Goal: Task Accomplishment & Management: Use online tool/utility

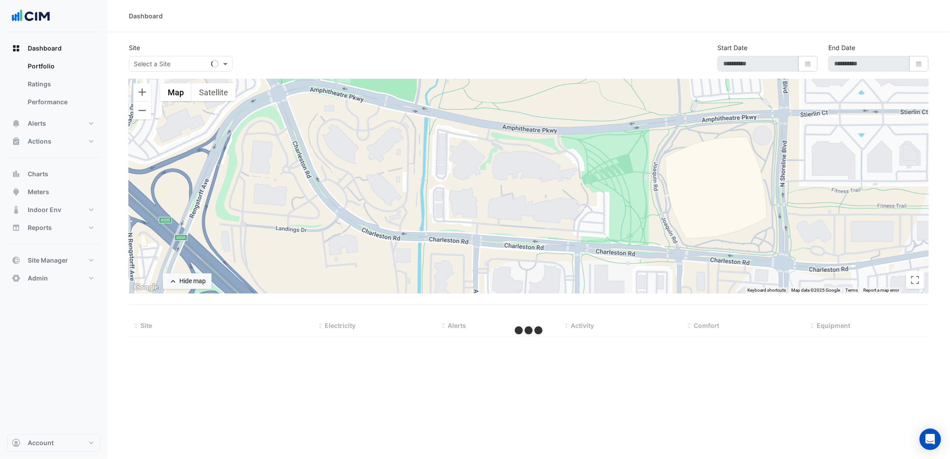
select select "***"
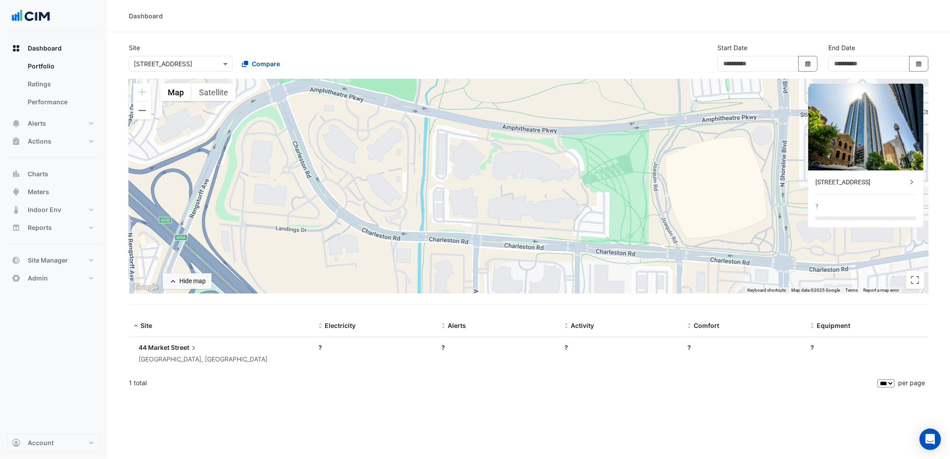
type input "**********"
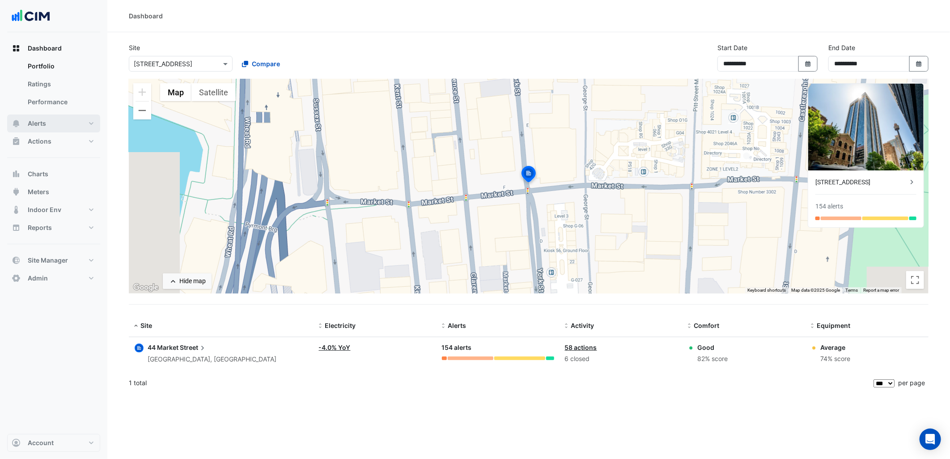
click at [77, 129] on button "Alerts" at bounding box center [53, 124] width 93 height 18
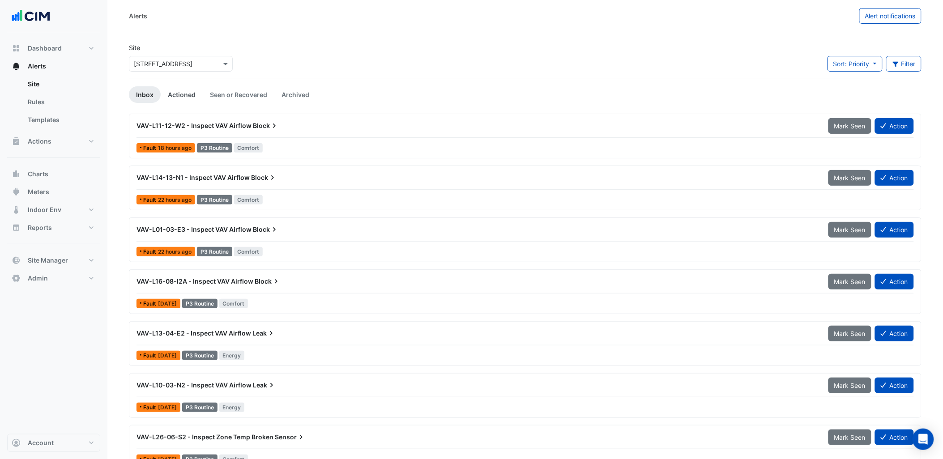
click at [179, 86] on link "Actioned" at bounding box center [182, 94] width 42 height 17
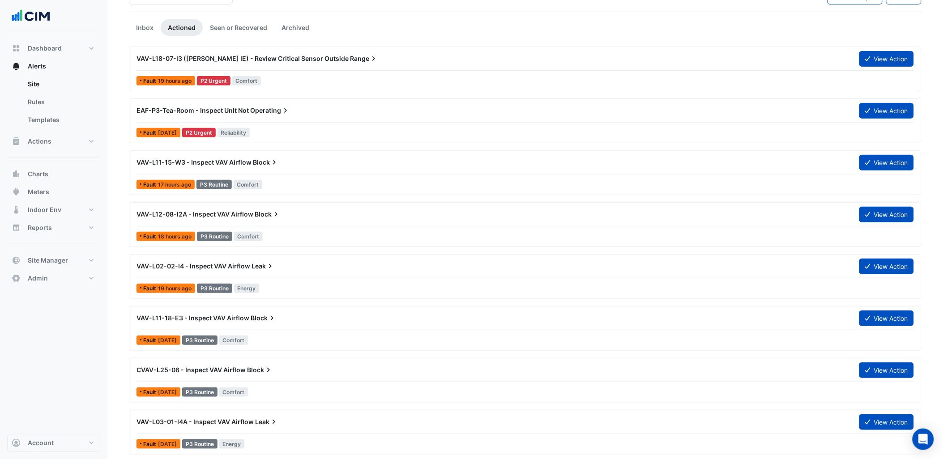
scroll to position [99, 0]
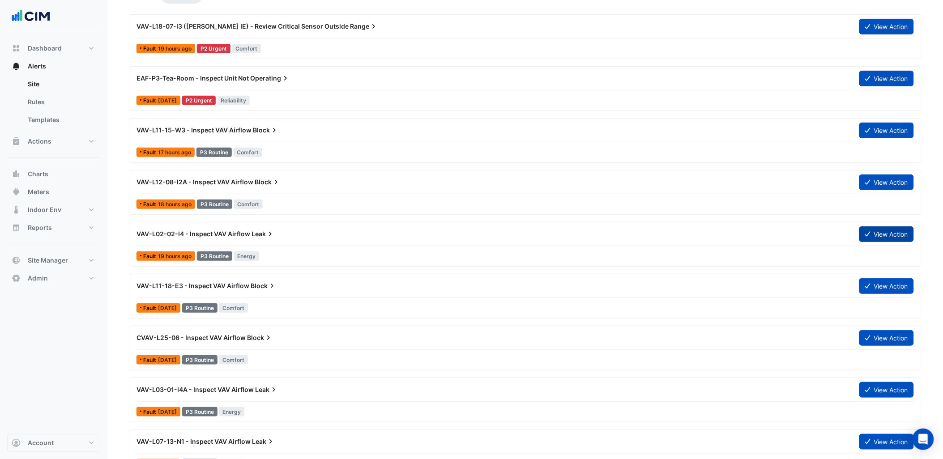
click at [883, 234] on button "View Action" at bounding box center [886, 234] width 55 height 16
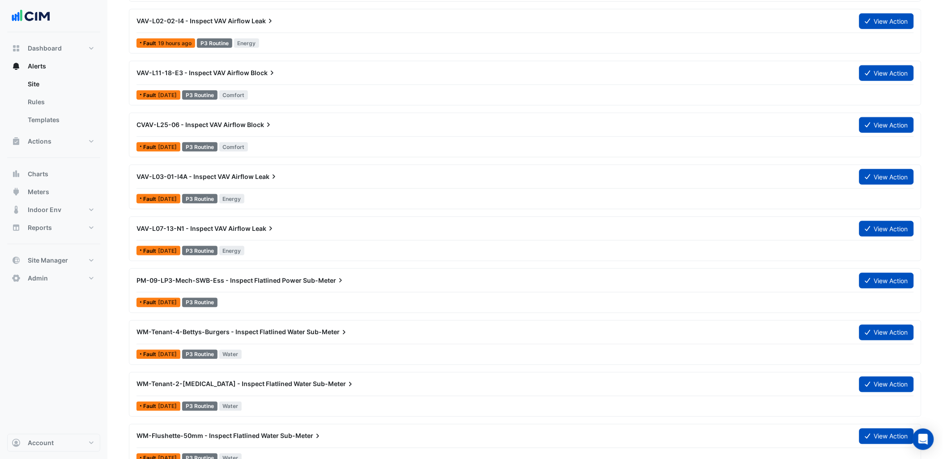
scroll to position [0, 0]
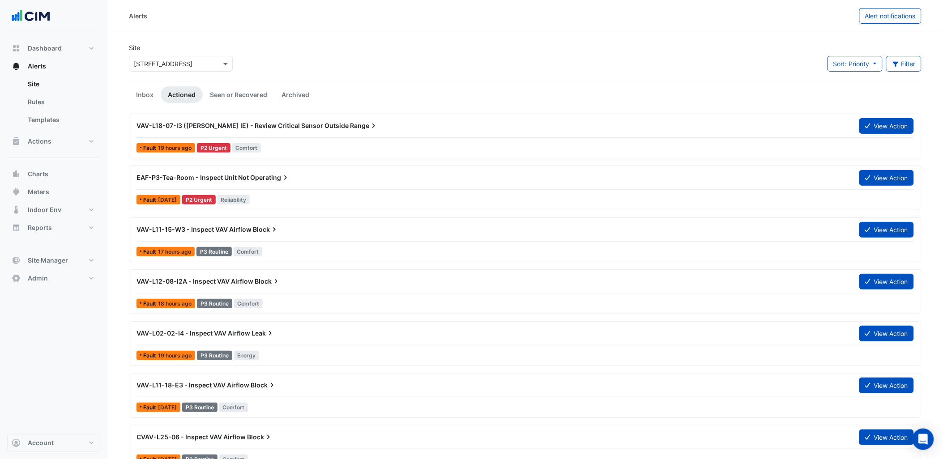
click at [158, 60] on input "text" at bounding box center [172, 64] width 76 height 9
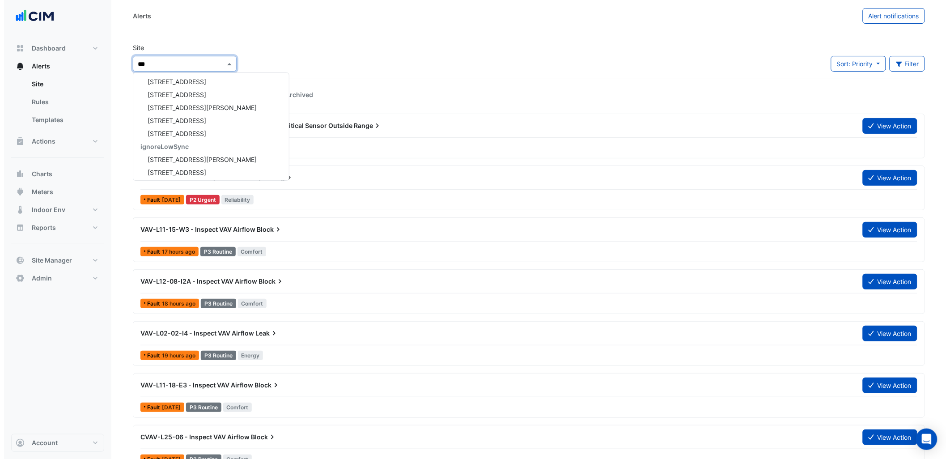
scroll to position [3, 0]
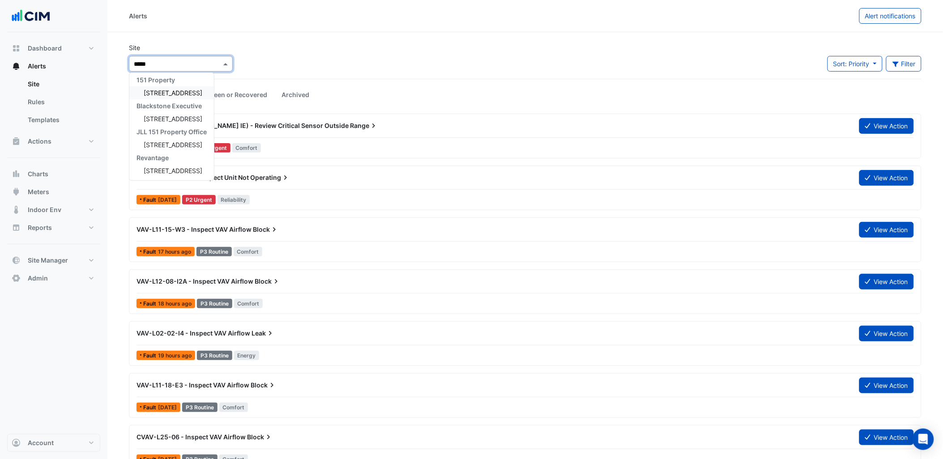
type input "******"
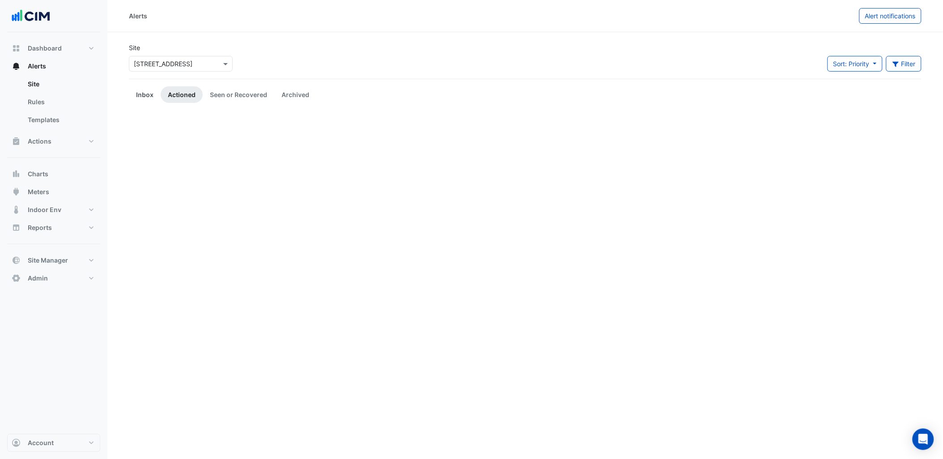
click at [144, 97] on link "Inbox" at bounding box center [145, 94] width 32 height 17
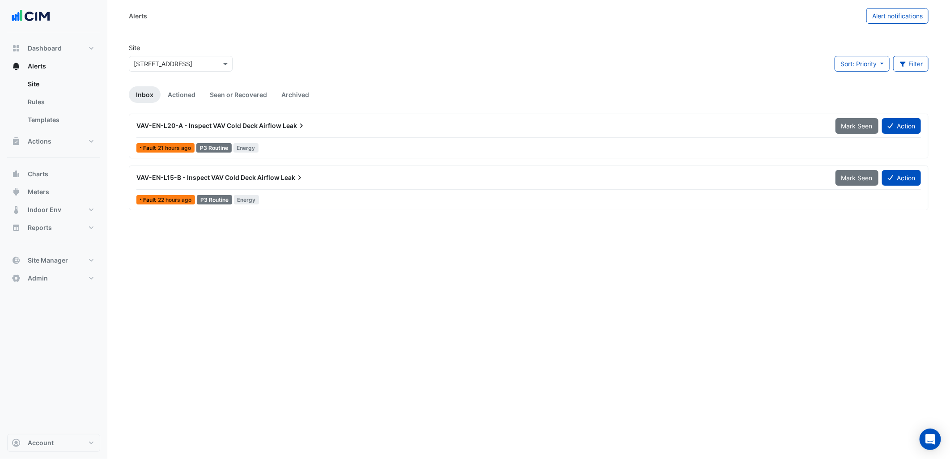
click at [397, 43] on div "Site × 1 York Street Sort: Priority Priority Updated Filter Title Priority Filt…" at bounding box center [529, 61] width 811 height 36
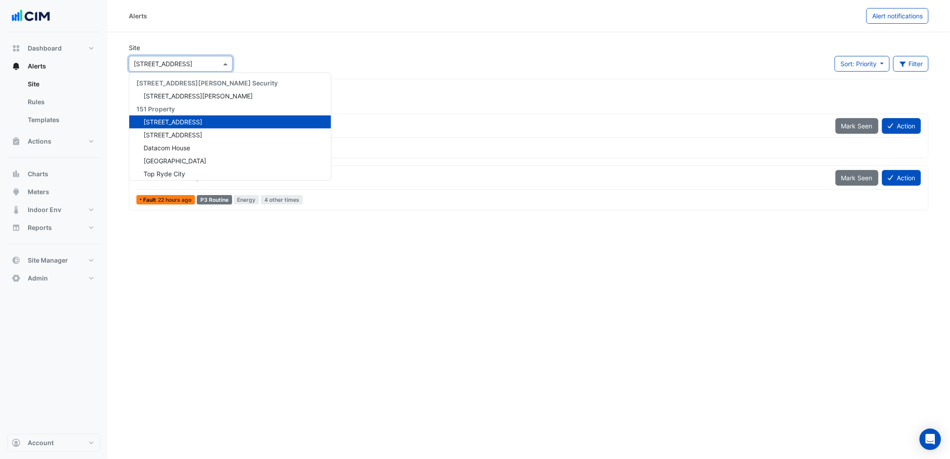
click at [162, 69] on div "× 1 York Street" at bounding box center [181, 64] width 104 height 16
click at [75, 47] on button "Dashboard" at bounding box center [53, 48] width 93 height 18
select select "***"
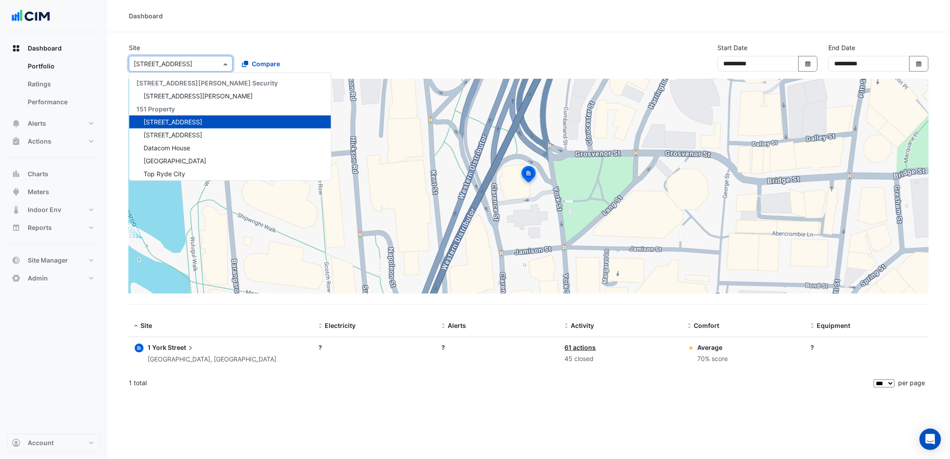
click at [152, 70] on div "× 1 York Street" at bounding box center [181, 64] width 104 height 16
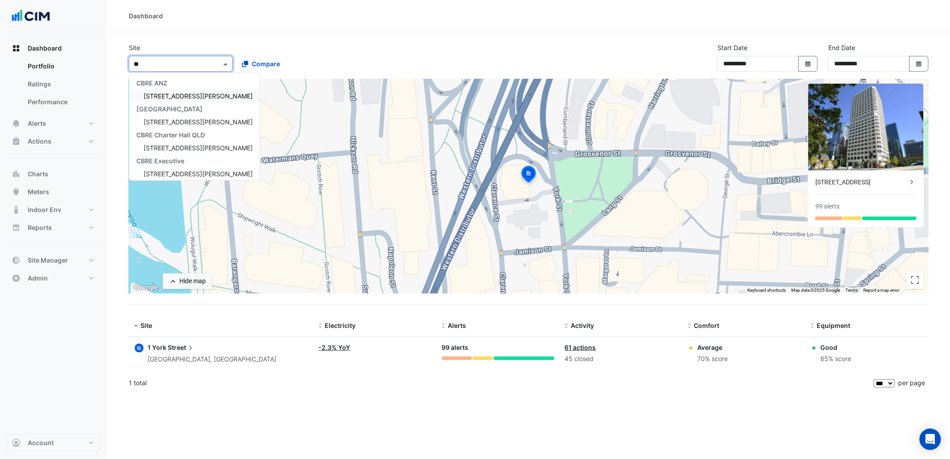
type input "***"
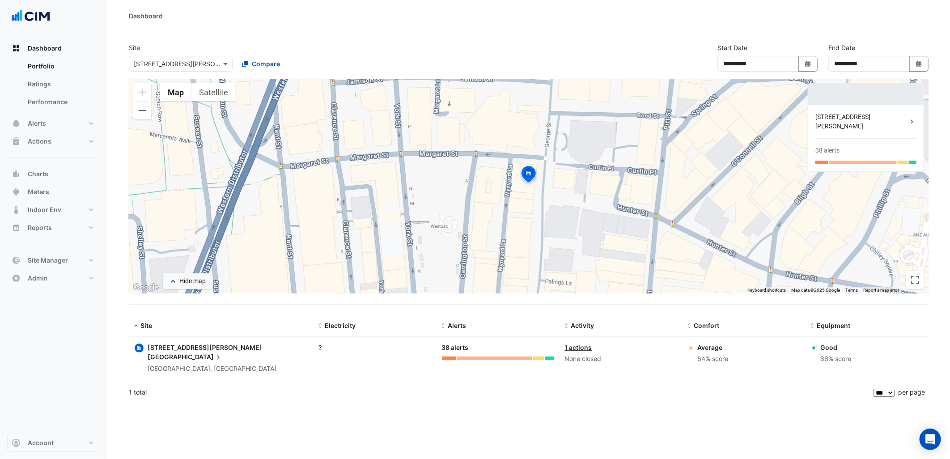
click at [218, 352] on div "275 George Street Sydney Sydney, New South Wales" at bounding box center [228, 358] width 161 height 31
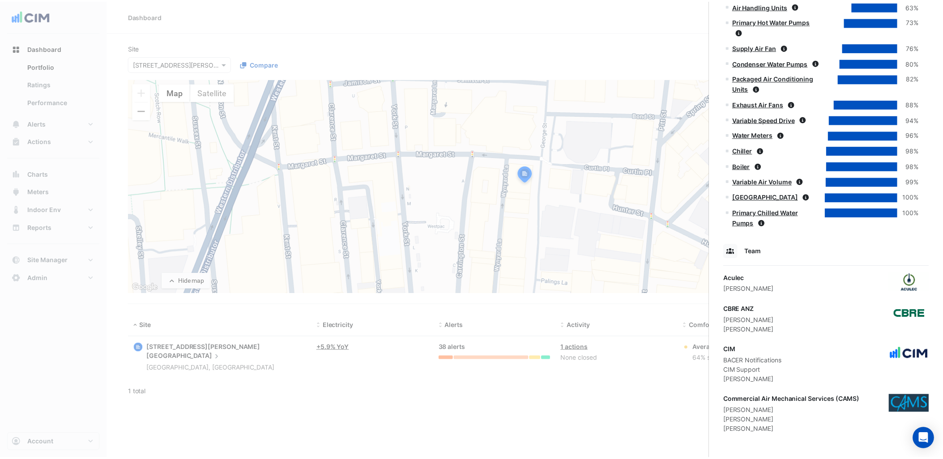
scroll to position [643, 0]
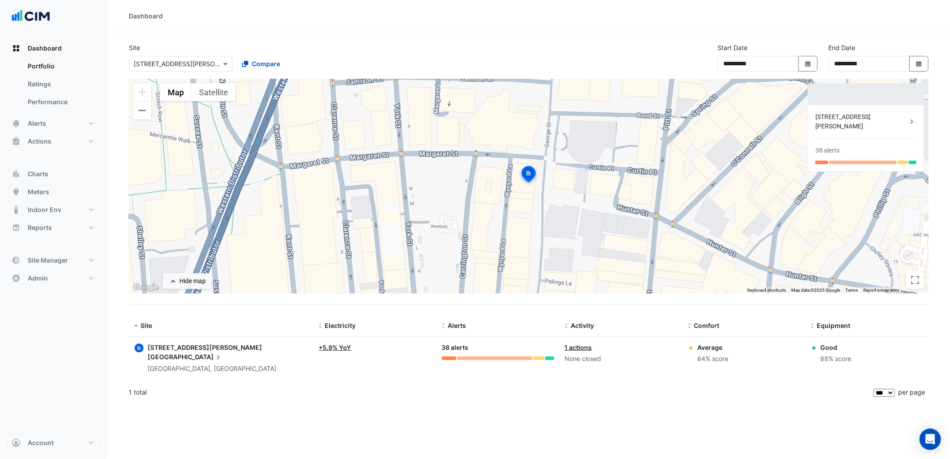
click at [311, 421] on ngb-offcanvas-backdrop at bounding box center [475, 229] width 950 height 459
click at [81, 260] on button "Site Manager" at bounding box center [53, 260] width 93 height 18
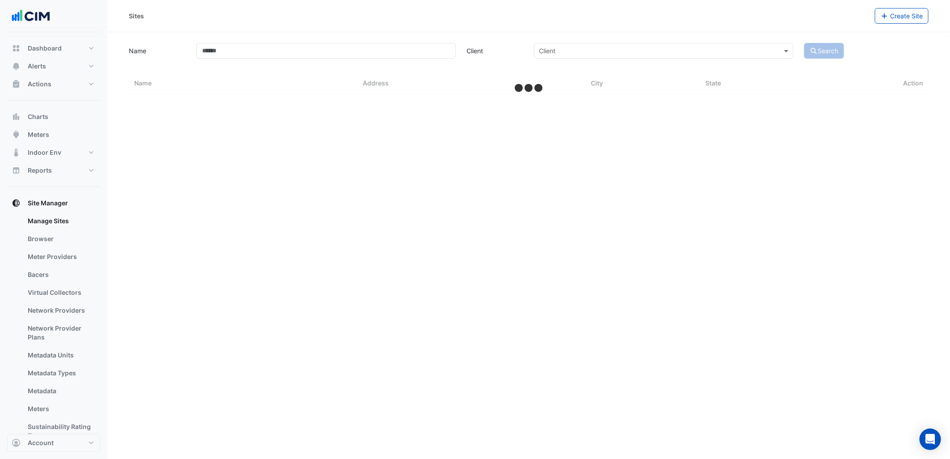
click at [45, 271] on link "Bacers" at bounding box center [61, 275] width 80 height 18
click at [378, 62] on input "text" at bounding box center [520, 58] width 372 height 9
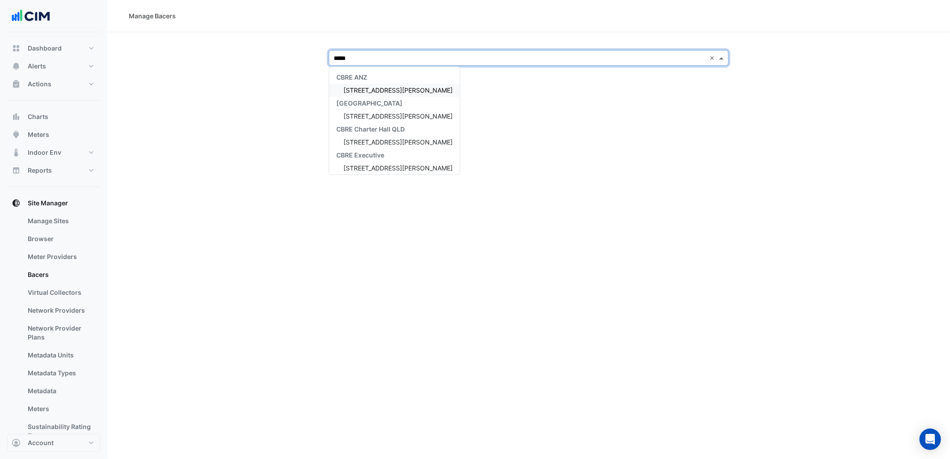
type input "******"
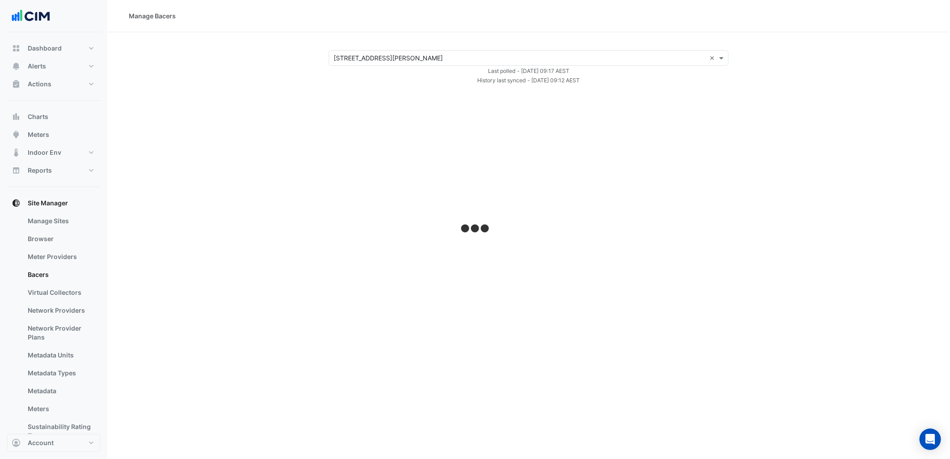
select select "***"
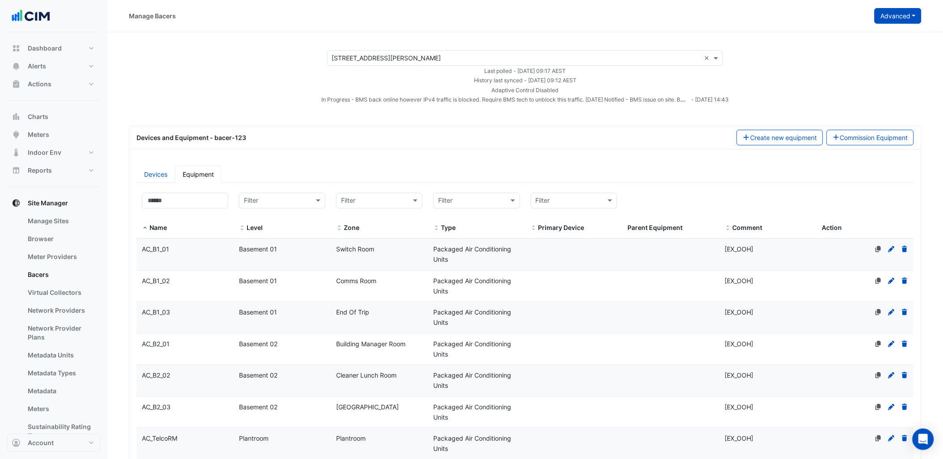
click at [902, 9] on button "Advanced" at bounding box center [897, 16] width 47 height 16
click at [867, 48] on span "View scan history" at bounding box center [847, 48] width 51 height 8
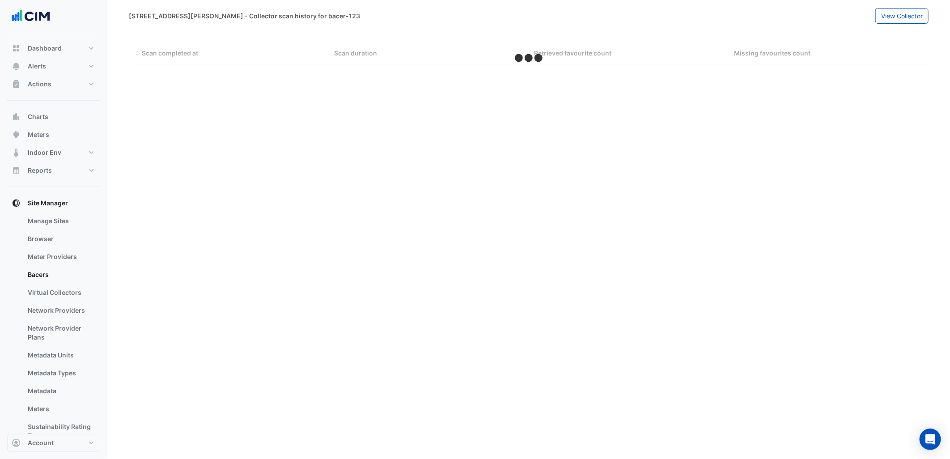
select select "***"
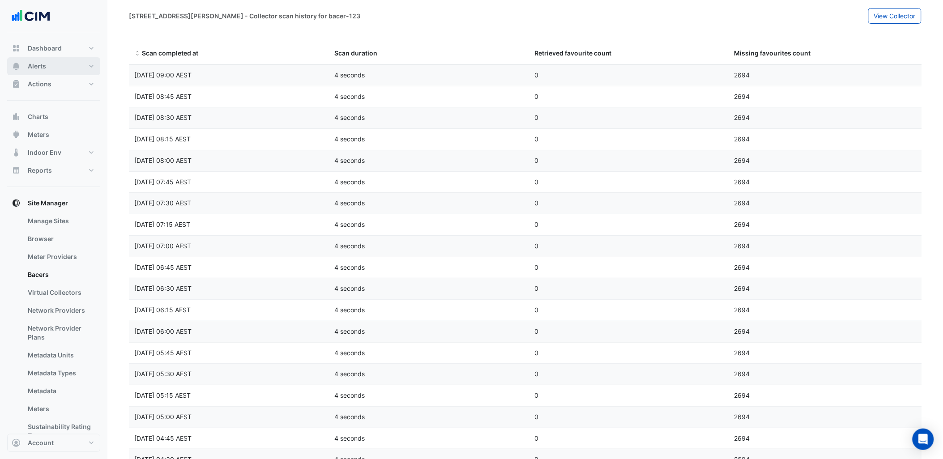
click at [38, 65] on span "Alerts" at bounding box center [37, 66] width 18 height 9
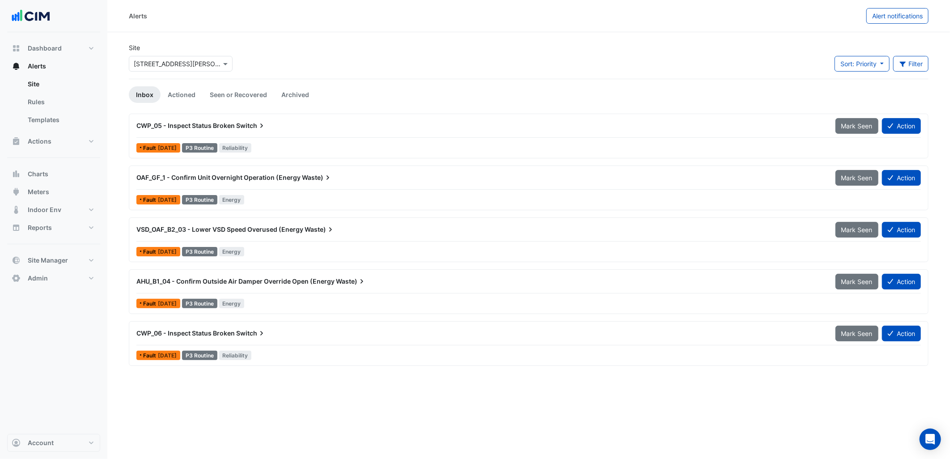
click at [192, 45] on div "Site × 275 George Street Sydney" at bounding box center [181, 57] width 104 height 29
click at [208, 60] on input "text" at bounding box center [172, 64] width 76 height 9
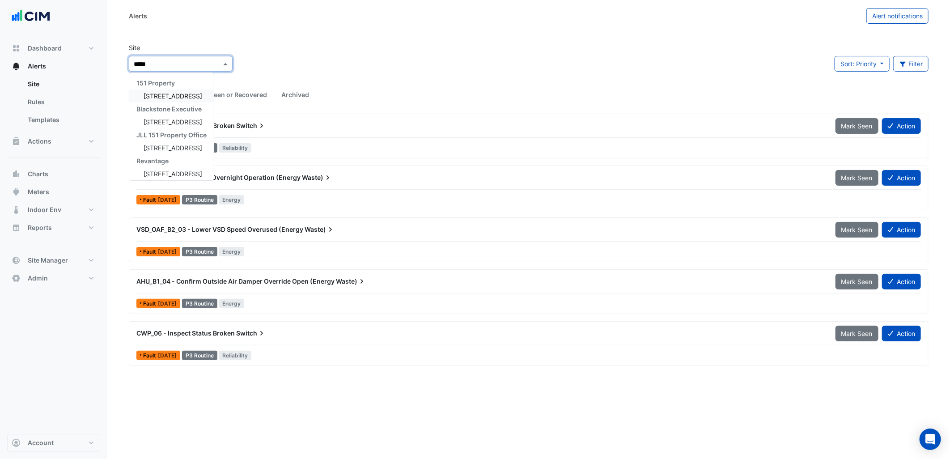
type input "******"
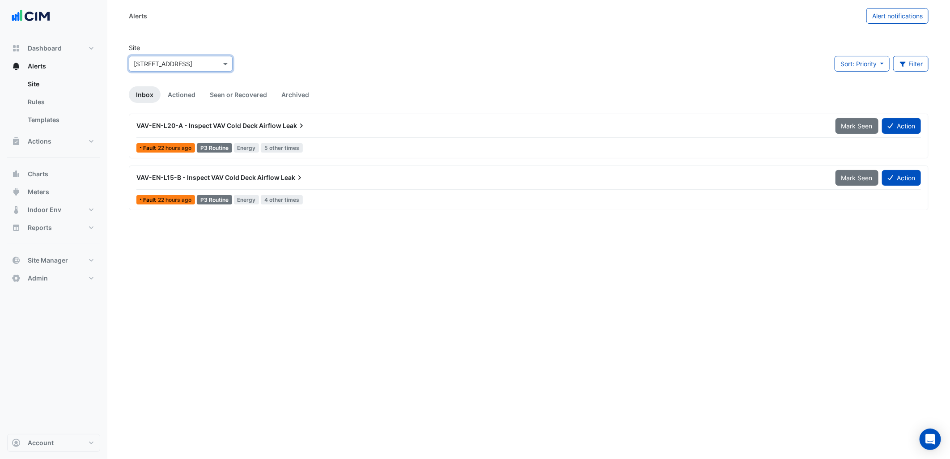
click at [374, 63] on div "Site × 1 York Street Sort: Priority Priority Updated Filter Title Priority Filt…" at bounding box center [529, 61] width 811 height 36
click at [184, 63] on input "text" at bounding box center [172, 64] width 76 height 9
type input "********"
click at [179, 91] on link "Actioned" at bounding box center [182, 94] width 42 height 17
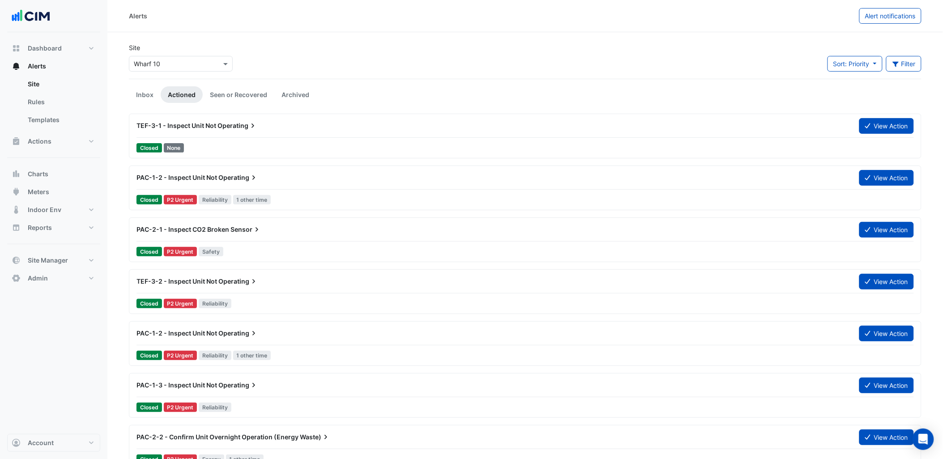
click at [222, 78] on div "Site × Wharf 10" at bounding box center [181, 61] width 115 height 36
click at [230, 88] on link "Seen or Recovered" at bounding box center [239, 94] width 72 height 17
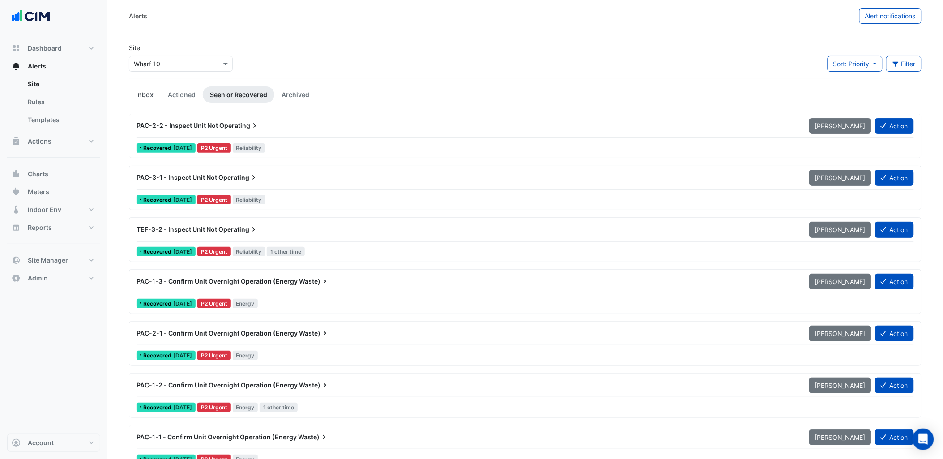
click at [145, 92] on link "Inbox" at bounding box center [145, 94] width 32 height 17
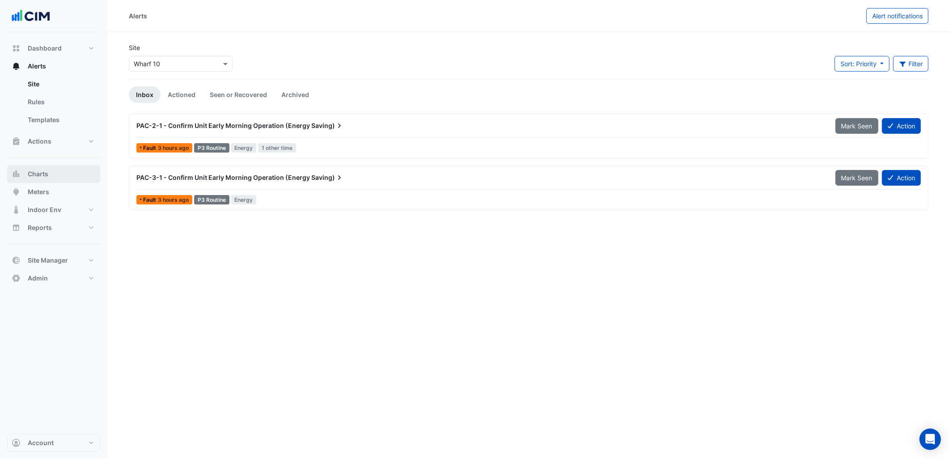
click at [73, 178] on button "Charts" at bounding box center [53, 174] width 93 height 18
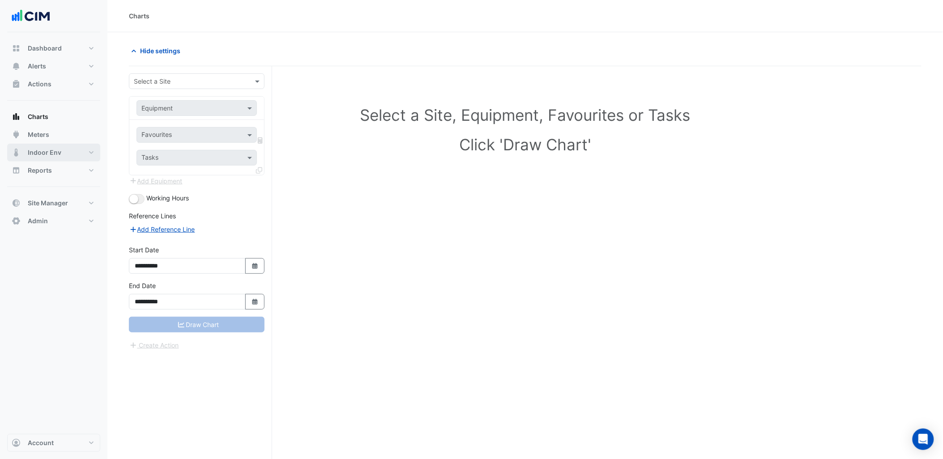
click at [73, 153] on button "Indoor Env" at bounding box center [53, 153] width 93 height 18
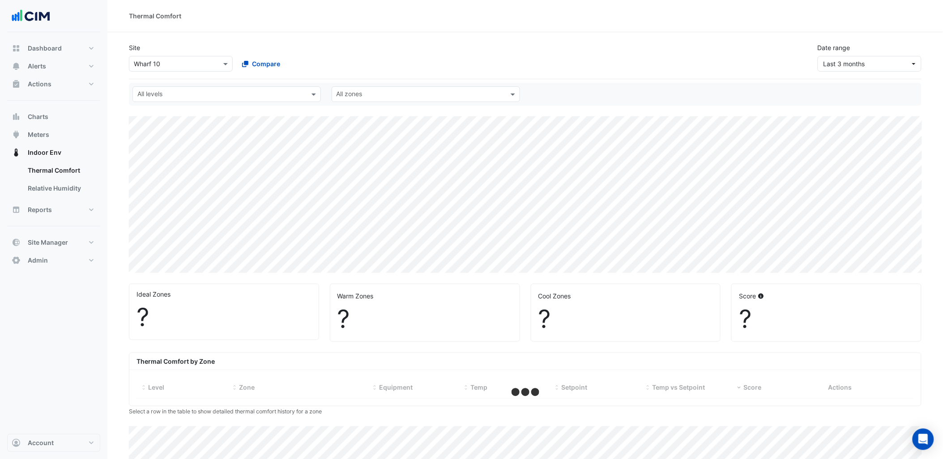
select select "***"
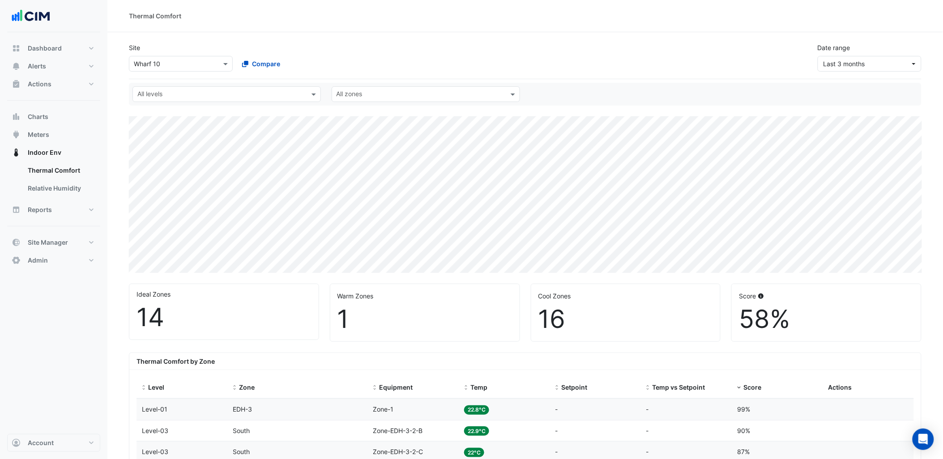
click at [217, 63] on div at bounding box center [180, 64] width 103 height 10
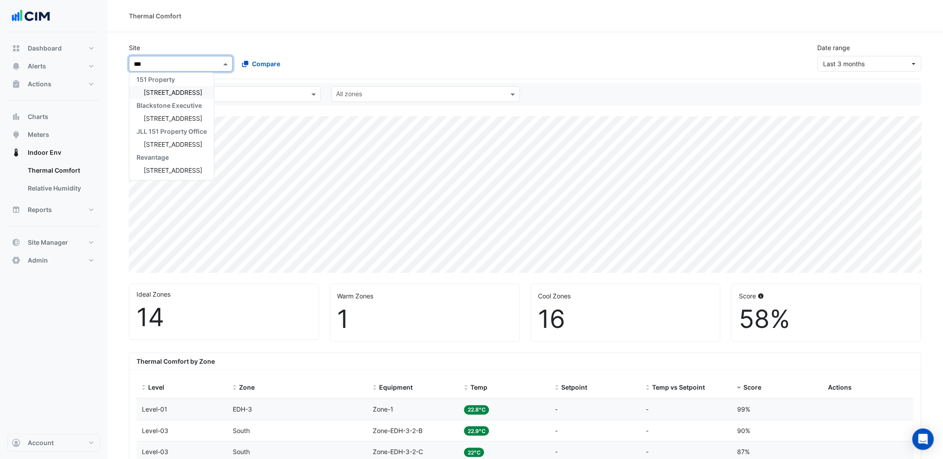
scroll to position [3, 0]
type input "******"
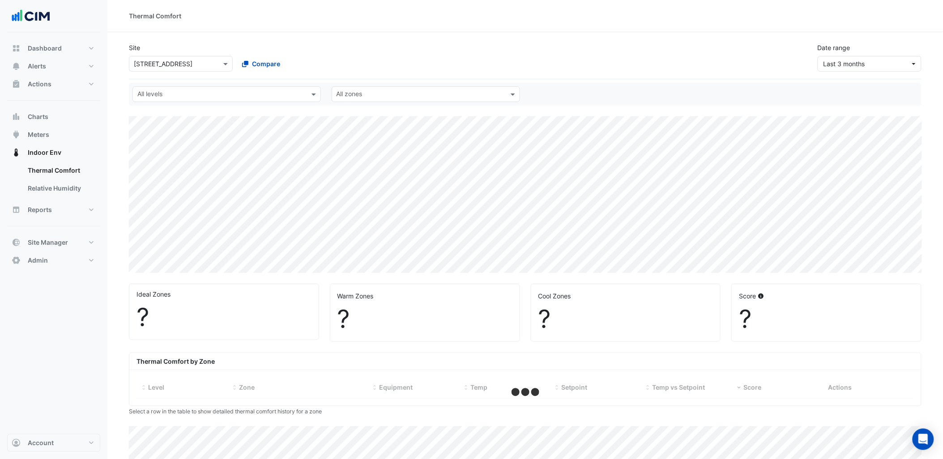
select select "***"
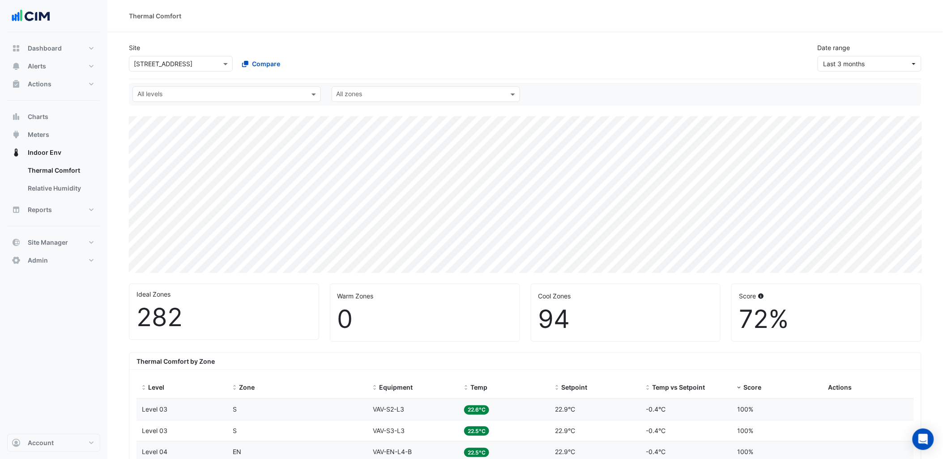
drag, startPoint x: 700, startPoint y: 84, endPoint x: 699, endPoint y: 92, distance: 8.5
click at [699, 84] on div "All levels All zones" at bounding box center [525, 94] width 793 height 23
click at [881, 64] on span "Last 3 months" at bounding box center [866, 63] width 87 height 9
click at [873, 231] on div "Yesterday 18 Sep Last 7 days 12 Sep - 18 Sep Last 30 days 20 Aug - 18 Sep Last …" at bounding box center [871, 152] width 107 height 161
click at [869, 229] on button "Custom range..." at bounding box center [871, 223] width 107 height 13
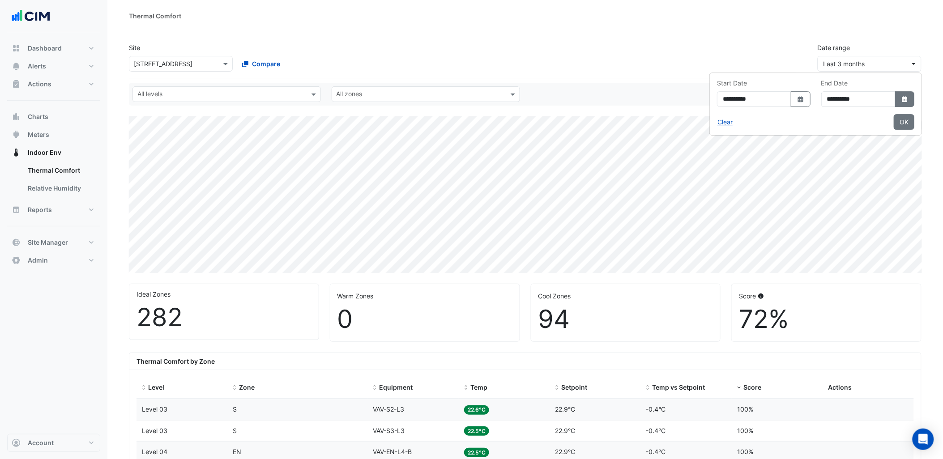
click at [907, 102] on fa-icon "Select Date" at bounding box center [905, 99] width 8 height 8
click at [888, 116] on span "Next month" at bounding box center [889, 117] width 7 height 7
select select "*"
click at [821, 204] on div "30" at bounding box center [818, 203] width 14 height 14
type input "**********"
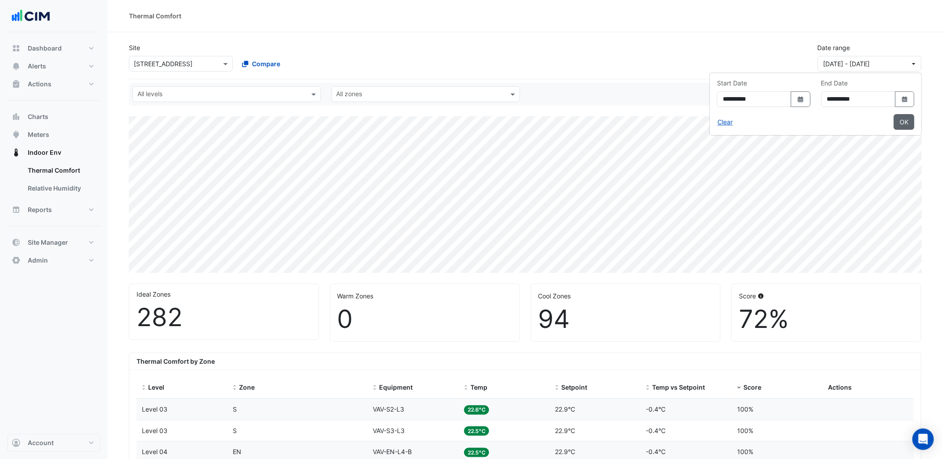
click at [902, 119] on button "OK" at bounding box center [904, 122] width 21 height 16
click at [79, 112] on button "Charts" at bounding box center [53, 117] width 93 height 18
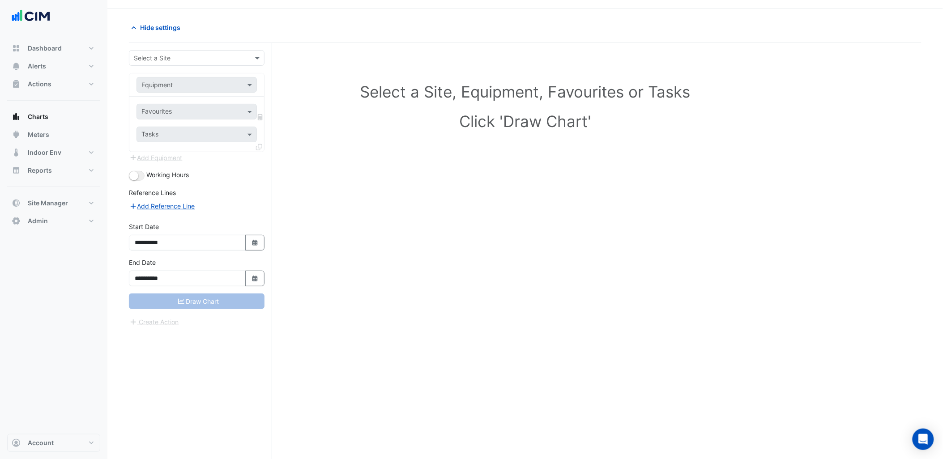
scroll to position [34, 0]
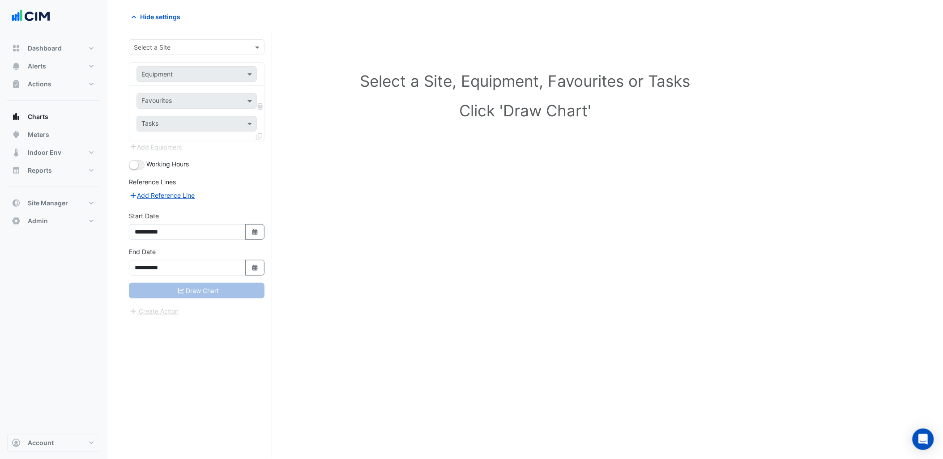
click at [228, 54] on div "Select a Site" at bounding box center [197, 47] width 136 height 16
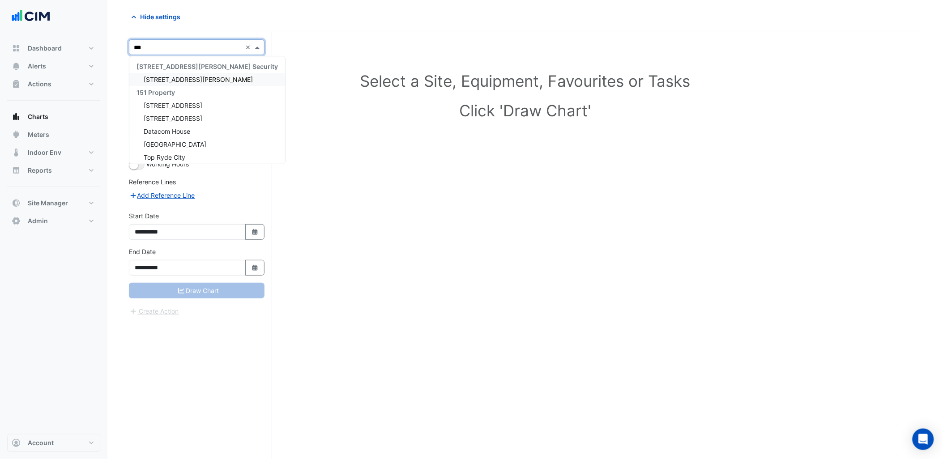
type input "****"
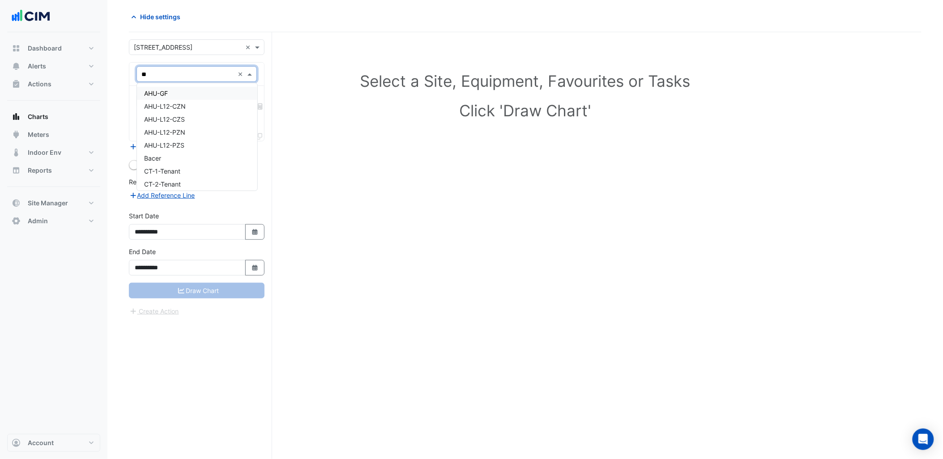
type input "***"
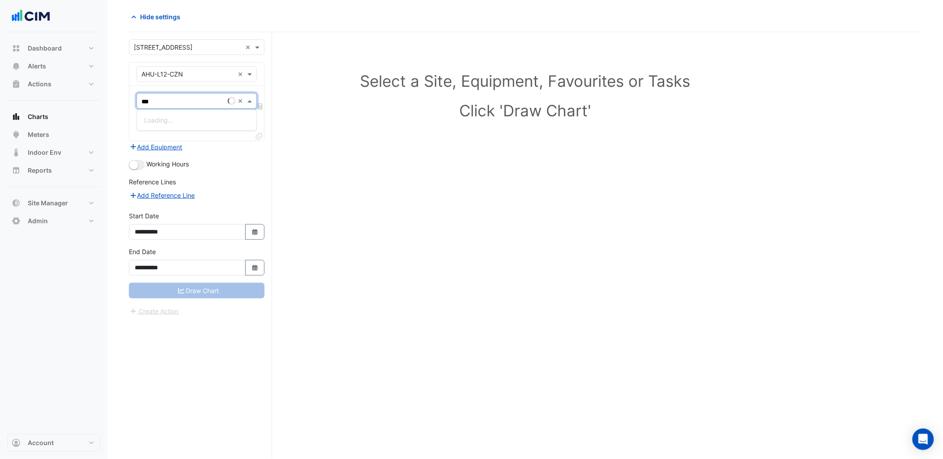
type input "****"
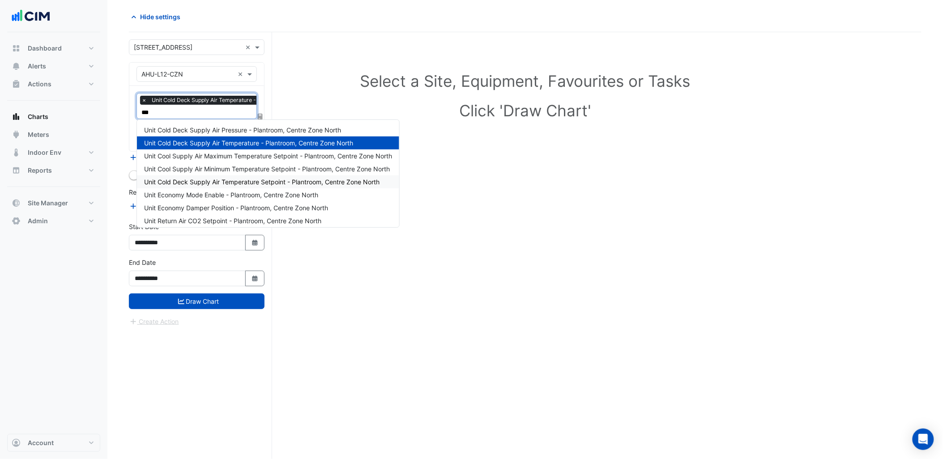
type input "****"
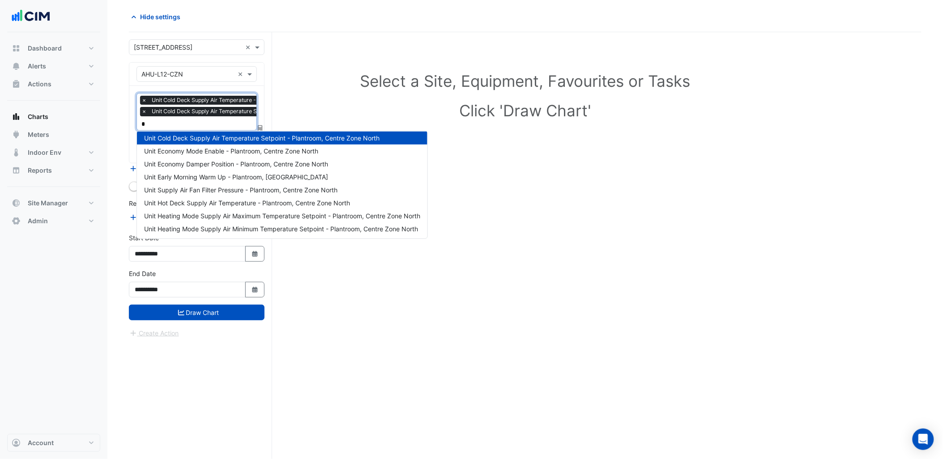
scroll to position [0, 0]
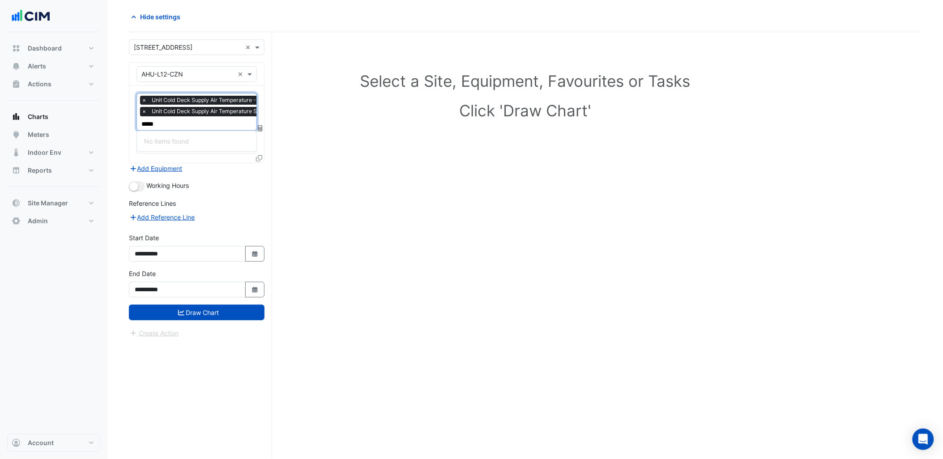
type input "****"
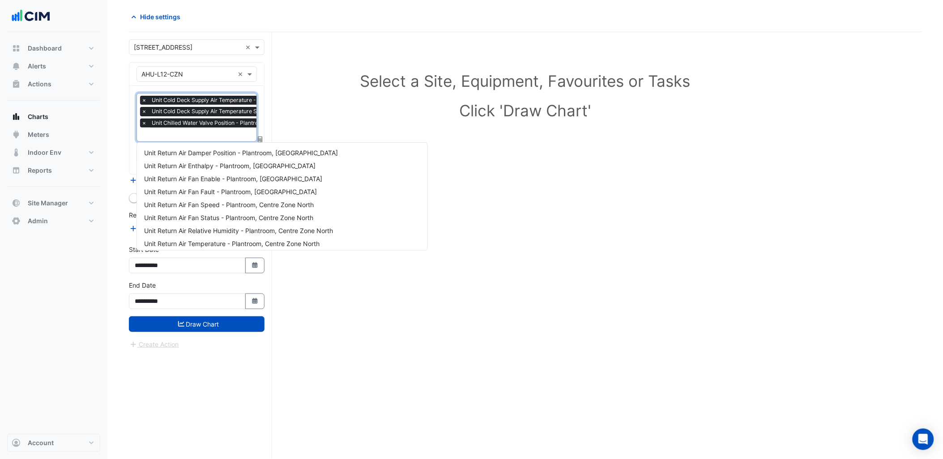
click at [176, 136] on input "text" at bounding box center [250, 135] width 219 height 9
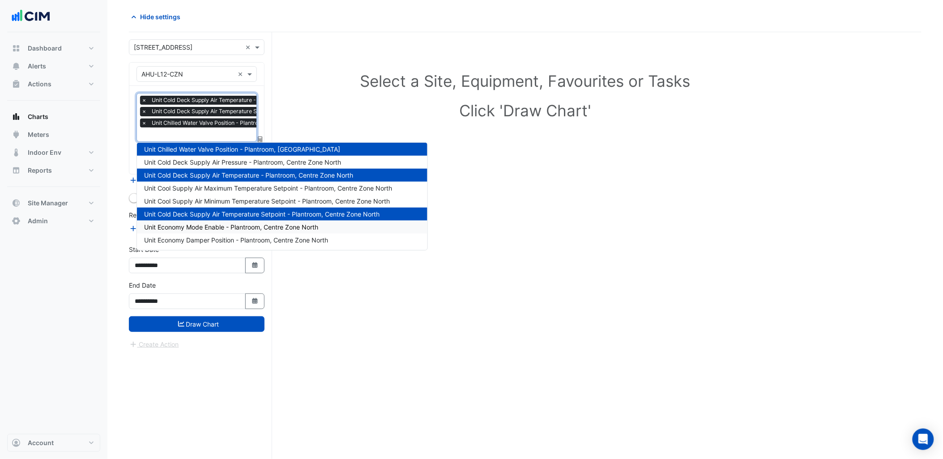
click at [121, 158] on section "Hide settings Select a Site, Equipment, Favourites or Tasks Click 'Draw Chart' …" at bounding box center [524, 228] width 835 height 461
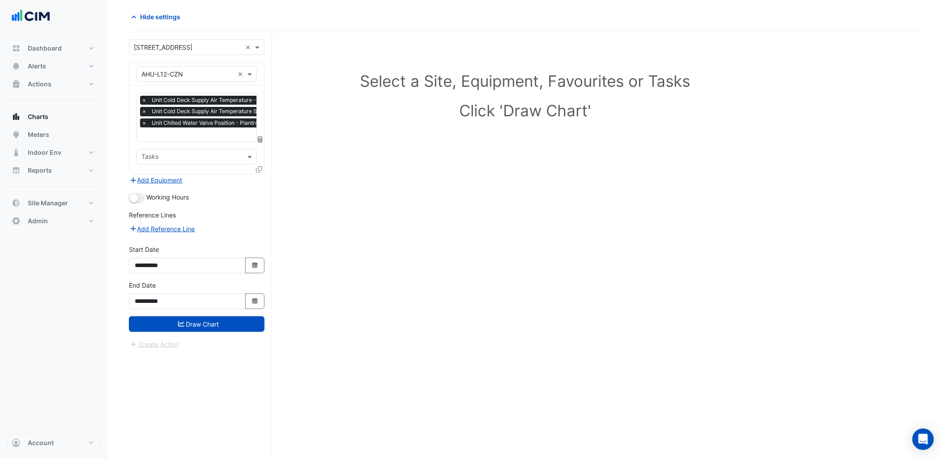
scroll to position [0, 4]
click at [213, 132] on input "text" at bounding box center [246, 135] width 219 height 9
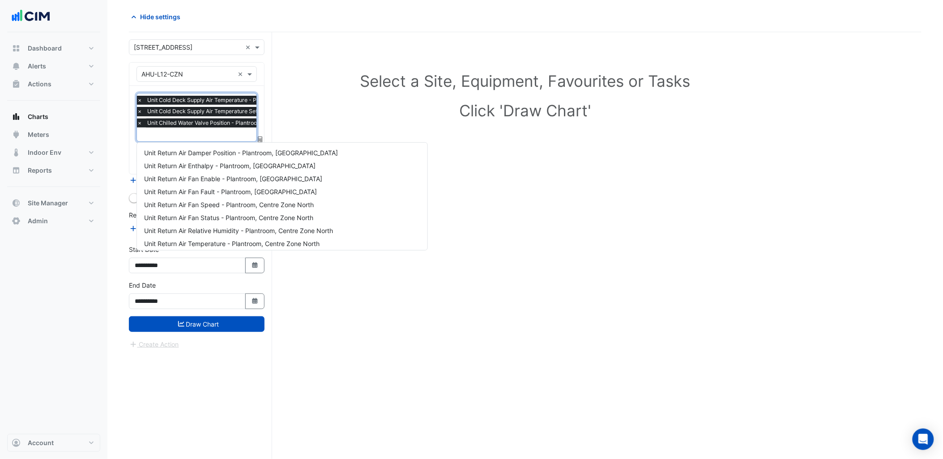
scroll to position [224, 0]
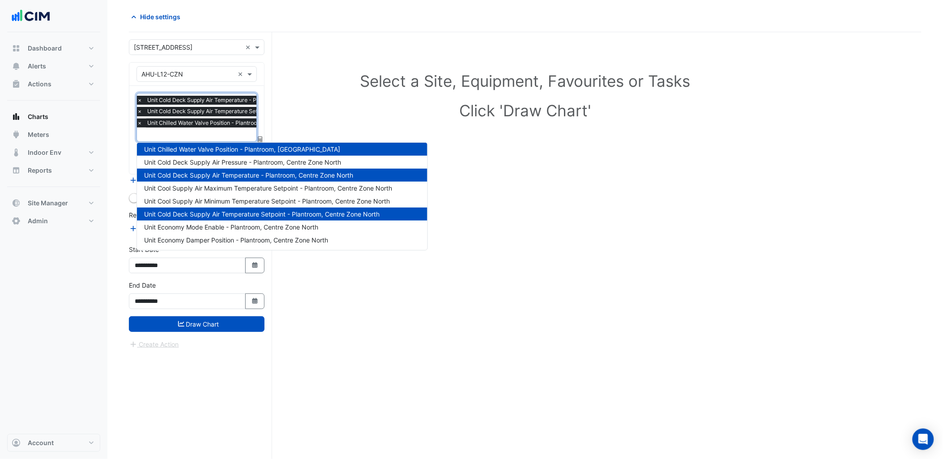
click at [181, 135] on input "text" at bounding box center [246, 135] width 219 height 9
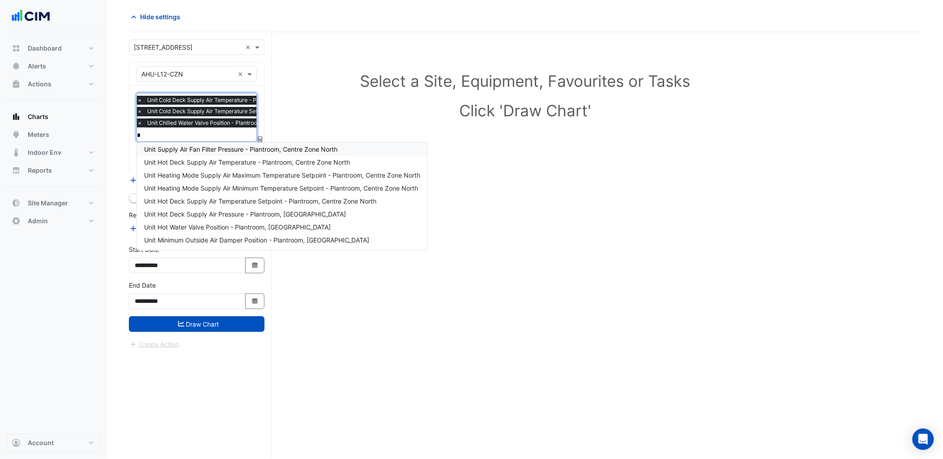
scroll to position [0, 0]
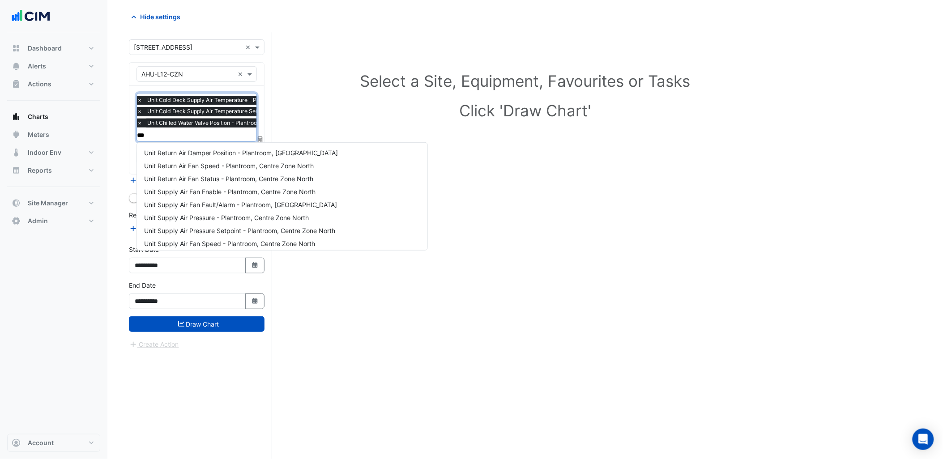
type input "****"
click at [181, 135] on input "text" at bounding box center [246, 135] width 219 height 9
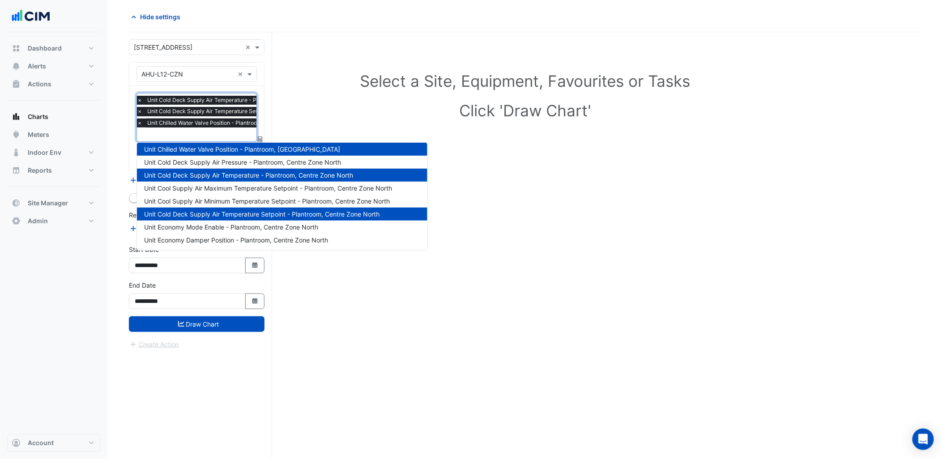
click at [125, 130] on section "Hide settings Select a Site, Equipment, Favourites or Tasks Click 'Draw Chart' …" at bounding box center [524, 228] width 835 height 461
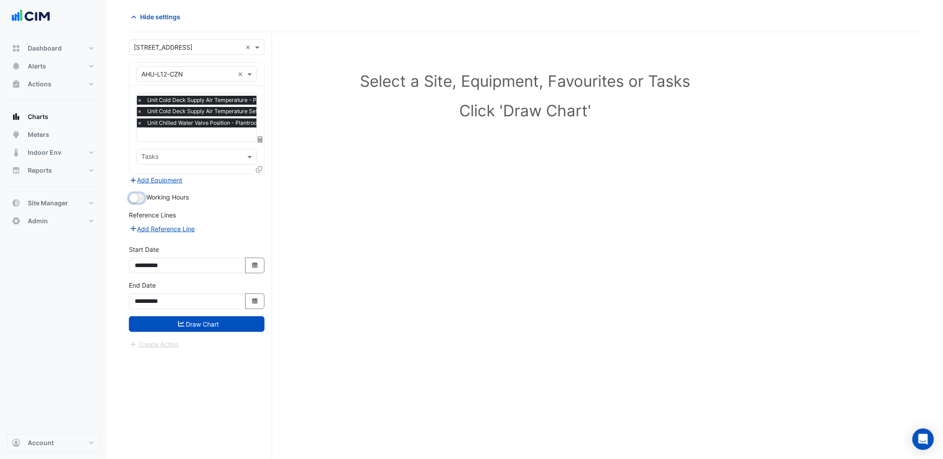
click at [139, 193] on button "button" at bounding box center [137, 198] width 16 height 10
click at [260, 168] on icon at bounding box center [259, 169] width 6 height 6
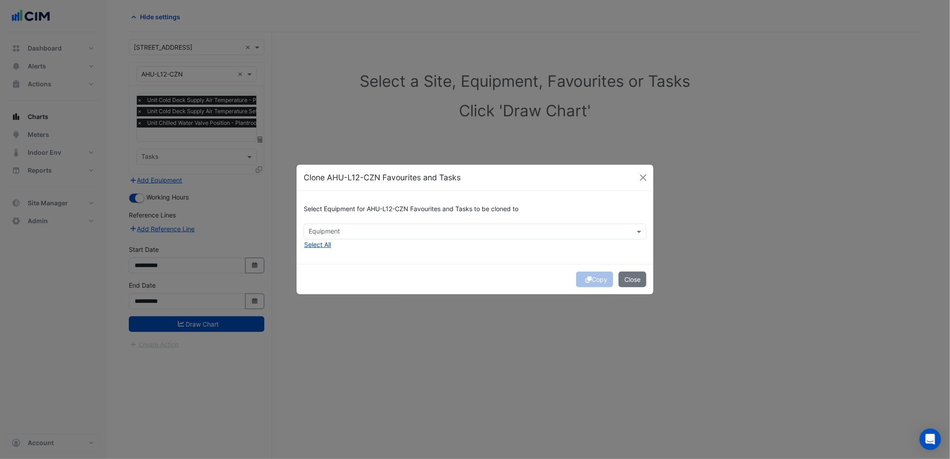
drag, startPoint x: 327, startPoint y: 243, endPoint x: 322, endPoint y: 243, distance: 4.9
click at [322, 243] on button "Select All" at bounding box center [318, 244] width 28 height 10
click at [426, 254] on div "Select Equipment for AHU-L12-CZN Favourites and Tasks to be cloned to × AHU-GF …" at bounding box center [475, 227] width 357 height 73
click at [430, 286] on div "Copy Close" at bounding box center [475, 279] width 357 height 30
click at [311, 234] on span "×" at bounding box center [311, 231] width 8 height 9
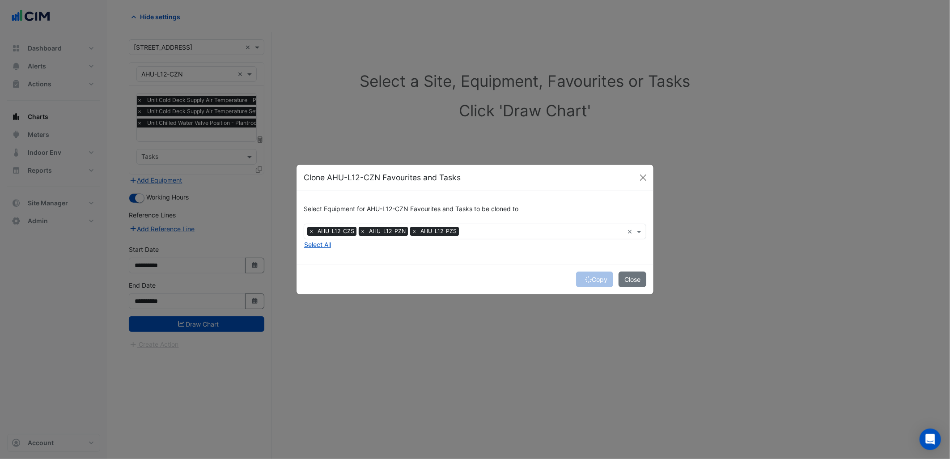
click at [369, 258] on div "Select Equipment for AHU-L12-CZN Favourites and Tasks to be cloned to × AHU-L12…" at bounding box center [475, 227] width 357 height 73
click at [584, 283] on button "Copy" at bounding box center [594, 280] width 37 height 16
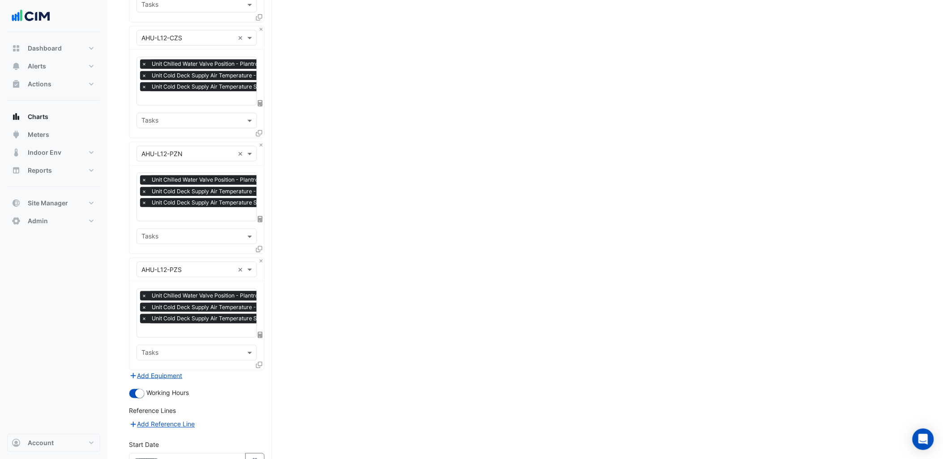
scroll to position [275, 0]
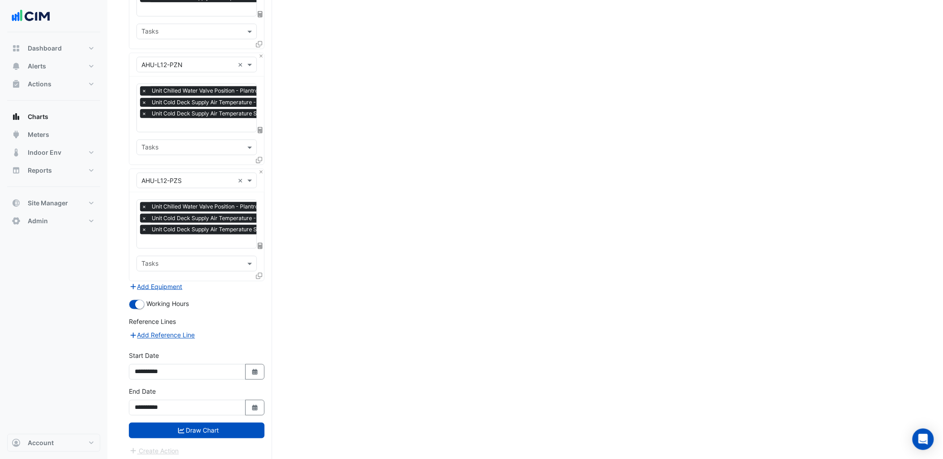
drag, startPoint x: 254, startPoint y: 372, endPoint x: 251, endPoint y: 377, distance: 5.6
click at [251, 377] on div "**********" at bounding box center [197, 369] width 146 height 36
click at [251, 371] on fa-icon "Select Date" at bounding box center [255, 372] width 8 height 8
select select "*"
select select "****"
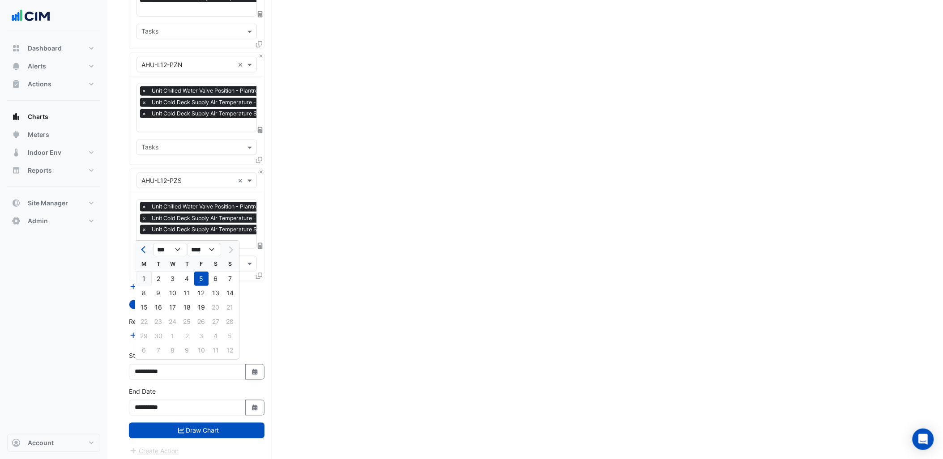
click at [143, 277] on div "1" at bounding box center [144, 279] width 14 height 14
type input "**********"
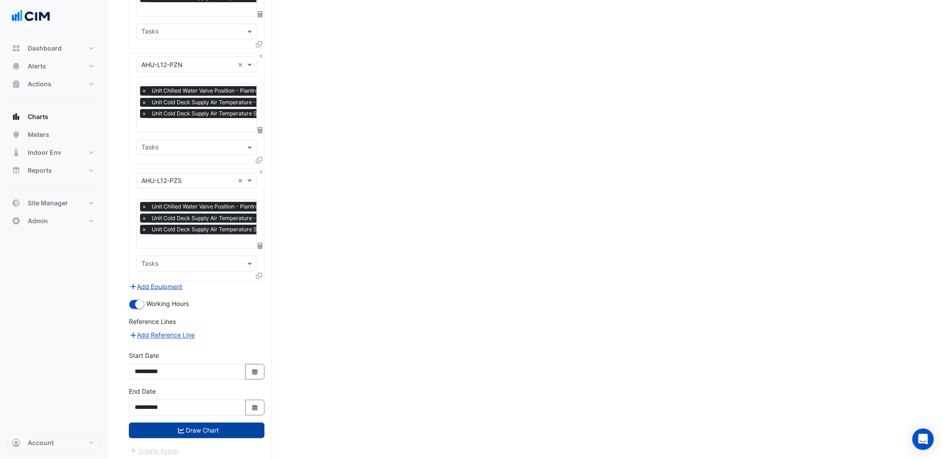
click at [213, 430] on button "Draw Chart" at bounding box center [197, 431] width 136 height 16
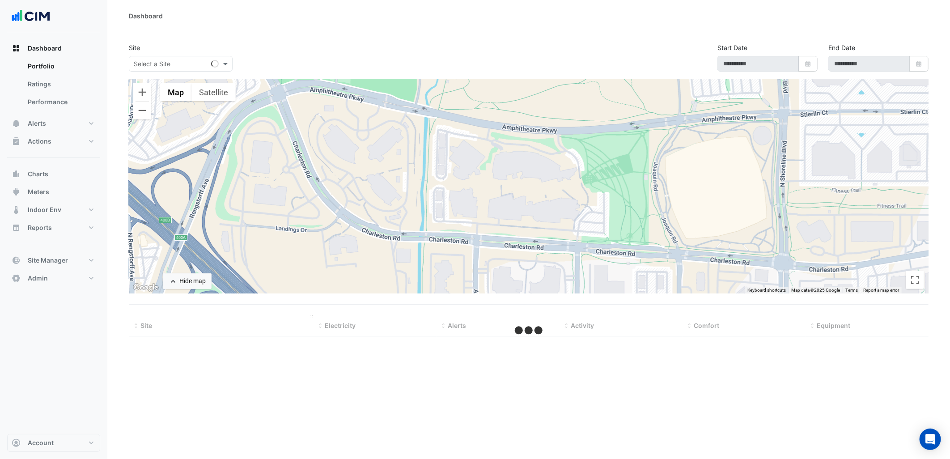
select select "***"
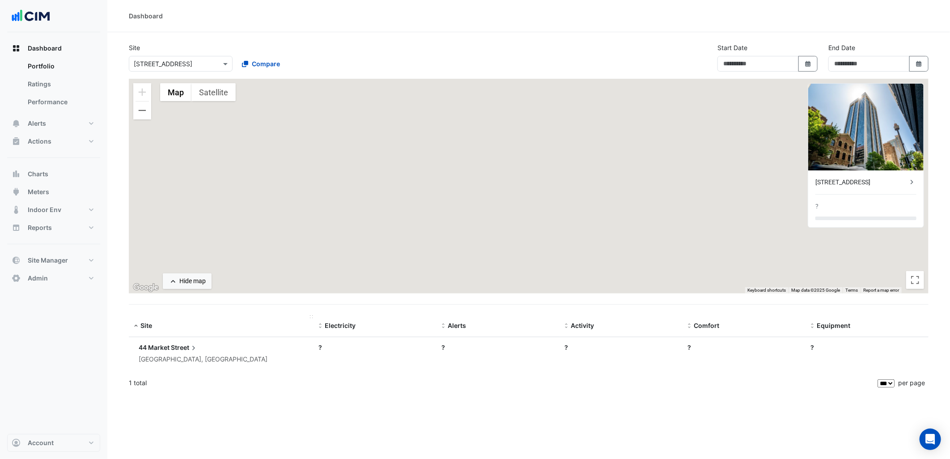
type input "**********"
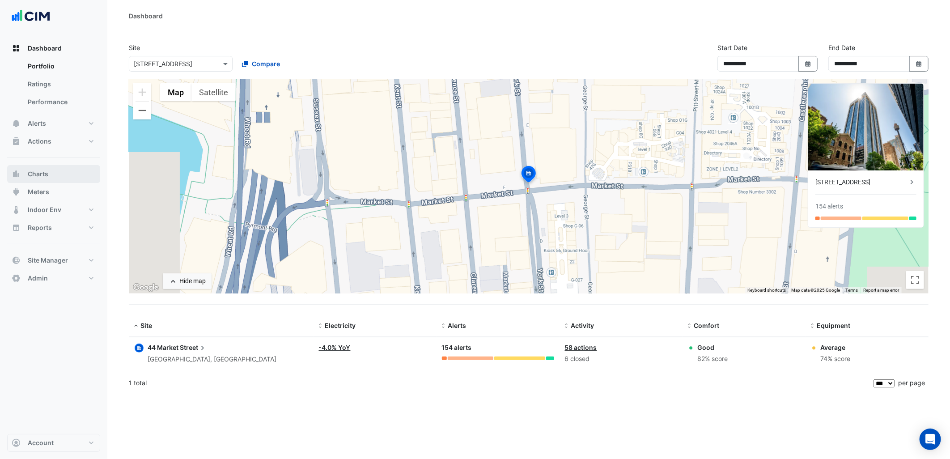
click at [61, 175] on button "Charts" at bounding box center [53, 174] width 93 height 18
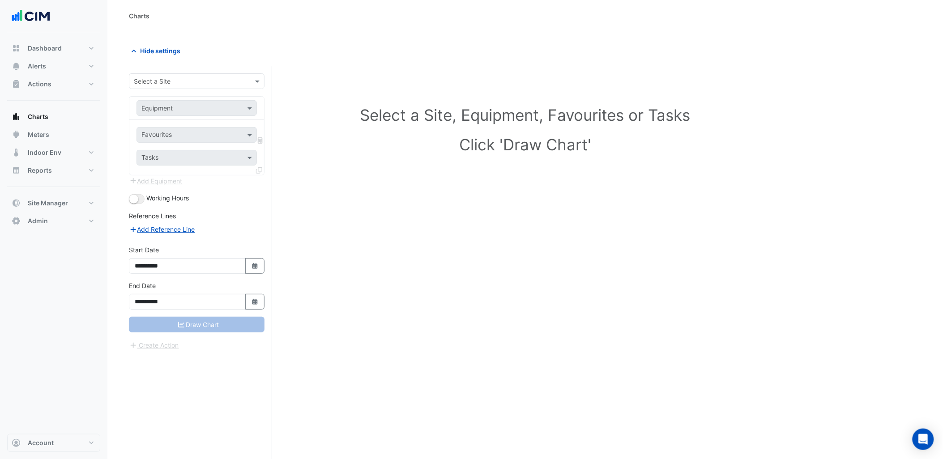
click at [225, 84] on input "text" at bounding box center [188, 81] width 108 height 9
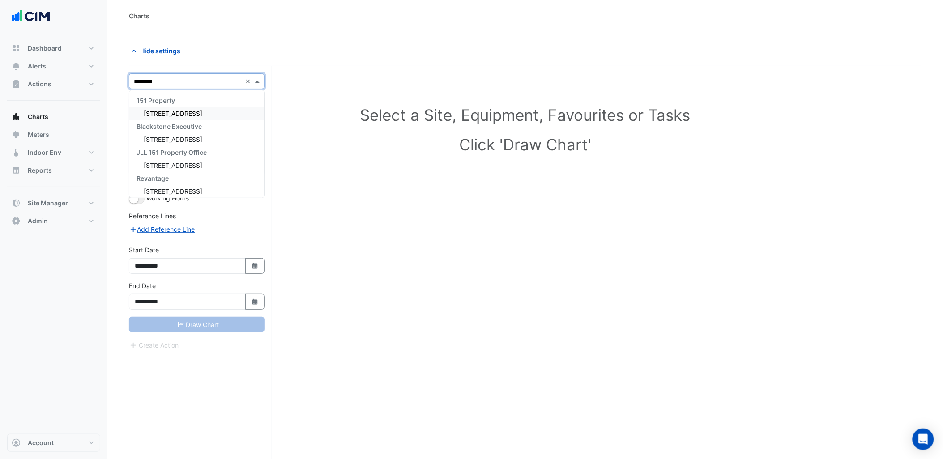
type input "*********"
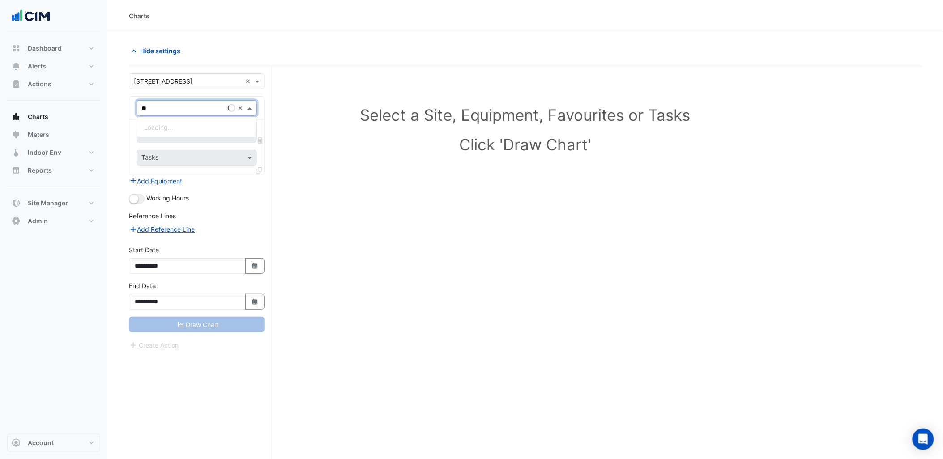
type input "***"
click at [190, 138] on div "AHU-L12-CZN" at bounding box center [196, 140] width 119 height 13
click at [190, 138] on input "text" at bounding box center [186, 135] width 90 height 9
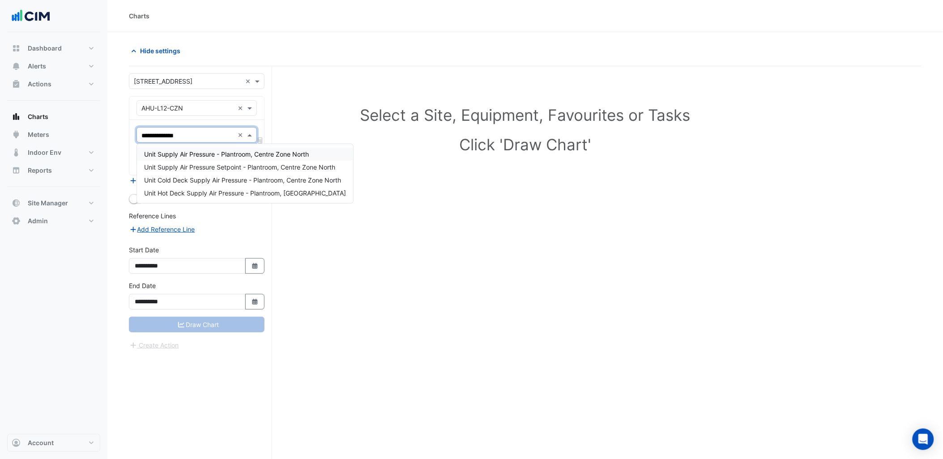
type input "**********"
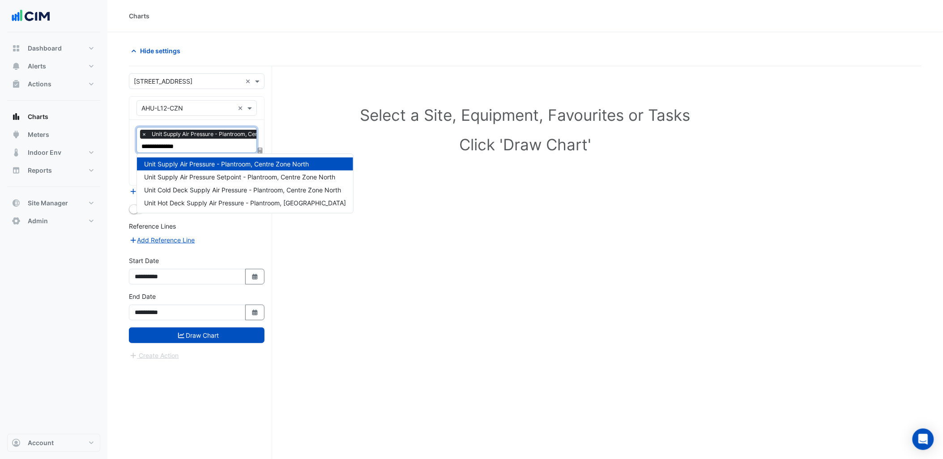
type input "**********"
click at [239, 173] on span "Unit Supply Air Pressure Setpoint - Plantroom, Centre Zone North" at bounding box center [239, 177] width 191 height 8
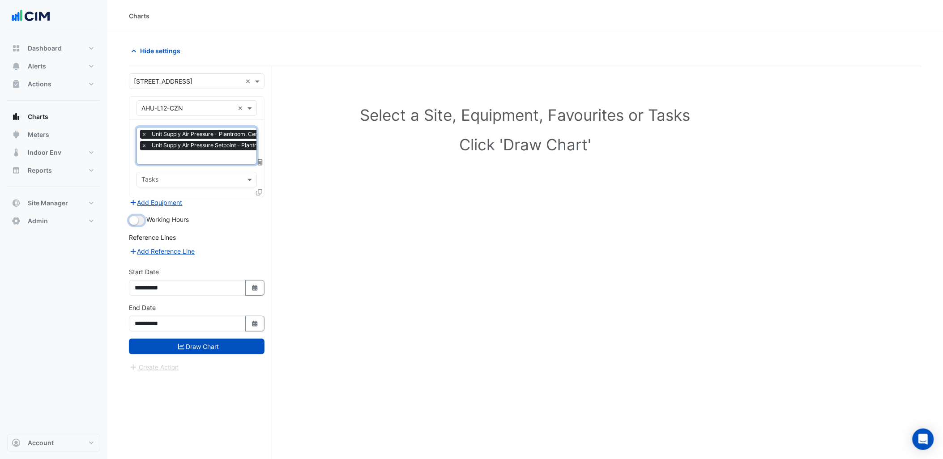
click at [135, 220] on small "button" at bounding box center [133, 220] width 9 height 9
click at [260, 286] on button "Select Date" at bounding box center [255, 288] width 20 height 16
select select "*"
select select "****"
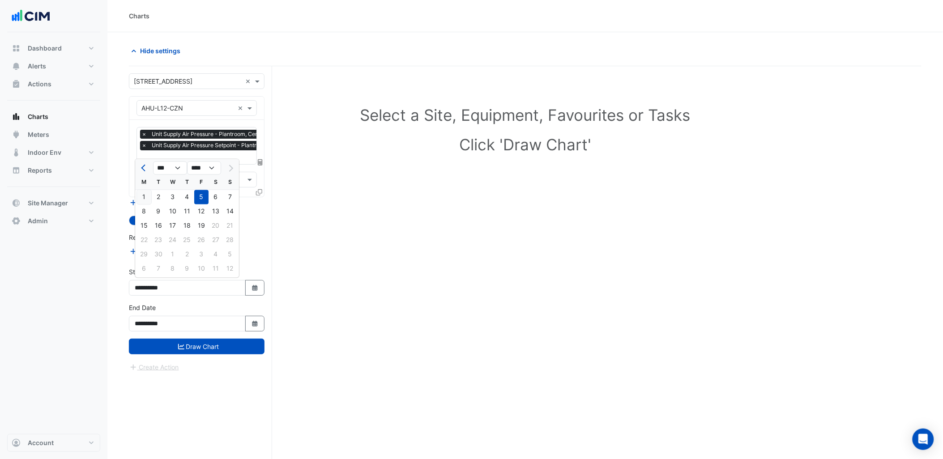
click at [150, 199] on div "1" at bounding box center [144, 197] width 14 height 14
type input "**********"
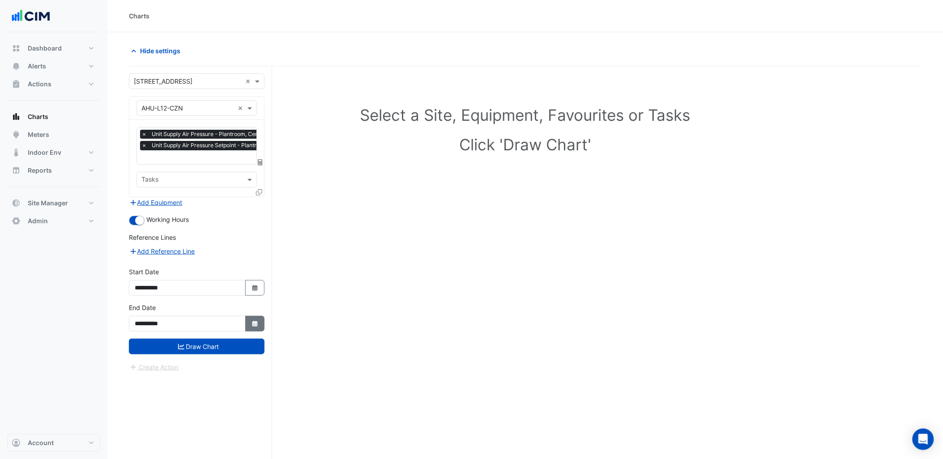
click at [258, 322] on icon "Select Date" at bounding box center [255, 324] width 8 height 6
click at [226, 265] on div "21" at bounding box center [230, 262] width 14 height 14
type input "**********"
click at [215, 344] on button "Draw Chart" at bounding box center [197, 347] width 136 height 16
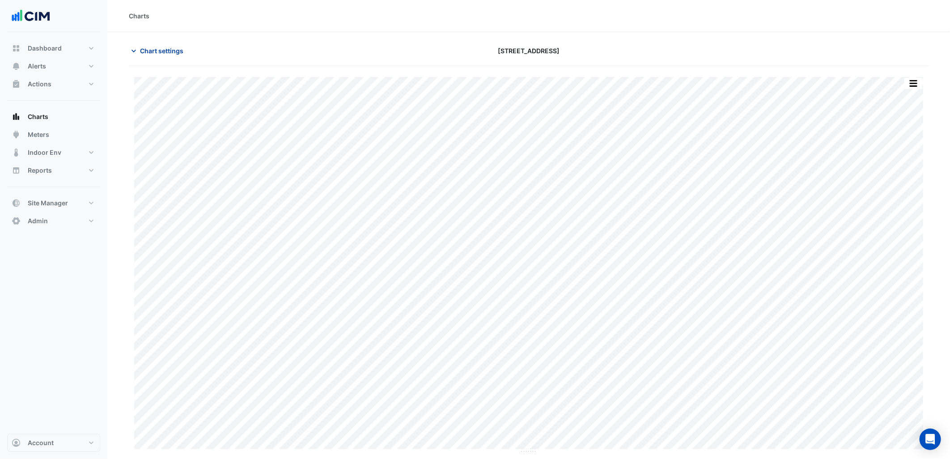
click at [185, 56] on button "Chart settings" at bounding box center [159, 51] width 60 height 16
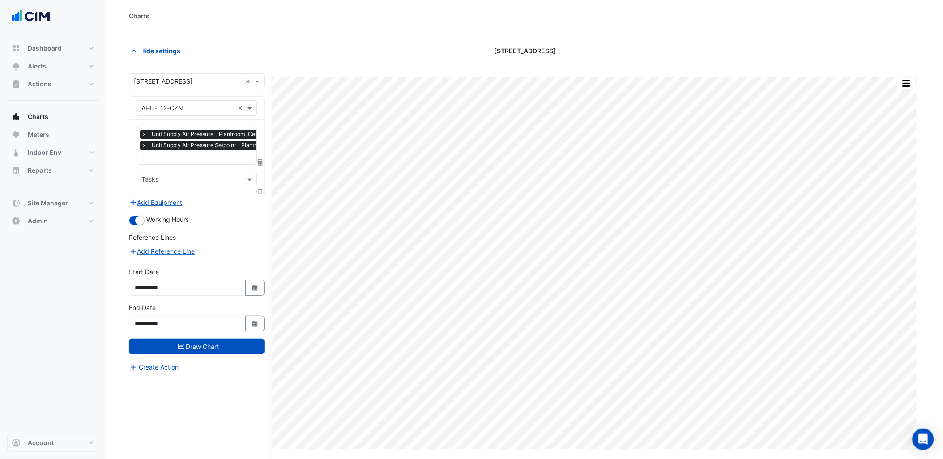
click at [213, 149] on span "Unit Supply Air Pressure Setpoint - Plantroom, Centre Zone North" at bounding box center [234, 145] width 170 height 9
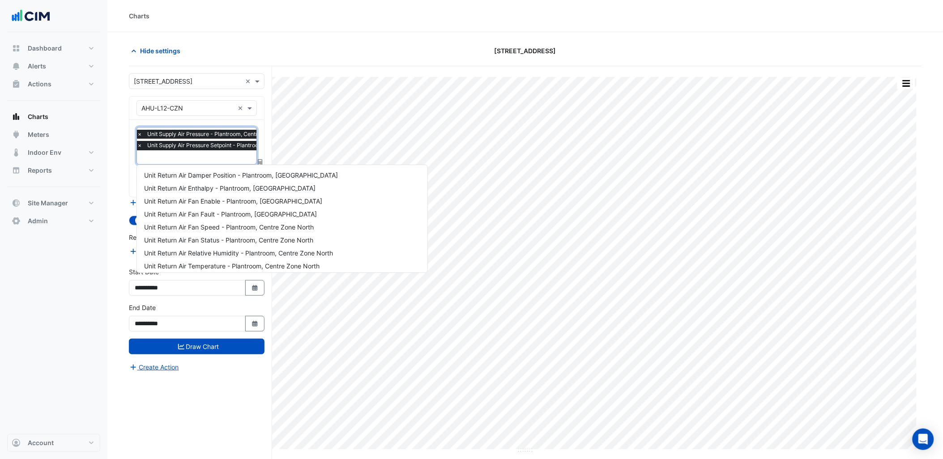
scroll to position [146, 0]
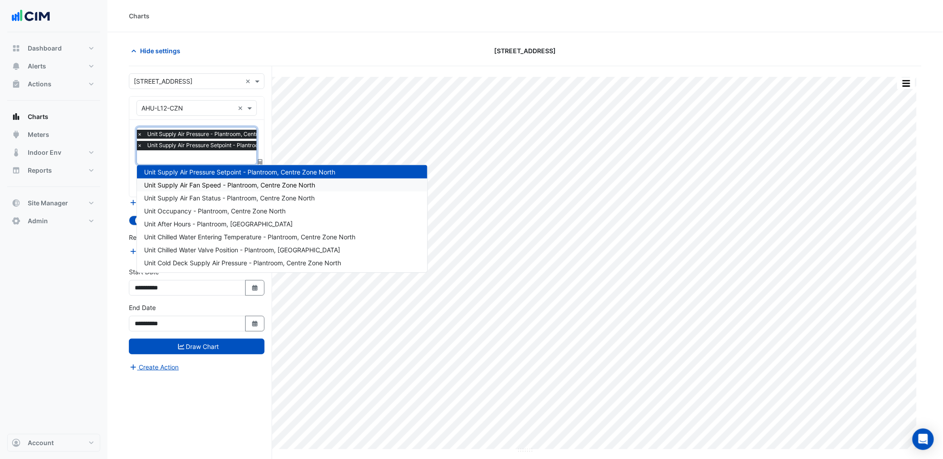
click at [208, 187] on span "Unit Supply Air Fan Speed - Plantroom, Centre Zone North" at bounding box center [229, 185] width 171 height 8
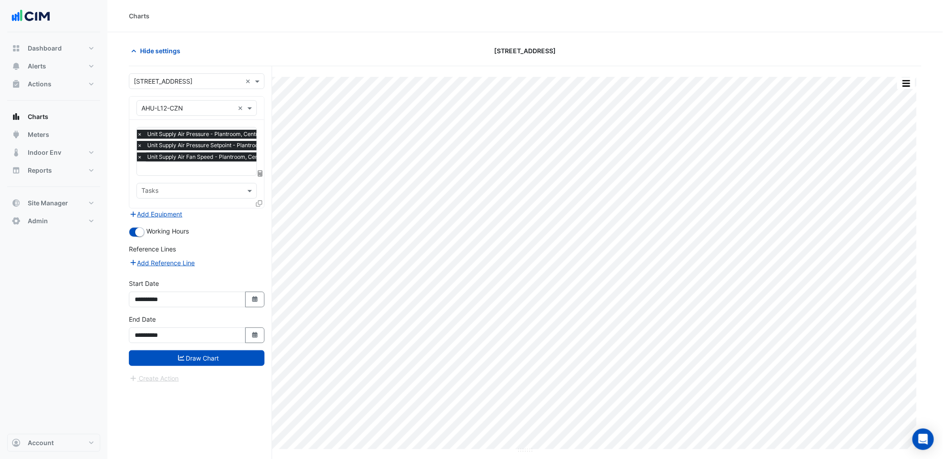
click at [259, 202] on icon at bounding box center [259, 203] width 6 height 6
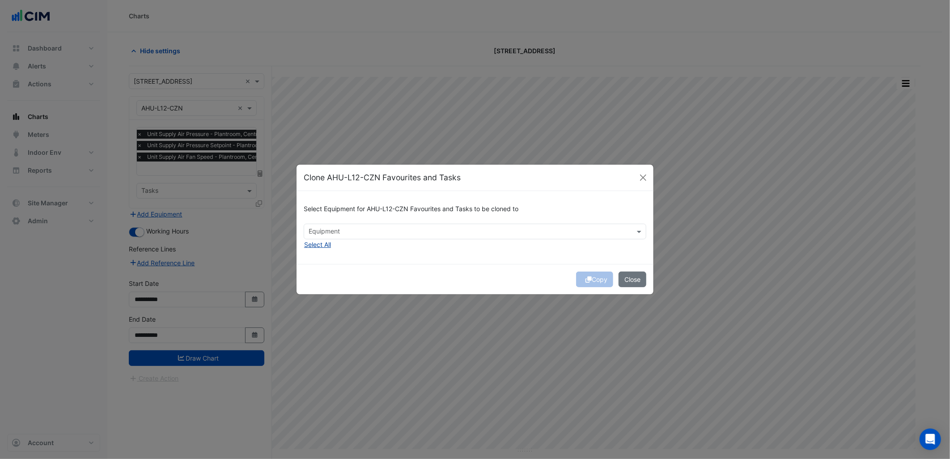
click at [309, 240] on button "Select All" at bounding box center [318, 244] width 28 height 10
click at [338, 254] on div "Select Equipment for AHU-L12-CZN Favourites and Tasks to be cloned to × AHU-GF …" at bounding box center [475, 227] width 357 height 73
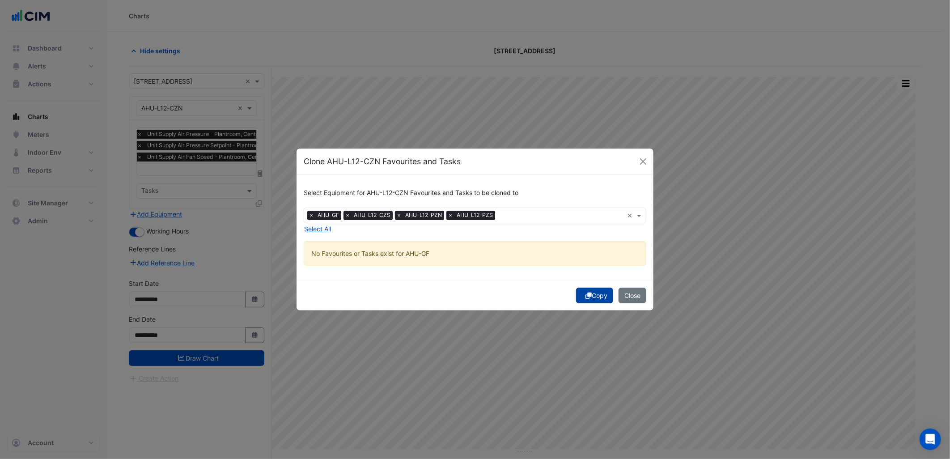
click at [594, 298] on button "Copy" at bounding box center [594, 296] width 37 height 16
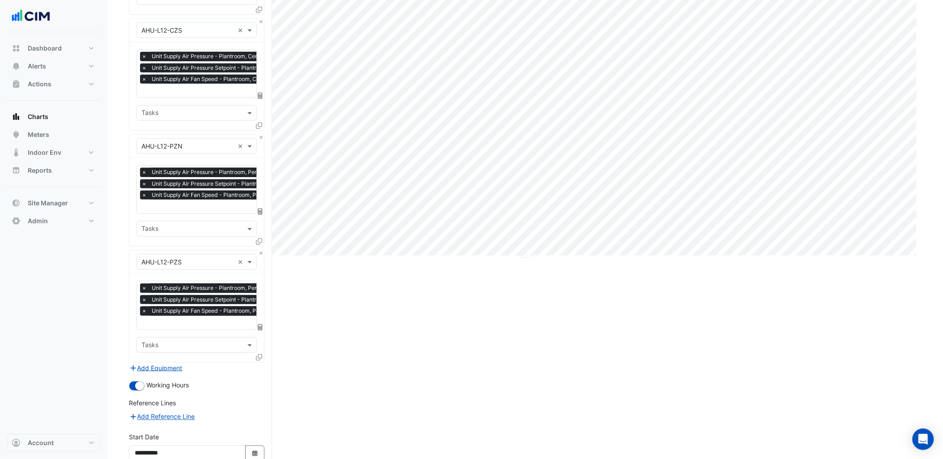
scroll to position [275, 0]
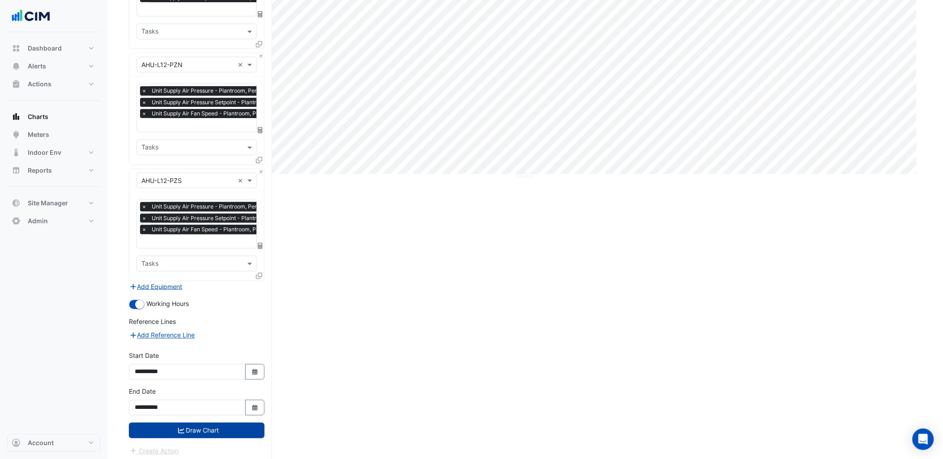
click at [217, 431] on button "Draw Chart" at bounding box center [197, 431] width 136 height 16
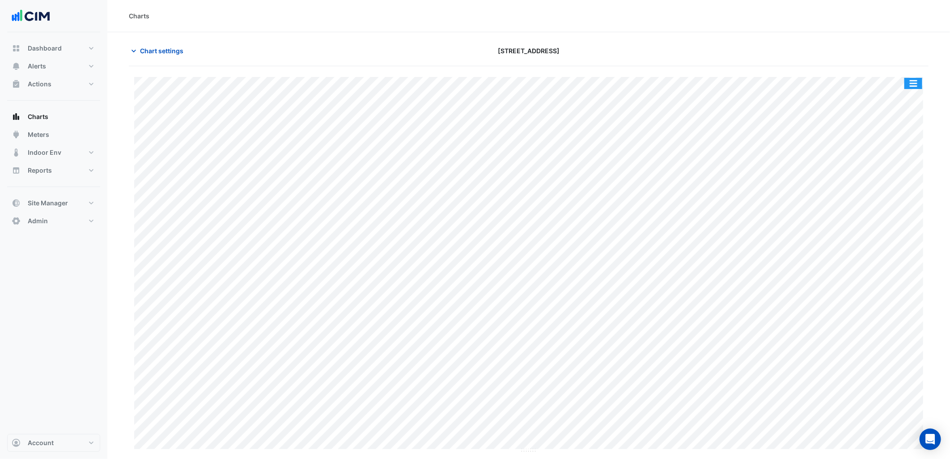
click at [915, 83] on button "button" at bounding box center [914, 83] width 18 height 11
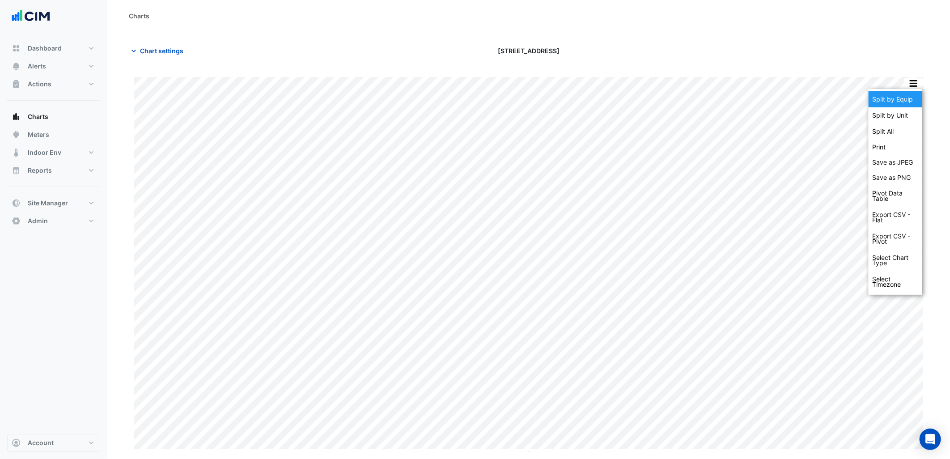
click at [895, 97] on div "Split by Equip" at bounding box center [896, 99] width 54 height 16
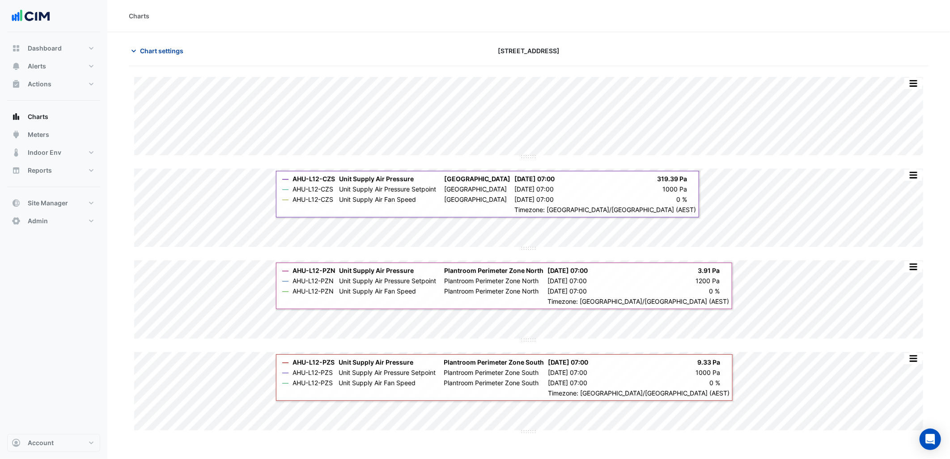
click at [178, 55] on span "Chart settings" at bounding box center [161, 50] width 43 height 9
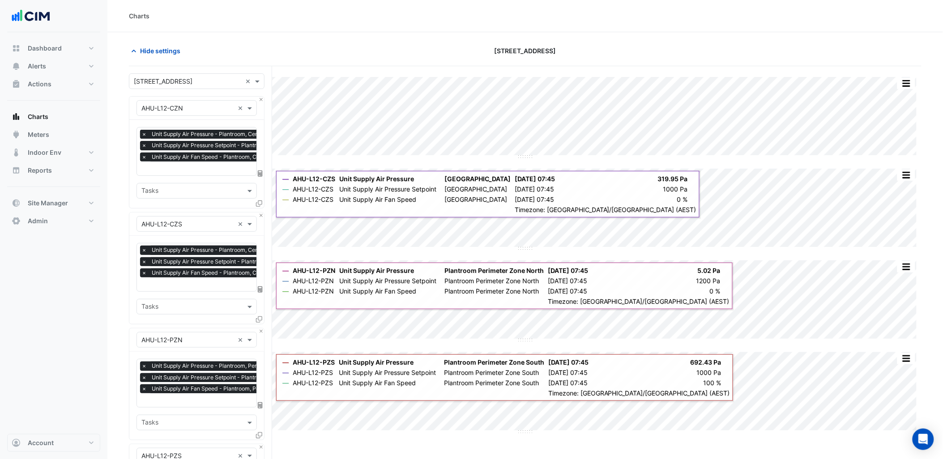
click at [143, 136] on span "×" at bounding box center [144, 134] width 8 height 9
click at [143, 141] on span "×" at bounding box center [140, 145] width 8 height 9
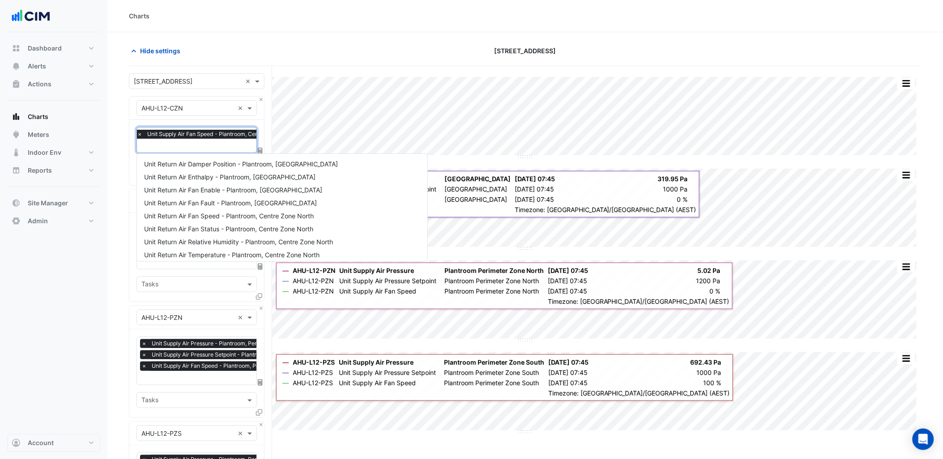
click at [136, 135] on div "× Unit Supply Air Fan Speed - Plantroom, Centre Zone North ×" at bounding box center [196, 140] width 120 height 26
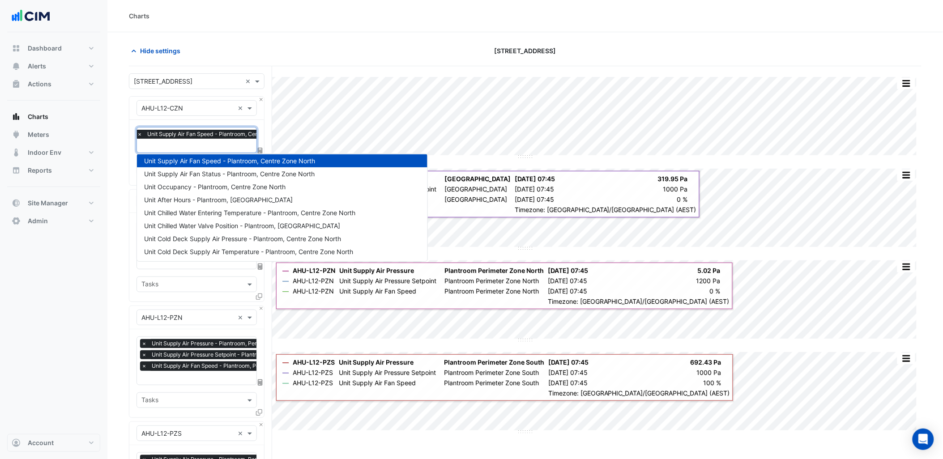
click at [145, 135] on div "× Unit Supply Air Fan Speed - Plantroom, Centre Zone North" at bounding box center [217, 134] width 162 height 9
click at [140, 136] on span "×" at bounding box center [140, 134] width 8 height 9
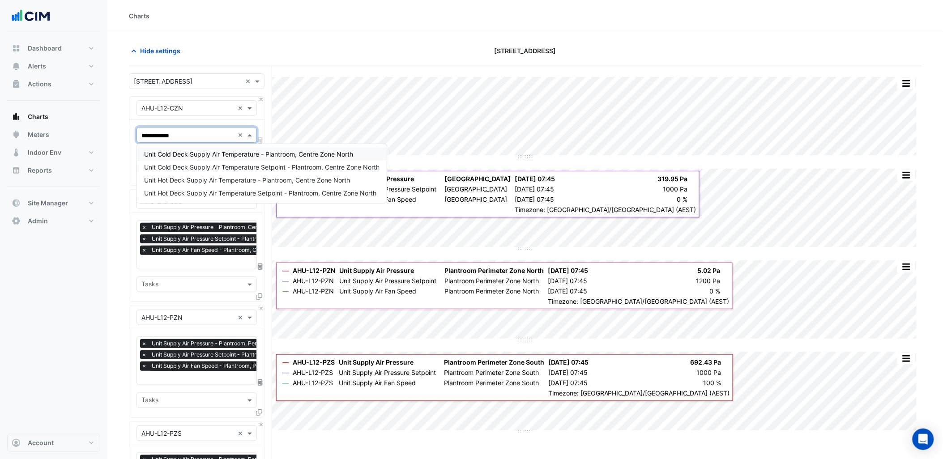
scroll to position [0, 0]
type input "**********"
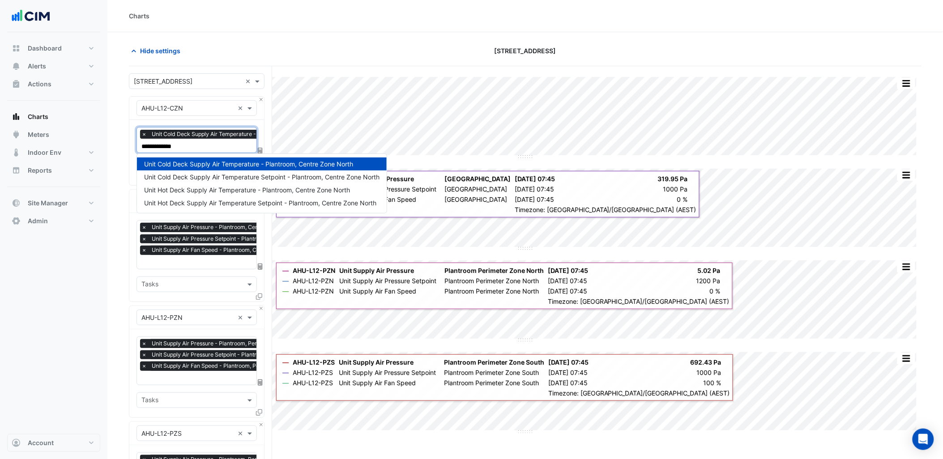
type input "**********"
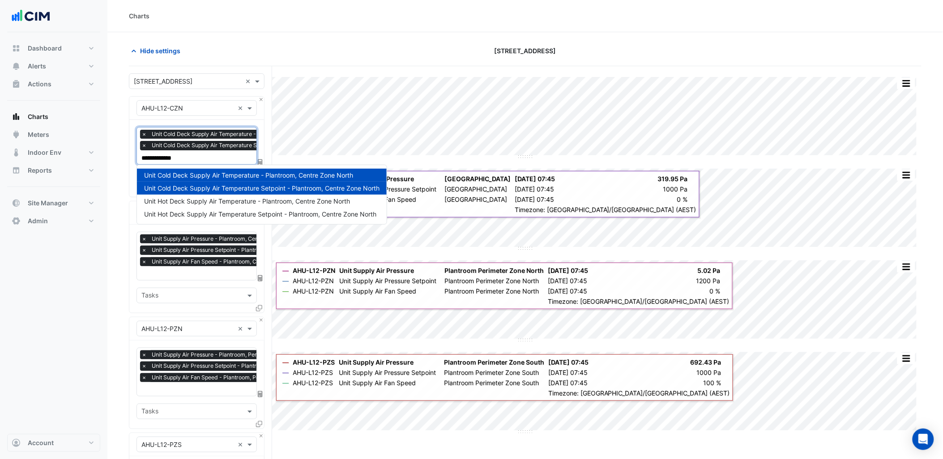
type input "**********"
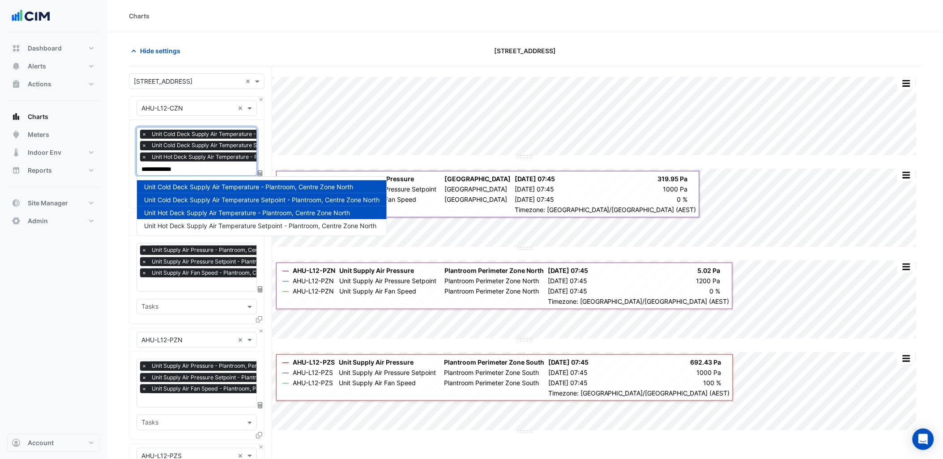
type input "**********"
click at [193, 226] on span "Unit Hot Deck Supply Air Temperature Setpoint - Plantroom, Centre Zone North" at bounding box center [260, 226] width 232 height 8
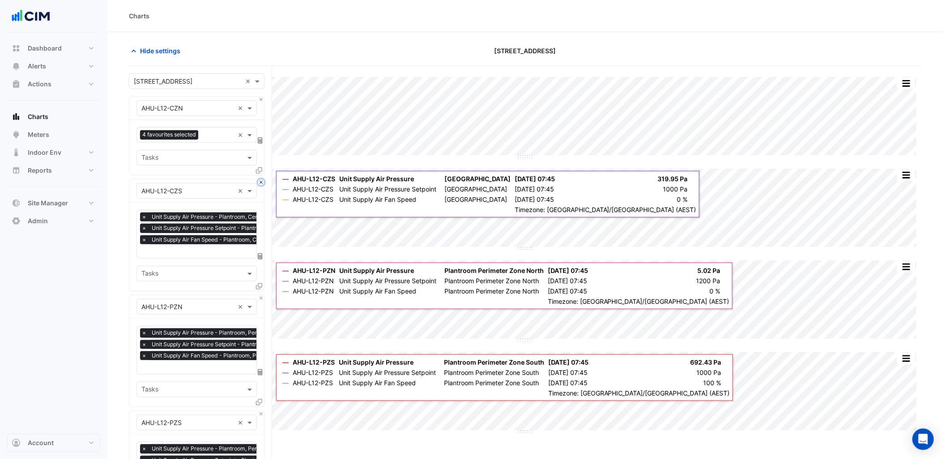
click at [263, 181] on button "Close" at bounding box center [261, 182] width 6 height 6
click at [258, 182] on button "Close" at bounding box center [261, 182] width 6 height 6
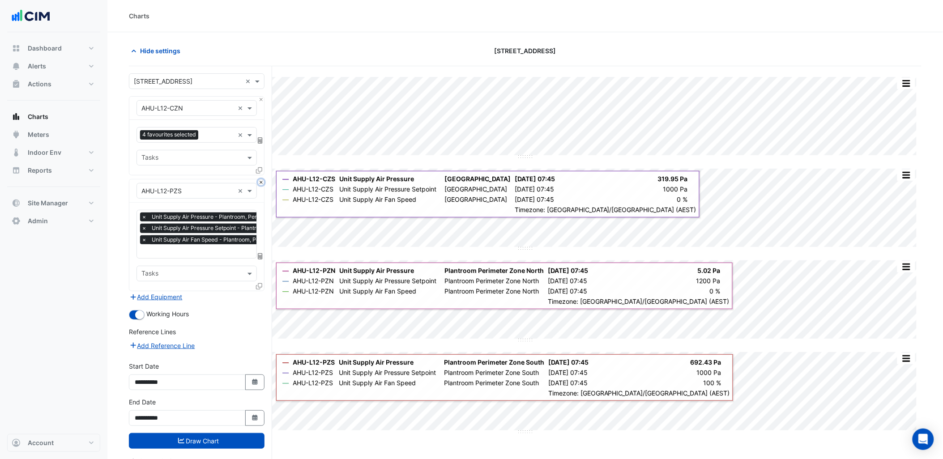
click at [258, 182] on button "Close" at bounding box center [261, 182] width 6 height 6
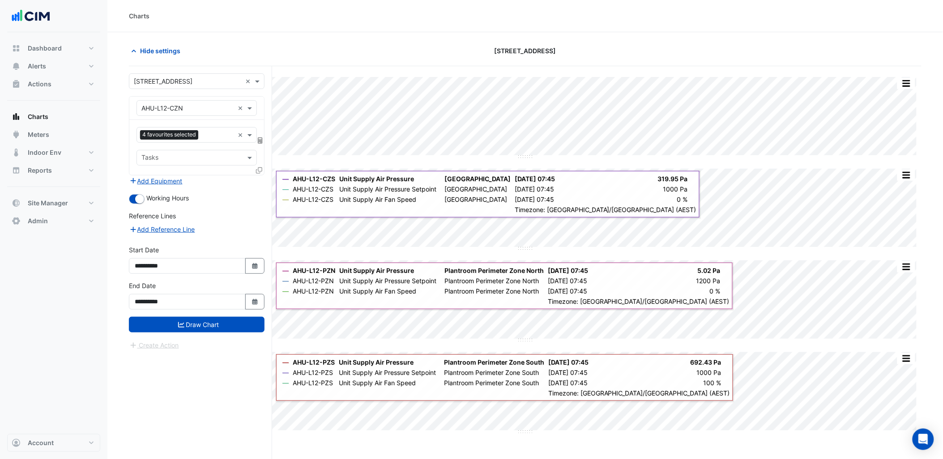
click at [258, 172] on icon at bounding box center [259, 170] width 6 height 6
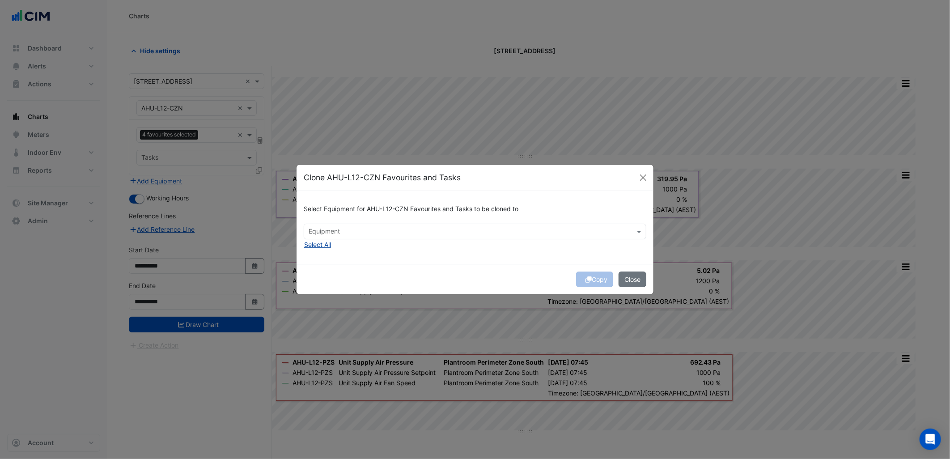
click at [323, 245] on button "Select All" at bounding box center [318, 244] width 28 height 10
click at [422, 278] on div "Copy Close" at bounding box center [475, 279] width 357 height 30
click at [640, 283] on button "Close" at bounding box center [633, 280] width 28 height 16
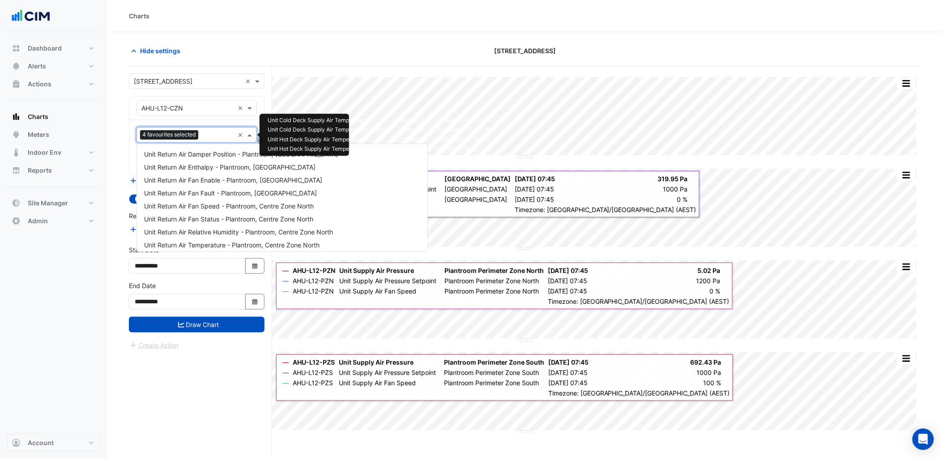
click at [209, 128] on div "4 favourites selected" at bounding box center [185, 135] width 97 height 14
type input "***"
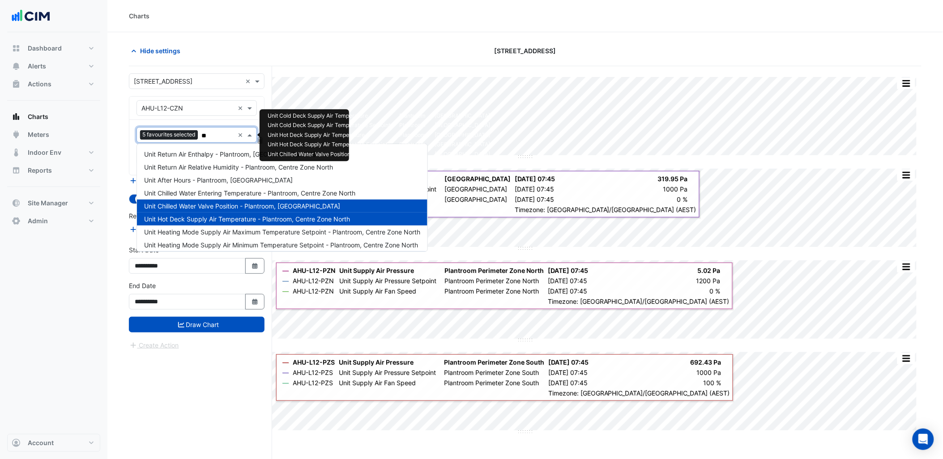
type input "***"
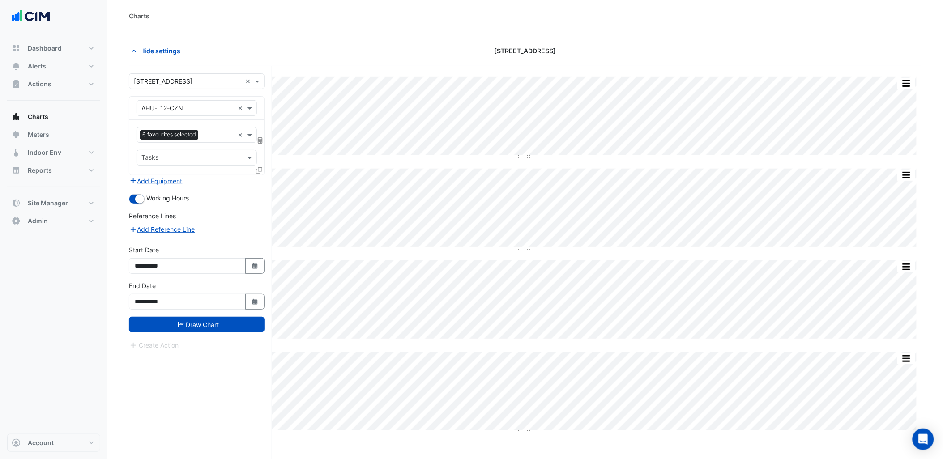
click at [257, 169] on icon at bounding box center [259, 170] width 6 height 6
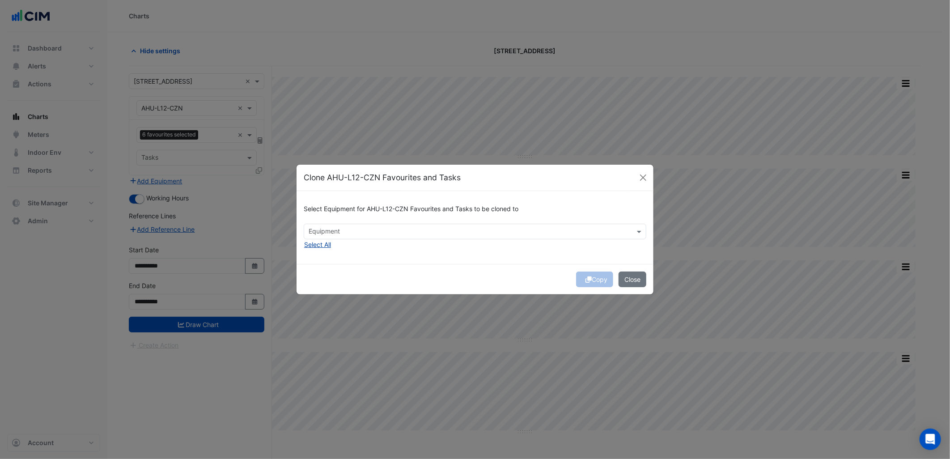
click at [315, 247] on button "Select All" at bounding box center [318, 244] width 28 height 10
click at [588, 281] on icon "submit" at bounding box center [589, 280] width 6 height 6
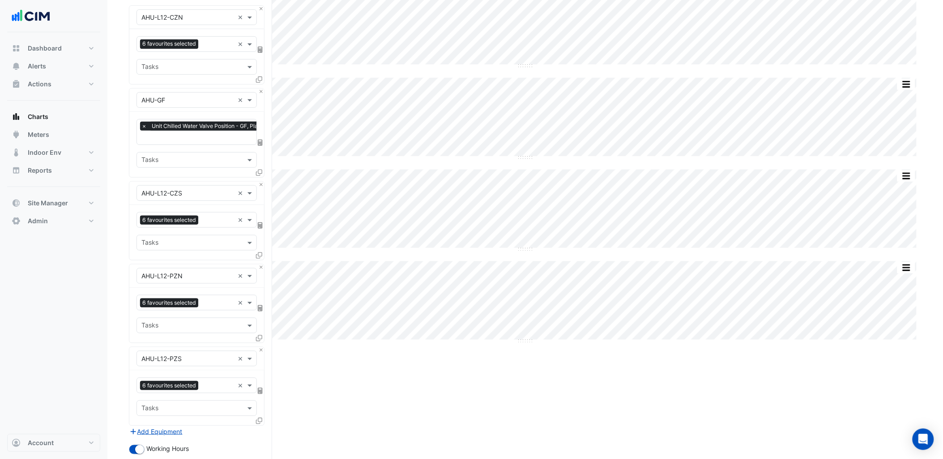
scroll to position [99, 0]
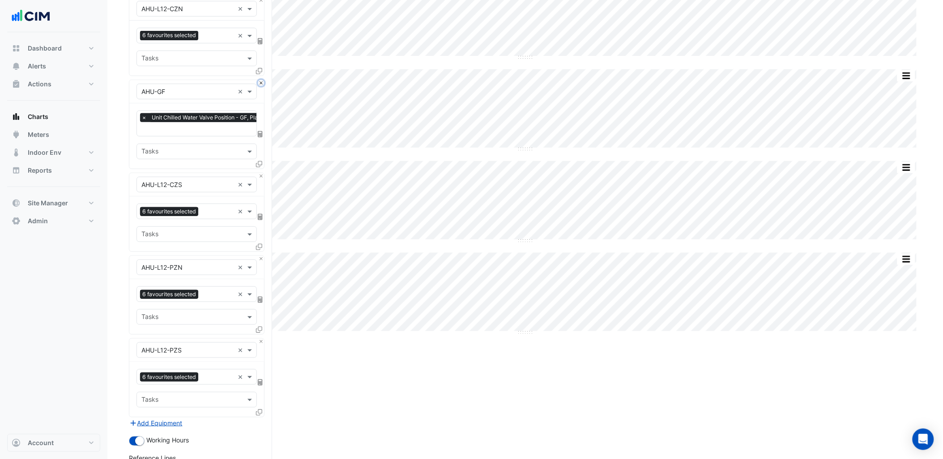
click at [260, 83] on button "Close" at bounding box center [261, 83] width 6 height 6
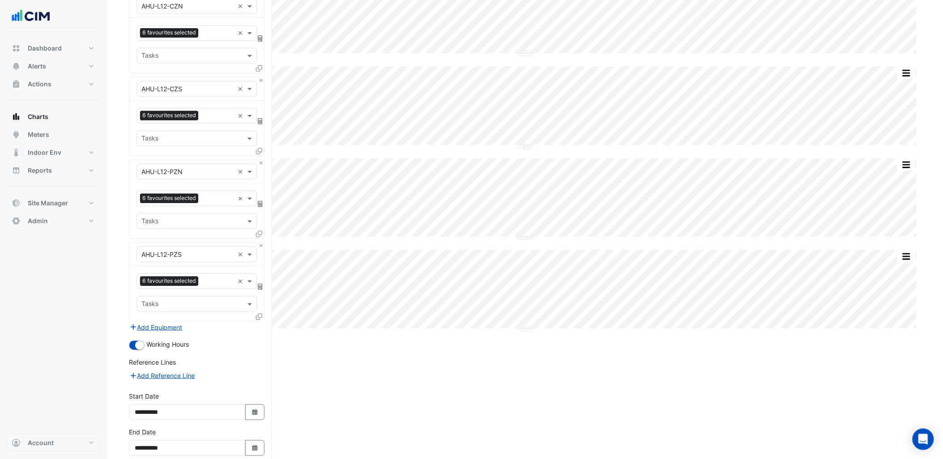
click at [231, 423] on form "× 1 York Street × × AHU-L12-CZN × 6 favourites selected × Tasks × AHU-L12-CZS ×…" at bounding box center [197, 233] width 136 height 525
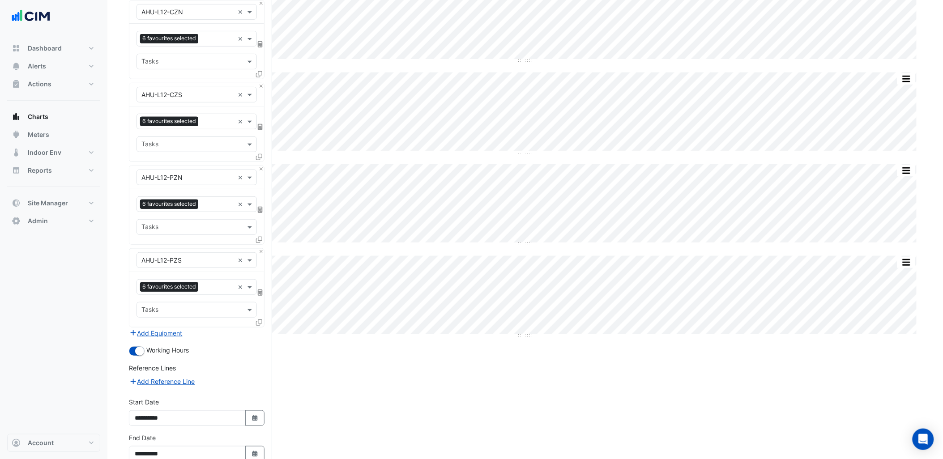
scroll to position [146, 0]
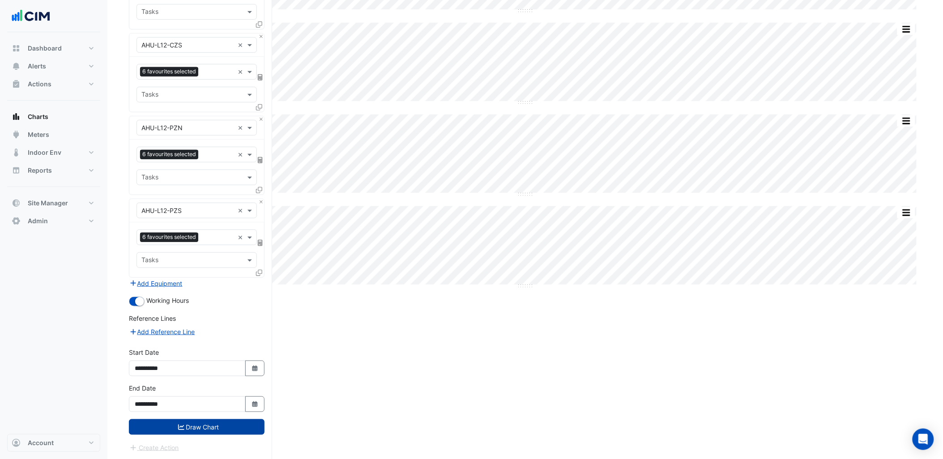
click at [233, 423] on button "Draw Chart" at bounding box center [197, 427] width 136 height 16
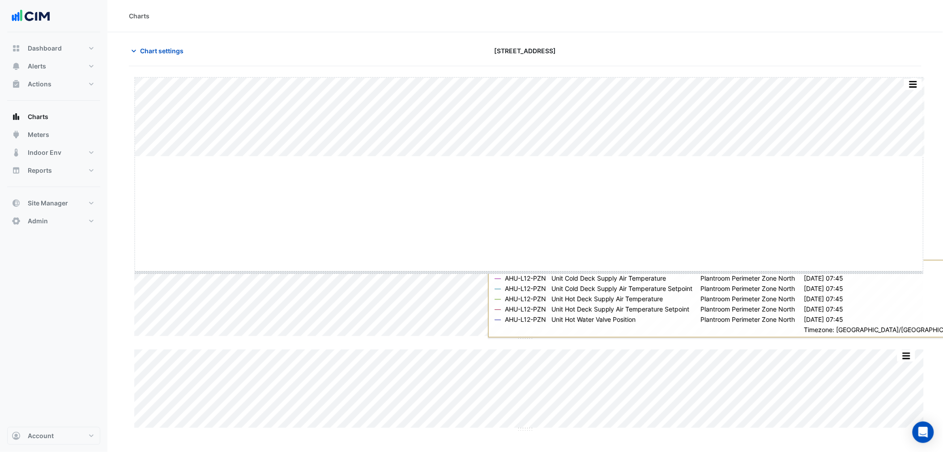
drag, startPoint x: 528, startPoint y: 156, endPoint x: 525, endPoint y: 249, distance: 93.6
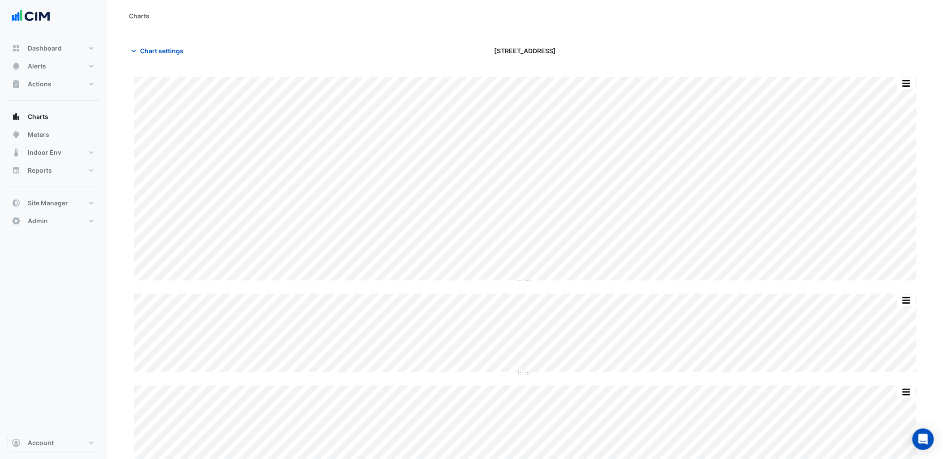
click at [620, 36] on section "Chart settings 1 York Street Split by Unit Split All Split None Print Save as J…" at bounding box center [524, 300] width 835 height 537
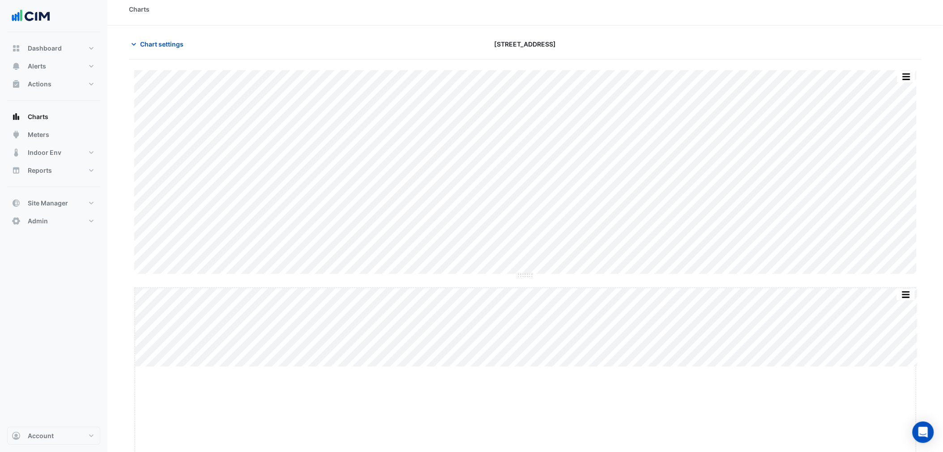
drag, startPoint x: 530, startPoint y: 374, endPoint x: 535, endPoint y: 477, distance: 103.5
click at [535, 459] on html "Charts Chart settings 1 York Street Split by Unit Split All Split None Print Sa…" at bounding box center [471, 276] width 943 height 567
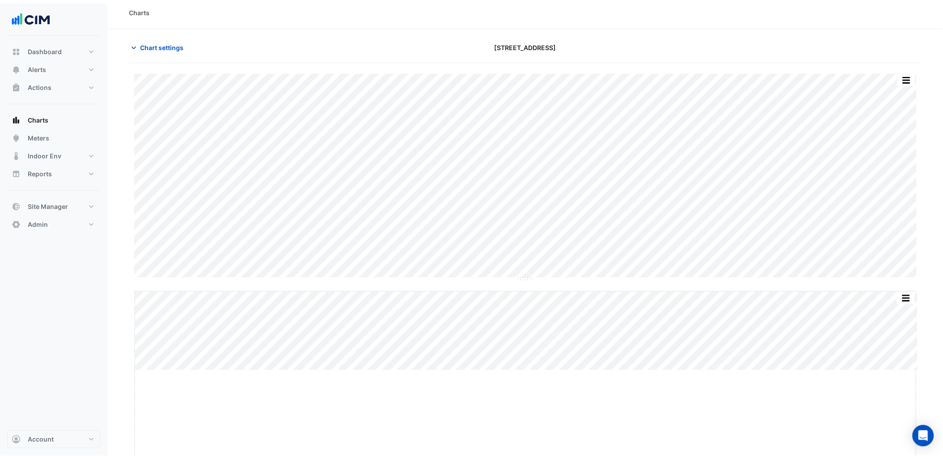
scroll to position [28, 0]
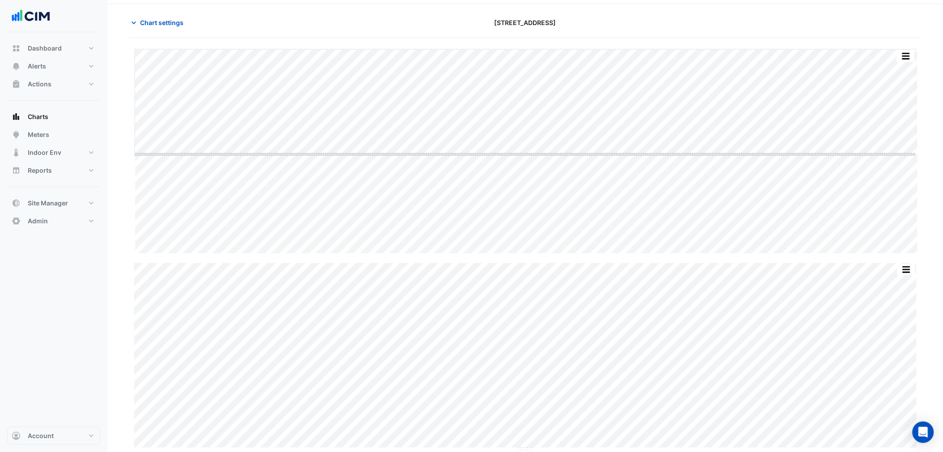
drag, startPoint x: 518, startPoint y: 253, endPoint x: 492, endPoint y: 153, distance: 102.6
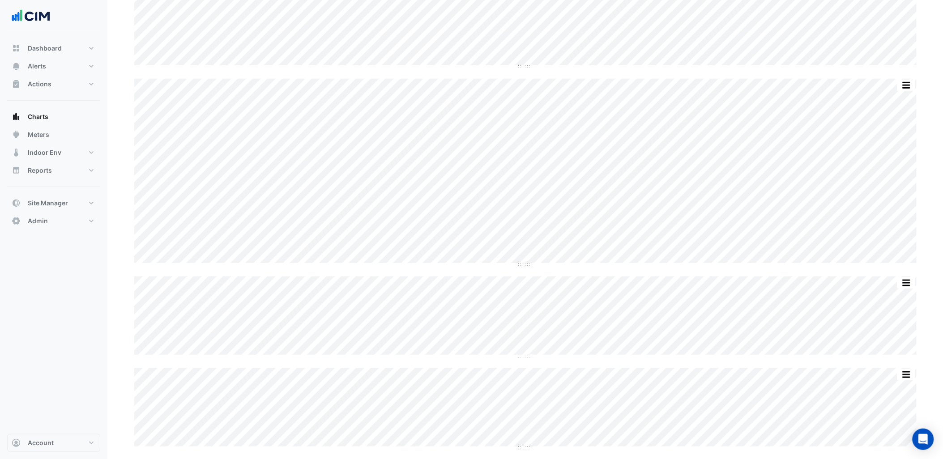
scroll to position [119, 0]
click at [409, 354] on div "Split by Unit Split All Split None Print Save as JPEG Save as PNG Pivot Data Ta…" at bounding box center [525, 316] width 782 height 81
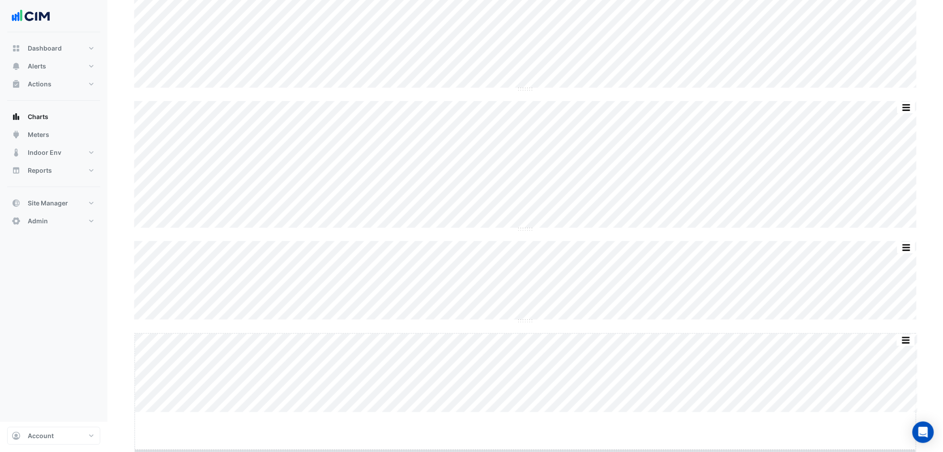
drag, startPoint x: 527, startPoint y: 446, endPoint x: 546, endPoint y: 485, distance: 42.8
click at [546, 422] on html "Charts Chart settings 1 York Street Split by Unit Split All Split None Print Sa…" at bounding box center [471, 163] width 943 height 518
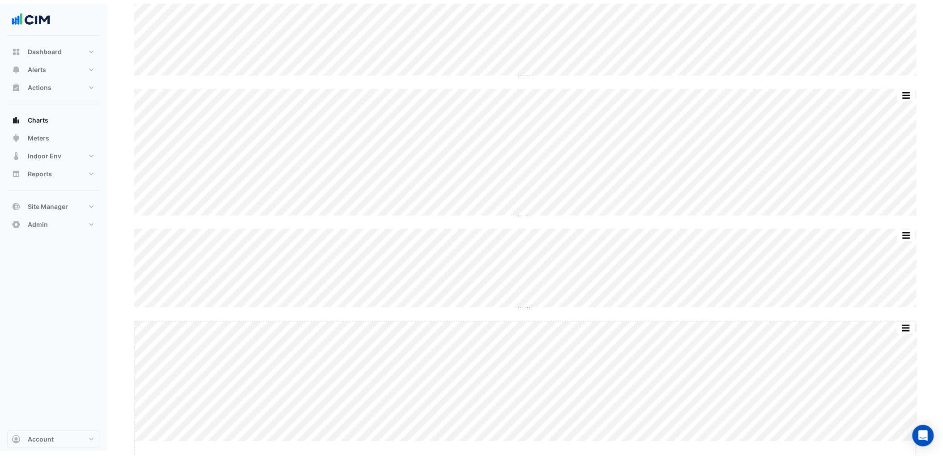
scroll to position [138, 0]
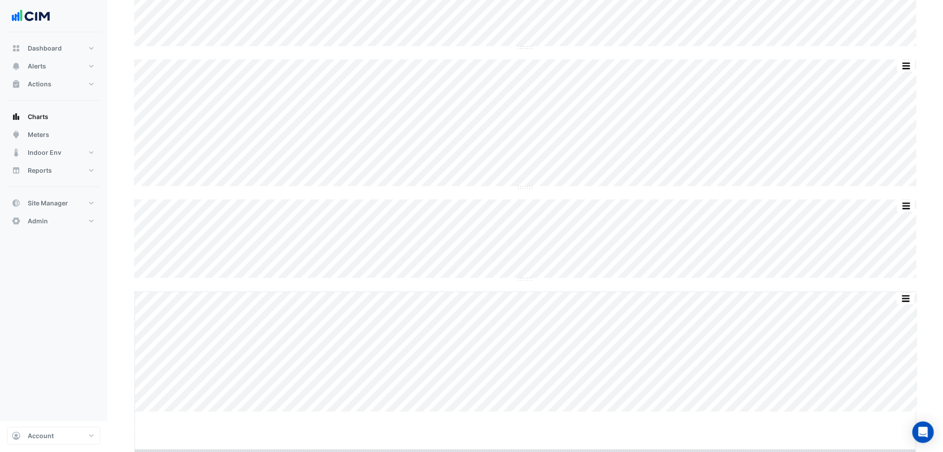
drag, startPoint x: 528, startPoint y: 446, endPoint x: 541, endPoint y: 485, distance: 41.2
click at [541, 422] on html "Charts Chart settings 1 York Street Split by Unit Split All Split None Print Sa…" at bounding box center [471, 141] width 943 height 559
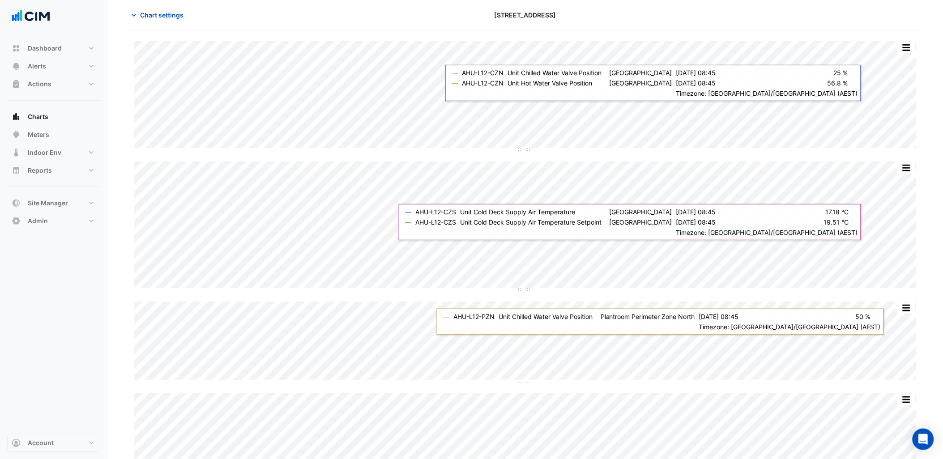
scroll to position [0, 0]
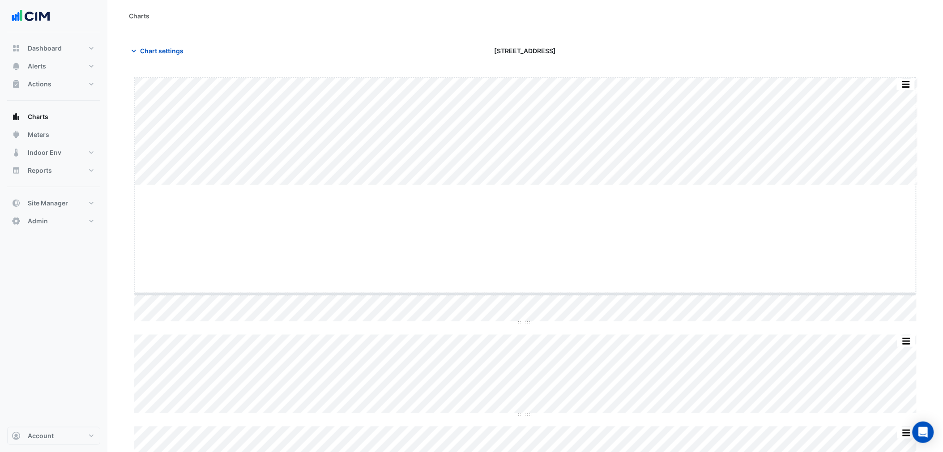
drag, startPoint x: 529, startPoint y: 185, endPoint x: 521, endPoint y: 300, distance: 115.3
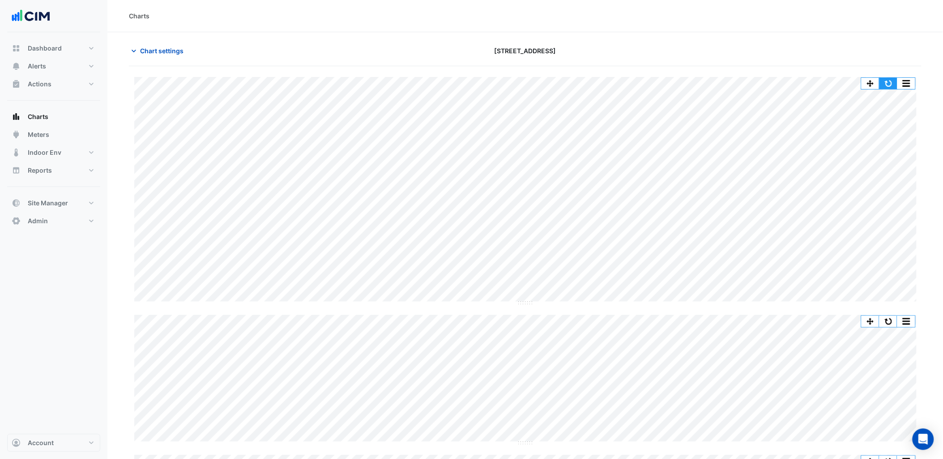
click at [884, 79] on button "button" at bounding box center [888, 83] width 18 height 11
click at [149, 51] on span "Chart settings" at bounding box center [161, 50] width 43 height 9
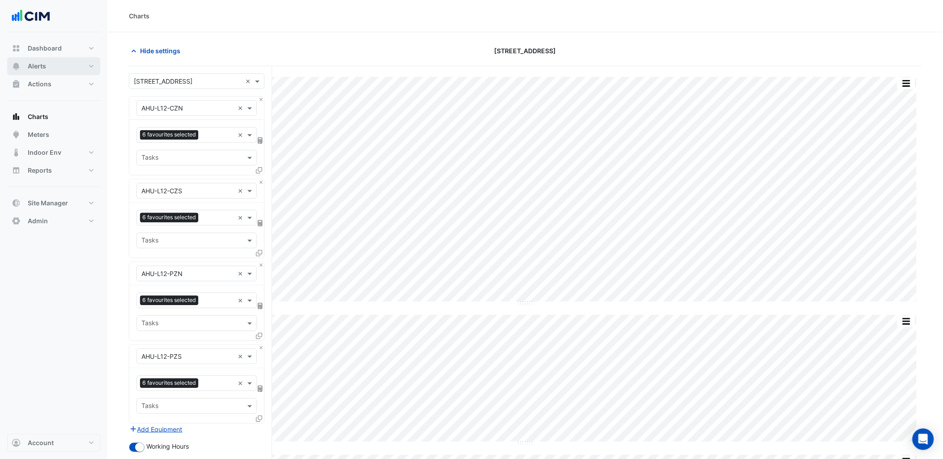
click at [34, 61] on button "Alerts" at bounding box center [53, 66] width 93 height 18
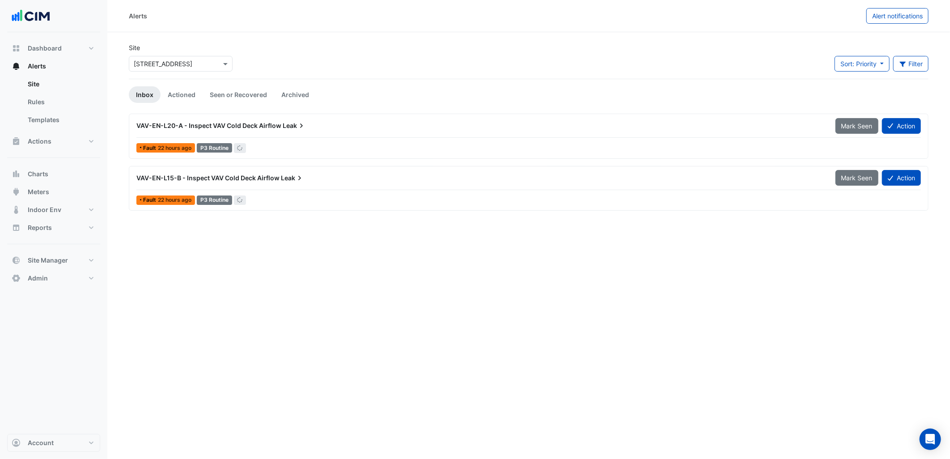
click at [190, 63] on input "text" at bounding box center [172, 64] width 76 height 9
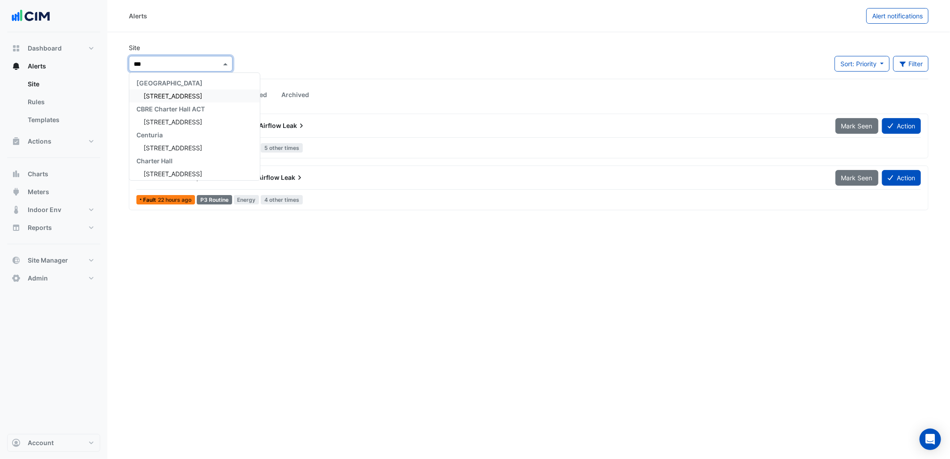
type input "****"
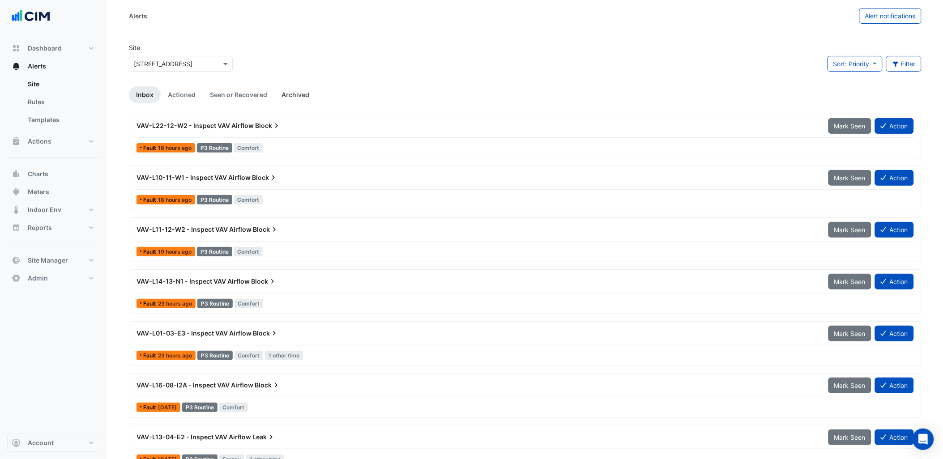
click at [291, 92] on link "Archived" at bounding box center [295, 94] width 42 height 17
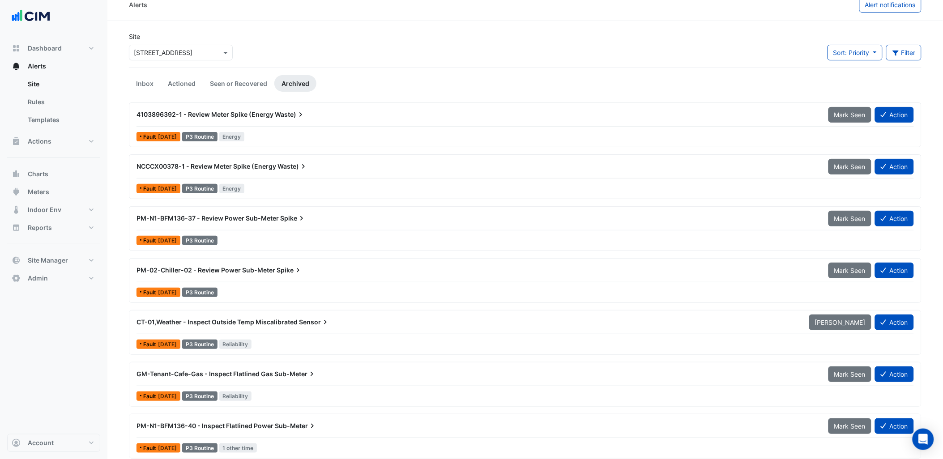
scroll to position [50, 0]
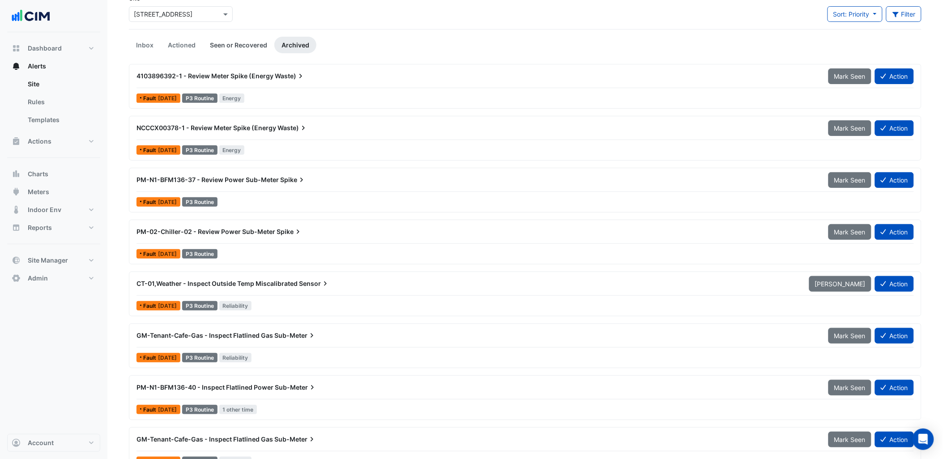
click at [246, 51] on link "Seen or Recovered" at bounding box center [239, 45] width 72 height 17
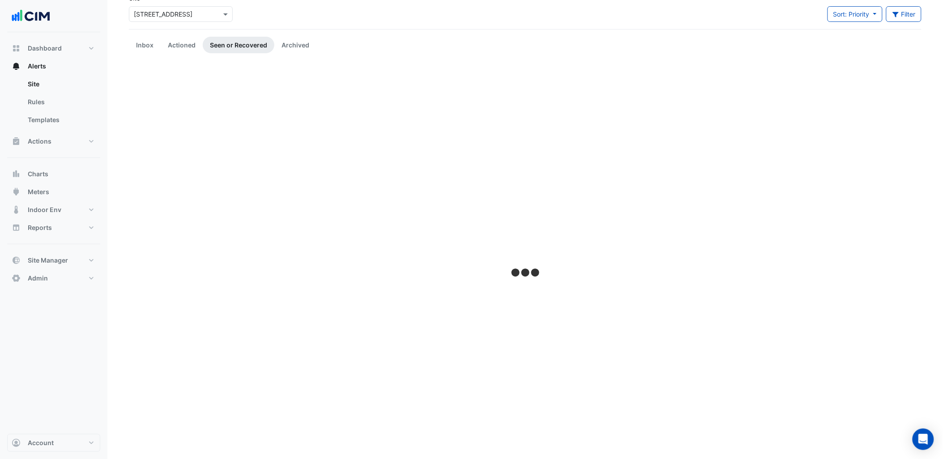
scroll to position [0, 0]
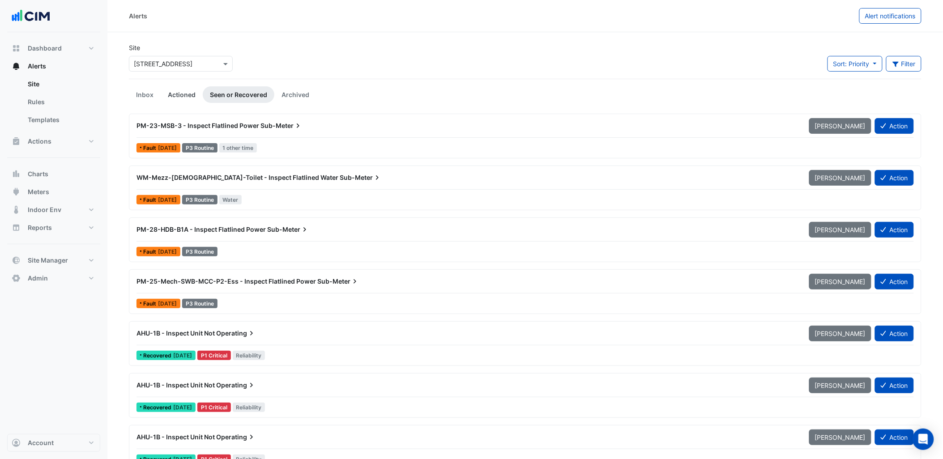
click at [186, 94] on link "Actioned" at bounding box center [182, 94] width 42 height 17
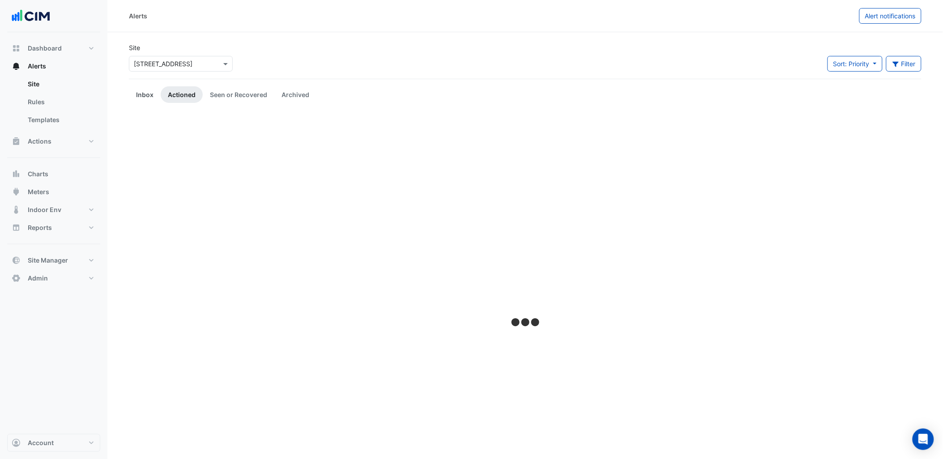
click at [142, 94] on link "Inbox" at bounding box center [145, 94] width 32 height 17
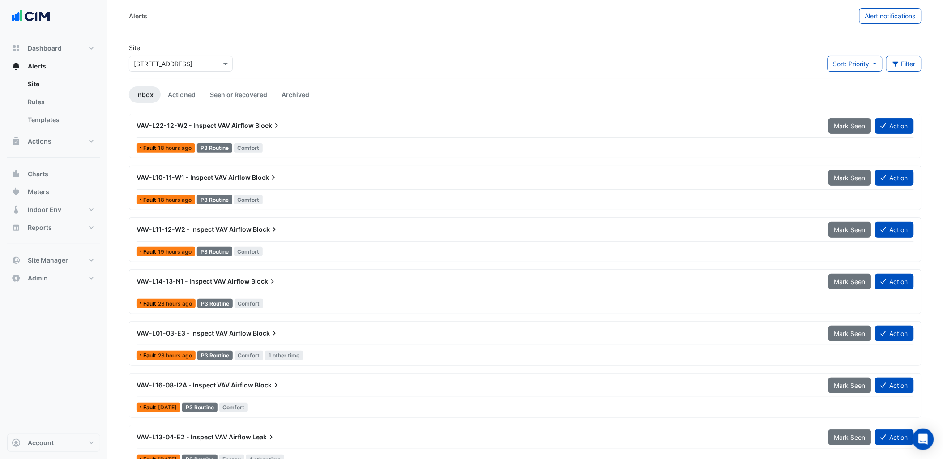
click at [124, 216] on section "Site × 44 Market Street Sort: Priority Priority Updated Filter Title Priority F…" at bounding box center [524, 328] width 835 height 593
click at [101, 396] on nav "Dashboard Portfolio Ratings Performance Alerts Site Rules Templates Actions Sit…" at bounding box center [53, 229] width 107 height 459
click at [115, 341] on section "Site × 44 Market Street Sort: Priority Priority Updated Filter Title Priority F…" at bounding box center [524, 328] width 835 height 593
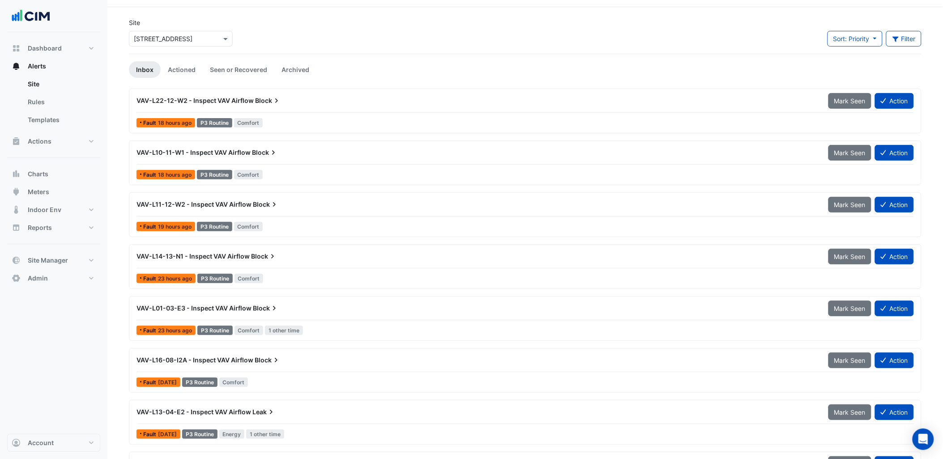
scroll to position [50, 0]
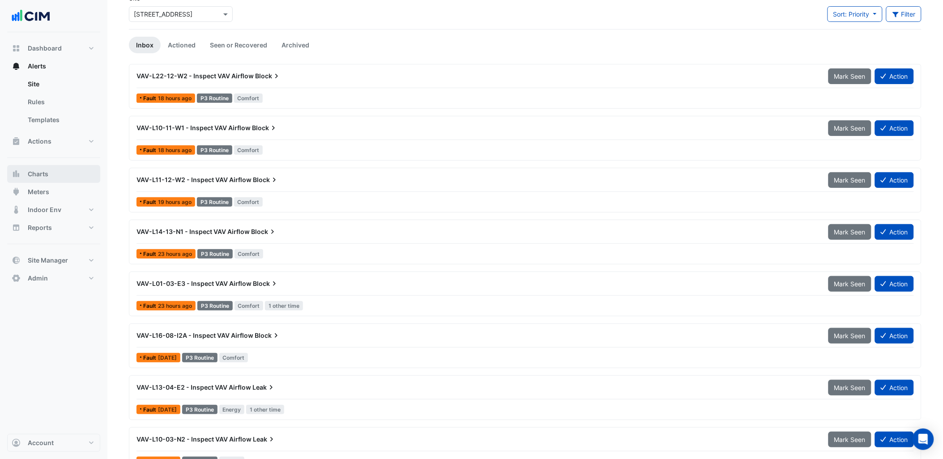
click at [63, 174] on button "Charts" at bounding box center [53, 174] width 93 height 18
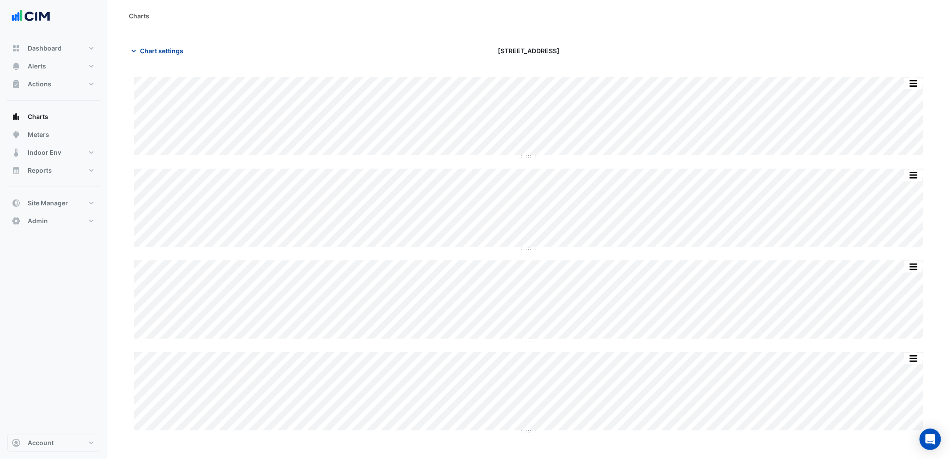
click at [167, 52] on span "Chart settings" at bounding box center [161, 50] width 43 height 9
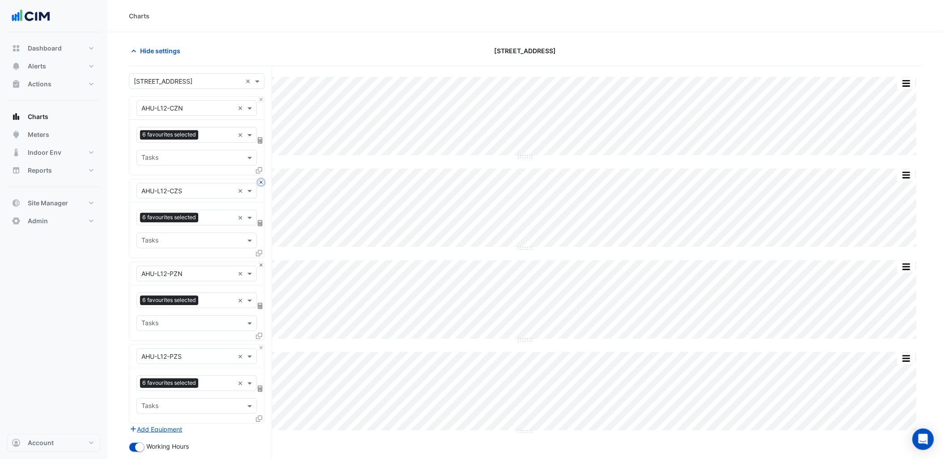
click at [262, 181] on button "Close" at bounding box center [261, 182] width 6 height 6
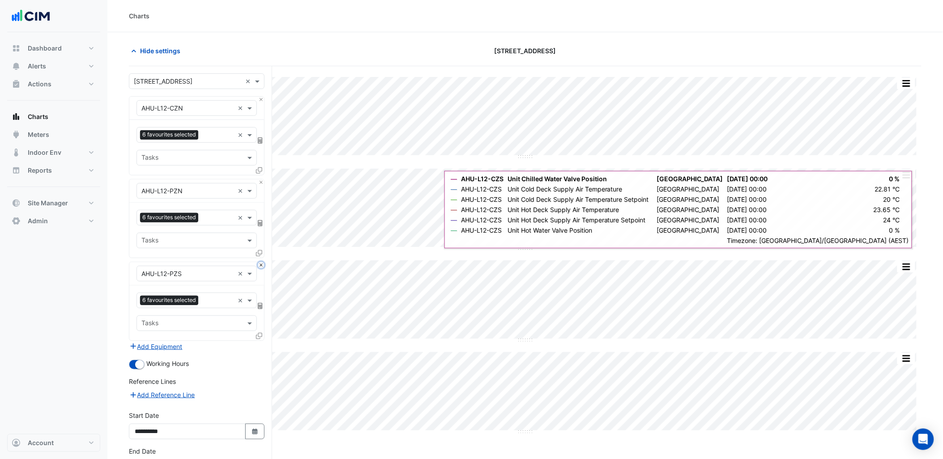
click at [260, 265] on button "Close" at bounding box center [261, 265] width 6 height 6
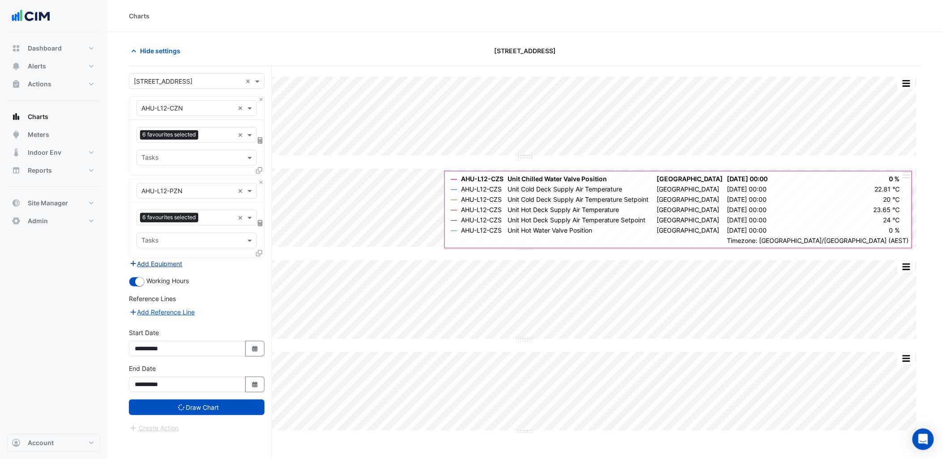
click at [169, 261] on button "Add Equipment" at bounding box center [156, 264] width 54 height 10
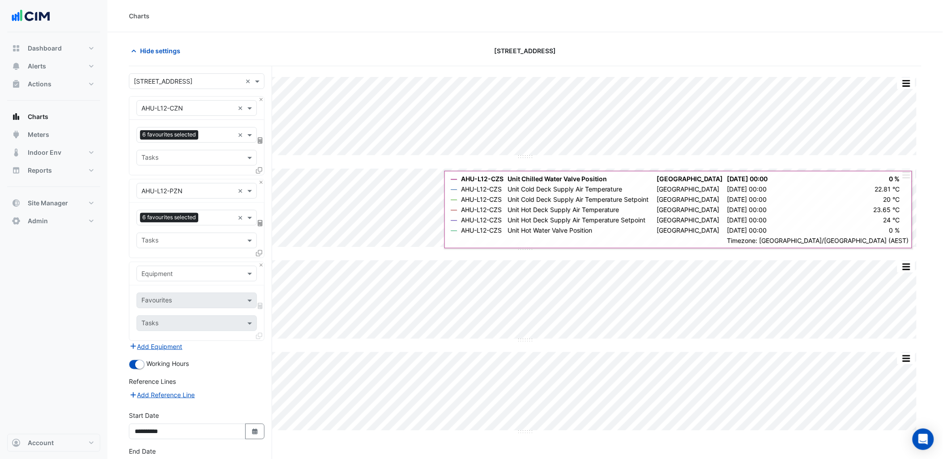
click at [187, 277] on input "text" at bounding box center [187, 273] width 93 height 9
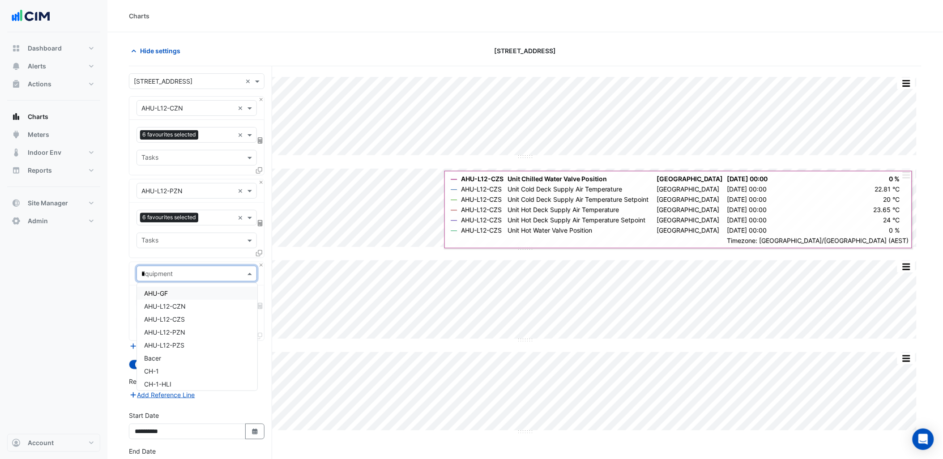
type input "**"
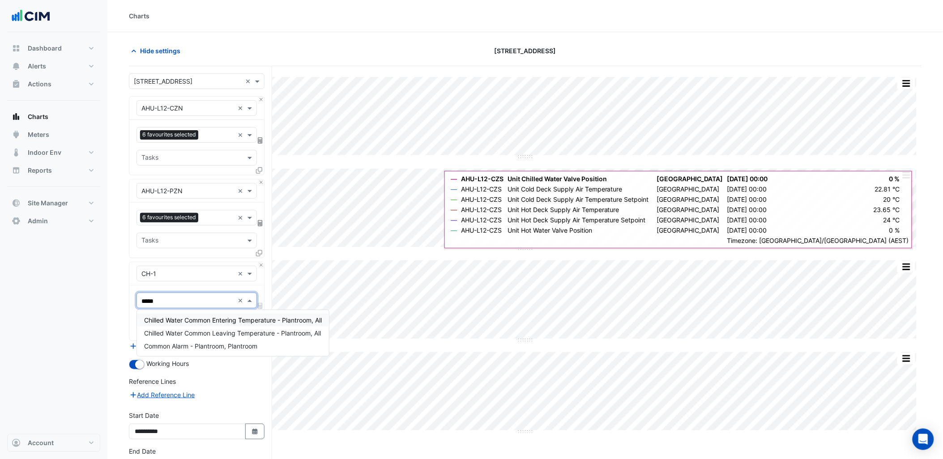
type input "******"
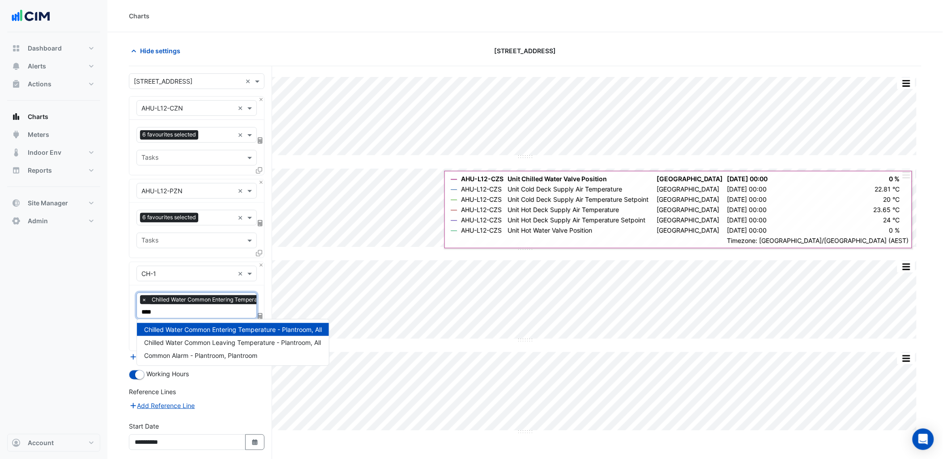
type input "*****"
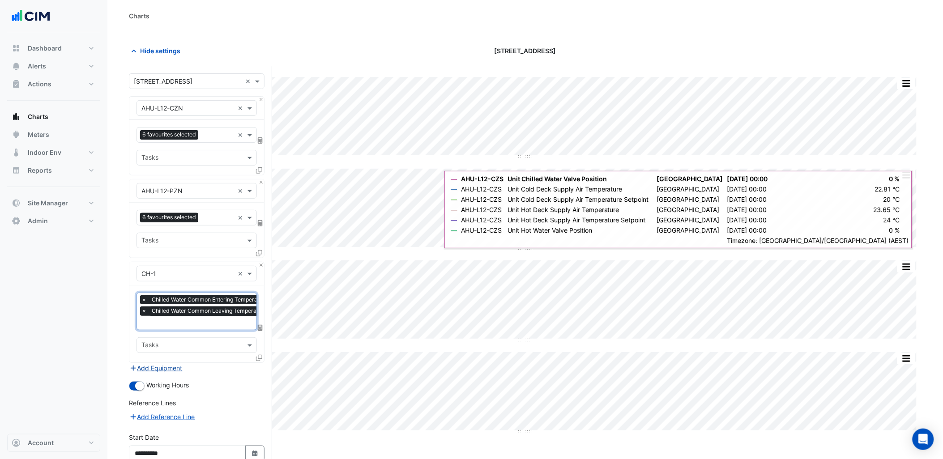
click at [172, 367] on button "Add Equipment" at bounding box center [156, 368] width 54 height 10
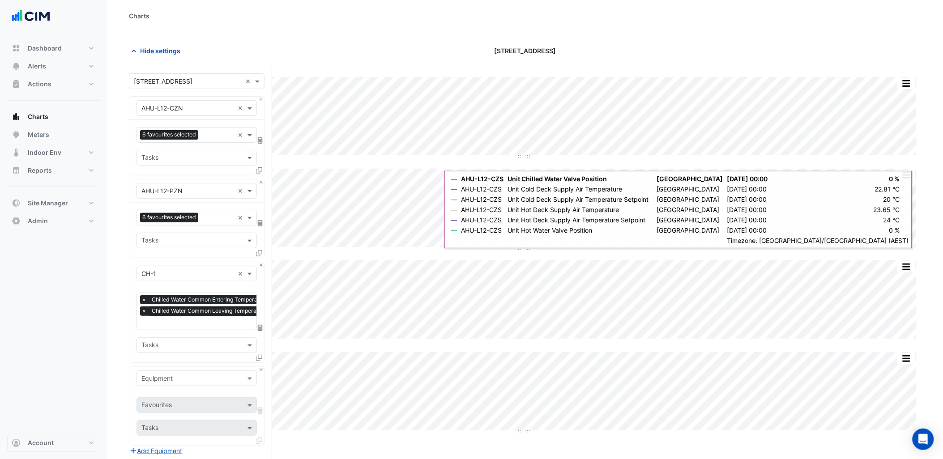
click at [172, 368] on div "Equipment" at bounding box center [196, 378] width 135 height 23
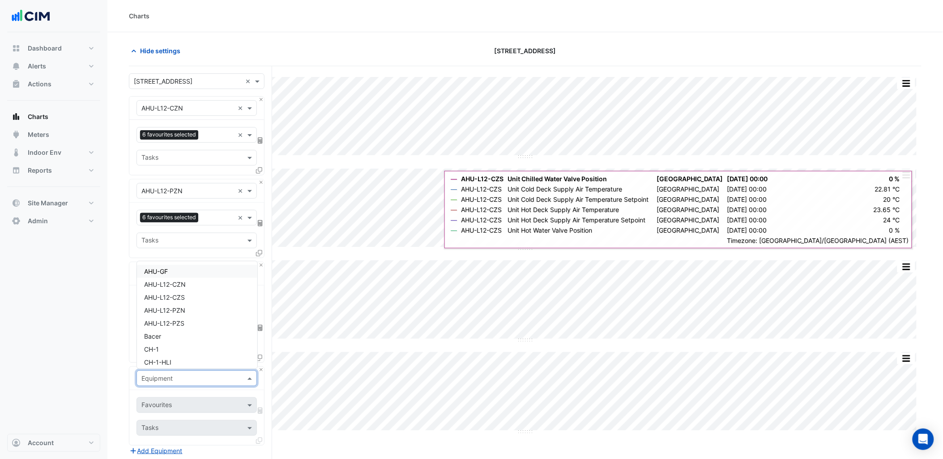
click at [173, 383] on div "Equipment" at bounding box center [196, 379] width 120 height 16
type input "*"
type input "***"
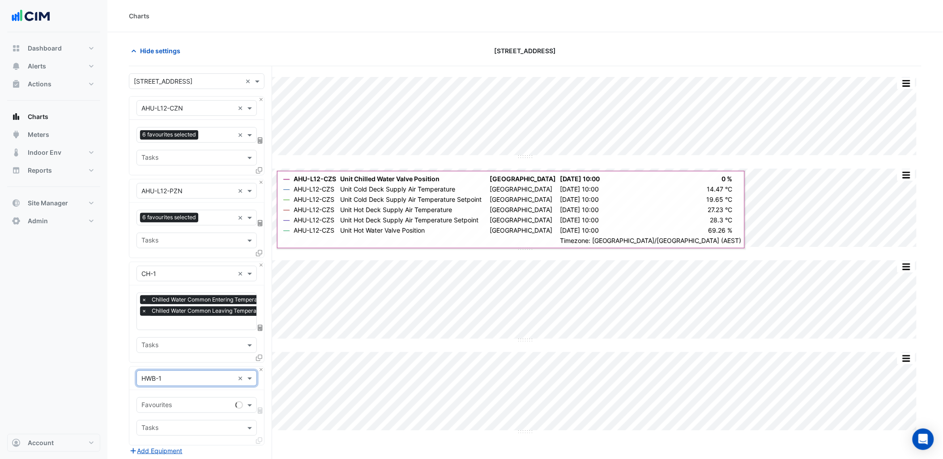
click at [185, 401] on input "text" at bounding box center [186, 405] width 90 height 9
type input "******"
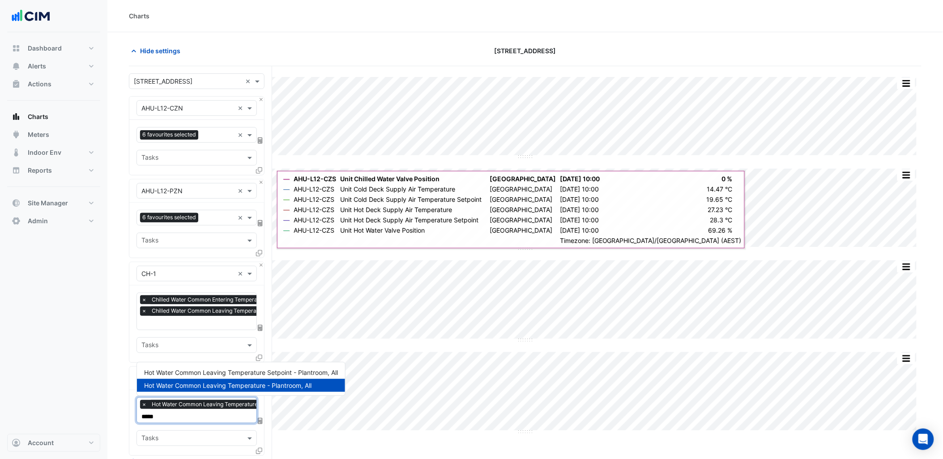
type input "*****"
click at [124, 403] on section "Hide settings 1 York Street Split by Unit Split All Split None Print Save as JP…" at bounding box center [524, 335] width 835 height 606
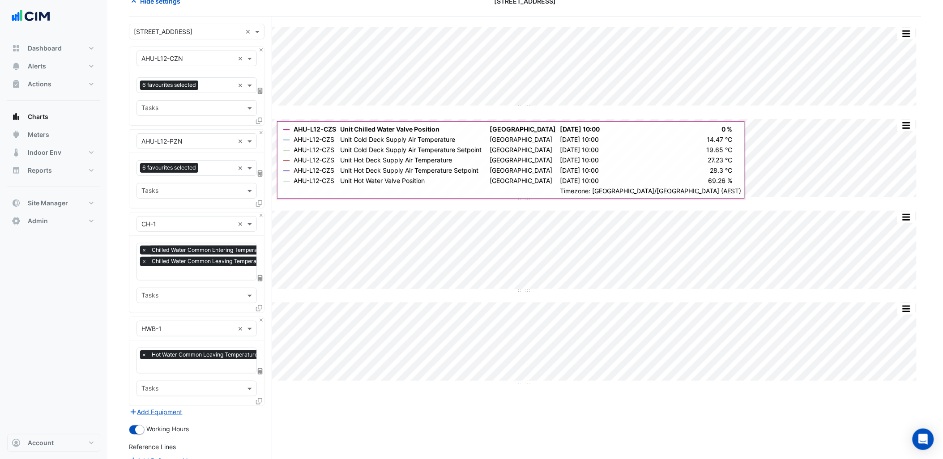
scroll to position [0, 4]
click at [179, 367] on input "text" at bounding box center [218, 366] width 162 height 9
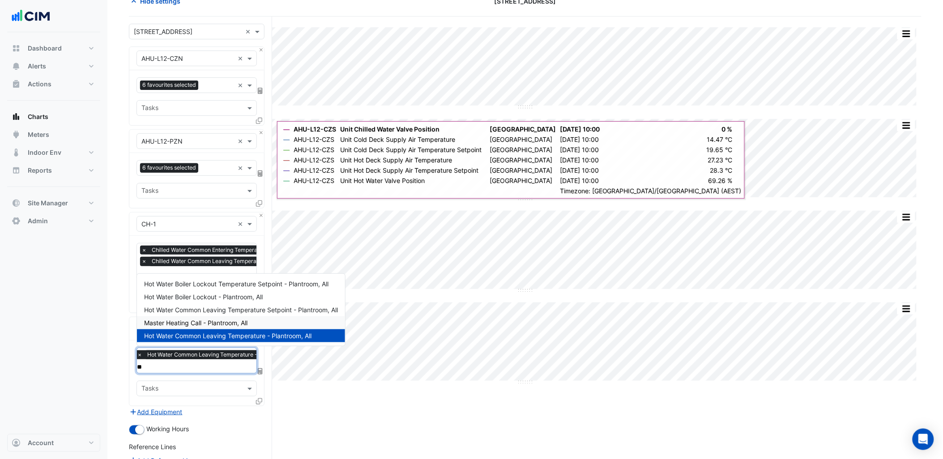
scroll to position [88, 0]
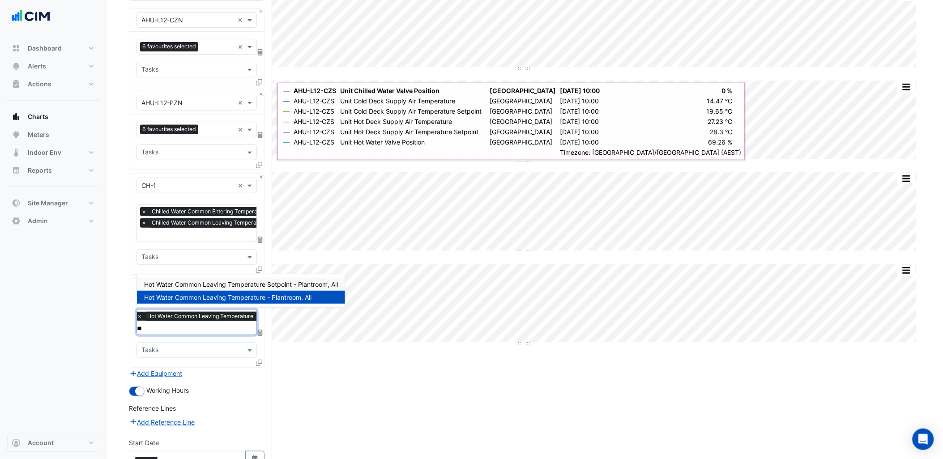
type input "***"
click at [243, 281] on span "Hot Water Common Leaving Temperature Setpoint - Plantroom, All" at bounding box center [241, 285] width 194 height 8
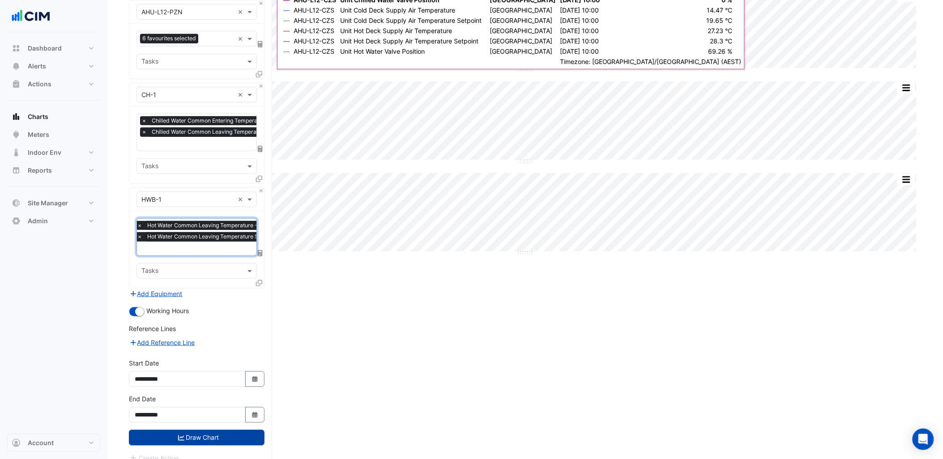
scroll to position [188, 0]
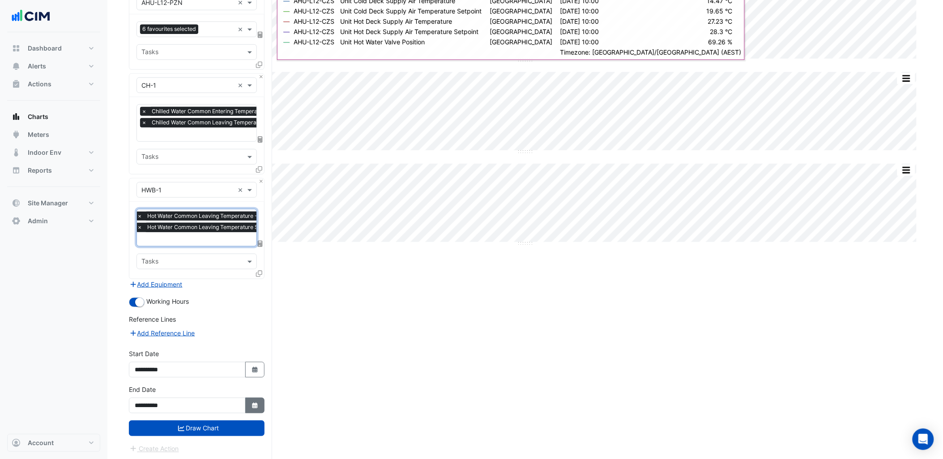
click at [259, 405] on button "Select Date" at bounding box center [255, 406] width 20 height 16
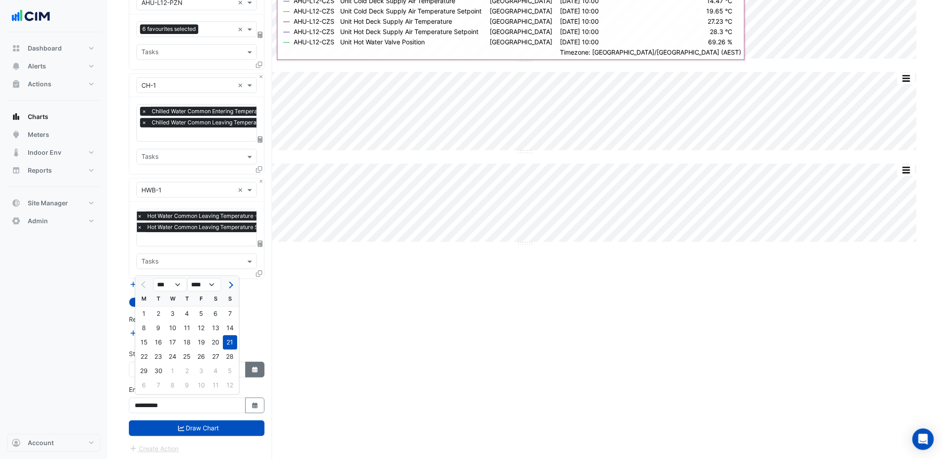
click at [255, 369] on icon "button" at bounding box center [254, 370] width 5 height 6
select select "*"
select select "****"
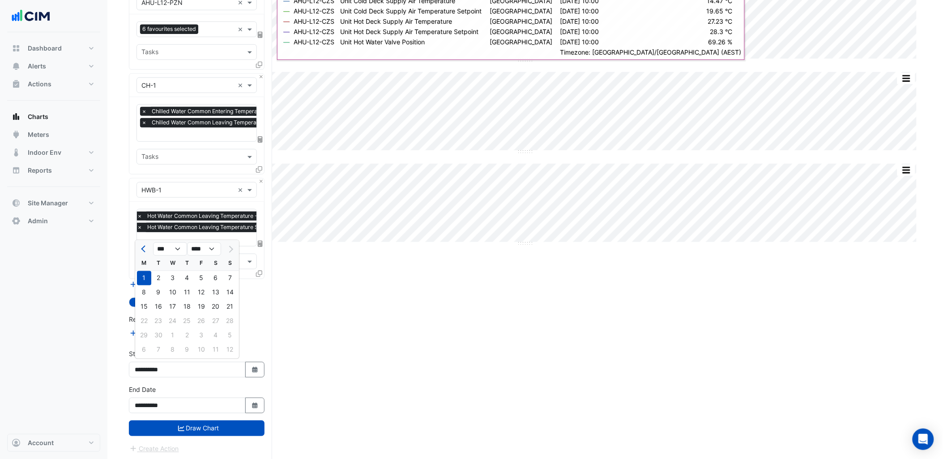
click at [257, 335] on div "Add Reference Line" at bounding box center [197, 333] width 136 height 11
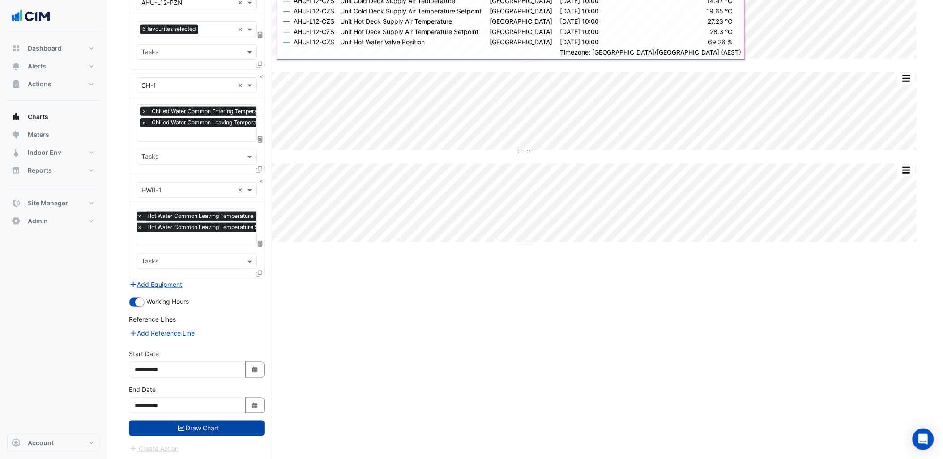
click at [226, 421] on button "Draw Chart" at bounding box center [197, 429] width 136 height 16
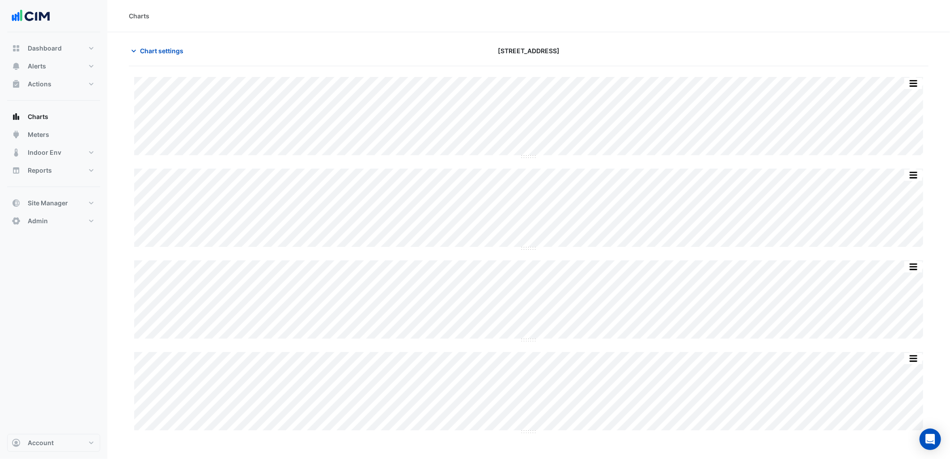
click at [103, 383] on nav "Dashboard Portfolio Ratings Performance Alerts Site Rules Templates Actions Sit…" at bounding box center [53, 229] width 107 height 459
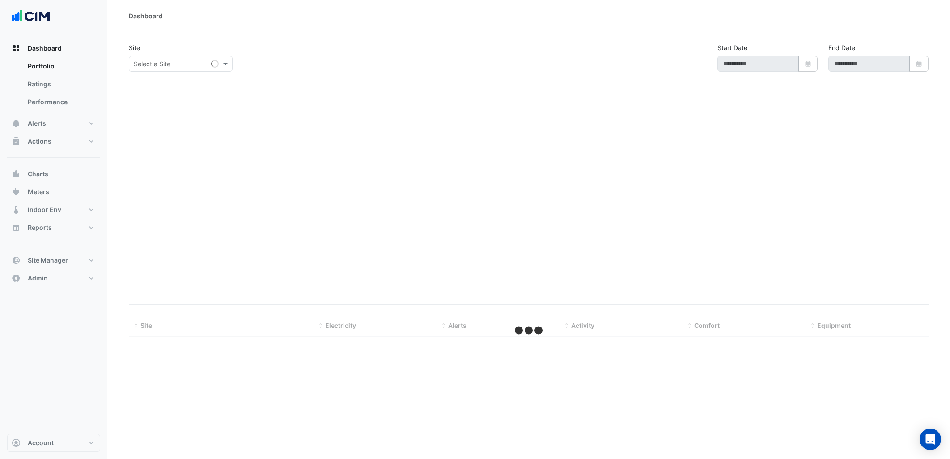
type input "**********"
select select "***"
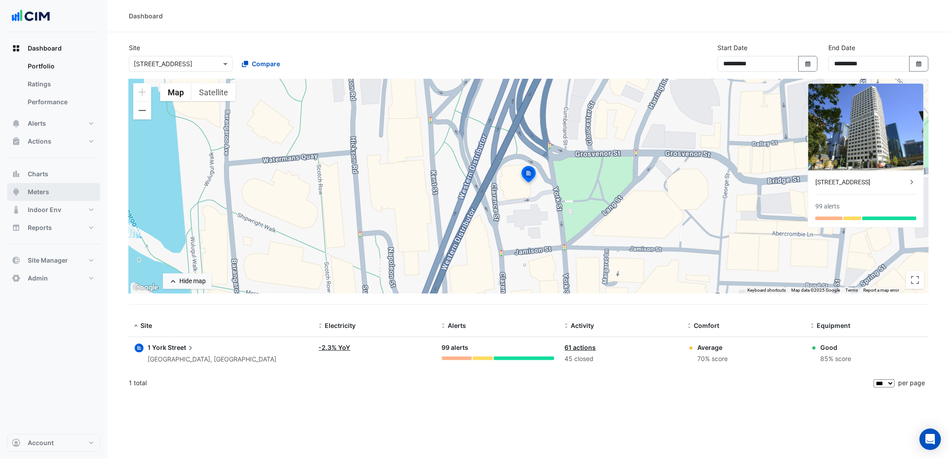
click at [49, 187] on button "Meters" at bounding box center [53, 192] width 93 height 18
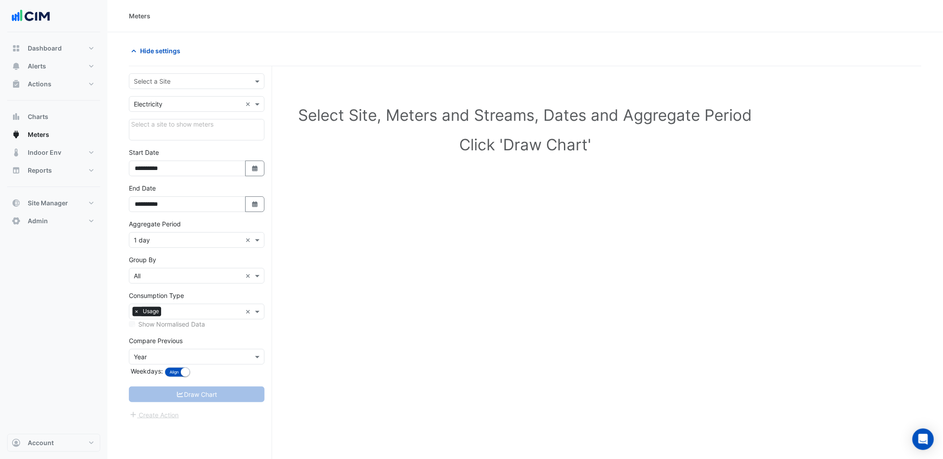
click at [182, 79] on input "text" at bounding box center [188, 81] width 108 height 9
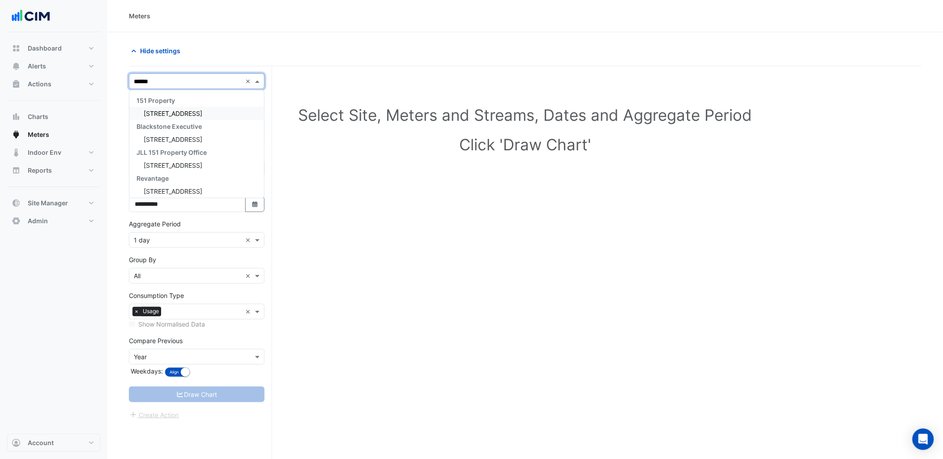
type input "******"
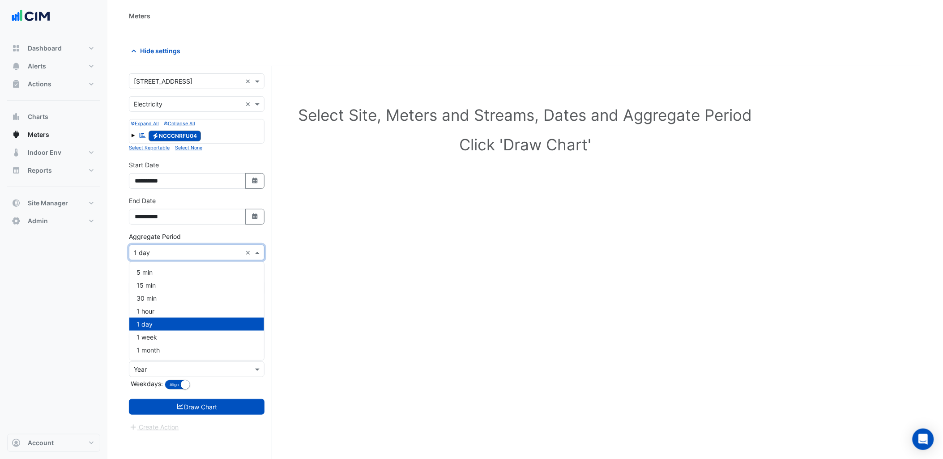
click at [205, 257] on input "text" at bounding box center [188, 252] width 108 height 9
click at [177, 302] on div "30 min" at bounding box center [196, 298] width 135 height 13
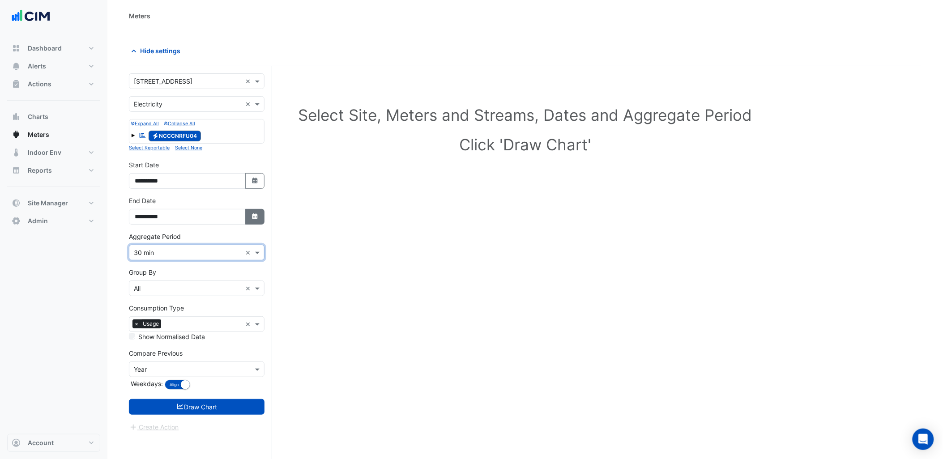
click at [253, 218] on icon "button" at bounding box center [254, 216] width 5 height 6
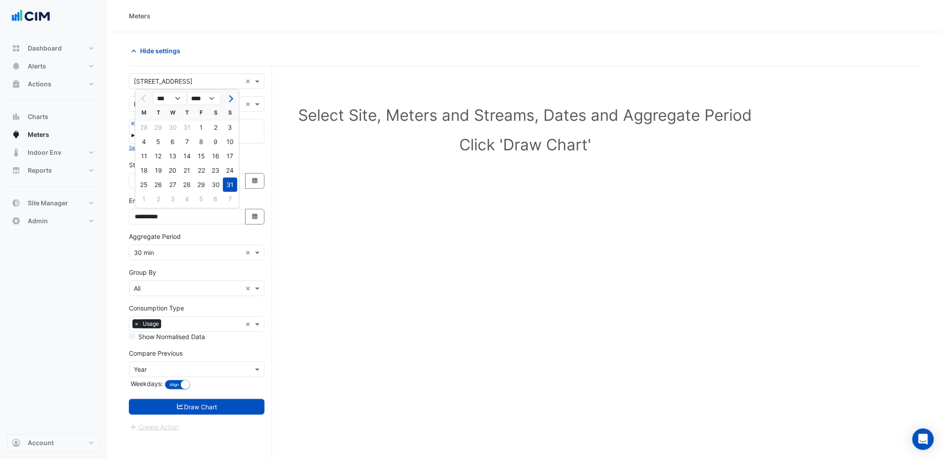
click at [229, 92] on button "Next month" at bounding box center [230, 98] width 11 height 14
select select "*"
click at [203, 153] on div "19" at bounding box center [201, 156] width 14 height 14
type input "**********"
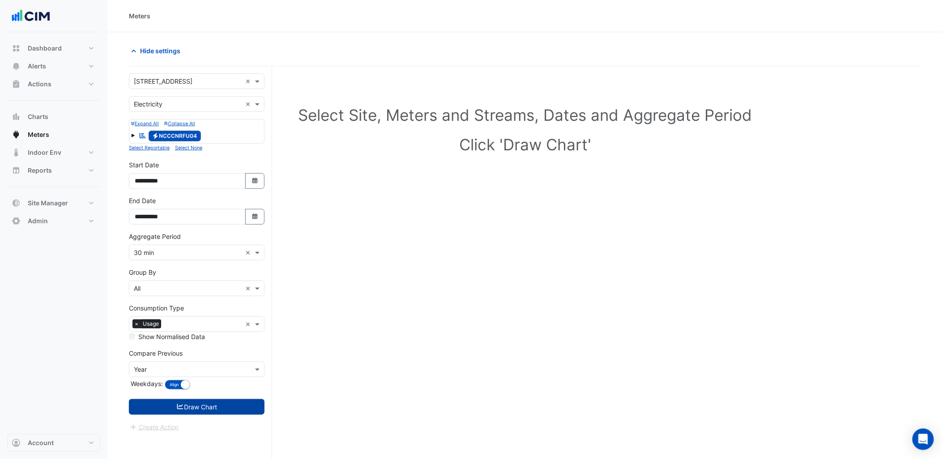
click at [182, 408] on icon "submit" at bounding box center [180, 407] width 8 height 6
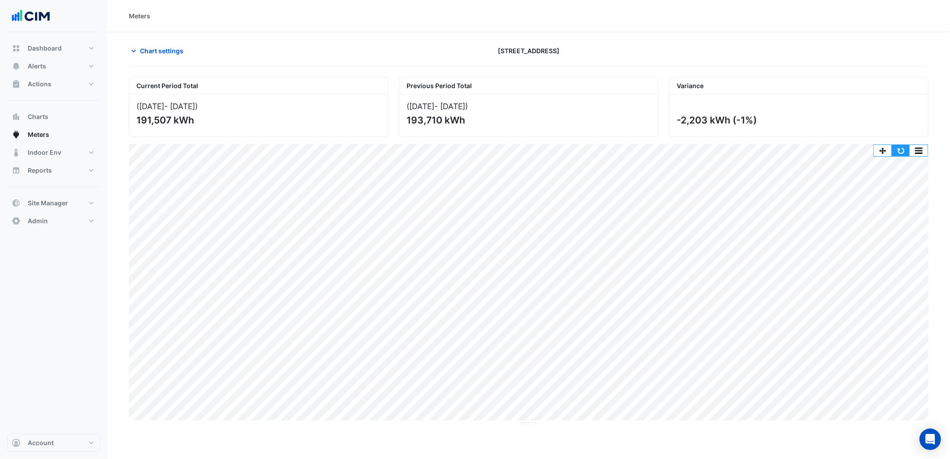
click at [904, 148] on button "button" at bounding box center [901, 150] width 18 height 11
click at [72, 152] on button "Indoor Env" at bounding box center [53, 153] width 93 height 18
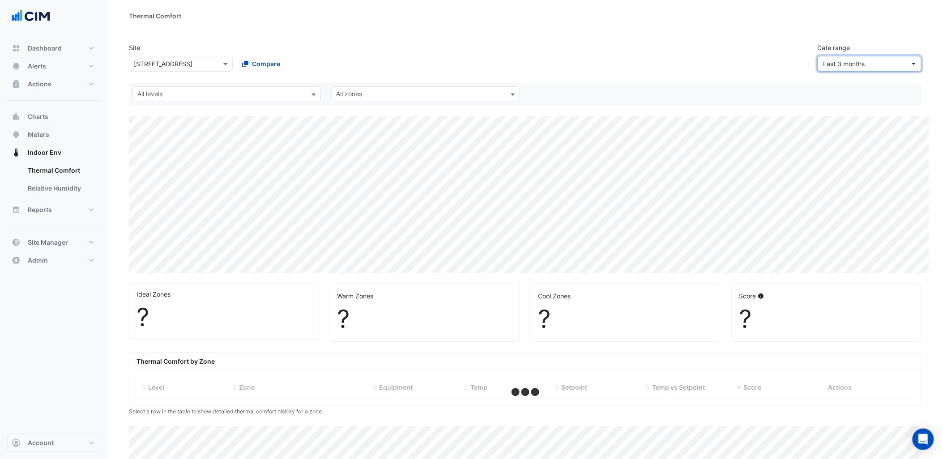
click at [858, 60] on span "Last 3 months" at bounding box center [844, 64] width 42 height 8
select select "***"
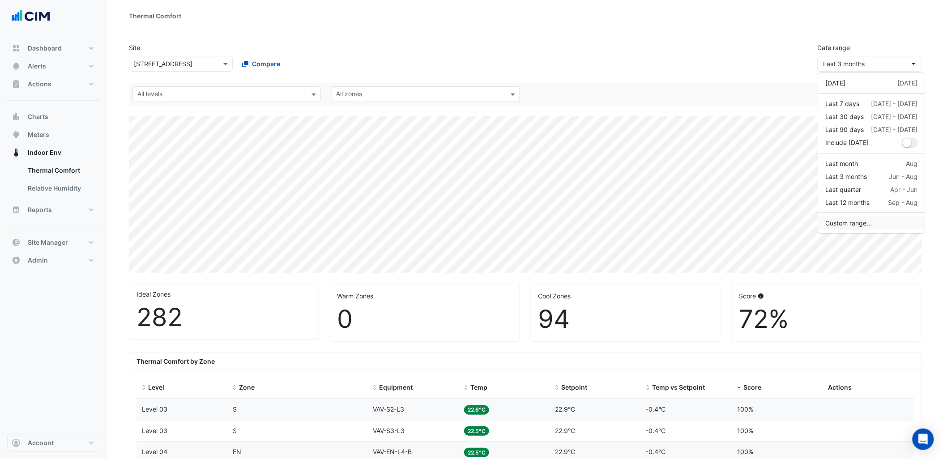
click at [857, 222] on button "Custom range..." at bounding box center [871, 223] width 107 height 13
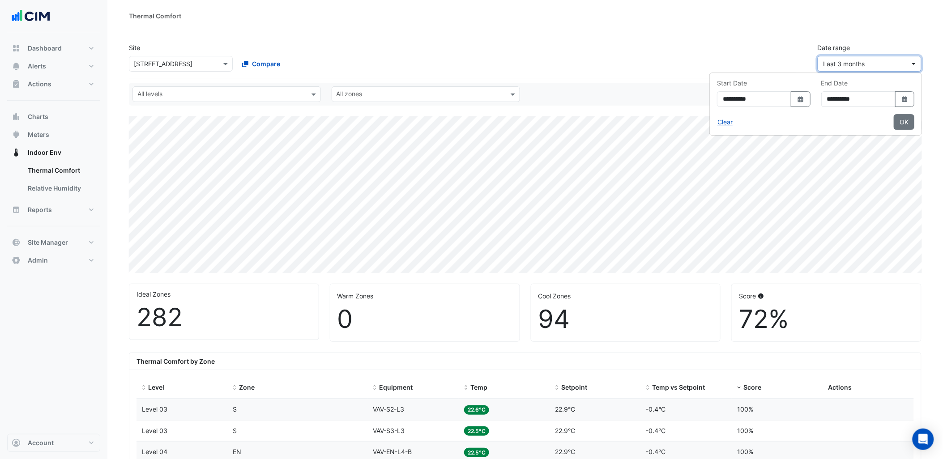
click at [896, 56] on button "Last 3 months" at bounding box center [870, 64] width 104 height 16
click at [883, 68] on span "Last 3 months" at bounding box center [866, 63] width 87 height 9
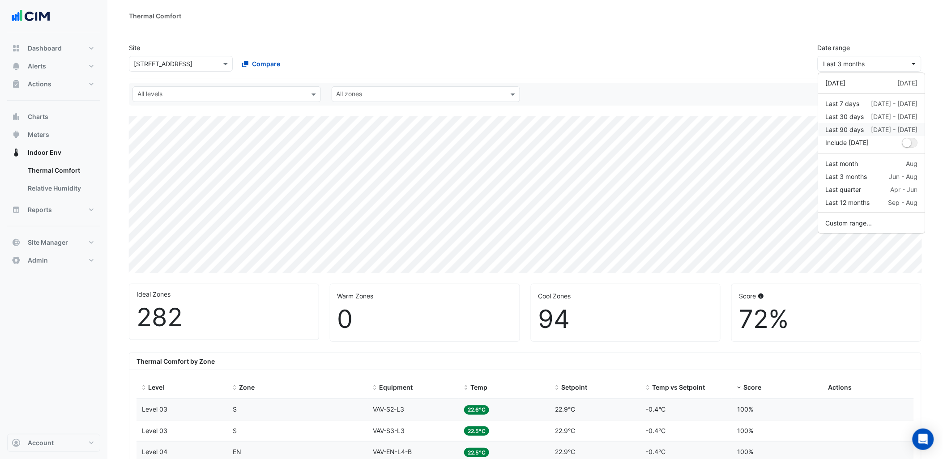
click at [876, 128] on div "21 Jun - 18 Sep" at bounding box center [894, 129] width 47 height 9
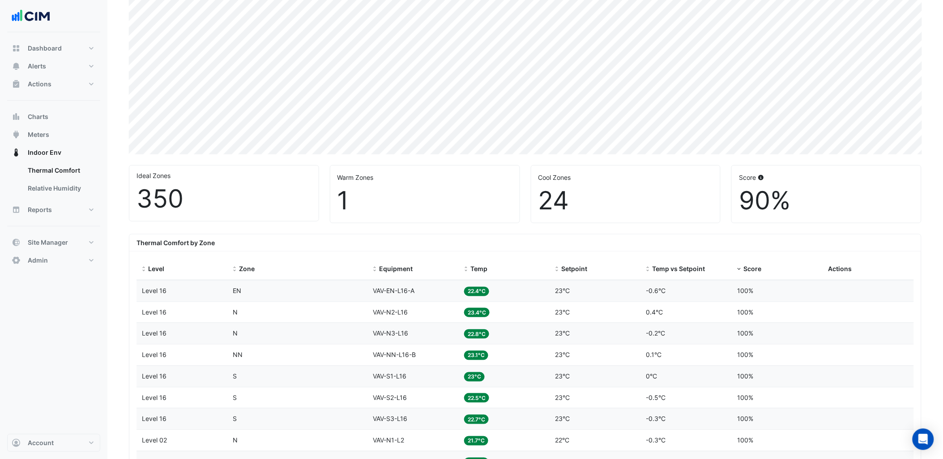
scroll to position [149, 0]
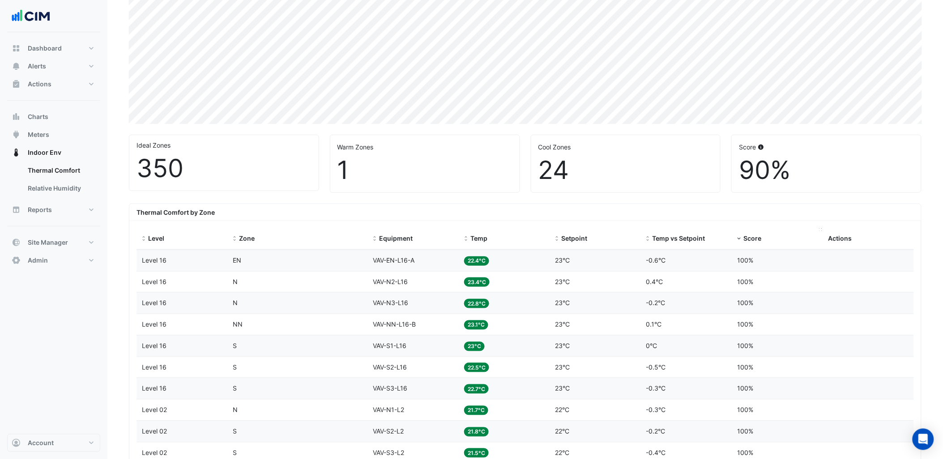
click at [745, 236] on span "Score" at bounding box center [752, 238] width 18 height 8
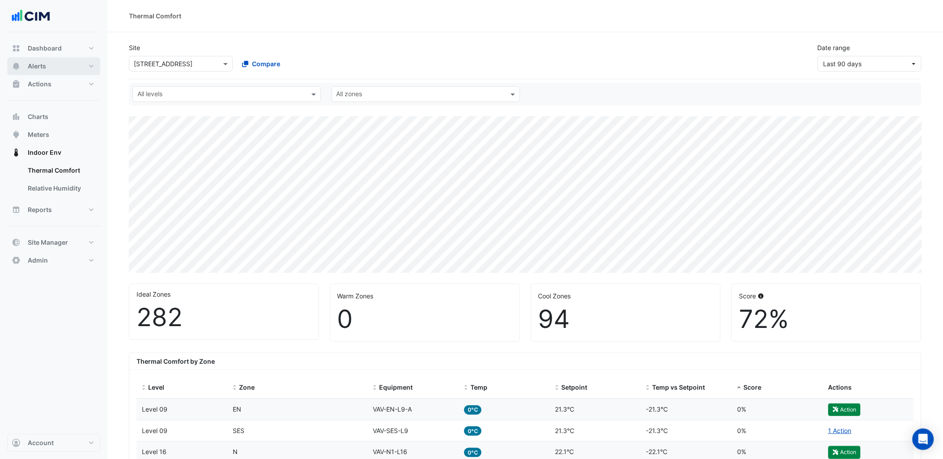
click at [36, 72] on button "Alerts" at bounding box center [53, 66] width 93 height 18
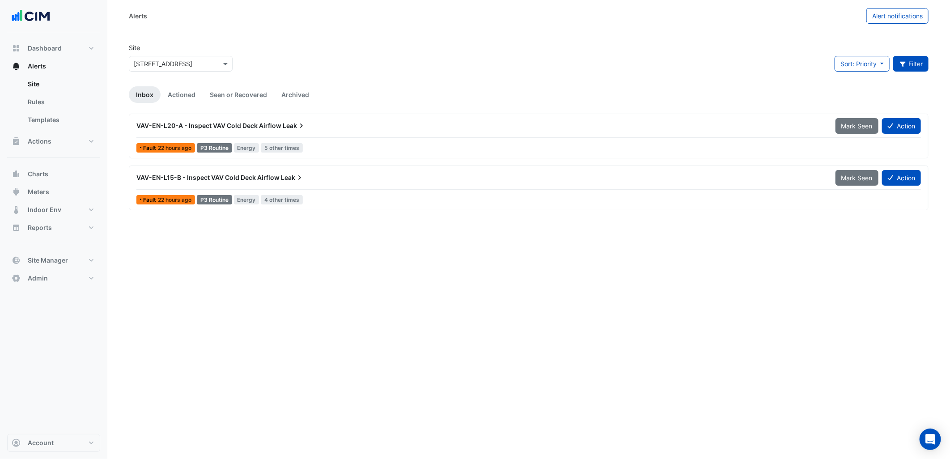
click at [925, 64] on button "Filter" at bounding box center [912, 64] width 36 height 16
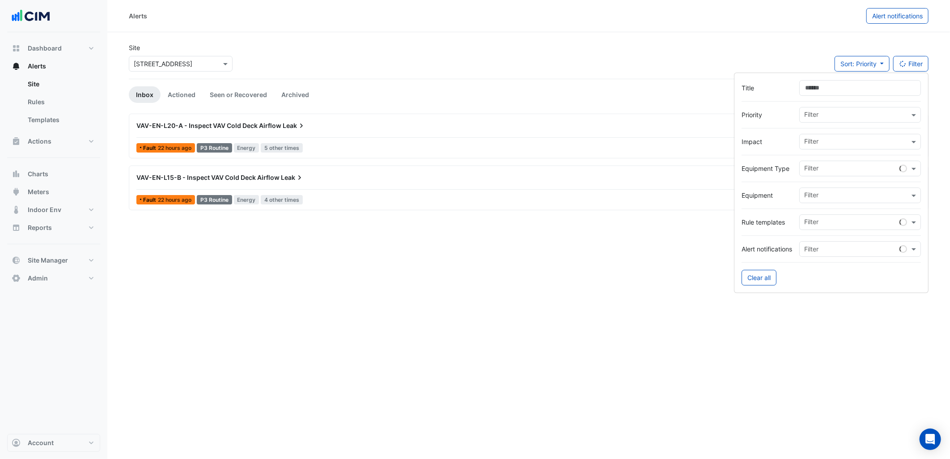
click at [871, 83] on input "Title" at bounding box center [861, 88] width 122 height 16
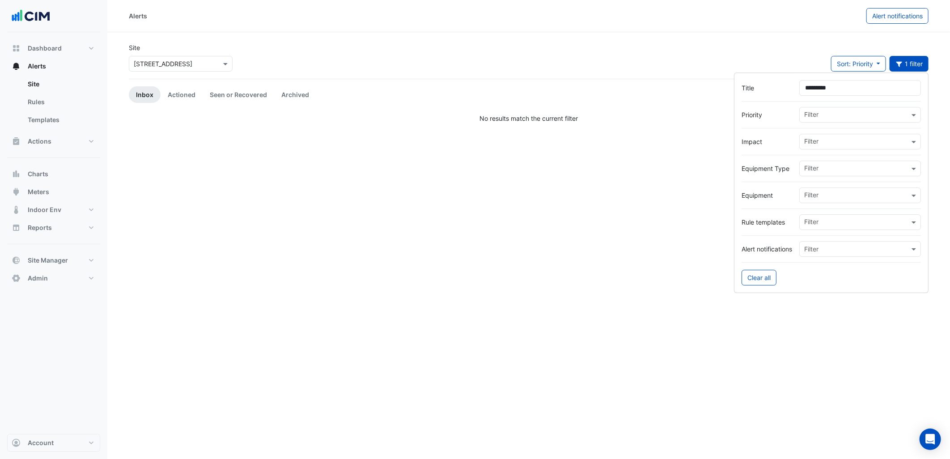
type input "*********"
drag, startPoint x: 303, startPoint y: 54, endPoint x: 256, endPoint y: 78, distance: 53.0
click at [303, 54] on div "Site × 1 York Street Sort: Priority Priority Updated 1 filter" at bounding box center [529, 61] width 811 height 36
click at [186, 87] on link "Actioned" at bounding box center [182, 94] width 42 height 17
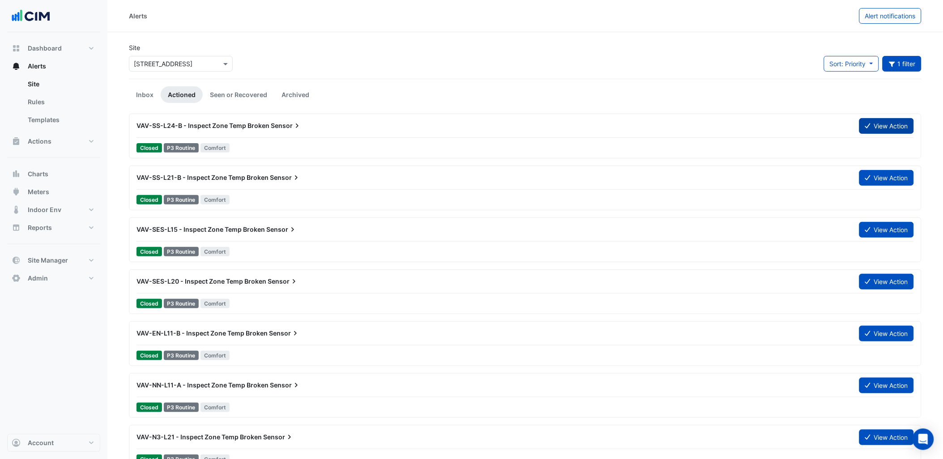
click at [884, 123] on button "View Action" at bounding box center [886, 126] width 55 height 16
click at [870, 182] on button "View Action" at bounding box center [886, 178] width 55 height 16
click at [893, 232] on button "View Action" at bounding box center [886, 230] width 55 height 16
click at [889, 131] on button "View Action" at bounding box center [886, 126] width 55 height 16
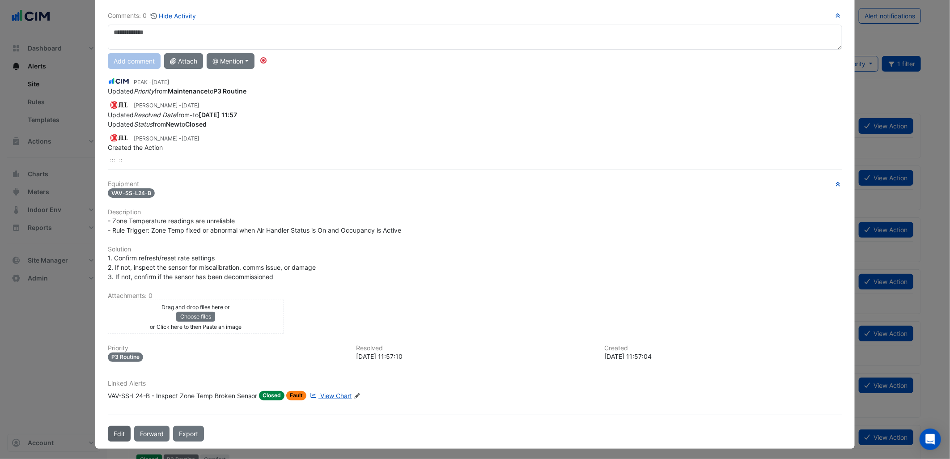
click at [108, 432] on button "Edit" at bounding box center [119, 434] width 23 height 16
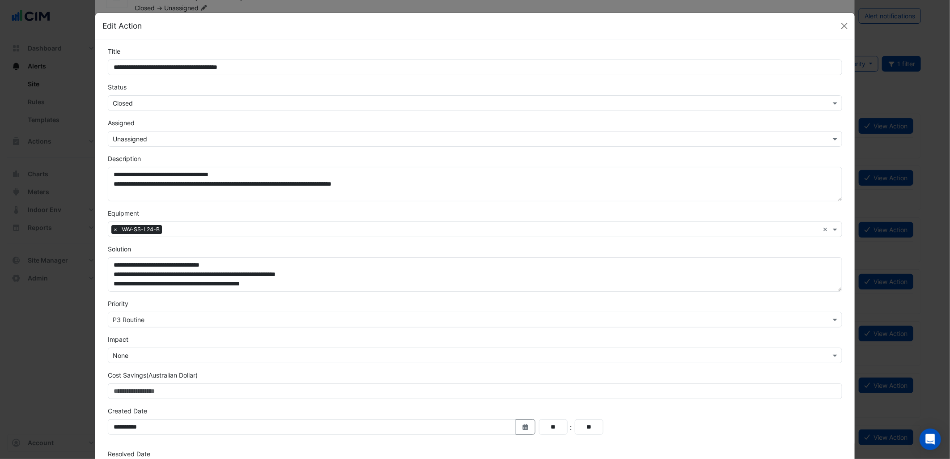
scroll to position [39, 0]
click at [178, 103] on input "text" at bounding box center [466, 103] width 707 height 9
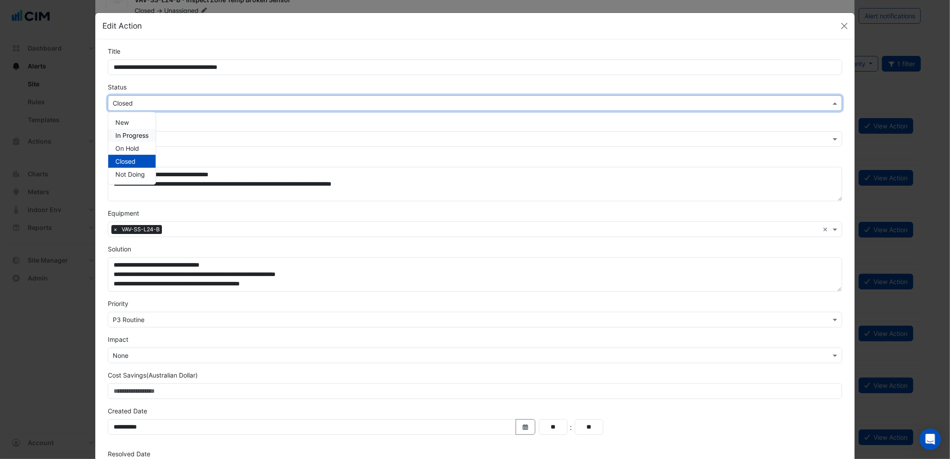
click at [146, 130] on div "In Progress" at bounding box center [131, 135] width 47 height 13
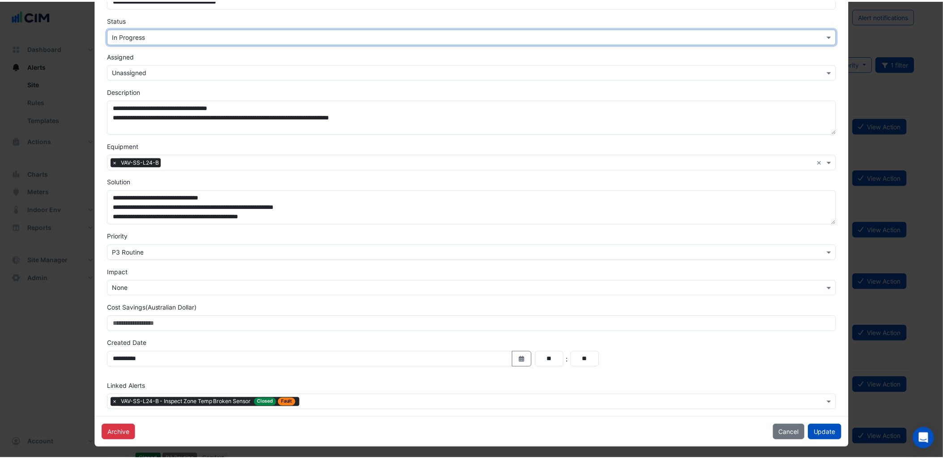
scroll to position [69, 0]
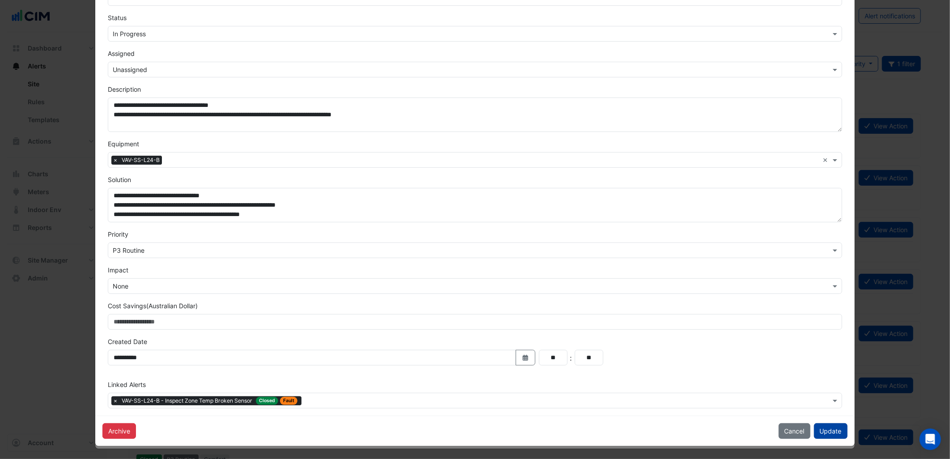
click at [827, 426] on button "Update" at bounding box center [831, 431] width 34 height 16
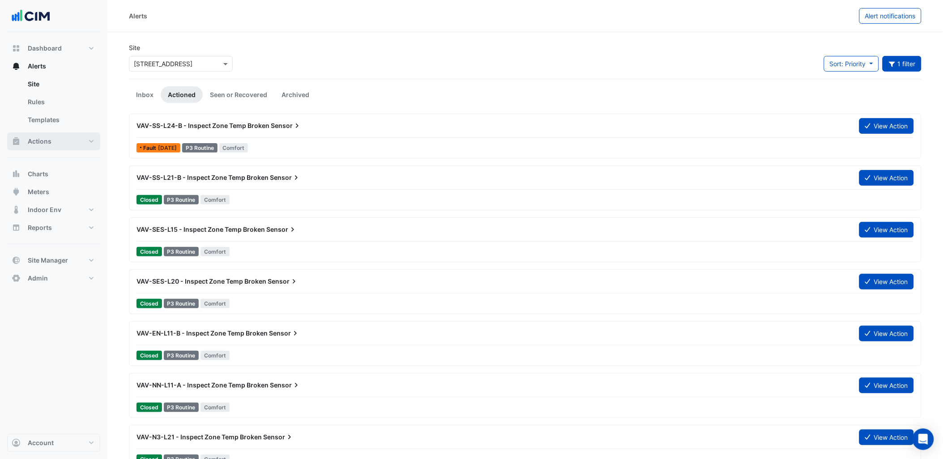
click at [50, 141] on span "Actions" at bounding box center [40, 141] width 24 height 9
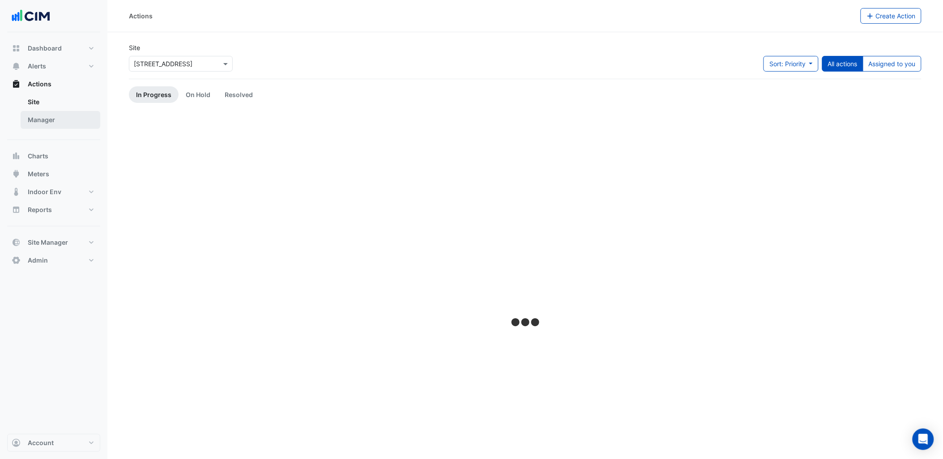
click at [50, 119] on link "Manager" at bounding box center [61, 120] width 80 height 18
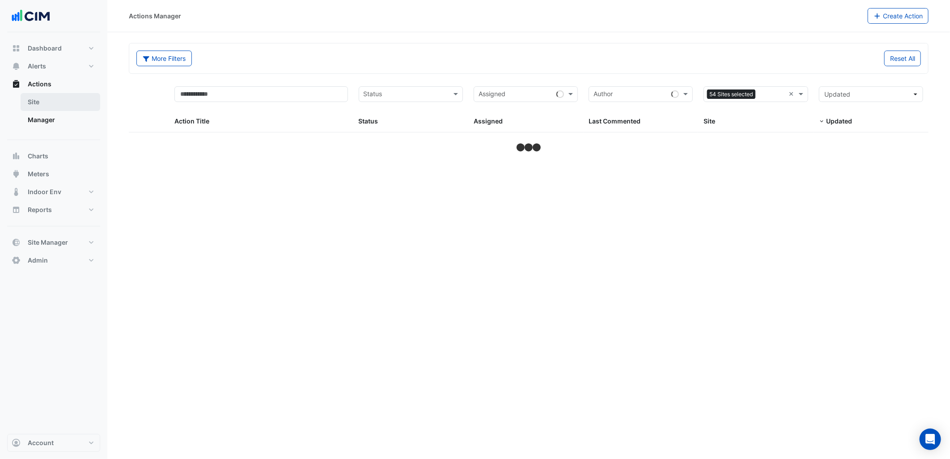
click at [57, 105] on link "Site" at bounding box center [61, 102] width 80 height 18
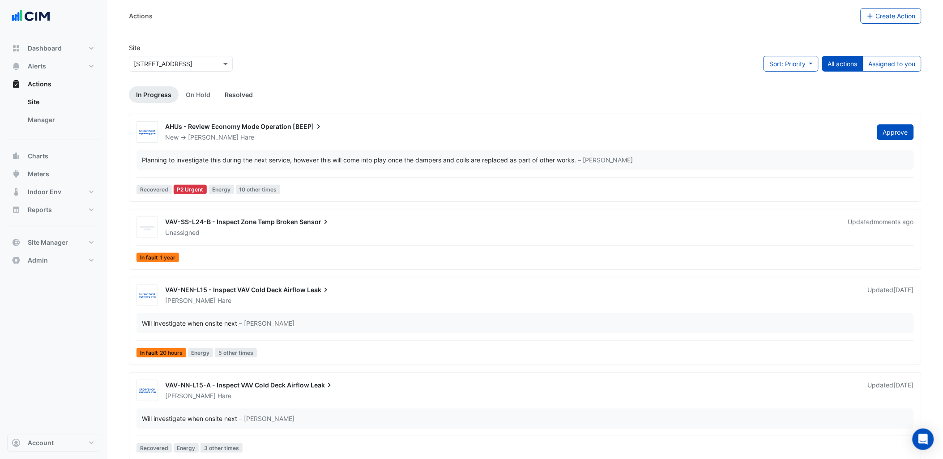
click at [238, 94] on link "Resolved" at bounding box center [238, 94] width 43 height 17
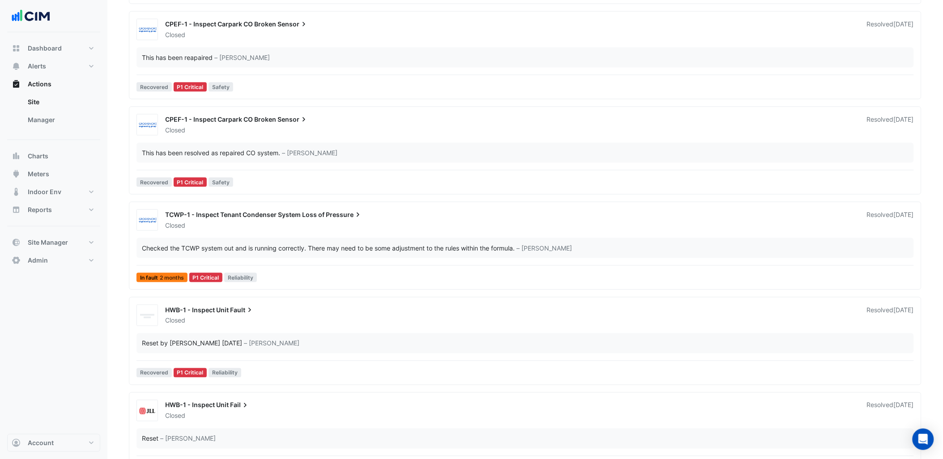
scroll to position [348, 0]
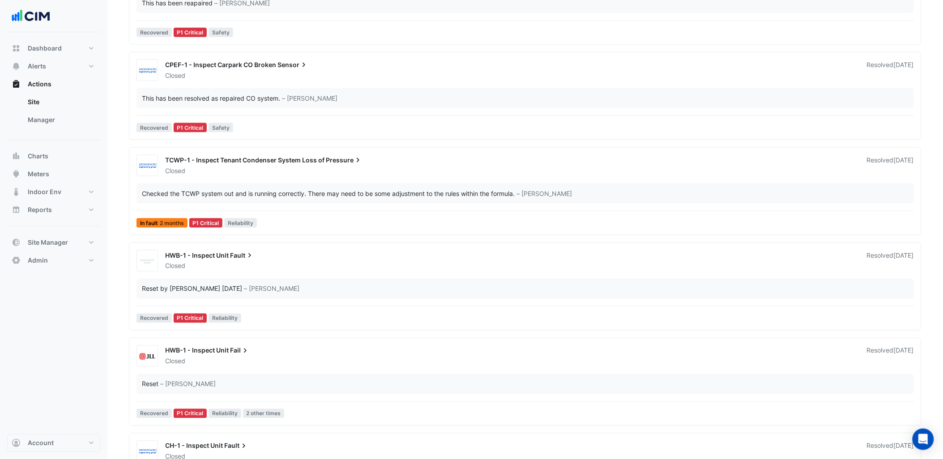
click at [361, 171] on div "Closed" at bounding box center [510, 170] width 693 height 9
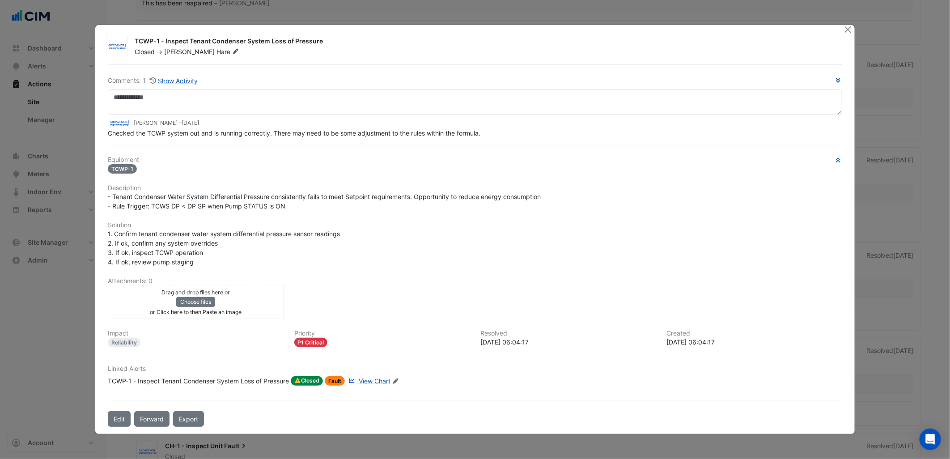
click at [385, 381] on span "View Chart" at bounding box center [375, 381] width 32 height 8
click at [848, 28] on button "Close" at bounding box center [848, 29] width 9 height 9
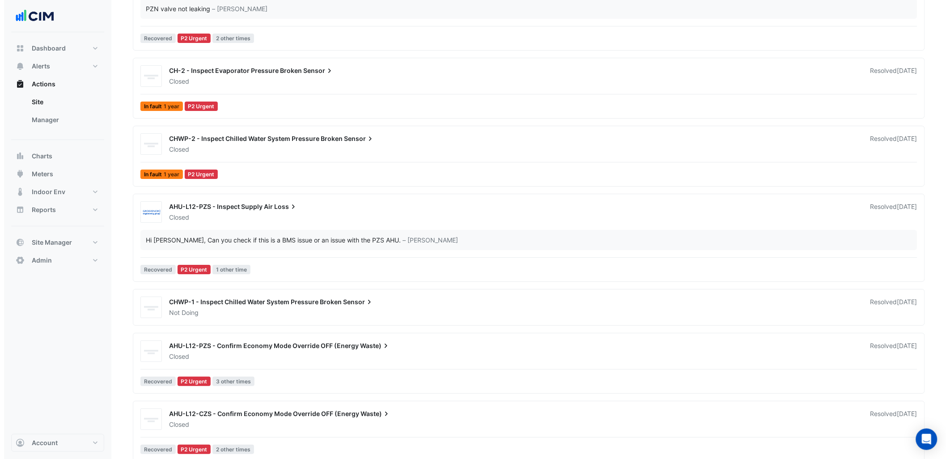
scroll to position [7060, 0]
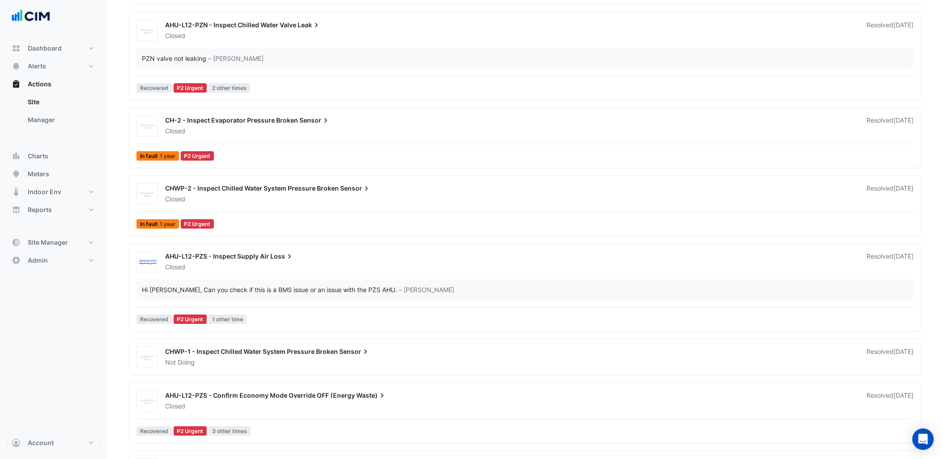
click at [348, 132] on div "Closed" at bounding box center [510, 131] width 693 height 9
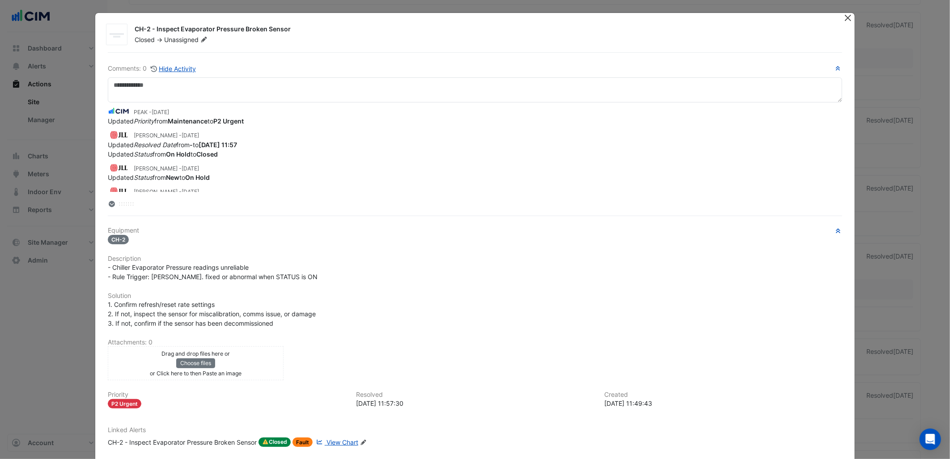
click at [844, 17] on button "Close" at bounding box center [848, 17] width 9 height 9
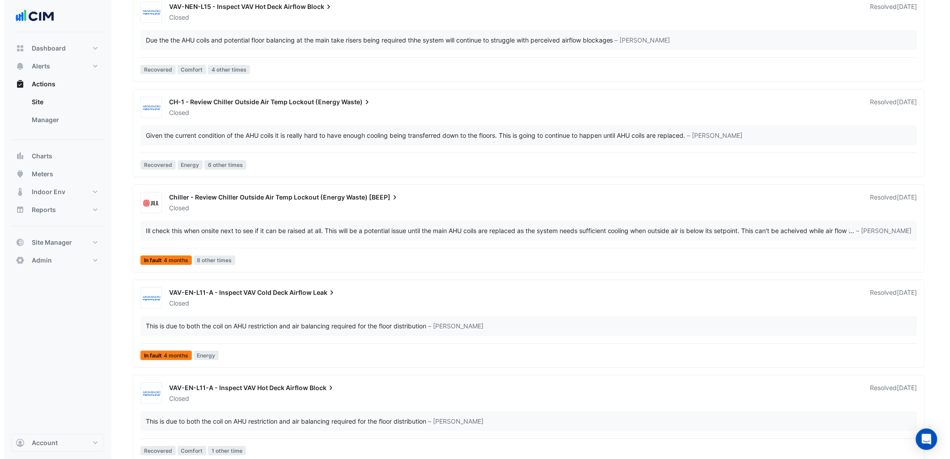
scroll to position [11954, 0]
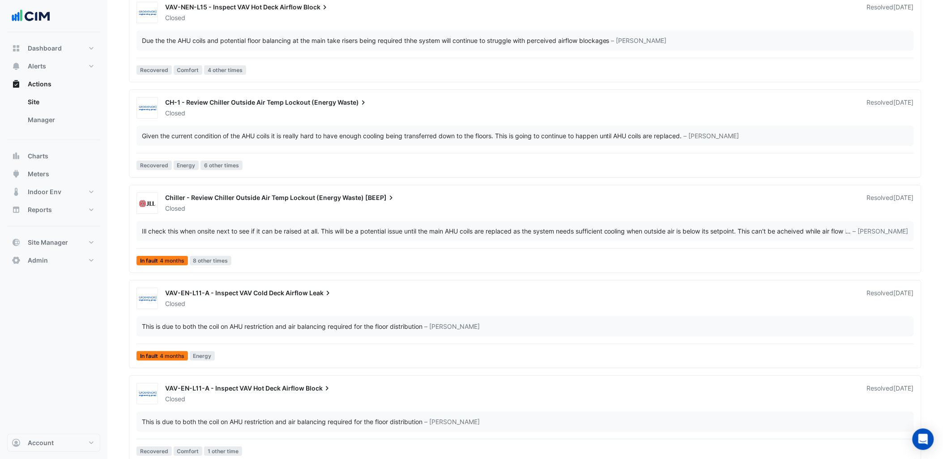
click at [345, 208] on div "Closed" at bounding box center [510, 208] width 693 height 9
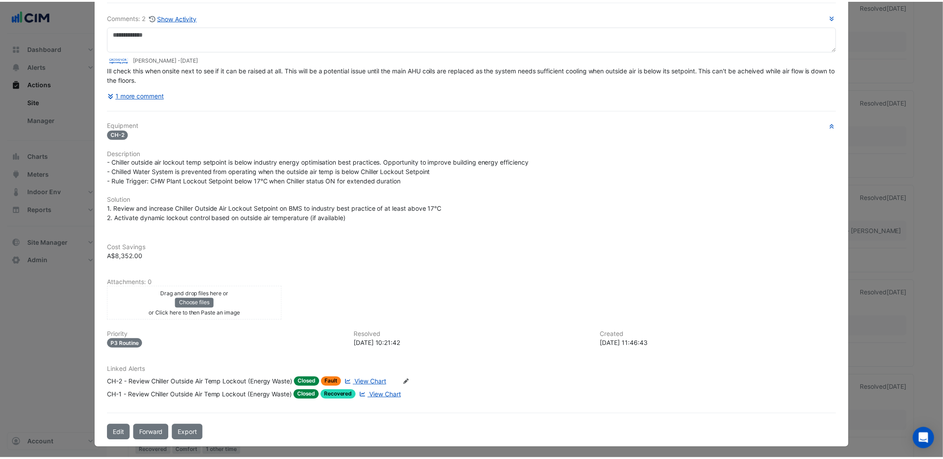
scroll to position [52, 0]
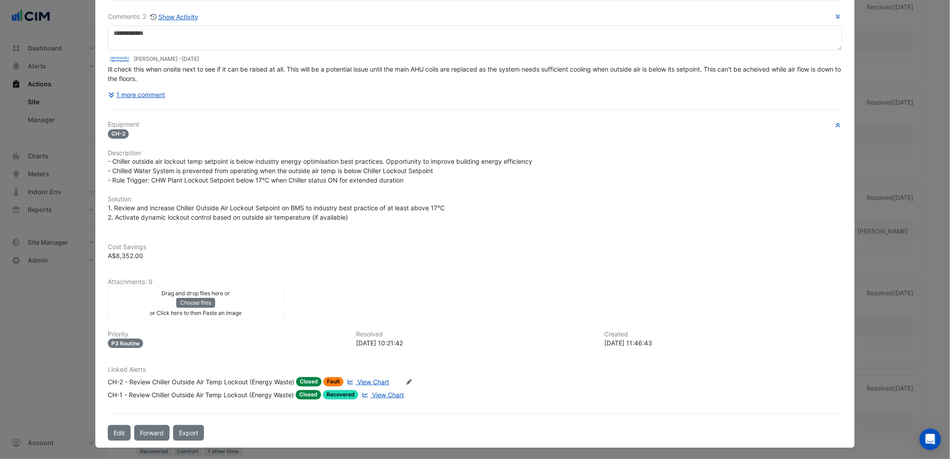
click at [376, 380] on span "View Chart" at bounding box center [374, 382] width 32 height 8
click at [494, 269] on div "Equipment CH-2 Description - Chiller outside air lockout temp setpoint is below…" at bounding box center [475, 264] width 734 height 286
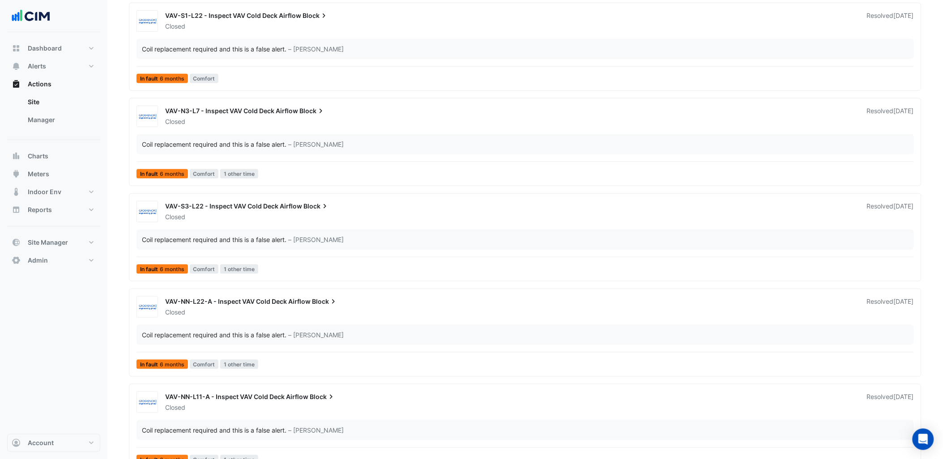
scroll to position [13445, 0]
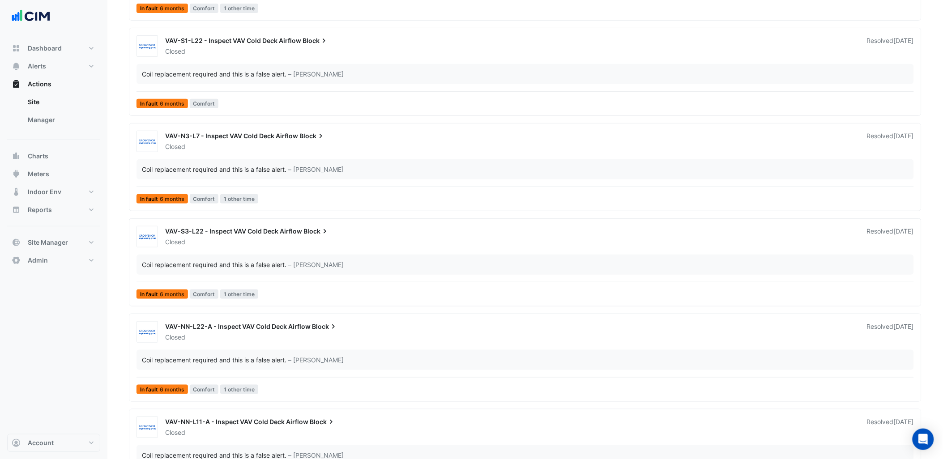
click at [337, 237] on div "VAV-S3-L22 - Inspect VAV Cold Deck Airflow Block" at bounding box center [510, 232] width 691 height 11
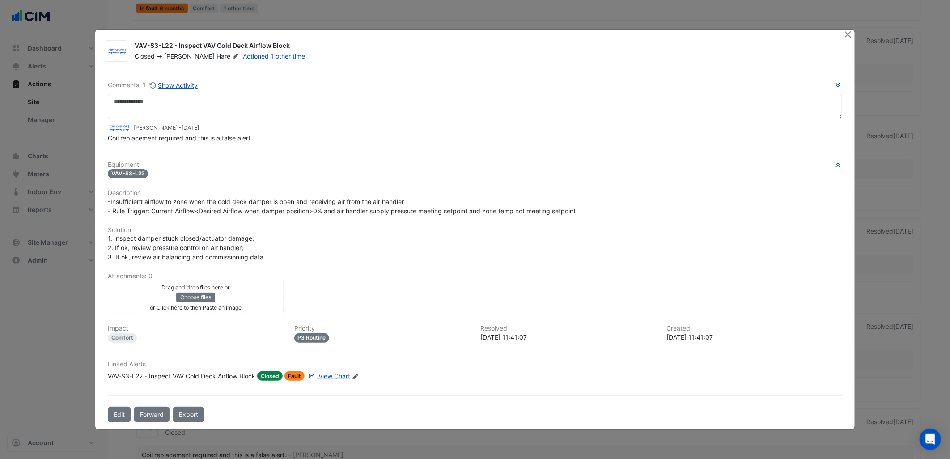
click at [329, 372] on span "View Chart" at bounding box center [335, 376] width 32 height 8
click at [538, 245] on div "1. Inspect damper stuck closed/actuator damage; 2. If ok, review pressure contr…" at bounding box center [475, 248] width 734 height 28
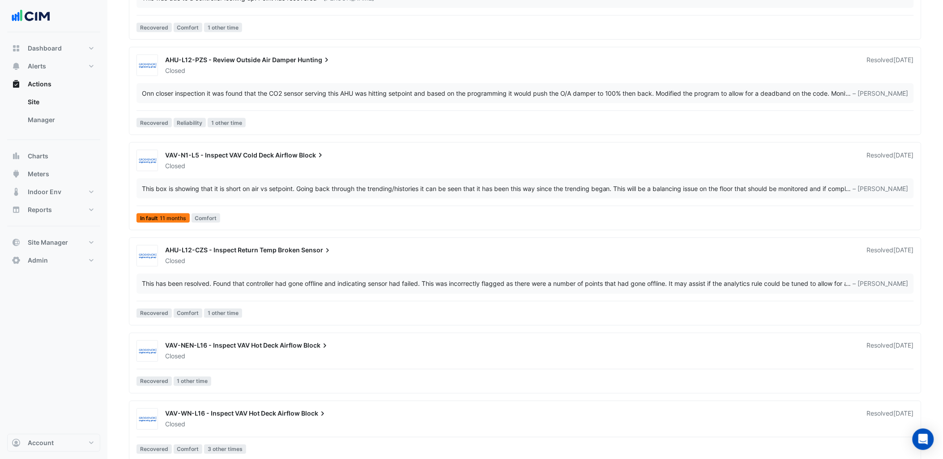
scroll to position [18567, 0]
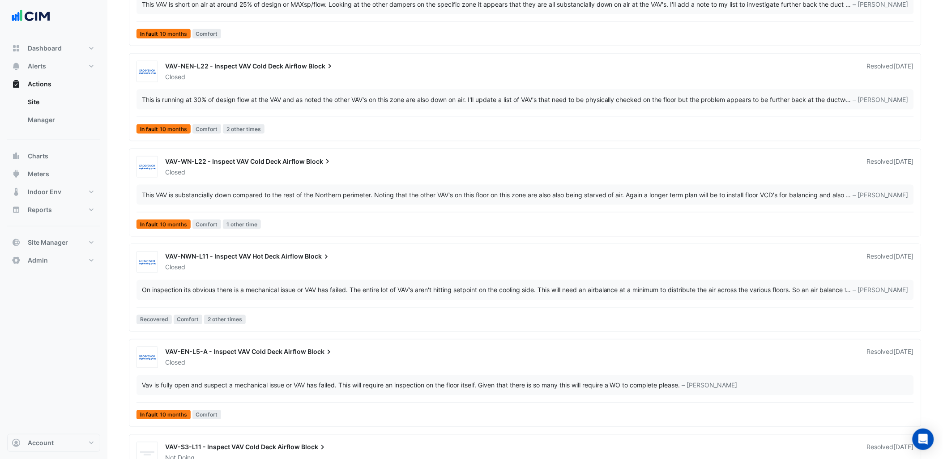
click at [334, 66] on div "VAV-NEN-L22 - Inspect VAV Cold Deck Airflow Block" at bounding box center [510, 67] width 691 height 11
click at [318, 173] on div "Closed" at bounding box center [510, 172] width 693 height 9
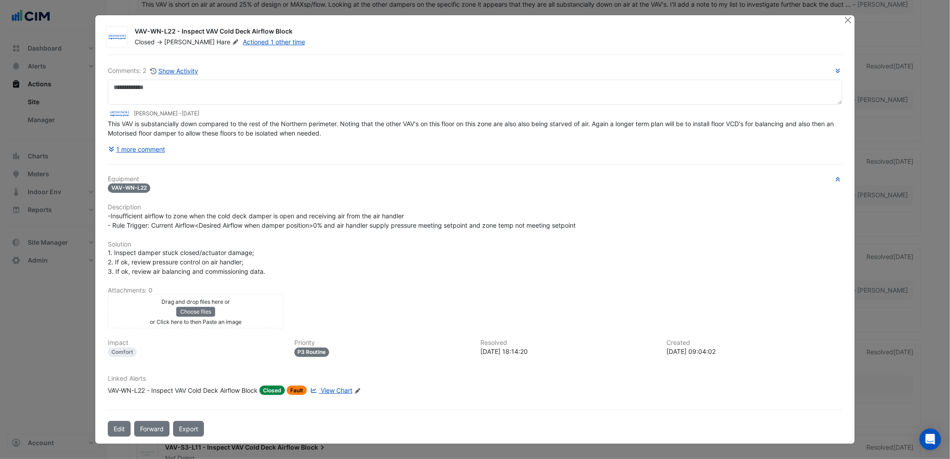
click at [166, 149] on div "1 more comment" at bounding box center [475, 149] width 734 height 16
click at [153, 148] on button "1 more comment" at bounding box center [137, 149] width 58 height 16
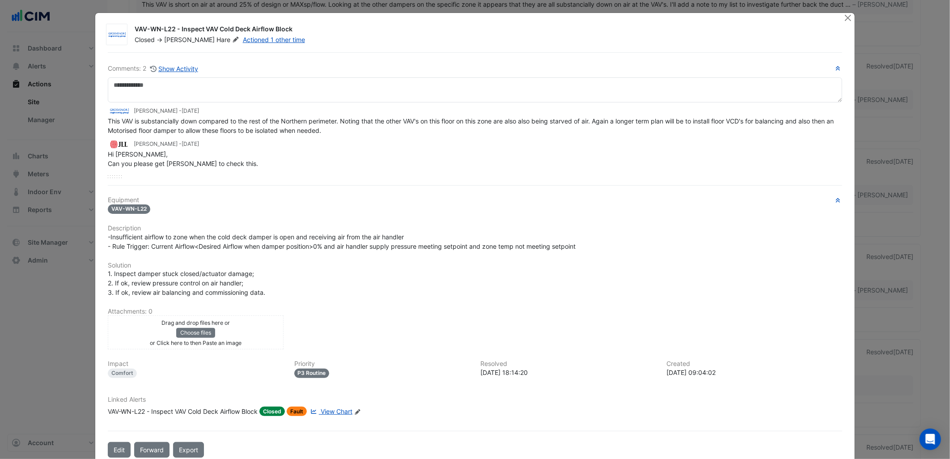
drag, startPoint x: 311, startPoint y: 124, endPoint x: 381, endPoint y: 128, distance: 70.4
click at [381, 128] on div "This VAV is substancially down compared to the rest of the Northern perimeter. …" at bounding box center [475, 125] width 734 height 19
drag, startPoint x: 381, startPoint y: 128, endPoint x: 409, endPoint y: 153, distance: 37.7
click at [409, 153] on div "Hi Brendon, Can you please get Corey to check this." at bounding box center [475, 158] width 734 height 19
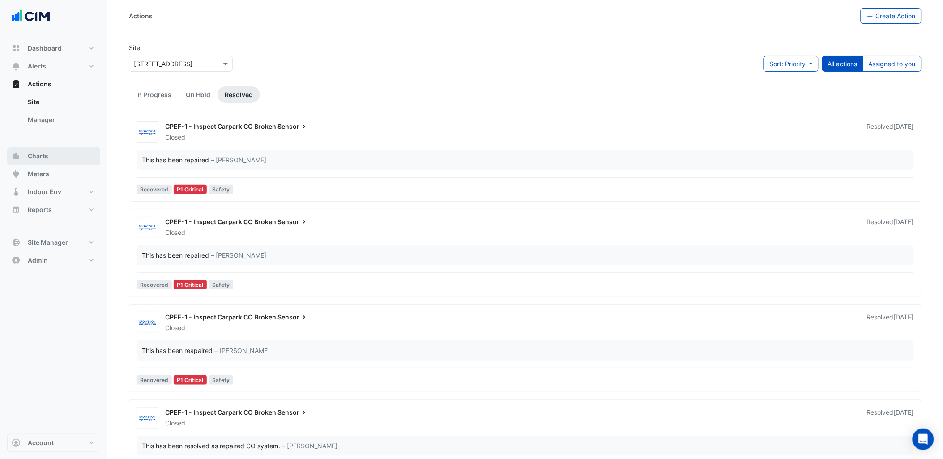
click at [51, 155] on button "Charts" at bounding box center [53, 156] width 93 height 18
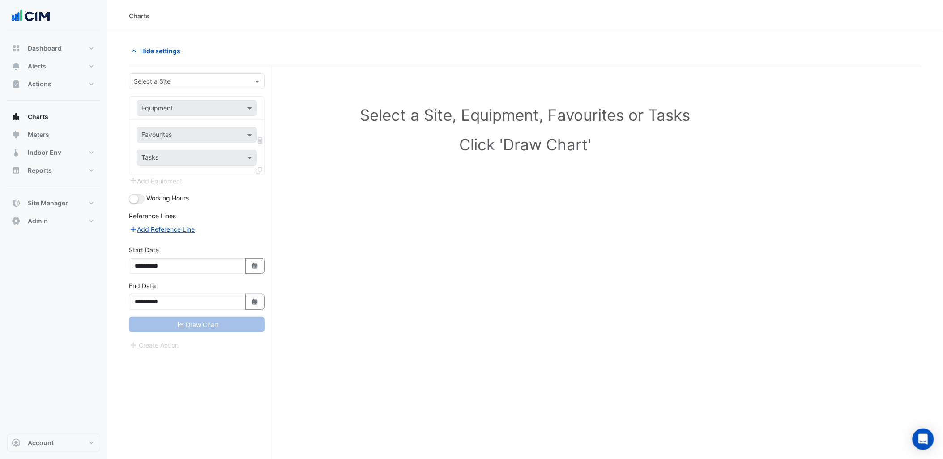
click at [230, 82] on input "text" at bounding box center [188, 81] width 108 height 9
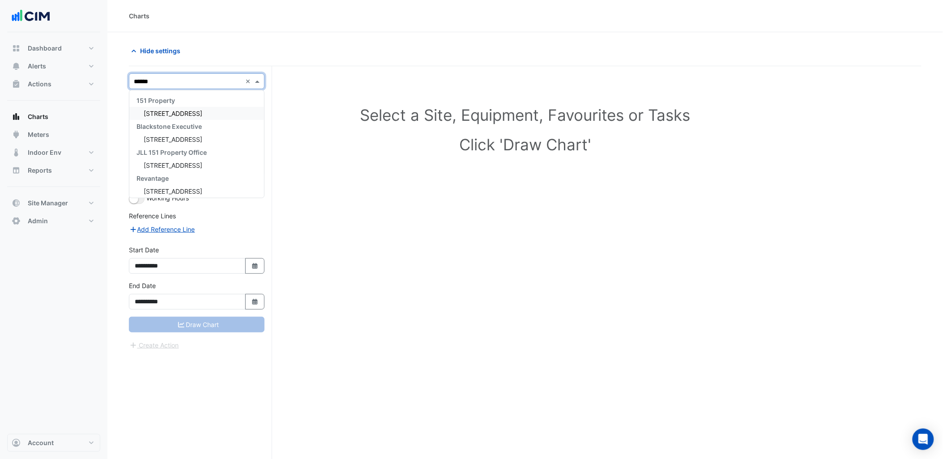
type input "******"
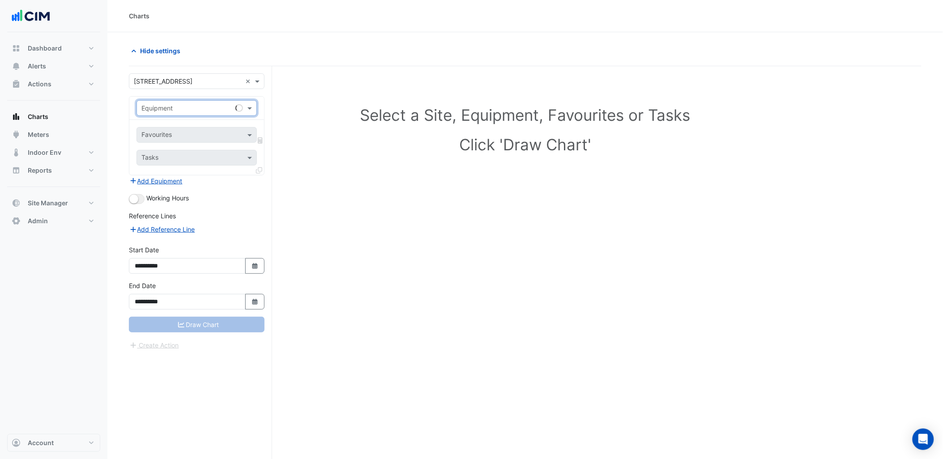
type input "*"
type input "**"
type input "*"
type input "******"
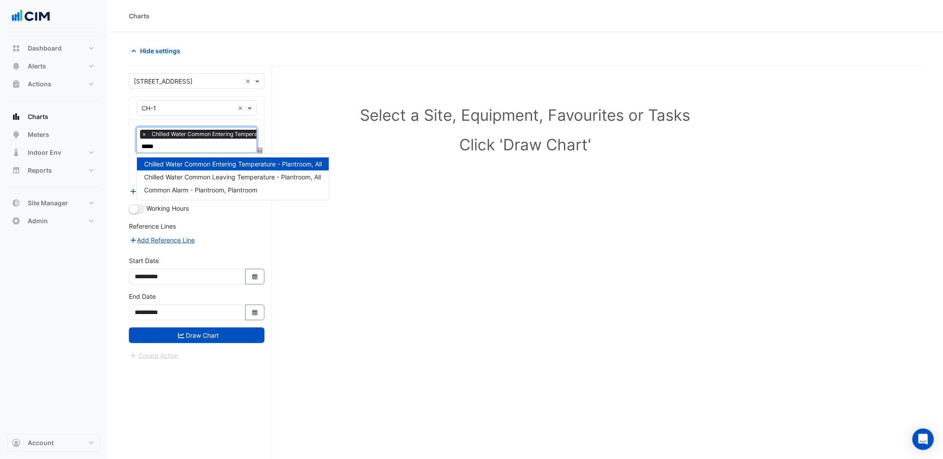
type input "******"
click at [239, 171] on div "Chilled Water Common Leaving Temperature - Plantroom, All" at bounding box center [233, 176] width 192 height 13
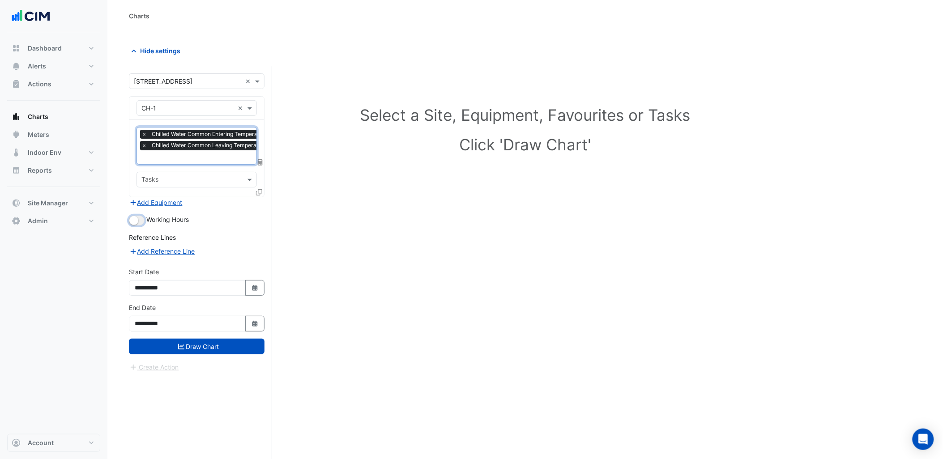
click at [138, 219] on button "button" at bounding box center [137, 221] width 16 height 10
click at [204, 168] on div "× Chilled Water Common Entering Temperature - Plantroom, All × Chilled Water Co…" at bounding box center [196, 158] width 135 height 77
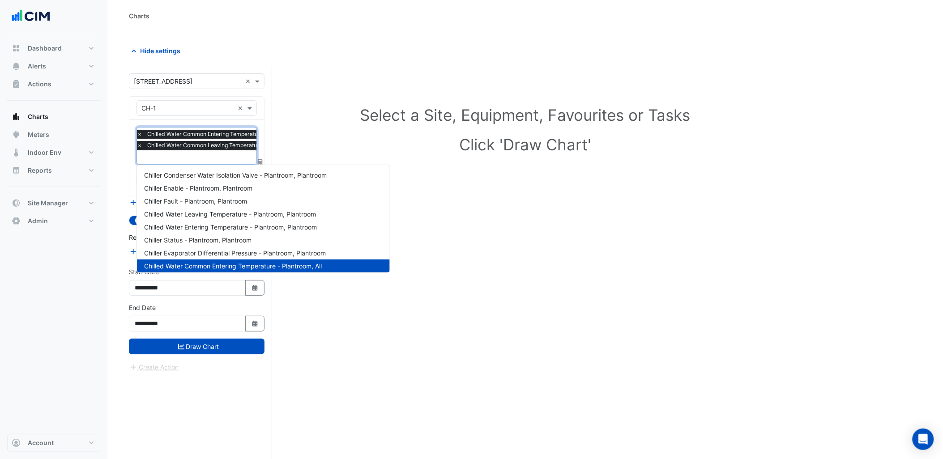
click at [207, 160] on input "text" at bounding box center [222, 157] width 171 height 9
click at [216, 163] on div "× Chilled Water Common Entering Temperature - Plantroom, All × Chilled Water Co…" at bounding box center [196, 146] width 120 height 38
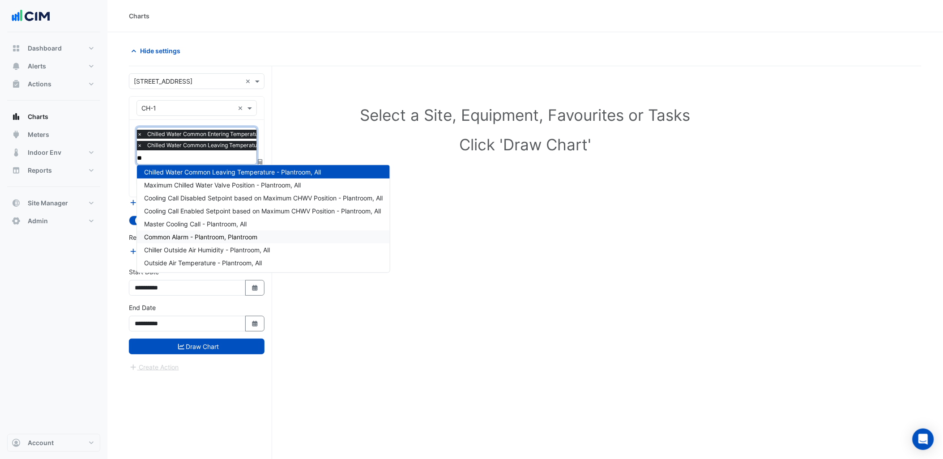
scroll to position [0, 0]
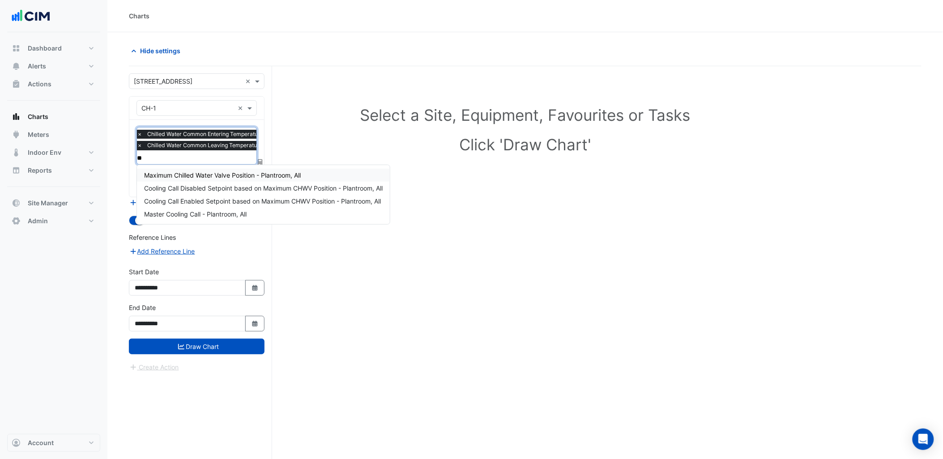
type input "***"
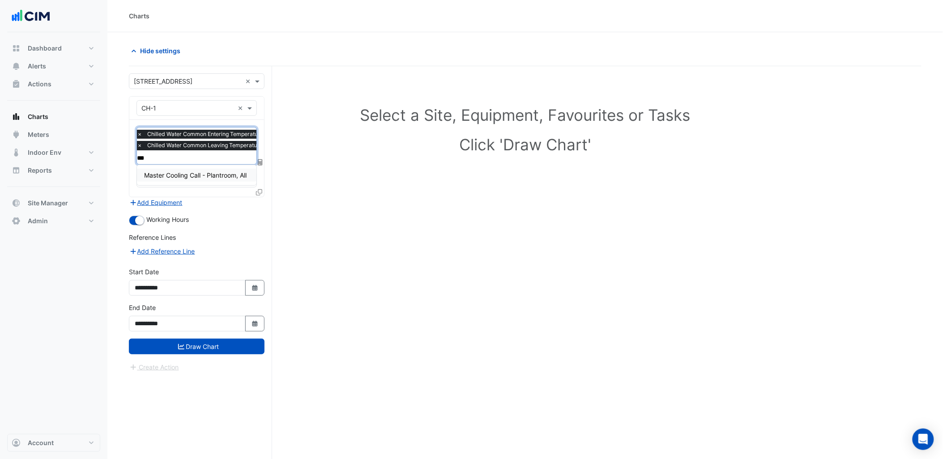
click at [213, 181] on div "Master Cooling Call - Plantroom, All" at bounding box center [196, 175] width 119 height 13
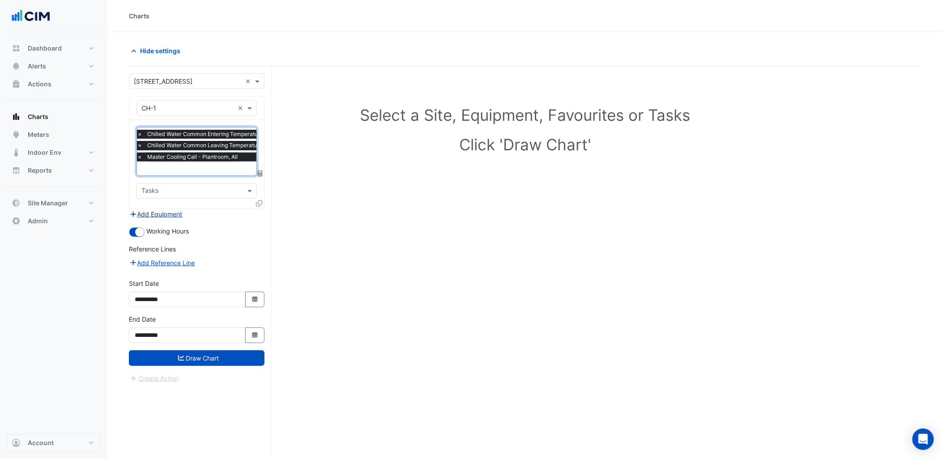
click at [165, 216] on button "Add Equipment" at bounding box center [156, 214] width 54 height 10
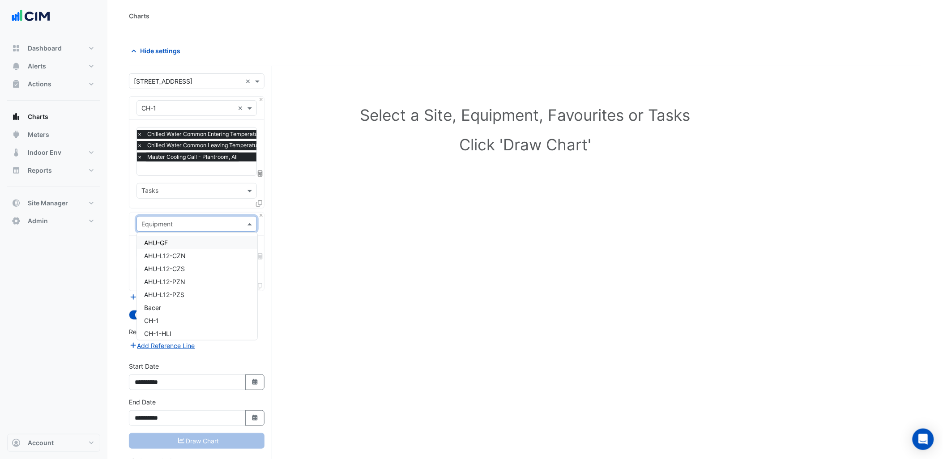
click at [184, 224] on input "text" at bounding box center [187, 224] width 93 height 9
type input "***"
click at [184, 239] on div "CHWP-1" at bounding box center [196, 242] width 119 height 13
click at [187, 243] on div "Favourites" at bounding box center [196, 251] width 120 height 16
type input "***"
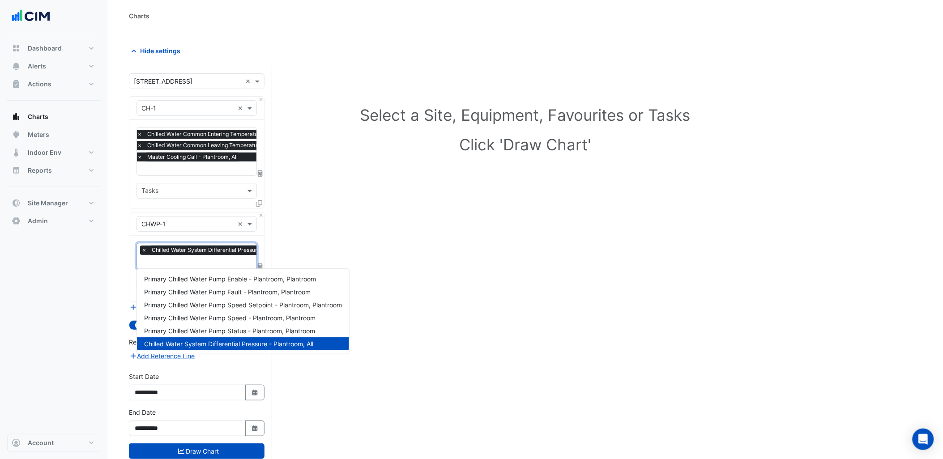
type input "*"
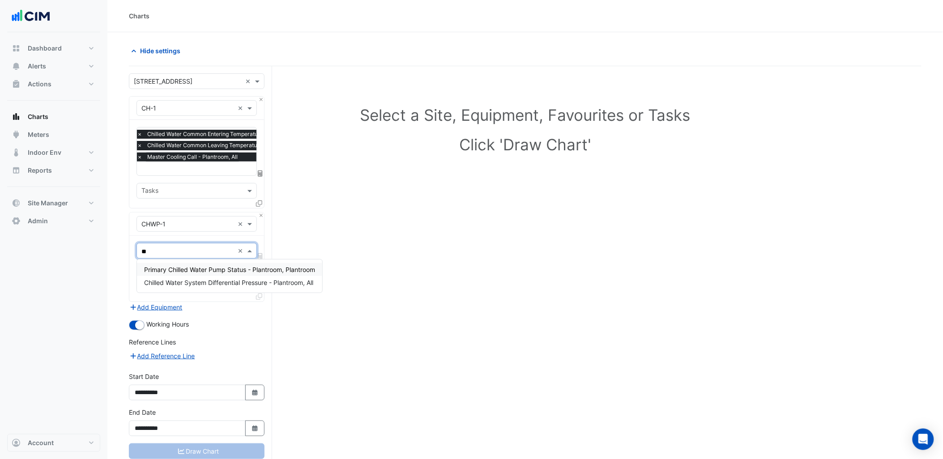
type input "*"
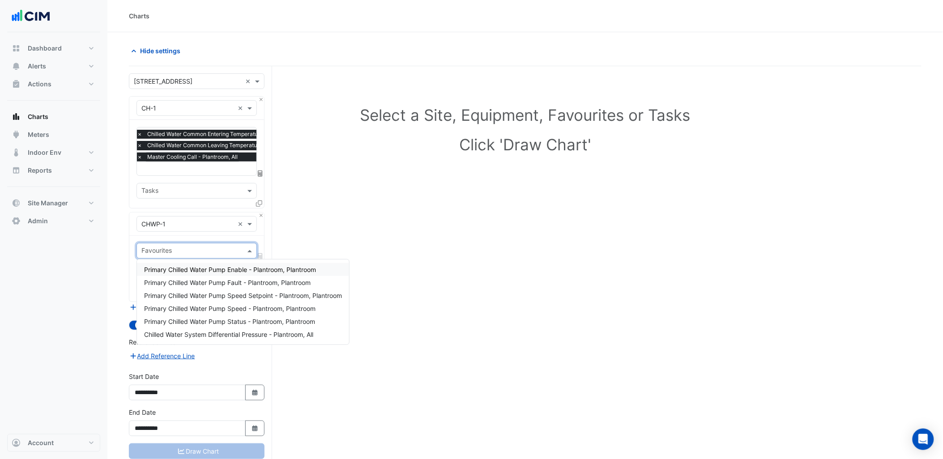
type input "*"
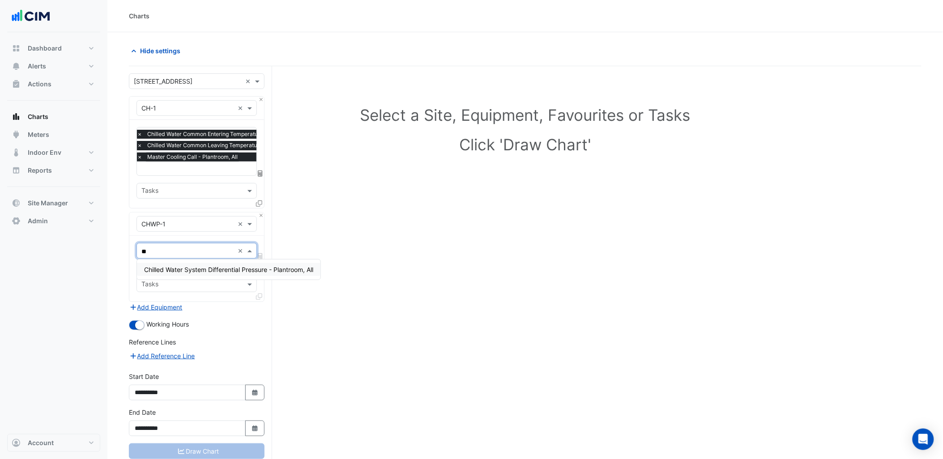
type input "***"
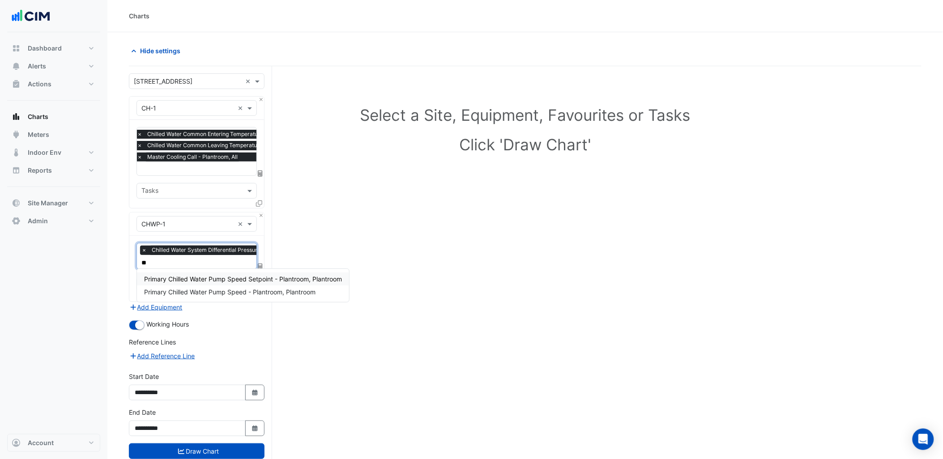
type input "***"
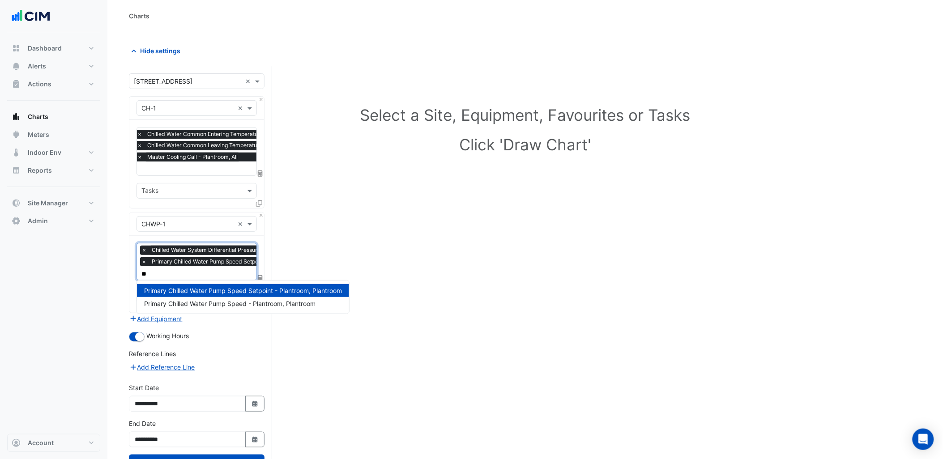
type input "***"
click at [197, 307] on div "Primary Chilled Water Pump Speed - Plantroom, Plantroom" at bounding box center [243, 303] width 212 height 13
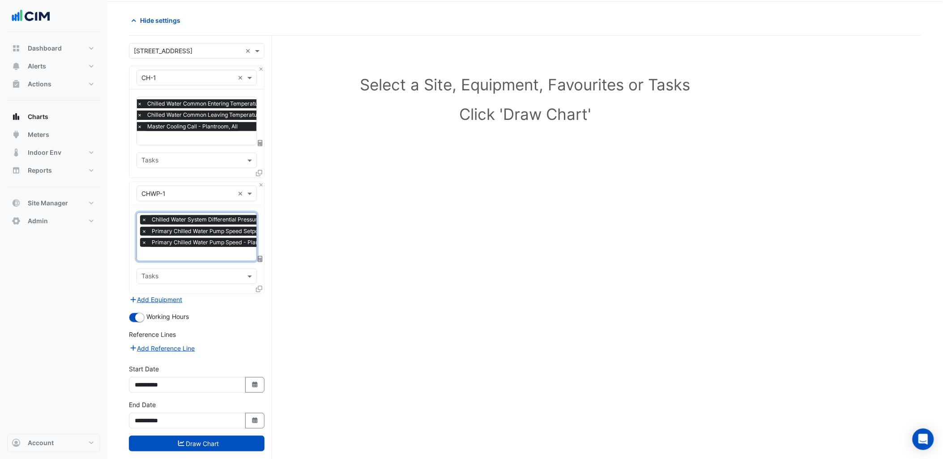
scroll to position [45, 0]
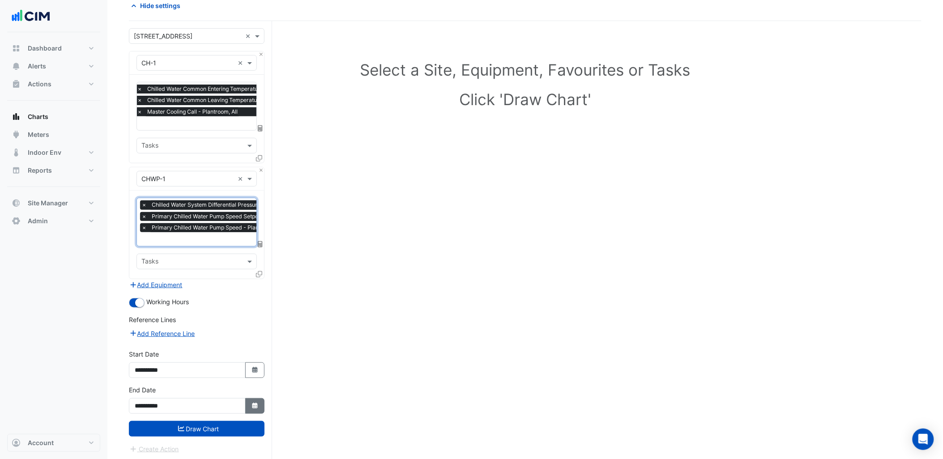
click at [251, 408] on button "Select Date" at bounding box center [255, 406] width 20 height 16
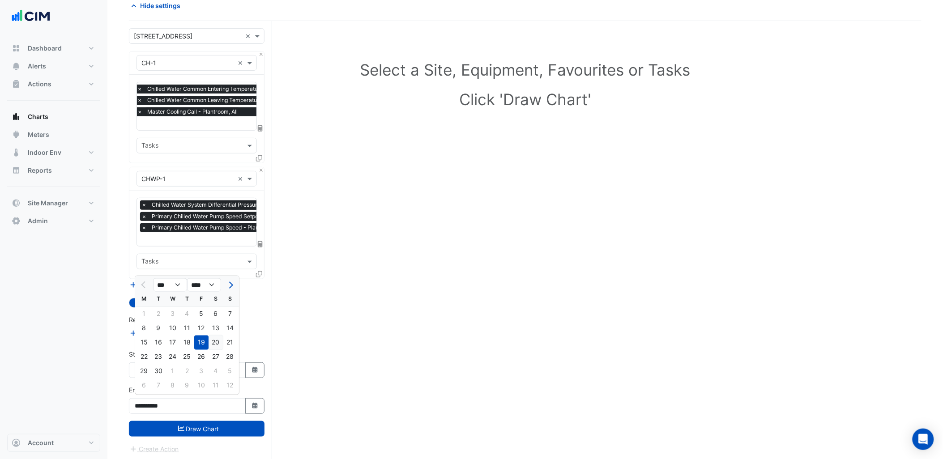
click at [215, 349] on div "20" at bounding box center [216, 343] width 14 height 14
type input "**********"
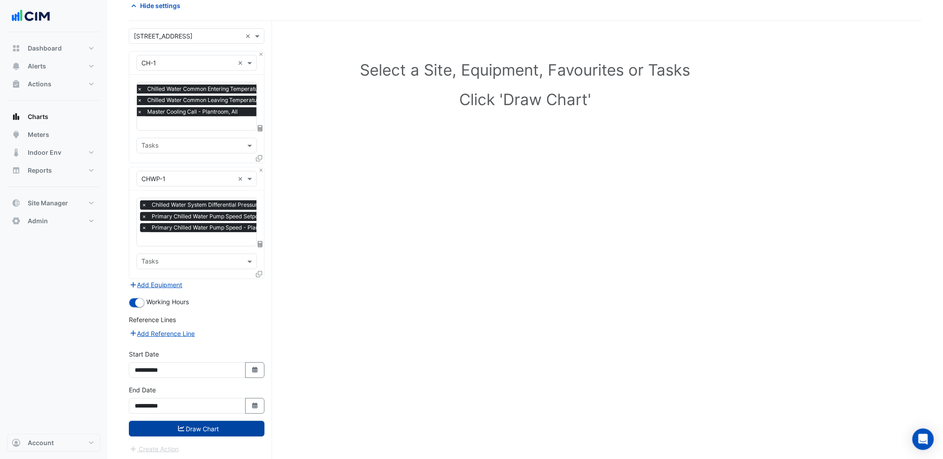
click at [220, 421] on button "Draw Chart" at bounding box center [197, 429] width 136 height 16
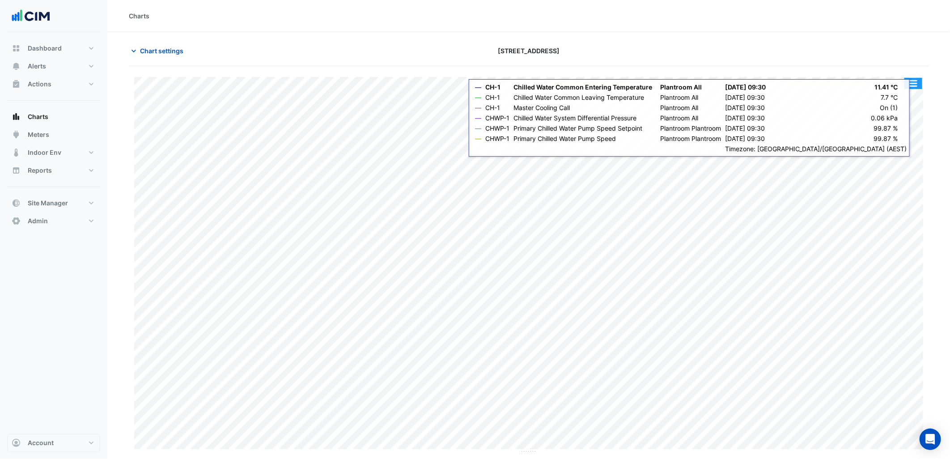
click at [908, 85] on button "button" at bounding box center [914, 83] width 18 height 11
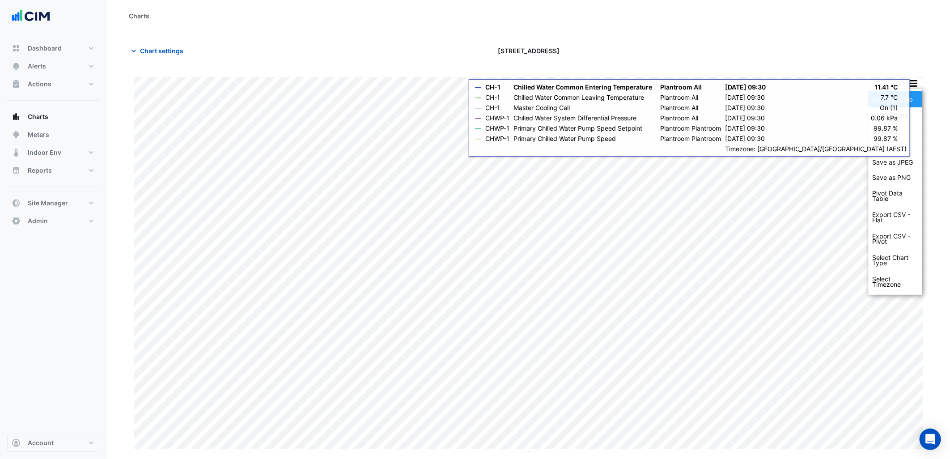
click at [904, 98] on div "Split by Equip" at bounding box center [896, 99] width 54 height 16
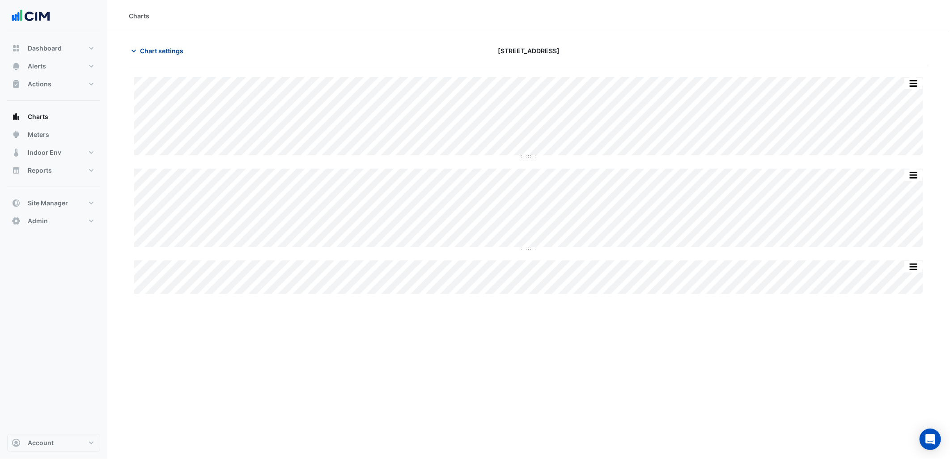
click at [156, 51] on span "Chart settings" at bounding box center [161, 50] width 43 height 9
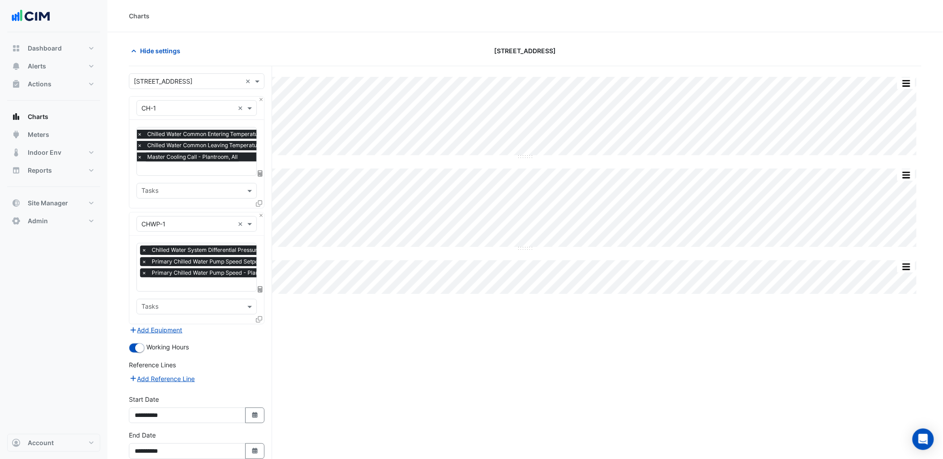
click at [206, 166] on input "text" at bounding box center [222, 169] width 171 height 9
type input "***"
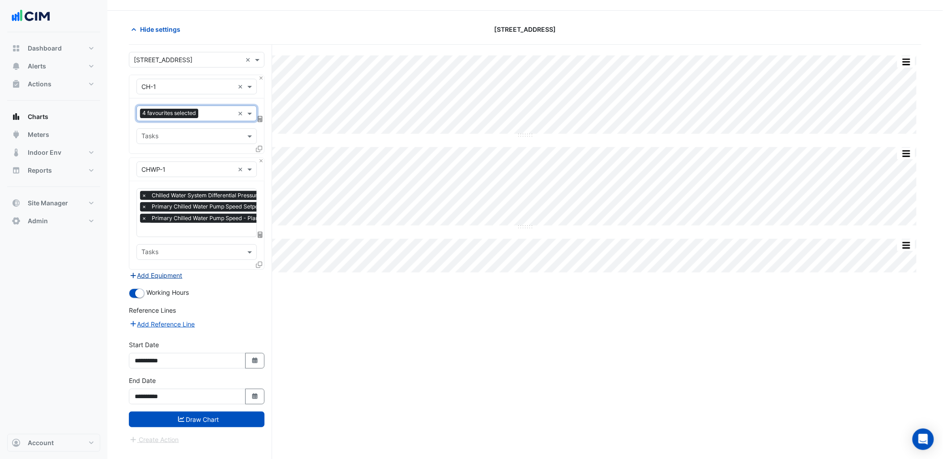
scroll to position [34, 0]
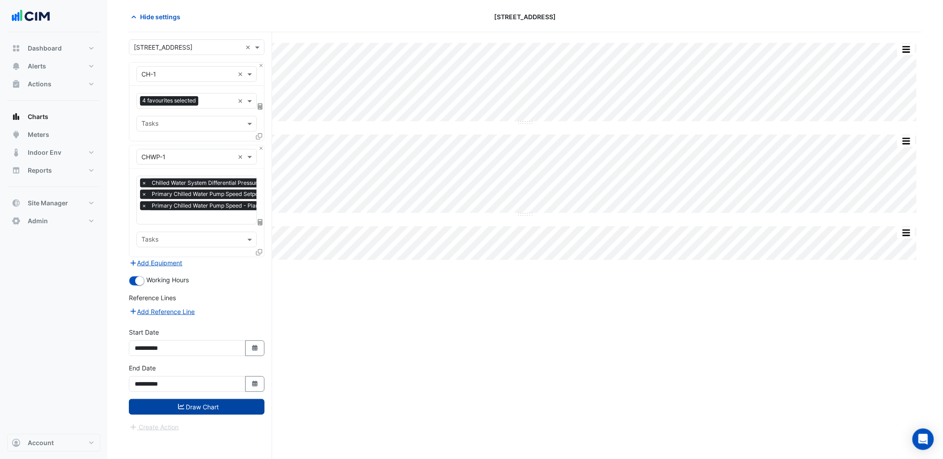
click at [212, 404] on button "Draw Chart" at bounding box center [197, 407] width 136 height 16
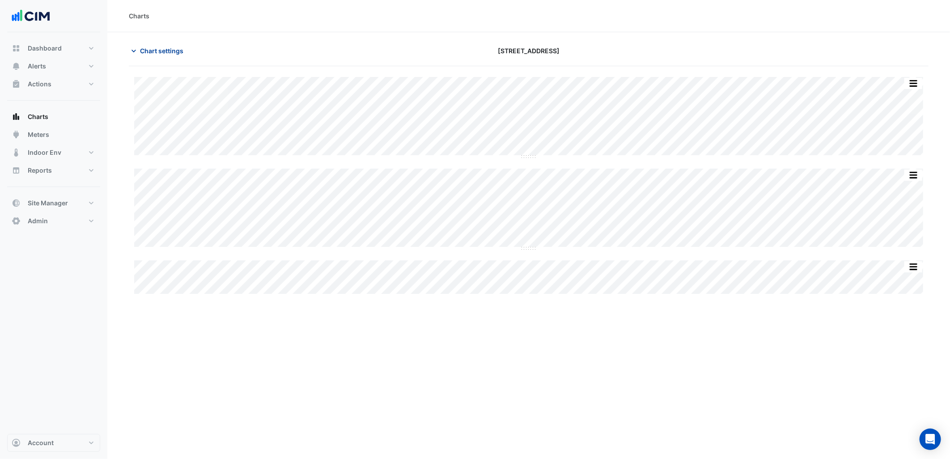
click at [170, 53] on span "Chart settings" at bounding box center [161, 50] width 43 height 9
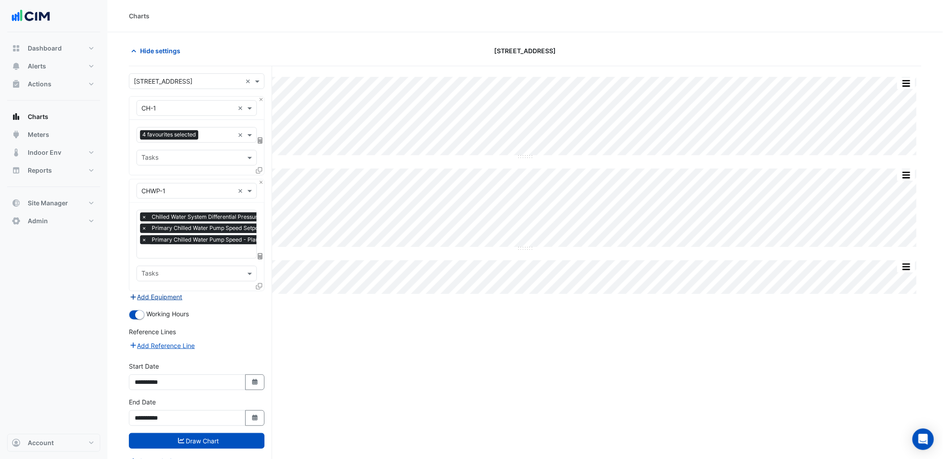
click at [166, 292] on button "Add Equipment" at bounding box center [156, 297] width 54 height 10
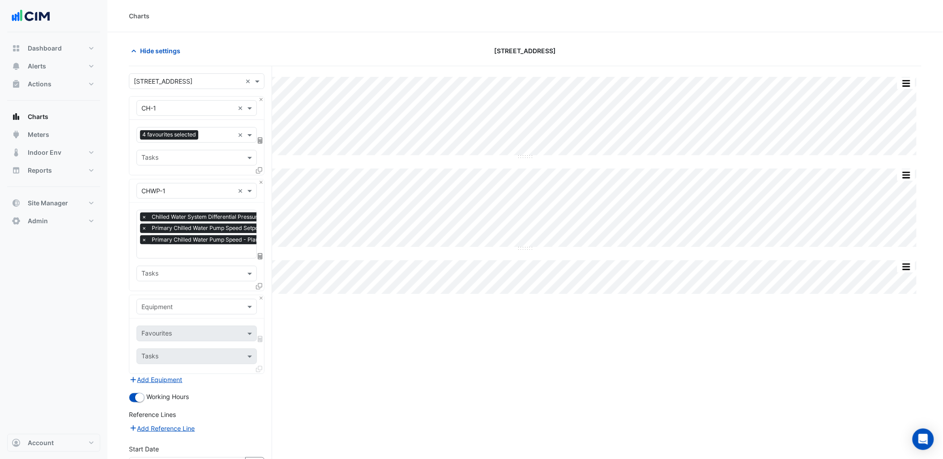
click at [188, 309] on input "text" at bounding box center [187, 307] width 93 height 9
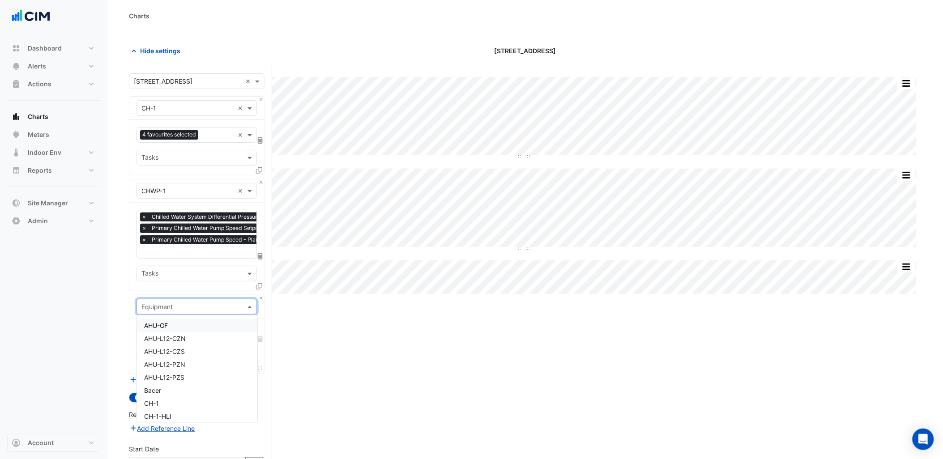
click at [188, 321] on div "AHU-GF" at bounding box center [197, 325] width 120 height 13
click at [188, 321] on div "Favourites Tasks" at bounding box center [196, 346] width 135 height 55
drag, startPoint x: 188, startPoint y: 321, endPoint x: 188, endPoint y: 326, distance: 4.5
click at [188, 326] on div "Favourites" at bounding box center [196, 334] width 120 height 16
type input "****"
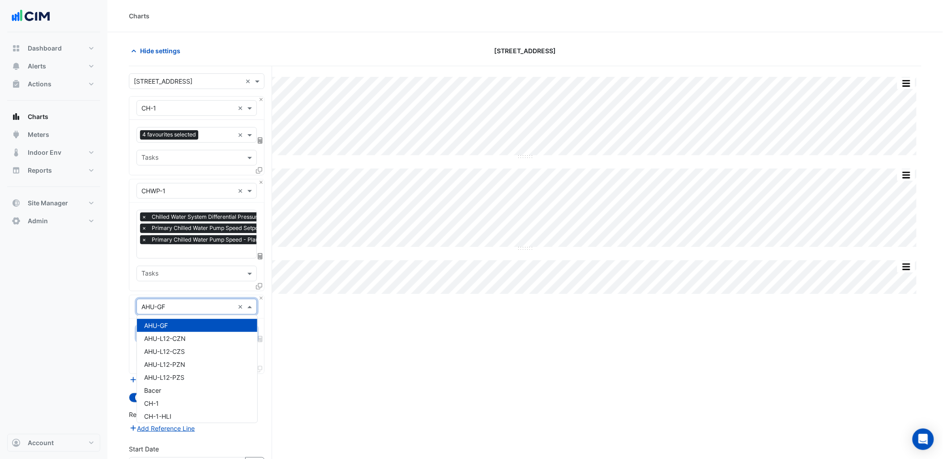
click at [179, 309] on input "text" at bounding box center [187, 307] width 93 height 9
click at [173, 328] on div "AHU-GF" at bounding box center [197, 325] width 120 height 13
drag, startPoint x: 173, startPoint y: 301, endPoint x: 173, endPoint y: 332, distance: 30.9
click at [173, 303] on input "text" at bounding box center [187, 307] width 93 height 9
click at [173, 336] on span "AHU-L12-CZN" at bounding box center [165, 339] width 42 height 8
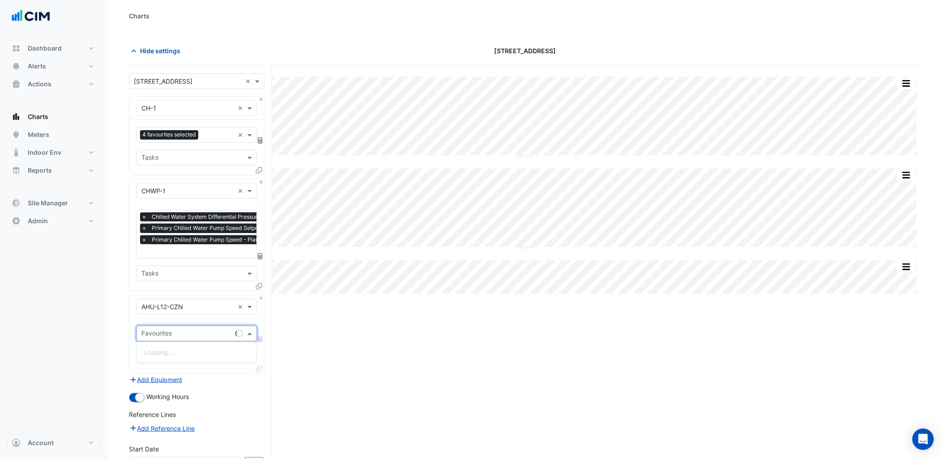
click at [176, 330] on input "text" at bounding box center [186, 334] width 90 height 9
type input "****"
click at [218, 362] on span "Unit Supply Air Fan Status - Plantroom, Centre Zone North" at bounding box center [229, 366] width 170 height 8
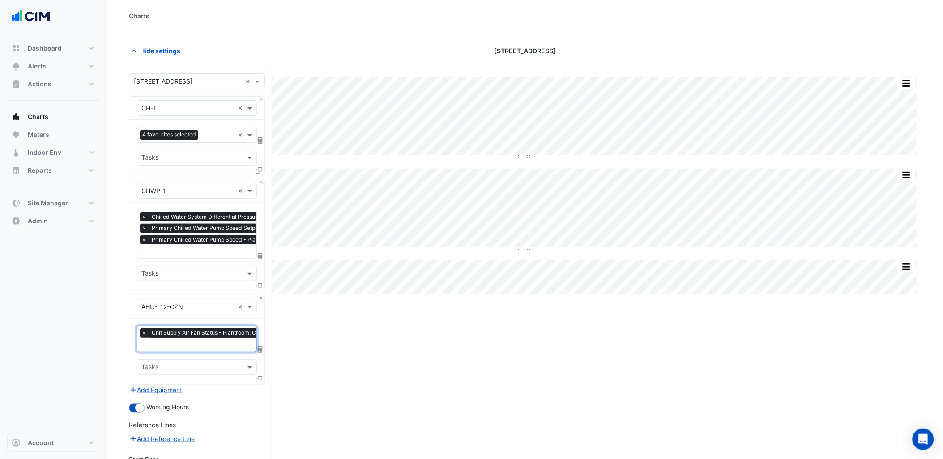
click at [260, 371] on div "× Unit Supply Air Fan Status - Plantroom, Centre Zone North × Tasks" at bounding box center [196, 351] width 135 height 65
click at [258, 376] on icon at bounding box center [259, 379] width 6 height 6
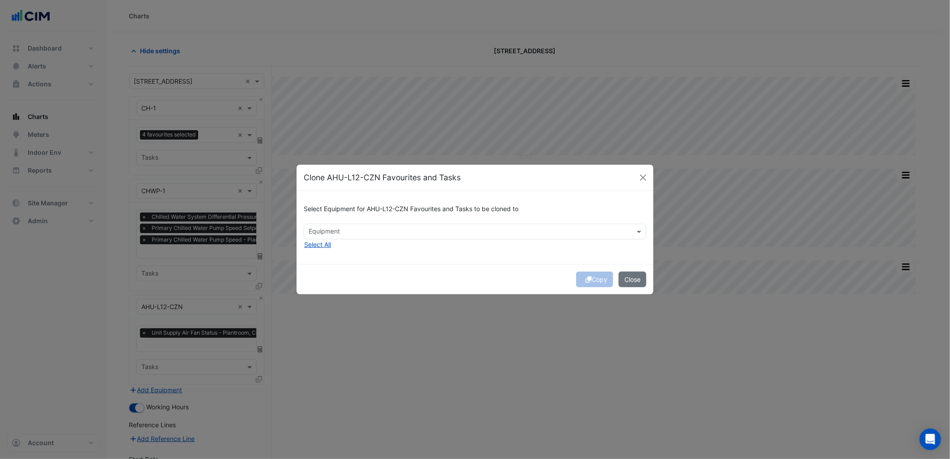
drag, startPoint x: 311, startPoint y: 239, endPoint x: 359, endPoint y: 245, distance: 48.7
click at [315, 240] on button "Select All" at bounding box center [318, 244] width 28 height 10
click at [365, 247] on div "Select Equipment for AHU-L12-CZN Favourites and Tasks to be cloned to × AHU-GF …" at bounding box center [475, 227] width 357 height 73
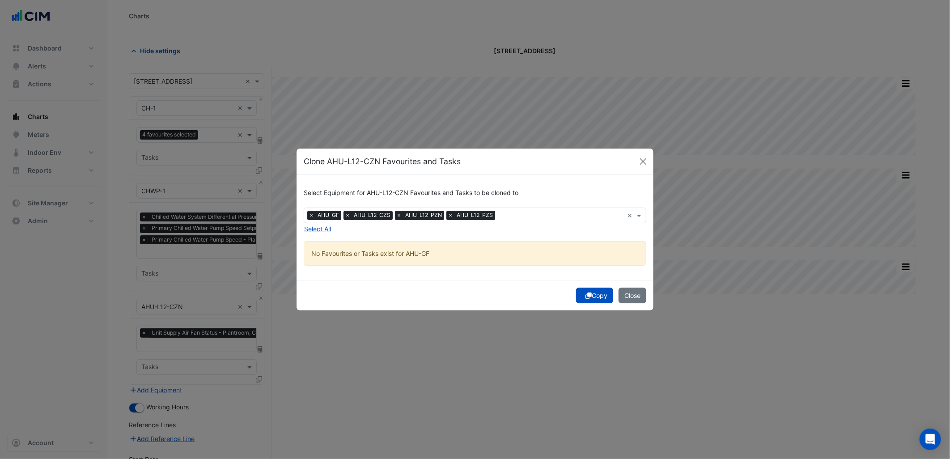
click at [615, 298] on div "Copy Close" at bounding box center [475, 295] width 357 height 30
click at [590, 300] on button "Copy" at bounding box center [594, 296] width 37 height 16
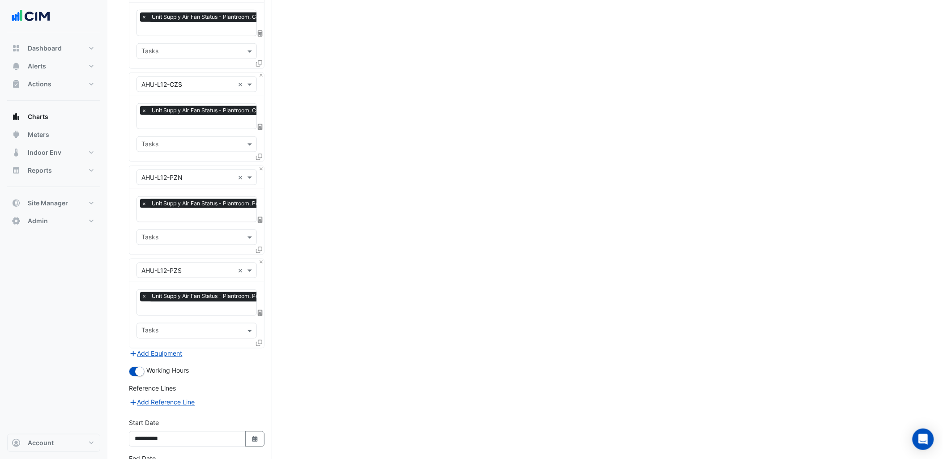
scroll to position [383, 0]
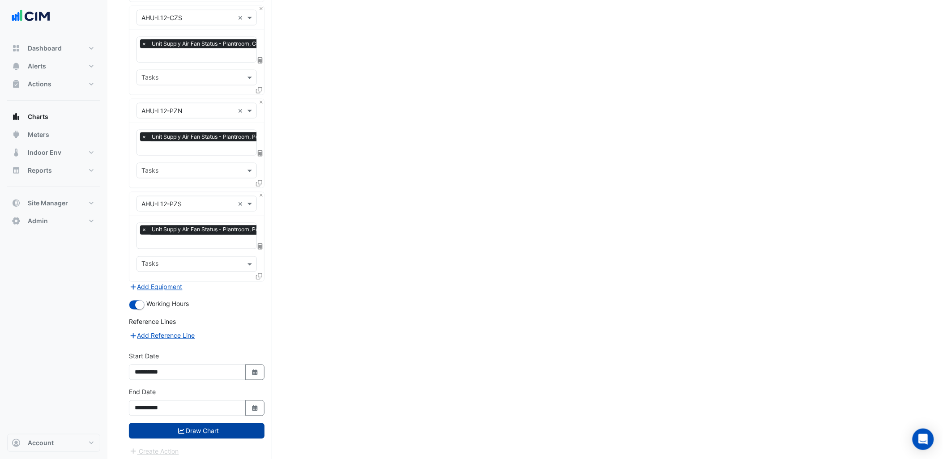
click at [226, 426] on button "Draw Chart" at bounding box center [197, 431] width 136 height 16
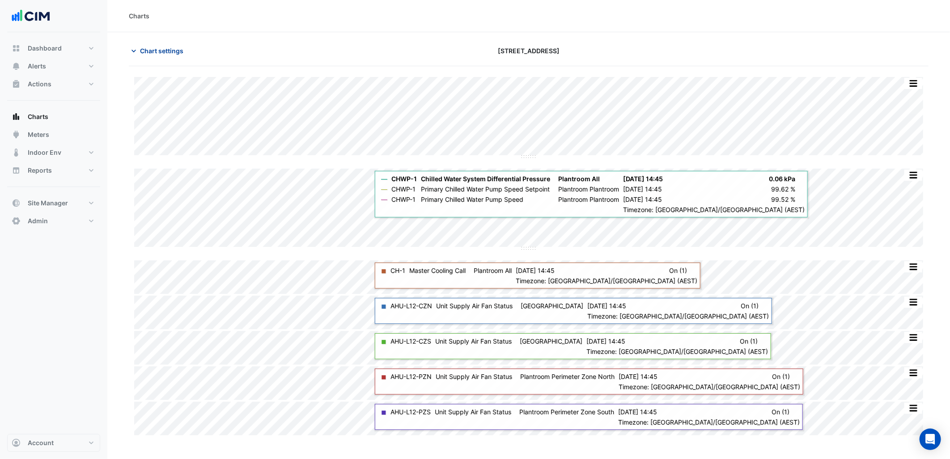
click at [172, 49] on span "Chart settings" at bounding box center [161, 50] width 43 height 9
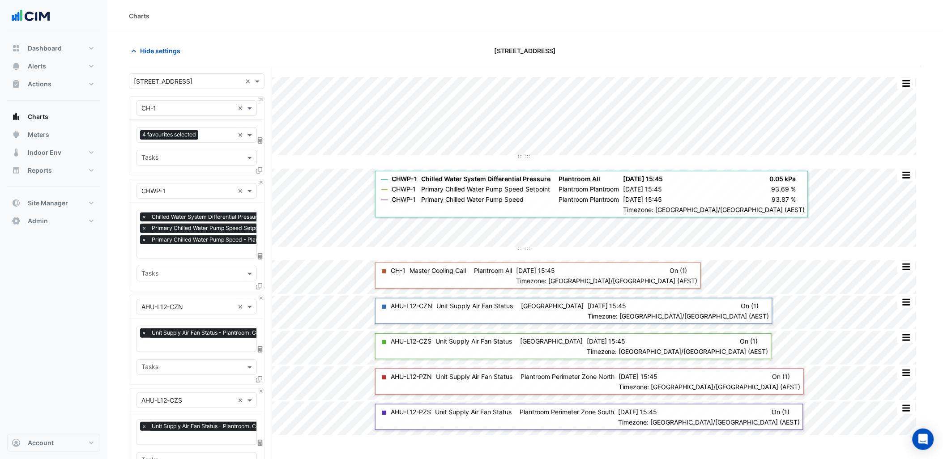
scroll to position [0, 4]
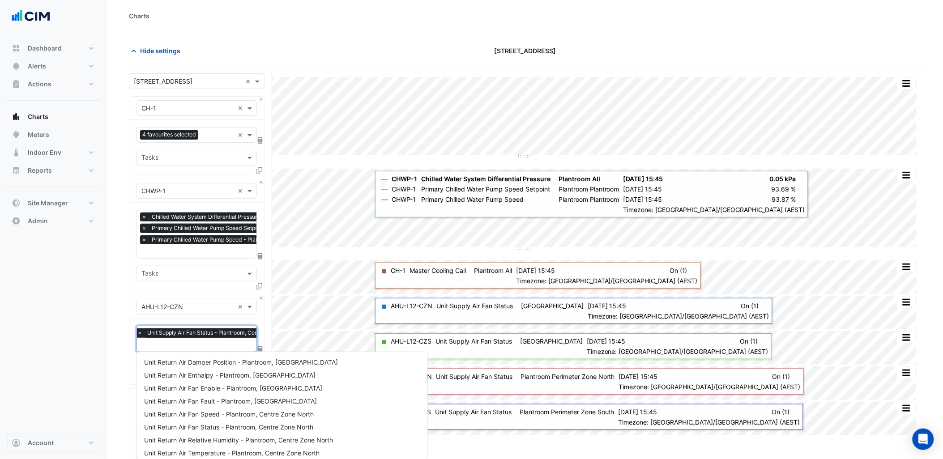
click at [209, 346] on input "text" at bounding box center [218, 345] width 162 height 9
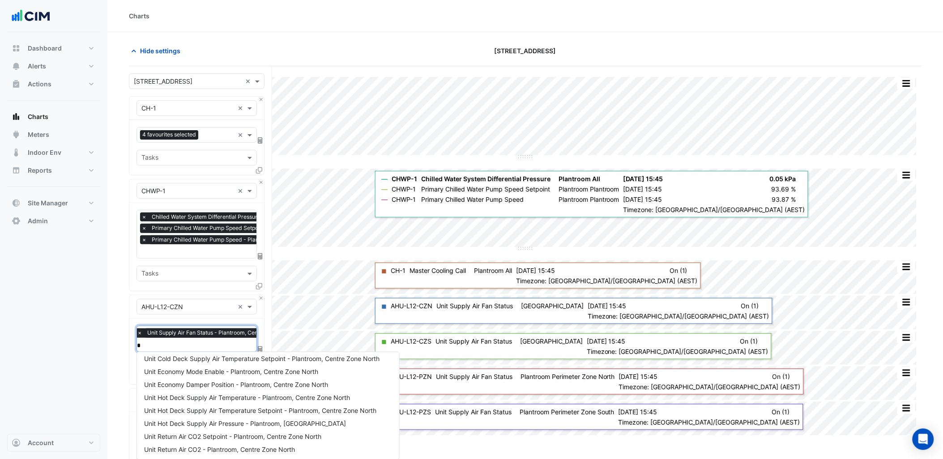
scroll to position [0, 0]
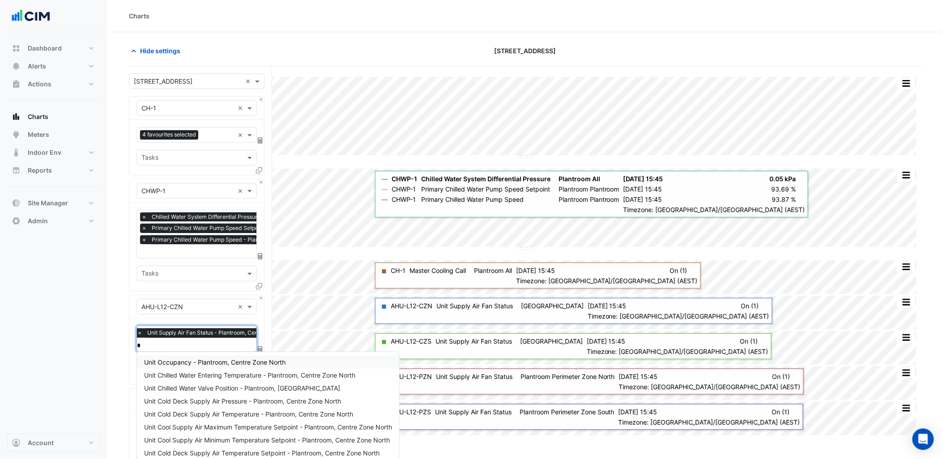
type input "**"
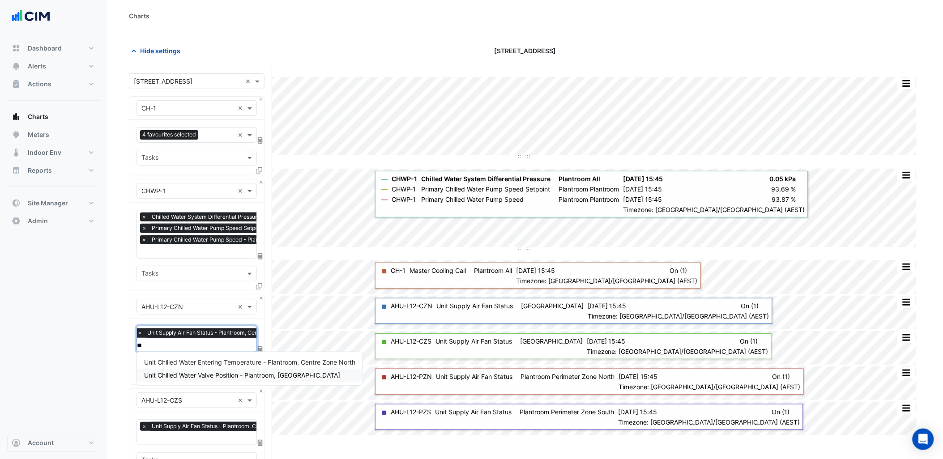
click at [212, 372] on span "Unit Chilled Water Valve Position - Plantroom, Centre Zone North" at bounding box center [242, 375] width 196 height 8
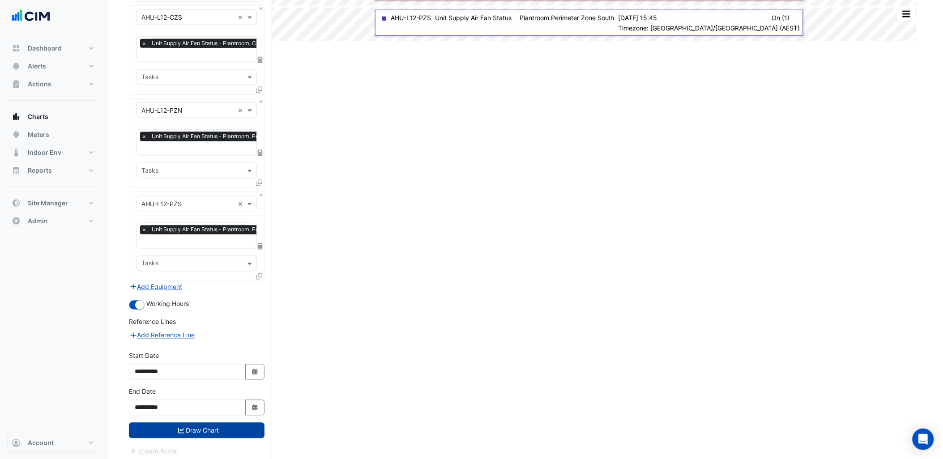
click at [217, 427] on button "Draw Chart" at bounding box center [197, 431] width 136 height 16
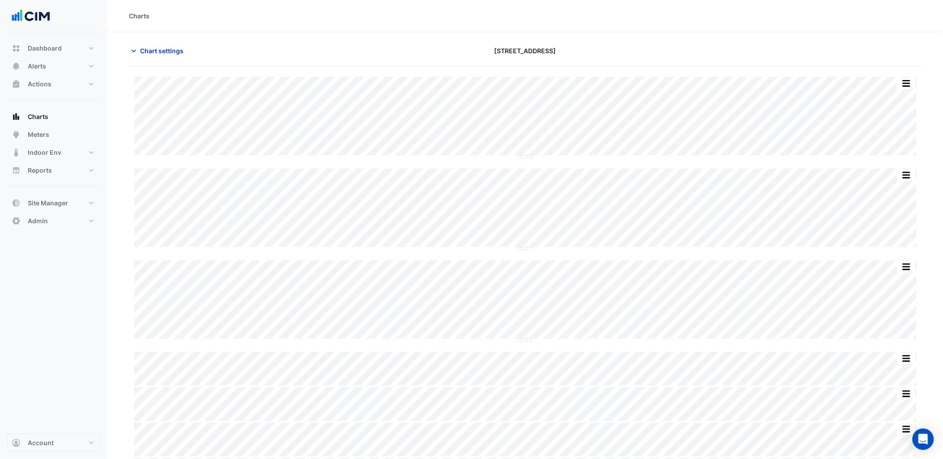
click at [147, 44] on button "Chart settings" at bounding box center [159, 51] width 60 height 16
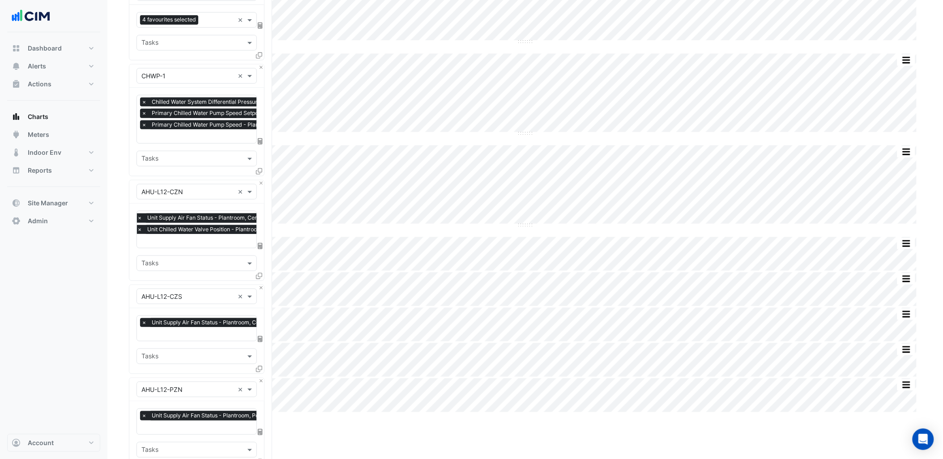
scroll to position [99, 0]
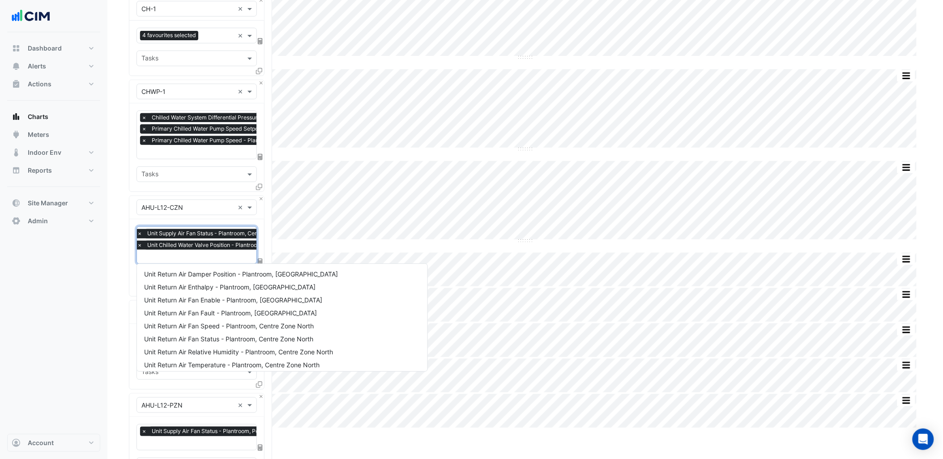
click at [211, 260] on input "text" at bounding box center [230, 257] width 187 height 9
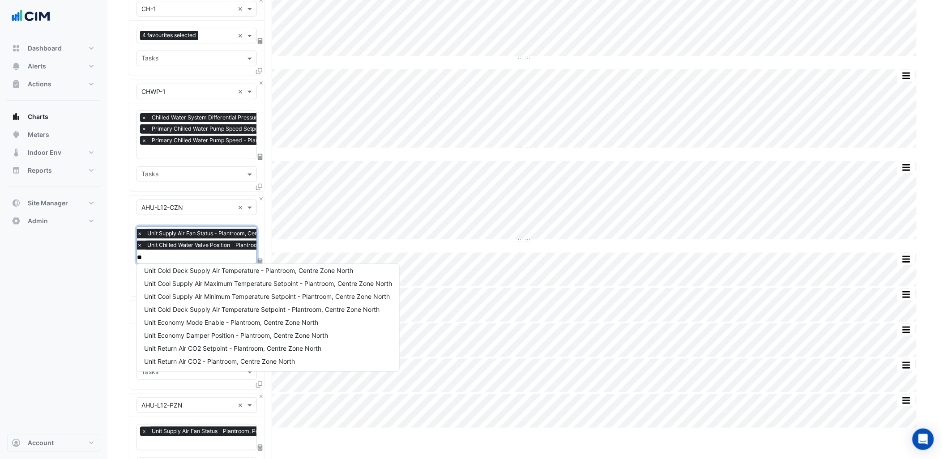
scroll to position [0, 0]
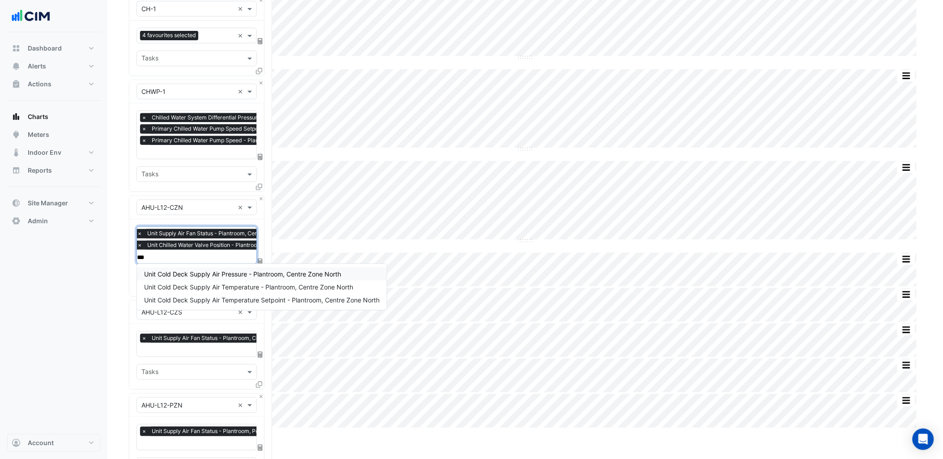
type input "****"
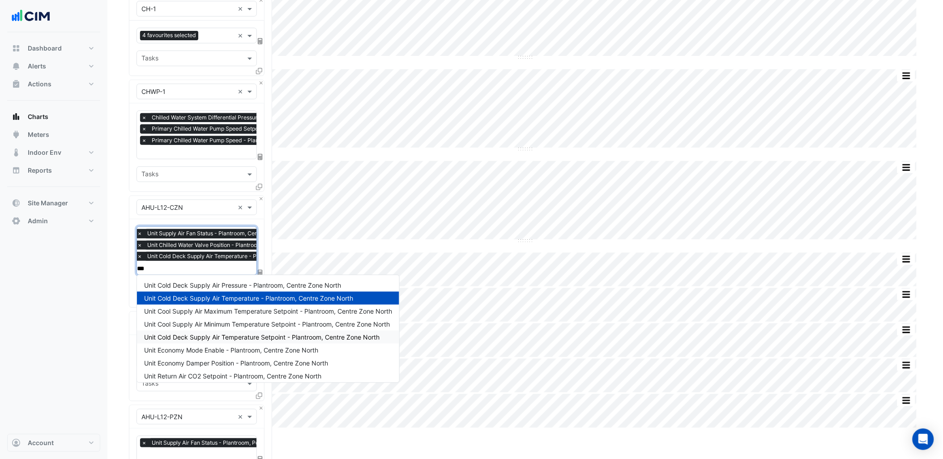
type input "****"
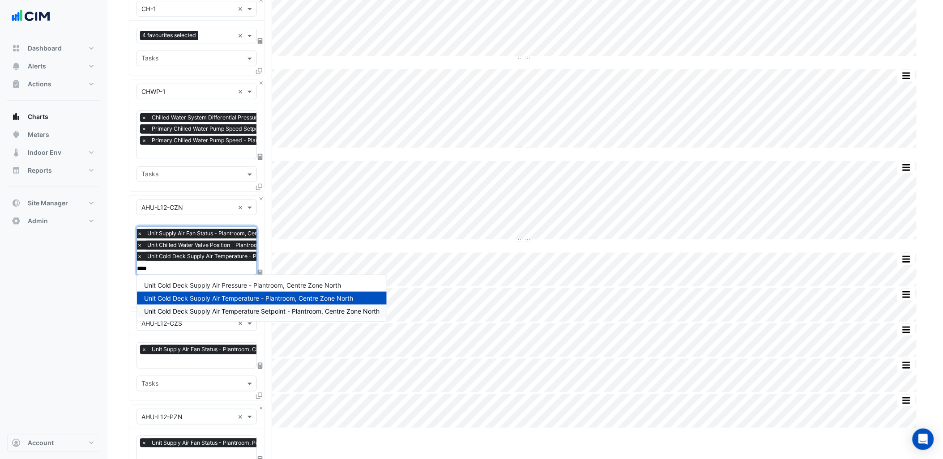
click at [256, 306] on div "Unit Cold Deck Supply Air Temperature Setpoint - Plantroom, Centre Zone North" at bounding box center [262, 311] width 250 height 13
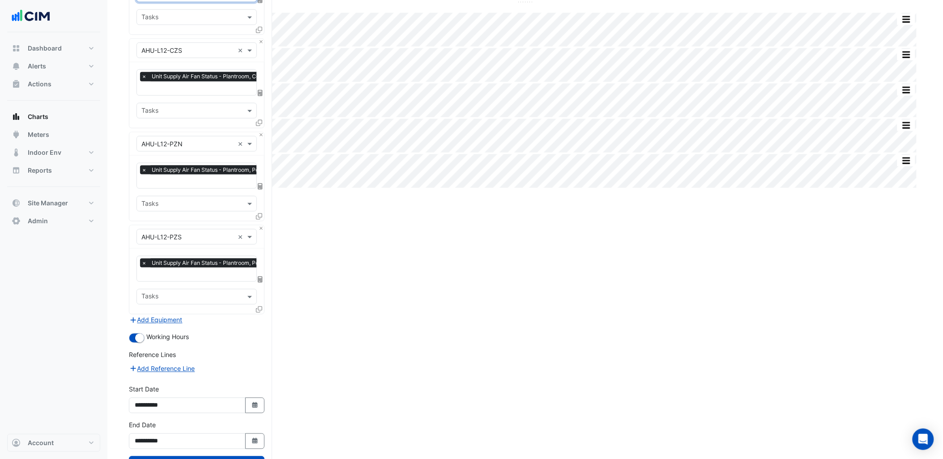
scroll to position [373, 0]
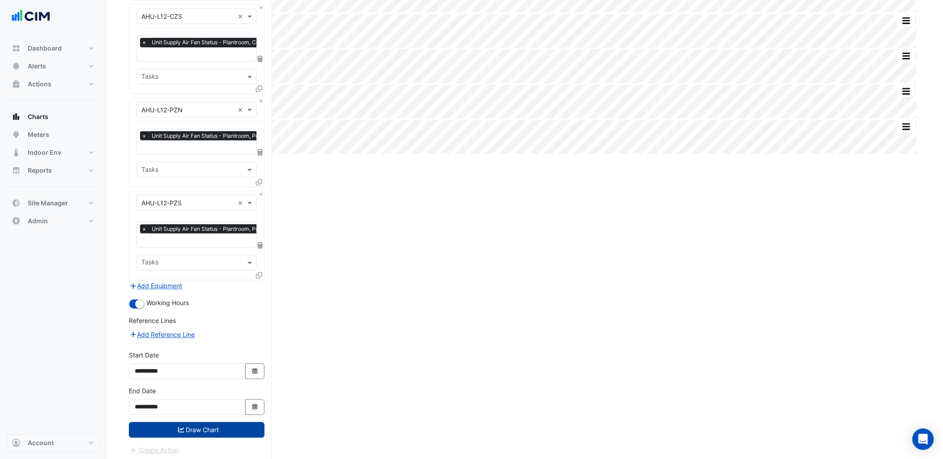
click at [221, 422] on button "Draw Chart" at bounding box center [197, 430] width 136 height 16
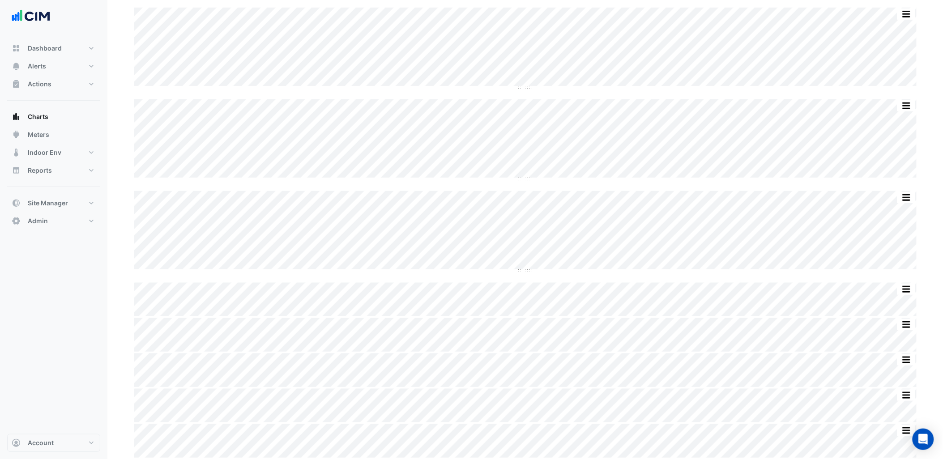
scroll to position [67, 0]
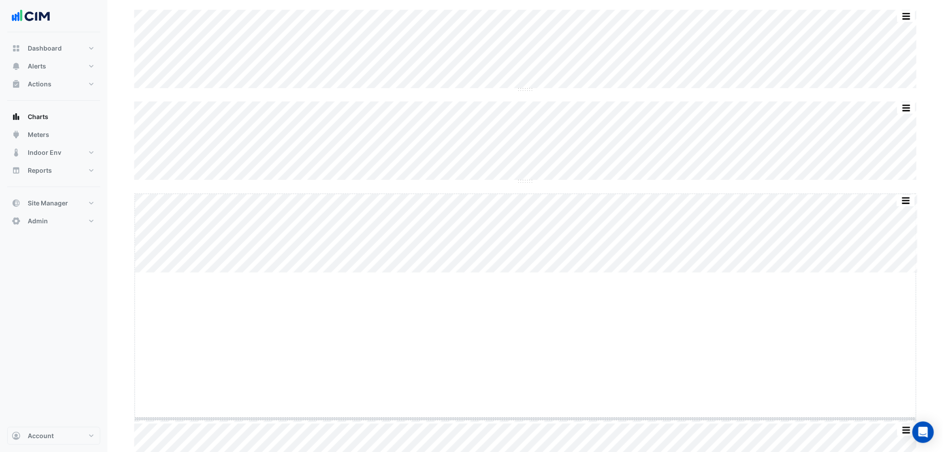
drag, startPoint x: 524, startPoint y: 270, endPoint x: 505, endPoint y: 423, distance: 154.2
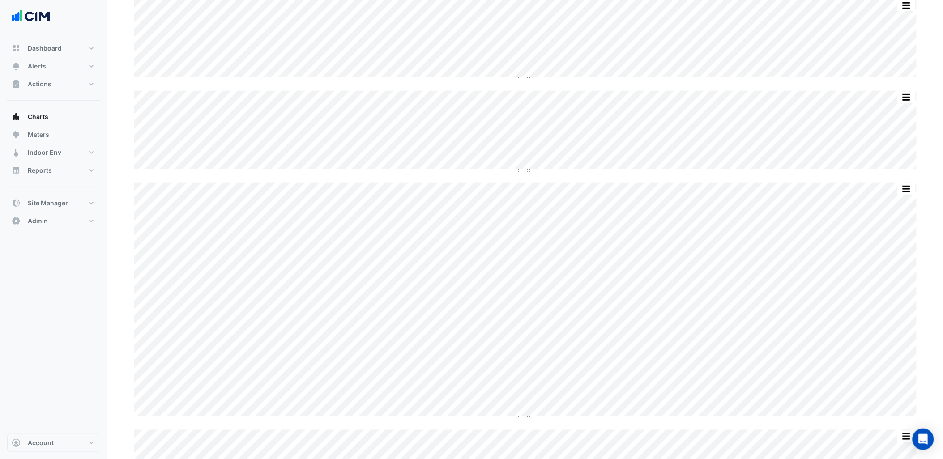
scroll to position [76, 0]
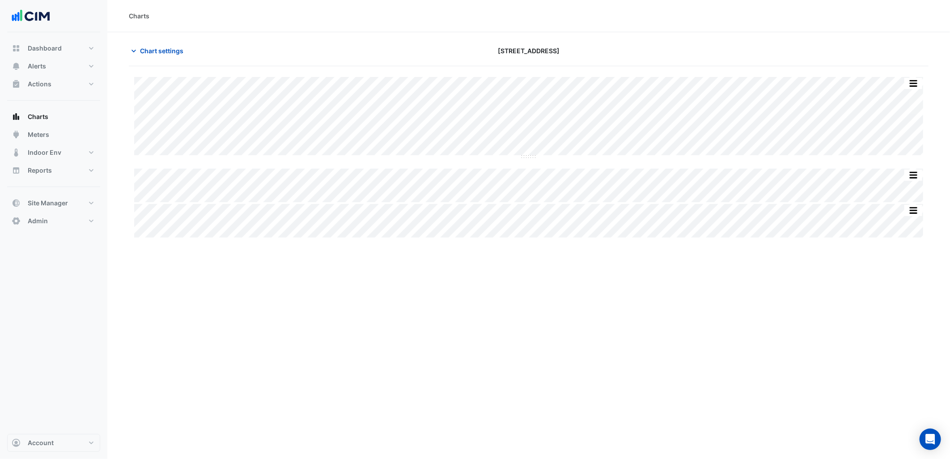
type input "**********"
drag, startPoint x: 532, startPoint y: 156, endPoint x: 534, endPoint y: 350, distance: 194.7
click at [167, 45] on button "Chart settings" at bounding box center [159, 51] width 60 height 16
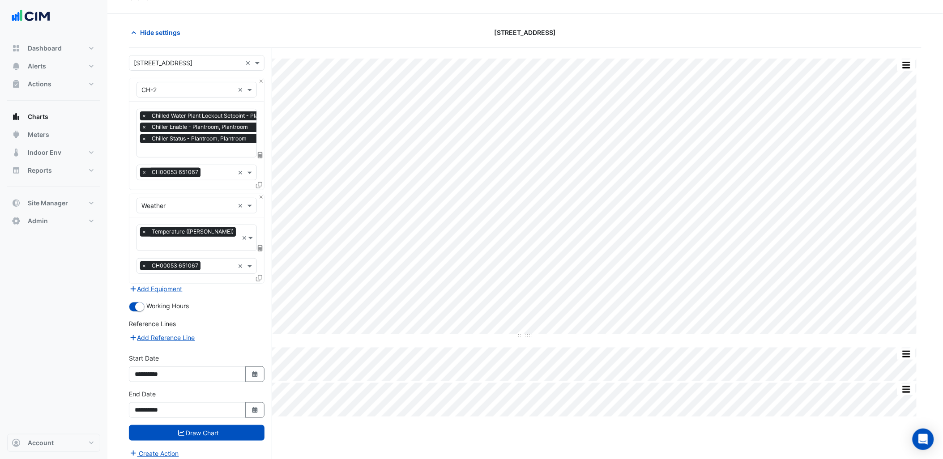
scroll to position [34, 0]
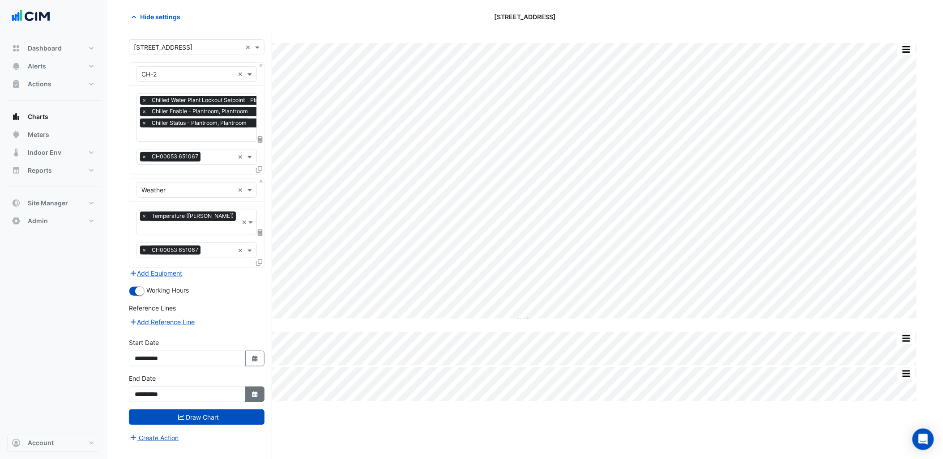
click at [251, 387] on button "Select Date" at bounding box center [255, 395] width 20 height 16
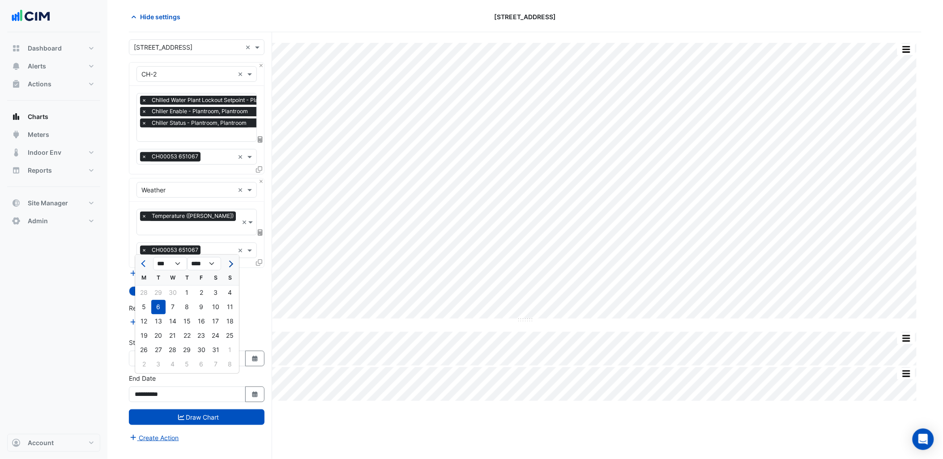
click at [234, 261] on button "Next month" at bounding box center [230, 264] width 11 height 14
click at [230, 265] on span "Next month" at bounding box center [229, 263] width 7 height 7
select select "*"
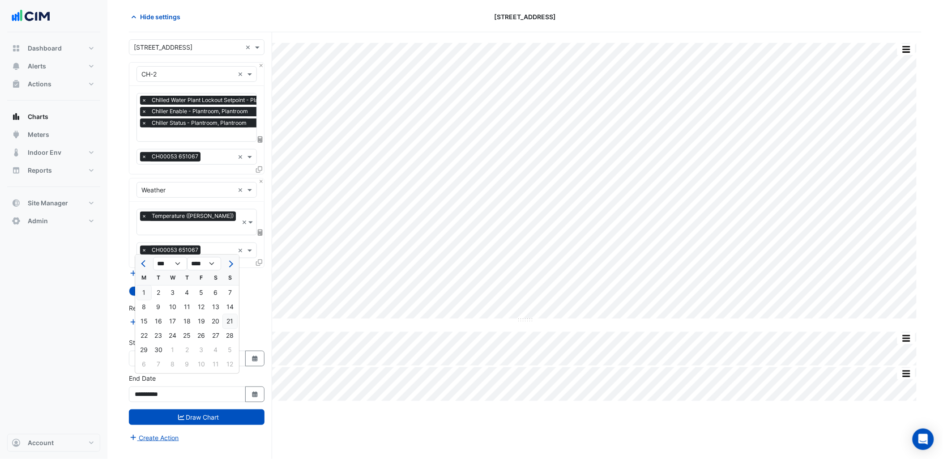
click at [223, 322] on div "21" at bounding box center [230, 322] width 14 height 14
type input "**********"
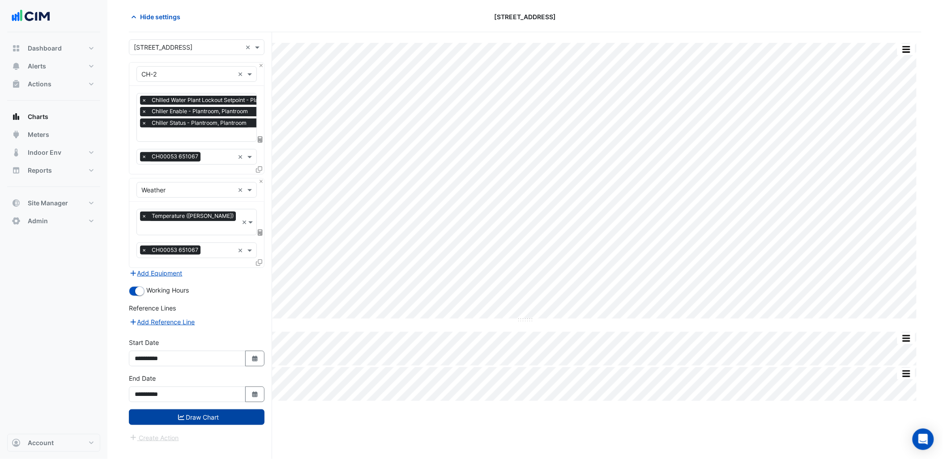
click at [224, 409] on button "Draw Chart" at bounding box center [197, 417] width 136 height 16
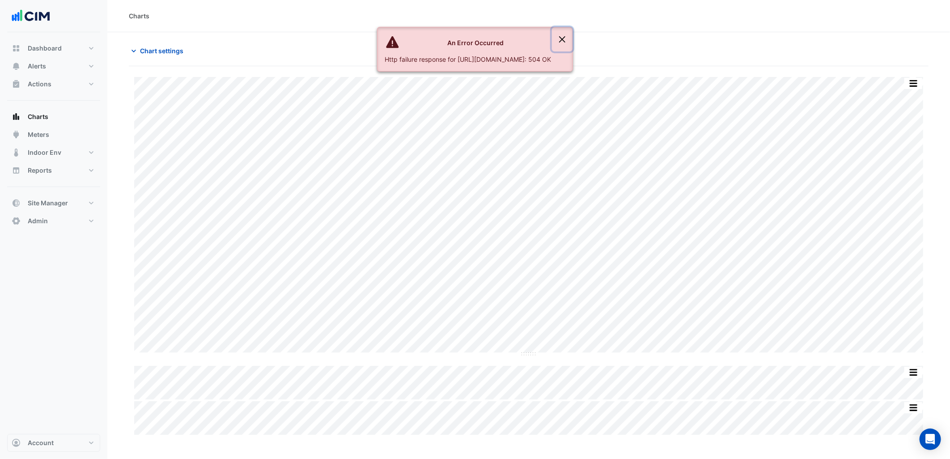
click at [573, 39] on button "Close" at bounding box center [562, 39] width 21 height 24
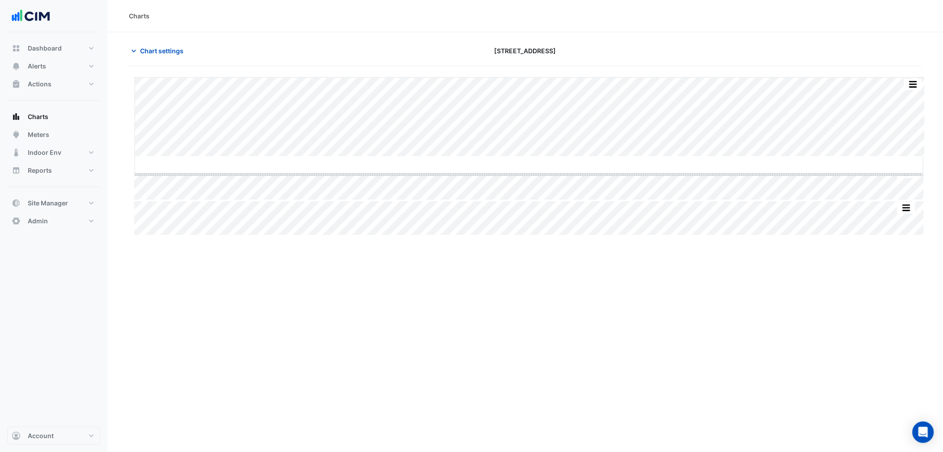
drag, startPoint x: 525, startPoint y: 157, endPoint x: 528, endPoint y: 301, distance: 144.1
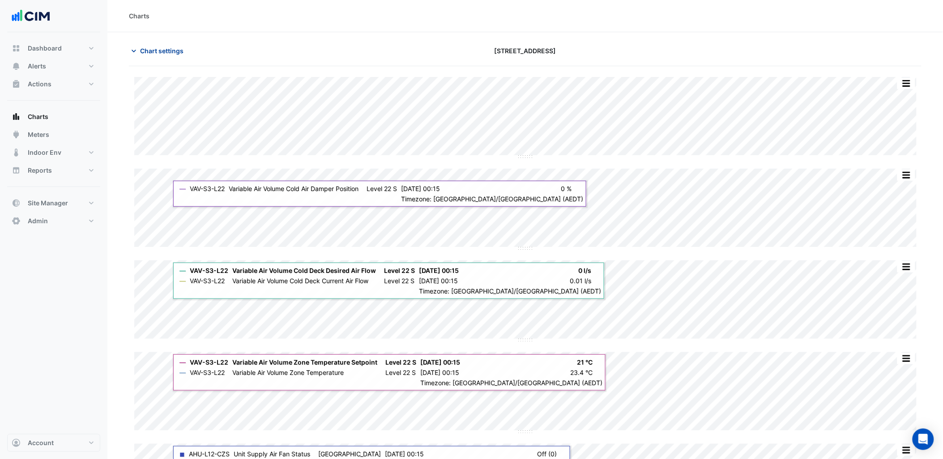
click at [169, 53] on span "Chart settings" at bounding box center [161, 50] width 43 height 9
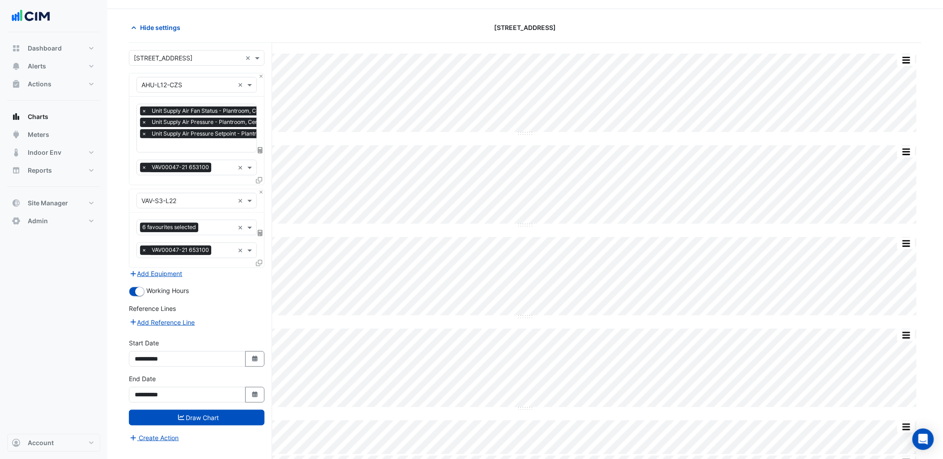
scroll to position [55, 0]
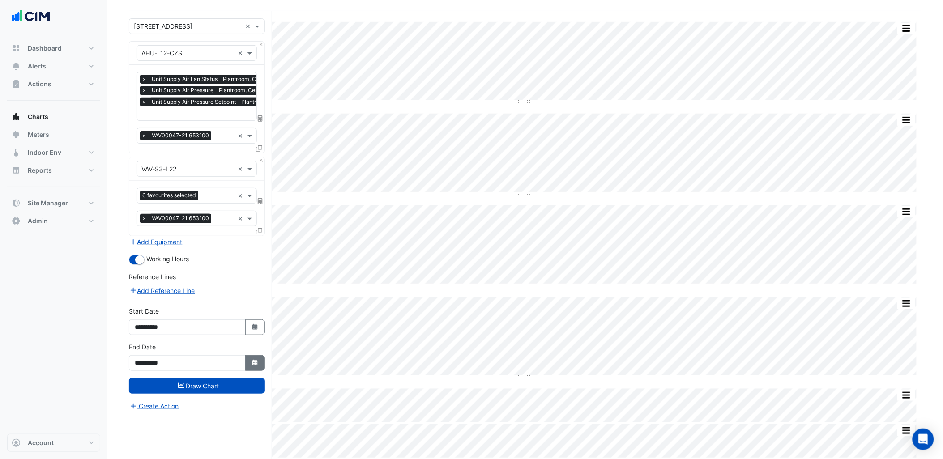
click at [263, 368] on button "Select Date" at bounding box center [255, 363] width 20 height 16
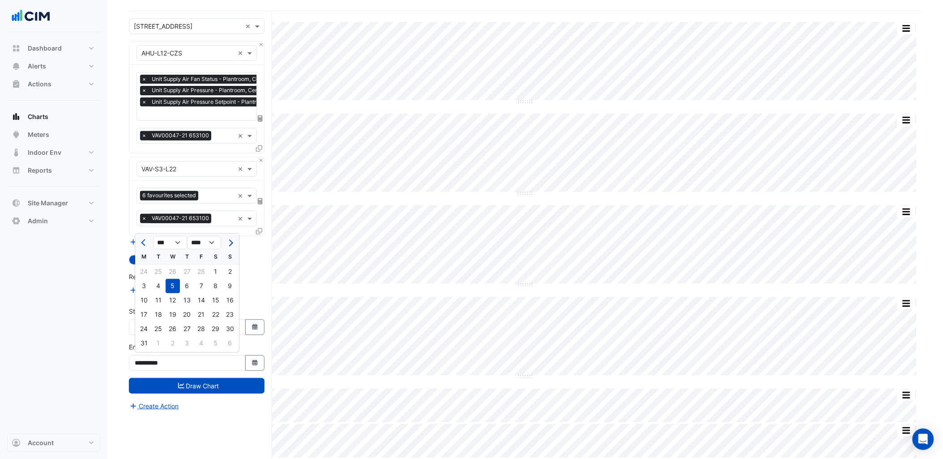
click at [230, 243] on span "Next month" at bounding box center [229, 242] width 7 height 7
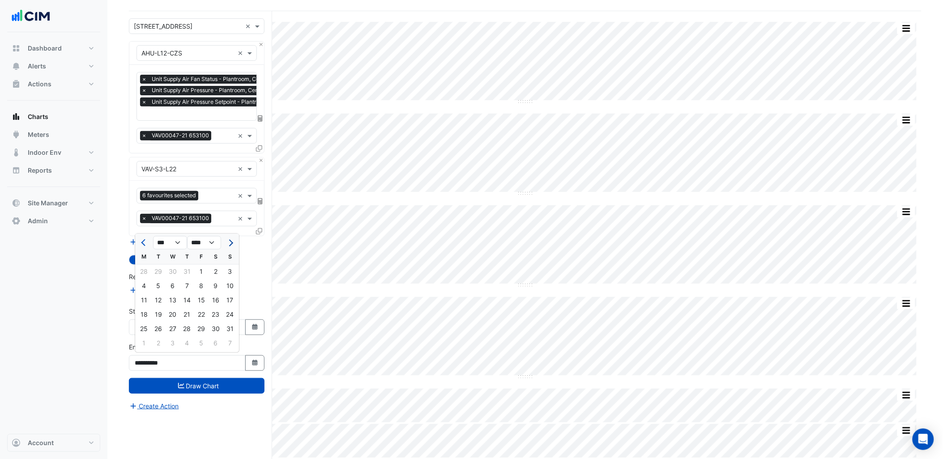
click at [230, 243] on span "Next month" at bounding box center [229, 242] width 7 height 7
select select "*"
click at [224, 303] on div "21" at bounding box center [230, 301] width 14 height 14
type input "**********"
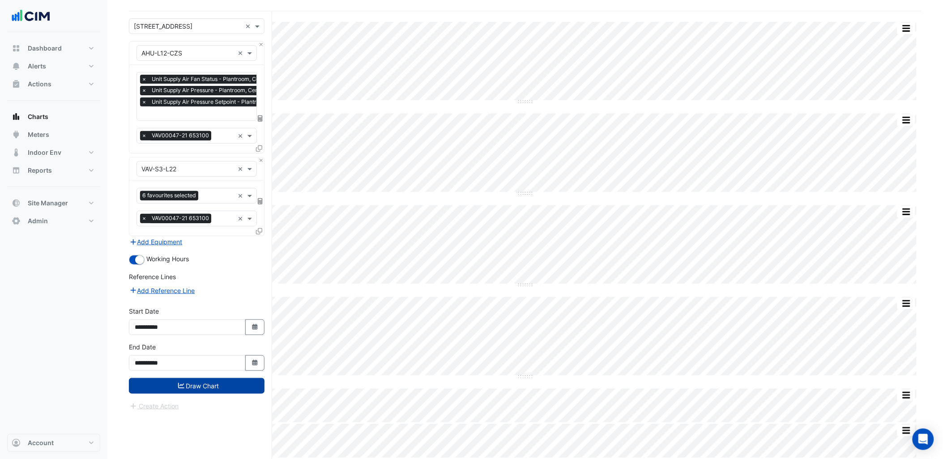
click at [224, 385] on button "Draw Chart" at bounding box center [197, 386] width 136 height 16
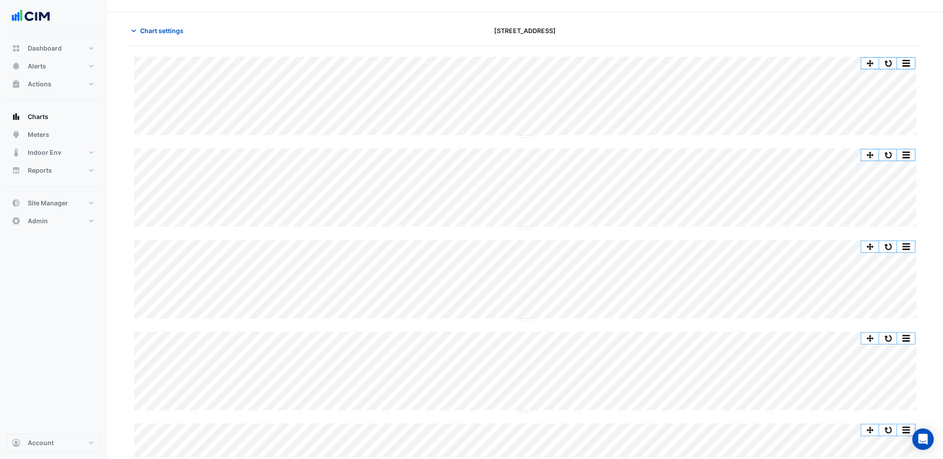
scroll to position [5, 0]
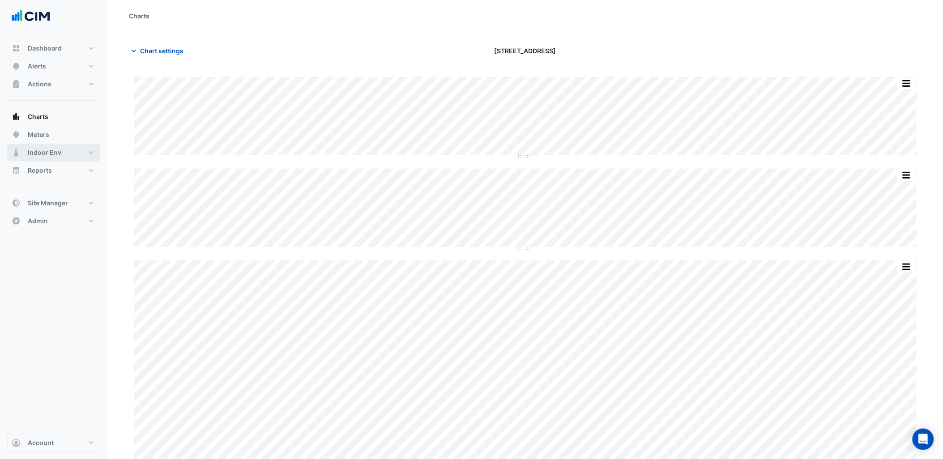
click at [77, 157] on button "Indoor Env" at bounding box center [53, 153] width 93 height 18
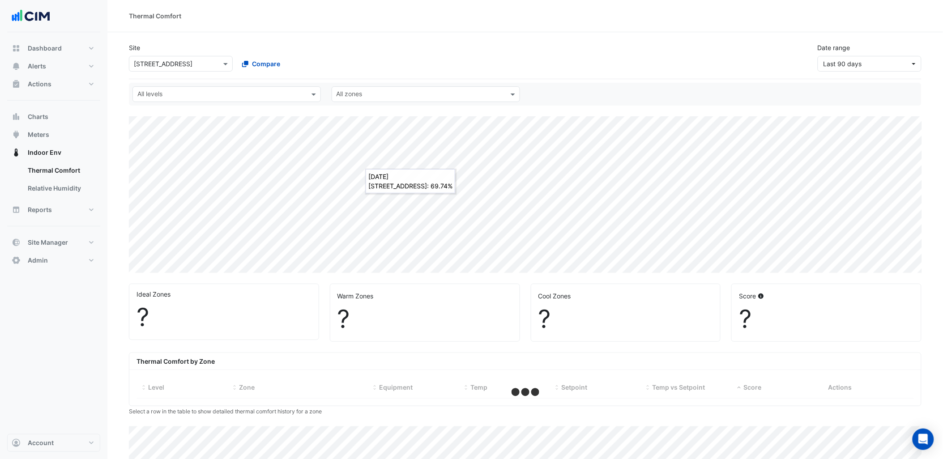
select select "***"
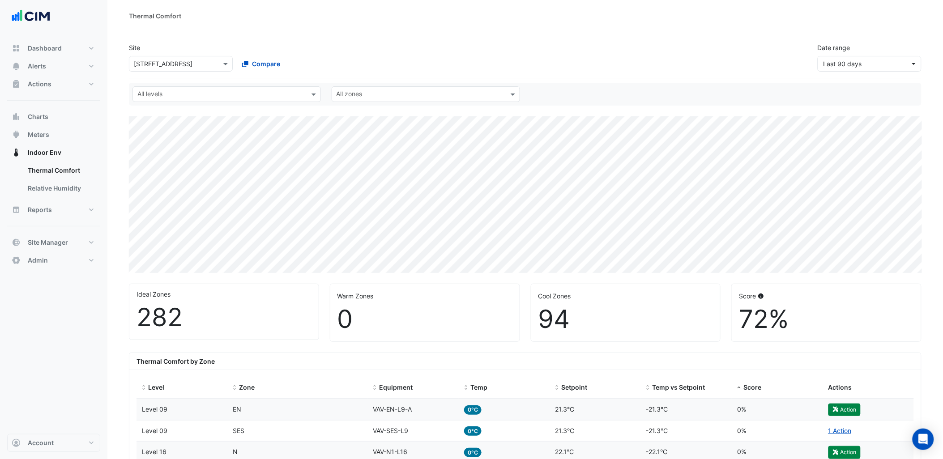
click at [361, 72] on div "Site × [STREET_ADDRESS] Compare Date range Last 90 days" at bounding box center [525, 57] width 793 height 43
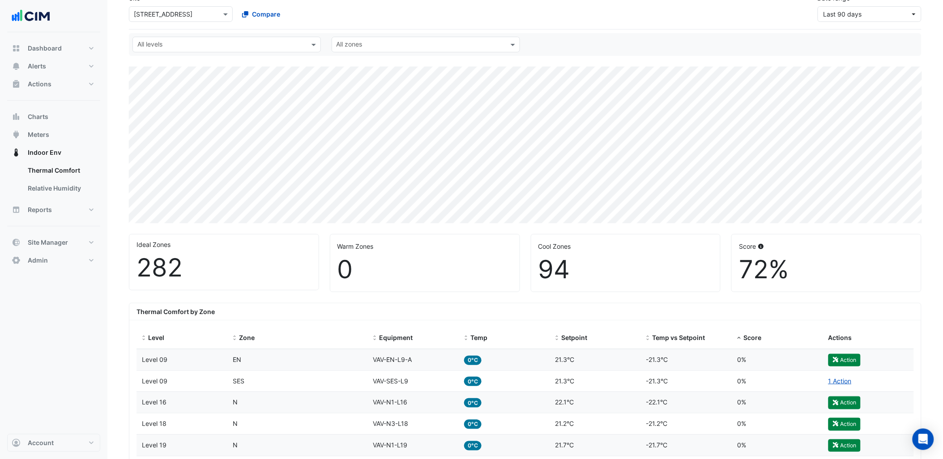
click at [43, 351] on div "Dashboard Portfolio Ratings Performance Alerts Site Rules Templates Actions Sit…" at bounding box center [53, 233] width 93 height 402
drag, startPoint x: 68, startPoint y: 319, endPoint x: 34, endPoint y: 18, distance: 302.5
click at [34, 18] on nav "Dashboard Portfolio Ratings Performance Alerts Site Rules Templates Actions Sit…" at bounding box center [53, 229] width 107 height 459
click at [64, 338] on div "Dashboard Portfolio Ratings Performance Alerts Site Rules Templates Actions Sit…" at bounding box center [53, 233] width 93 height 402
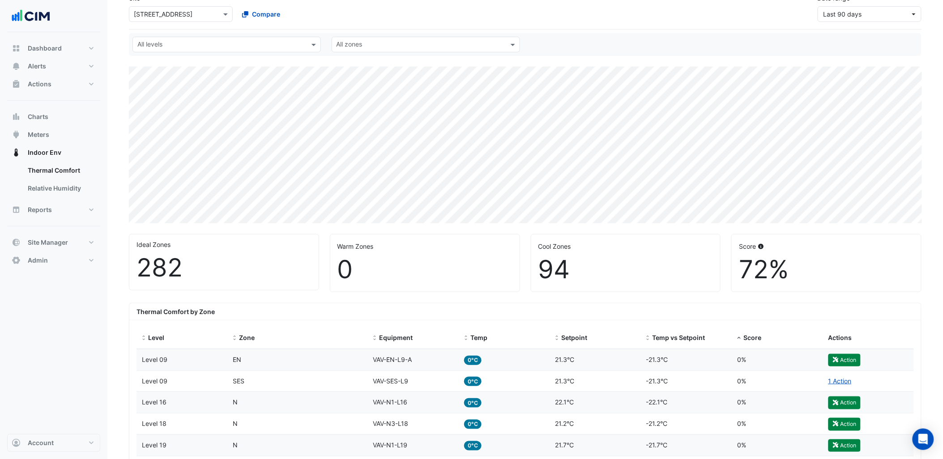
click at [88, 387] on div "Dashboard Portfolio Ratings Performance Alerts Site Rules Templates Actions Sit…" at bounding box center [53, 233] width 93 height 402
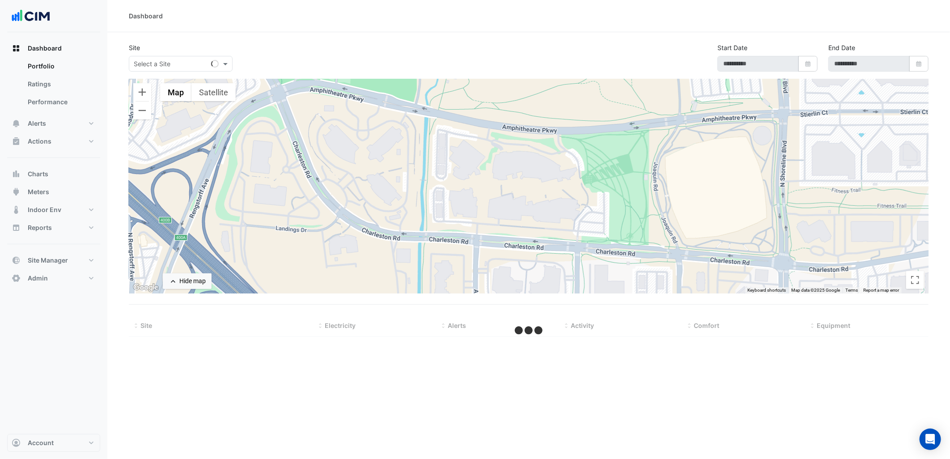
select select "***"
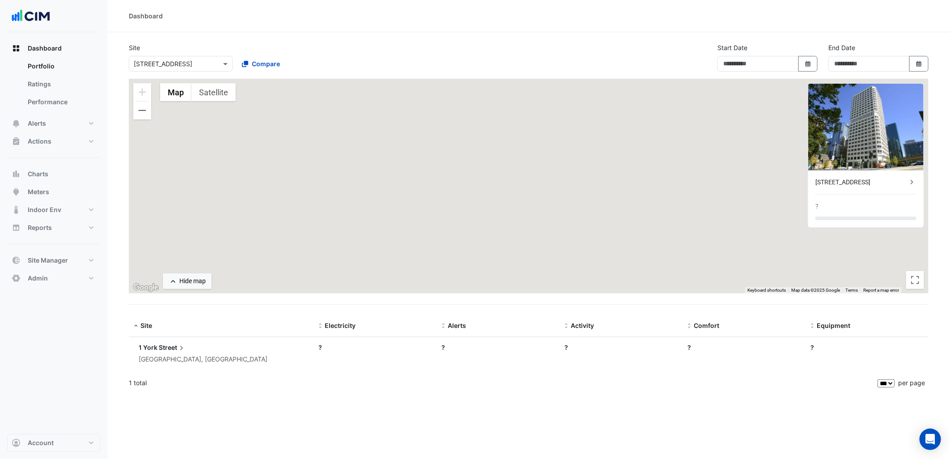
type input "**********"
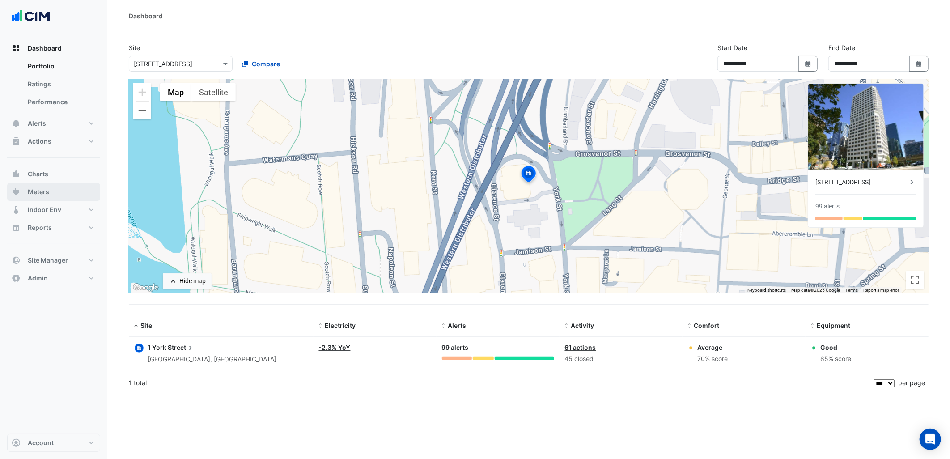
drag, startPoint x: 60, startPoint y: 200, endPoint x: 54, endPoint y: 200, distance: 5.8
click at [60, 200] on button "Meters" at bounding box center [53, 192] width 93 height 18
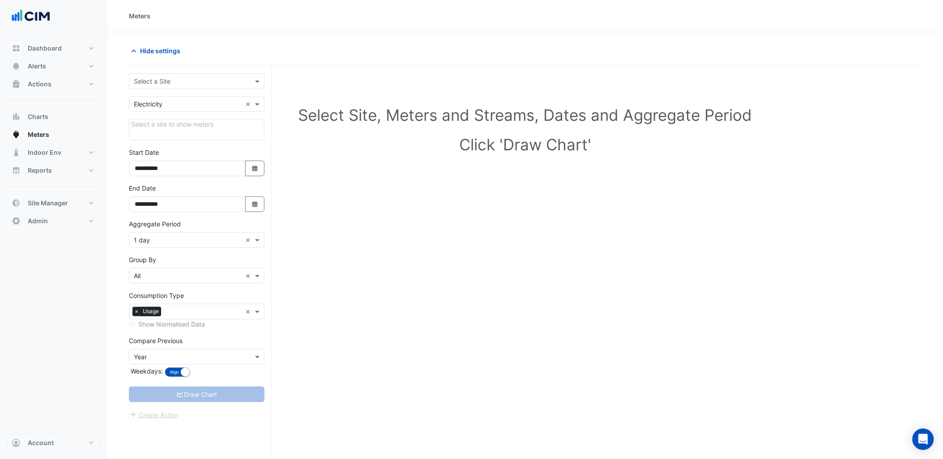
click at [203, 77] on input "text" at bounding box center [188, 81] width 108 height 9
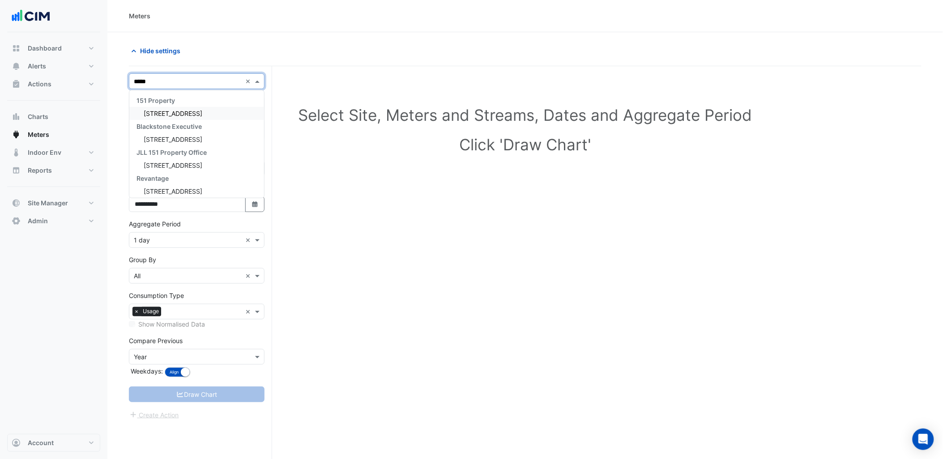
type input "******"
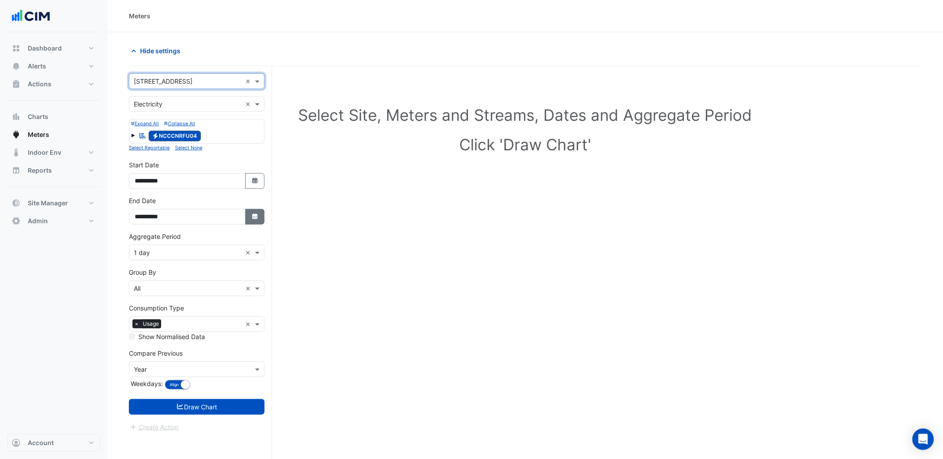
click at [250, 216] on button "Select Date" at bounding box center [255, 217] width 20 height 16
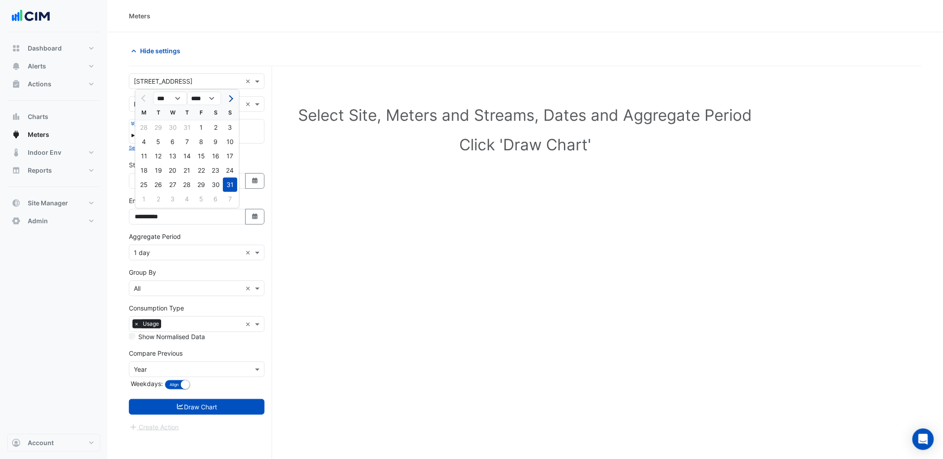
click at [230, 99] on span "Next month" at bounding box center [229, 98] width 7 height 7
select select "*"
click at [209, 156] on div "20" at bounding box center [216, 156] width 14 height 14
type input "**********"
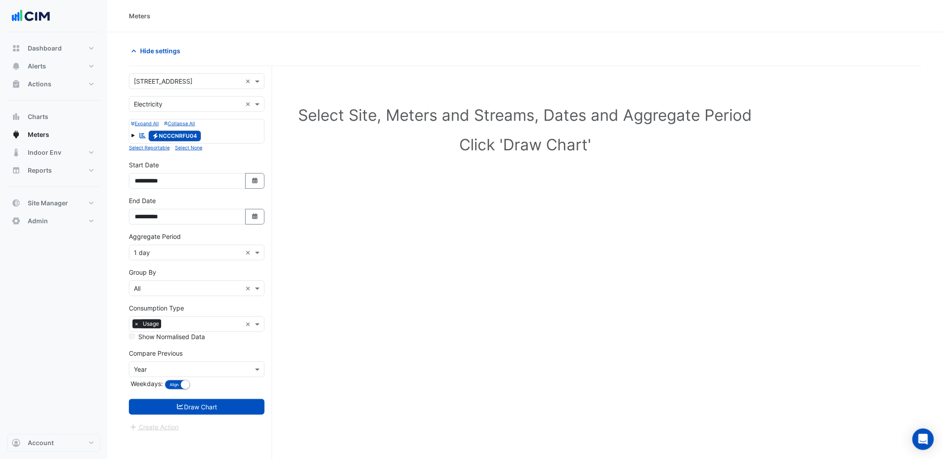
click at [166, 254] on input "text" at bounding box center [188, 252] width 108 height 9
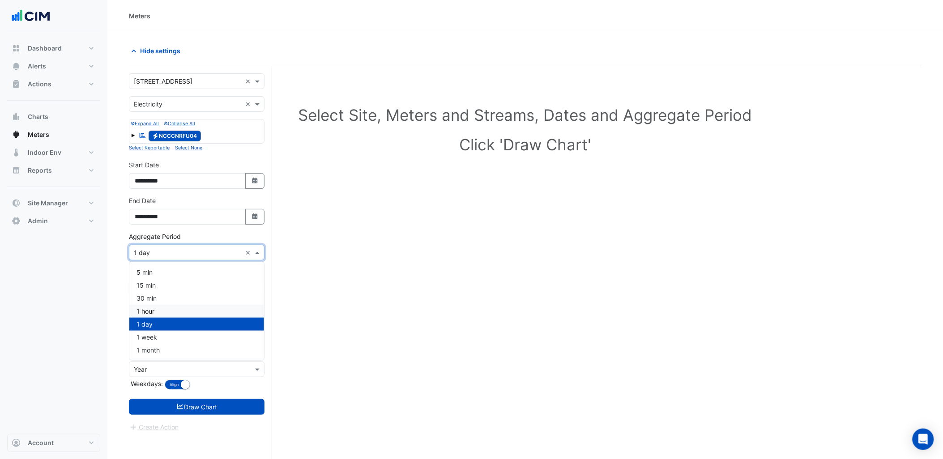
click at [157, 311] on div "1 hour" at bounding box center [196, 311] width 135 height 13
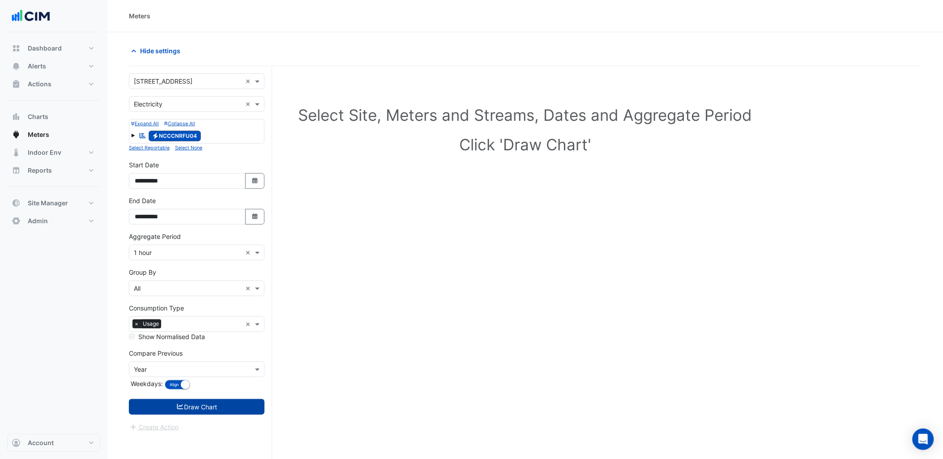
click at [213, 404] on button "Draw Chart" at bounding box center [197, 407] width 136 height 16
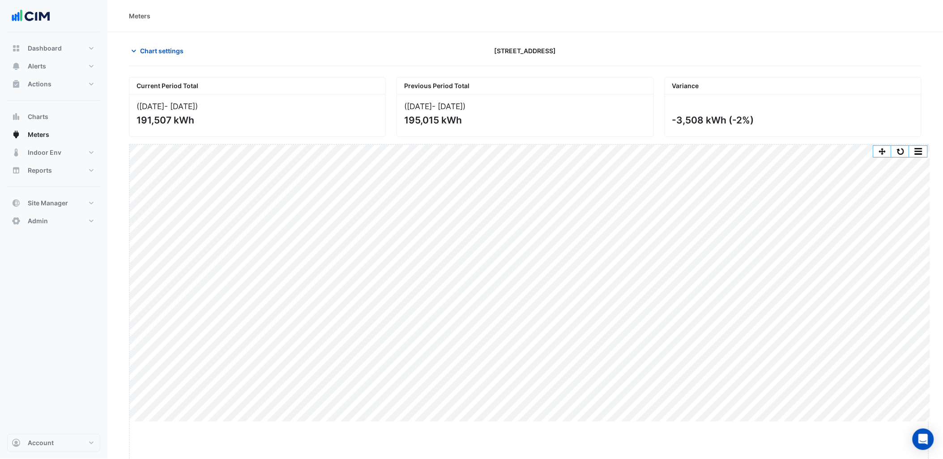
drag, startPoint x: 533, startPoint y: 422, endPoint x: 535, endPoint y: 474, distance: 52.4
click at [535, 459] on html "Meters Chart settings [STREET_ADDRESS] Current Period Total ([DATE] - [DATE] ) …" at bounding box center [471, 229] width 943 height 459
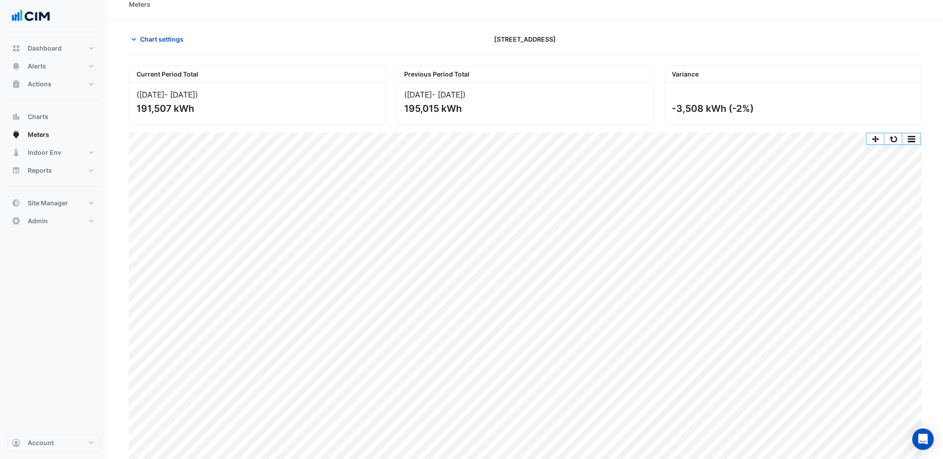
scroll to position [23, 0]
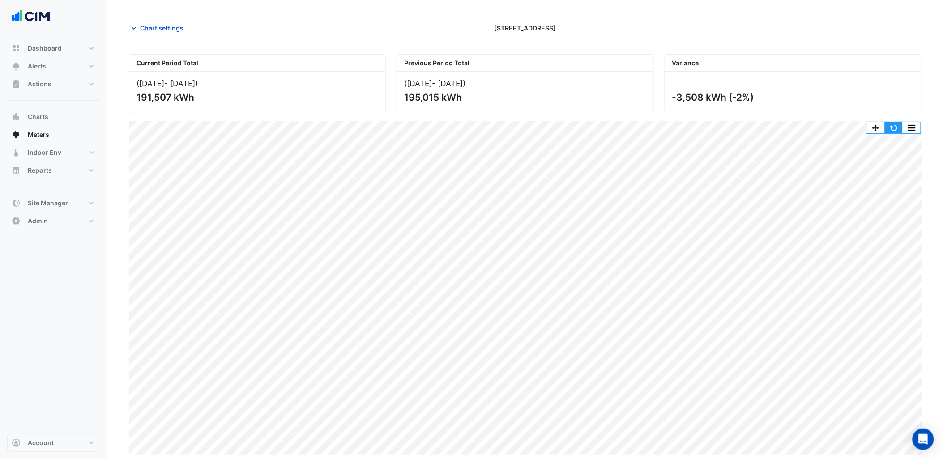
click at [895, 129] on button "button" at bounding box center [894, 127] width 18 height 11
click at [55, 111] on button "Charts" at bounding box center [53, 117] width 93 height 18
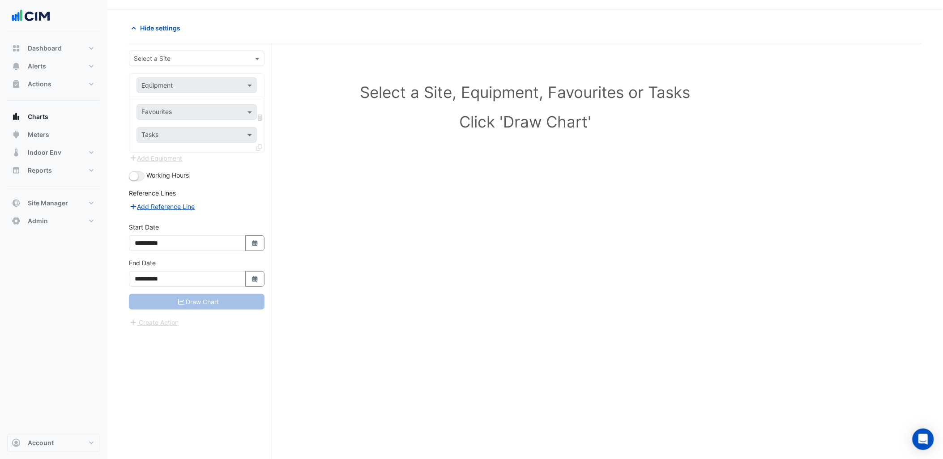
click at [189, 58] on input "text" at bounding box center [188, 58] width 108 height 9
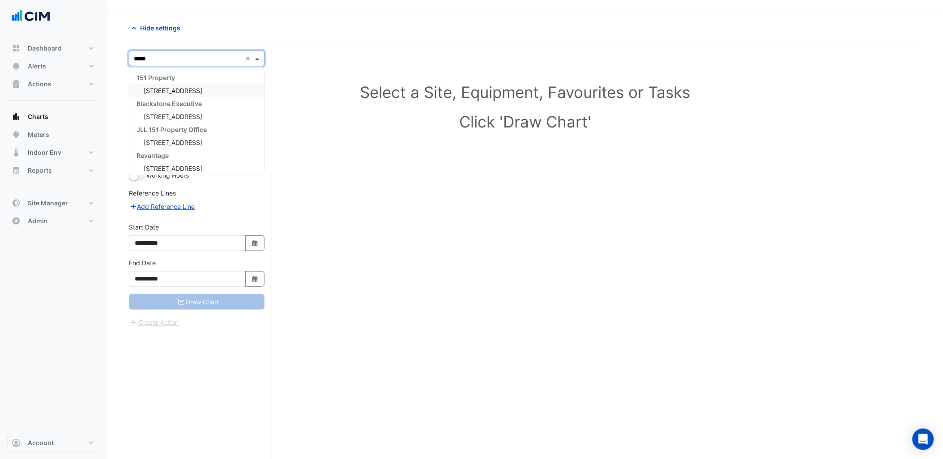
type input "******"
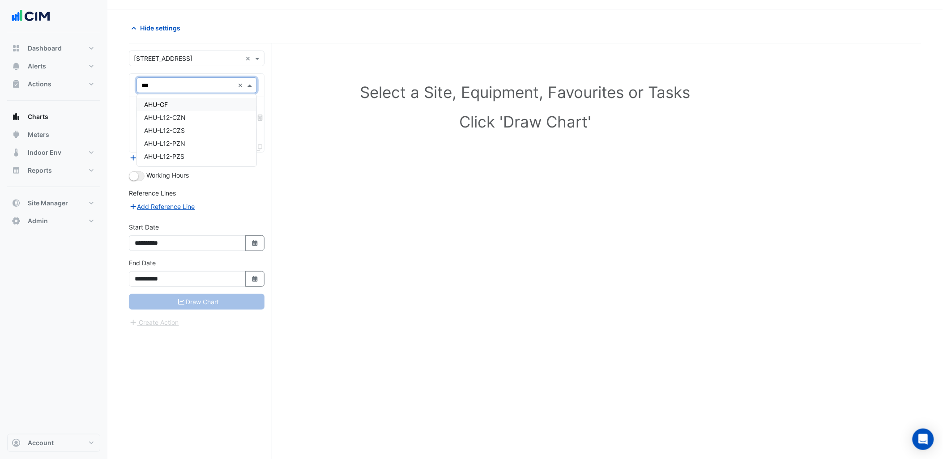
type input "***"
click at [177, 112] on div "AHU-L12-CZN" at bounding box center [196, 117] width 119 height 13
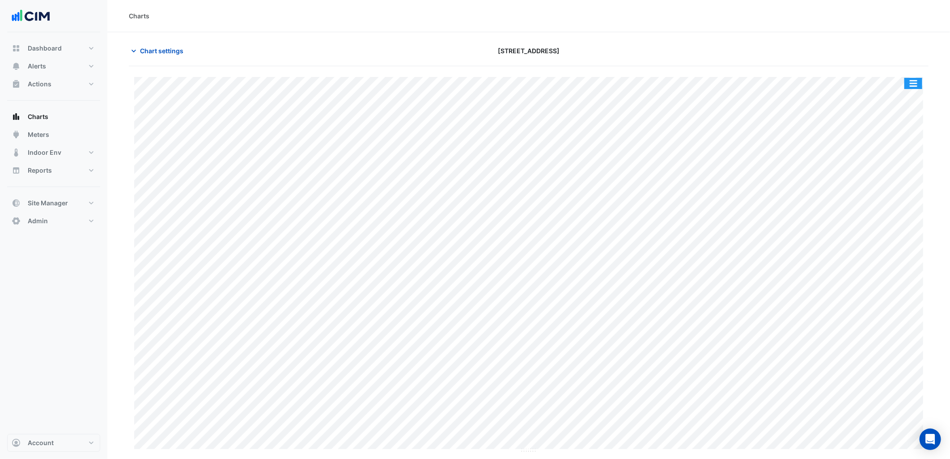
click at [916, 81] on button "button" at bounding box center [914, 83] width 18 height 11
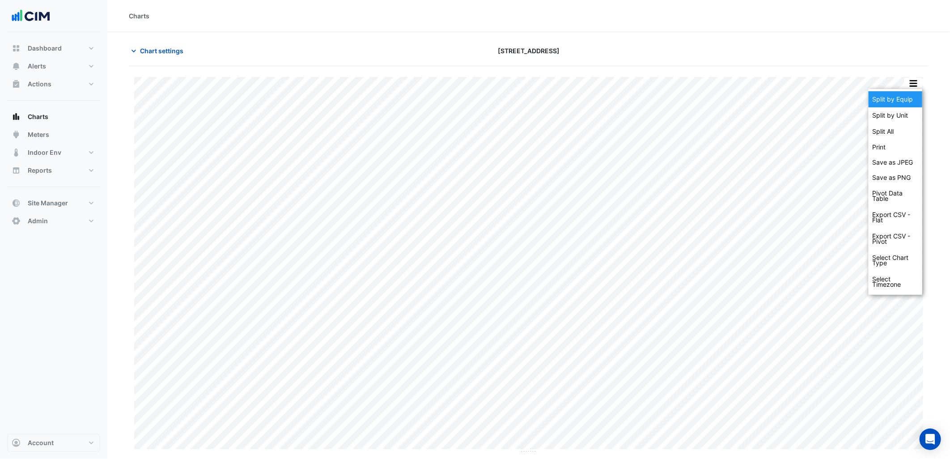
click at [898, 97] on div "Split by Equip" at bounding box center [896, 99] width 54 height 16
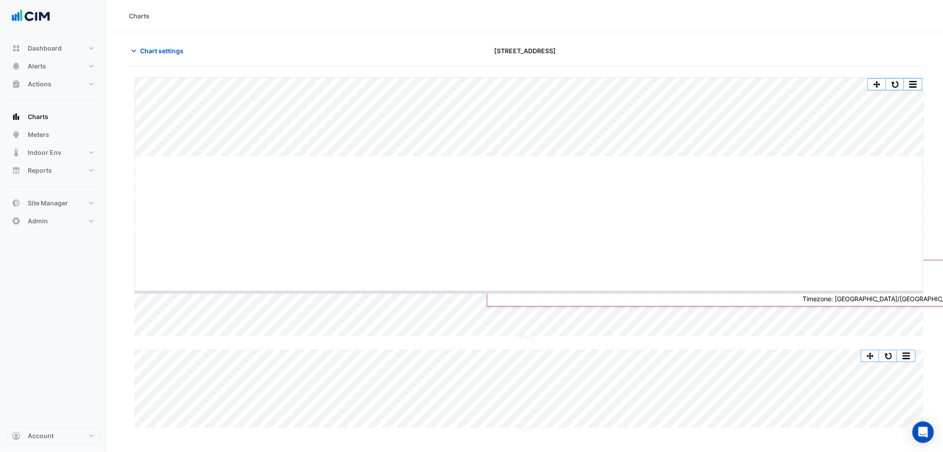
drag, startPoint x: 531, startPoint y: 155, endPoint x: 524, endPoint y: 194, distance: 39.0
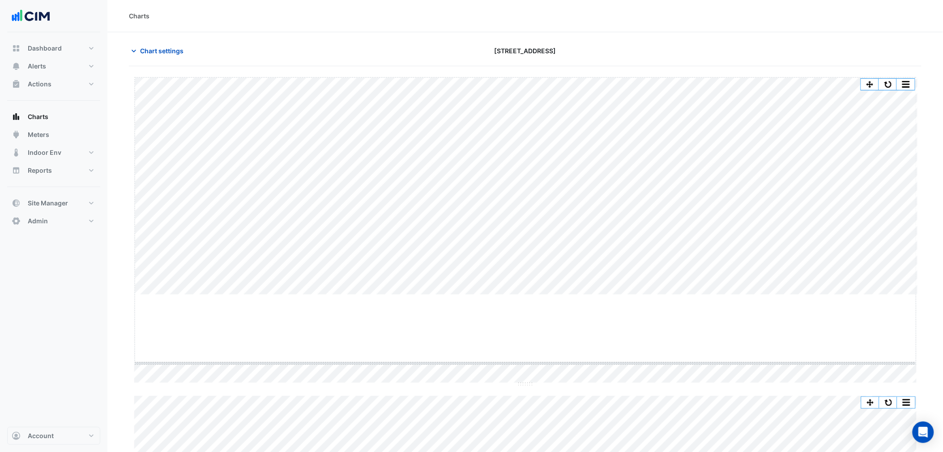
drag, startPoint x: 531, startPoint y: 294, endPoint x: 533, endPoint y: 307, distance: 12.3
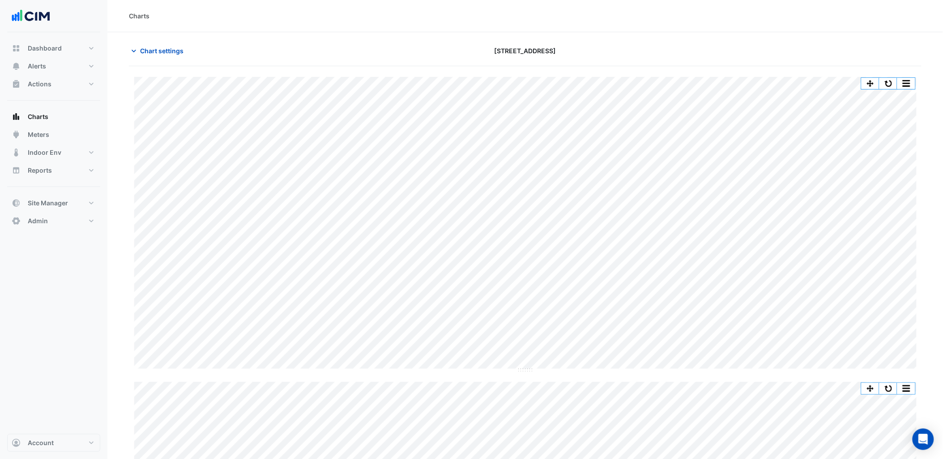
click at [120, 372] on section "Chart settings [STREET_ADDRESS] Split by Unit Split All Split None Print Save a…" at bounding box center [524, 344] width 835 height 625
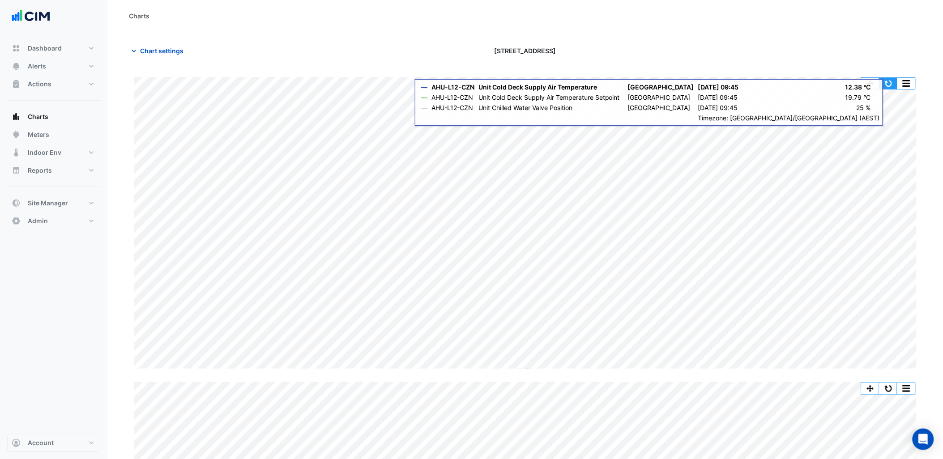
click at [894, 81] on button "button" at bounding box center [888, 83] width 18 height 11
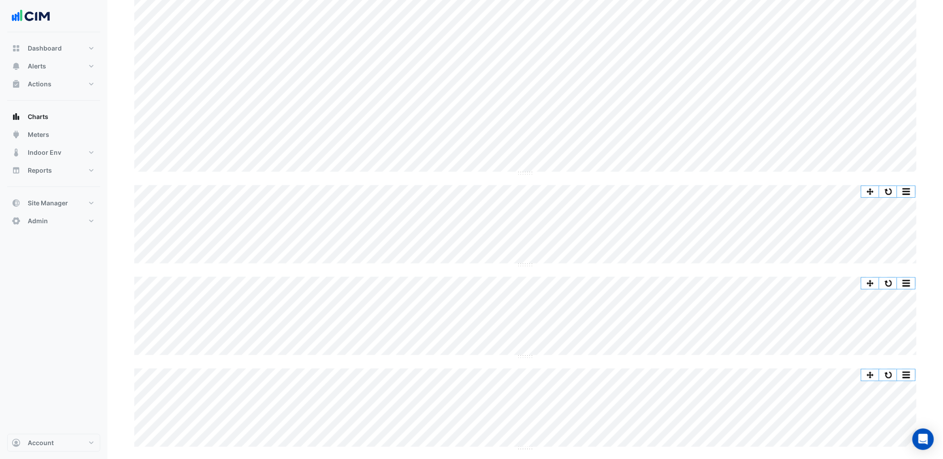
scroll to position [198, 0]
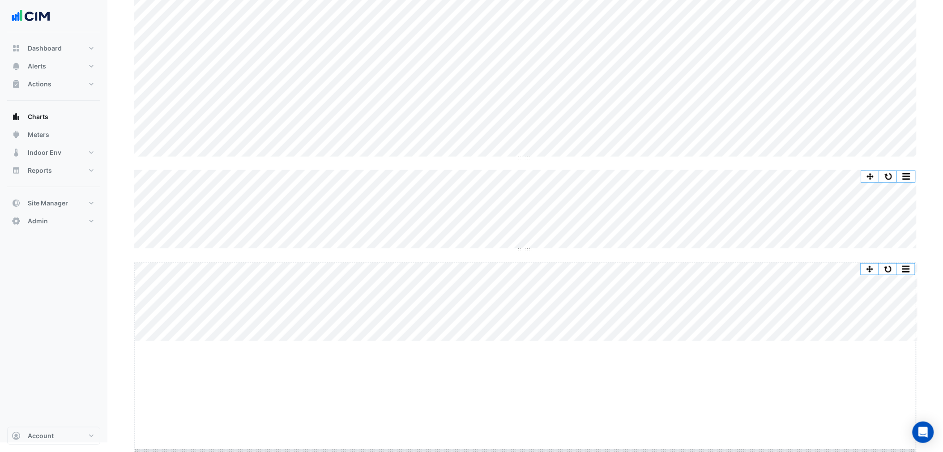
drag, startPoint x: 529, startPoint y: 355, endPoint x: 515, endPoint y: 464, distance: 110.1
click at [515, 443] on html "Charts Chart settings [STREET_ADDRESS] Split by Unit Split All Split None Print…" at bounding box center [471, 115] width 943 height 655
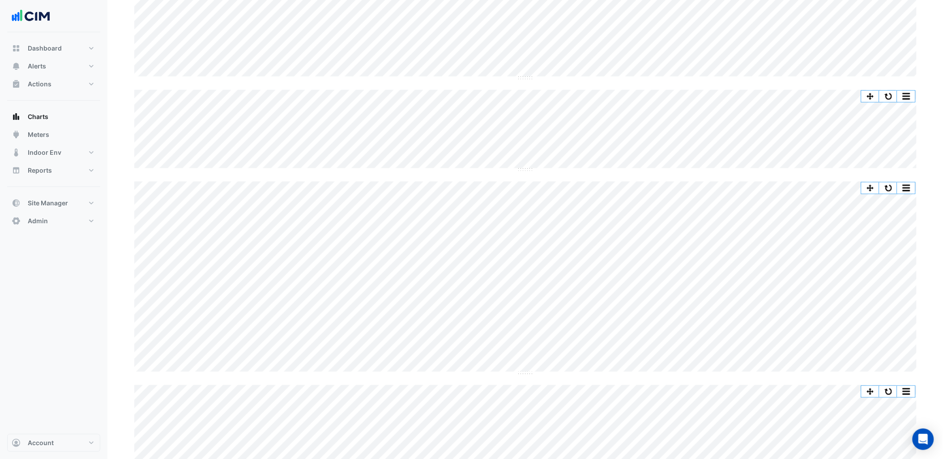
scroll to position [310, 0]
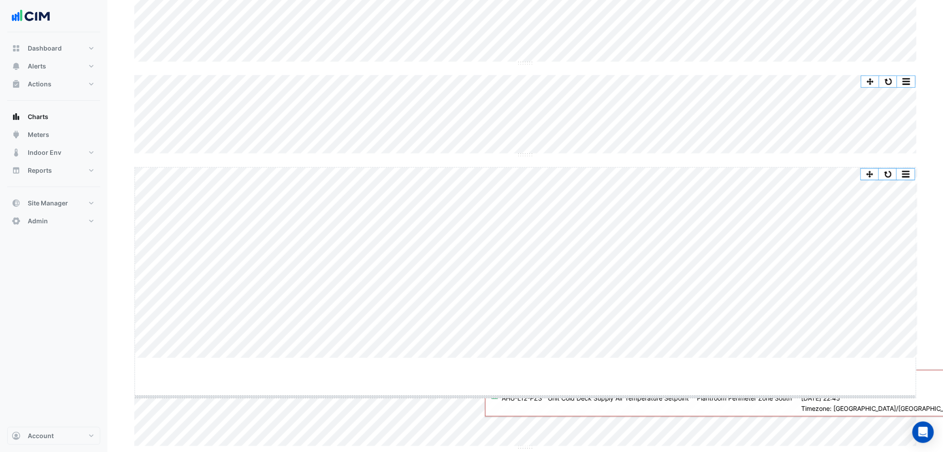
drag, startPoint x: 521, startPoint y: 356, endPoint x: 511, endPoint y: 464, distance: 108.3
click at [511, 459] on html "Charts Chart settings [STREET_ADDRESS] Split by Unit Split All Split None Print…" at bounding box center [471, 76] width 943 height 767
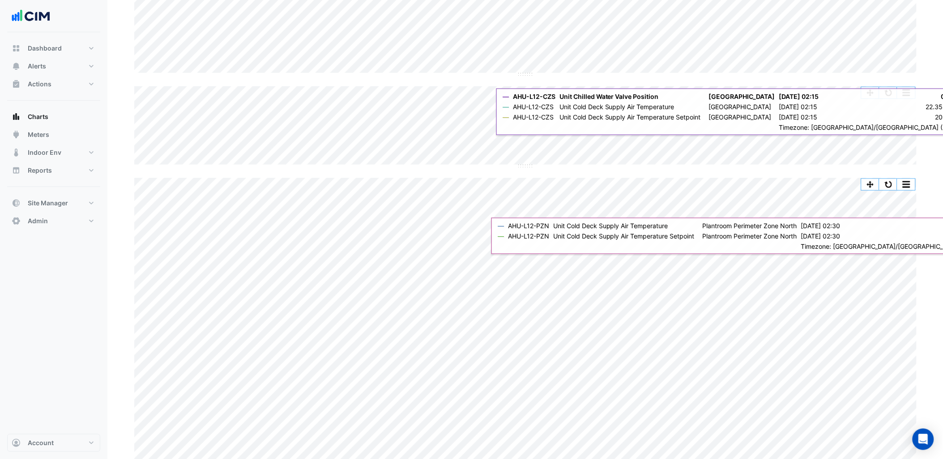
scroll to position [271, 0]
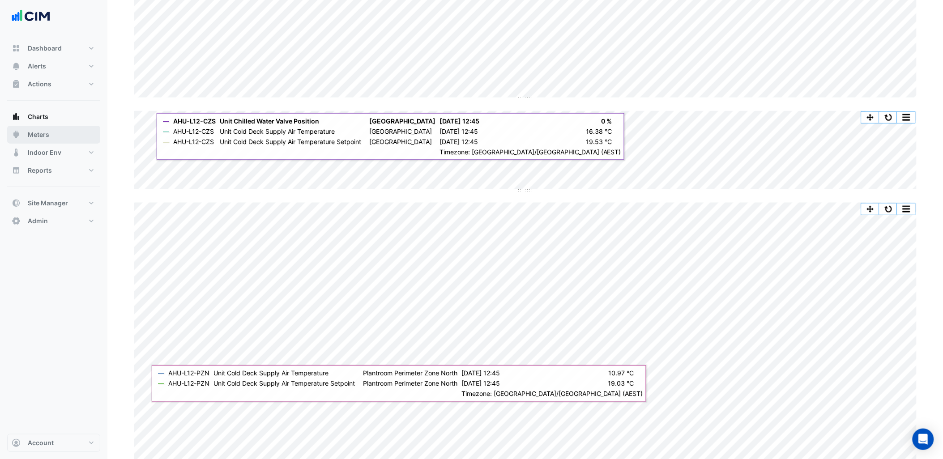
click at [55, 133] on button "Meters" at bounding box center [53, 135] width 93 height 18
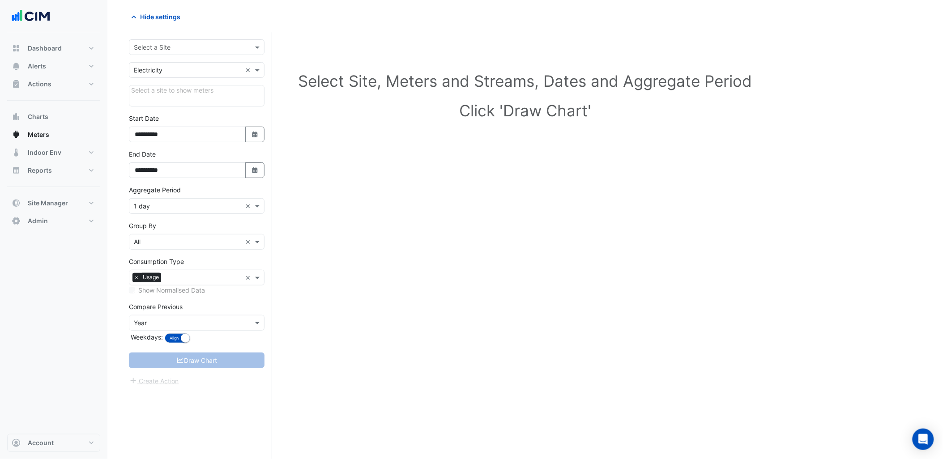
scroll to position [34, 0]
click at [190, 43] on input "text" at bounding box center [188, 47] width 108 height 9
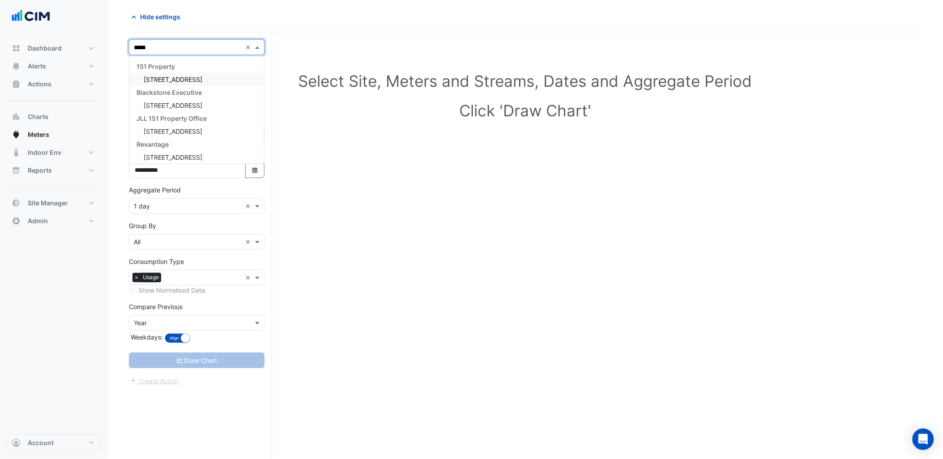
type input "******"
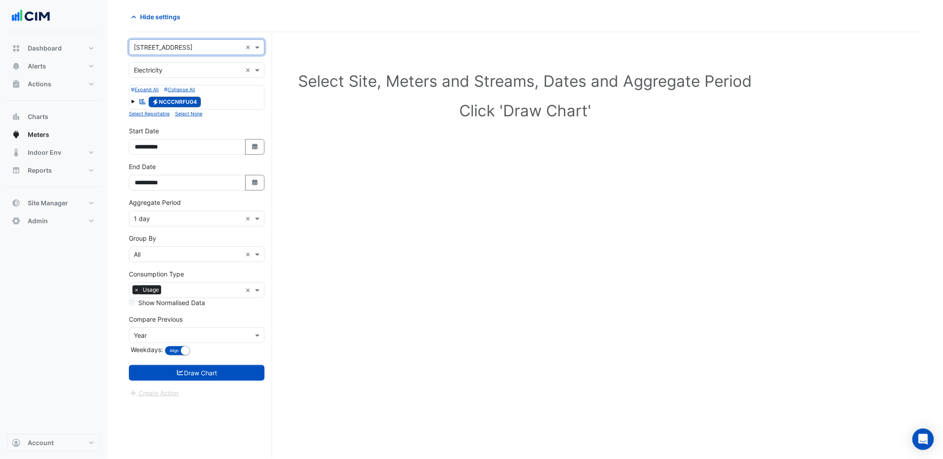
click at [181, 217] on input "text" at bounding box center [188, 218] width 108 height 9
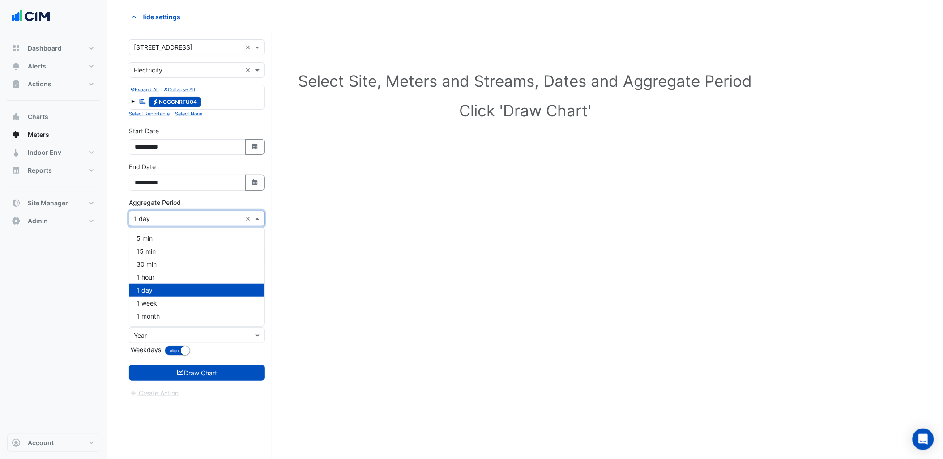
click at [198, 204] on div "Aggregate Period × 1 day ×" at bounding box center [197, 212] width 136 height 29
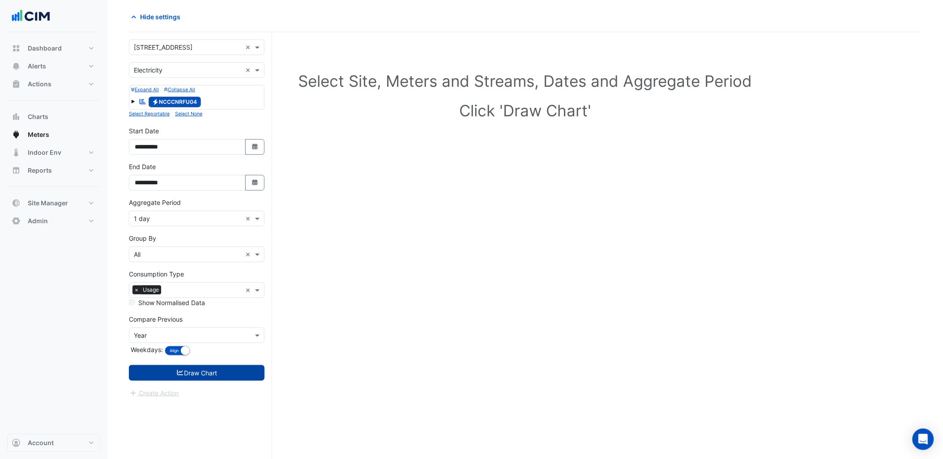
click at [227, 375] on button "Draw Chart" at bounding box center [197, 373] width 136 height 16
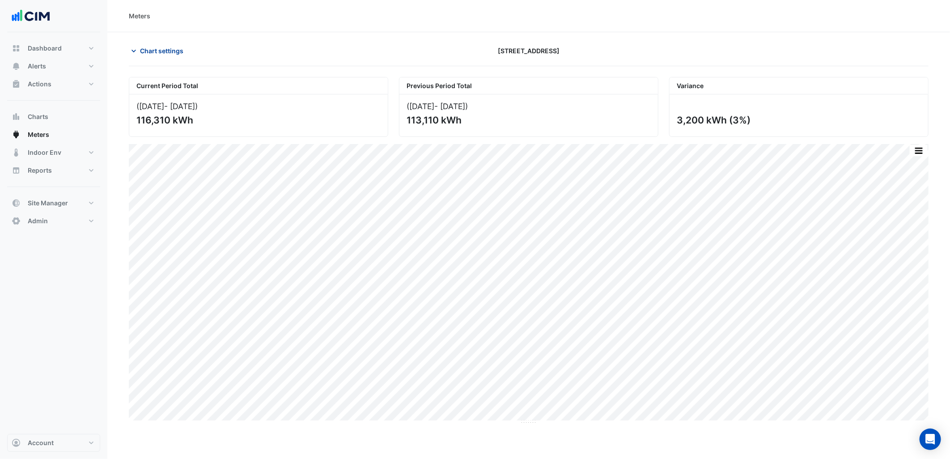
click at [160, 51] on span "Chart settings" at bounding box center [161, 50] width 43 height 9
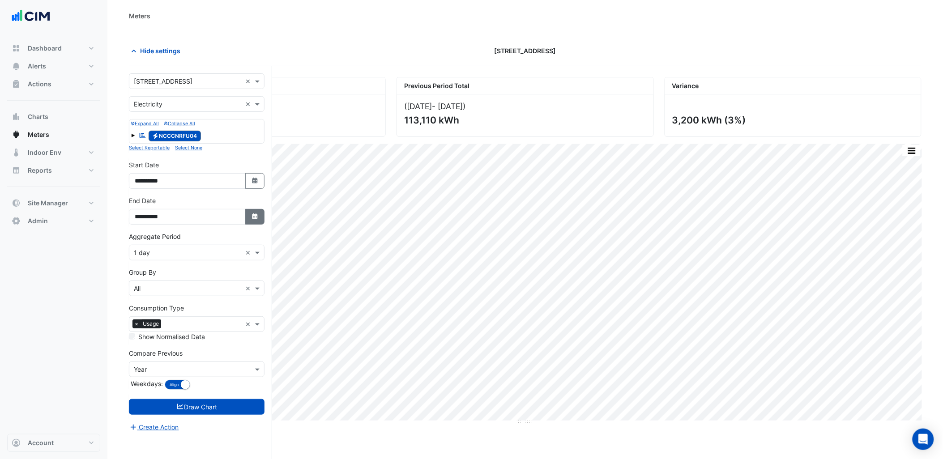
click at [256, 217] on icon "button" at bounding box center [254, 216] width 5 height 6
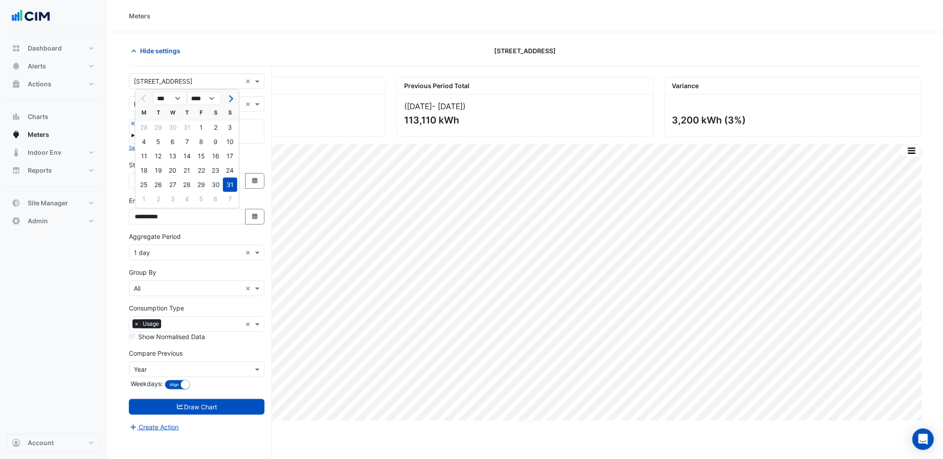
click at [227, 92] on button "Next month" at bounding box center [230, 98] width 11 height 14
select select "*"
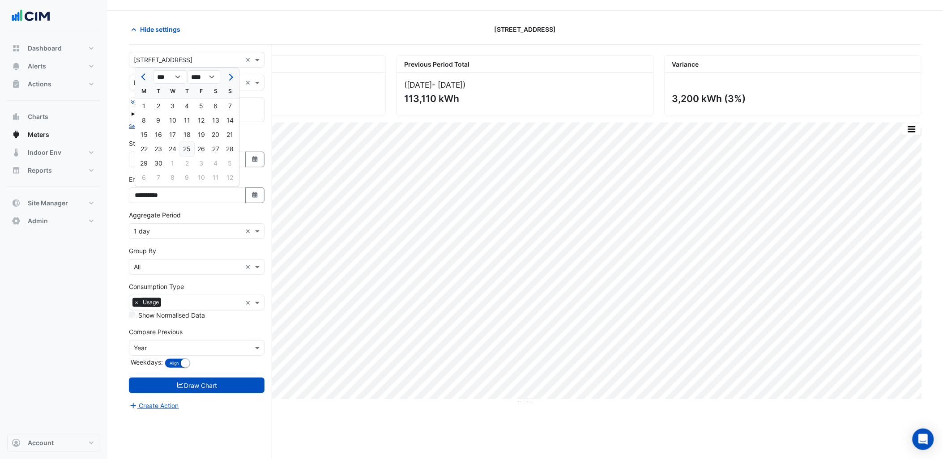
scroll to position [34, 0]
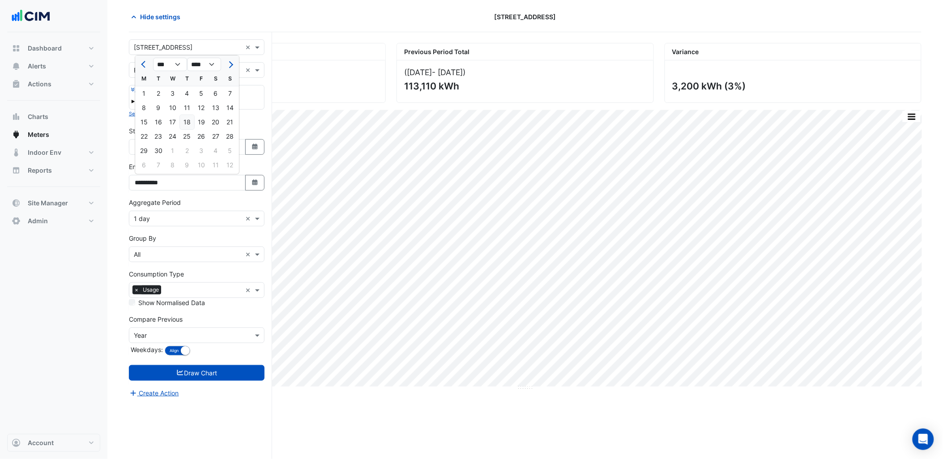
click at [191, 115] on div "18" at bounding box center [187, 122] width 14 height 14
type input "**********"
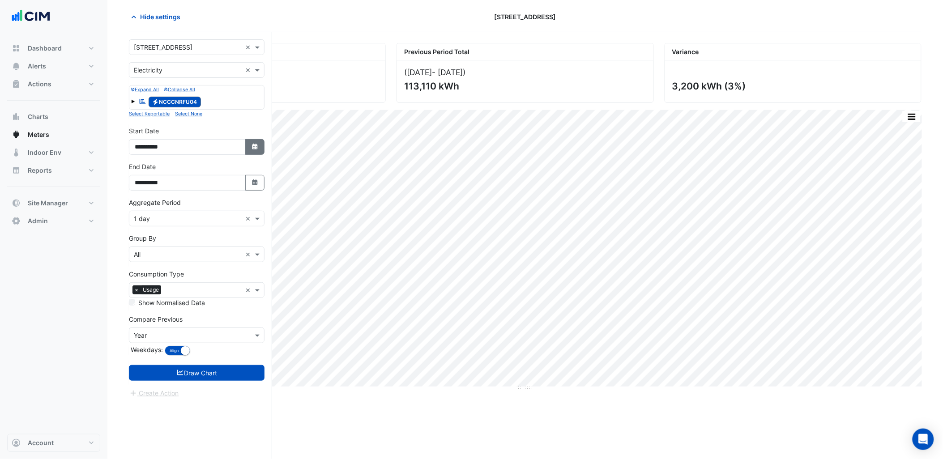
click at [253, 148] on icon "button" at bounding box center [254, 147] width 5 height 6
select select "*"
select select "****"
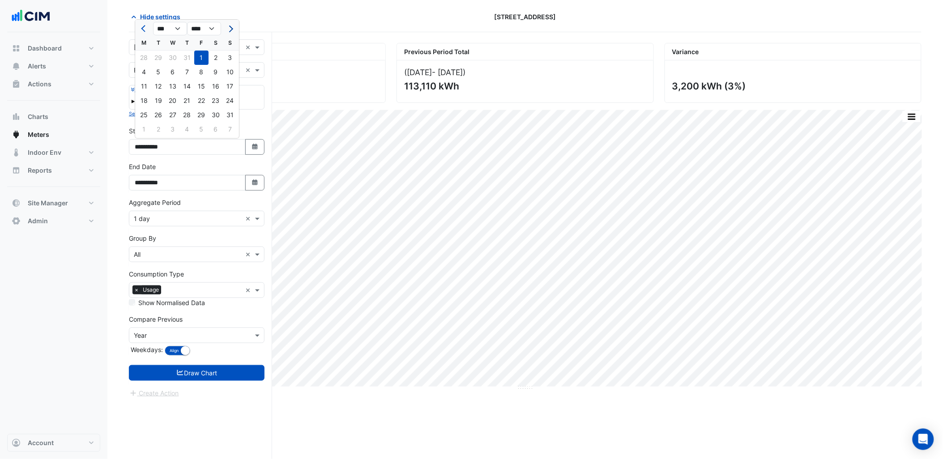
click at [230, 27] on span "Next month" at bounding box center [229, 29] width 7 height 7
select select "*"
click at [146, 57] on div "1" at bounding box center [144, 58] width 14 height 14
type input "**********"
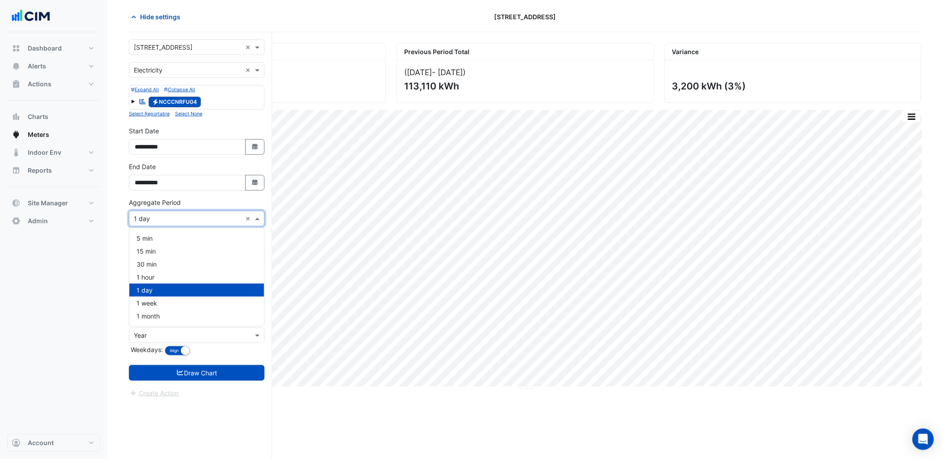
click at [184, 222] on input "text" at bounding box center [188, 218] width 108 height 9
click at [156, 273] on div "1 hour" at bounding box center [196, 277] width 135 height 13
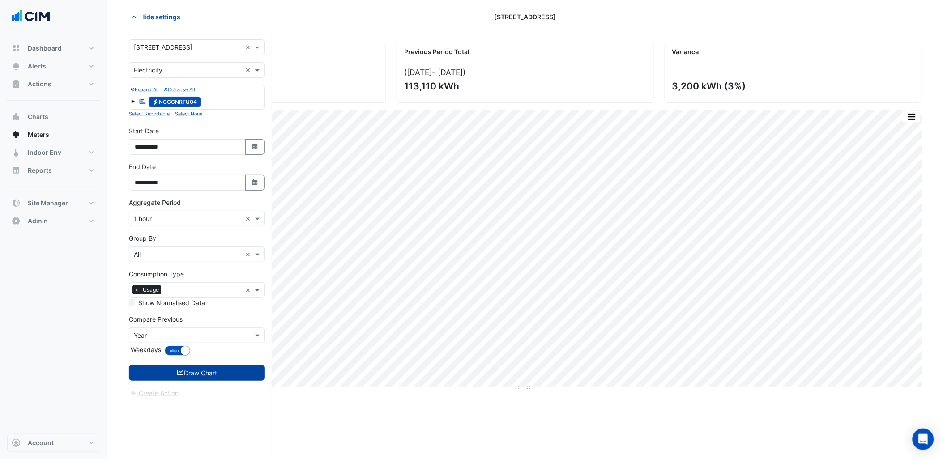
drag, startPoint x: 211, startPoint y: 366, endPoint x: 215, endPoint y: 374, distance: 9.0
click at [214, 372] on button "Draw Chart" at bounding box center [197, 373] width 136 height 16
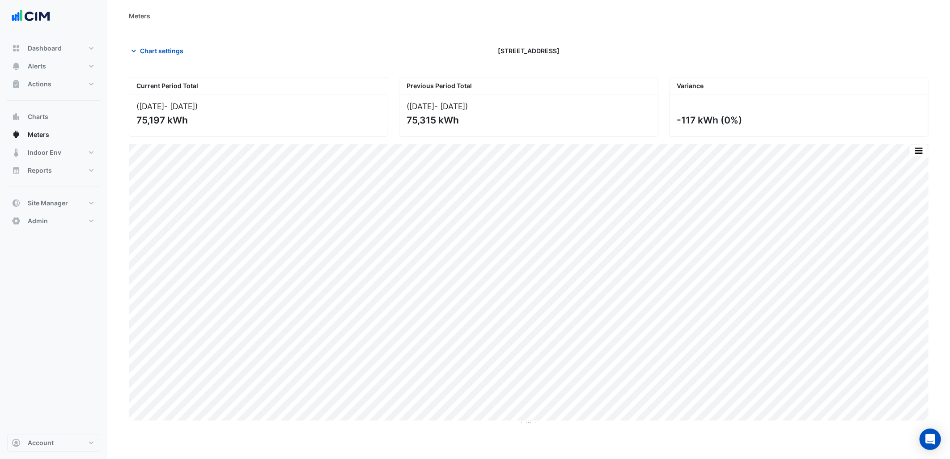
drag, startPoint x: 746, startPoint y: 124, endPoint x: 681, endPoint y: 113, distance: 66.7
click at [681, 113] on div "-117 kWh (0%)" at bounding box center [799, 115] width 259 height 42
click at [816, 120] on div "-117 kWh (0%)" at bounding box center [798, 120] width 243 height 11
click at [277, 29] on div "Meters" at bounding box center [528, 16] width 843 height 32
click at [305, 39] on section "Chart settings 1 York Street Current Period Total (01 Sep 25 - 18 Sep 25 ) 75,1…" at bounding box center [528, 228] width 843 height 392
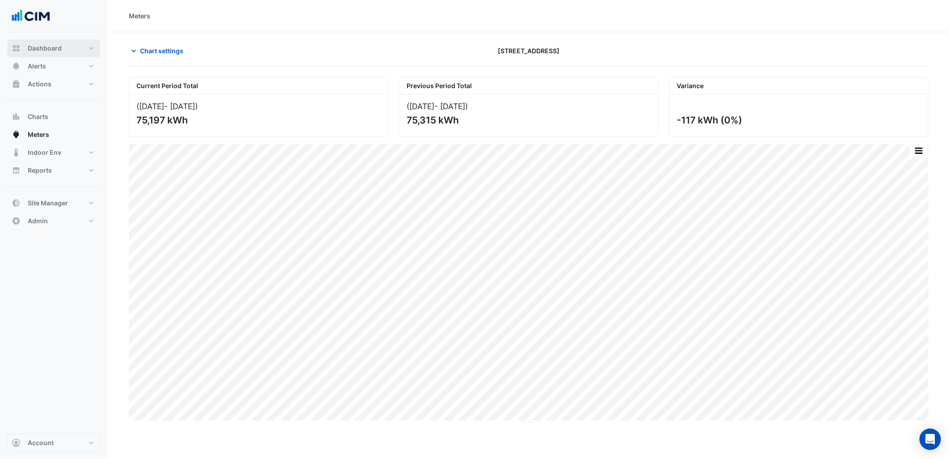
click at [81, 49] on button "Dashboard" at bounding box center [53, 48] width 93 height 18
select select "***"
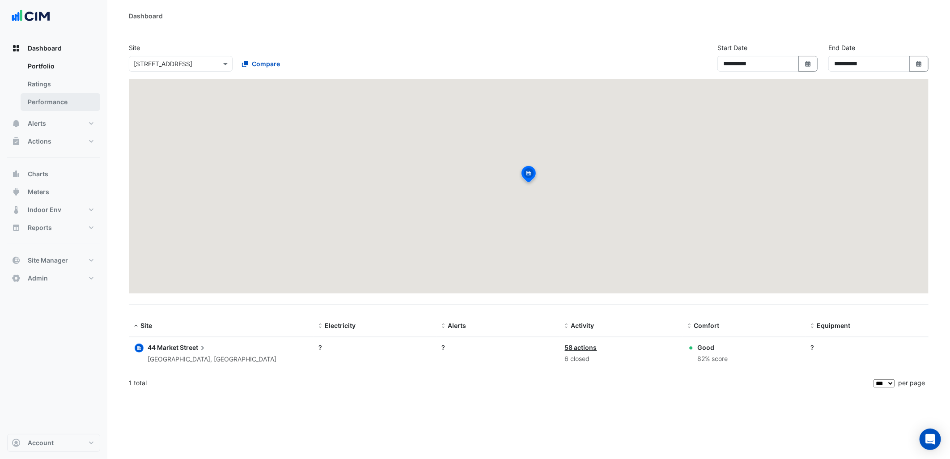
click at [74, 96] on link "Performance" at bounding box center [61, 102] width 80 height 18
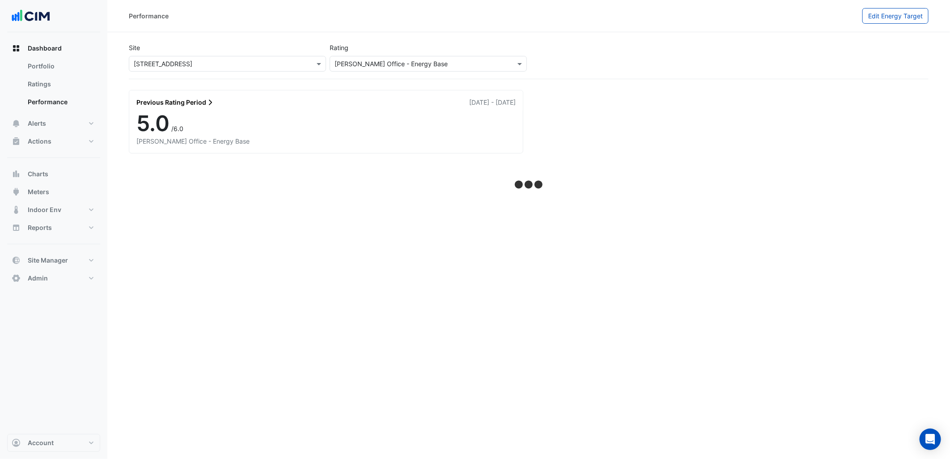
click at [200, 60] on input "text" at bounding box center [219, 64] width 170 height 9
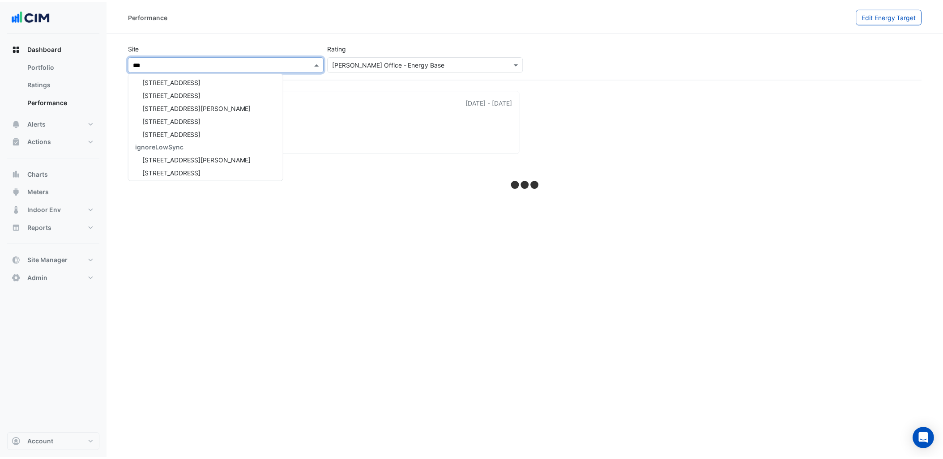
scroll to position [3, 0]
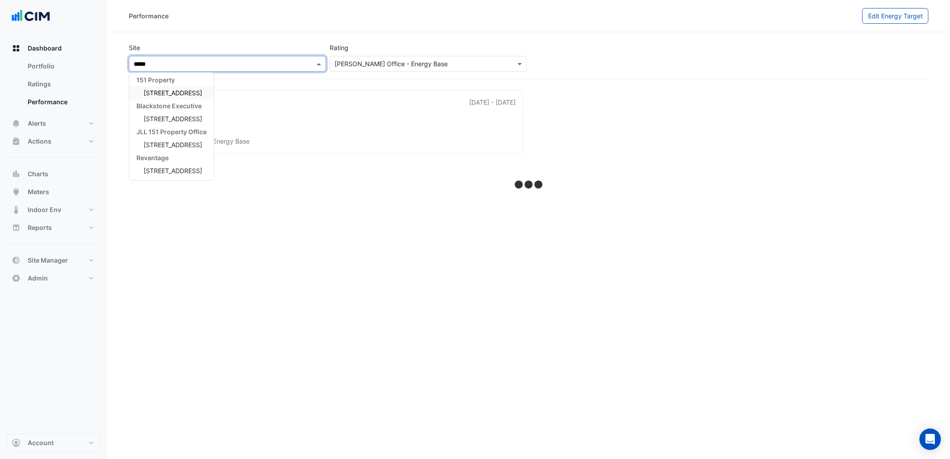
type input "******"
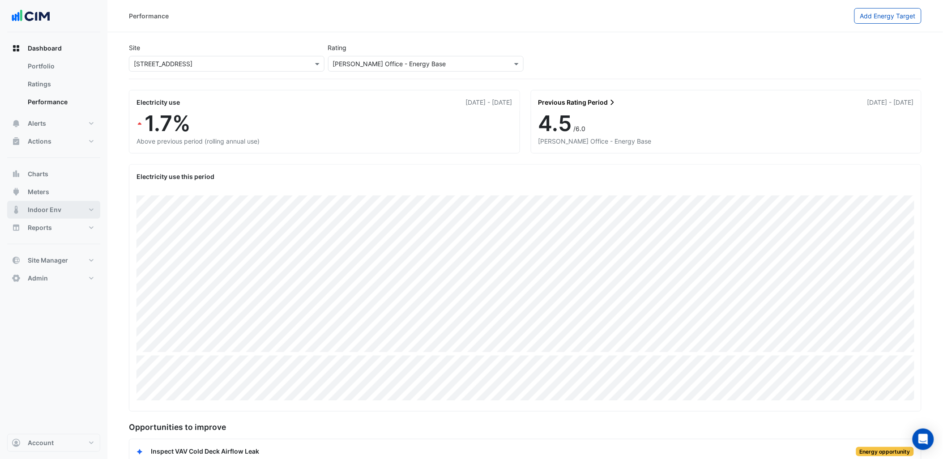
click at [85, 212] on button "Indoor Env" at bounding box center [53, 210] width 93 height 18
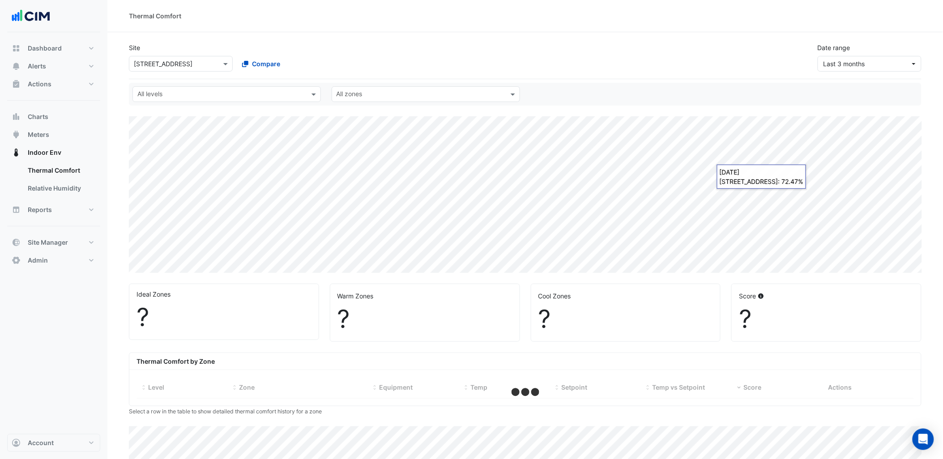
select select "***"
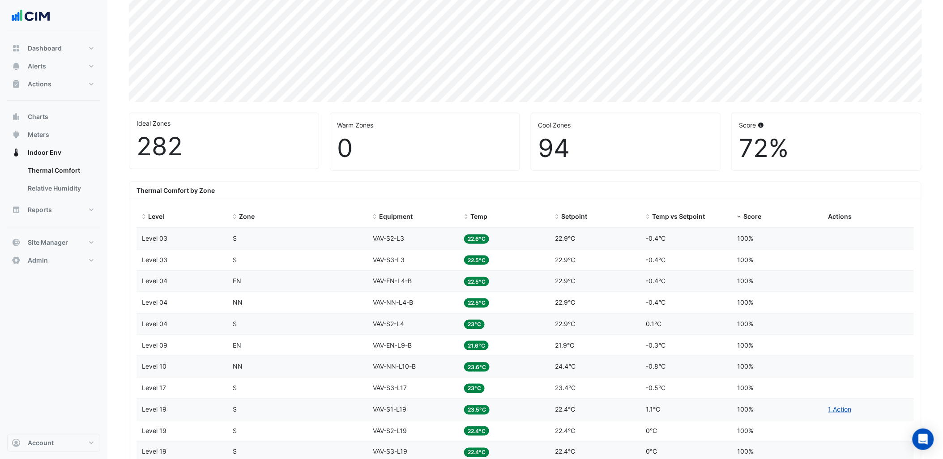
scroll to position [135, 0]
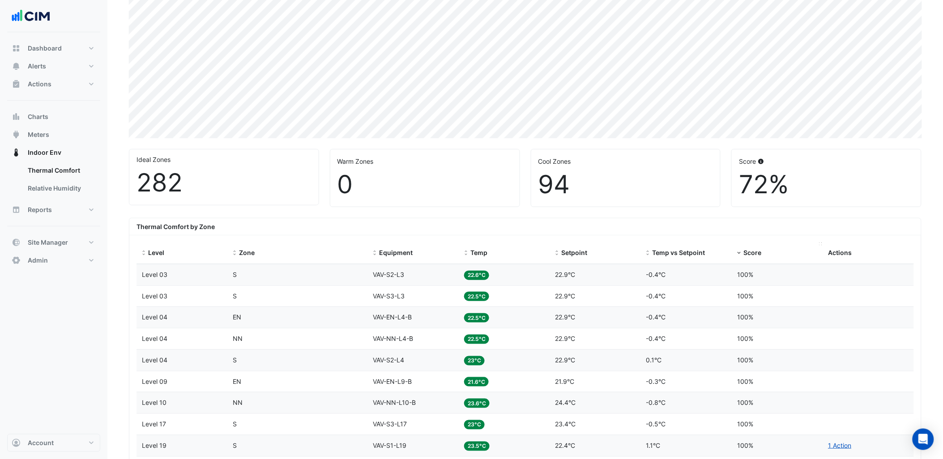
click at [743, 249] on div "Score" at bounding box center [777, 253] width 80 height 10
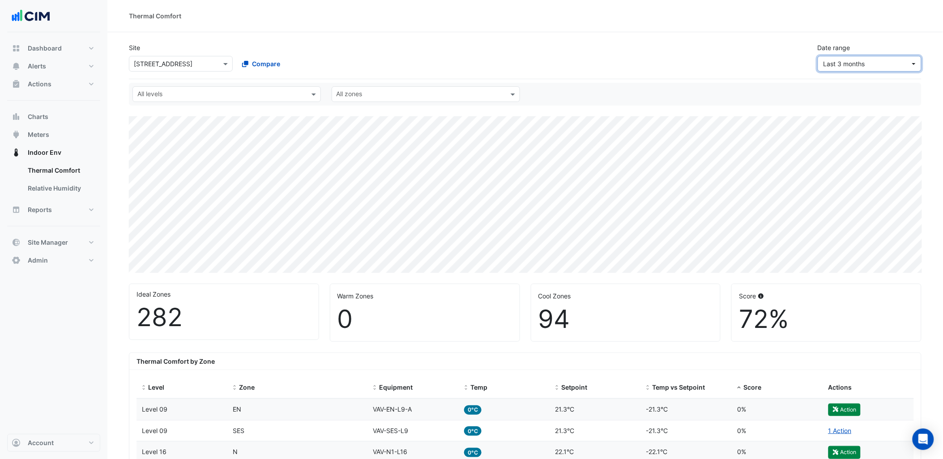
click at [887, 67] on span "Last 3 months" at bounding box center [866, 63] width 87 height 9
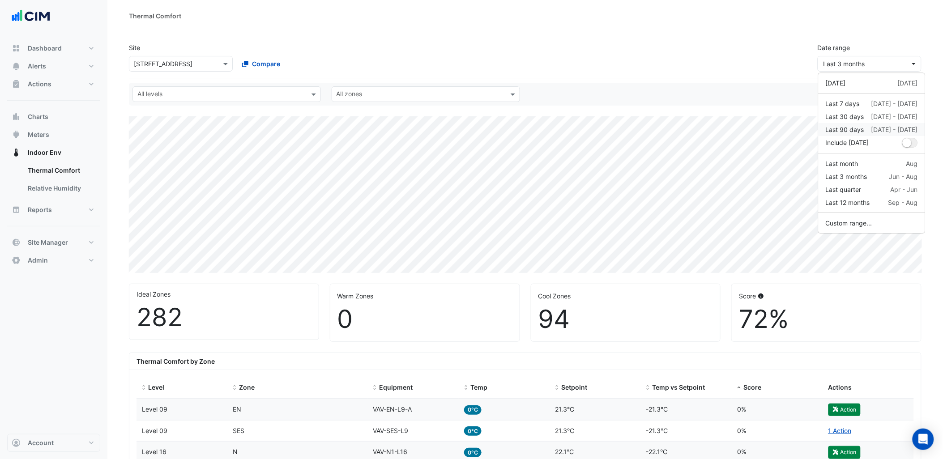
click at [877, 123] on button "Last 90 days 21 Jun - 18 Sep" at bounding box center [871, 129] width 107 height 13
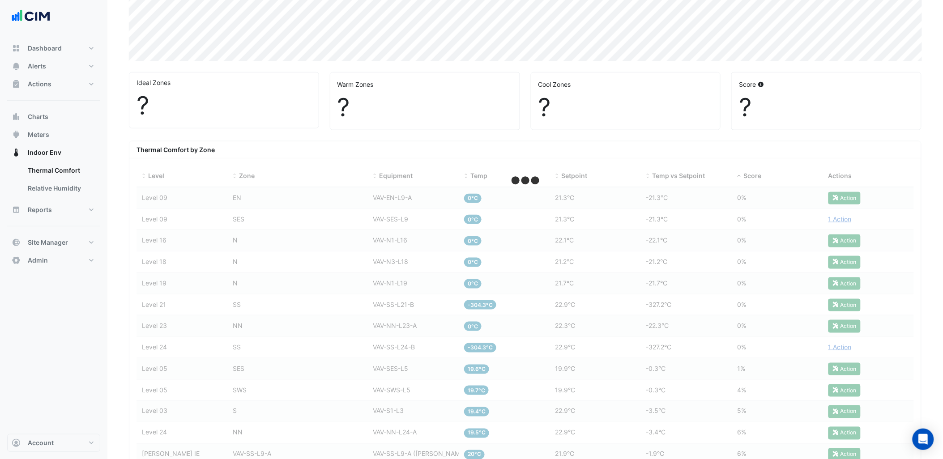
scroll to position [248, 0]
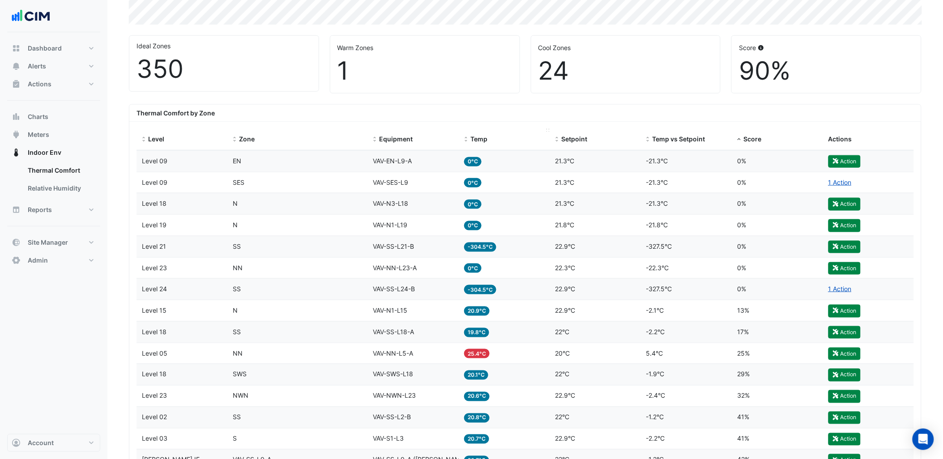
click at [464, 139] on span at bounding box center [466, 139] width 6 height 7
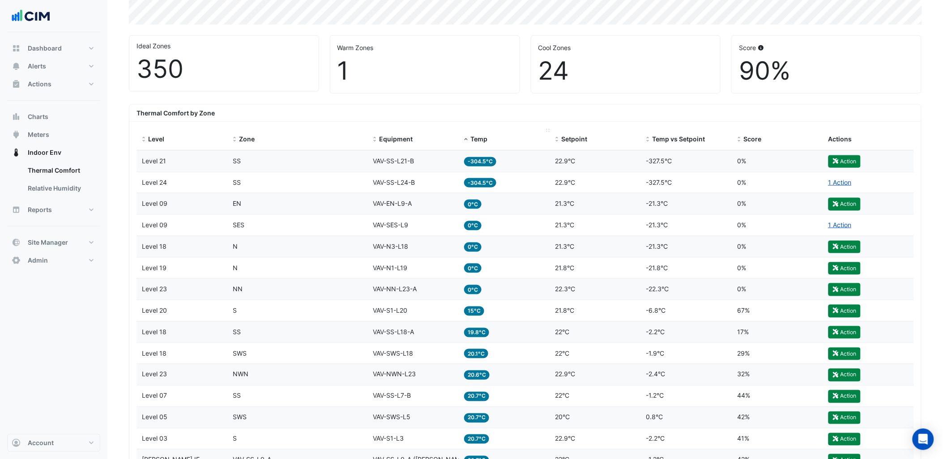
click at [468, 141] on span at bounding box center [466, 139] width 6 height 7
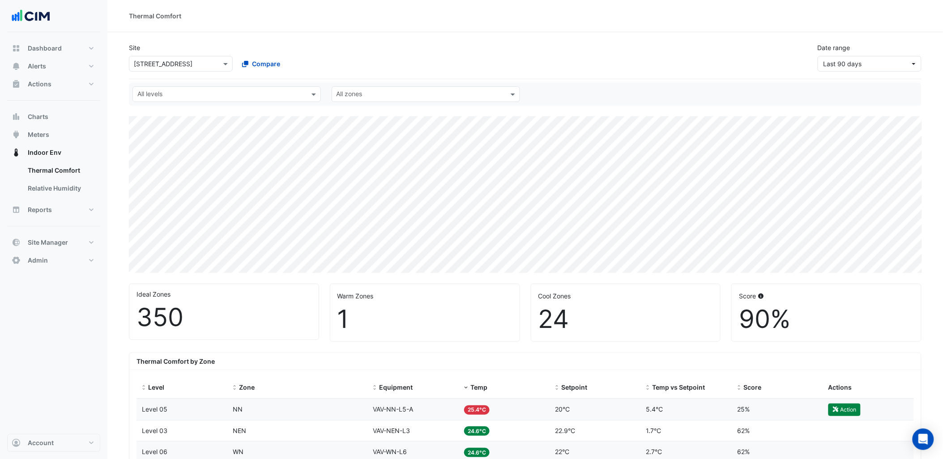
click at [627, 43] on div "Site × 1 York Street Compare Date range Last 90 days" at bounding box center [525, 54] width 803 height 36
click at [31, 246] on span "Site Manager" at bounding box center [48, 242] width 40 height 9
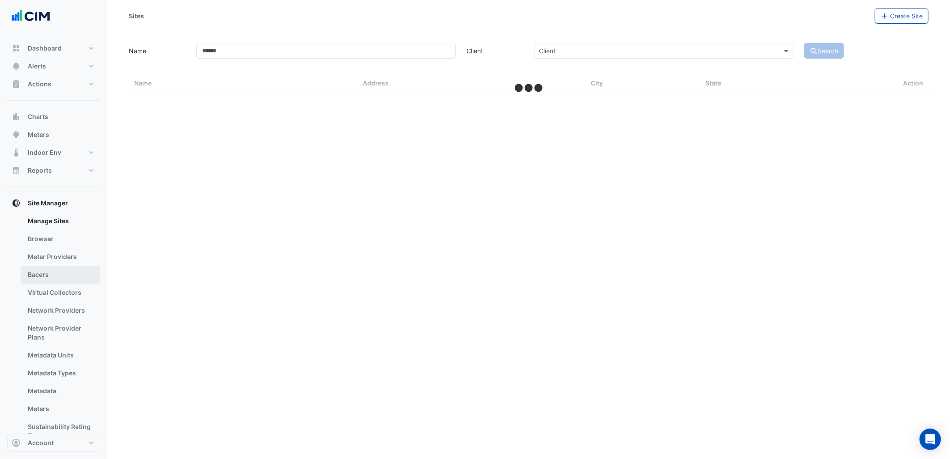
click at [70, 283] on link "Bacers" at bounding box center [61, 275] width 80 height 18
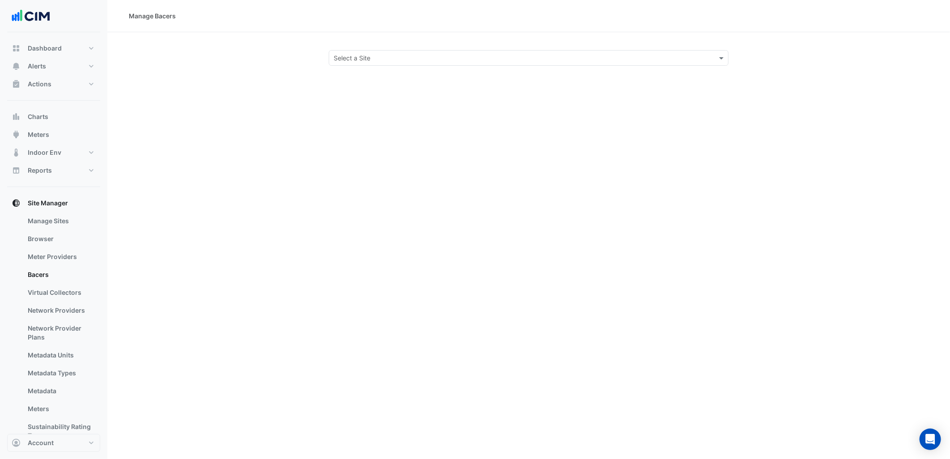
click at [425, 54] on input "text" at bounding box center [520, 58] width 372 height 9
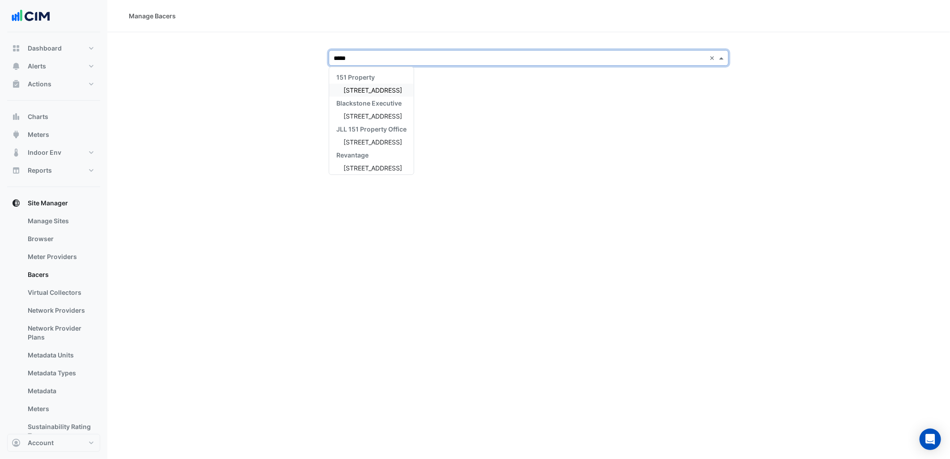
type input "******"
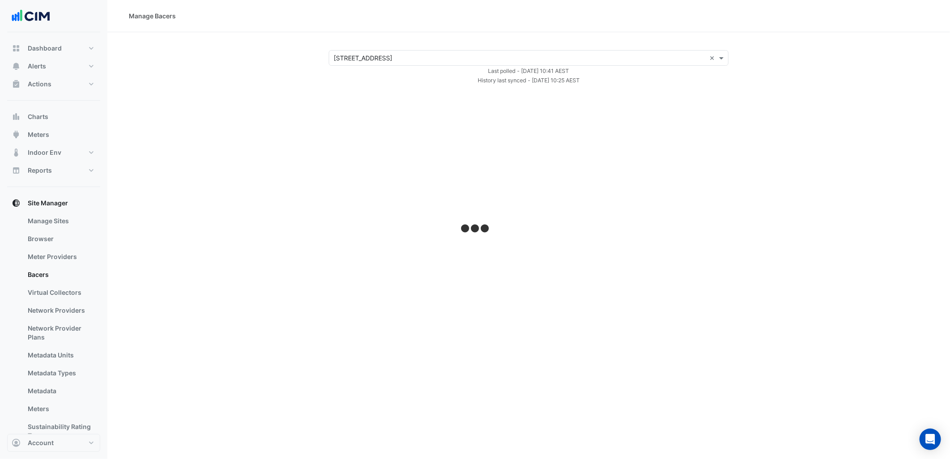
select select "***"
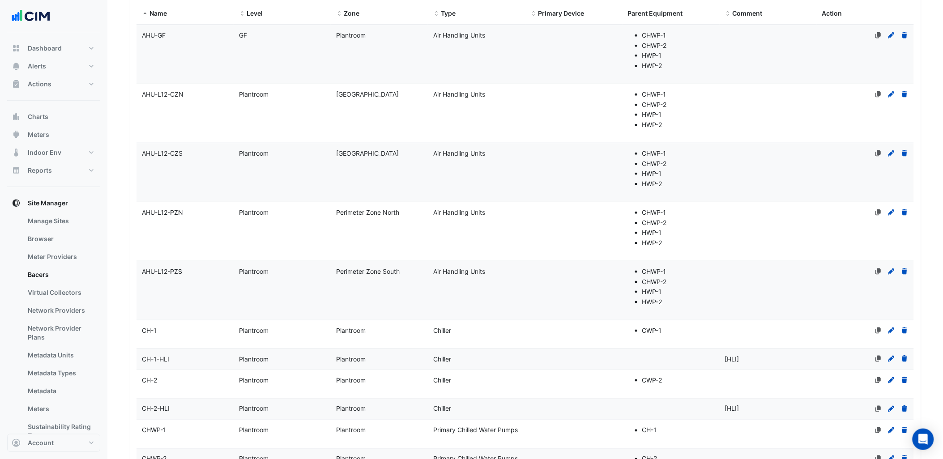
scroll to position [27, 0]
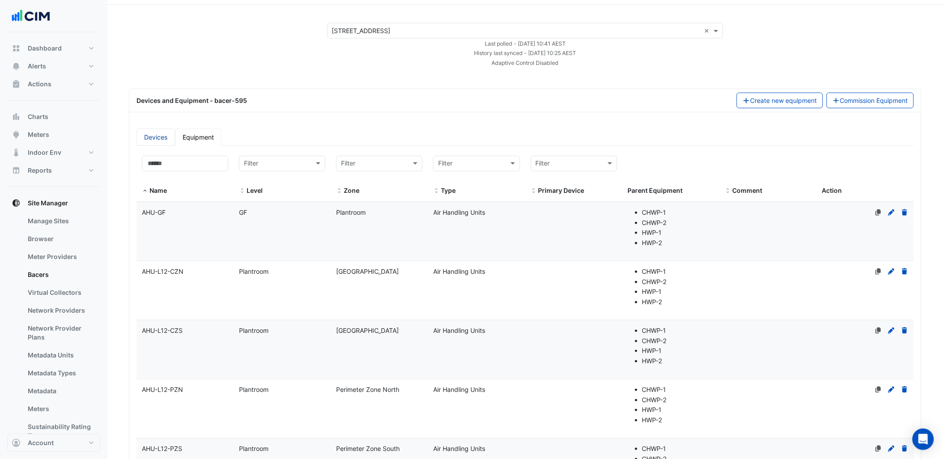
click at [158, 137] on link "Devices" at bounding box center [155, 136] width 38 height 17
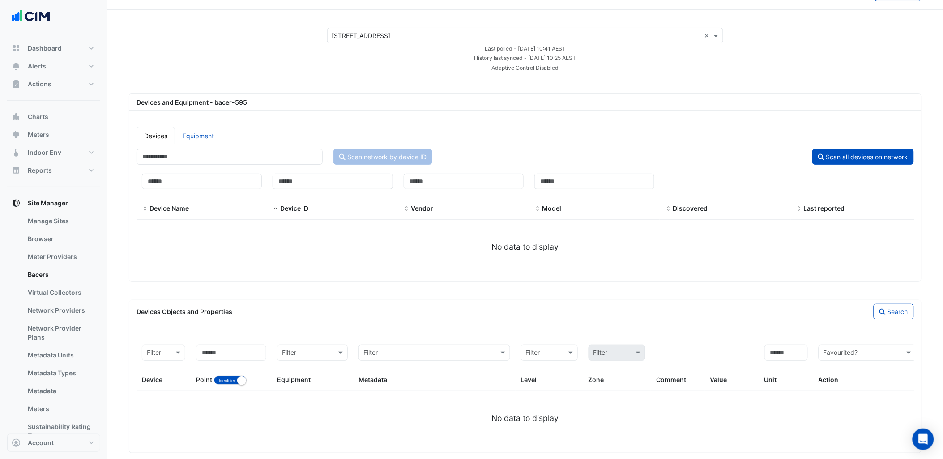
scroll to position [34, 0]
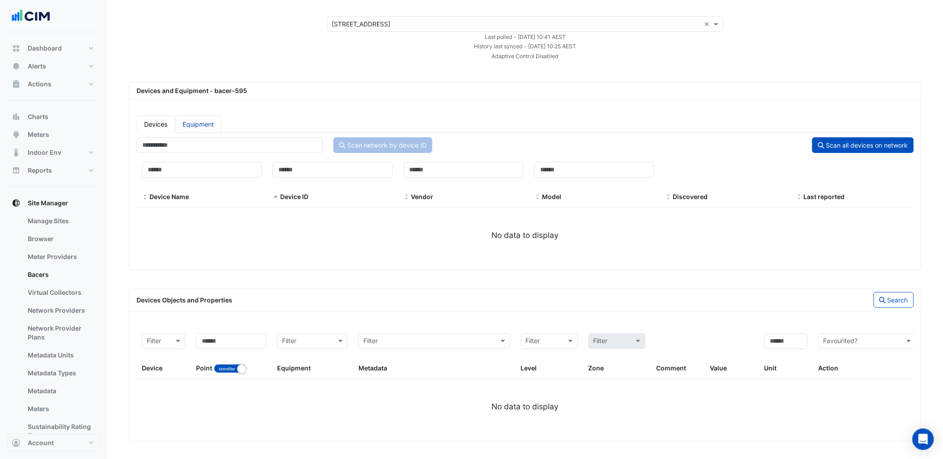
click at [200, 119] on link "Equipment" at bounding box center [198, 123] width 47 height 17
select select "***"
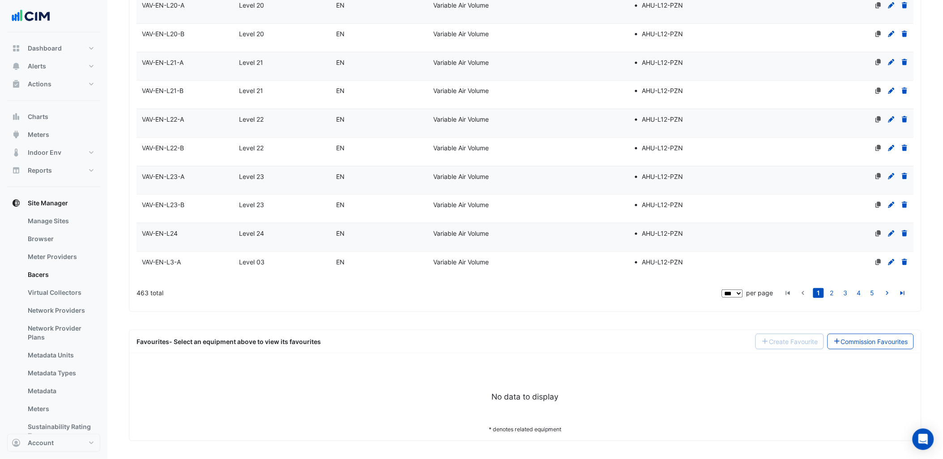
click at [332, 182] on datatable-body-cell "Zone EN" at bounding box center [379, 180] width 97 height 28
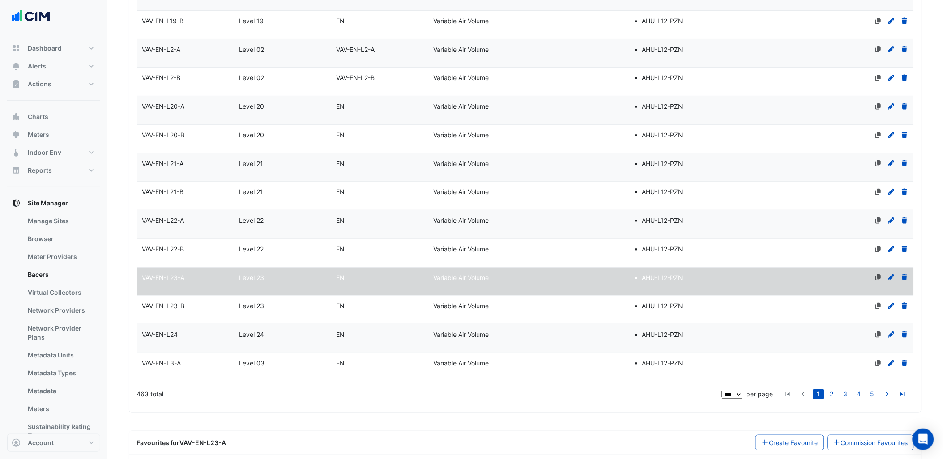
select select "***"
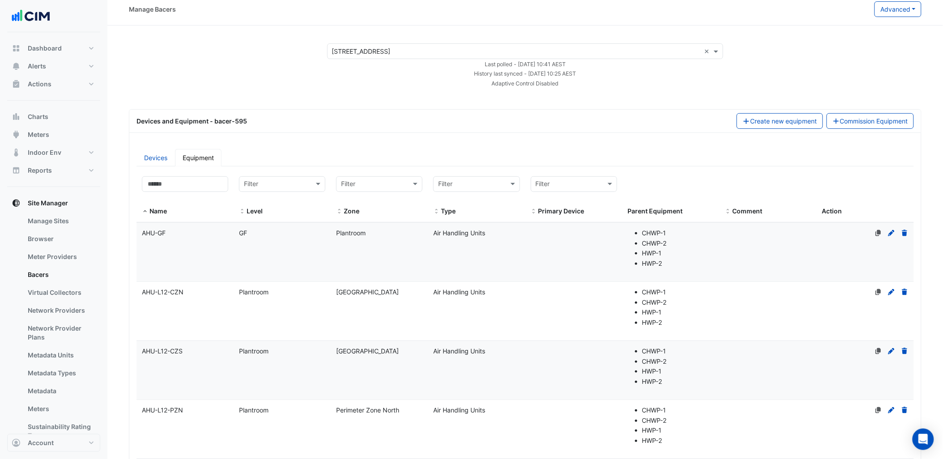
scroll to position [0, 0]
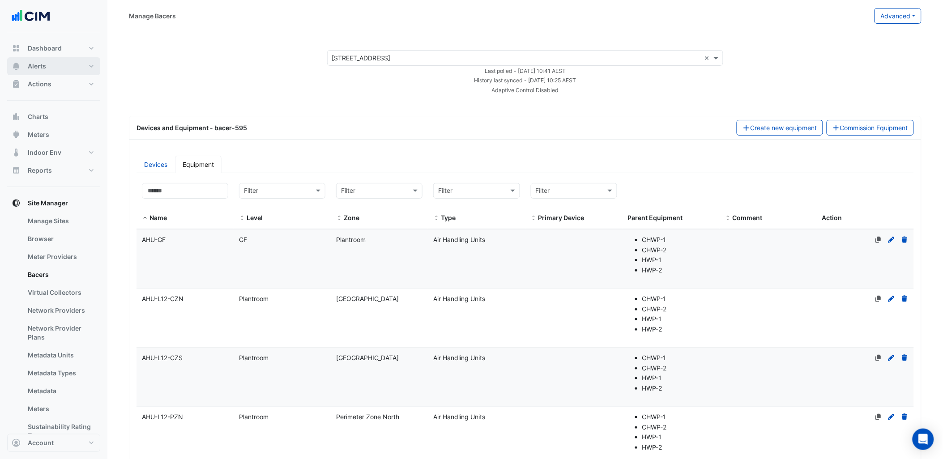
click at [52, 62] on button "Alerts" at bounding box center [53, 66] width 93 height 18
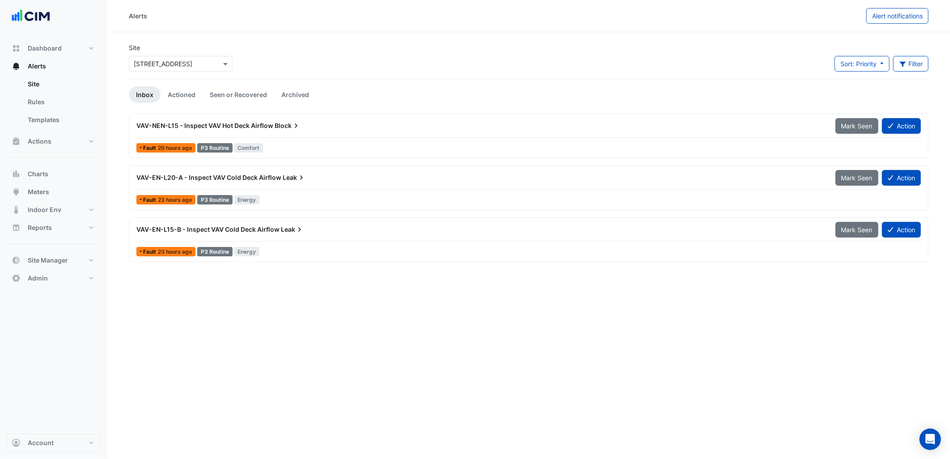
click at [203, 43] on div "Site × 1 York Street" at bounding box center [181, 57] width 104 height 29
click at [188, 70] on div "× 1 York Street" at bounding box center [181, 64] width 104 height 16
type input "********"
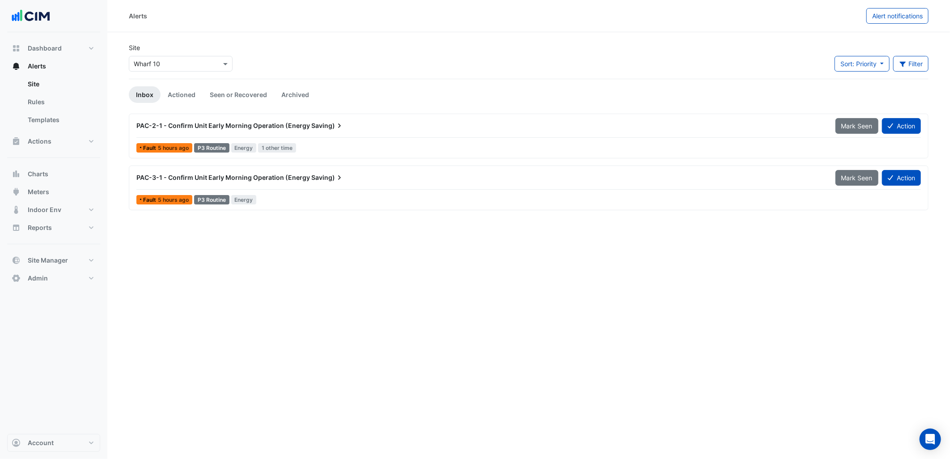
click at [320, 269] on div "Alerts Alert notifications Site × Wharf 10 Sort: Priority Priority Updated Filt…" at bounding box center [528, 229] width 843 height 459
click at [372, 135] on div "PAC-2-1 - Confirm Unit Early Morning Operation (Energy Saving) Mark Seen Action" at bounding box center [528, 128] width 785 height 20
click at [185, 99] on link "Actioned" at bounding box center [182, 94] width 42 height 17
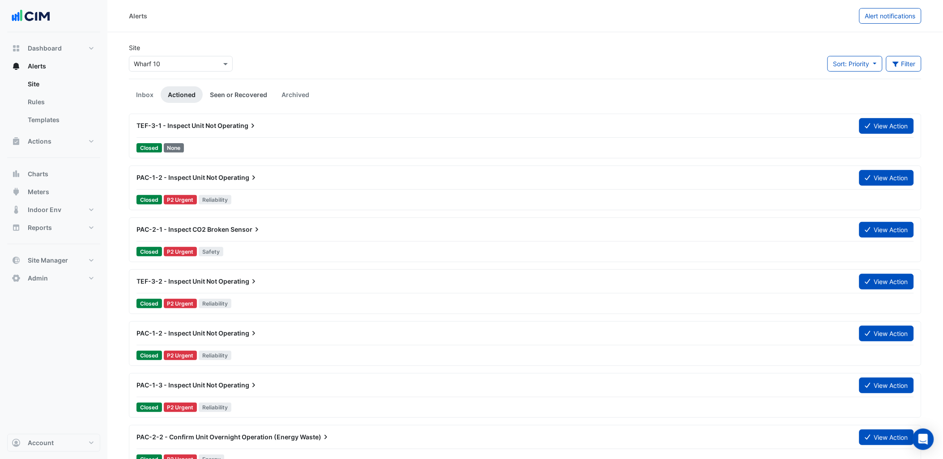
click at [251, 88] on link "Seen or Recovered" at bounding box center [239, 94] width 72 height 17
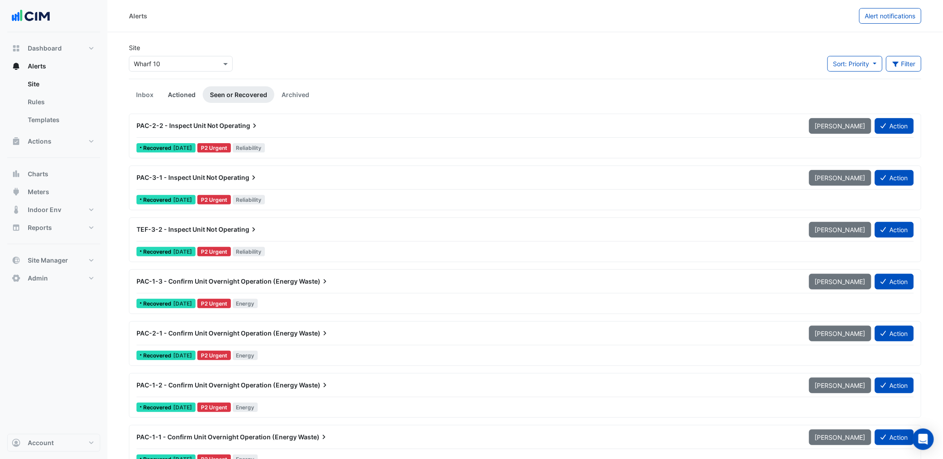
click at [190, 89] on link "Actioned" at bounding box center [182, 94] width 42 height 17
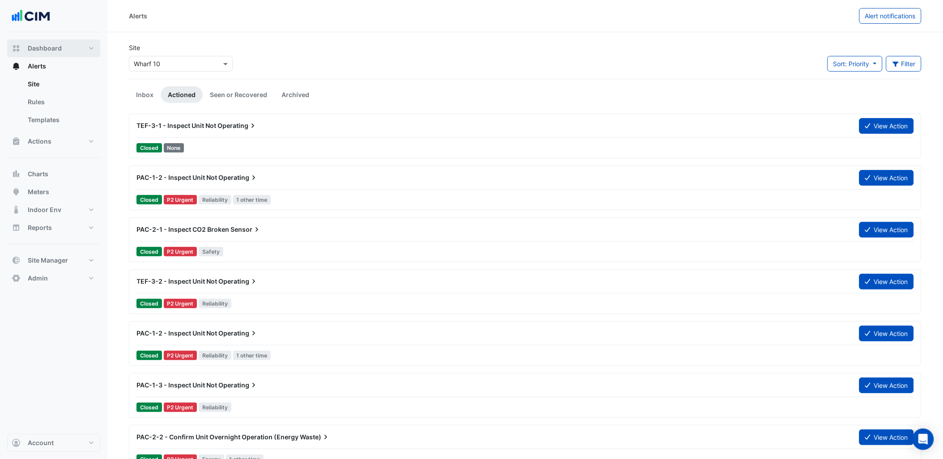
click at [90, 50] on button "Dashboard" at bounding box center [53, 48] width 93 height 18
select select "***"
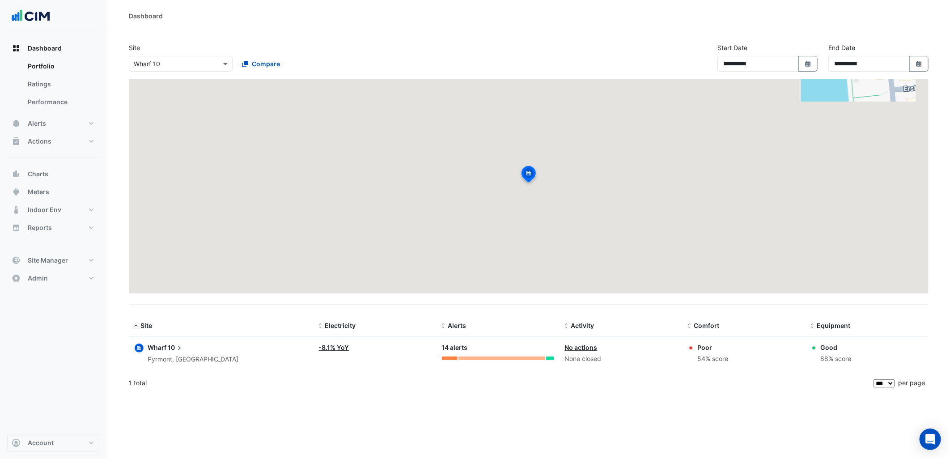
click at [174, 343] on span "10" at bounding box center [176, 348] width 16 height 10
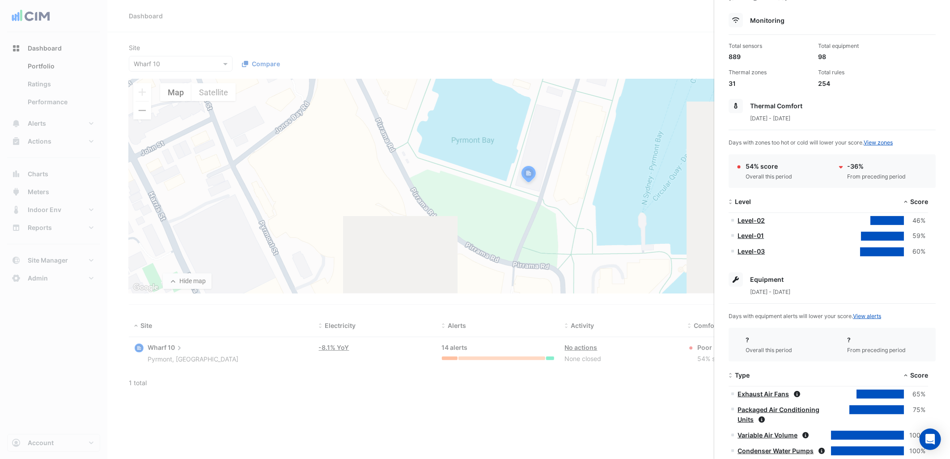
scroll to position [266, 0]
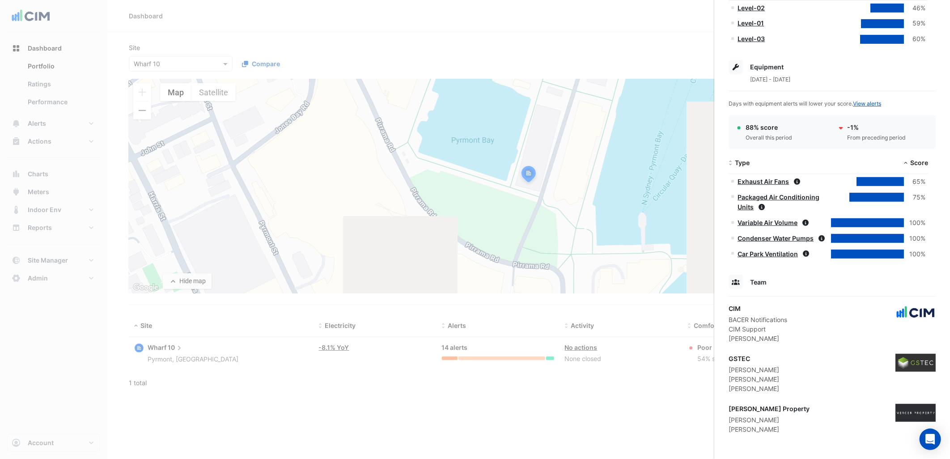
click at [777, 427] on div "Matt Procter" at bounding box center [769, 429] width 81 height 9
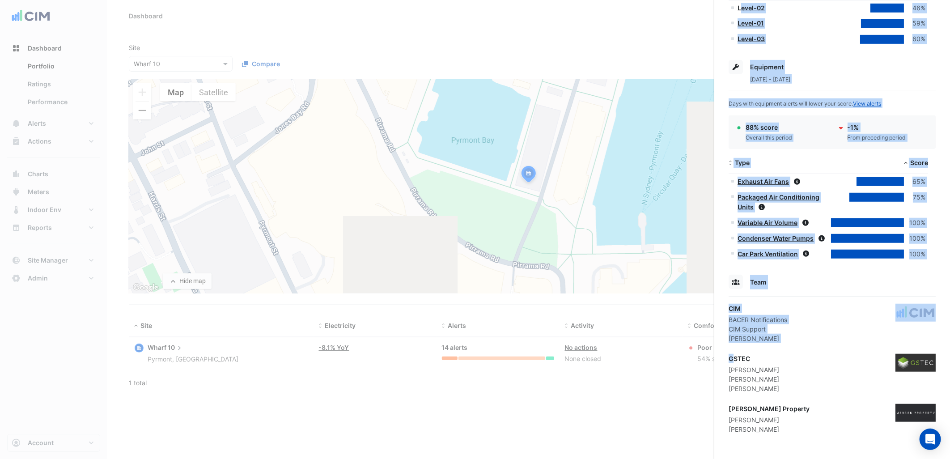
drag, startPoint x: 755, startPoint y: 353, endPoint x: 734, endPoint y: 356, distance: 20.9
click at [734, 356] on app-site-details "52 Pirrama Road, Pyrmont, New South Wales Monitoring Total sensors 889 Total eq…" at bounding box center [832, 107] width 207 height 654
click at [734, 356] on div "GSTEC" at bounding box center [754, 358] width 51 height 9
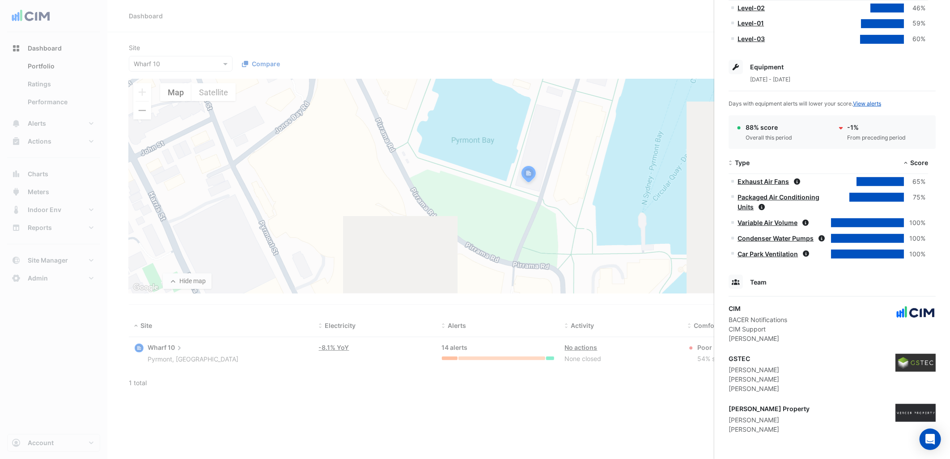
click at [739, 357] on div "GSTEC" at bounding box center [754, 358] width 51 height 9
copy div "GSTEC"
click at [355, 21] on ngb-offcanvas-backdrop at bounding box center [475, 229] width 950 height 459
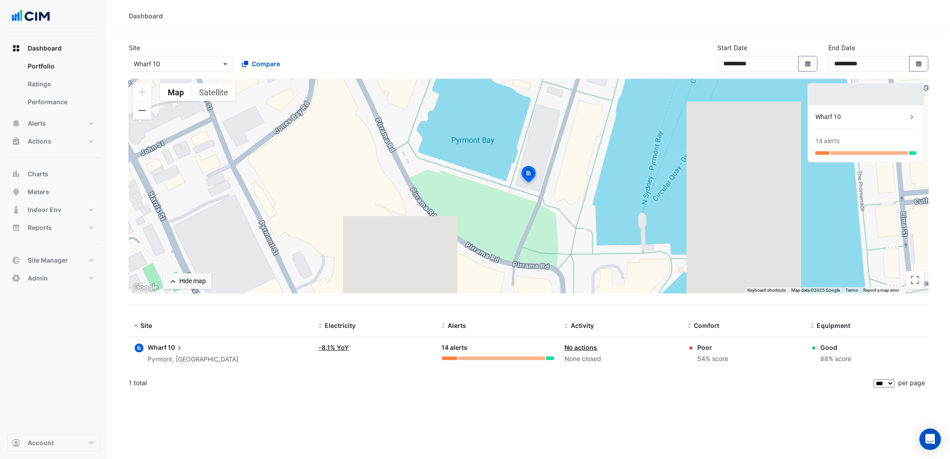
click at [263, 431] on div "**********" at bounding box center [528, 229] width 843 height 459
click at [88, 402] on div "Dashboard Portfolio Ratings Performance Alerts Site Rules Templates Actions Sit…" at bounding box center [53, 233] width 93 height 402
click at [274, 403] on div "**********" at bounding box center [528, 229] width 843 height 459
click at [86, 124] on button "Alerts" at bounding box center [53, 124] width 93 height 18
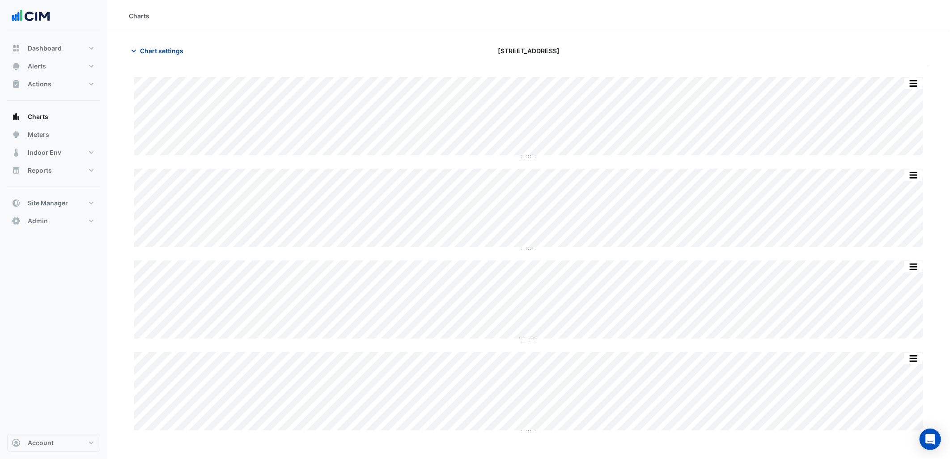
click at [173, 56] on button "Chart settings" at bounding box center [159, 51] width 60 height 16
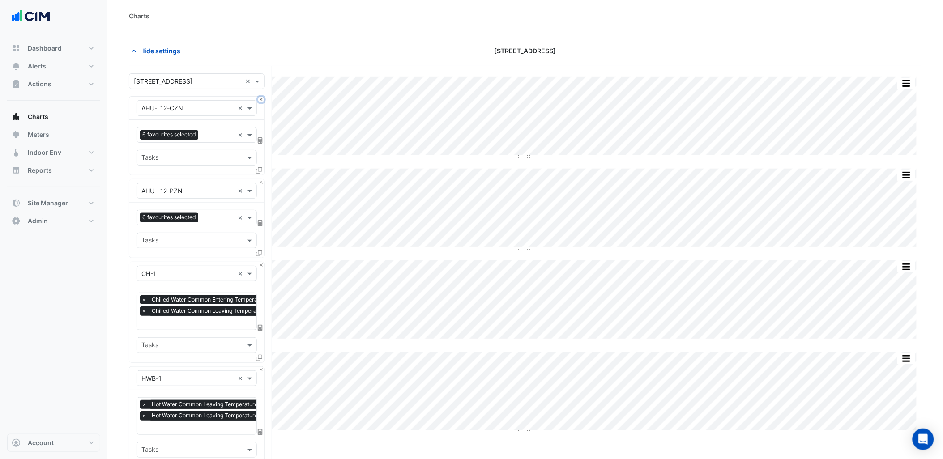
click at [261, 98] on button "Close" at bounding box center [261, 100] width 6 height 6
click at [261, 179] on button "Close" at bounding box center [261, 182] width 6 height 6
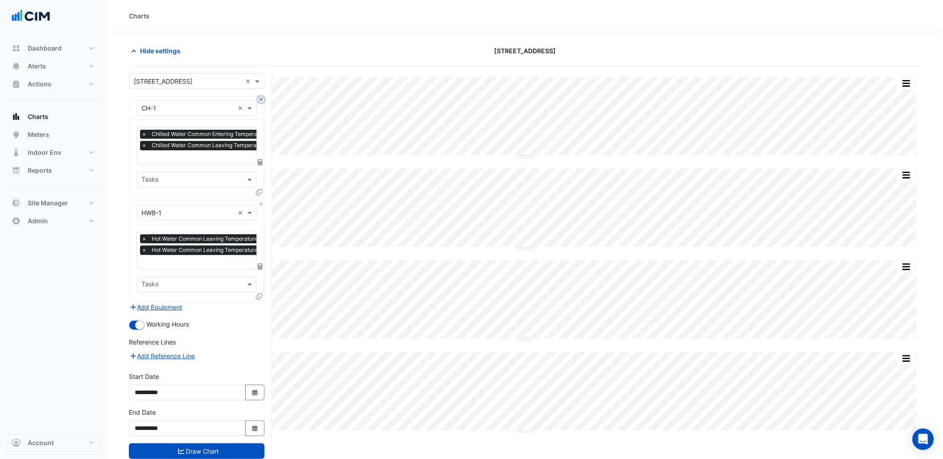
click at [261, 98] on button "Close" at bounding box center [261, 100] width 6 height 6
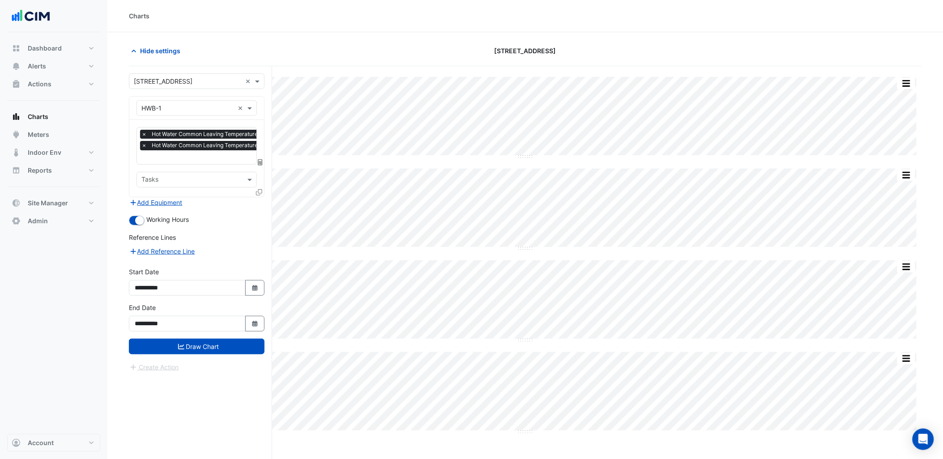
click at [191, 74] on div "× [STREET_ADDRESS] ×" at bounding box center [197, 81] width 136 height 16
type input "********"
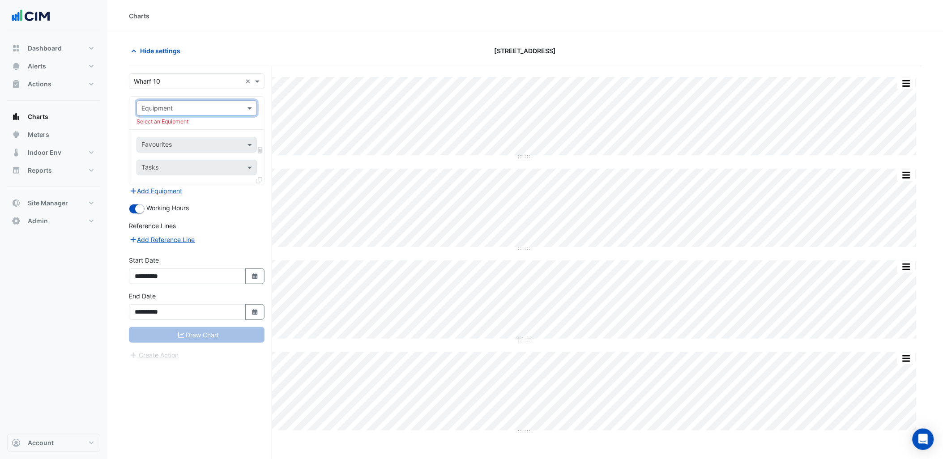
click at [238, 35] on section "Hide settings [STREET_ADDRESS] Split by Unit Split All Split None Print Save as…" at bounding box center [524, 262] width 835 height 461
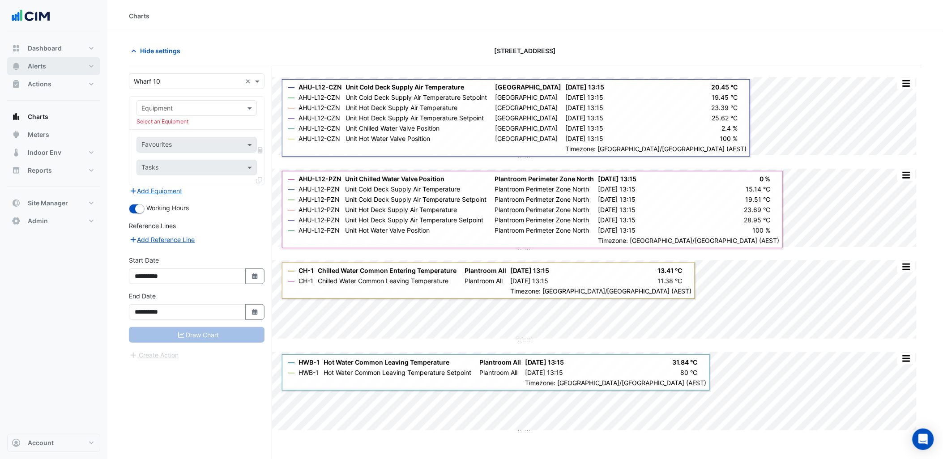
click at [60, 70] on button "Alerts" at bounding box center [53, 66] width 93 height 18
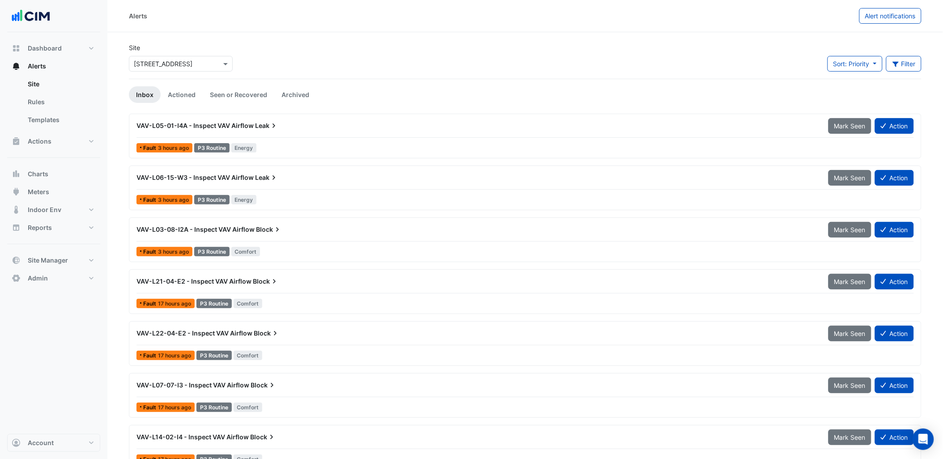
click at [192, 63] on input "text" at bounding box center [172, 64] width 76 height 9
type input "********"
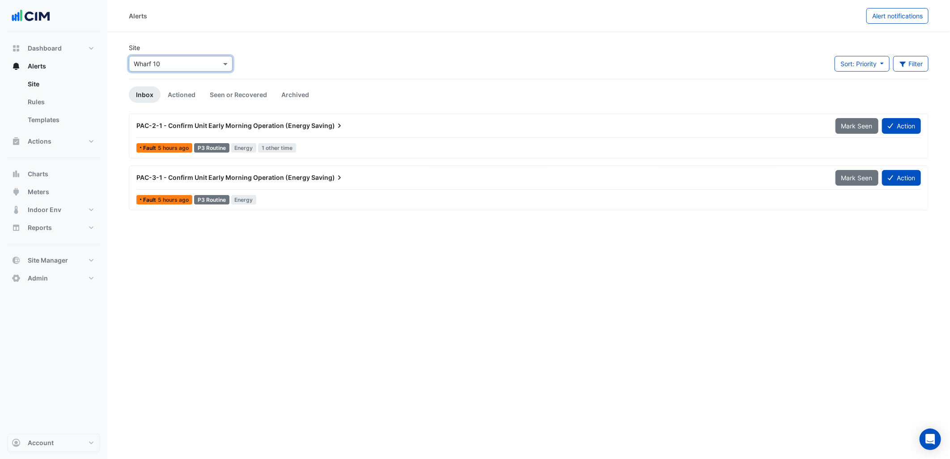
click at [304, 68] on div "Site × Wharf 10 Sort: Priority Priority Updated Filter Title Priority Filter Im…" at bounding box center [529, 61] width 811 height 36
click at [238, 123] on span "PAC-2-1 - Confirm Unit Early Morning Operation (Energy" at bounding box center [223, 126] width 174 height 8
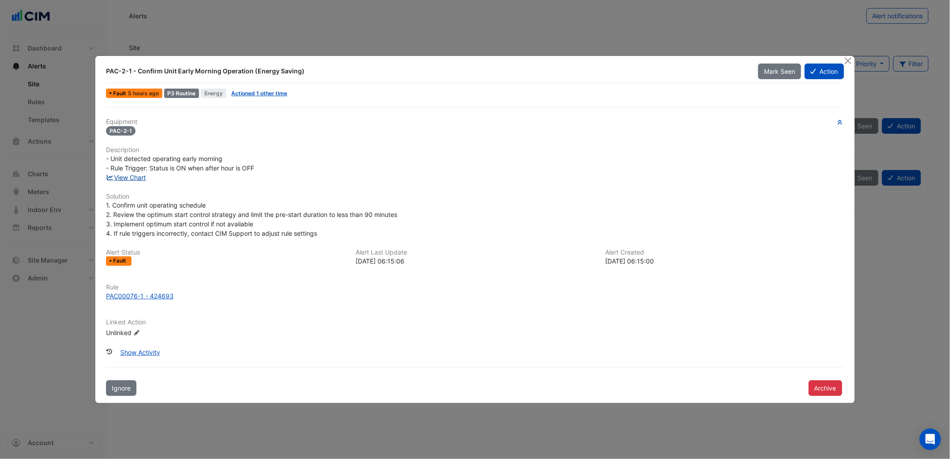
click at [136, 180] on link "View Chart" at bounding box center [126, 178] width 40 height 8
click at [262, 156] on div "- Unit detected operating early morning - Rule Trigger: Status is ON when after…" at bounding box center [475, 163] width 738 height 19
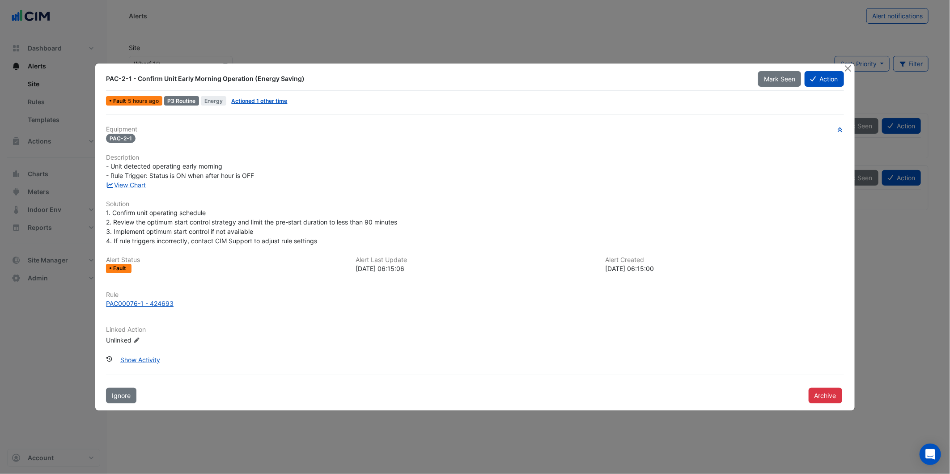
click at [455, 184] on div "View Chart" at bounding box center [475, 184] width 749 height 9
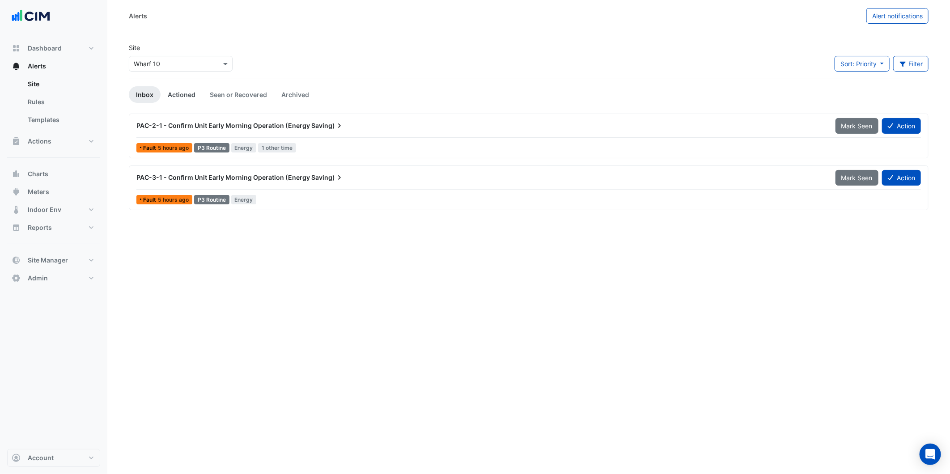
click at [188, 91] on link "Actioned" at bounding box center [182, 94] width 42 height 17
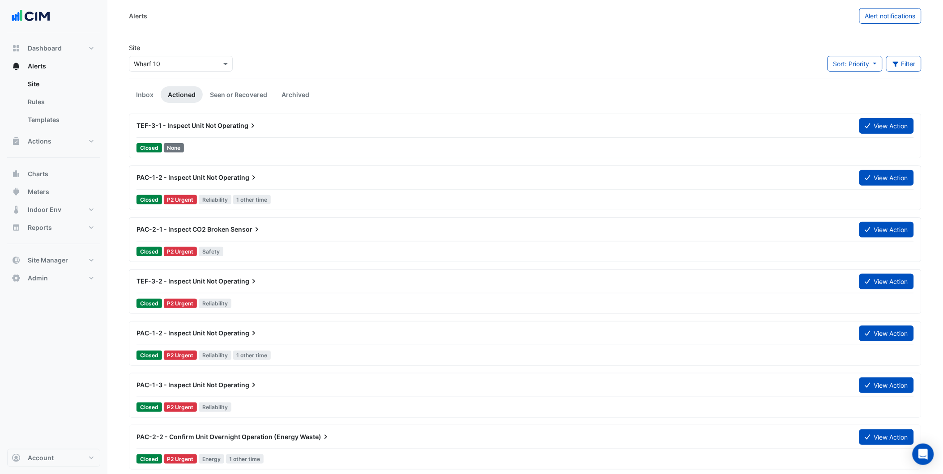
click at [417, 45] on div "Site × Wharf 10 Sort: Priority Priority Updated Filter Title Priority Filter Im…" at bounding box center [525, 61] width 803 height 36
click at [146, 97] on link "Inbox" at bounding box center [145, 94] width 32 height 17
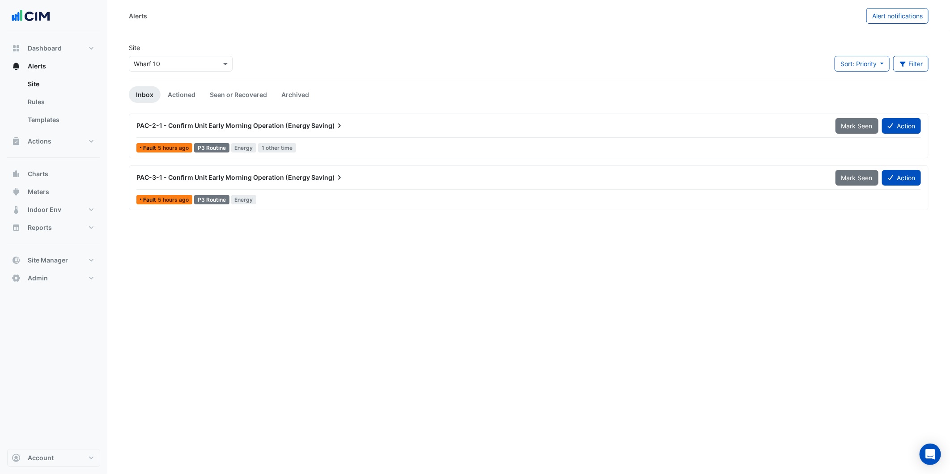
click at [336, 59] on div "Site × Wharf 10 Sort: Priority Priority Updated Filter Title Priority Filter Im…" at bounding box center [529, 61] width 811 height 36
click at [257, 93] on link "Seen or Recovered" at bounding box center [239, 94] width 72 height 17
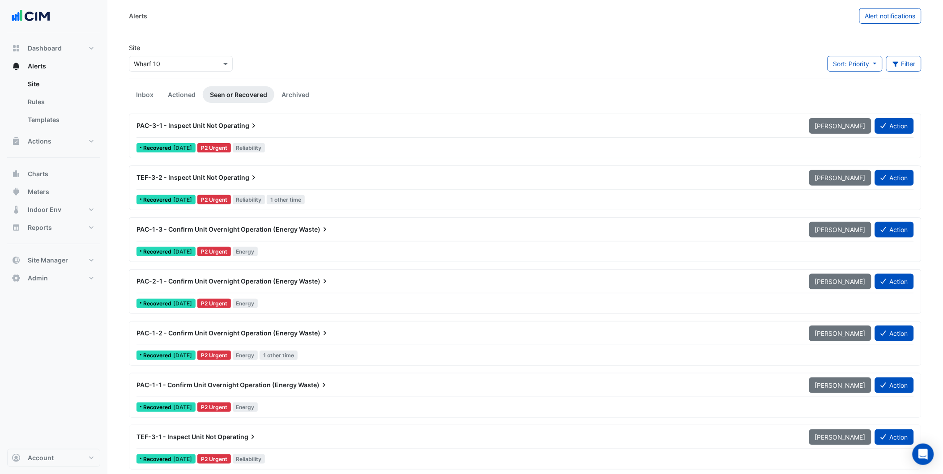
click at [343, 180] on div "TEF-3-2 - Inspect Unit Not Operating" at bounding box center [467, 177] width 662 height 9
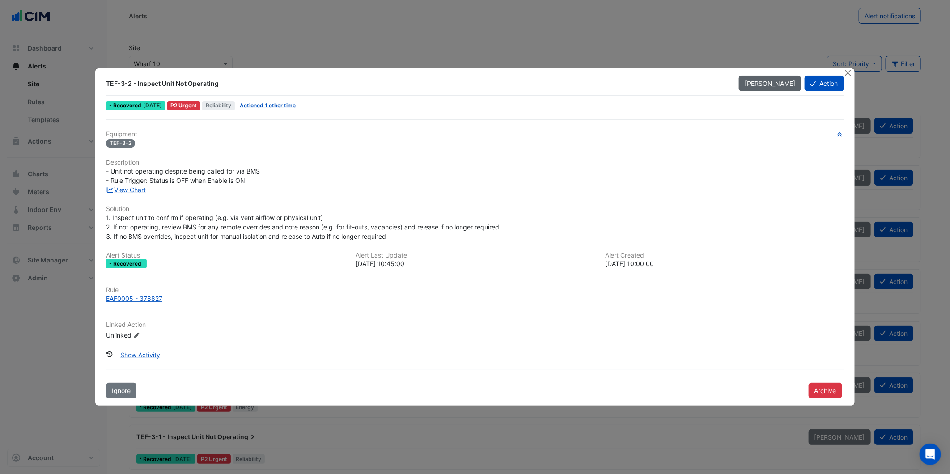
click at [780, 84] on span "Mark Unseen" at bounding box center [770, 84] width 51 height 8
click at [699, 52] on ngb-modal-window "TEF-3-2 - Inspect Unit Not Operating Mark Seen Action Recovered 1 month ago P2 …" at bounding box center [475, 237] width 950 height 474
click at [175, 30] on ngb-modal-window "TEF-3-2 - Inspect Unit Not Operating Mark Seen Action Recovered 1 month ago P2 …" at bounding box center [475, 237] width 950 height 474
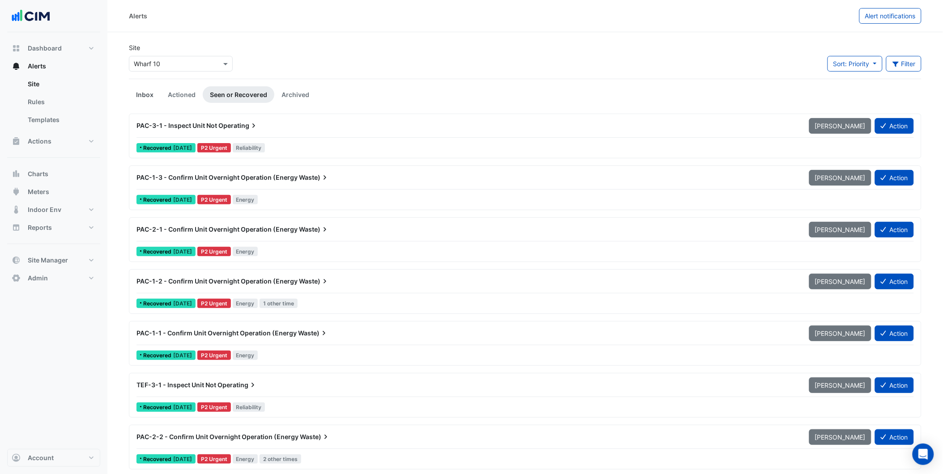
click at [155, 100] on link "Inbox" at bounding box center [145, 94] width 32 height 17
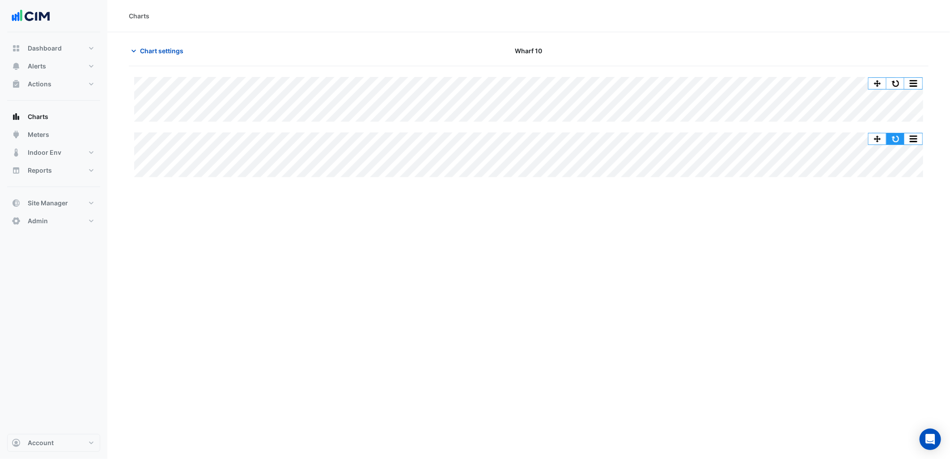
click at [898, 138] on button "button" at bounding box center [896, 138] width 18 height 11
click at [38, 132] on span "Meters" at bounding box center [38, 134] width 21 height 9
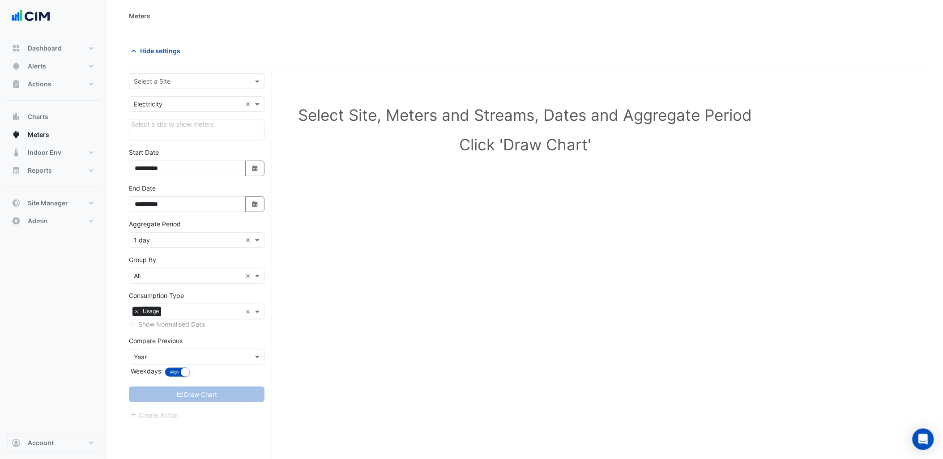
click at [167, 77] on input "text" at bounding box center [188, 81] width 108 height 9
type input "*******"
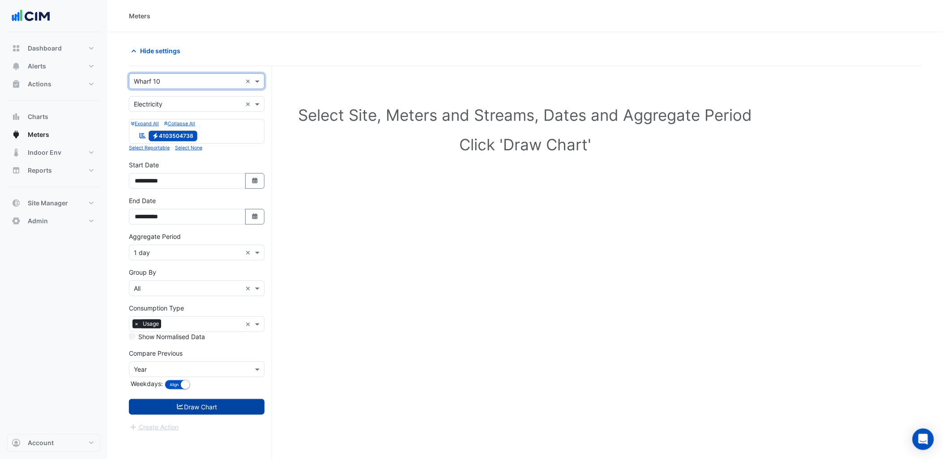
click at [226, 404] on button "Draw Chart" at bounding box center [197, 407] width 136 height 16
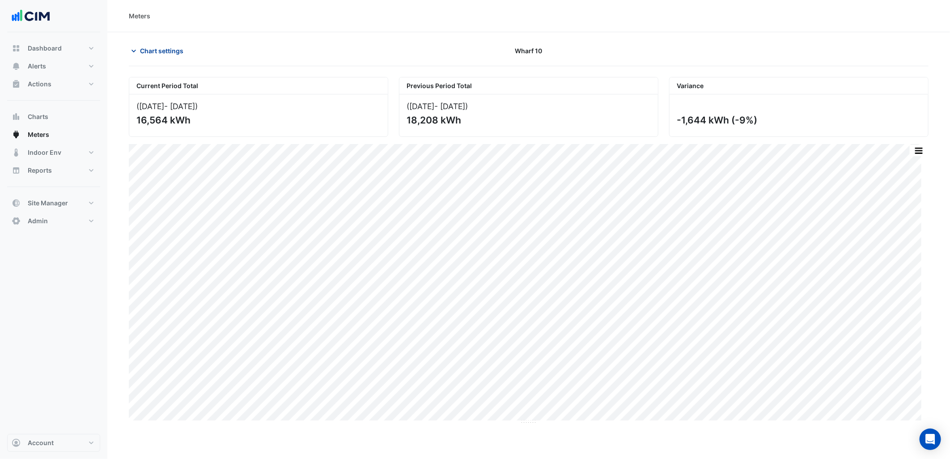
click at [163, 48] on span "Chart settings" at bounding box center [161, 50] width 43 height 9
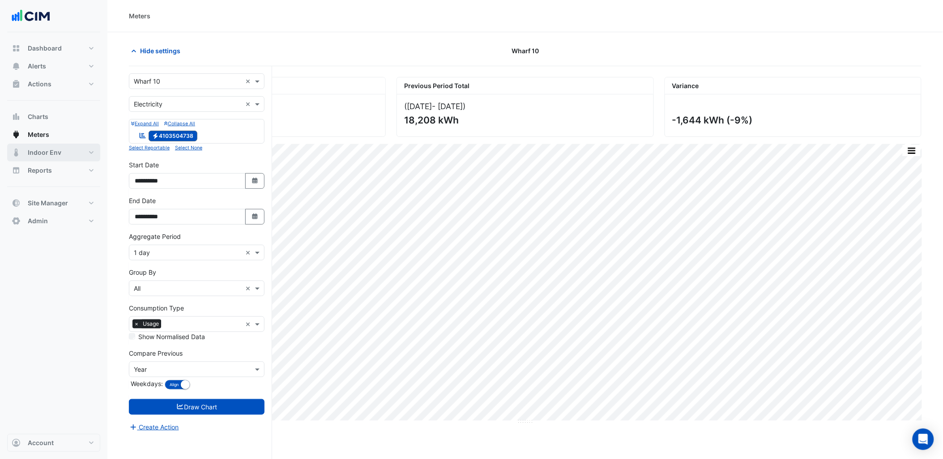
click at [72, 157] on button "Indoor Env" at bounding box center [53, 153] width 93 height 18
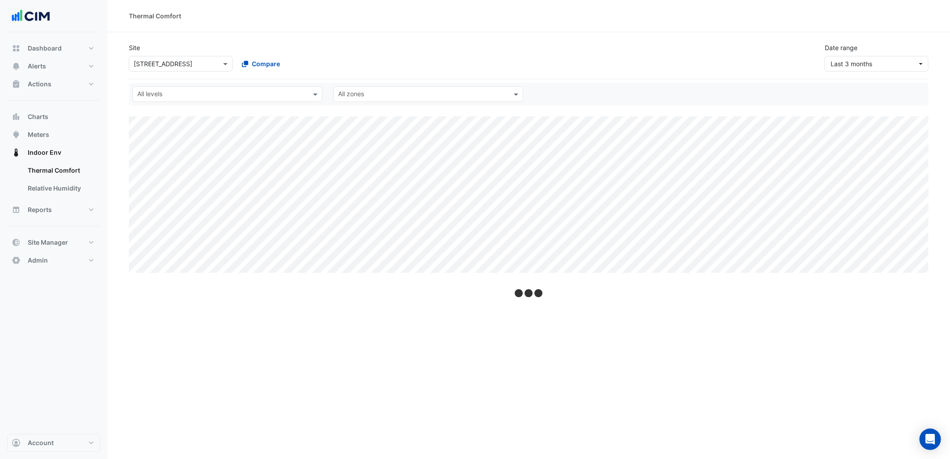
click at [200, 63] on input "text" at bounding box center [172, 64] width 76 height 9
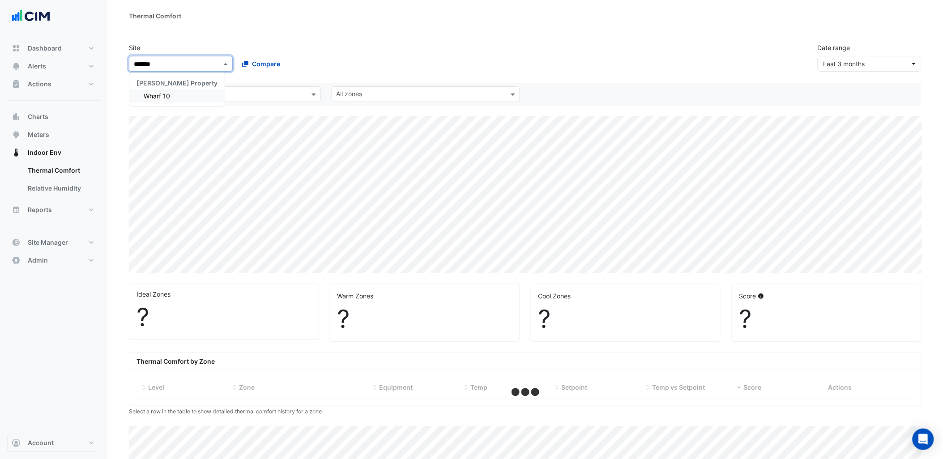
type input "********"
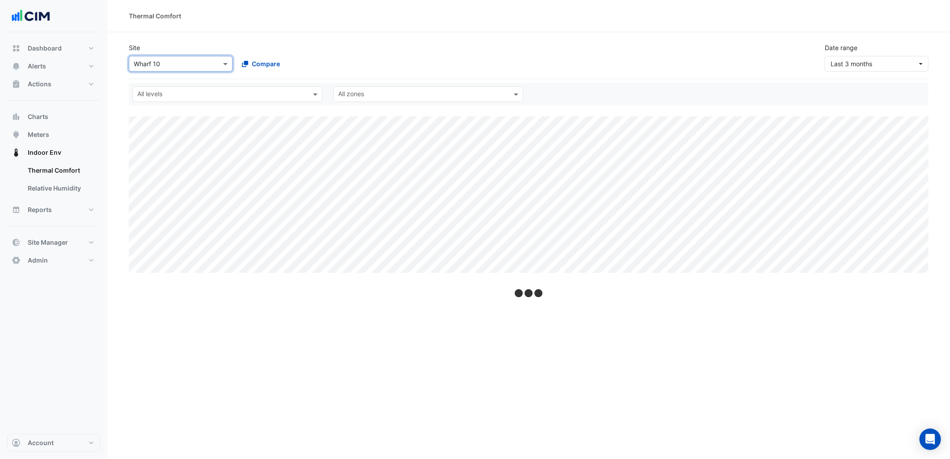
click at [631, 48] on div "Site × Wharf 10 Compare Date range Last 3 months" at bounding box center [529, 54] width 811 height 36
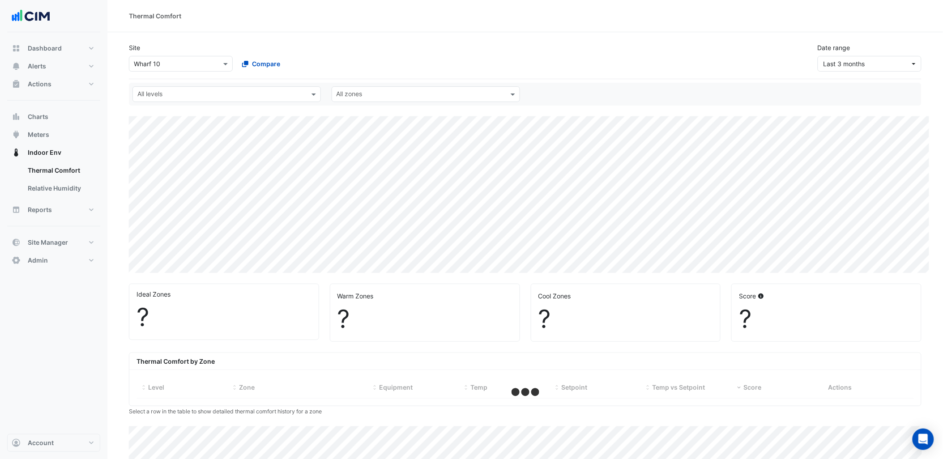
select select "***"
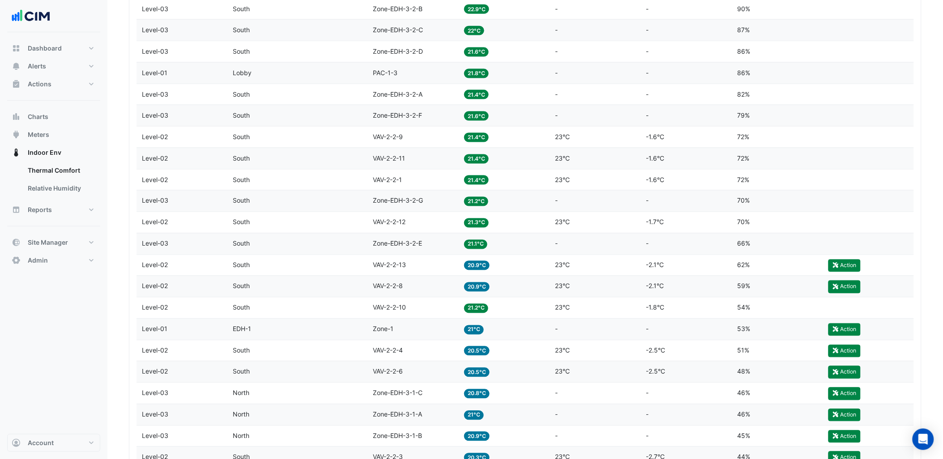
scroll to position [397, 0]
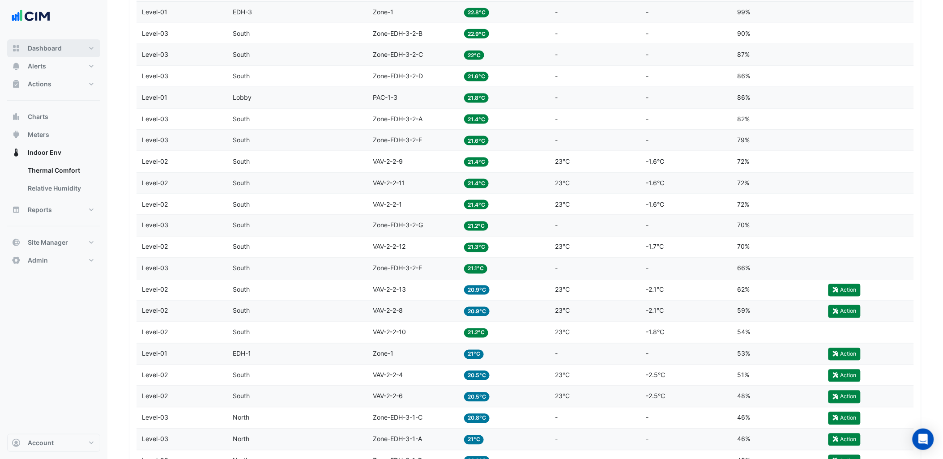
click at [56, 48] on span "Dashboard" at bounding box center [45, 48] width 34 height 9
select select "***"
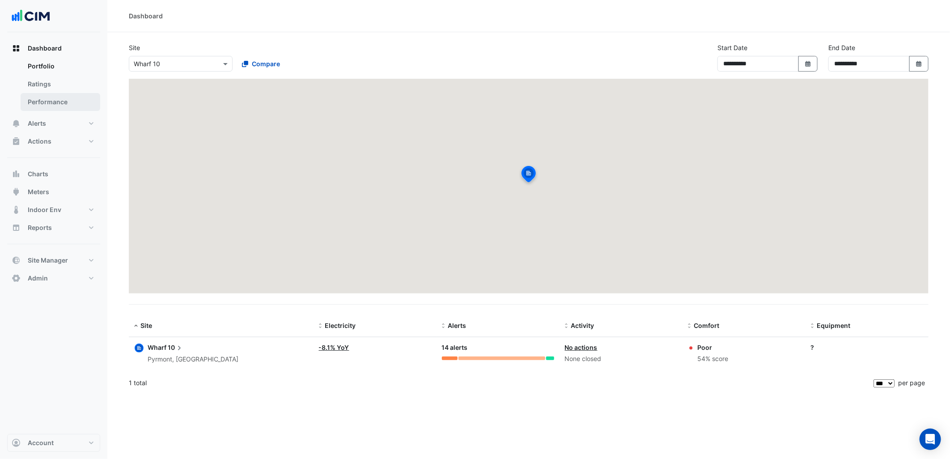
click at [80, 102] on link "Performance" at bounding box center [61, 102] width 80 height 18
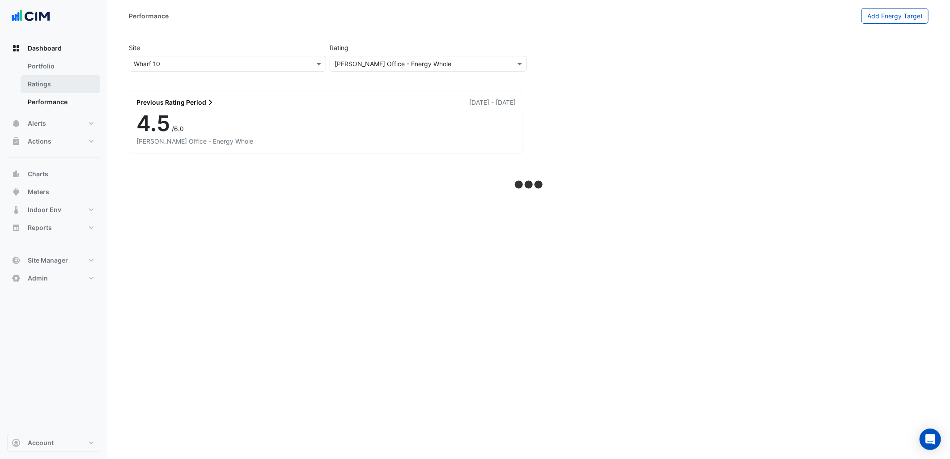
click at [56, 81] on link "Ratings" at bounding box center [61, 84] width 80 height 18
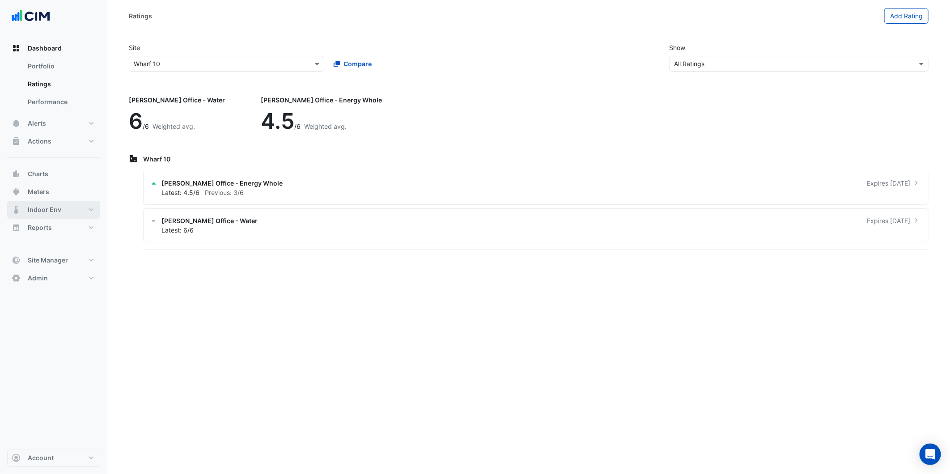
click at [82, 204] on button "Indoor Env" at bounding box center [53, 210] width 93 height 18
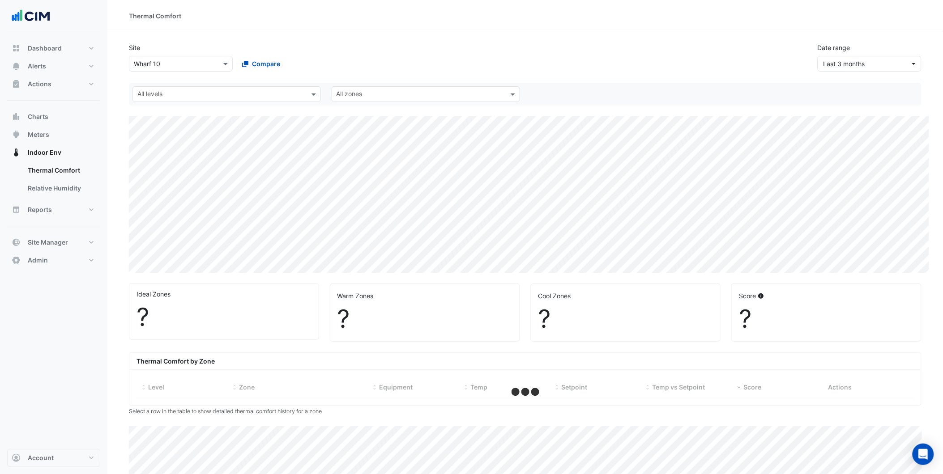
select select "***"
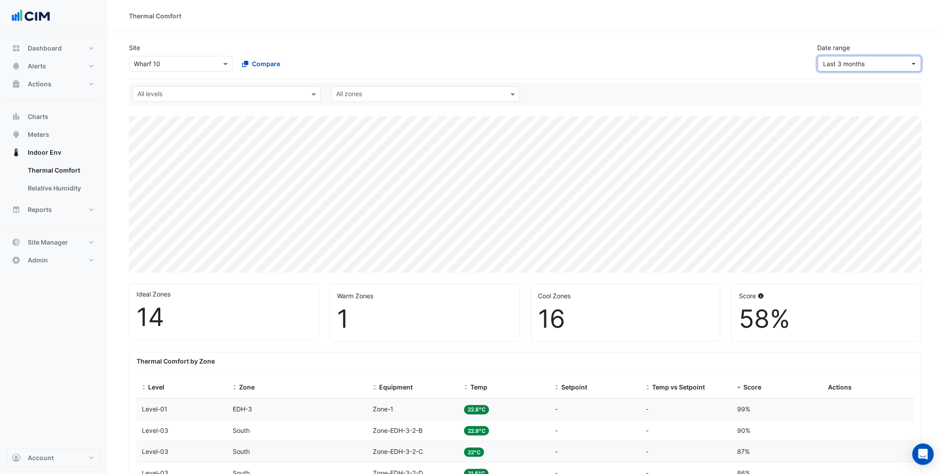
click at [900, 62] on span "Last 3 months" at bounding box center [866, 63] width 87 height 9
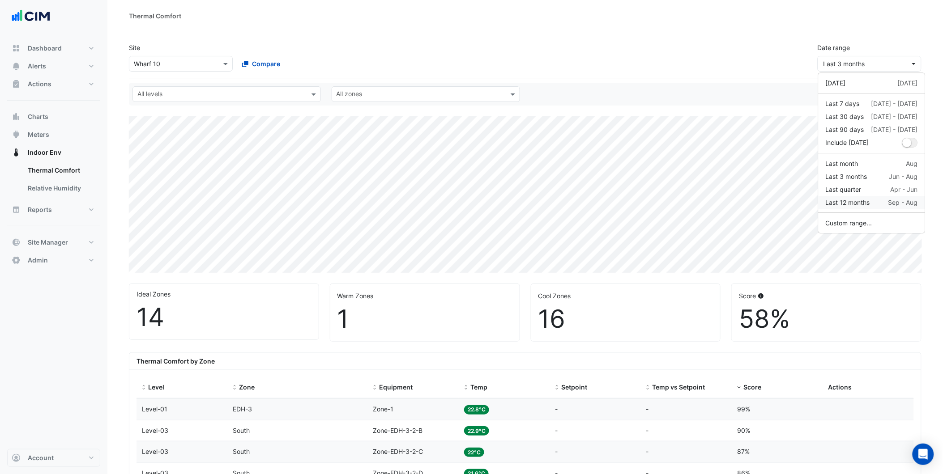
click at [880, 204] on div "Last 12 months Sep - Aug" at bounding box center [872, 202] width 92 height 9
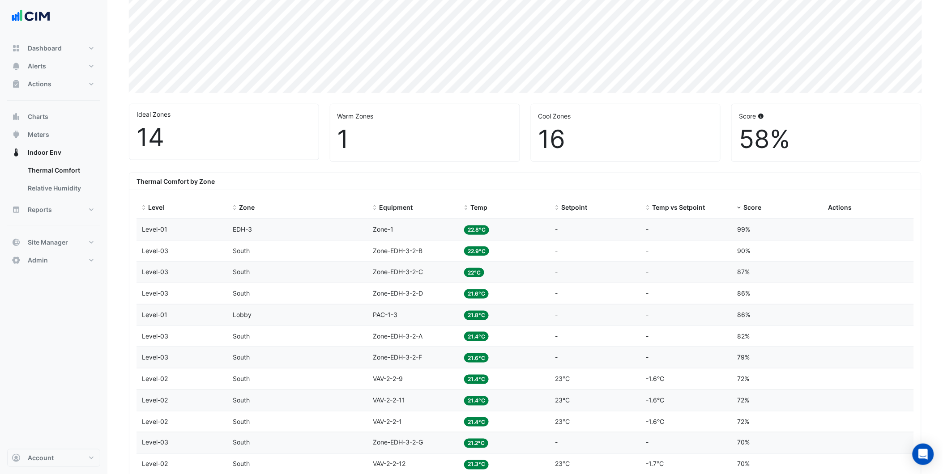
scroll to position [199, 0]
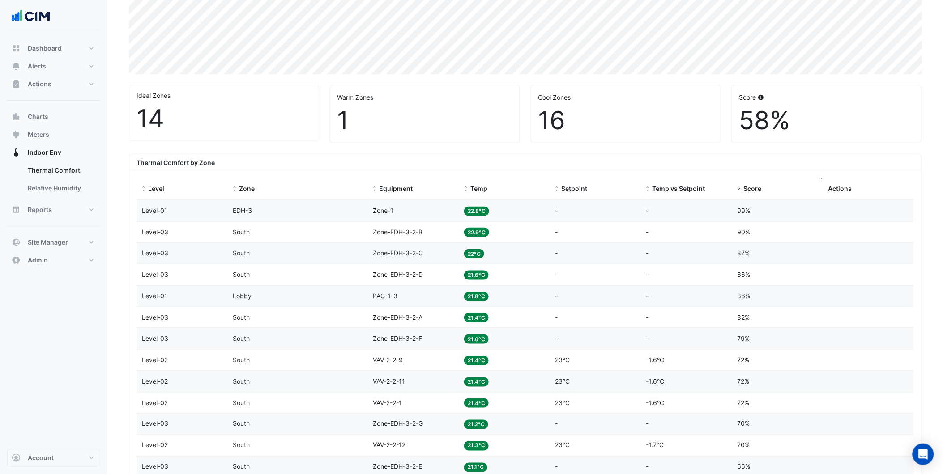
click at [739, 195] on datatable-header-cell "Score" at bounding box center [777, 189] width 91 height 21
click at [745, 191] on span "Score" at bounding box center [752, 189] width 18 height 8
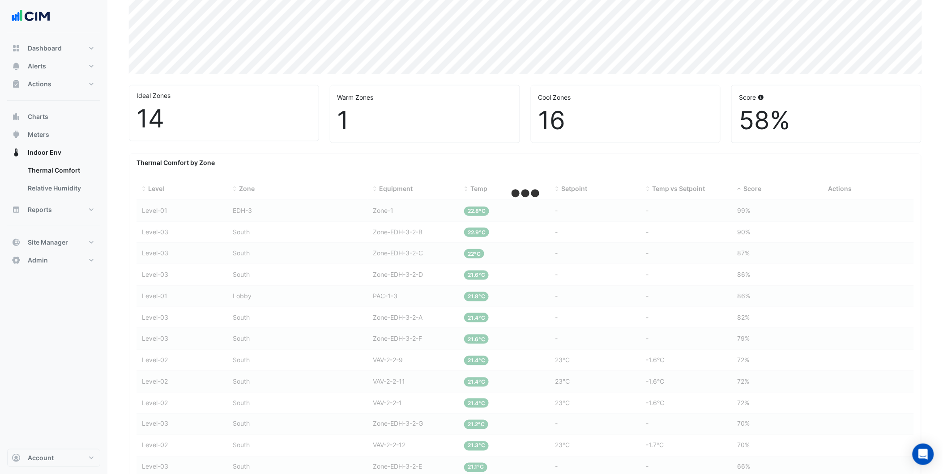
click at [783, 159] on div "Thermal Comfort by Zone" at bounding box center [525, 162] width 792 height 17
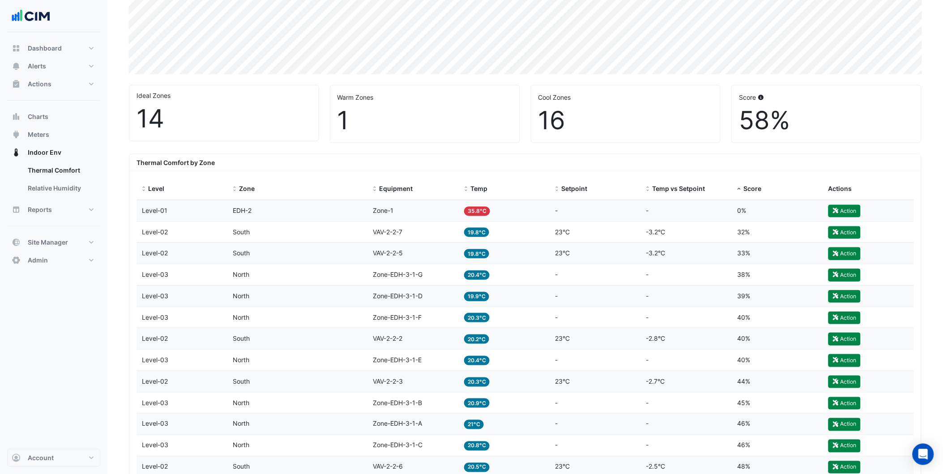
click at [770, 159] on div "Thermal Comfort by Zone" at bounding box center [525, 162] width 792 height 17
click at [61, 69] on button "Alerts" at bounding box center [53, 66] width 93 height 18
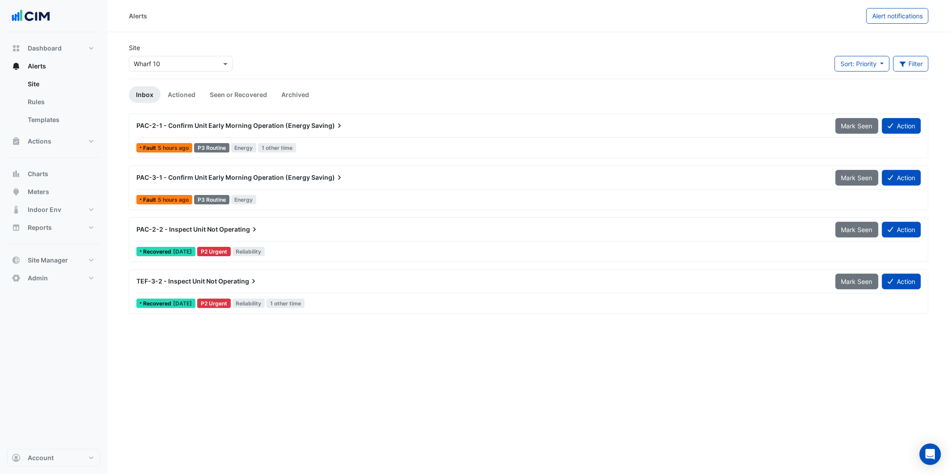
click at [208, 413] on div "Alerts Alert notifications Site × Wharf 10 Sort: Priority Priority Updated Filt…" at bounding box center [528, 237] width 843 height 474
click at [75, 54] on button "Dashboard" at bounding box center [53, 48] width 93 height 18
select select "***"
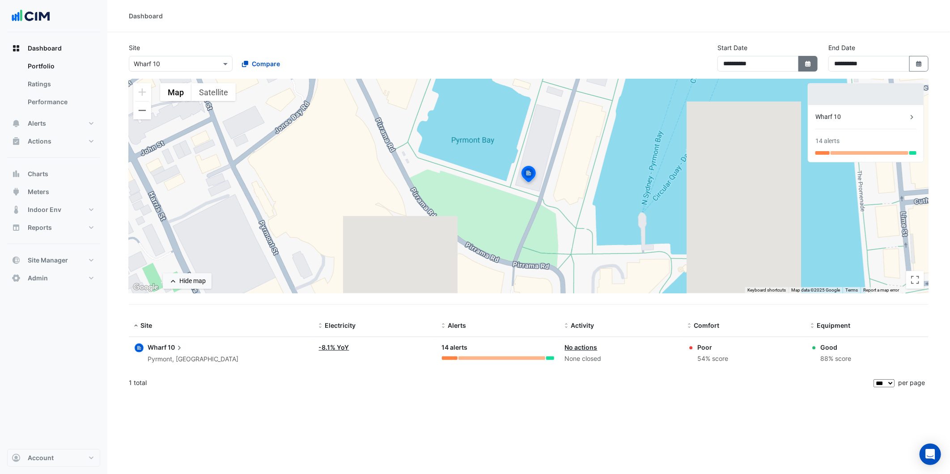
click at [810, 64] on icon "button" at bounding box center [807, 64] width 5 height 6
select select "*"
select select "****"
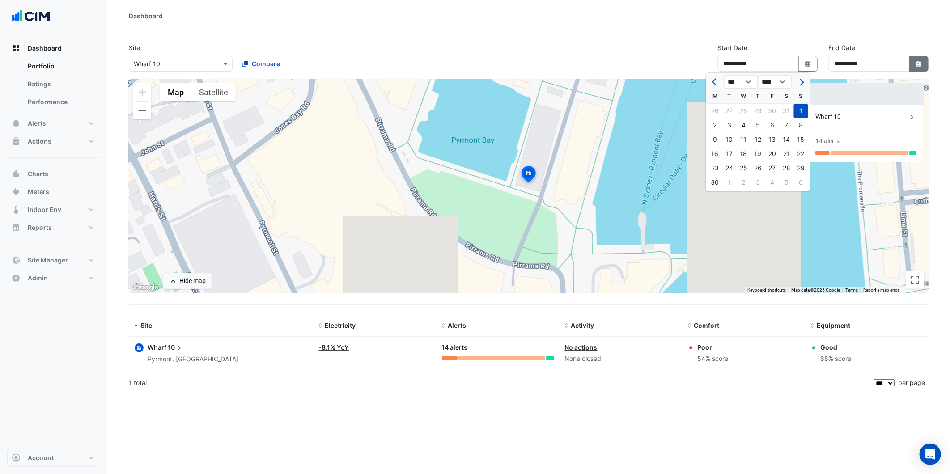
click at [916, 64] on button "Select Date" at bounding box center [920, 64] width 20 height 16
select select "*"
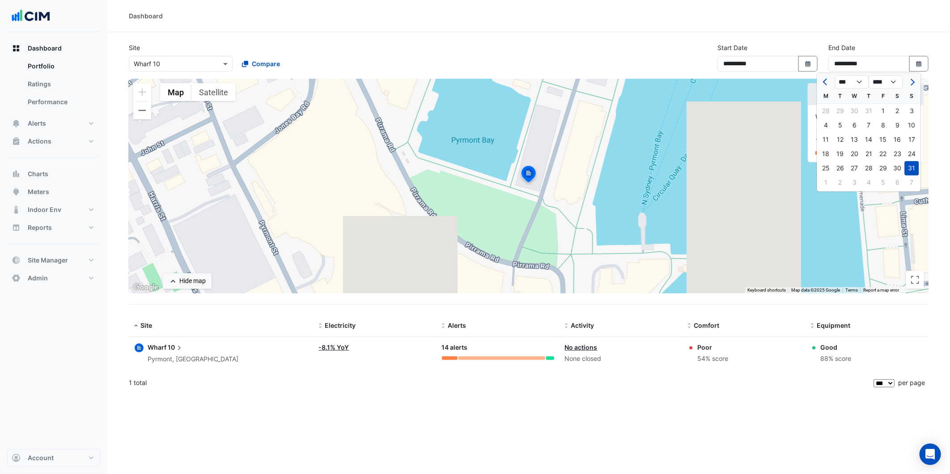
click at [892, 33] on section "**********" at bounding box center [528, 213] width 843 height 362
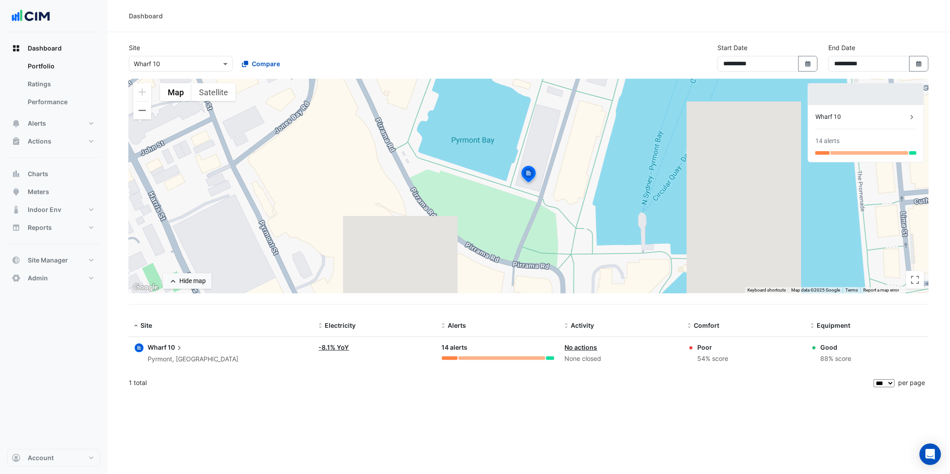
click at [717, 406] on div "**********" at bounding box center [528, 237] width 843 height 474
click at [84, 126] on button "Alerts" at bounding box center [53, 124] width 93 height 18
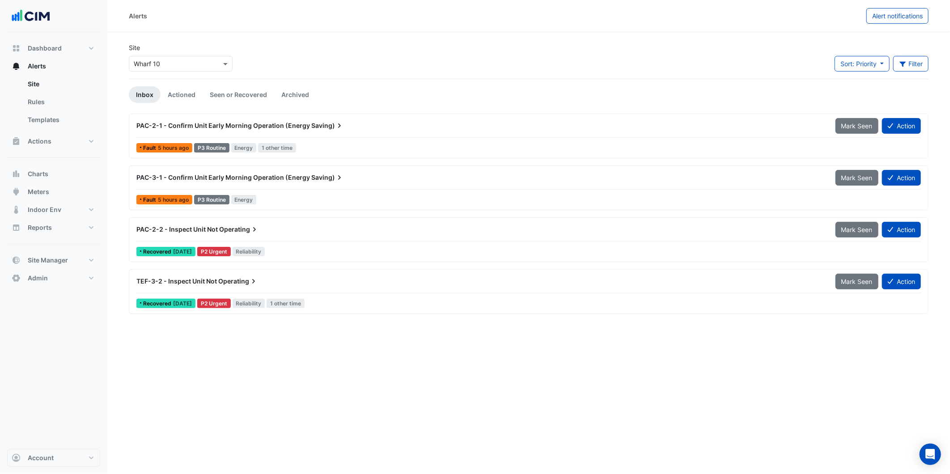
click at [209, 130] on div "PAC-2-1 - Confirm Unit Early Morning Operation (Energy Saving)" at bounding box center [480, 125] width 689 height 9
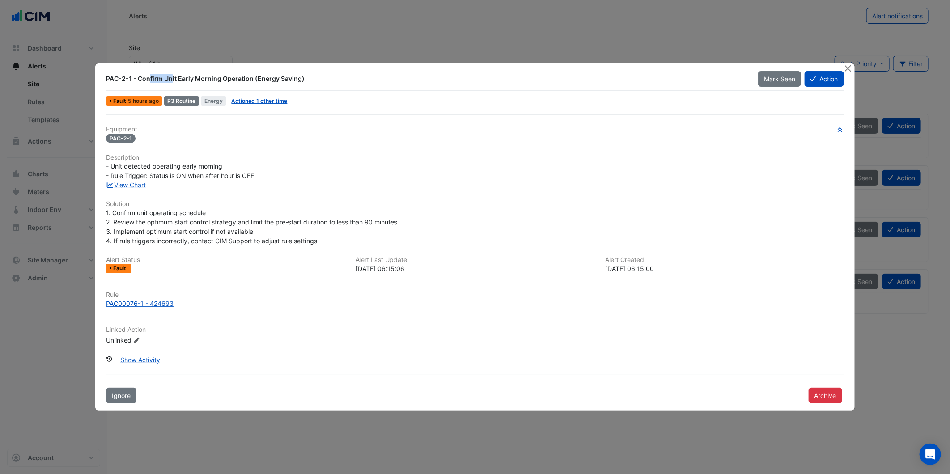
drag, startPoint x: 104, startPoint y: 77, endPoint x: 131, endPoint y: 78, distance: 26.4
click at [131, 78] on div "PAC-2-1 - Confirm Unit Early Morning Operation (Energy Saving)" at bounding box center [427, 79] width 652 height 16
drag, startPoint x: 131, startPoint y: 78, endPoint x: 239, endPoint y: 85, distance: 108.6
click at [239, 85] on div "PAC-2-1 - Confirm Unit Early Morning Operation (Energy Saving)" at bounding box center [427, 79] width 652 height 16
drag, startPoint x: 239, startPoint y: 85, endPoint x: 225, endPoint y: 154, distance: 69.9
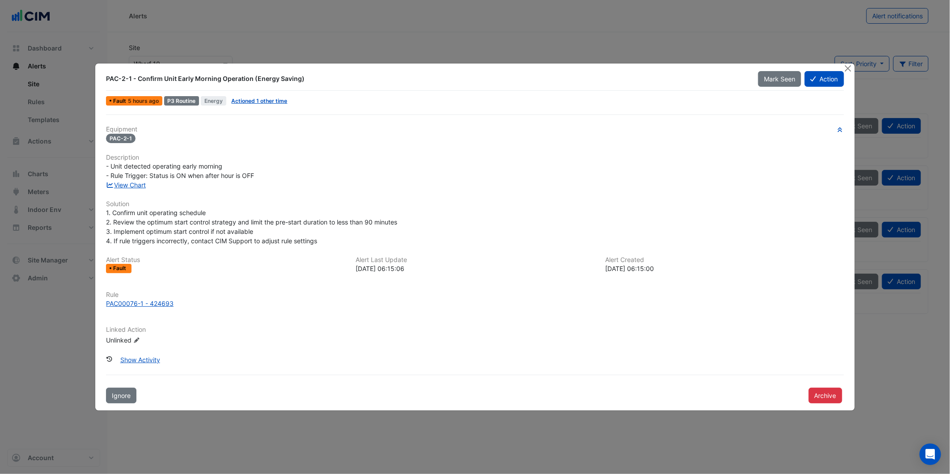
click at [225, 154] on h6 "Description" at bounding box center [475, 158] width 738 height 8
drag, startPoint x: 110, startPoint y: 164, endPoint x: 248, endPoint y: 181, distance: 139.8
click at [248, 181] on div "Equipment PAC-2-1 Description - Unit detected operating early morning - Rule Tr…" at bounding box center [475, 239] width 738 height 226
drag, startPoint x: 248, startPoint y: 181, endPoint x: 249, endPoint y: 216, distance: 34.9
click at [249, 216] on div "1. Confirm unit operating schedule 2. Review the optimum start control strategy…" at bounding box center [475, 227] width 738 height 38
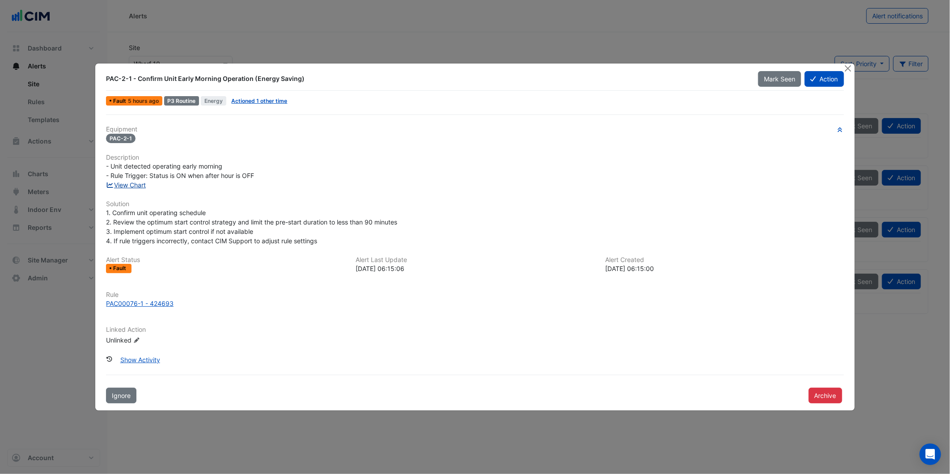
click at [137, 187] on link "View Chart" at bounding box center [126, 185] width 40 height 8
click at [370, 212] on div "1. Confirm unit operating schedule 2. Review the optimum start control strategy…" at bounding box center [475, 227] width 738 height 38
click at [822, 79] on button "Action" at bounding box center [824, 79] width 39 height 16
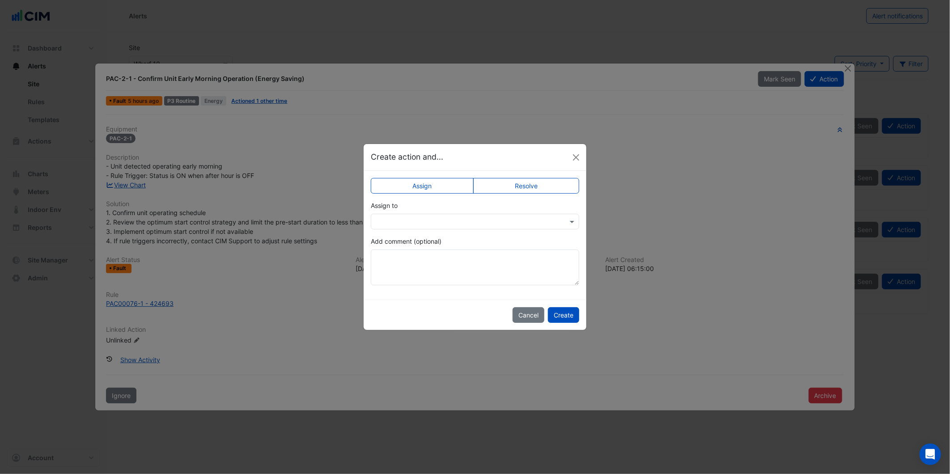
click at [554, 222] on input "text" at bounding box center [466, 221] width 181 height 9
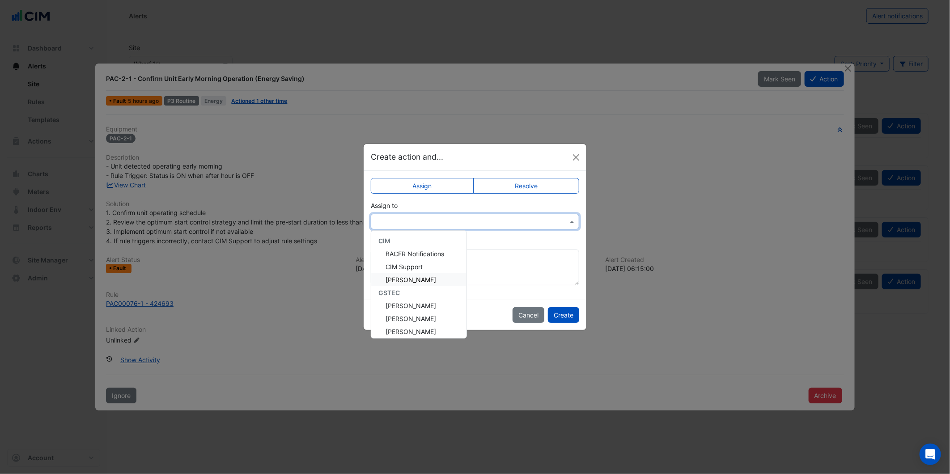
click at [419, 279] on span "[PERSON_NAME]" at bounding box center [411, 280] width 51 height 8
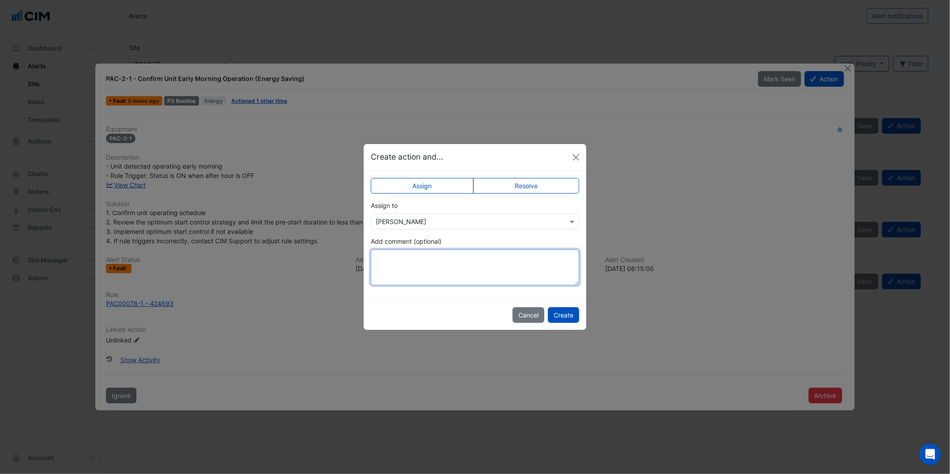
click at [429, 271] on textarea "Add comment (optional)" at bounding box center [475, 268] width 209 height 36
type textarea "**********"
click at [567, 315] on button "Create" at bounding box center [563, 315] width 31 height 16
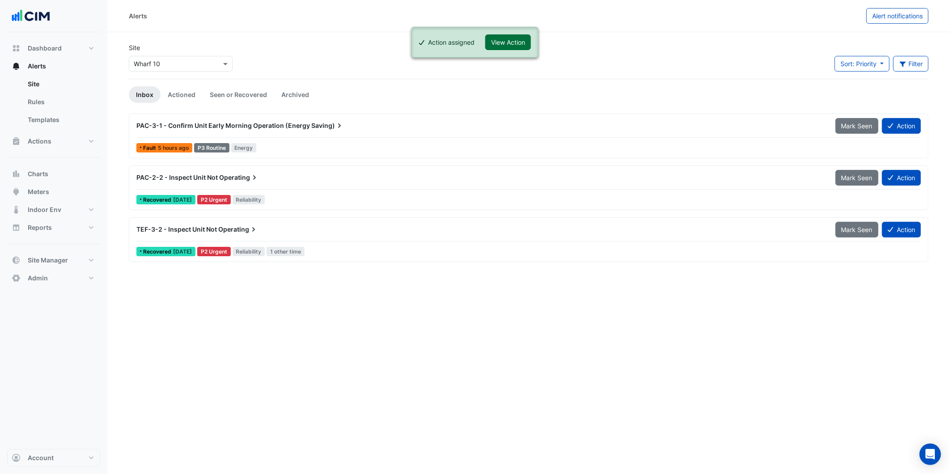
click at [500, 46] on button "View Action" at bounding box center [509, 42] width 46 height 16
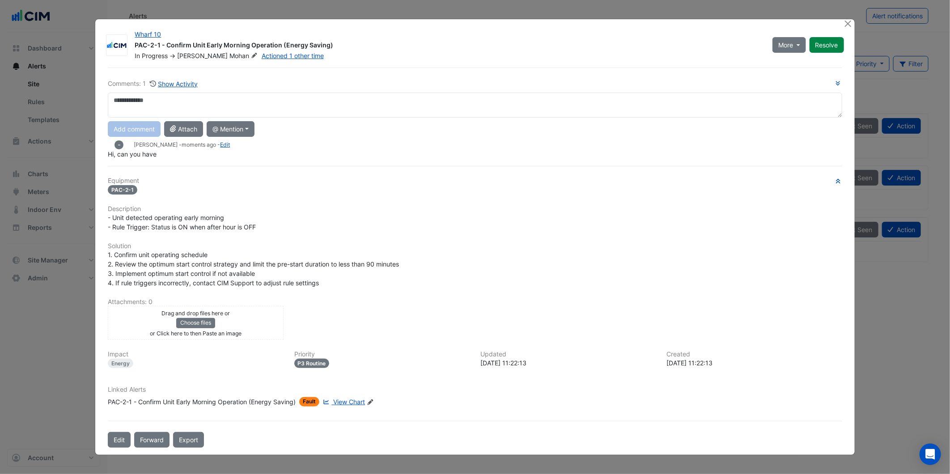
click at [210, 107] on textarea at bounding box center [475, 105] width 734 height 25
click at [243, 106] on textarea at bounding box center [475, 105] width 734 height 25
click at [252, 55] on icon at bounding box center [254, 55] width 5 height 5
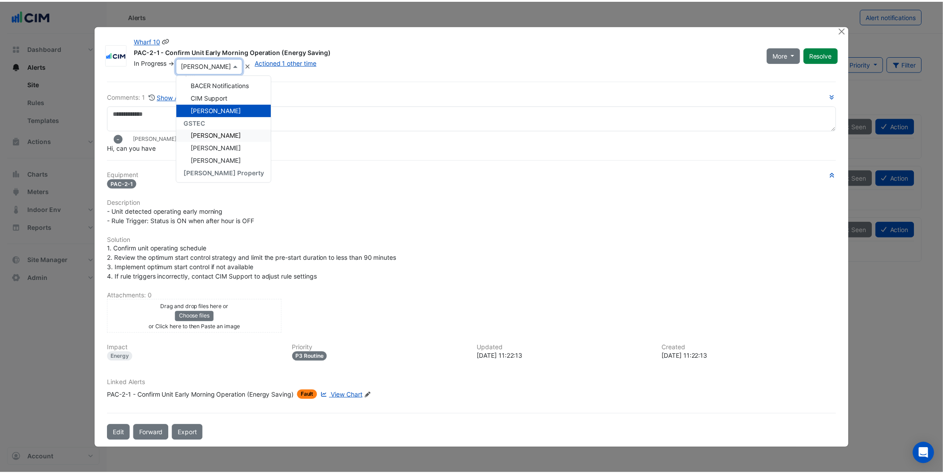
scroll to position [50, 0]
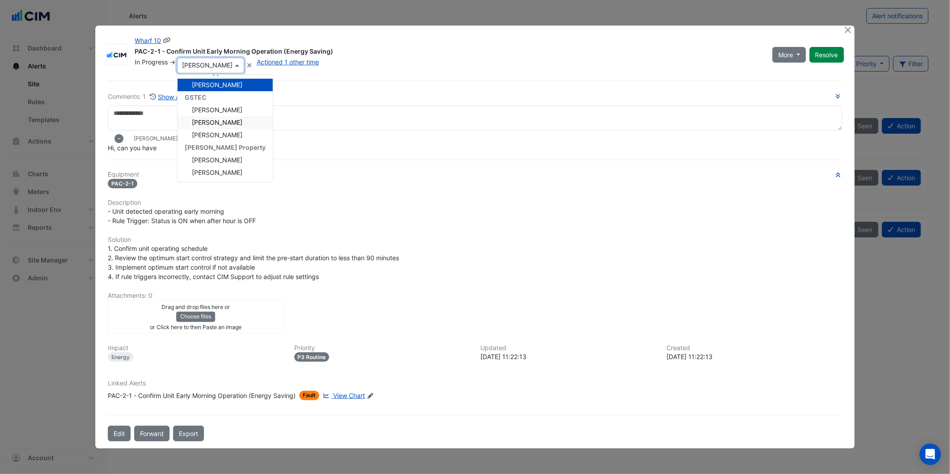
click at [230, 122] on span "Patrick Alwan" at bounding box center [217, 123] width 51 height 8
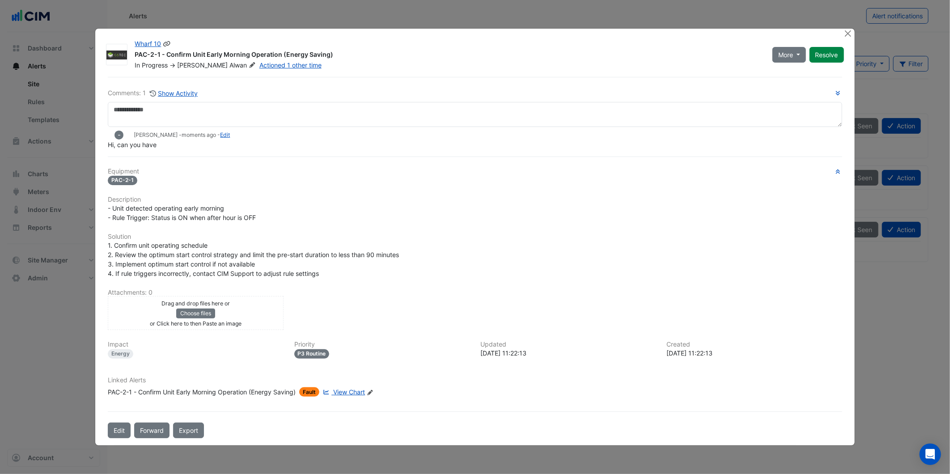
click at [261, 191] on div "Equipment PAC-2-1 Description - Unit detected operating early morning - Rule Tr…" at bounding box center [475, 286] width 734 height 237
click at [192, 88] on button "Show Activity" at bounding box center [173, 93] width 49 height 10
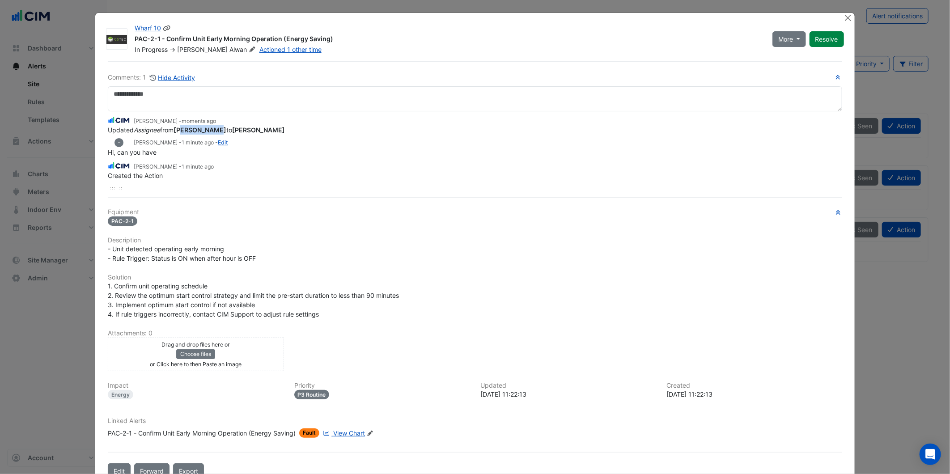
drag, startPoint x: 181, startPoint y: 128, endPoint x: 217, endPoint y: 128, distance: 35.4
click at [217, 128] on strong "[PERSON_NAME]" at bounding box center [200, 130] width 53 height 8
drag, startPoint x: 217, startPoint y: 128, endPoint x: 285, endPoint y: 222, distance: 115.5
click at [285, 222] on div "PAC-2-1" at bounding box center [475, 221] width 734 height 10
click at [832, 42] on button "Resolve" at bounding box center [827, 39] width 34 height 16
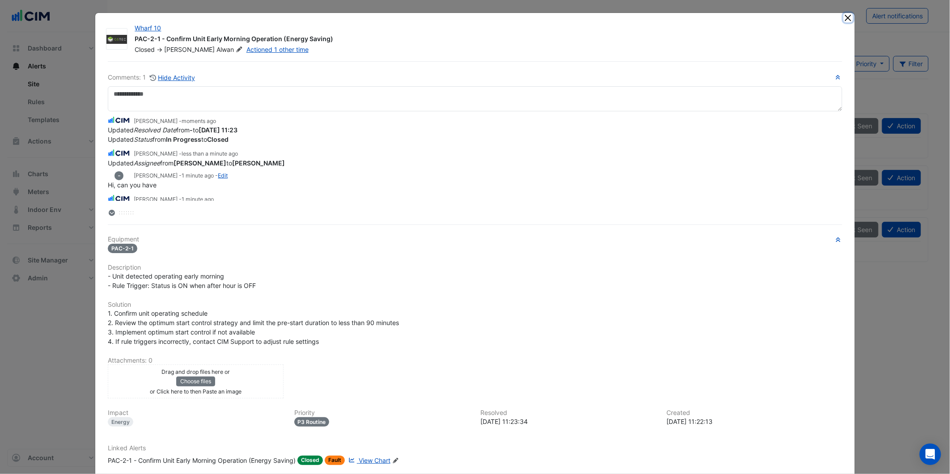
click at [844, 16] on button "Close" at bounding box center [848, 17] width 9 height 9
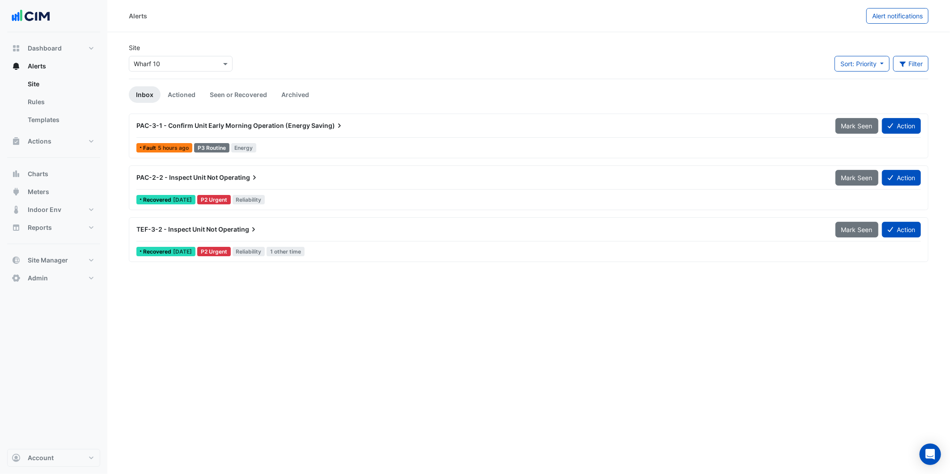
click at [551, 362] on div "Alerts Alert notifications Site × Wharf 10 Sort: Priority Priority Updated Filt…" at bounding box center [528, 237] width 843 height 474
click at [59, 139] on button "Actions" at bounding box center [53, 141] width 93 height 18
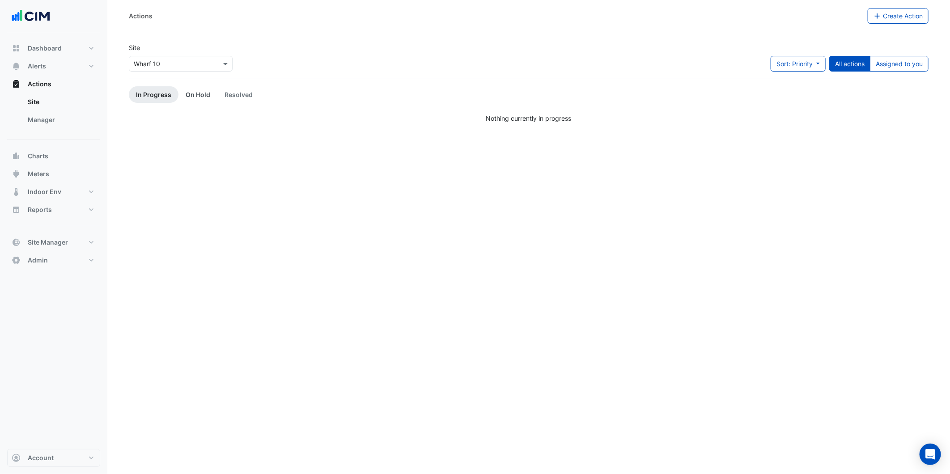
click at [200, 93] on link "On Hold" at bounding box center [198, 94] width 39 height 17
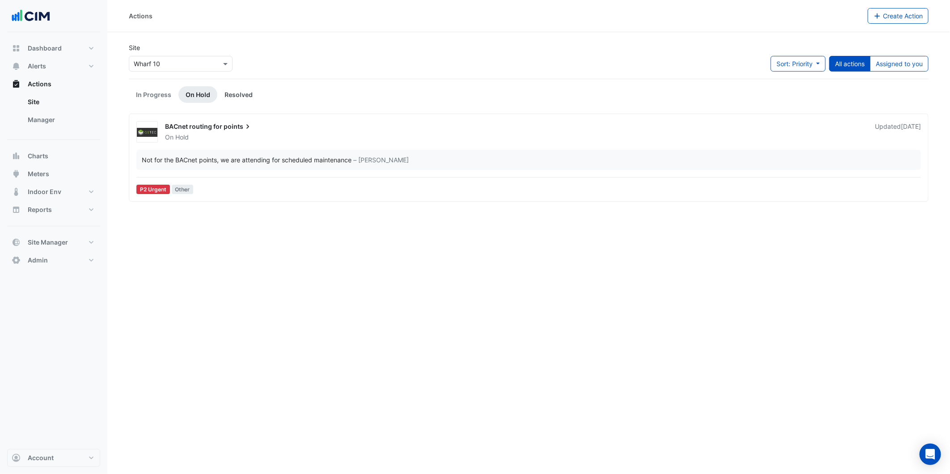
click at [233, 99] on link "Resolved" at bounding box center [238, 94] width 43 height 17
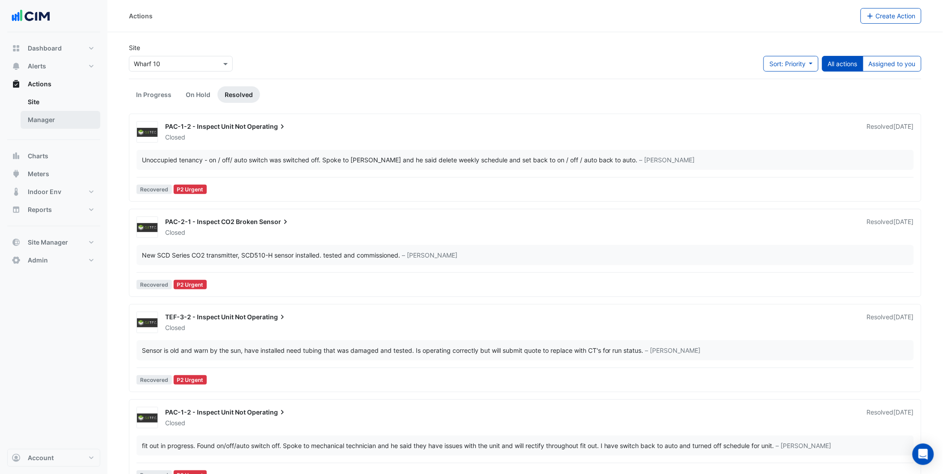
click at [53, 126] on link "Manager" at bounding box center [61, 120] width 80 height 18
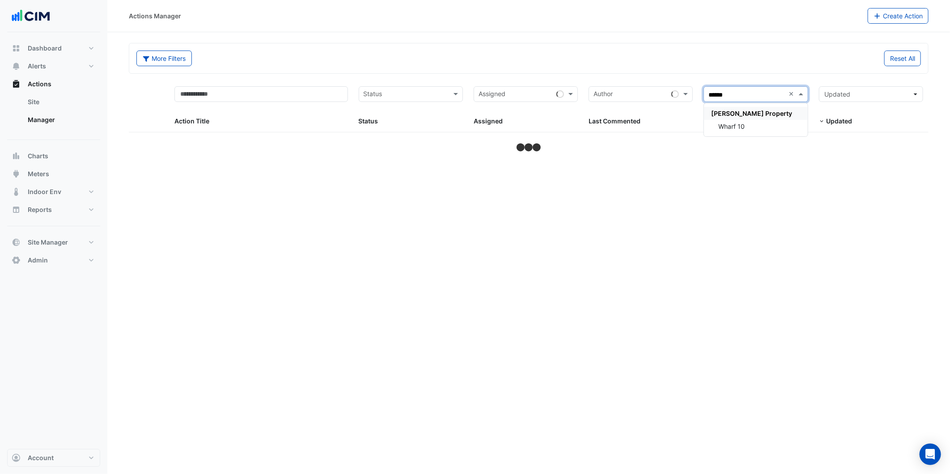
type input "*******"
click at [798, 66] on div "Reset All" at bounding box center [728, 59] width 398 height 16
select select "***"
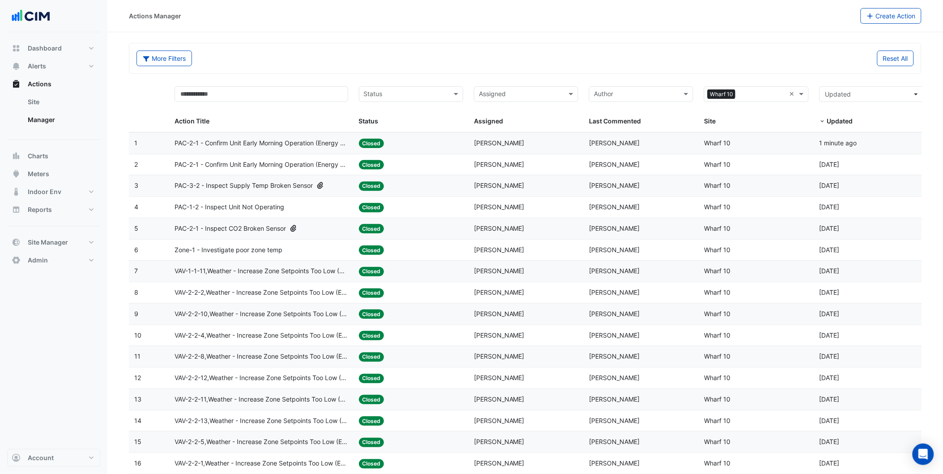
click at [611, 145] on span "Ritvick Mohan" at bounding box center [614, 143] width 51 height 8
click at [518, 95] on input "text" at bounding box center [521, 95] width 84 height 10
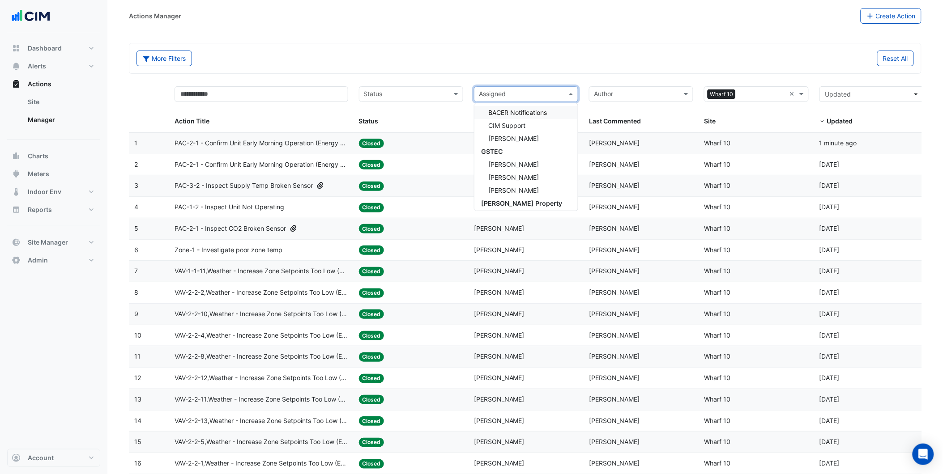
scroll to position [50, 0]
click at [524, 164] on span "[PERSON_NAME]" at bounding box center [514, 168] width 51 height 8
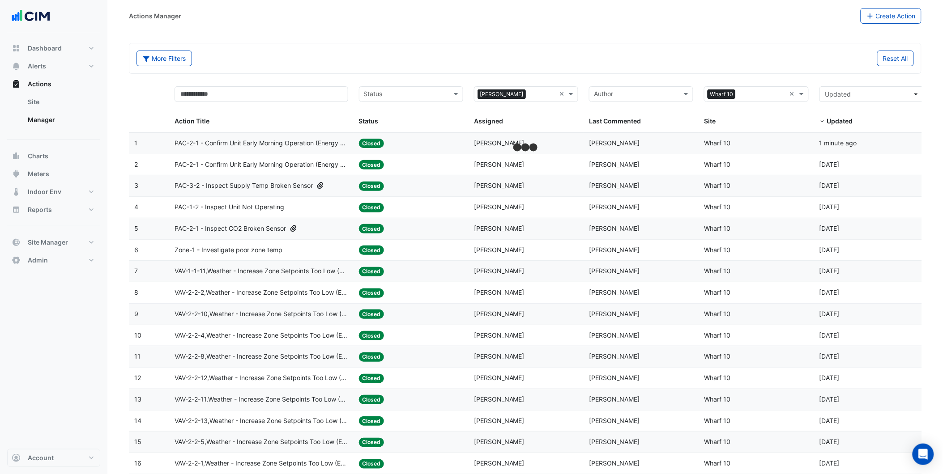
click at [591, 56] on div "Reset All" at bounding box center [722, 59] width 394 height 16
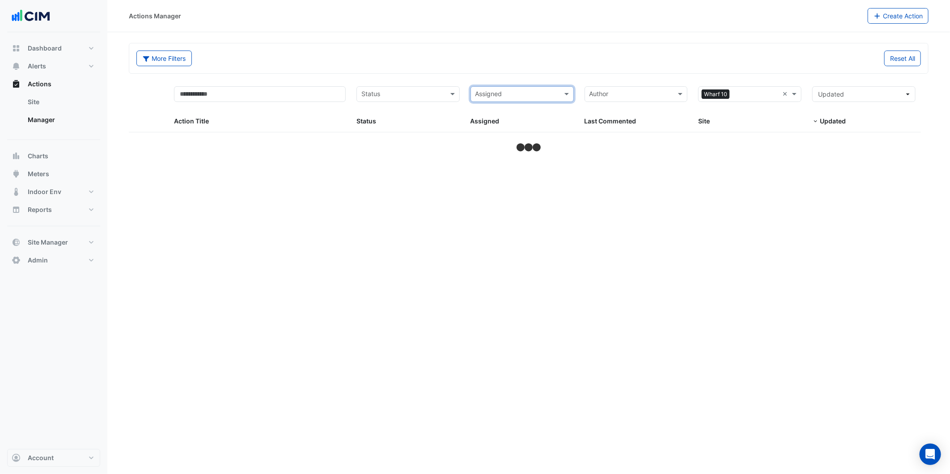
click at [532, 97] on input "text" at bounding box center [517, 95] width 83 height 10
click at [527, 205] on div "[PERSON_NAME]" at bounding box center [522, 204] width 102 height 13
click at [597, 75] on form "More Filters Reset All Status × Patrick Alwan × × Wharf 10 × Action Title Statu…" at bounding box center [529, 98] width 800 height 111
select select "***"
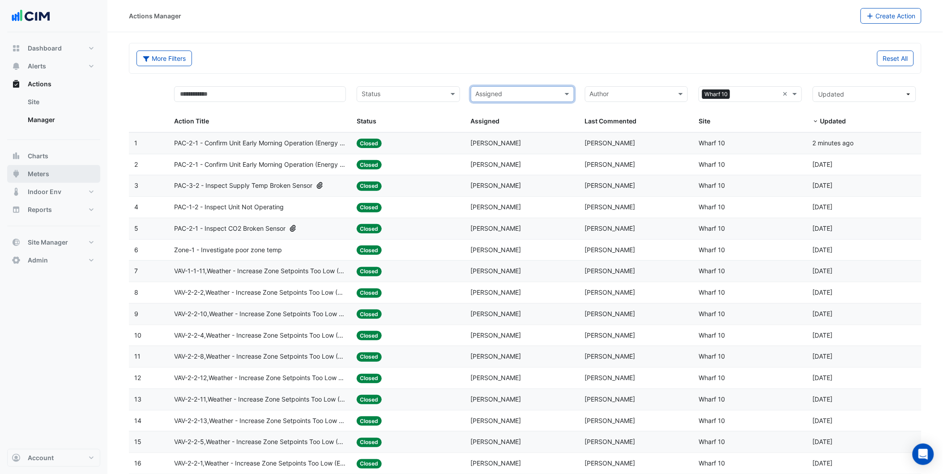
click at [52, 180] on button "Meters" at bounding box center [53, 174] width 93 height 18
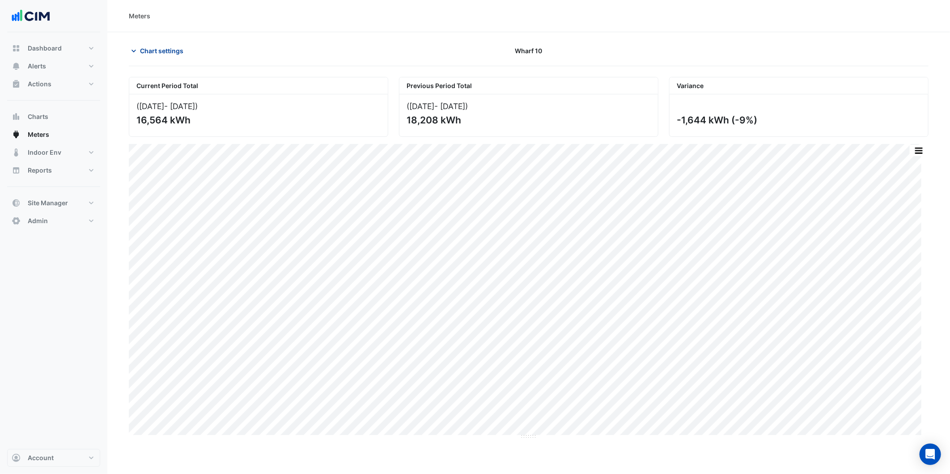
click at [176, 56] on button "Chart settings" at bounding box center [159, 51] width 60 height 16
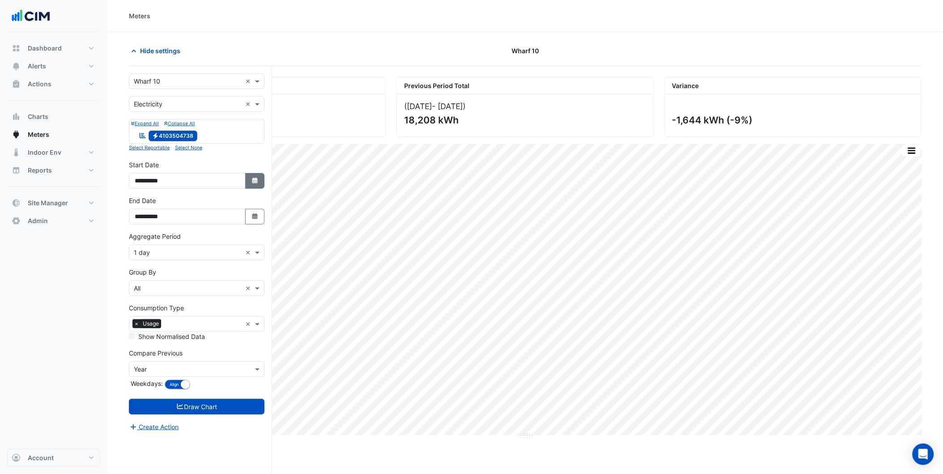
click at [254, 182] on icon "button" at bounding box center [254, 181] width 5 height 6
select select "*"
select select "****"
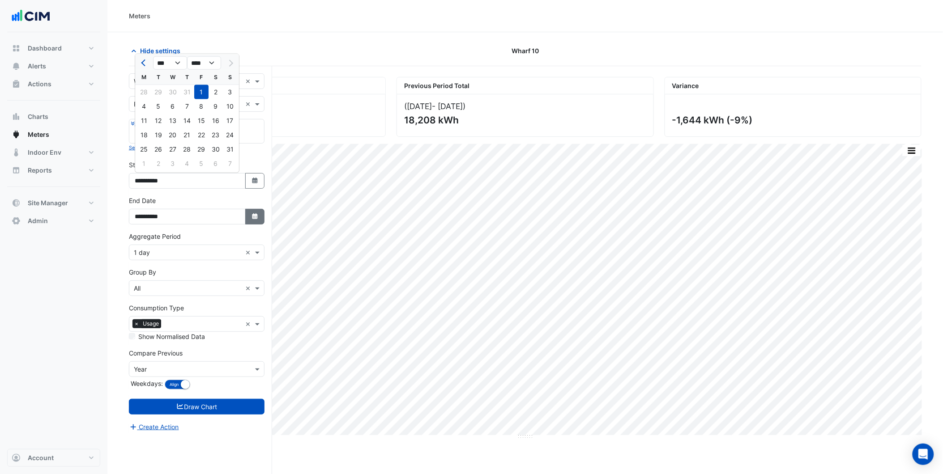
click at [251, 222] on button "Select Date" at bounding box center [255, 217] width 20 height 16
click at [231, 92] on button "Next month" at bounding box center [230, 99] width 11 height 14
select select "*"
click at [187, 158] on div "18" at bounding box center [187, 156] width 14 height 14
type input "**********"
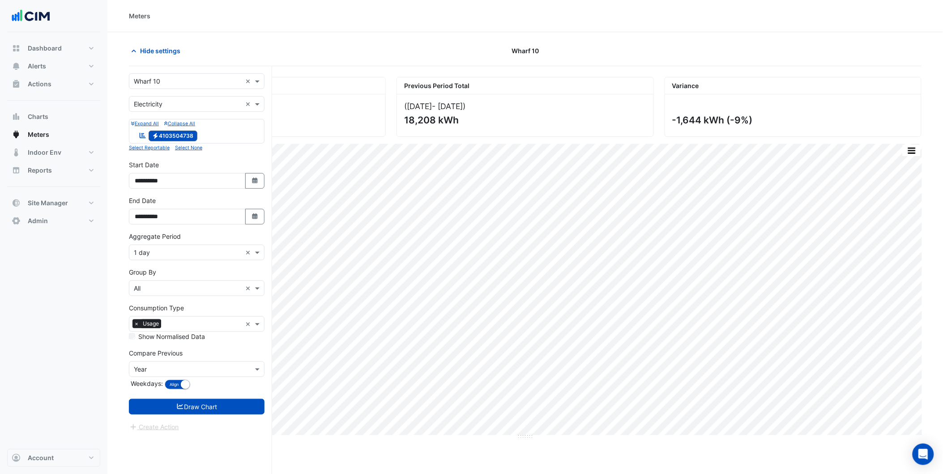
click at [179, 256] on input "text" at bounding box center [188, 252] width 108 height 9
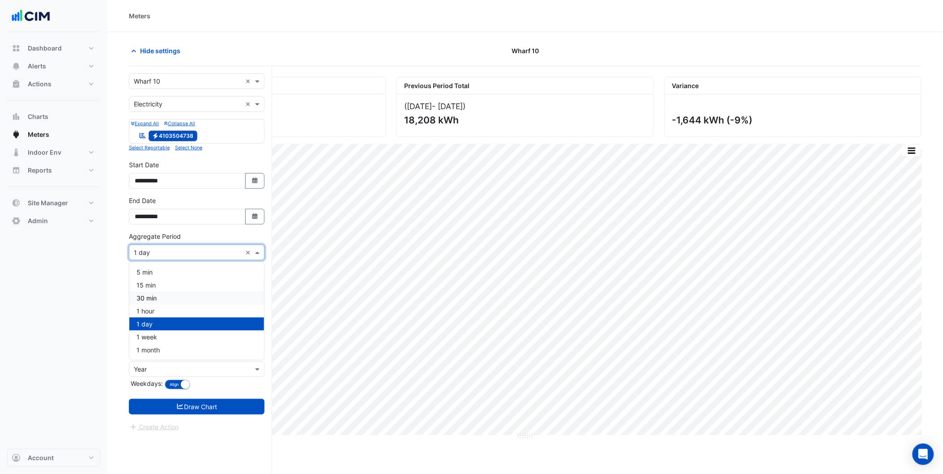
click at [168, 296] on div "30 min" at bounding box center [196, 298] width 135 height 13
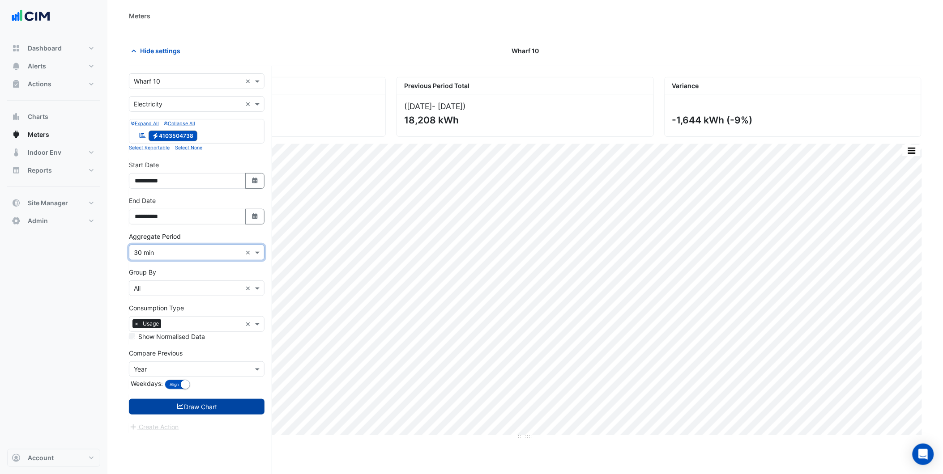
click at [195, 406] on button "Draw Chart" at bounding box center [197, 407] width 136 height 16
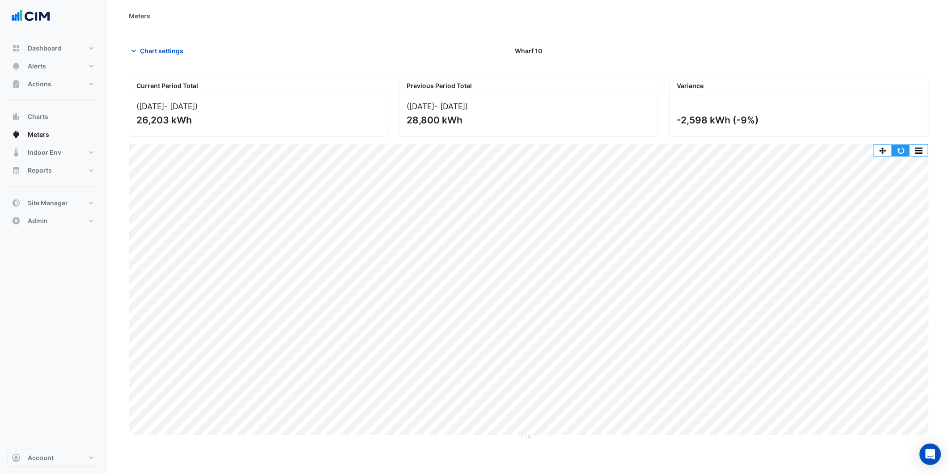
click at [894, 152] on button "button" at bounding box center [901, 150] width 18 height 11
click at [919, 151] on button "button" at bounding box center [919, 150] width 18 height 11
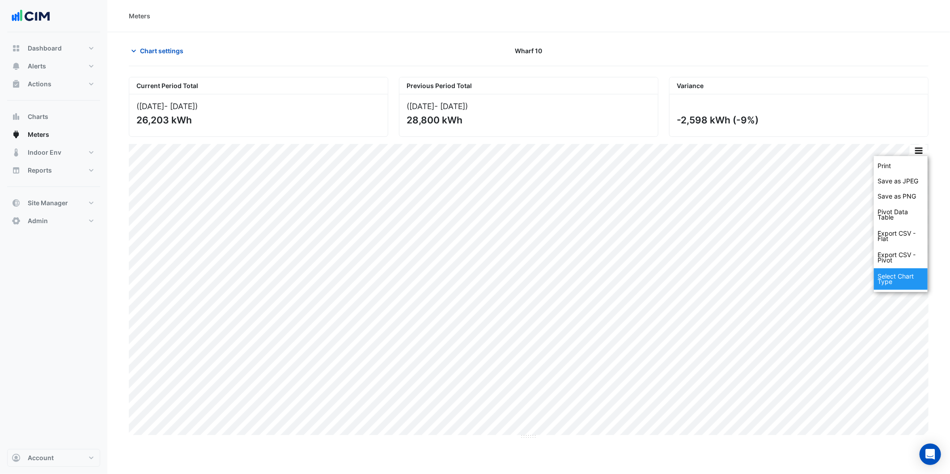
click at [892, 283] on div "Select Chart Type" at bounding box center [901, 278] width 54 height 21
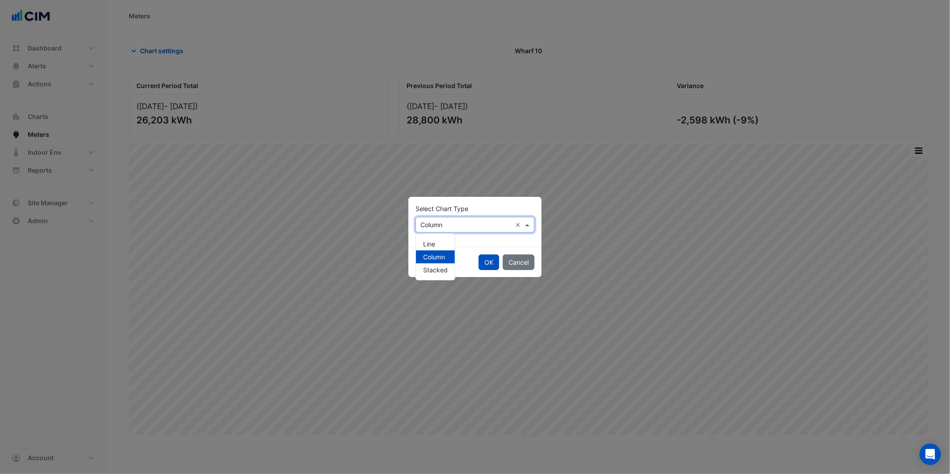
click at [470, 231] on div "× Column ×" at bounding box center [475, 225] width 119 height 16
click at [435, 242] on span "Line" at bounding box center [429, 244] width 12 height 8
click at [484, 259] on button "OK" at bounding box center [489, 263] width 21 height 16
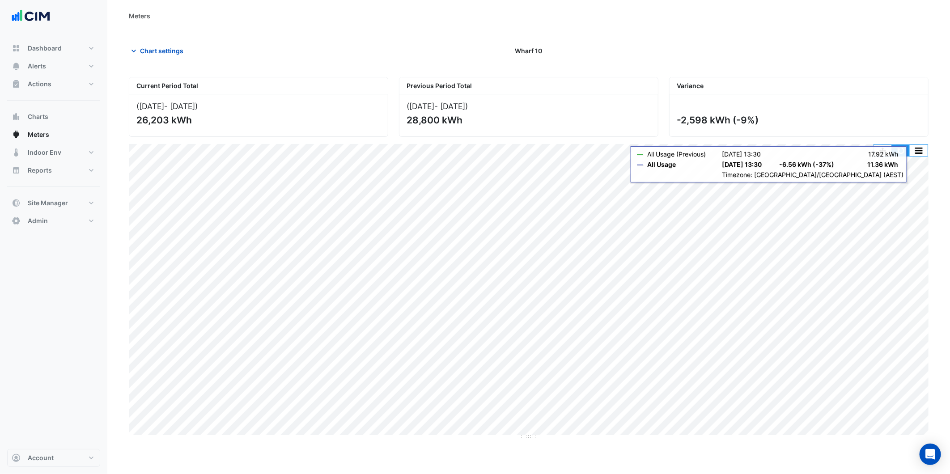
click at [902, 154] on button "button" at bounding box center [901, 150] width 18 height 11
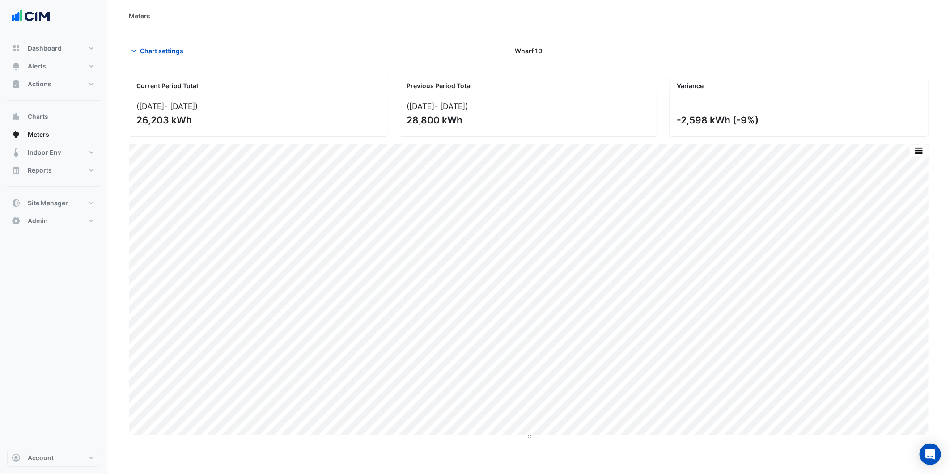
drag, startPoint x: 764, startPoint y: 124, endPoint x: 681, endPoint y: 124, distance: 82.8
click at [681, 124] on div "-2,598 kWh (-9%)" at bounding box center [798, 120] width 243 height 11
drag, startPoint x: 681, startPoint y: 124, endPoint x: 787, endPoint y: 111, distance: 106.4
click at [787, 111] on div at bounding box center [799, 106] width 244 height 9
click at [161, 48] on span "Chart settings" at bounding box center [161, 50] width 43 height 9
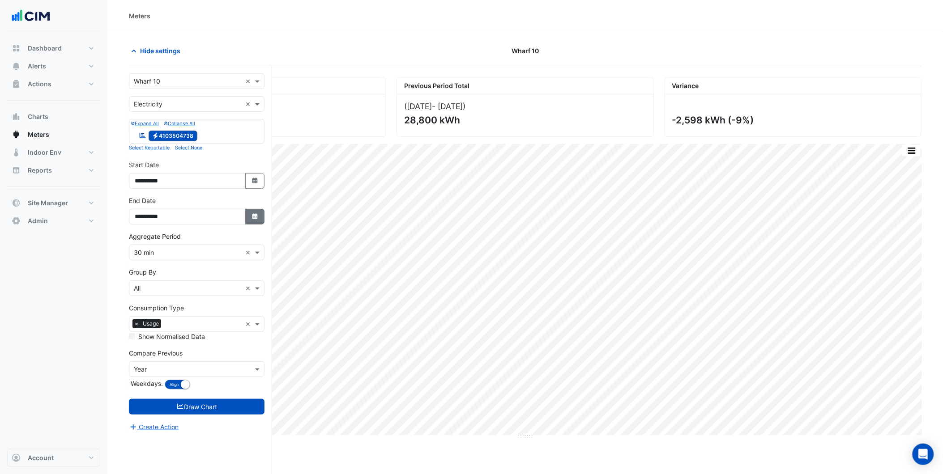
click at [251, 215] on icon "Select Date" at bounding box center [255, 216] width 8 height 6
select select "*"
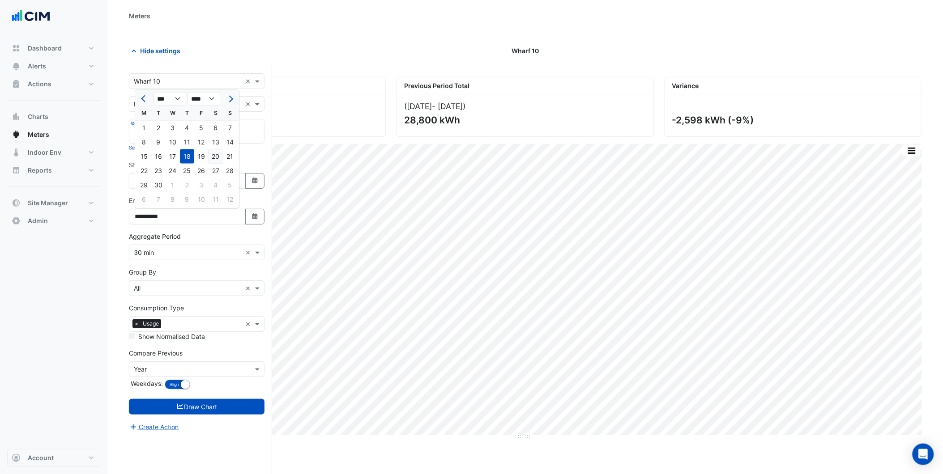
click at [211, 160] on div "20" at bounding box center [216, 156] width 14 height 14
type input "**********"
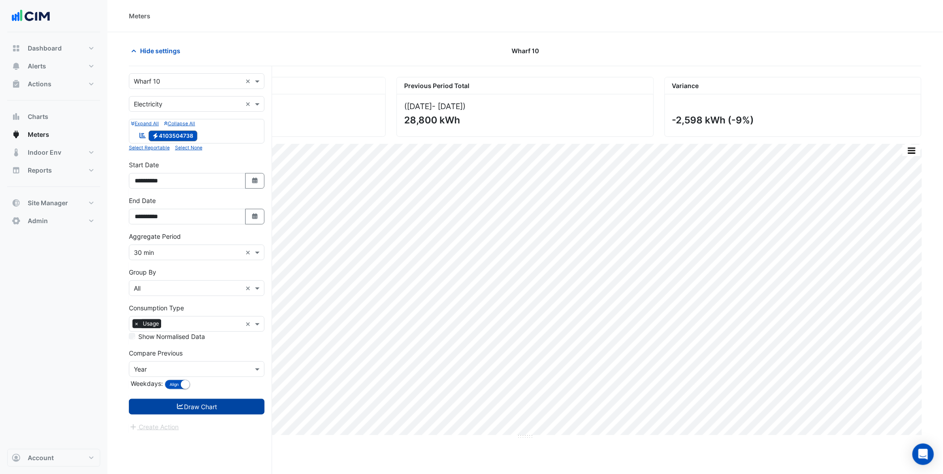
click at [231, 402] on button "Draw Chart" at bounding box center [197, 407] width 136 height 16
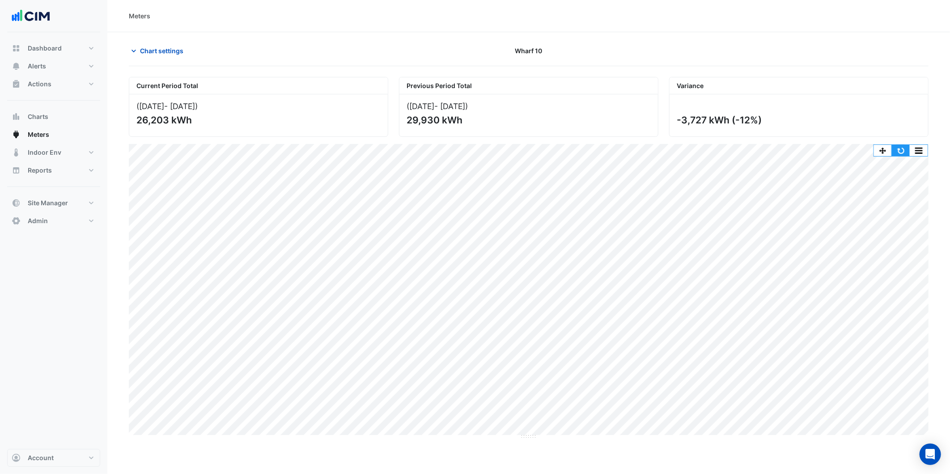
click at [901, 153] on button "button" at bounding box center [901, 150] width 18 height 11
click at [90, 70] on button "Alerts" at bounding box center [53, 66] width 93 height 18
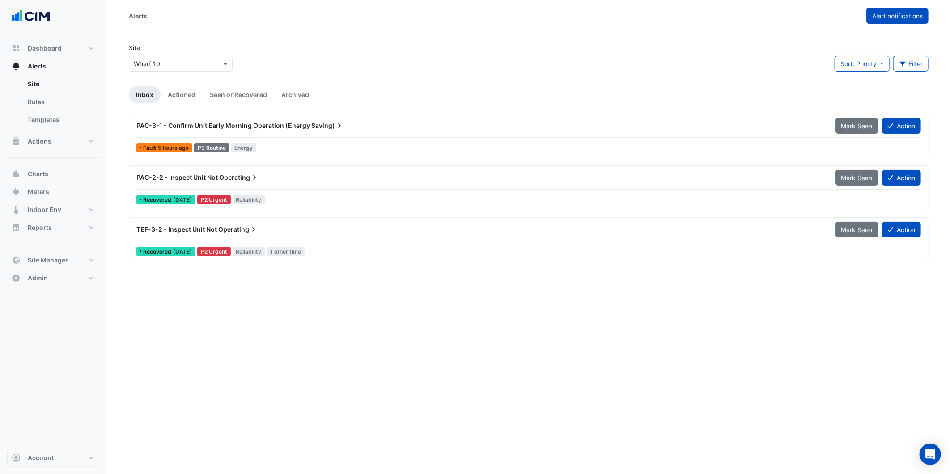
click at [905, 17] on span "Alert notifications" at bounding box center [898, 16] width 51 height 8
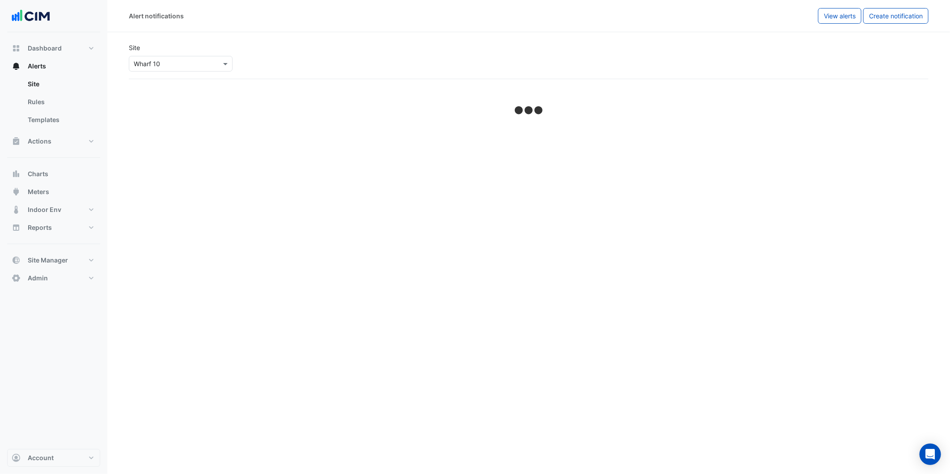
select select "******"
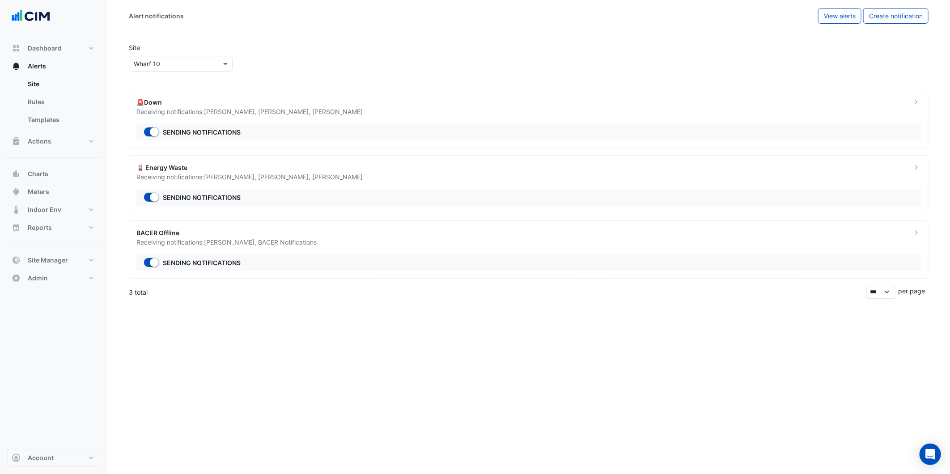
click at [294, 116] on div "Receiving notifications: Michael Chen , Patrick Alwan , Ritvick Mohan" at bounding box center [518, 111] width 765 height 9
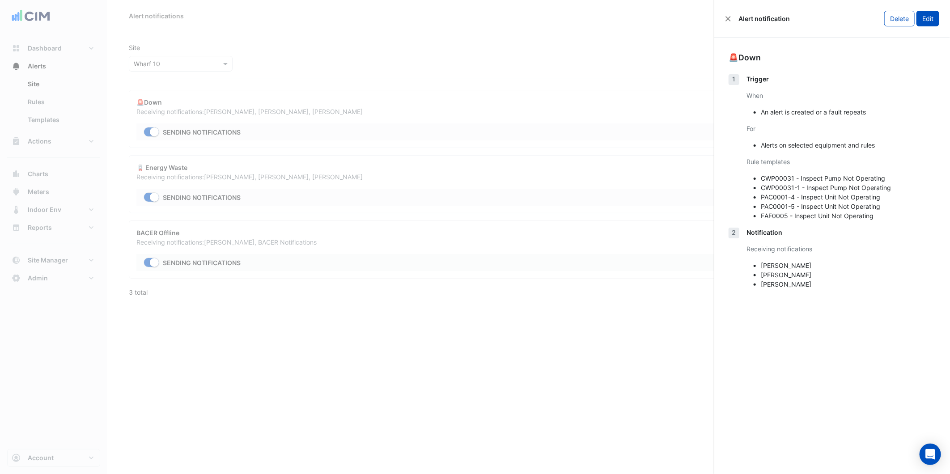
click at [931, 21] on button "Edit" at bounding box center [928, 19] width 23 height 16
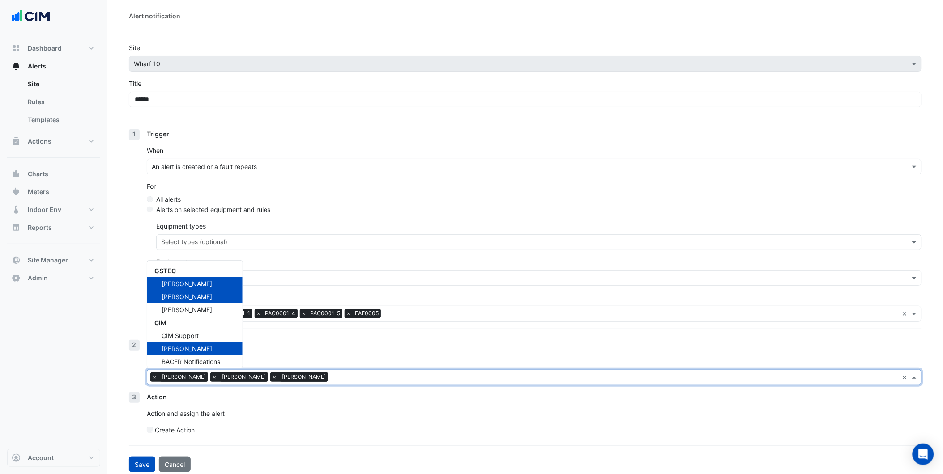
click at [332, 379] on input "text" at bounding box center [615, 378] width 567 height 9
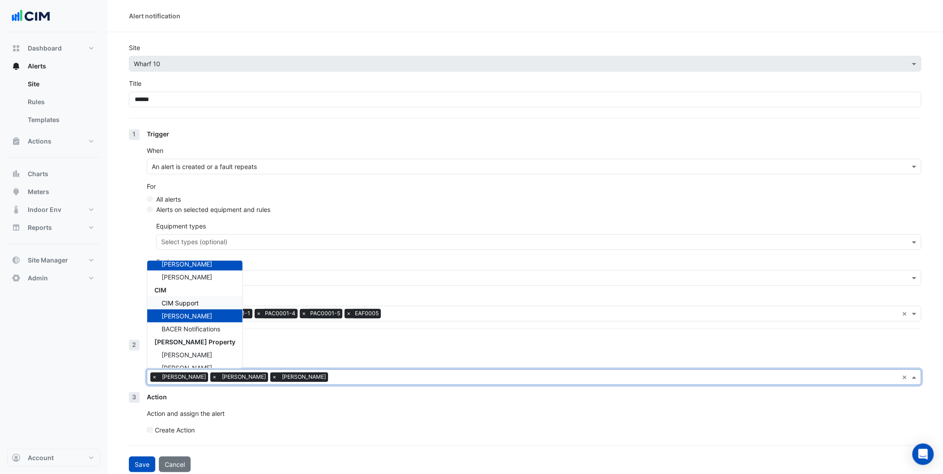
scroll to position [42, 0]
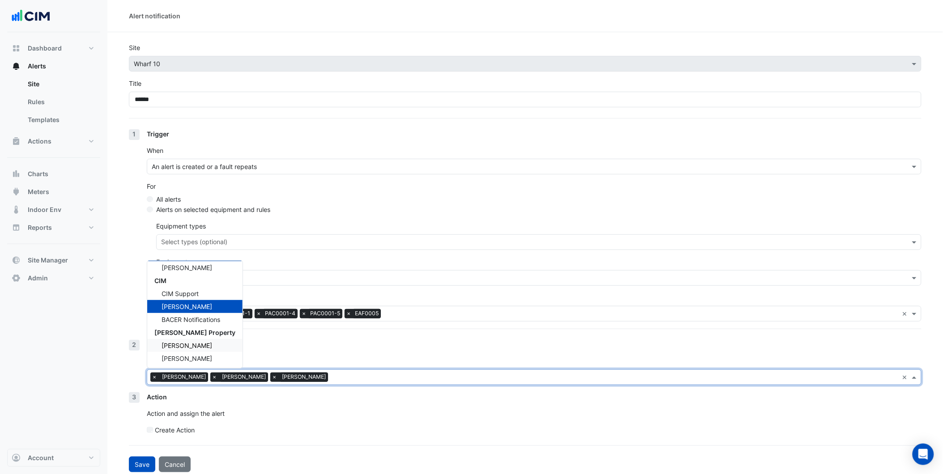
click at [187, 348] on span "Matt Procter" at bounding box center [187, 346] width 51 height 8
click at [200, 361] on div "Ina Bajaj" at bounding box center [194, 358] width 95 height 13
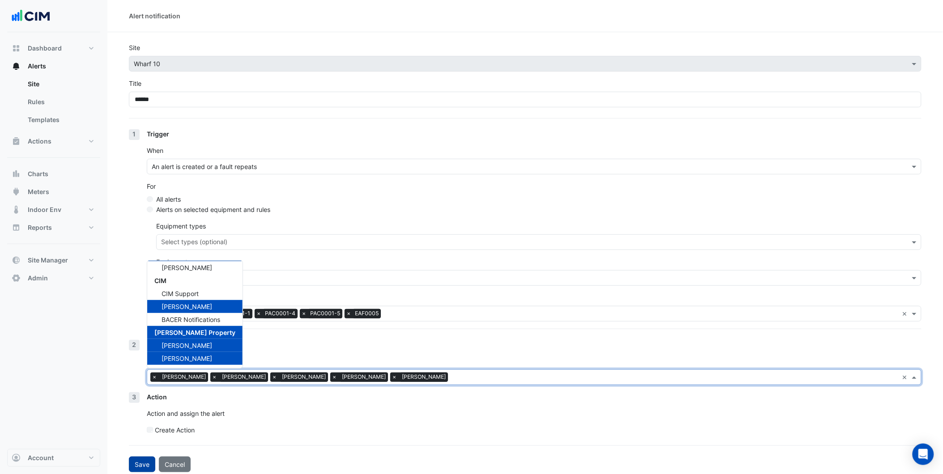
click at [146, 459] on button "Save" at bounding box center [142, 465] width 26 height 16
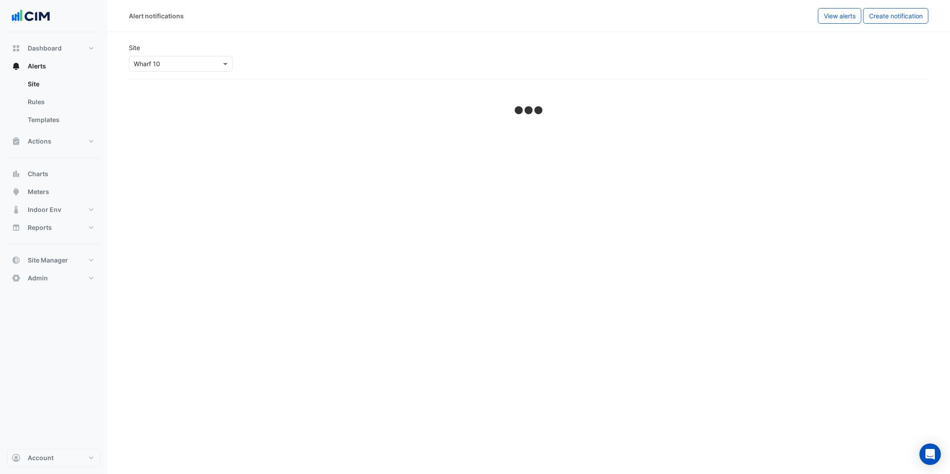
select select "******"
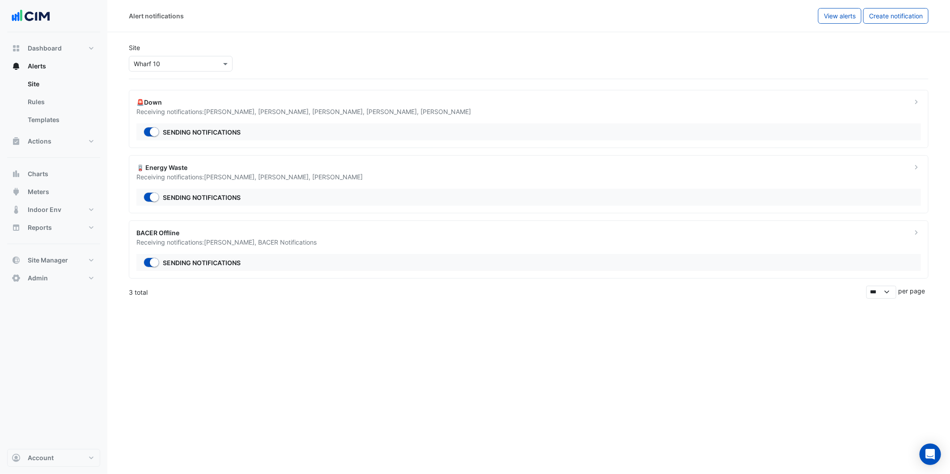
click at [386, 177] on div "Receiving notifications: Michael Chen , Patrick Alwan , Ritvick Mohan" at bounding box center [518, 176] width 765 height 9
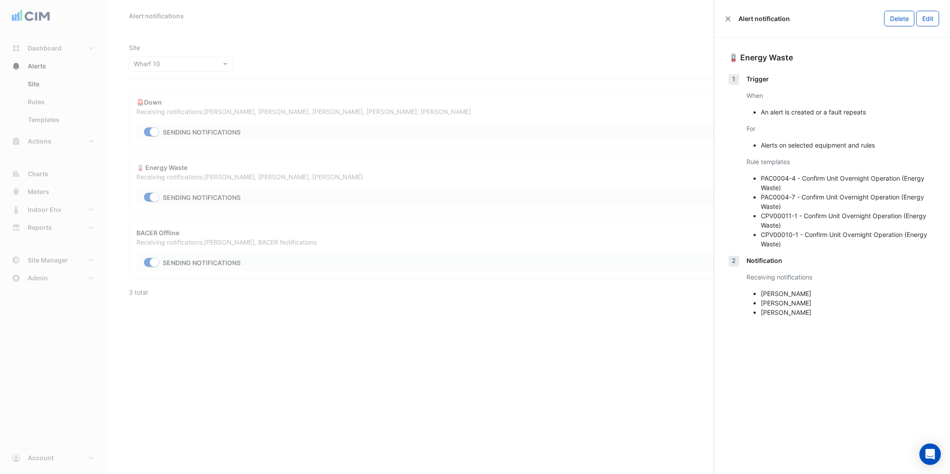
click at [547, 324] on ngb-offcanvas-backdrop at bounding box center [475, 237] width 950 height 474
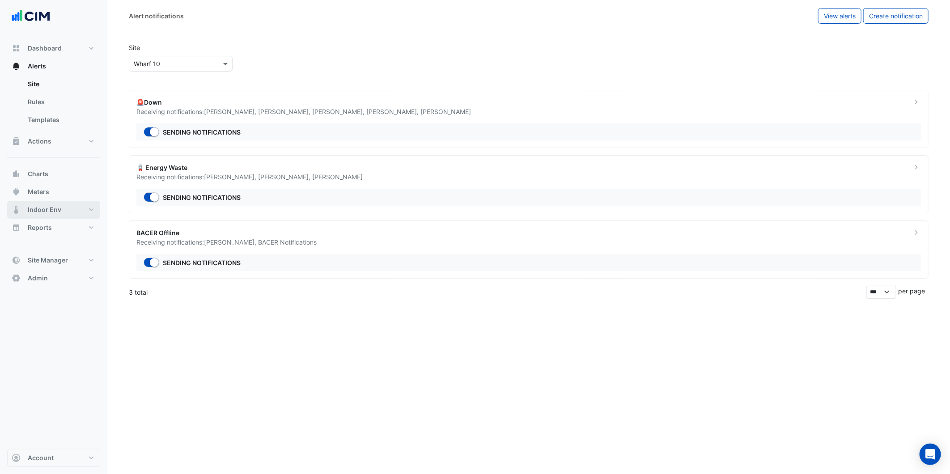
click at [87, 214] on button "Indoor Env" at bounding box center [53, 210] width 93 height 18
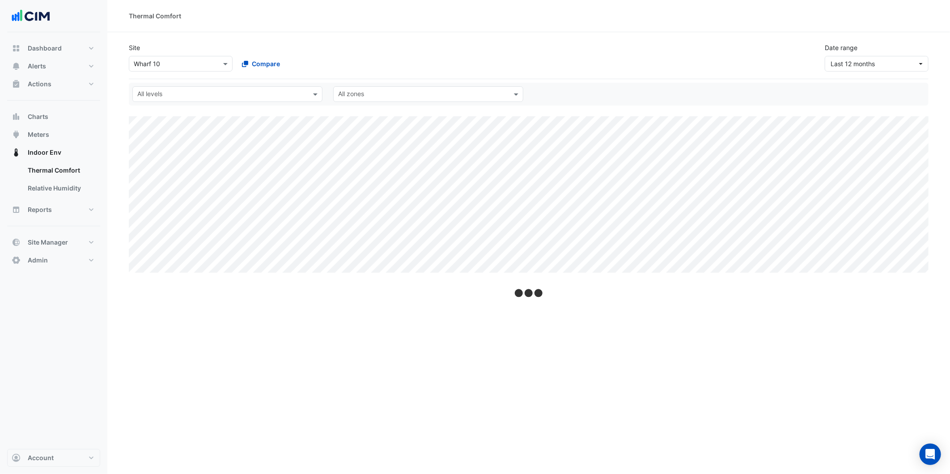
click at [73, 373] on div "Dashboard Portfolio Ratings Performance Alerts Site Rules Templates Actions Sit…" at bounding box center [53, 240] width 93 height 417
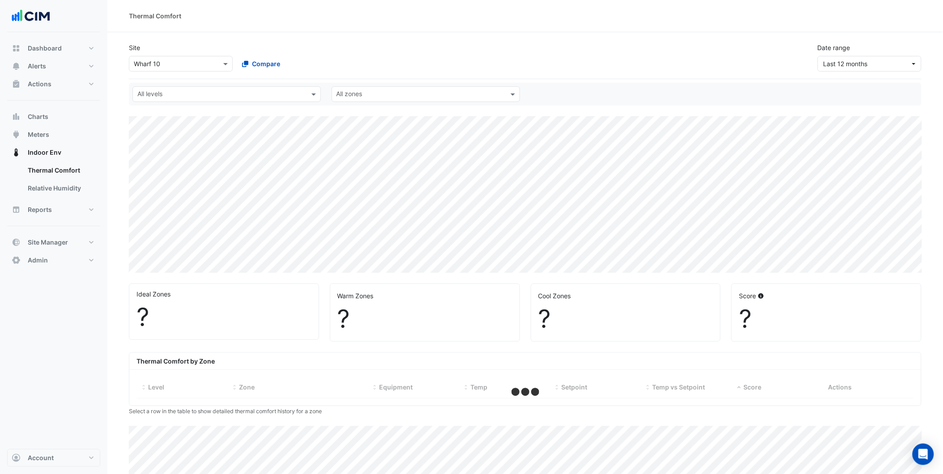
select select "***"
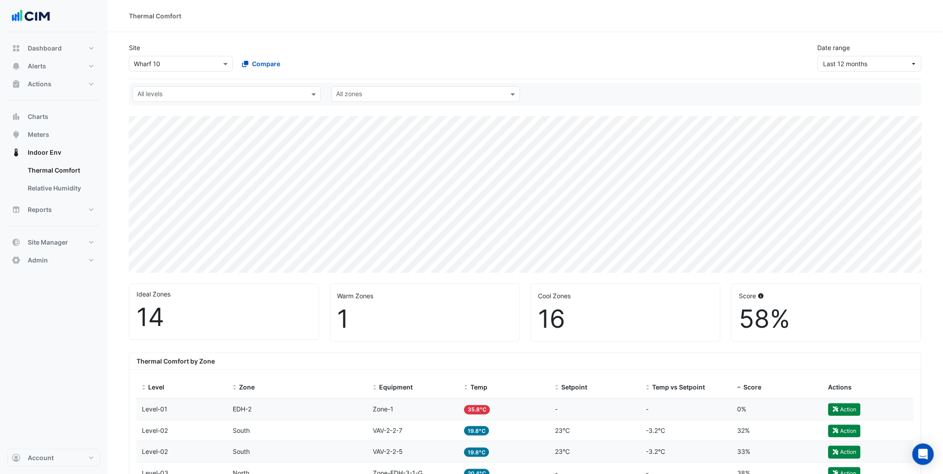
click at [79, 368] on div "Dashboard Portfolio Ratings Performance Alerts Site Rules Templates Actions Sit…" at bounding box center [53, 240] width 93 height 417
click at [59, 137] on button "Meters" at bounding box center [53, 135] width 93 height 18
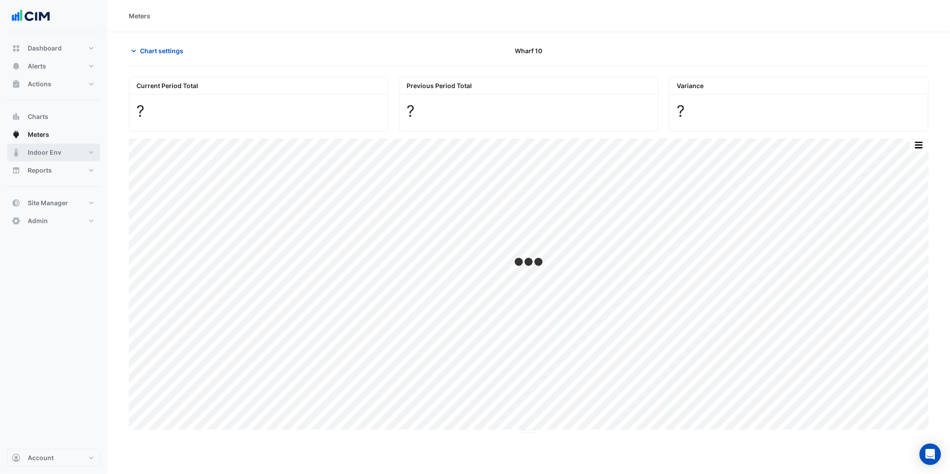
click at [47, 158] on button "Indoor Env" at bounding box center [53, 153] width 93 height 18
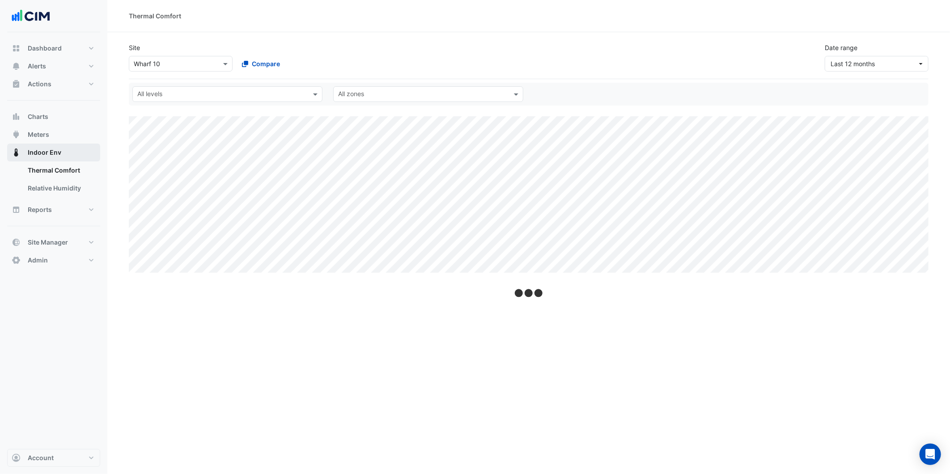
click at [47, 148] on span "Indoor Env" at bounding box center [45, 152] width 34 height 9
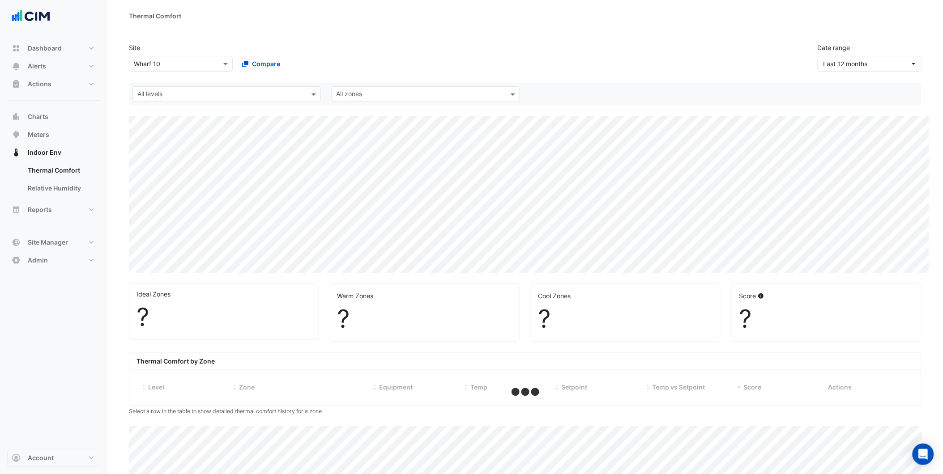
select select "***"
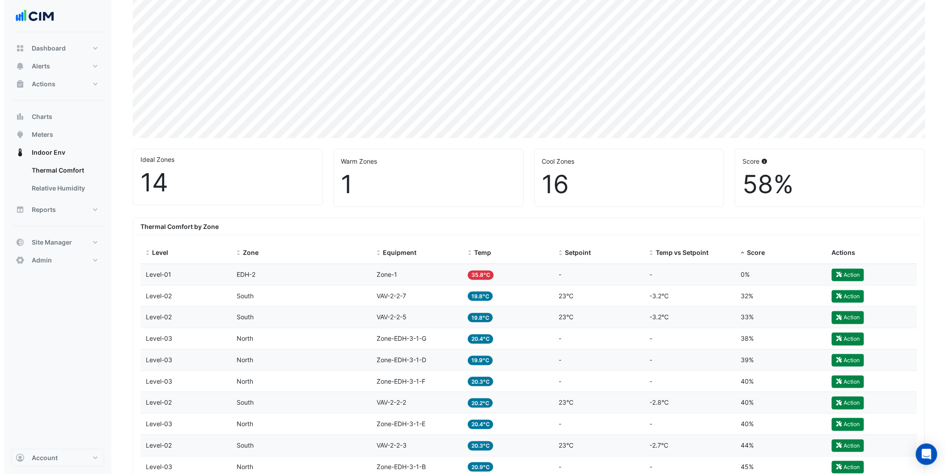
scroll to position [199, 0]
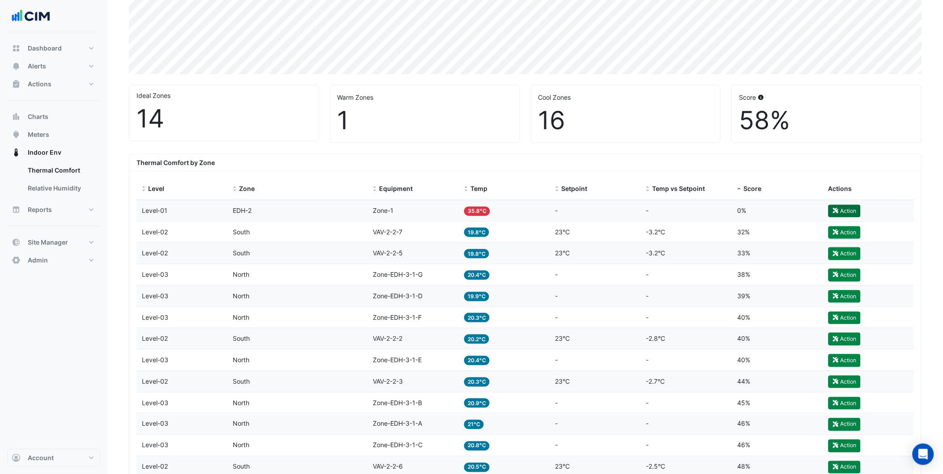
click at [846, 210] on button "Action" at bounding box center [844, 211] width 32 height 13
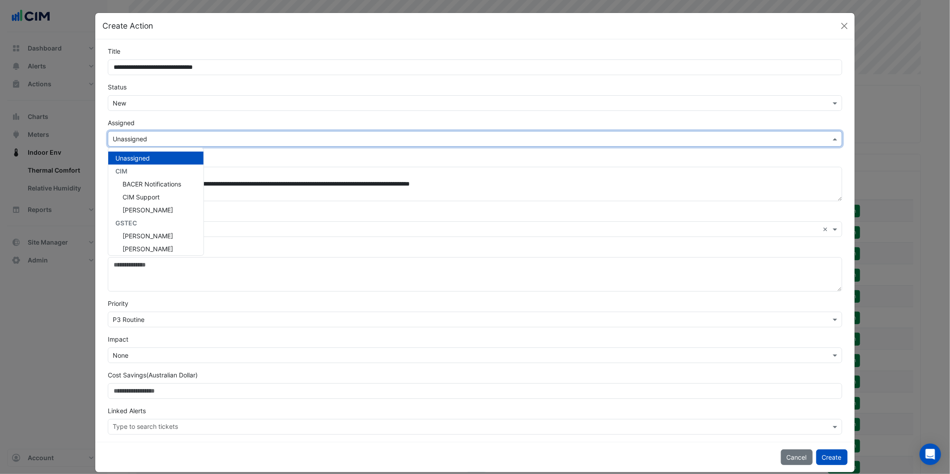
click at [156, 135] on input "text" at bounding box center [466, 139] width 707 height 9
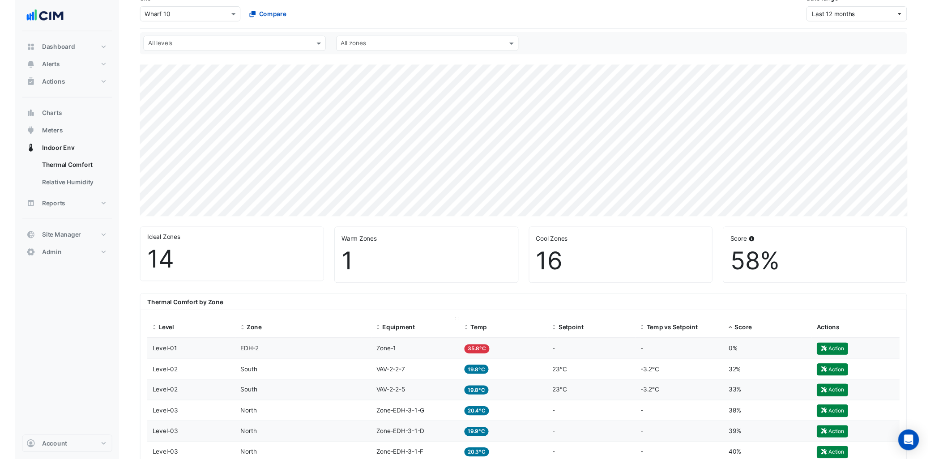
scroll to position [0, 0]
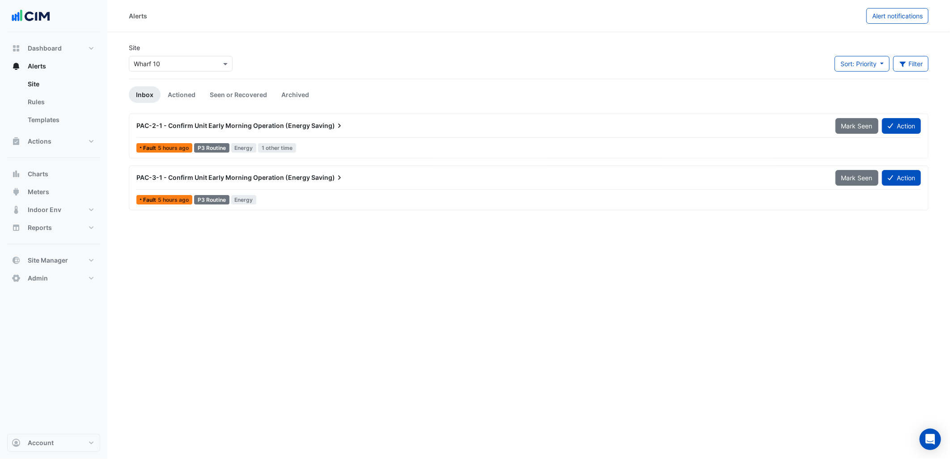
click at [387, 260] on div "Alerts Alert notifications Site × Wharf 10 Sort: Priority Priority Updated Filt…" at bounding box center [528, 229] width 843 height 459
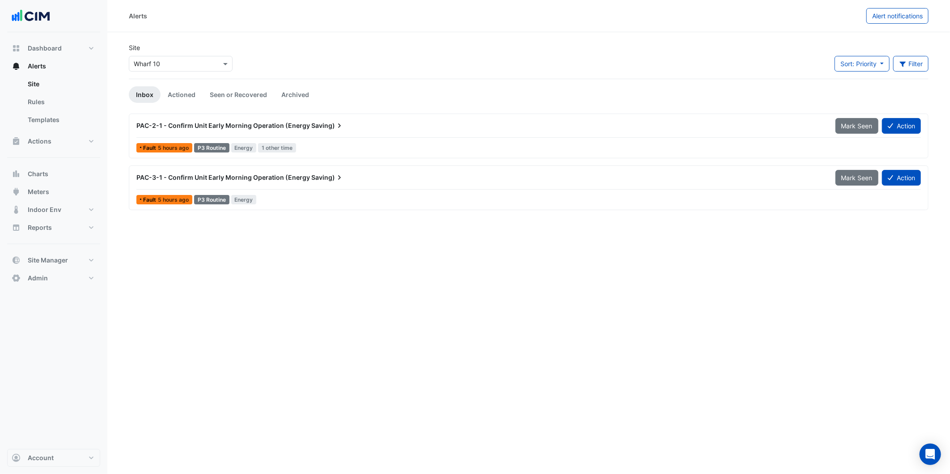
click at [374, 318] on div "Alerts Alert notifications Site × Wharf 10 Sort: Priority Priority Updated Filt…" at bounding box center [528, 237] width 843 height 474
click at [190, 409] on div "Alerts Alert notifications Site × Wharf 10 Sort: Priority Priority Updated Filt…" at bounding box center [528, 237] width 843 height 474
click at [215, 367] on div "Alerts Alert notifications Site × Wharf 10 Sort: Priority Priority Updated Filt…" at bounding box center [528, 237] width 843 height 474
click at [199, 285] on div "Alerts Alert notifications Site × Wharf 10 Sort: Priority Priority Updated Filt…" at bounding box center [528, 237] width 843 height 474
click at [226, 92] on link "Seen or Recovered" at bounding box center [239, 94] width 72 height 17
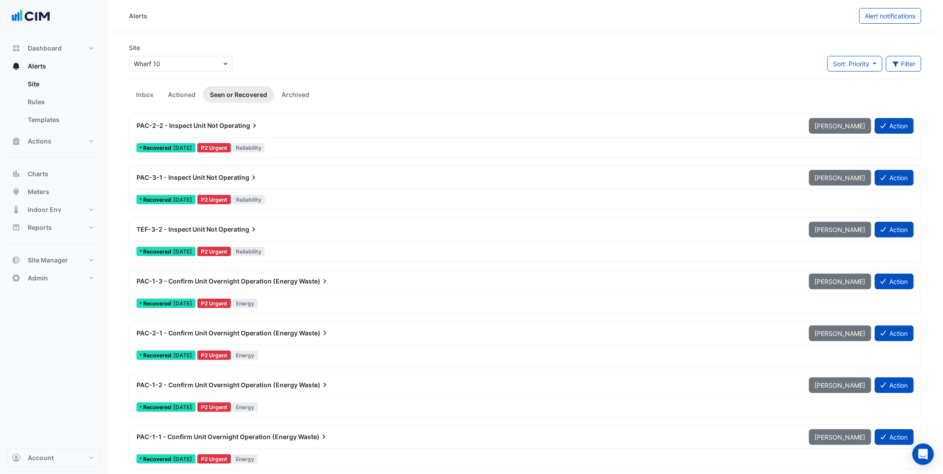
click at [345, 129] on div "PAC-2-2 - Inspect Unit Not Operating" at bounding box center [467, 125] width 662 height 9
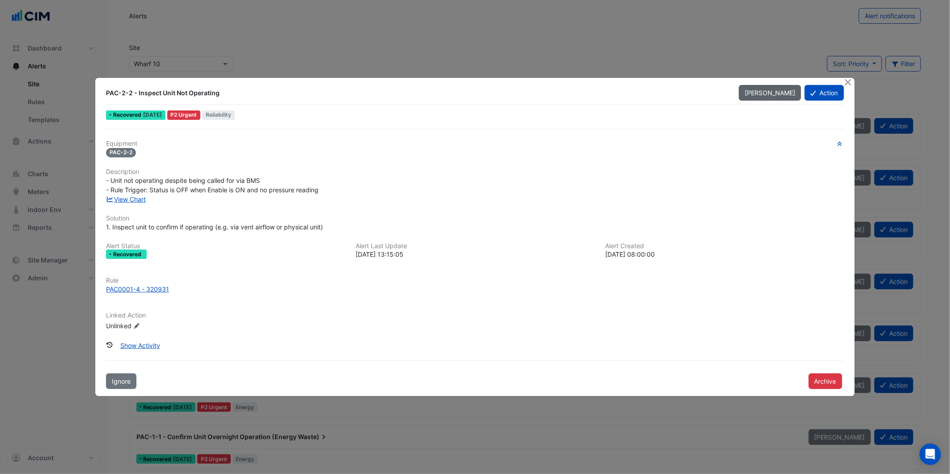
click at [784, 96] on button "[PERSON_NAME]" at bounding box center [770, 93] width 62 height 16
click at [849, 81] on button "Close" at bounding box center [848, 82] width 9 height 9
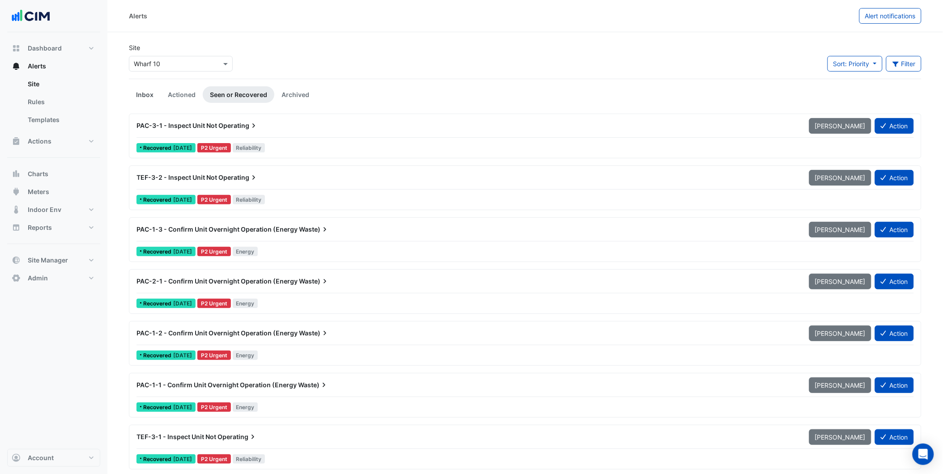
click at [145, 95] on link "Inbox" at bounding box center [145, 94] width 32 height 17
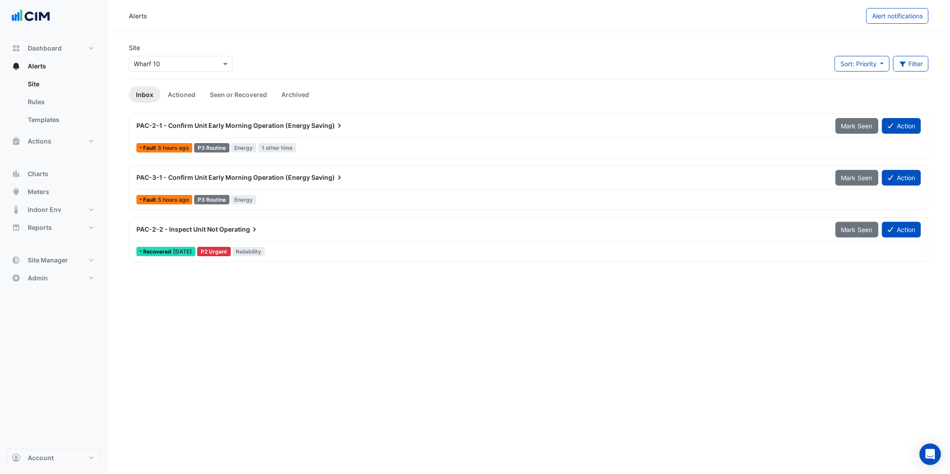
click at [240, 234] on div "PAC-2-2 - Inspect Unit Not Operating" at bounding box center [480, 230] width 699 height 16
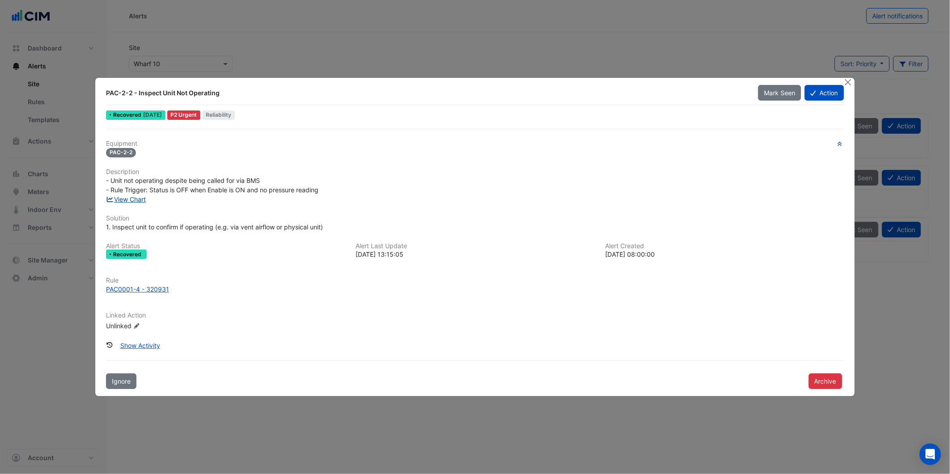
click at [132, 196] on link "View Chart" at bounding box center [126, 200] width 40 height 8
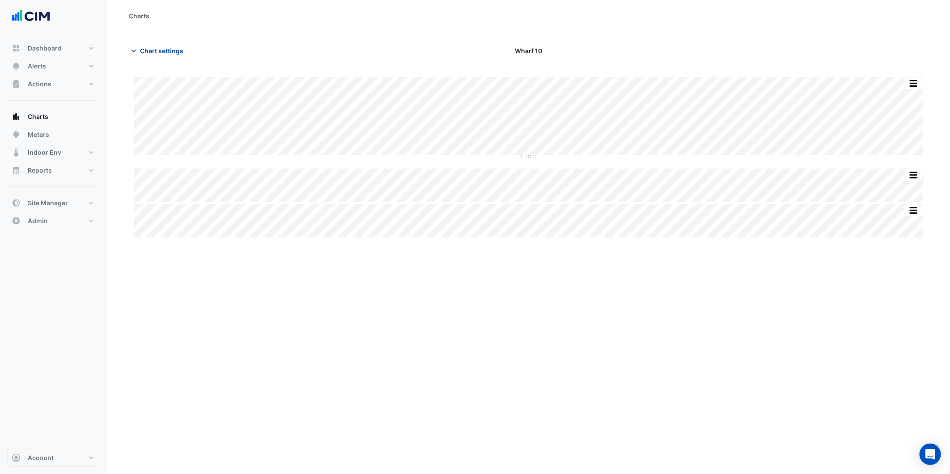
click at [162, 55] on button "Chart settings" at bounding box center [159, 51] width 60 height 16
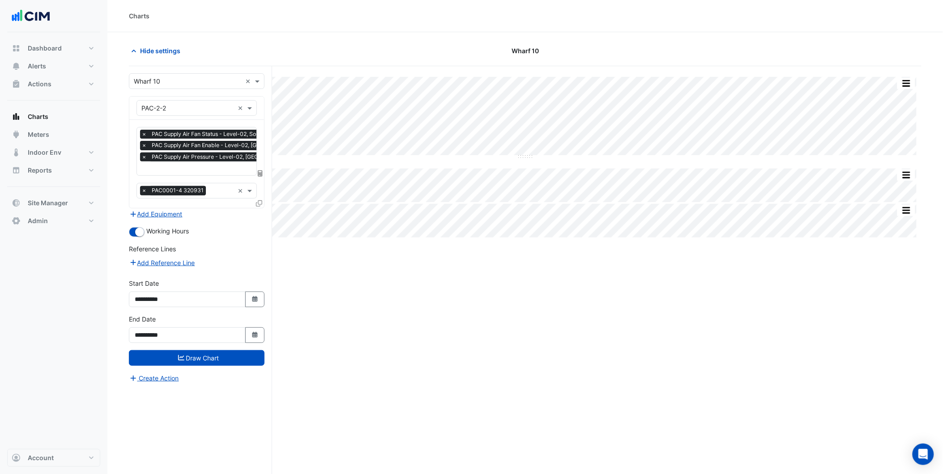
scroll to position [0, 4]
click at [207, 166] on input "text" at bounding box center [221, 169] width 169 height 9
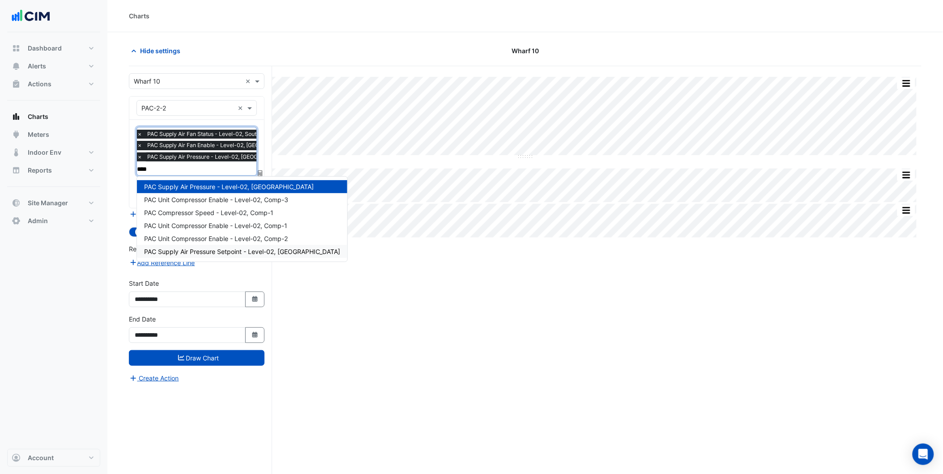
type input "****"
click at [513, 362] on div "Split All Split None Print Save as JPEG Save as PNG Pivot Data Table Export CSV…" at bounding box center [525, 287] width 793 height 442
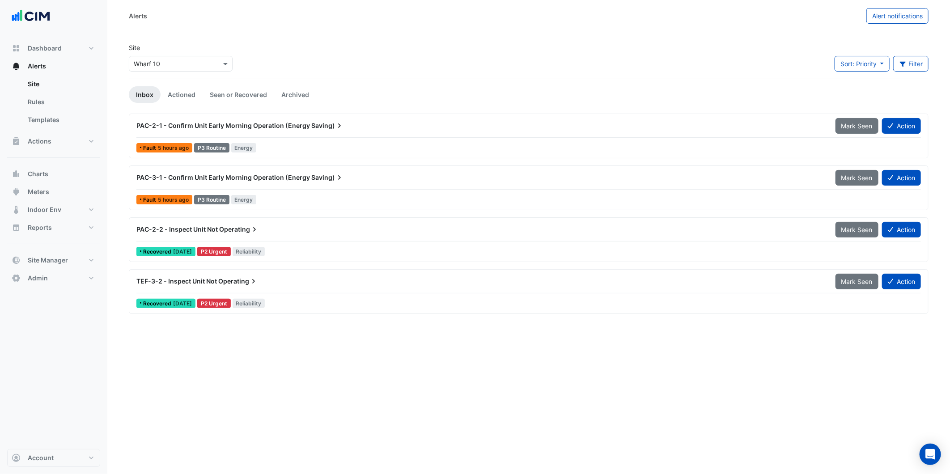
click at [432, 390] on div "Alerts Alert notifications Site × Wharf 10 Sort: Priority Priority Updated Filt…" at bounding box center [528, 237] width 843 height 474
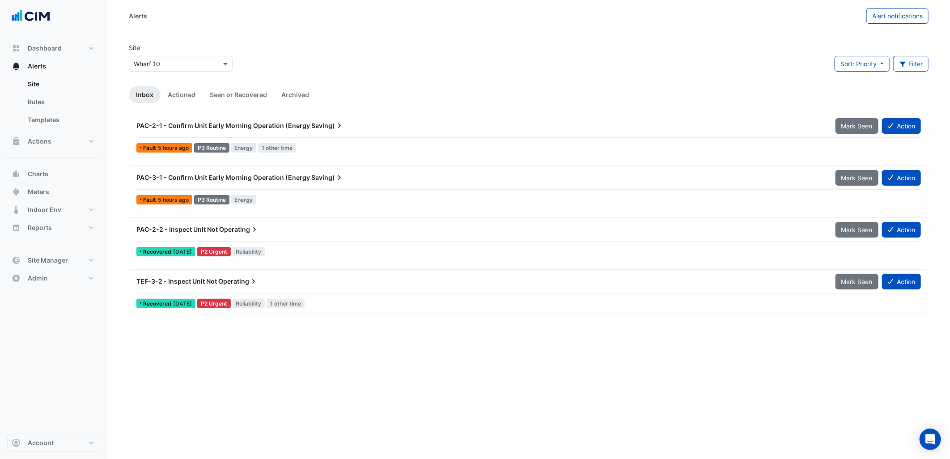
click at [178, 76] on div "Site × Wharf 10" at bounding box center [181, 61] width 115 height 36
click at [184, 65] on input "text" at bounding box center [172, 64] width 76 height 9
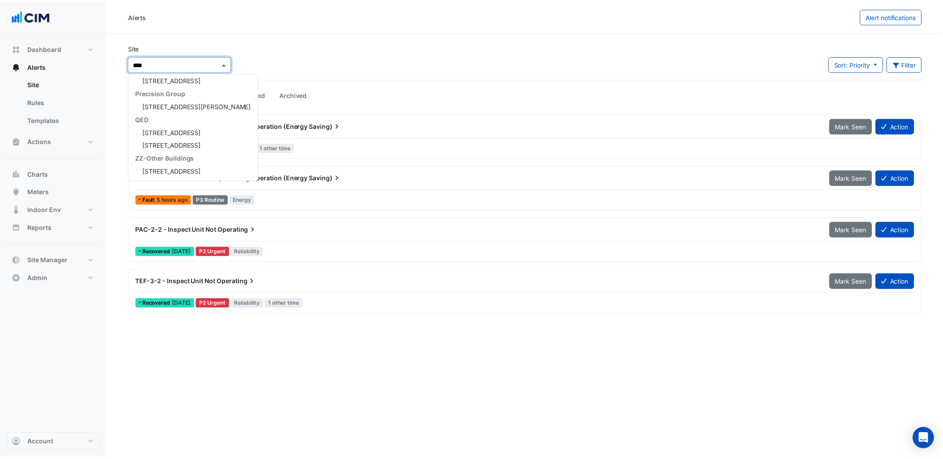
scroll to position [3, 0]
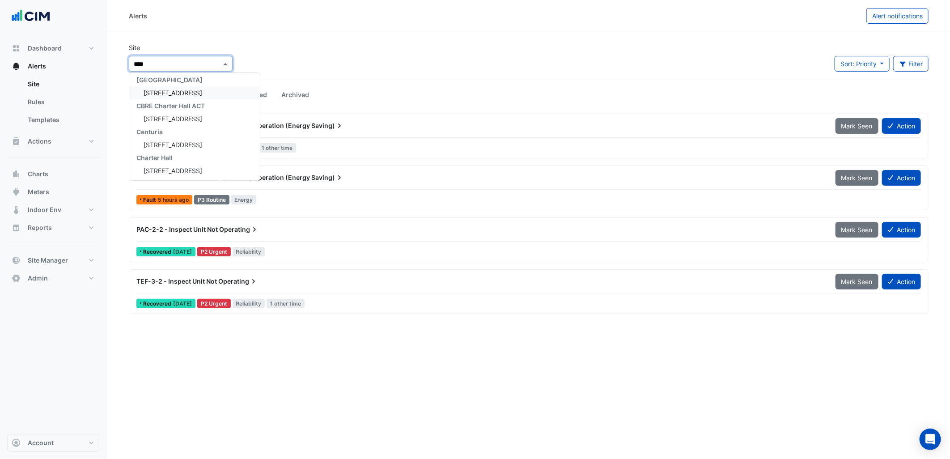
type input "*****"
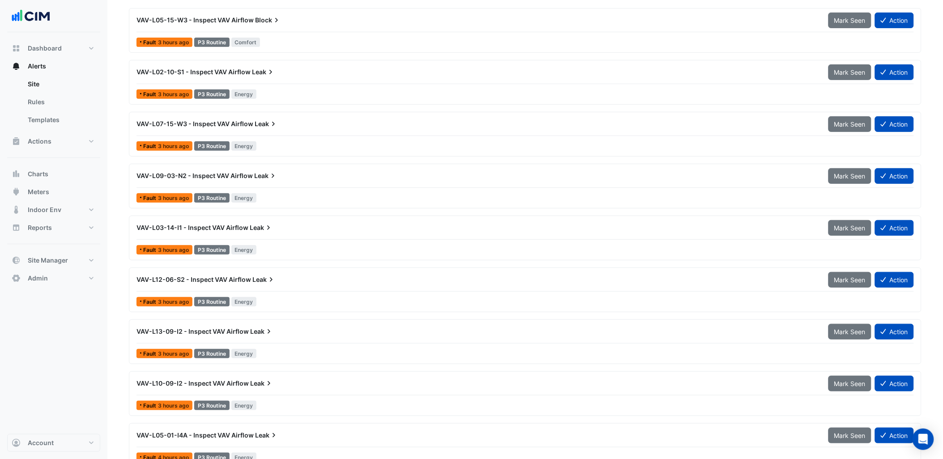
scroll to position [149, 0]
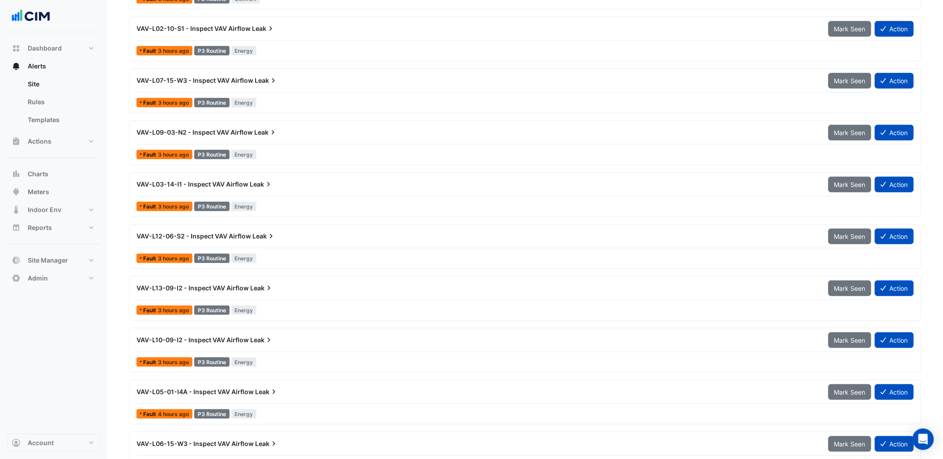
click at [264, 185] on icon at bounding box center [268, 184] width 9 height 9
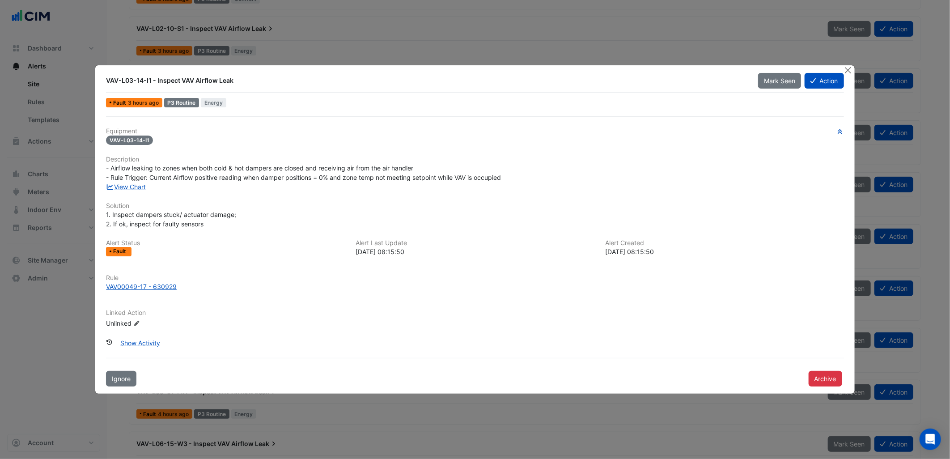
click at [129, 191] on div "View Chart" at bounding box center [475, 186] width 749 height 9
click at [136, 190] on link "View Chart" at bounding box center [126, 187] width 40 height 8
click at [847, 72] on button "Close" at bounding box center [848, 69] width 9 height 9
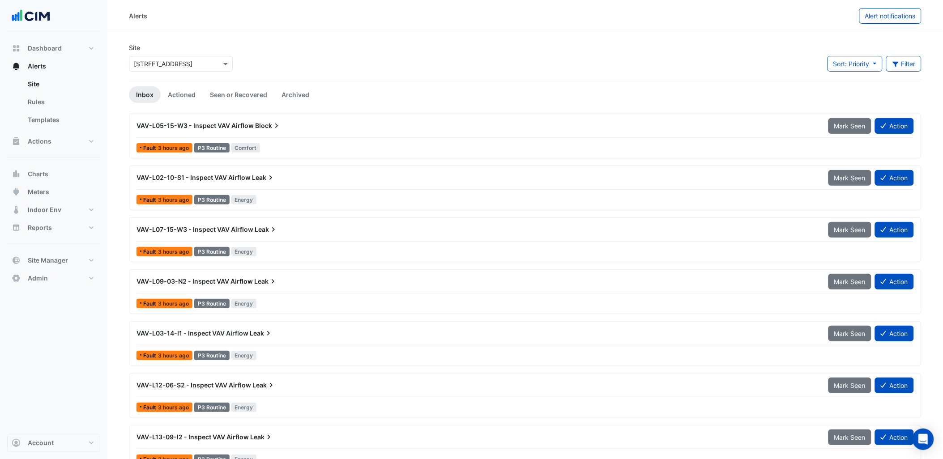
click at [337, 119] on div "VAV-L05-15-W3 - Inspect VAV Airflow Block" at bounding box center [477, 126] width 692 height 16
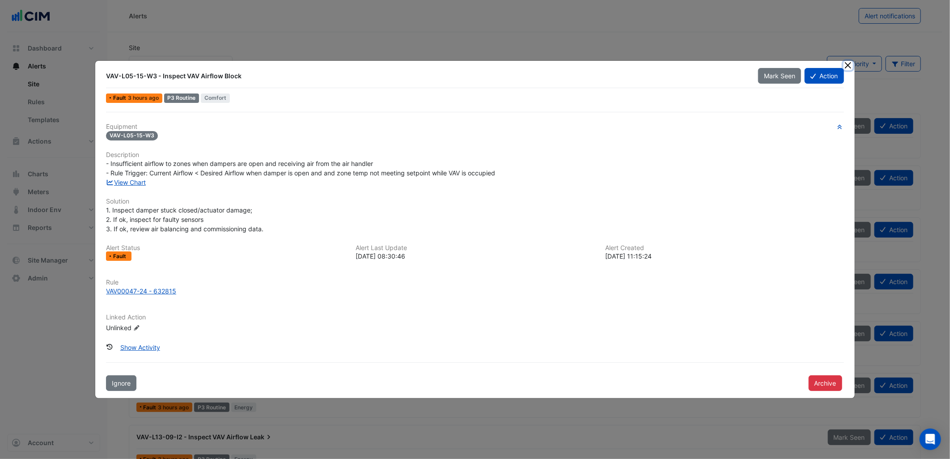
click at [848, 69] on button "Close" at bounding box center [848, 65] width 9 height 9
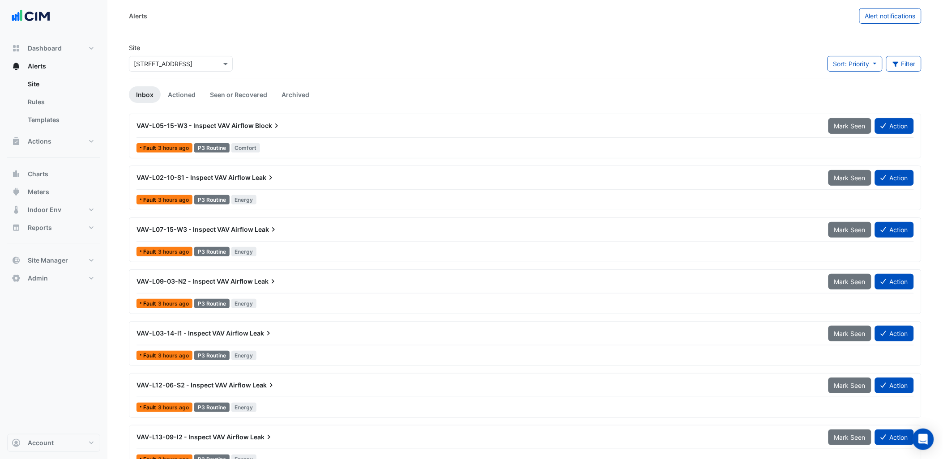
click at [202, 55] on div "× 44 Market Street" at bounding box center [180, 61] width 107 height 19
click at [190, 68] on div "× 44 Market Street" at bounding box center [181, 64] width 104 height 16
type input "*****"
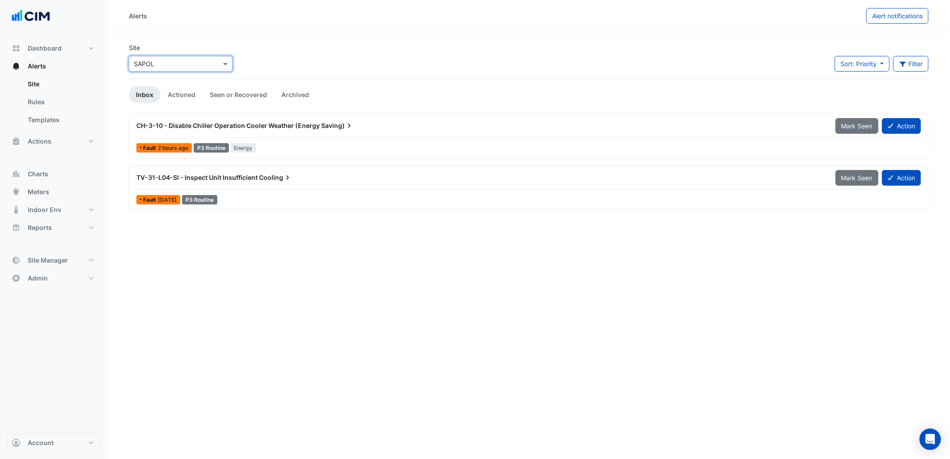
click at [337, 70] on div "Site × SAPOL Sort: Priority Priority Updated Filter Title Priority Filter Impac…" at bounding box center [529, 61] width 811 height 36
click at [188, 92] on link "Actioned" at bounding box center [182, 94] width 42 height 17
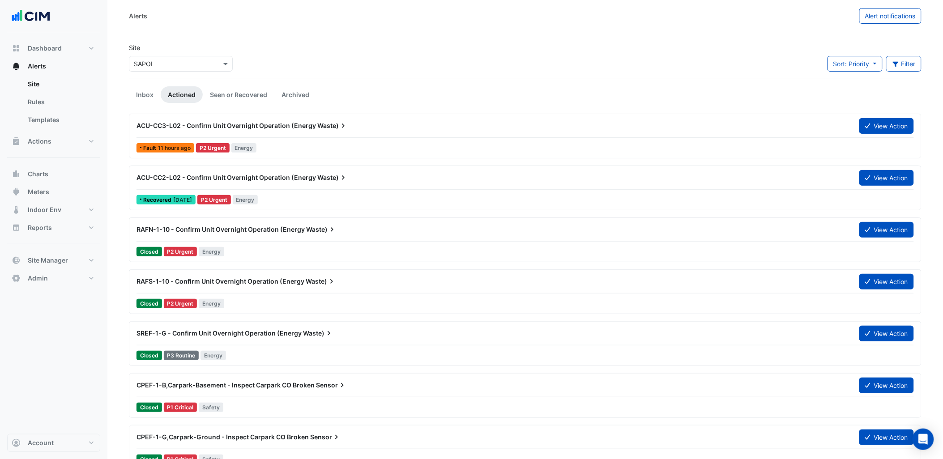
click at [279, 242] on div "RAFN-1-10 - Confirm Unit Overnight Operation (Energy Waste) View Action Closed …" at bounding box center [525, 240] width 784 height 37
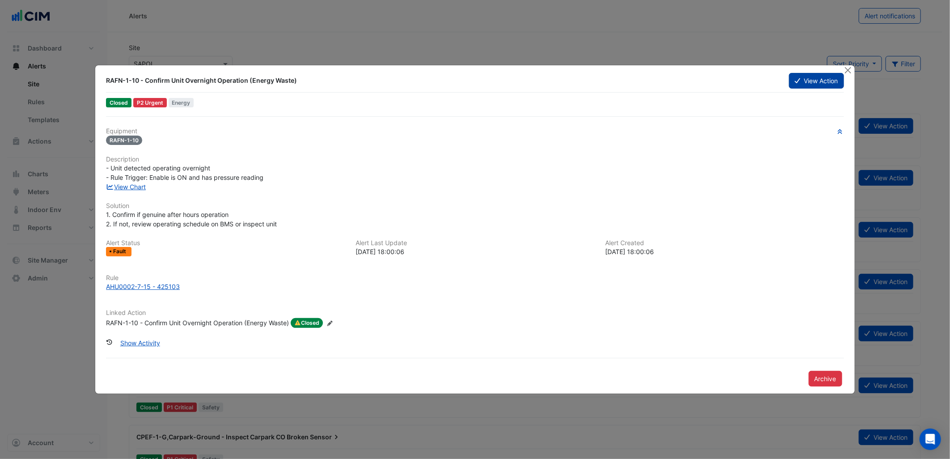
click at [794, 85] on button "View Action" at bounding box center [816, 81] width 55 height 16
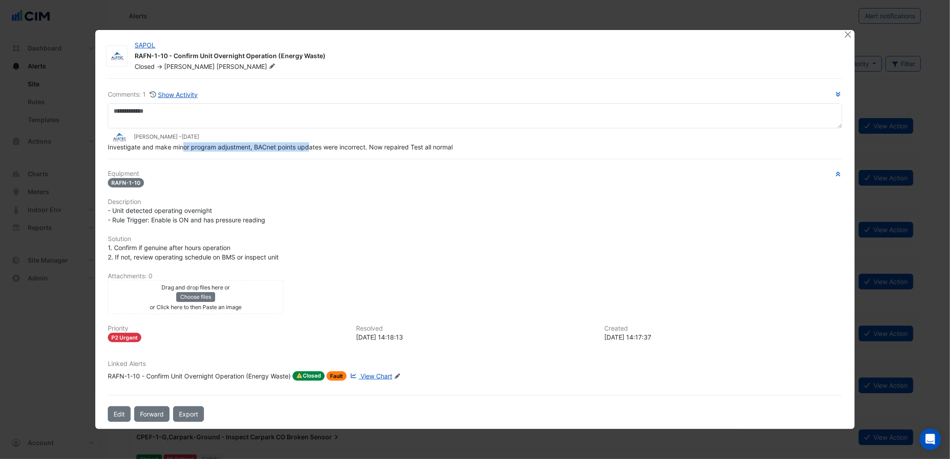
drag, startPoint x: 200, startPoint y: 159, endPoint x: 310, endPoint y: 144, distance: 111.1
click at [310, 144] on span "Investigate and make minor program adjustment, BACnet points updates were incor…" at bounding box center [280, 147] width 345 height 8
click at [426, 214] on div "- Unit detected operating overnight - Rule Trigger: Enable is ON and has pressu…" at bounding box center [475, 215] width 734 height 19
click at [381, 373] on span "View Chart" at bounding box center [377, 376] width 32 height 8
click at [216, 375] on div "RAFN-1-10 - Confirm Unit Overnight Operation (Energy Waste)" at bounding box center [199, 376] width 183 height 10
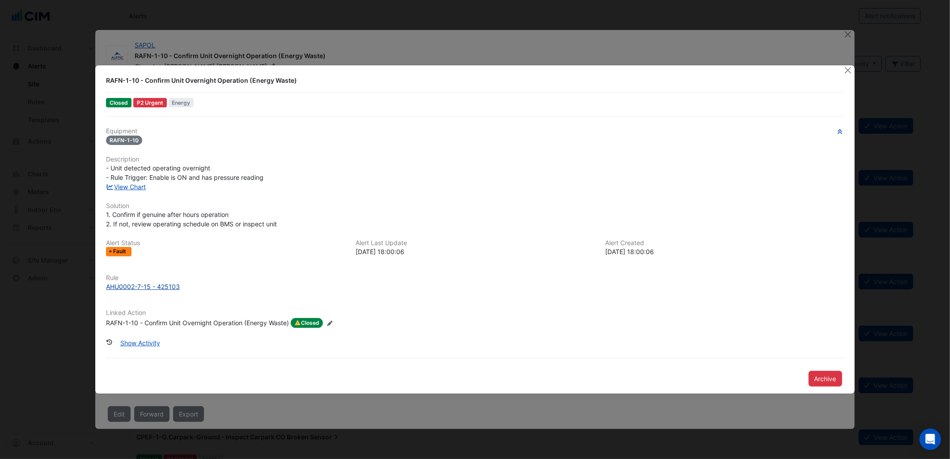
click at [153, 283] on div "AHU0002-7-15 - 425103" at bounding box center [143, 286] width 74 height 9
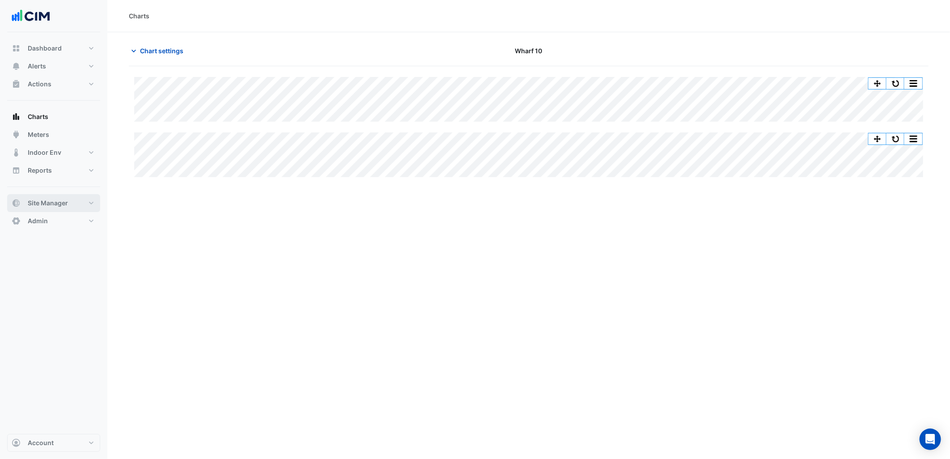
click at [68, 203] on span "Site Manager" at bounding box center [48, 203] width 40 height 9
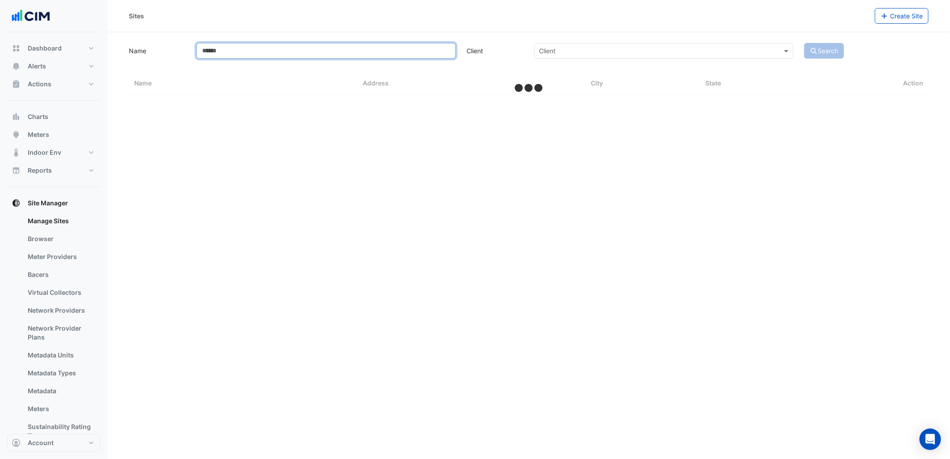
click at [324, 51] on input "Name" at bounding box center [326, 51] width 260 height 16
select select "***"
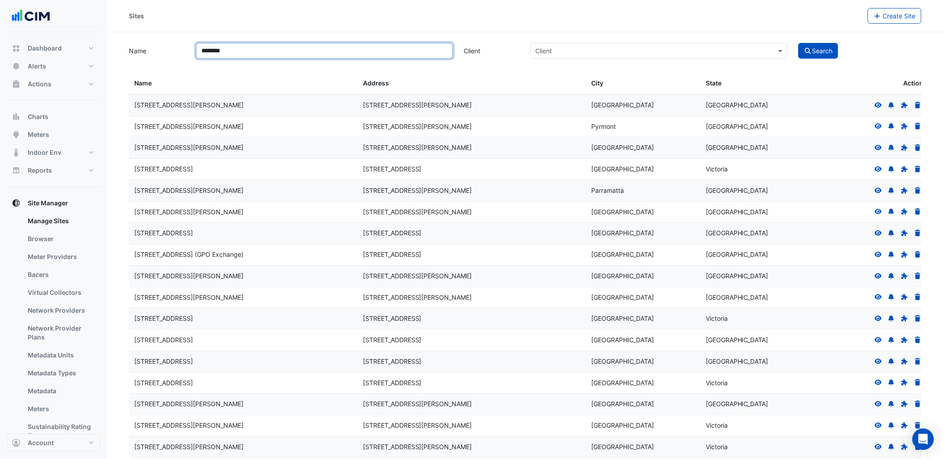
type input "********"
click at [798, 43] on button "Search" at bounding box center [818, 51] width 40 height 16
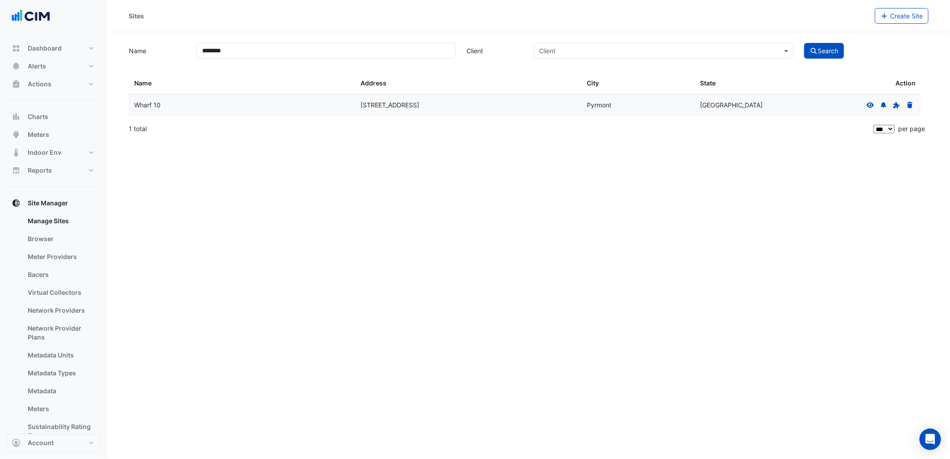
click at [874, 105] on icon at bounding box center [870, 104] width 7 height 5
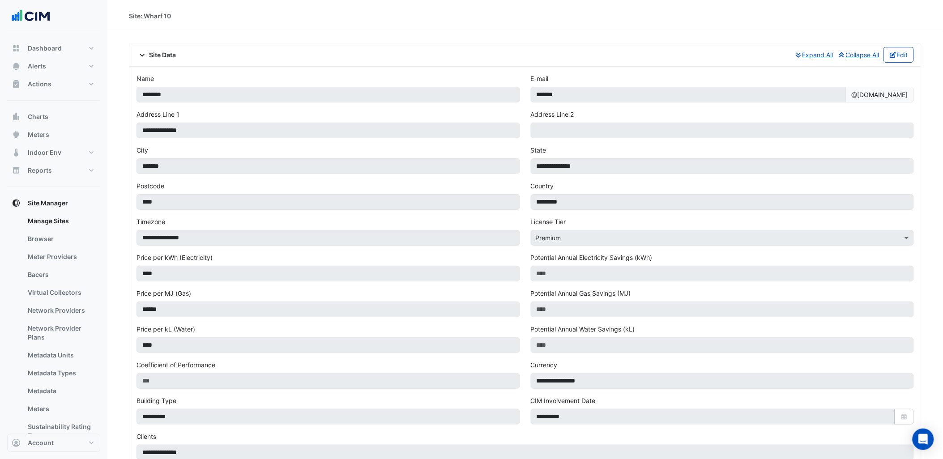
select select "***"
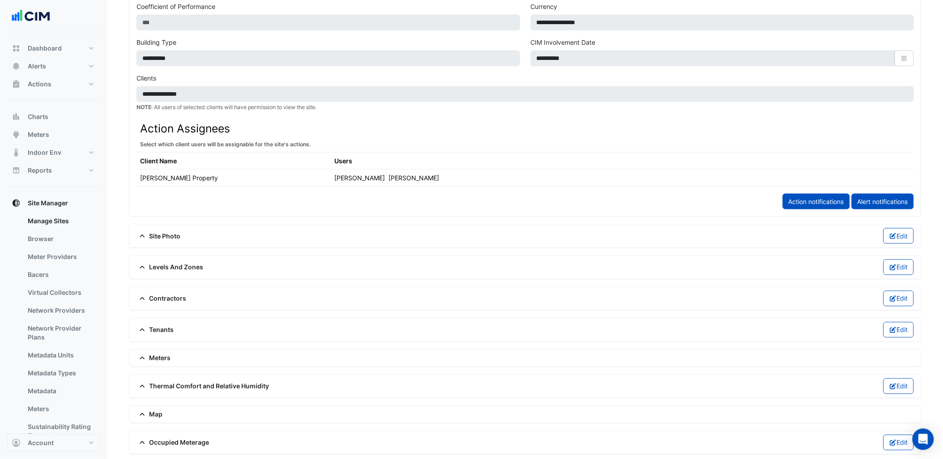
scroll to position [397, 0]
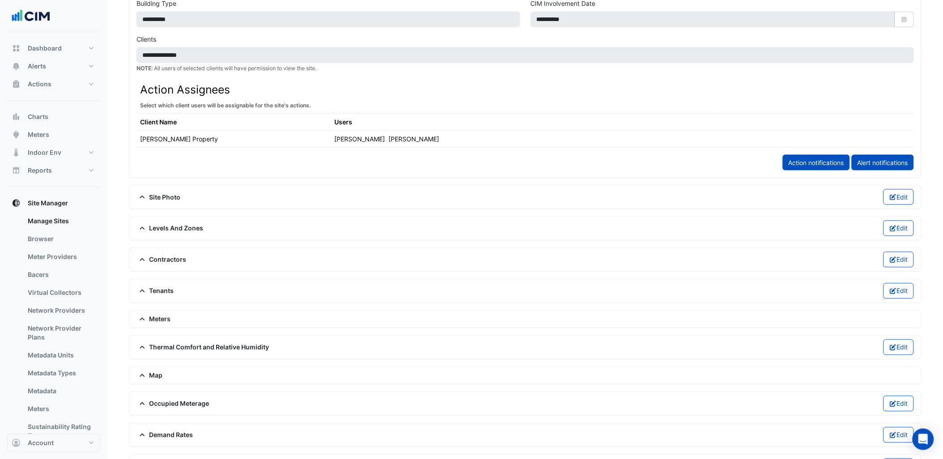
click at [173, 343] on div "Thermal Comfort and Relative Humidity Edit" at bounding box center [524, 348] width 777 height 16
click at [191, 346] on span "Thermal Comfort and Relative Humidity" at bounding box center [202, 347] width 133 height 9
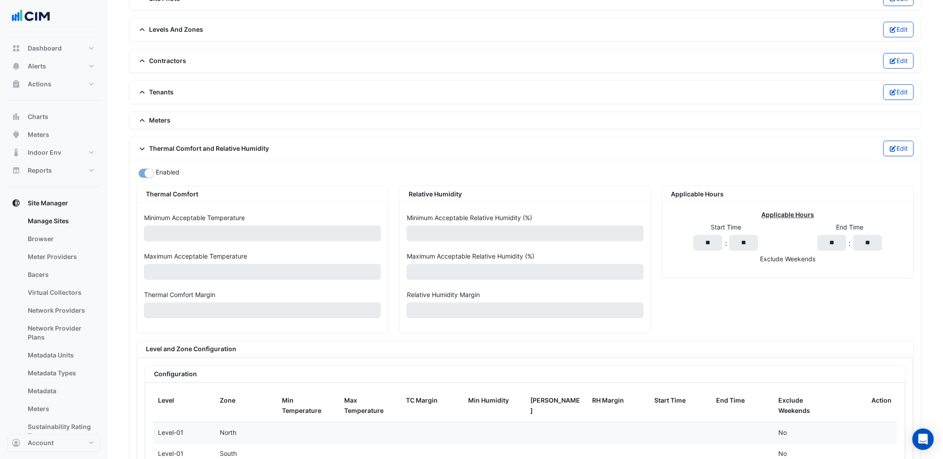
scroll to position [547, 0]
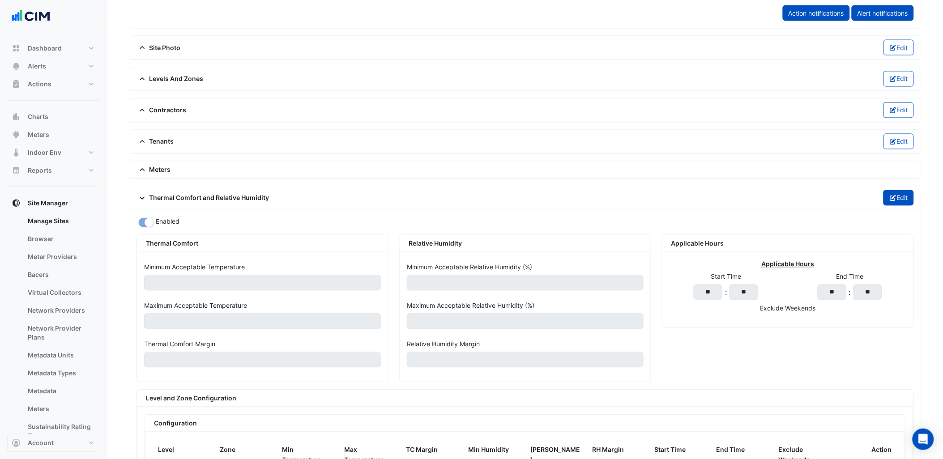
click at [898, 194] on button "Edit" at bounding box center [898, 198] width 31 height 16
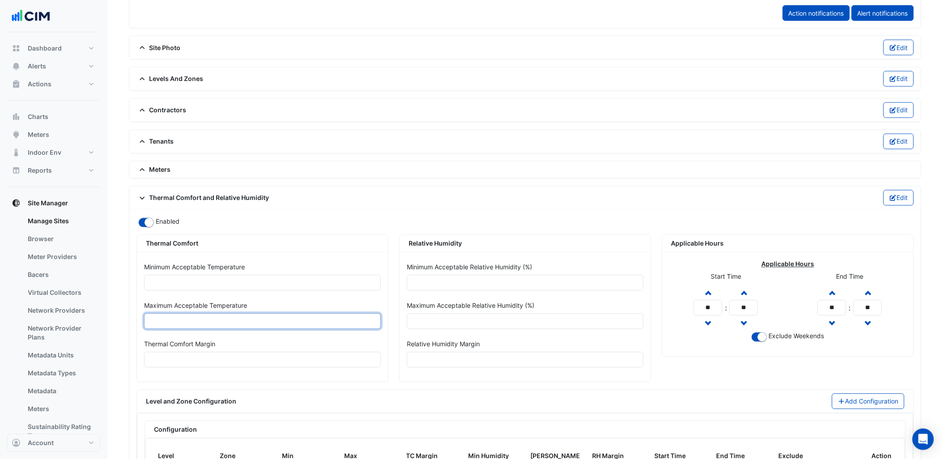
click at [174, 328] on input "**" at bounding box center [262, 322] width 237 height 16
type input "****"
click at [138, 349] on div "Minimum Acceptable Temperature ** Maximum Acceptable Temperature **** Thermal C…" at bounding box center [262, 317] width 251 height 130
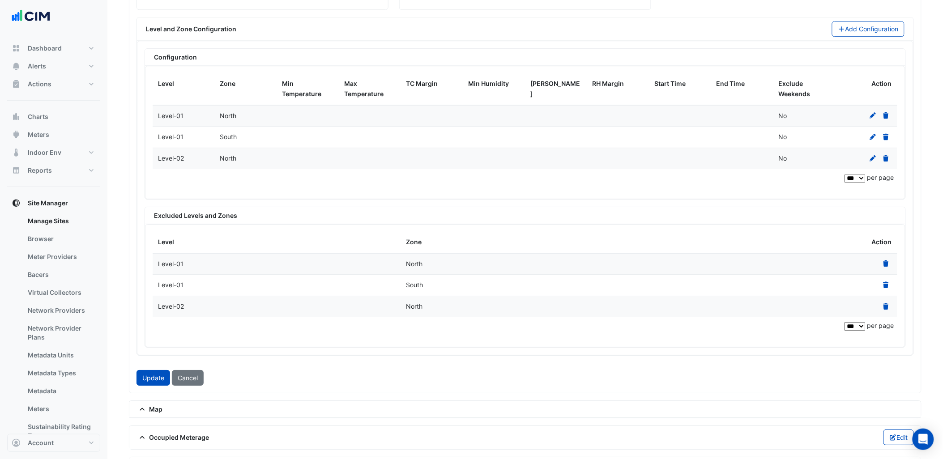
scroll to position [945, 0]
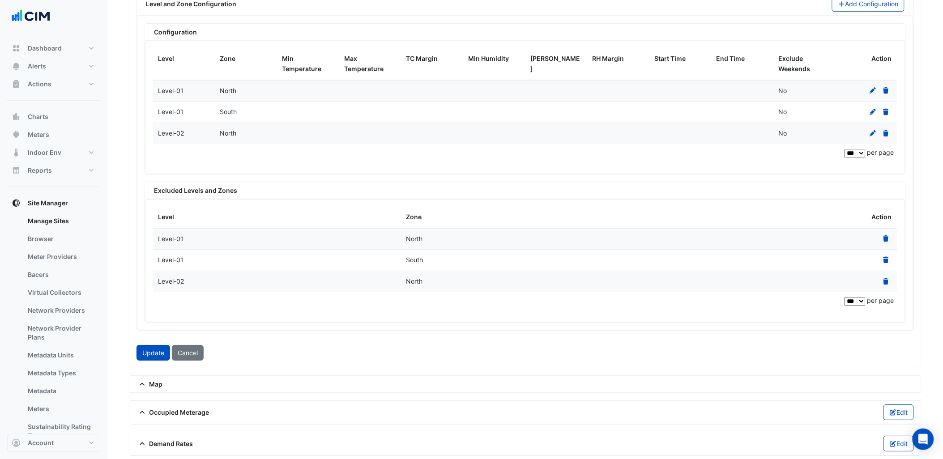
click at [891, 242] on link at bounding box center [886, 239] width 12 height 8
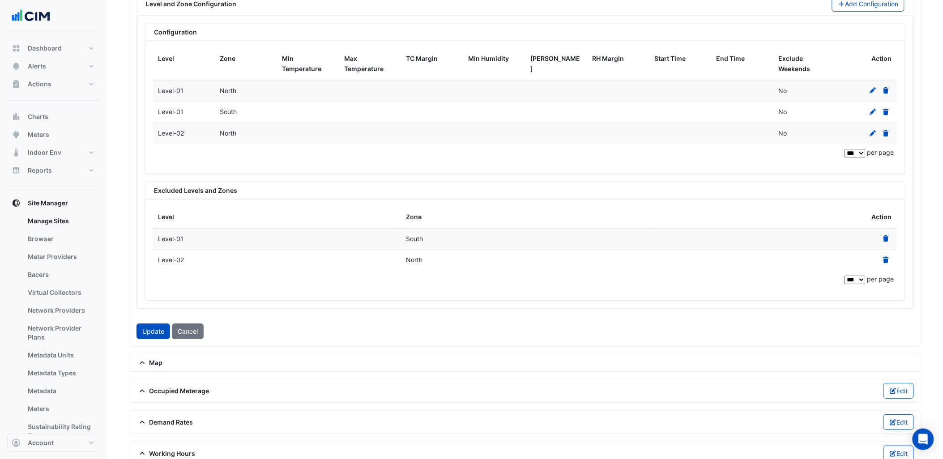
click at [883, 240] on icon at bounding box center [886, 238] width 8 height 6
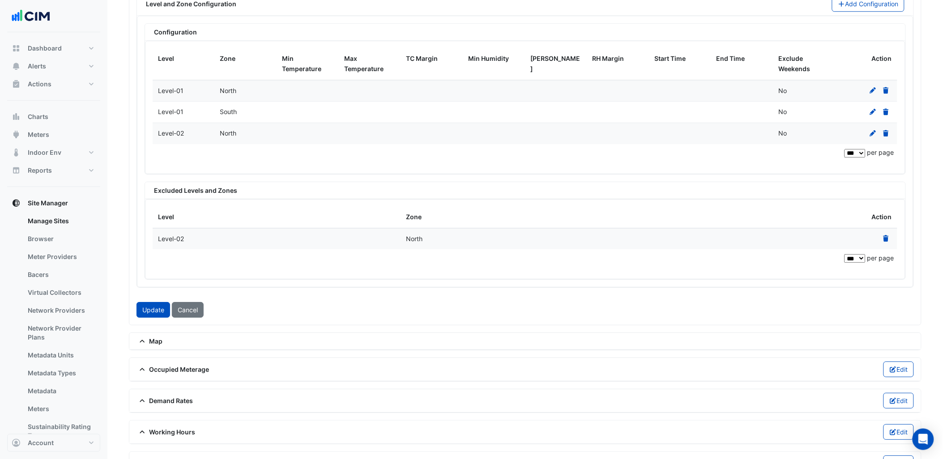
click at [883, 240] on icon at bounding box center [886, 238] width 8 height 6
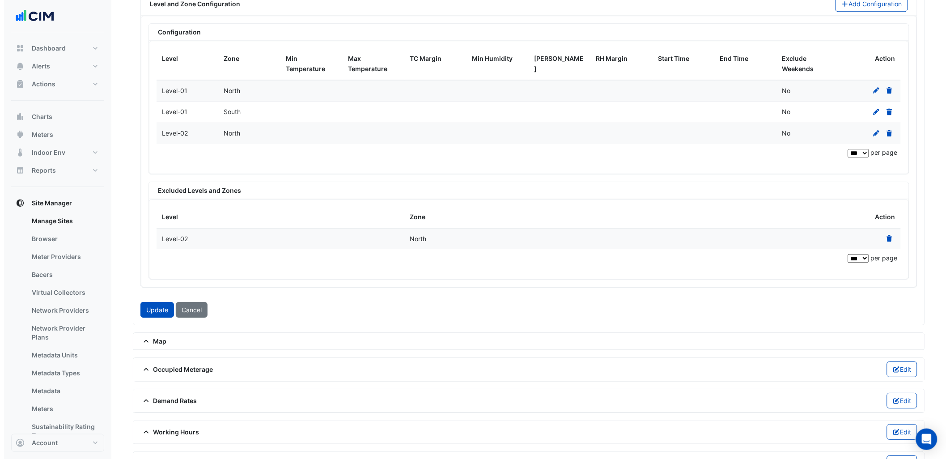
scroll to position [924, 0]
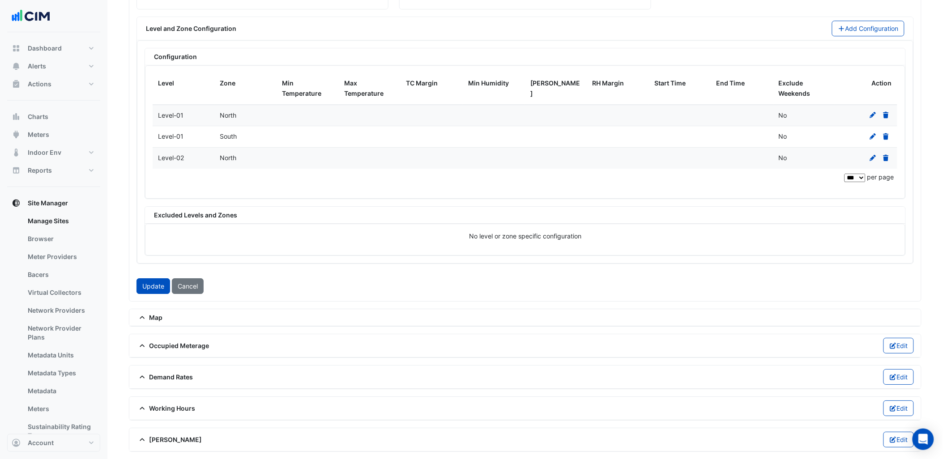
click at [885, 113] on icon at bounding box center [885, 115] width 5 height 6
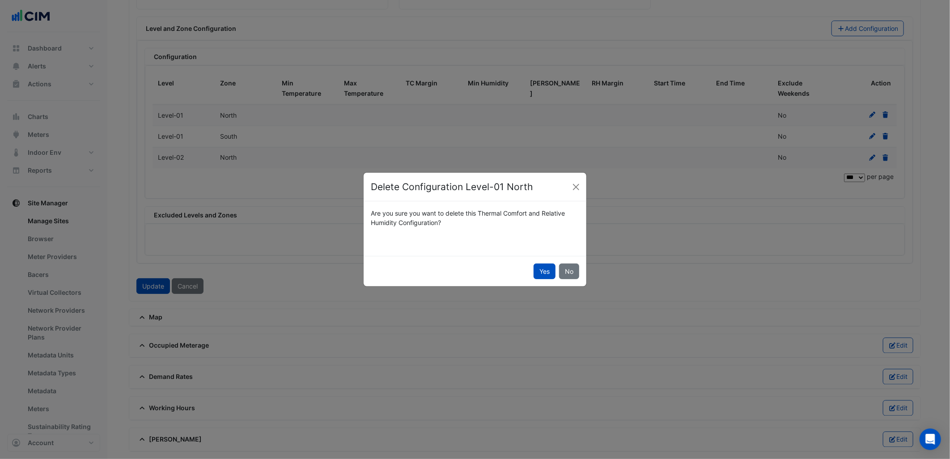
click at [885, 113] on ngb-modal-window "Delete Configuration Level-01 North Are you sure you want to delete this Therma…" at bounding box center [475, 229] width 950 height 459
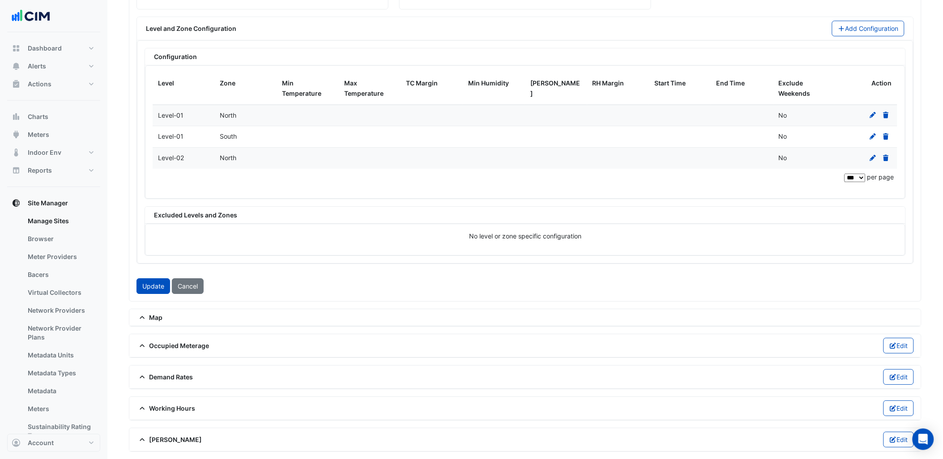
click at [886, 114] on icon at bounding box center [885, 115] width 5 height 6
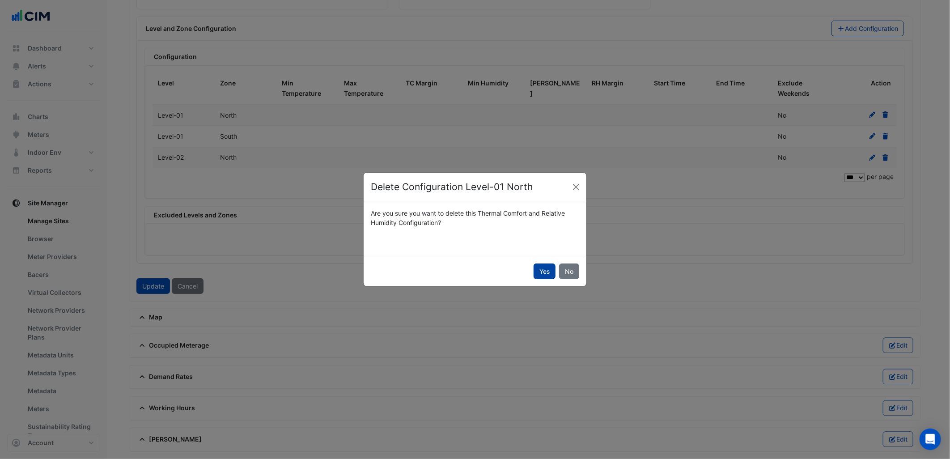
click at [551, 274] on button "Yes" at bounding box center [545, 272] width 22 height 16
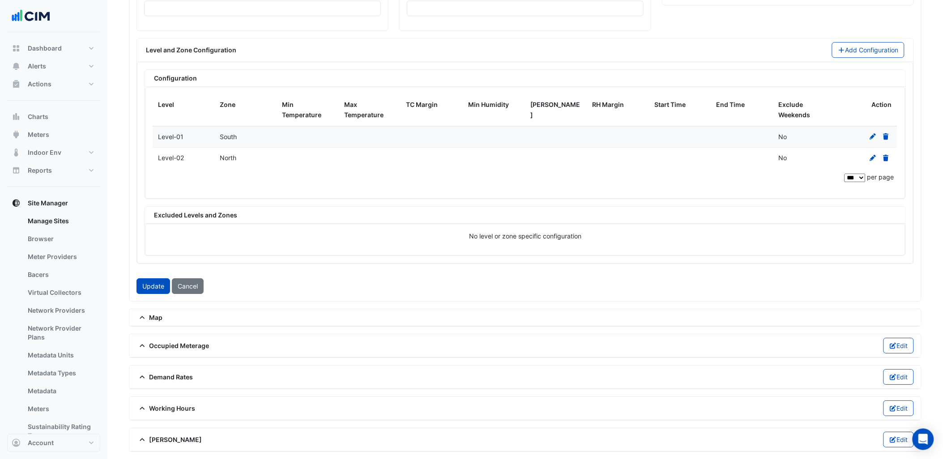
click at [885, 133] on icon at bounding box center [885, 136] width 5 height 6
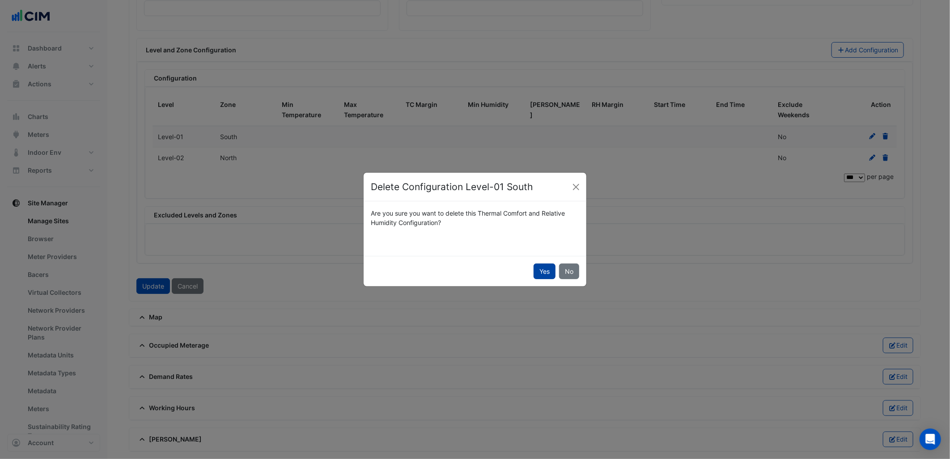
click at [535, 267] on button "Yes" at bounding box center [545, 272] width 22 height 16
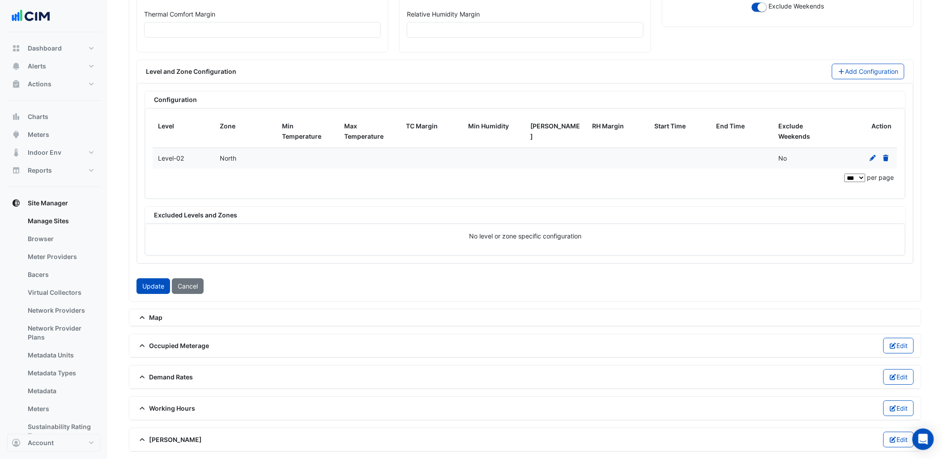
click at [888, 157] on icon at bounding box center [885, 158] width 5 height 6
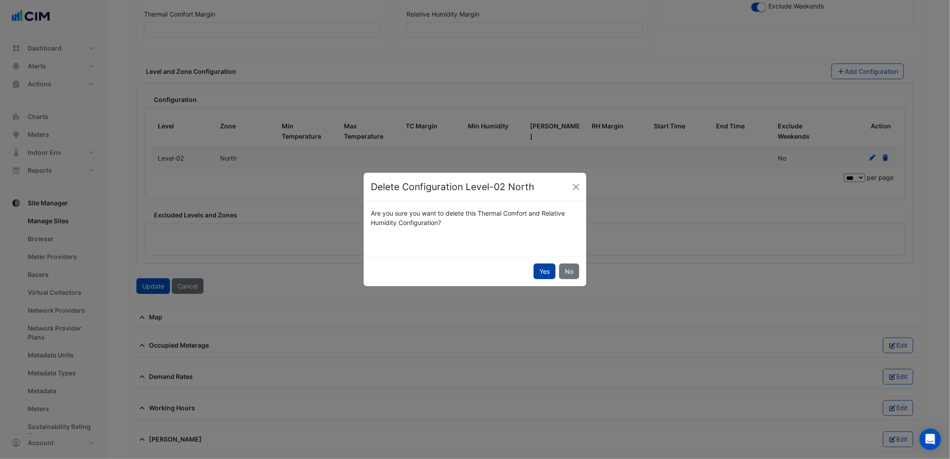
click at [550, 266] on button "Yes" at bounding box center [545, 272] width 22 height 16
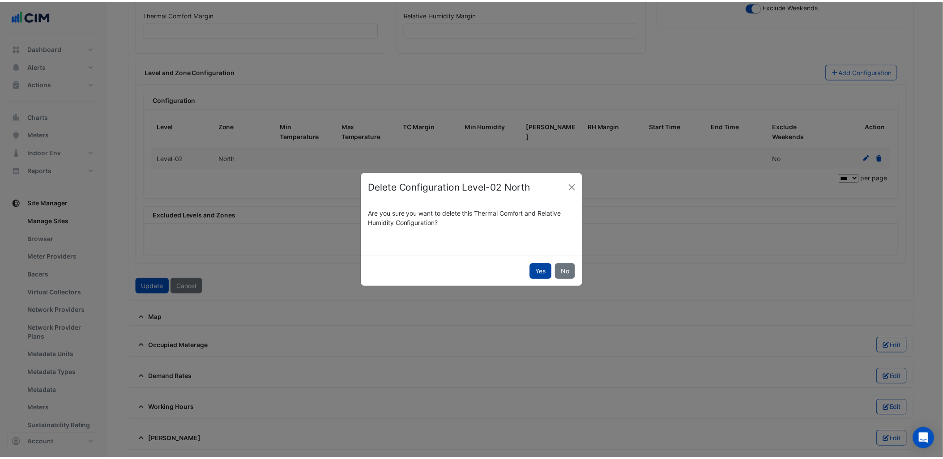
scroll to position [724, 0]
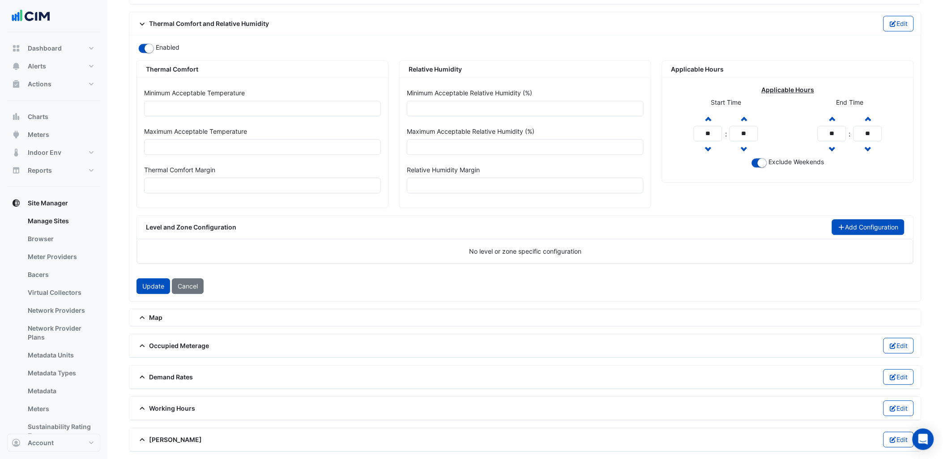
click at [883, 219] on button "Add Configuration" at bounding box center [868, 227] width 73 height 16
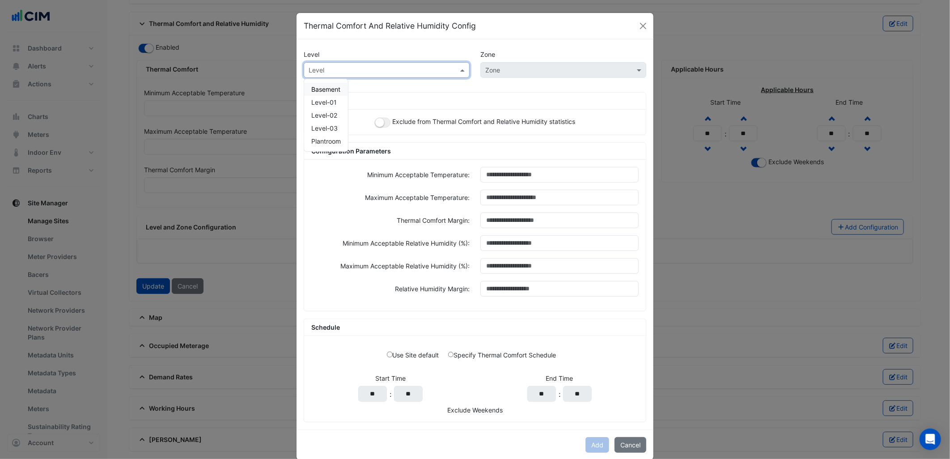
click at [408, 70] on input "text" at bounding box center [378, 70] width 138 height 9
click at [332, 127] on span "Level-03" at bounding box center [324, 128] width 26 height 8
click at [375, 125] on button "button" at bounding box center [383, 123] width 16 height 10
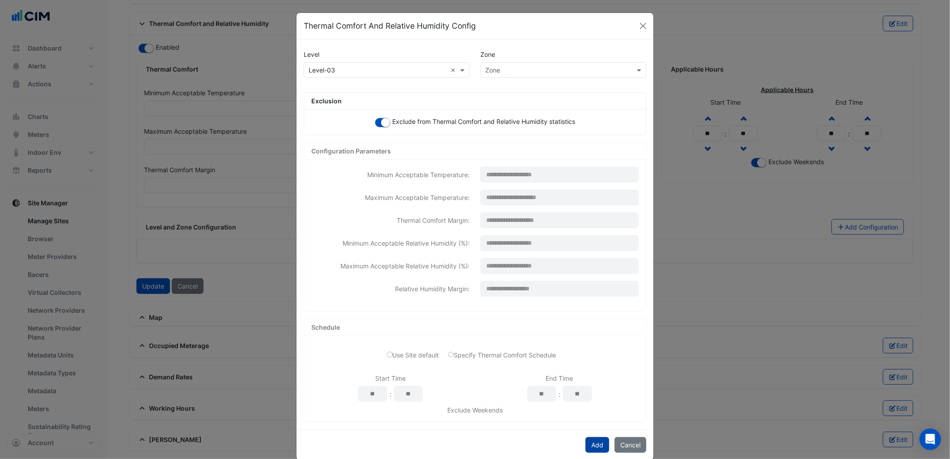
click at [593, 441] on button "Add" at bounding box center [598, 445] width 24 height 16
select select "***"
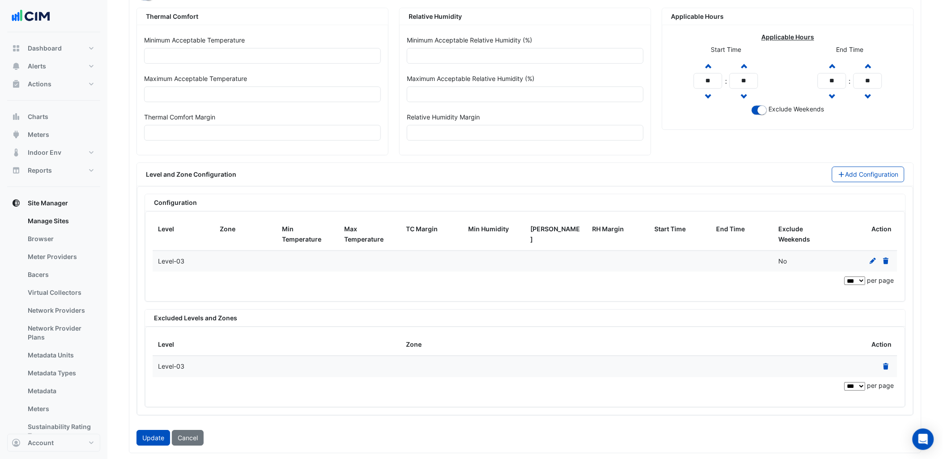
scroll to position [824, 0]
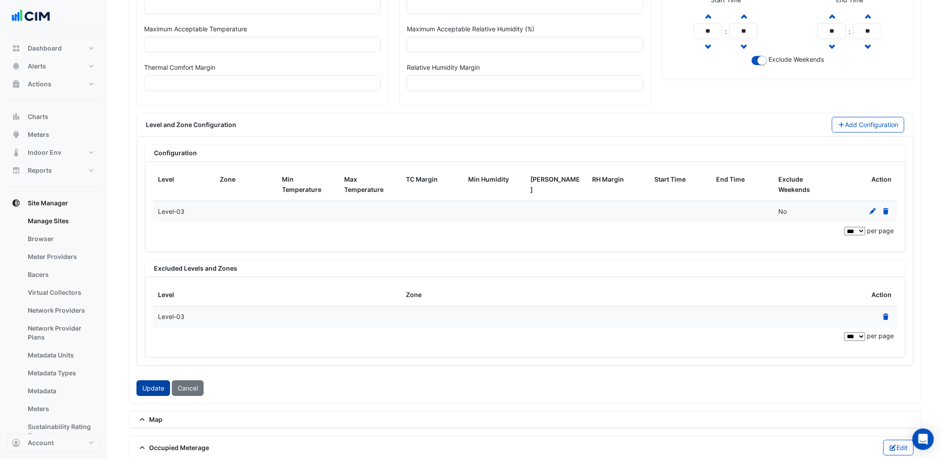
click at [154, 391] on button "Update" at bounding box center [153, 388] width 34 height 16
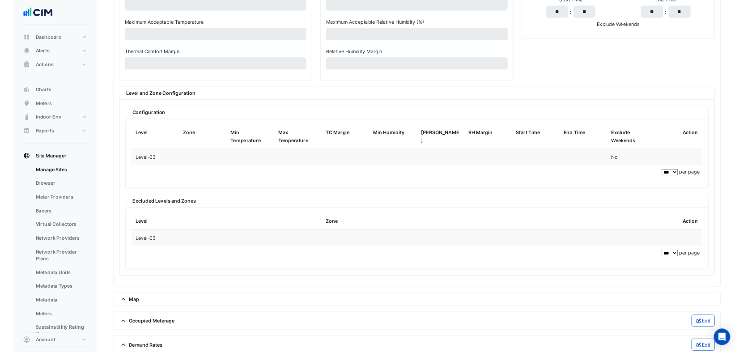
scroll to position [823, 0]
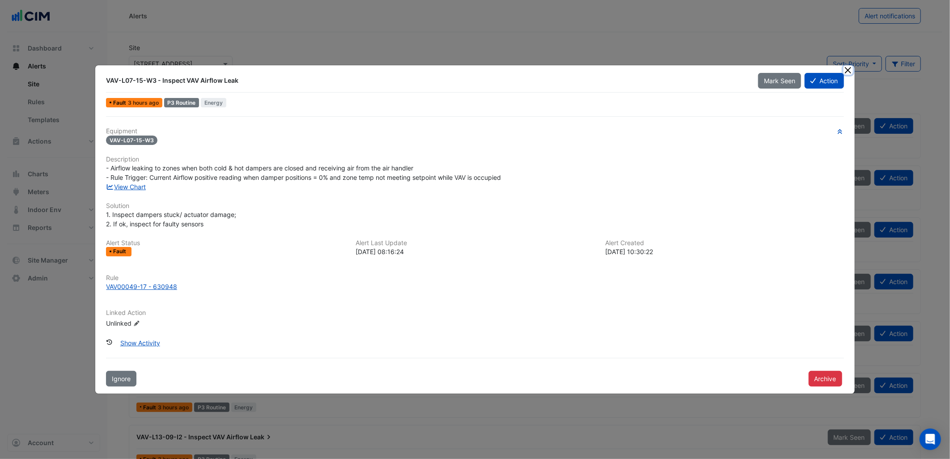
click at [848, 68] on button "Close" at bounding box center [848, 69] width 9 height 9
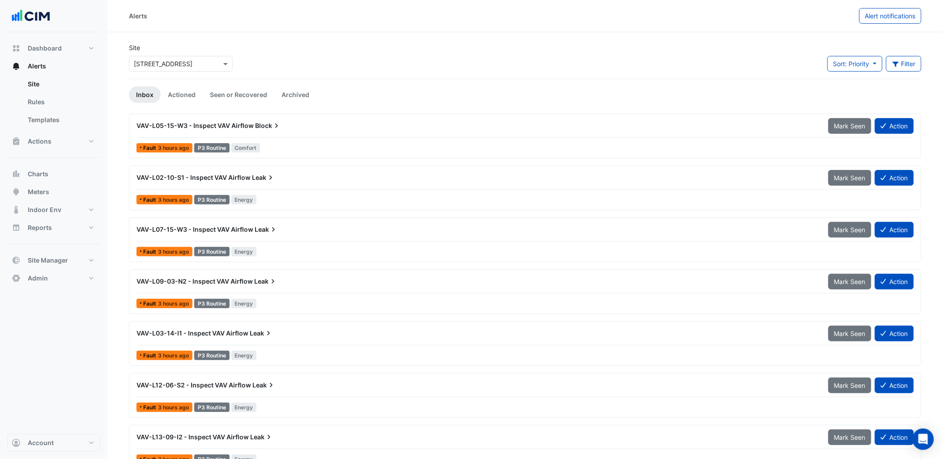
click at [196, 68] on input "text" at bounding box center [172, 64] width 76 height 9
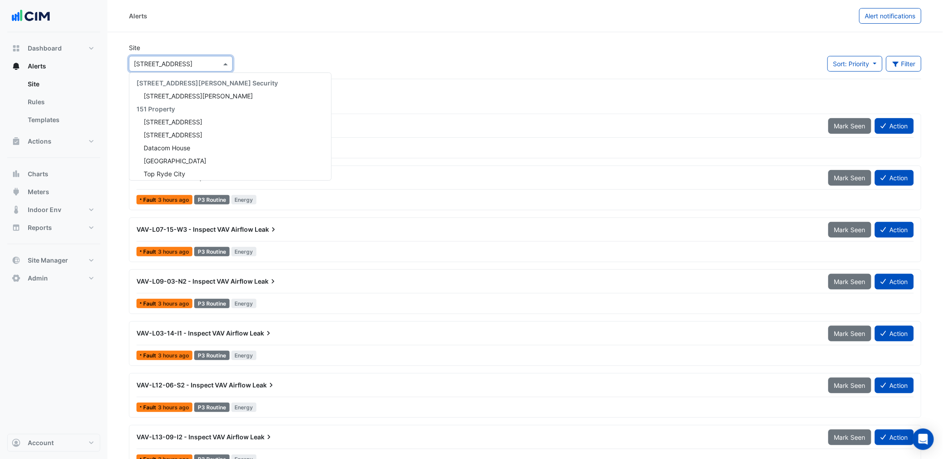
scroll to position [8885, 0]
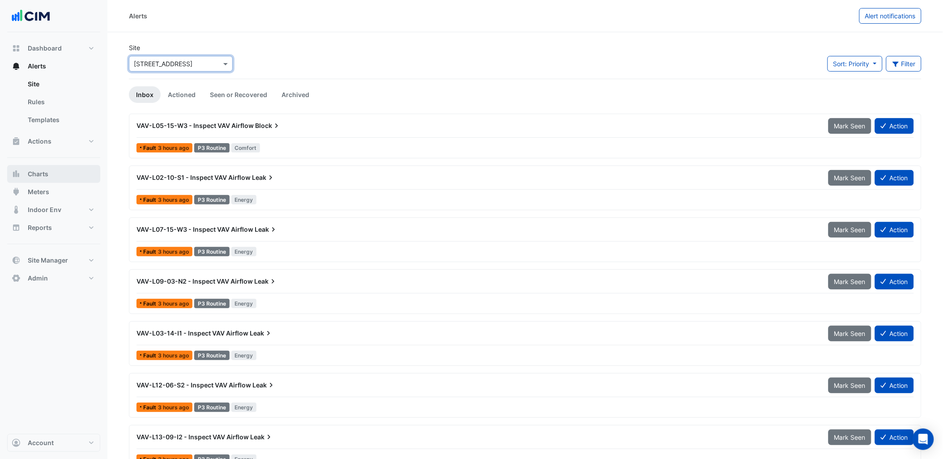
click at [70, 182] on button "Charts" at bounding box center [53, 174] width 93 height 18
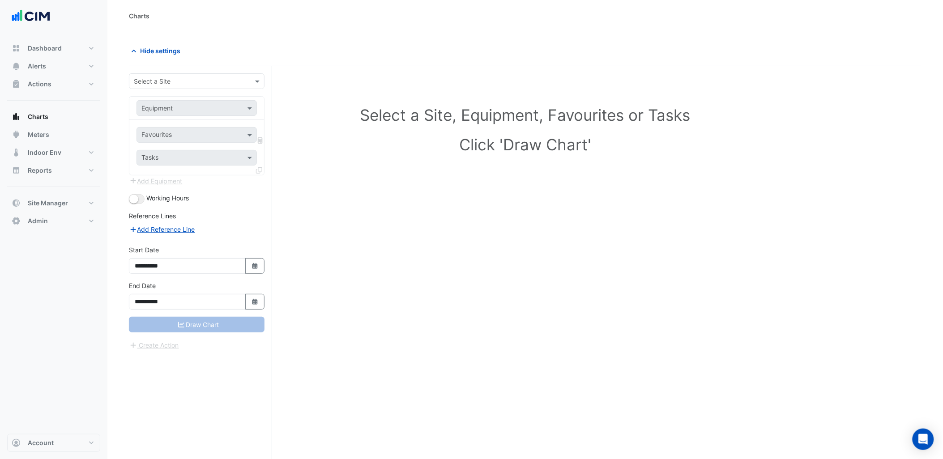
click at [153, 84] on input "text" at bounding box center [188, 81] width 108 height 9
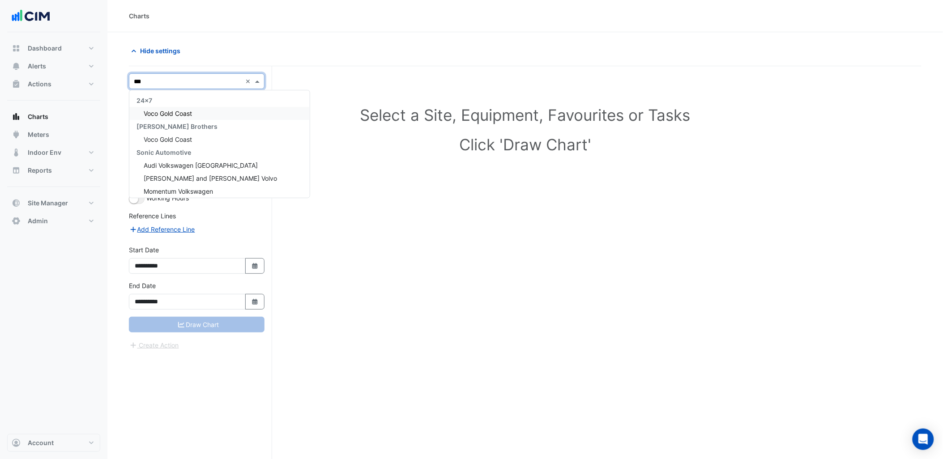
type input "****"
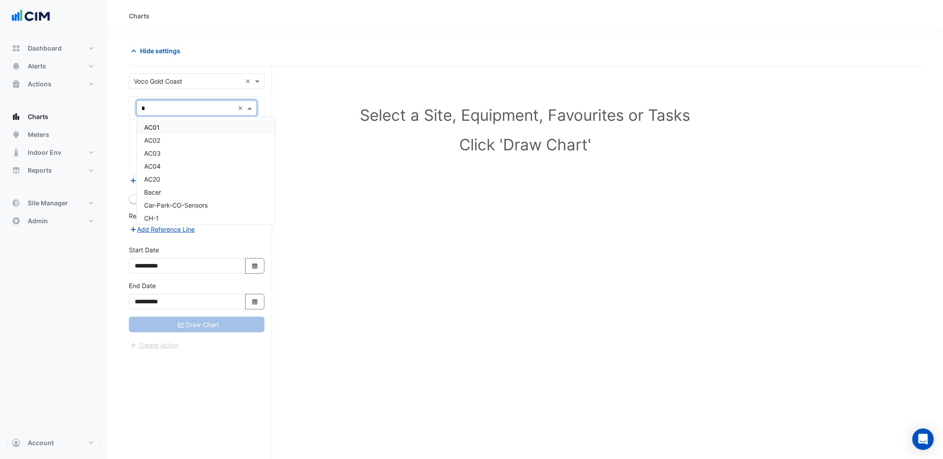
type input "**"
type input "******"
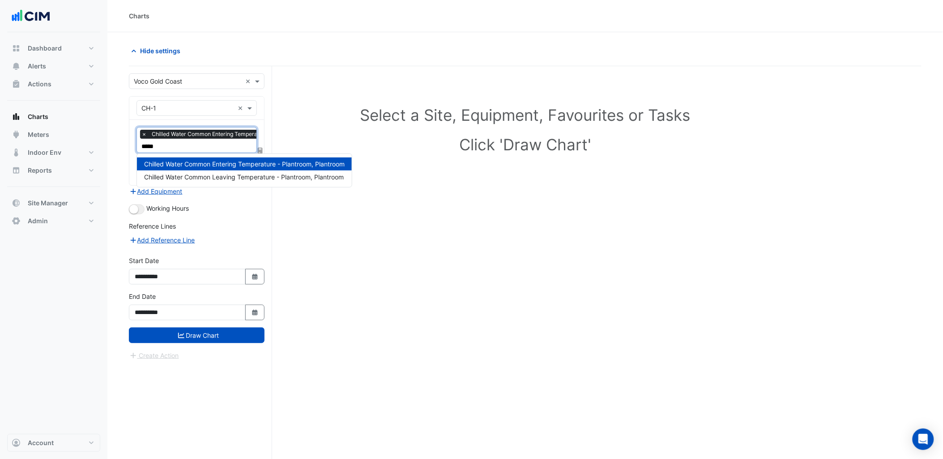
type input "******"
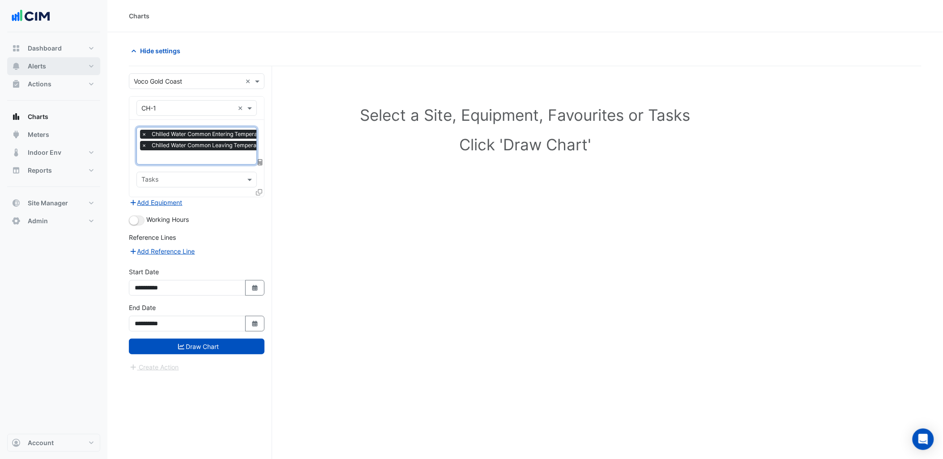
click at [96, 73] on button "Alerts" at bounding box center [53, 66] width 93 height 18
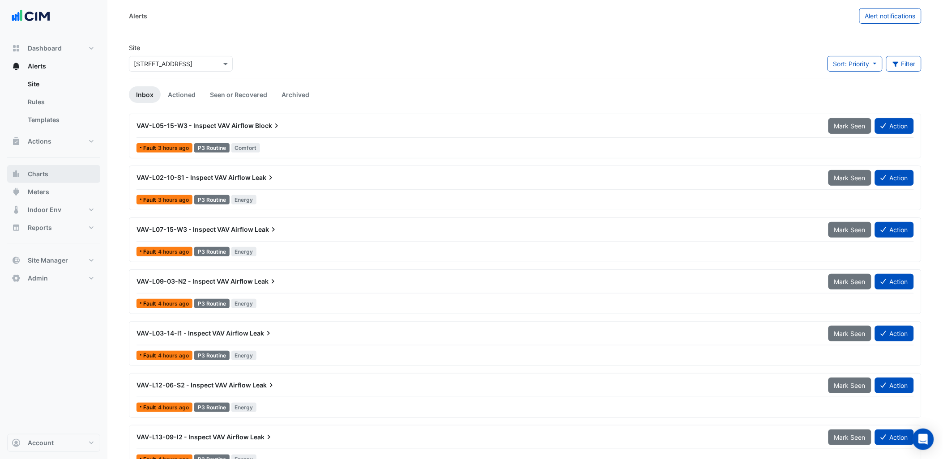
click at [77, 172] on button "Charts" at bounding box center [53, 174] width 93 height 18
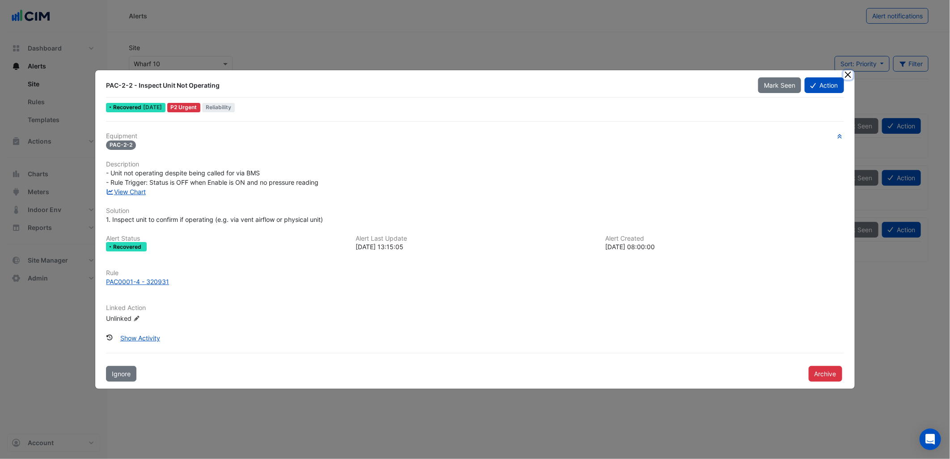
click at [846, 77] on button "Close" at bounding box center [848, 74] width 9 height 9
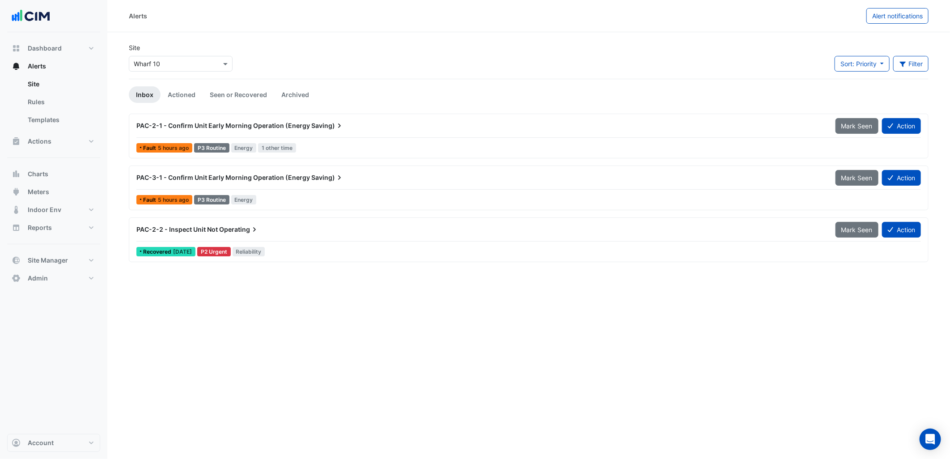
click at [174, 63] on input "text" at bounding box center [172, 64] width 76 height 9
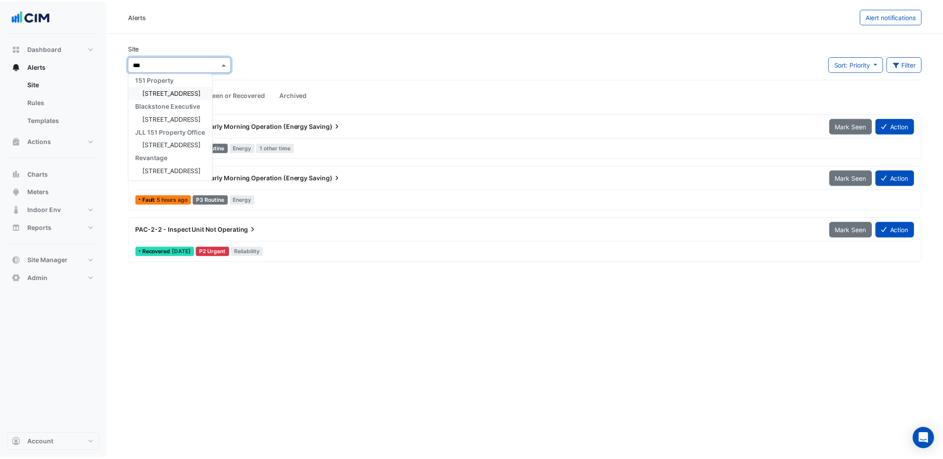
scroll to position [3, 0]
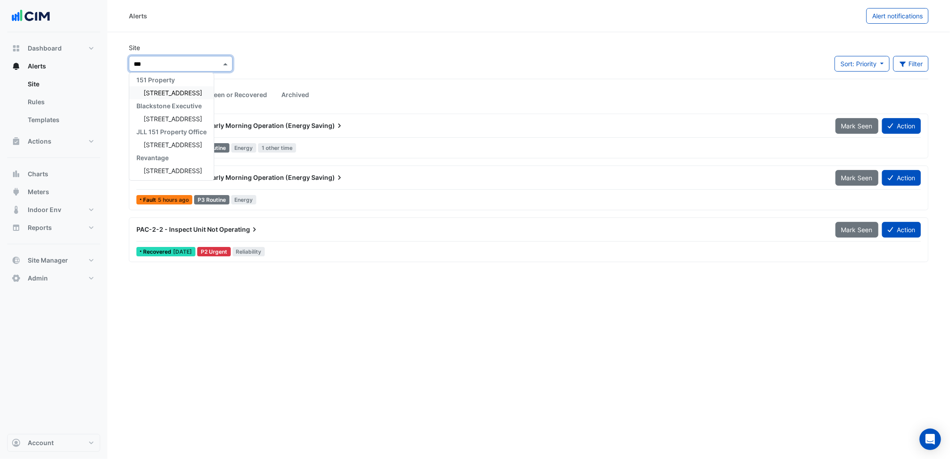
type input "****"
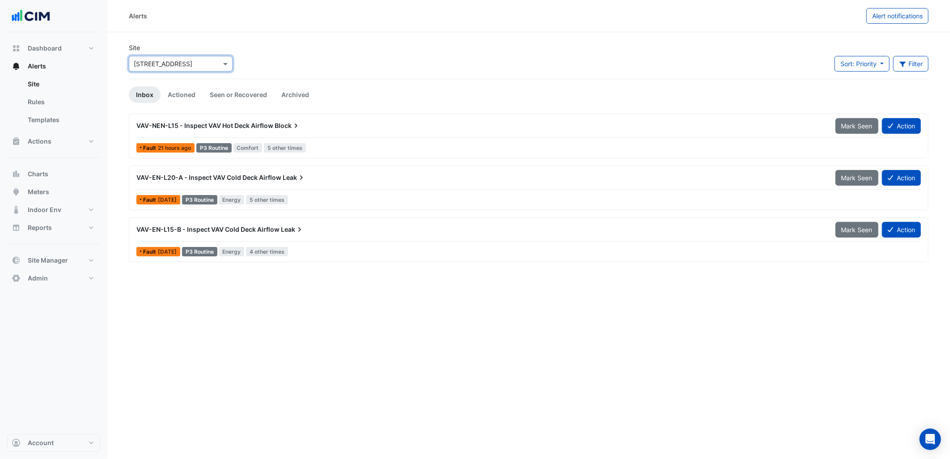
click at [182, 62] on input "text" at bounding box center [172, 64] width 76 height 9
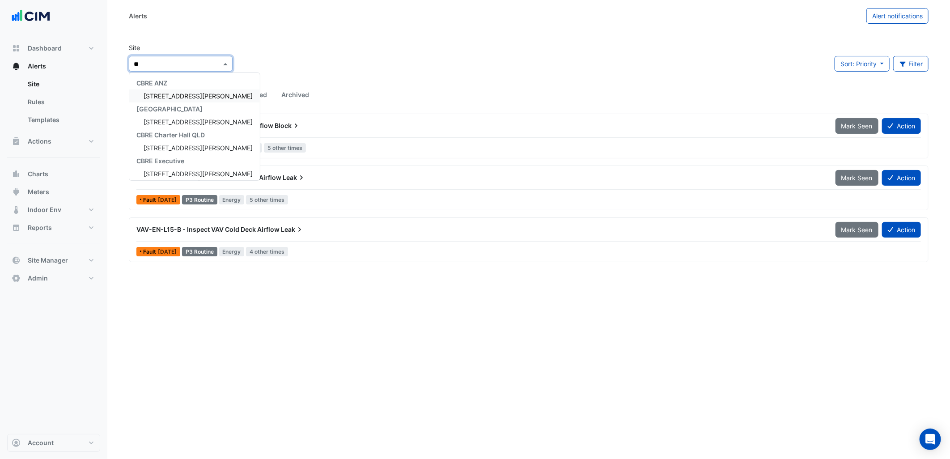
type input "***"
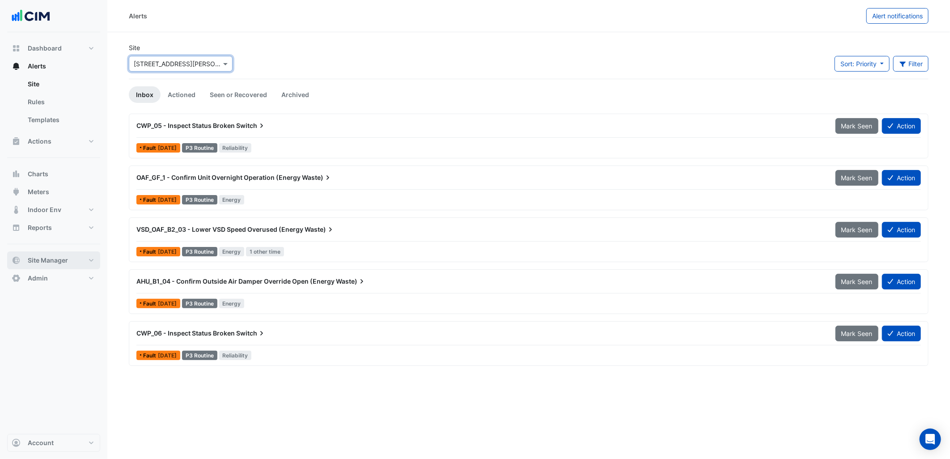
click at [72, 261] on button "Site Manager" at bounding box center [53, 260] width 93 height 18
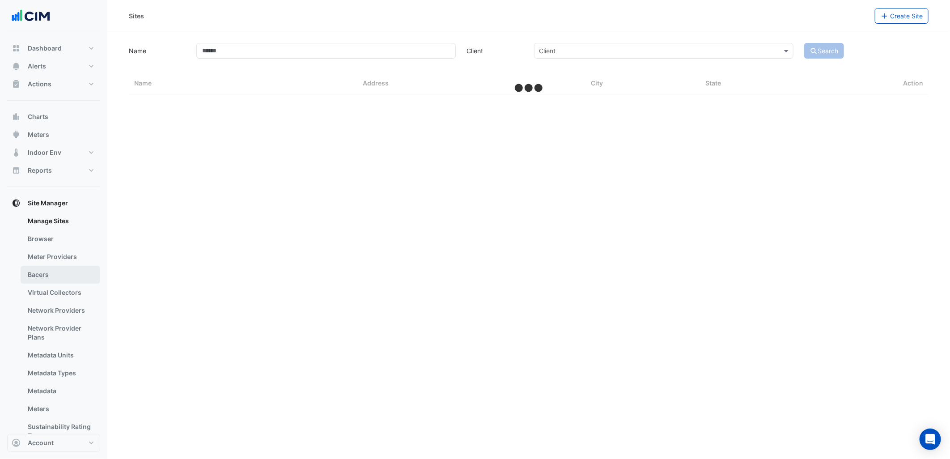
click at [64, 269] on link "Bacers" at bounding box center [61, 275] width 80 height 18
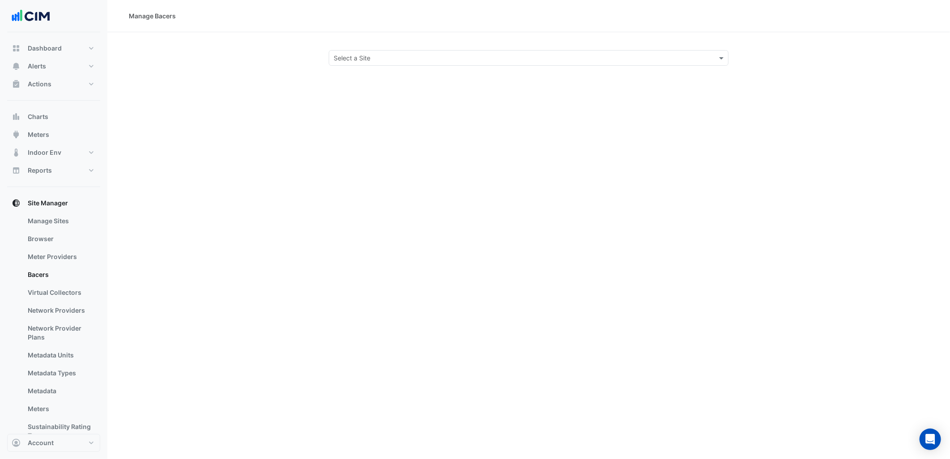
click at [386, 55] on input "text" at bounding box center [520, 58] width 372 height 9
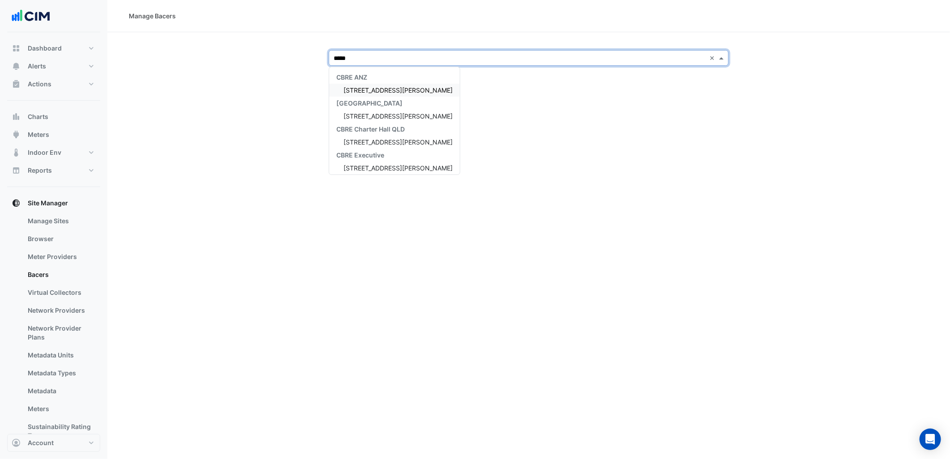
type input "******"
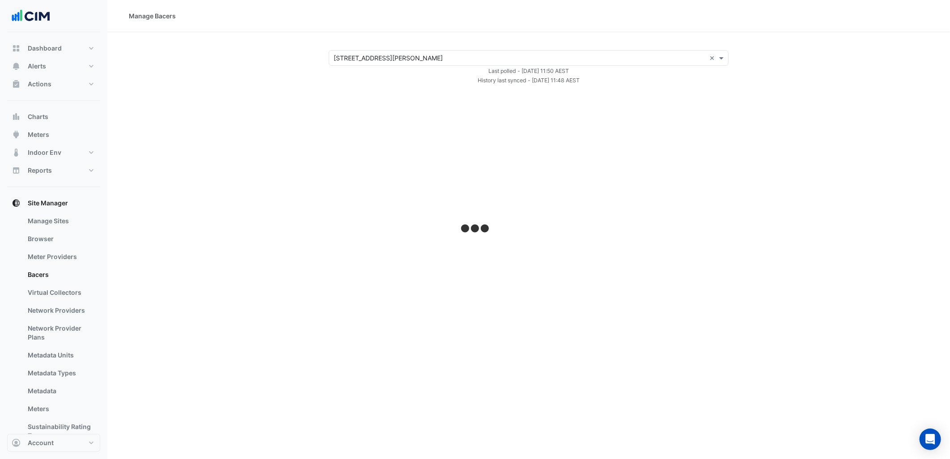
select select "***"
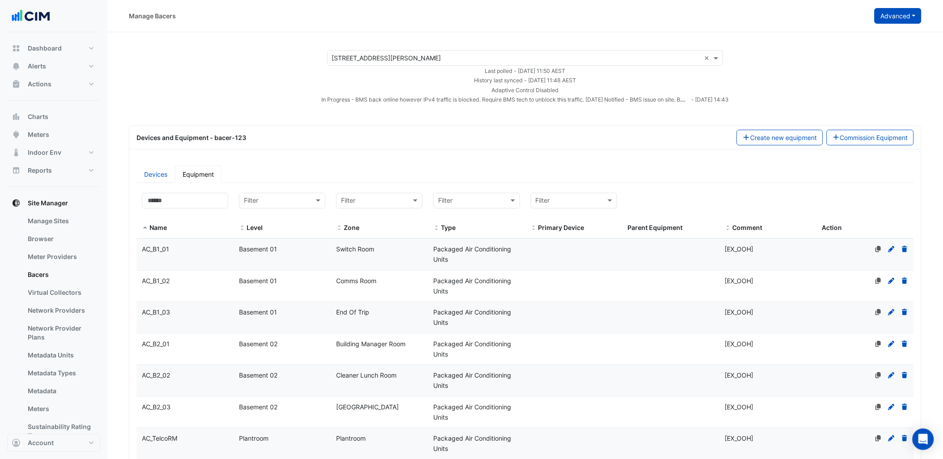
click at [916, 17] on button "Advanced" at bounding box center [897, 16] width 47 height 16
click at [873, 47] on span "View scan history" at bounding box center [847, 48] width 51 height 8
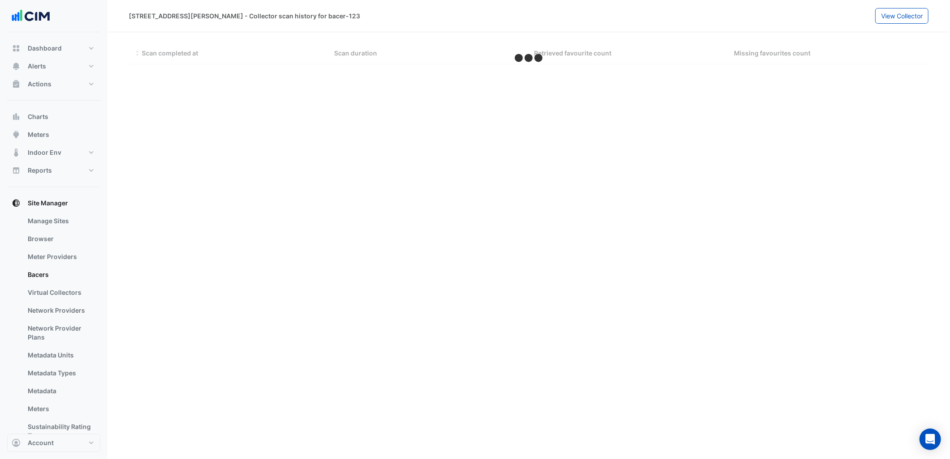
select select "***"
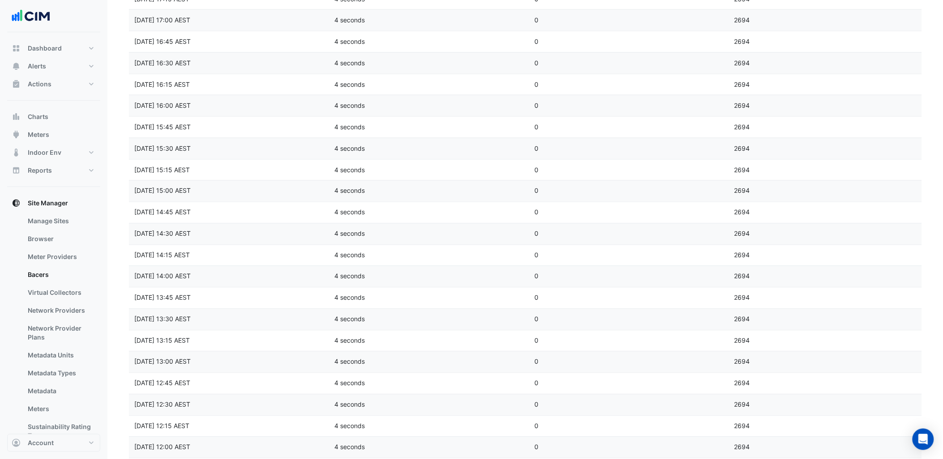
scroll to position [1770, 0]
click at [906, 453] on icon "go to next page" at bounding box center [910, 448] width 11 height 9
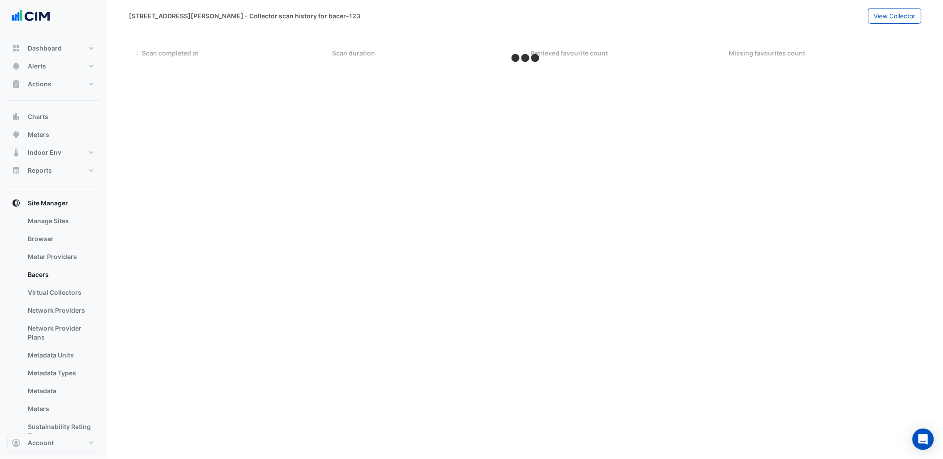
scroll to position [0, 0]
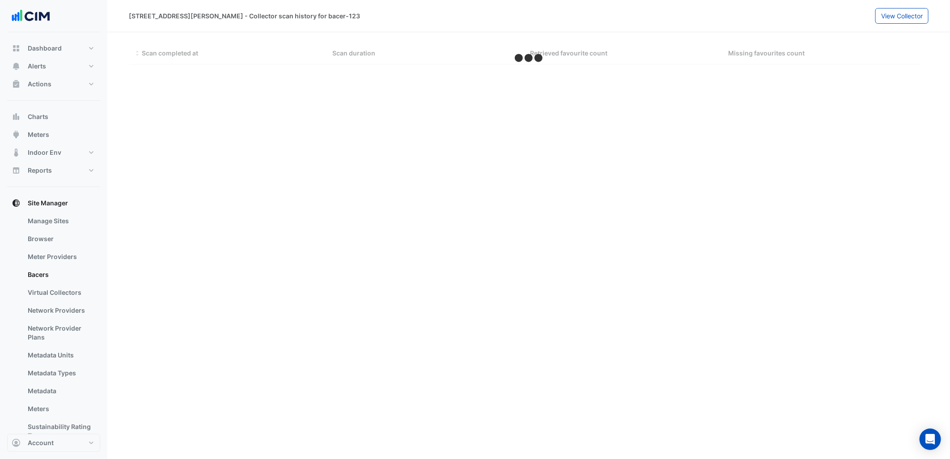
select select "***"
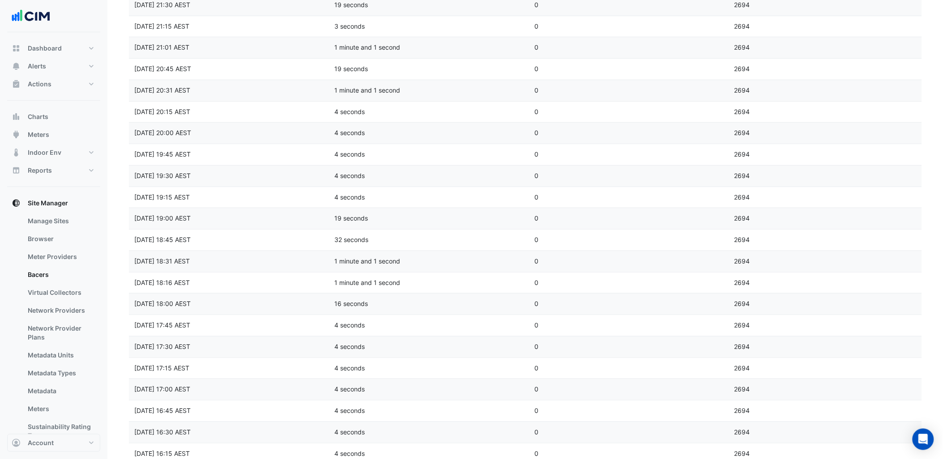
scroll to position [1770, 0]
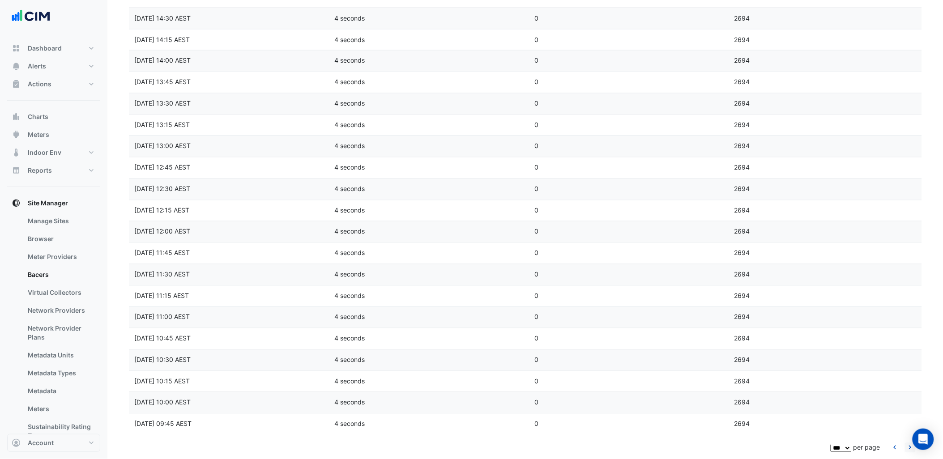
click at [908, 451] on icon "go to next page" at bounding box center [910, 448] width 11 height 9
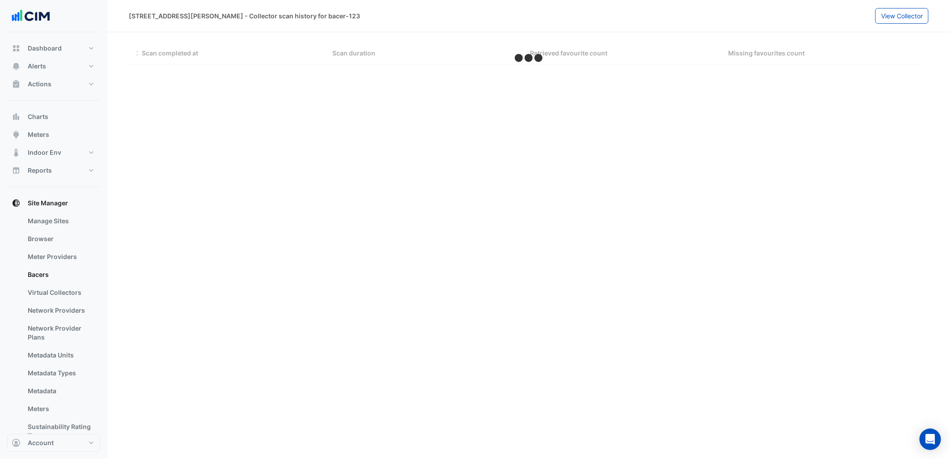
select select "***"
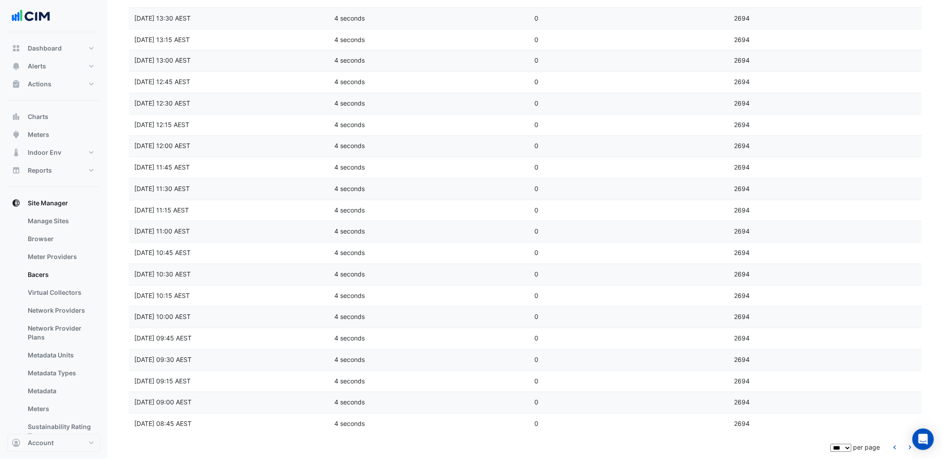
scroll to position [1770, 0]
click at [913, 452] on icon "go to next page" at bounding box center [910, 448] width 11 height 9
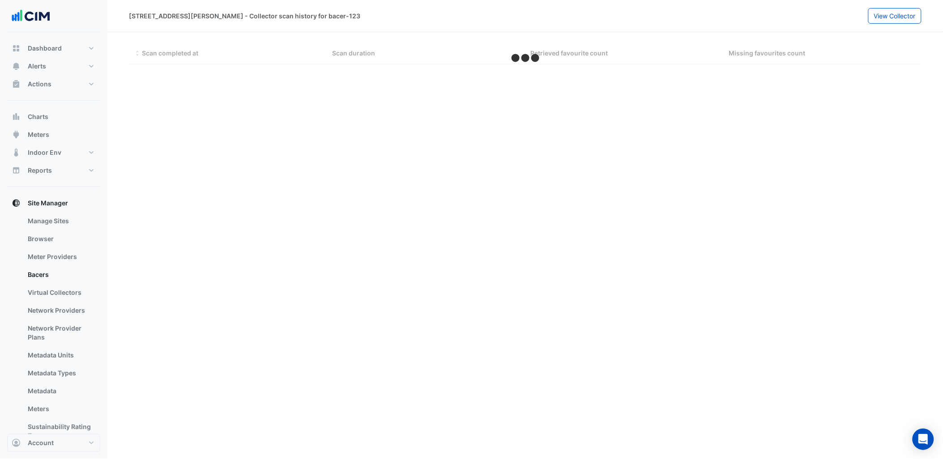
select select "***"
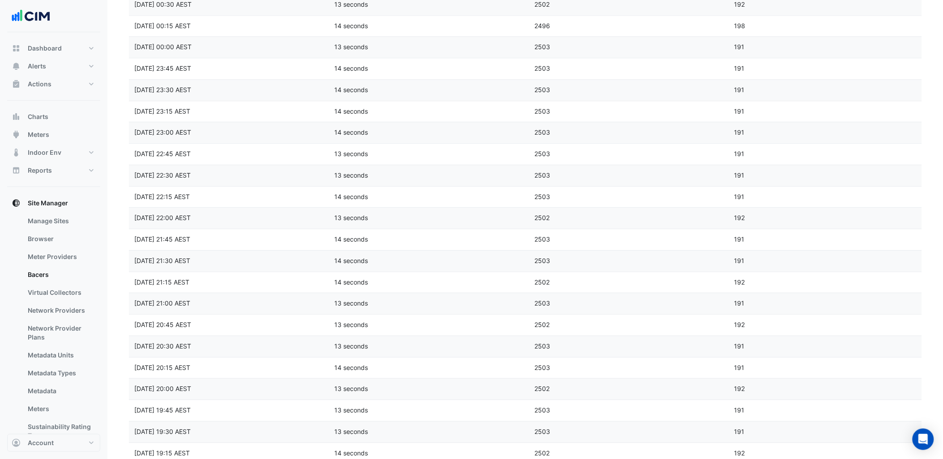
scroll to position [1770, 0]
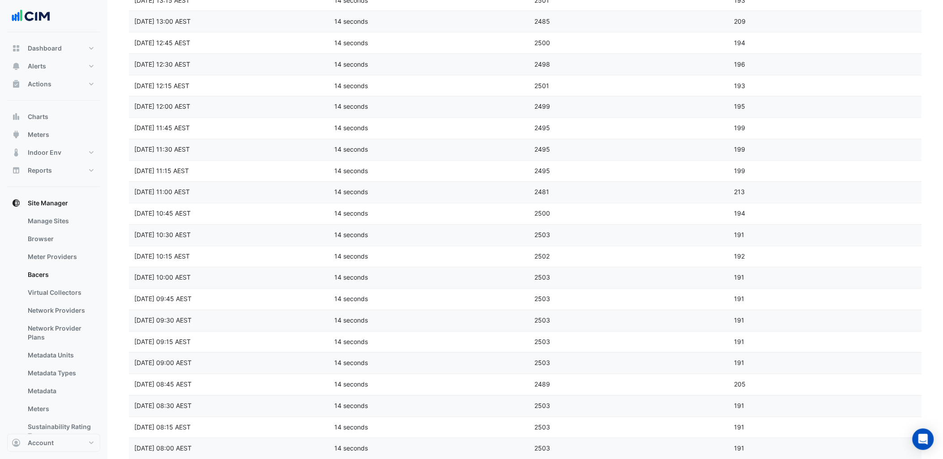
click at [889, 451] on datatable-body-cell "Missing favourites count 191" at bounding box center [829, 449] width 200 height 21
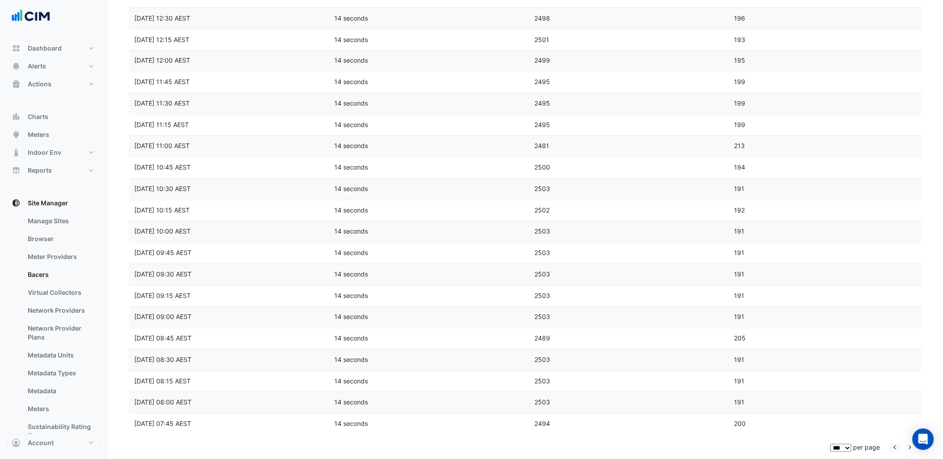
click at [889, 451] on li at bounding box center [894, 448] width 13 height 10
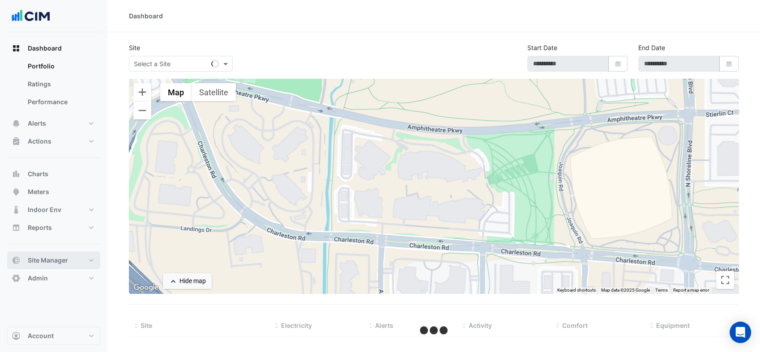
click at [80, 261] on button "Site Manager" at bounding box center [53, 260] width 93 height 18
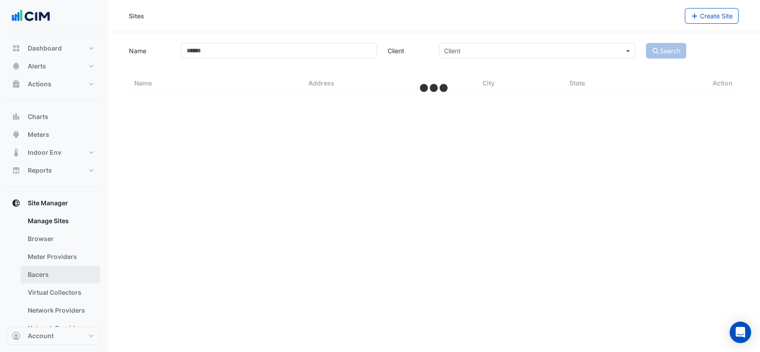
click at [56, 277] on link "Bacers" at bounding box center [61, 275] width 80 height 18
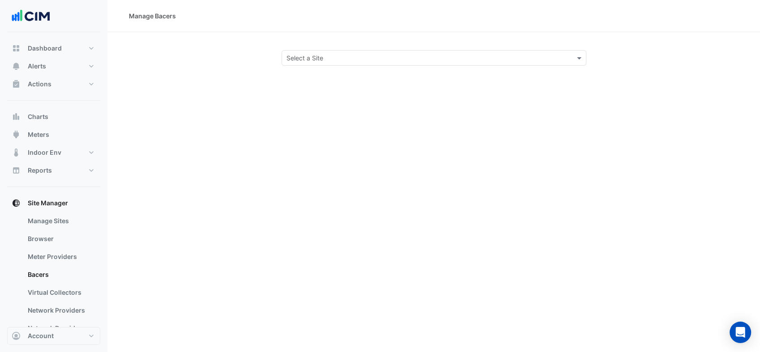
click at [326, 56] on input "text" at bounding box center [424, 58] width 277 height 9
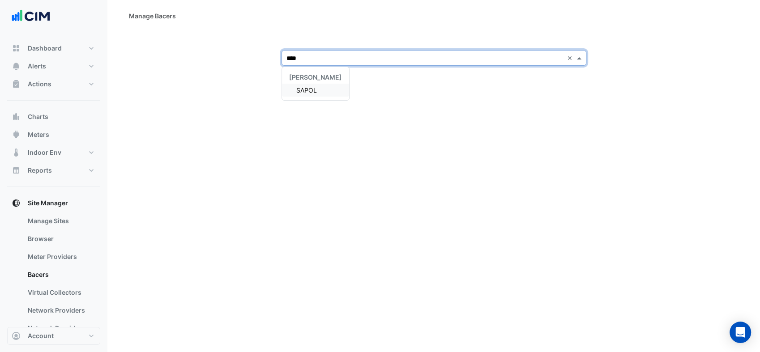
type input "*****"
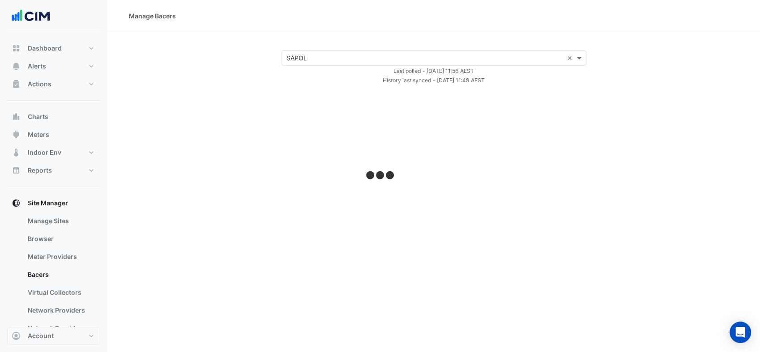
click at [248, 51] on div "× SAPOL × Last polled - [DATE] 11:56 AEST History last synced - [DATE] 11:49 AE…" at bounding box center [433, 67] width 631 height 35
select select "***"
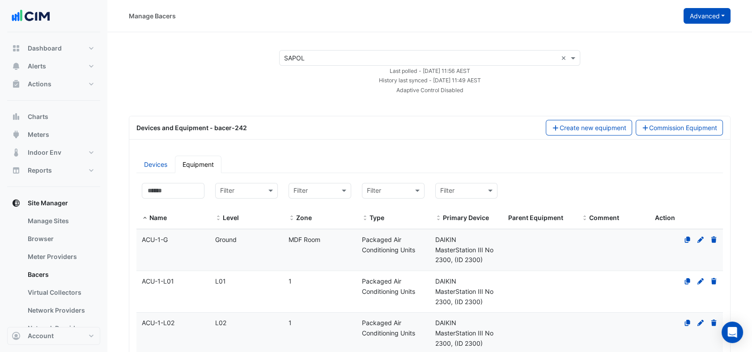
click at [719, 19] on button "Advanced" at bounding box center [707, 16] width 47 height 16
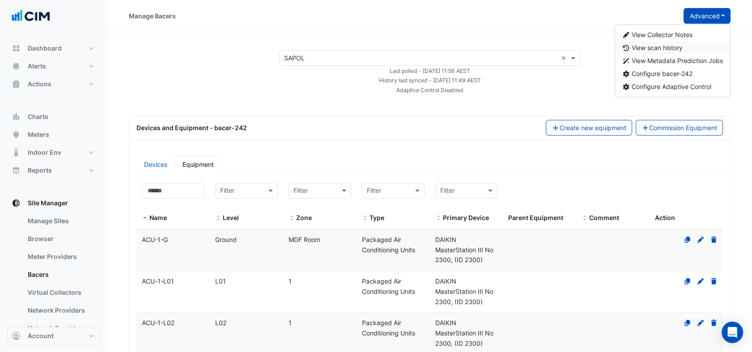
click at [693, 46] on button "View scan history" at bounding box center [672, 47] width 115 height 13
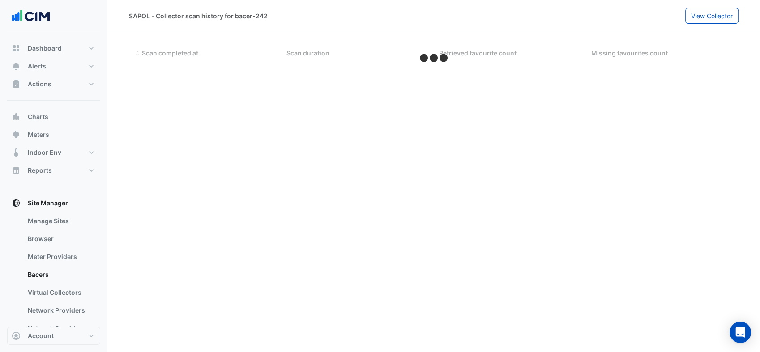
select select "***"
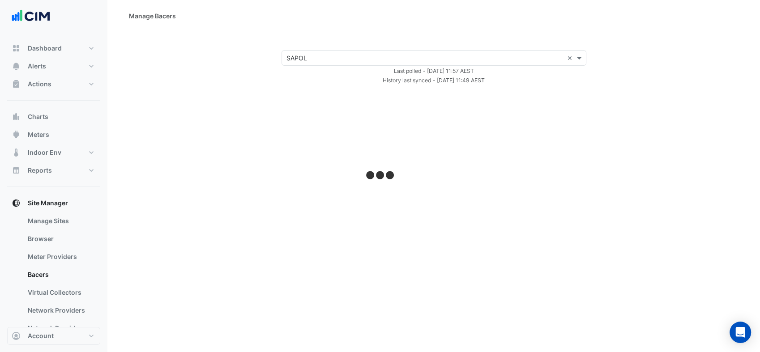
select select "***"
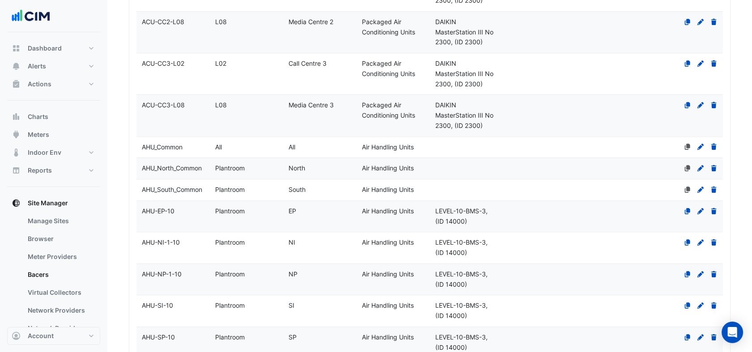
scroll to position [1851, 0]
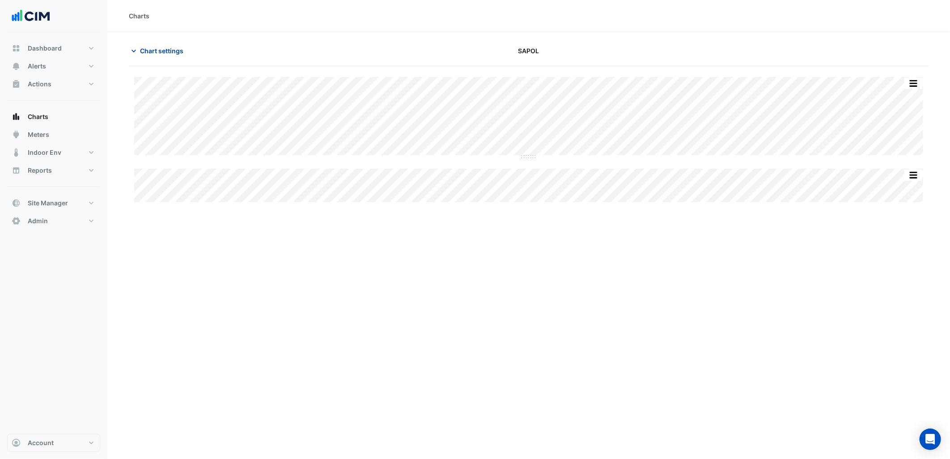
click at [177, 46] on span "Chart settings" at bounding box center [161, 50] width 43 height 9
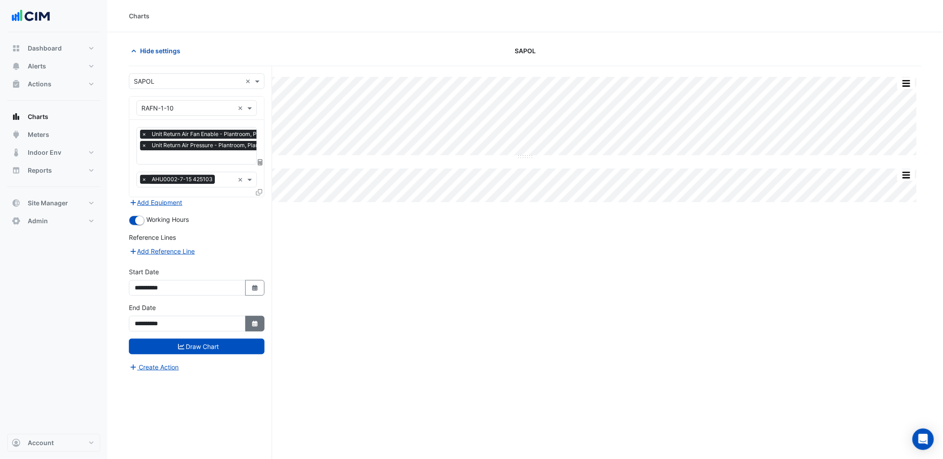
click at [255, 325] on fa-icon "Select Date" at bounding box center [255, 324] width 8 height 8
click at [204, 200] on select "**** **** **** **** **** **** **** **** **** **** ****" at bounding box center [204, 203] width 34 height 13
select select "****"
click at [187, 197] on select "**** **** **** **** **** **** **** **** **** **** ****" at bounding box center [204, 203] width 34 height 13
click at [230, 199] on button "Next month" at bounding box center [230, 204] width 11 height 14
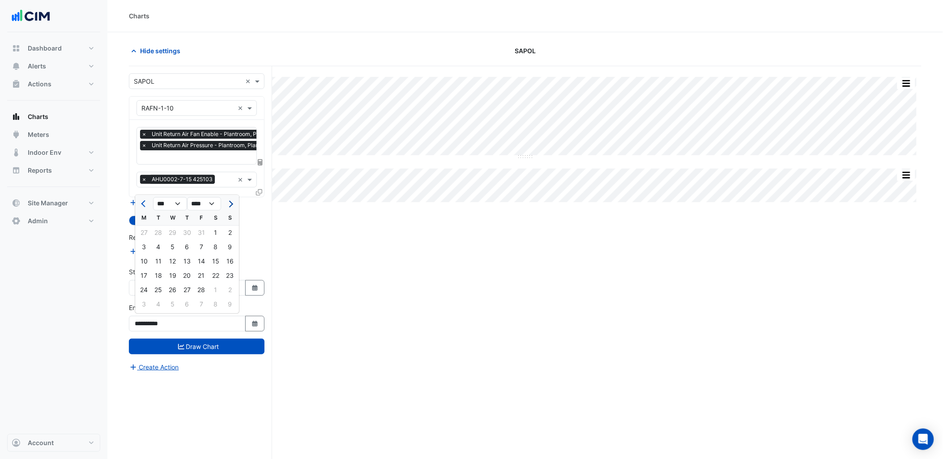
click at [230, 199] on button "Next month" at bounding box center [230, 204] width 11 height 14
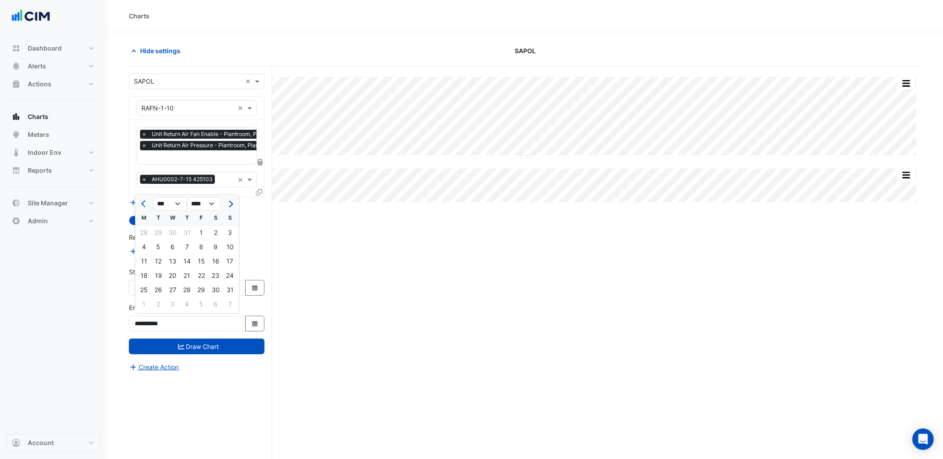
click at [230, 199] on button "Next month" at bounding box center [230, 204] width 11 height 14
select select "*"
click at [230, 264] on div "21" at bounding box center [230, 262] width 14 height 14
type input "**********"
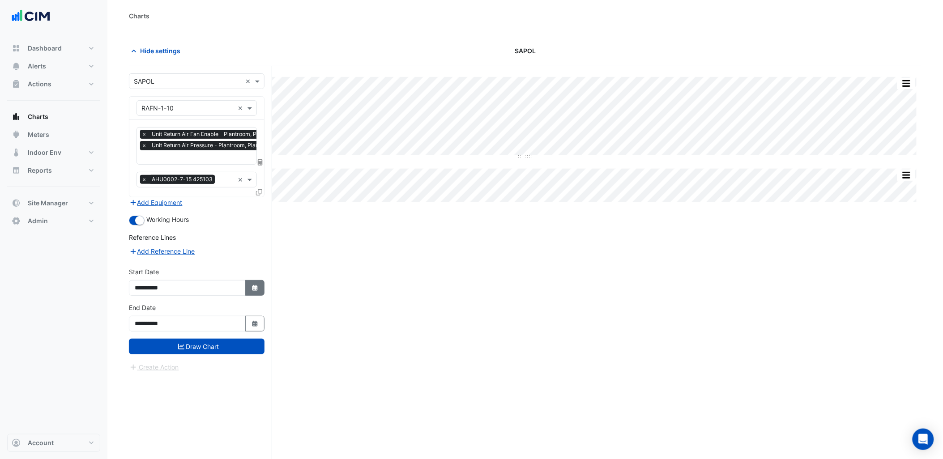
click at [247, 284] on button "Select Date" at bounding box center [255, 288] width 20 height 16
select select "*"
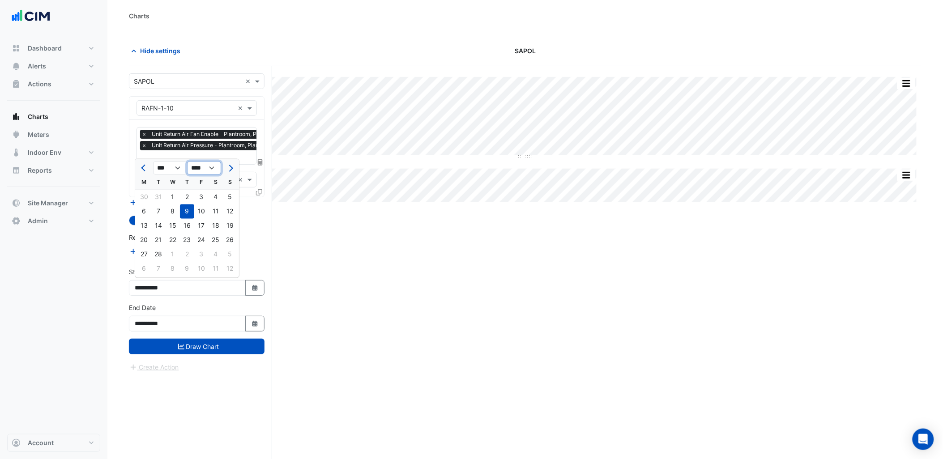
click at [193, 170] on select "**** **** **** **** **** **** **** **** **** **** **** **** ****" at bounding box center [204, 168] width 34 height 13
select select "****"
click at [187, 162] on select "**** **** **** **** **** **** **** **** **** **** **** **** ****" at bounding box center [204, 168] width 34 height 13
click at [229, 173] on button "Next month" at bounding box center [230, 168] width 11 height 14
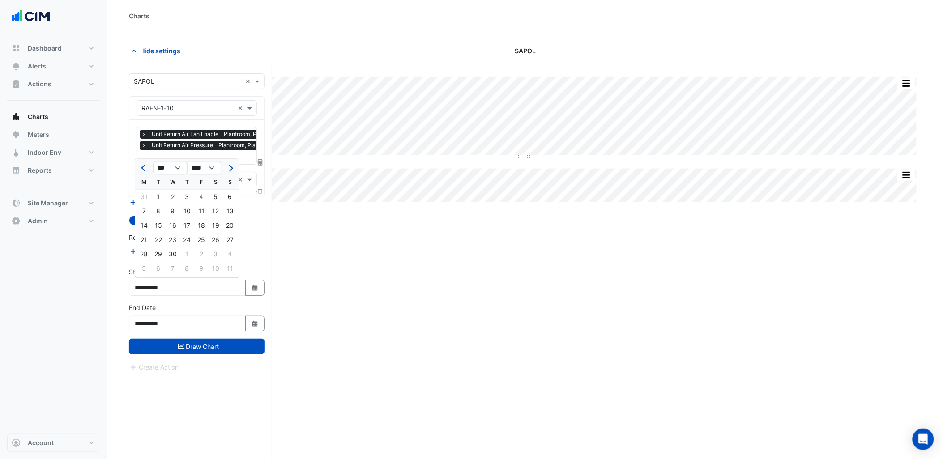
click at [229, 173] on button "Next month" at bounding box center [230, 168] width 11 height 14
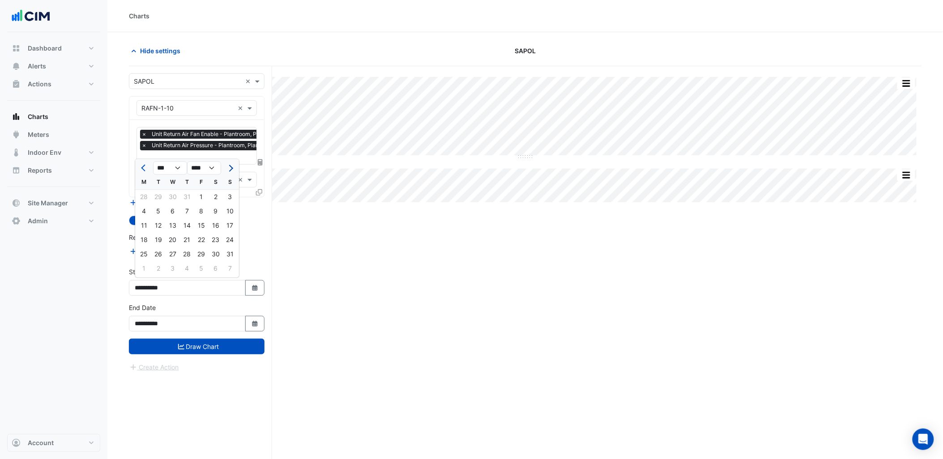
select select "*"
click at [138, 195] on div "1" at bounding box center [144, 197] width 14 height 14
type input "**********"
click at [196, 354] on form "**********" at bounding box center [197, 222] width 136 height 299
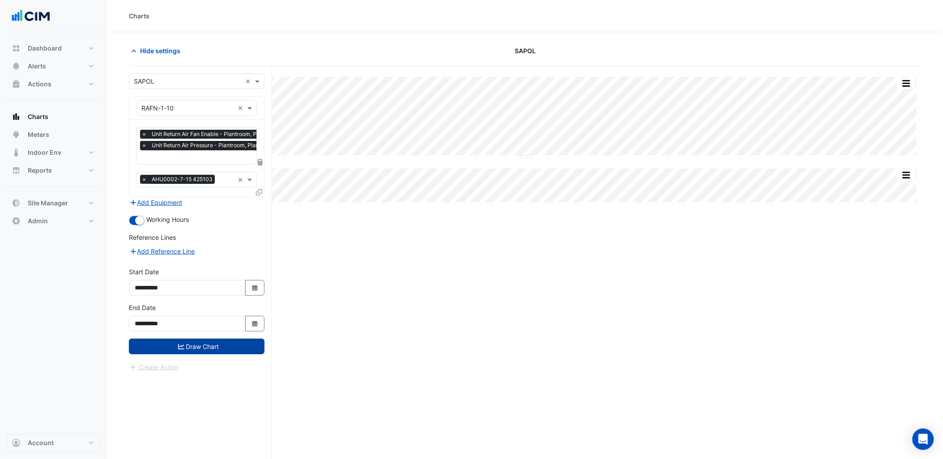
click at [204, 350] on button "Draw Chart" at bounding box center [197, 347] width 136 height 16
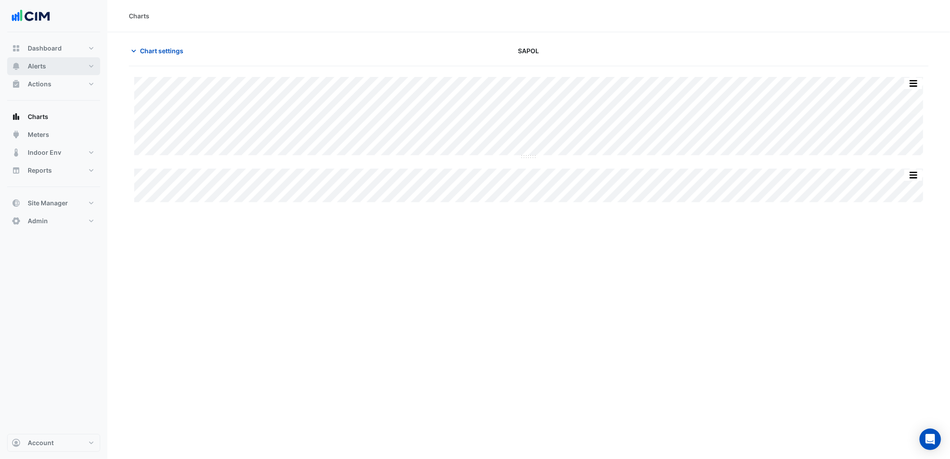
click at [60, 64] on button "Alerts" at bounding box center [53, 66] width 93 height 18
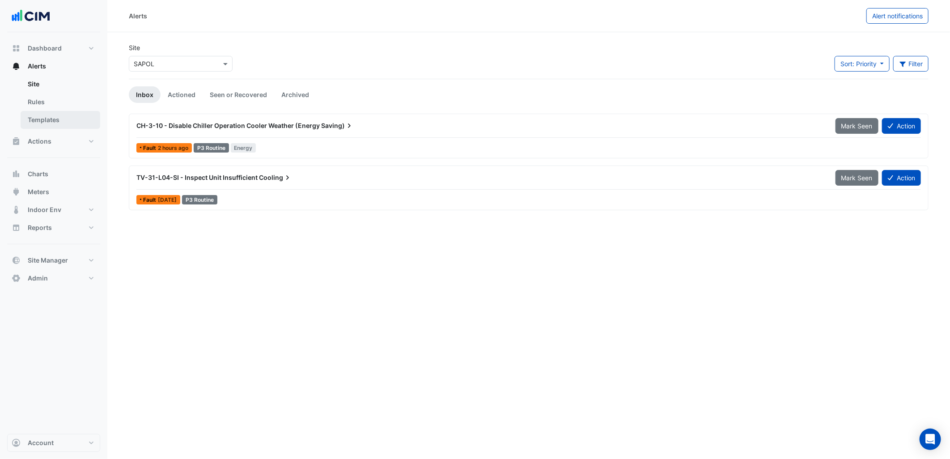
click at [59, 113] on link "Templates" at bounding box center [61, 120] width 80 height 18
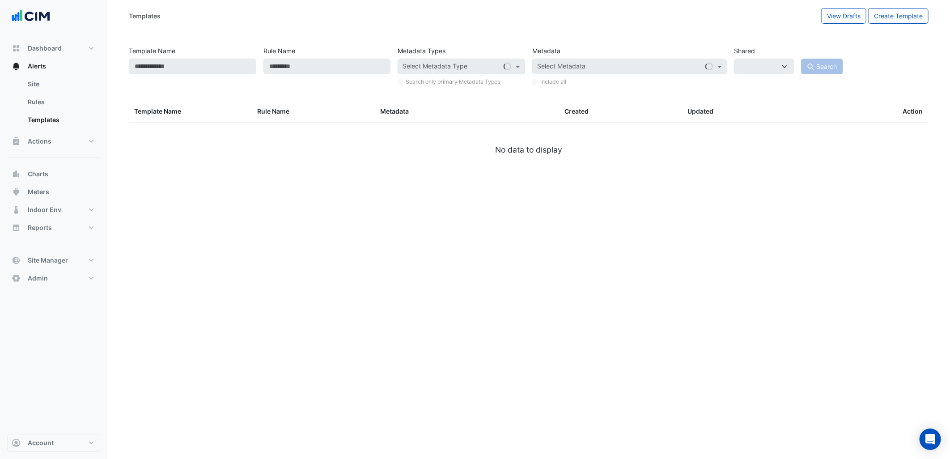
select select
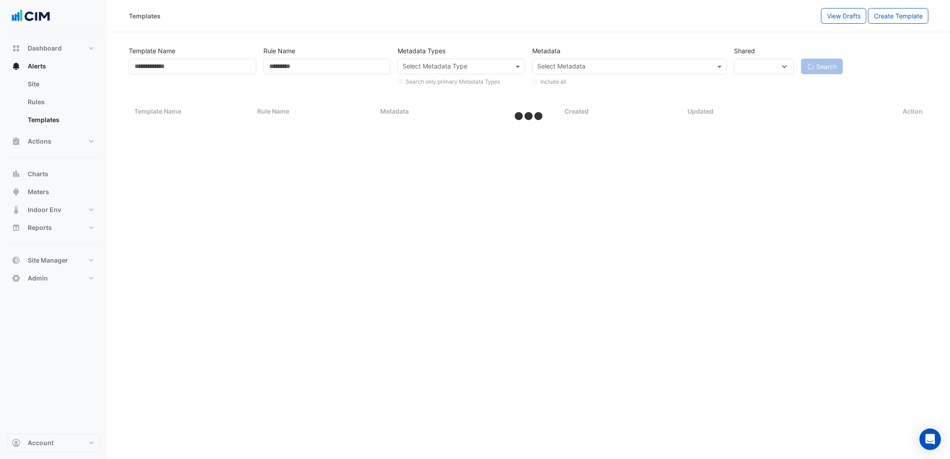
select select "***"
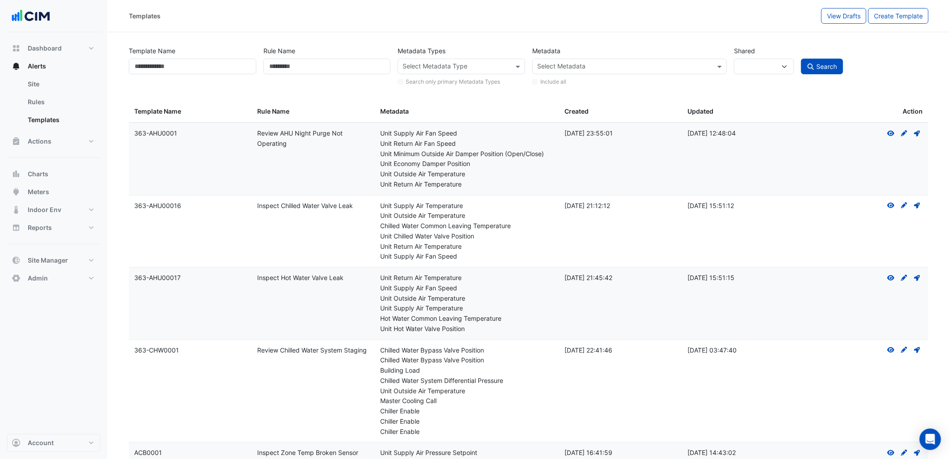
click at [149, 75] on div "Template Name" at bounding box center [192, 65] width 135 height 44
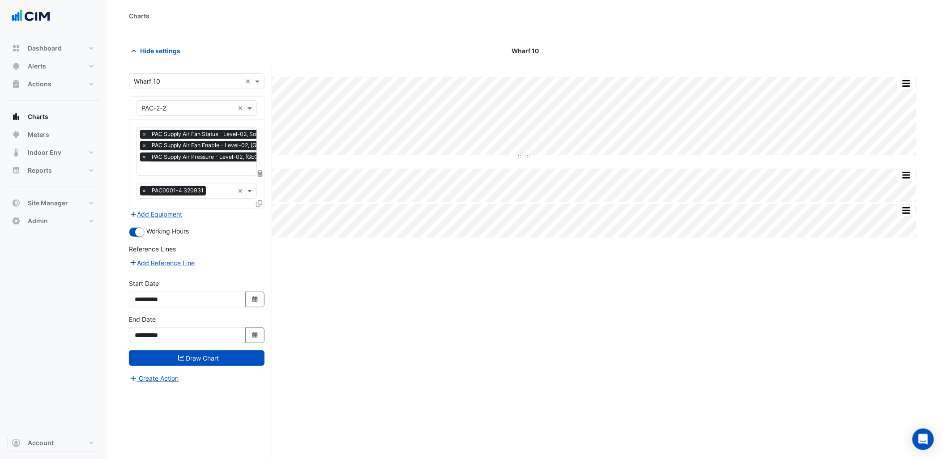
scroll to position [0, 4]
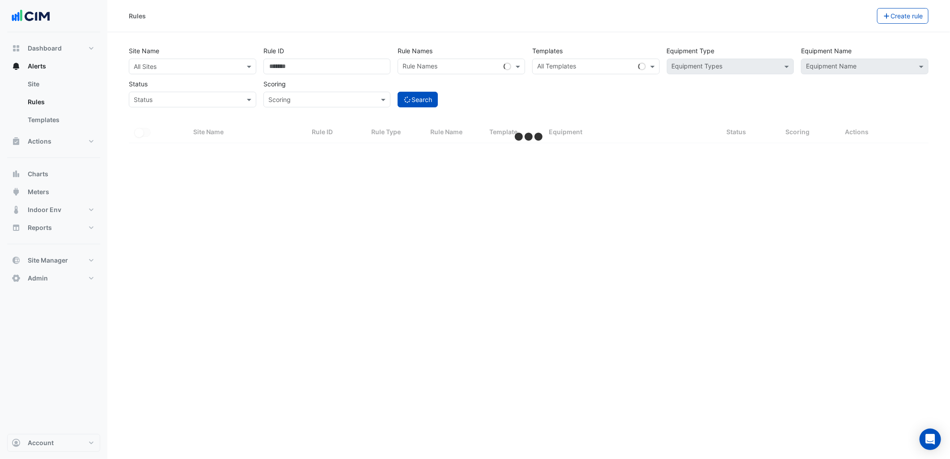
select select "***"
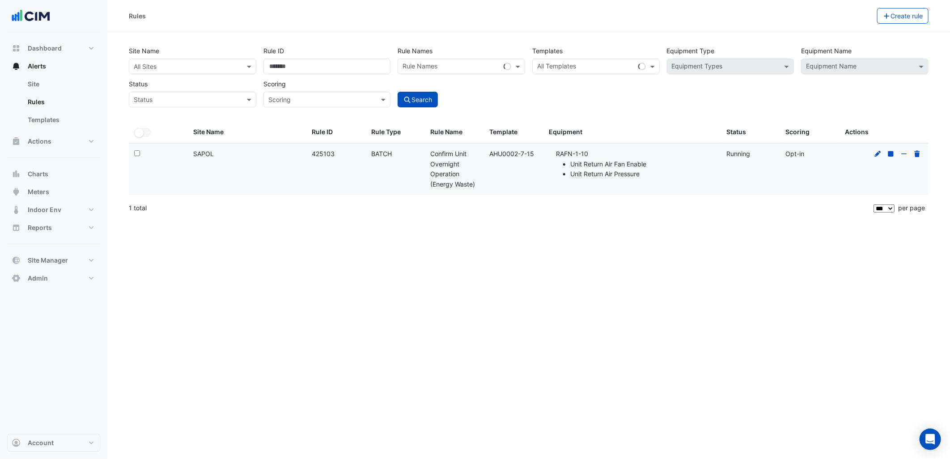
click at [198, 144] on datatable-body-cell "Site Name: SAPOL" at bounding box center [247, 169] width 119 height 51
click at [212, 153] on div "Site Name: SAPOL" at bounding box center [247, 154] width 108 height 10
copy div "SAPOL"
click at [211, 68] on input "text" at bounding box center [184, 66] width 100 height 9
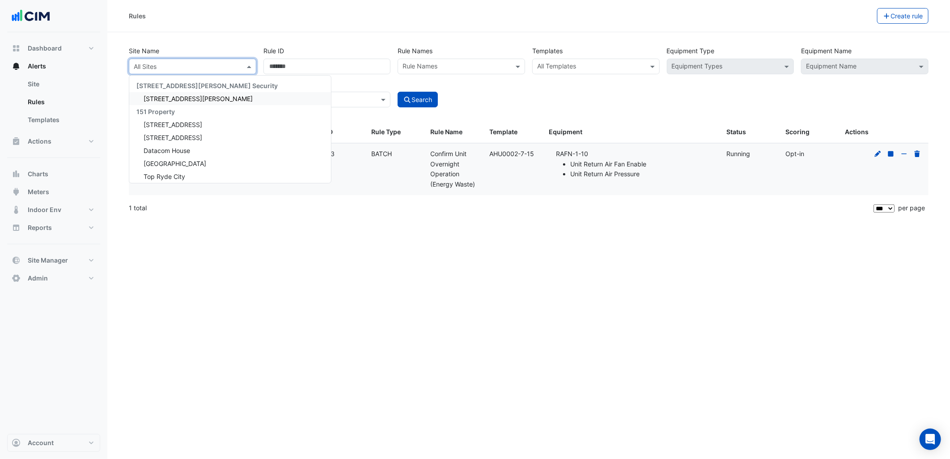
paste input "*****"
type input "*****"
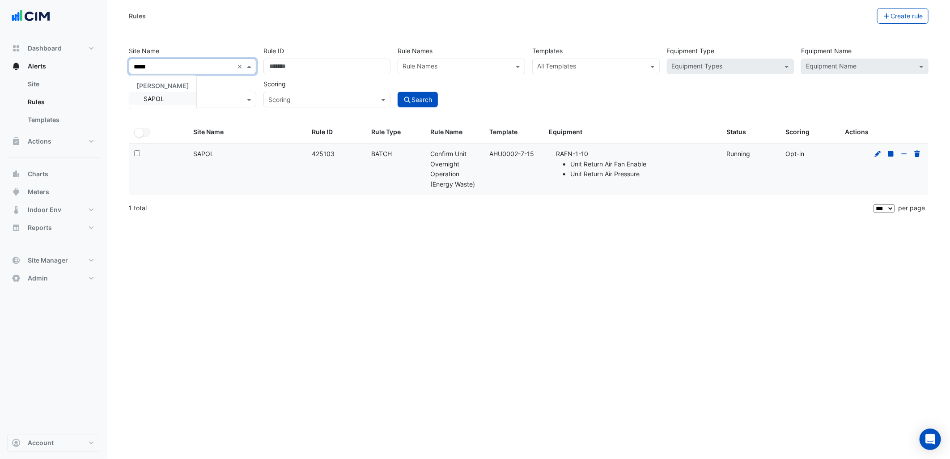
click at [163, 90] on div "[PERSON_NAME]" at bounding box center [162, 85] width 67 height 13
click at [153, 96] on span "SAPOL" at bounding box center [154, 99] width 21 height 8
drag, startPoint x: 279, startPoint y: 65, endPoint x: 260, endPoint y: 65, distance: 18.8
click at [260, 65] on div "Rule ID ******" at bounding box center [327, 58] width 135 height 31
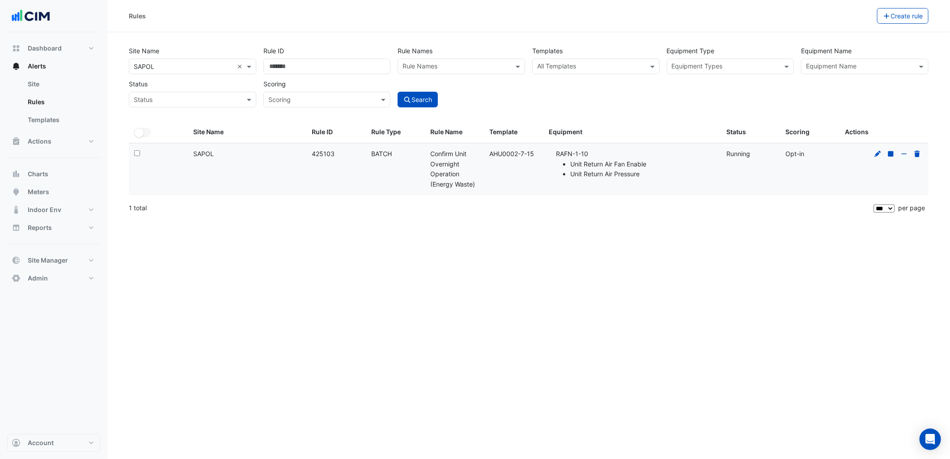
click at [414, 385] on div "Rules Create rule Site Name × SAPOL × Rule ID Rule Names Rule Names Templates A…" at bounding box center [528, 229] width 843 height 459
drag, startPoint x: 488, startPoint y: 154, endPoint x: 537, endPoint y: 153, distance: 48.8
click at [537, 153] on datatable-body-cell "Template: AHU0002-7-15" at bounding box center [514, 169] width 59 height 51
copy div "AHU0002-7-15"
click at [534, 181] on datatable-body-cell "Template: AHU0002-7-15" at bounding box center [514, 169] width 59 height 51
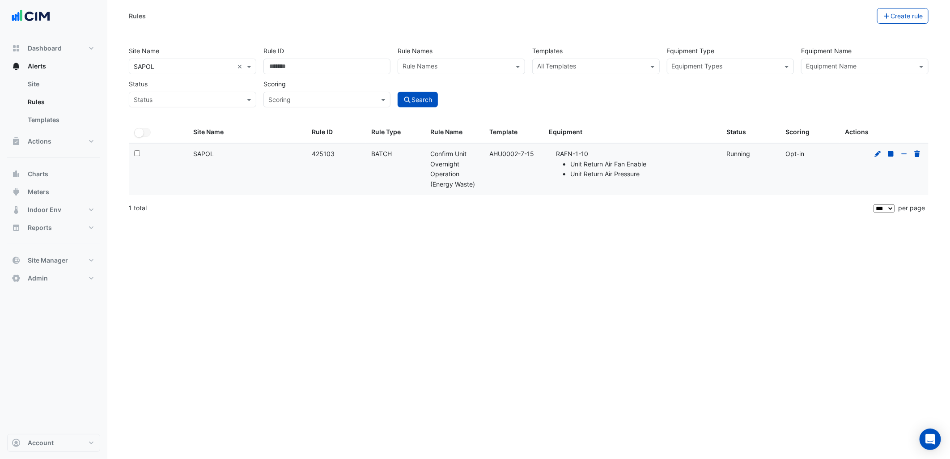
click at [694, 66] on input "text" at bounding box center [725, 67] width 107 height 9
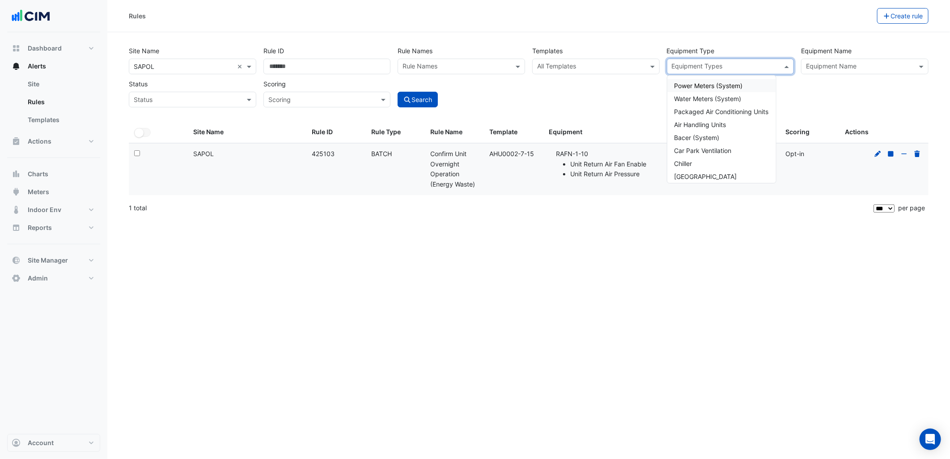
click at [615, 69] on input "text" at bounding box center [590, 67] width 107 height 9
paste input "**********"
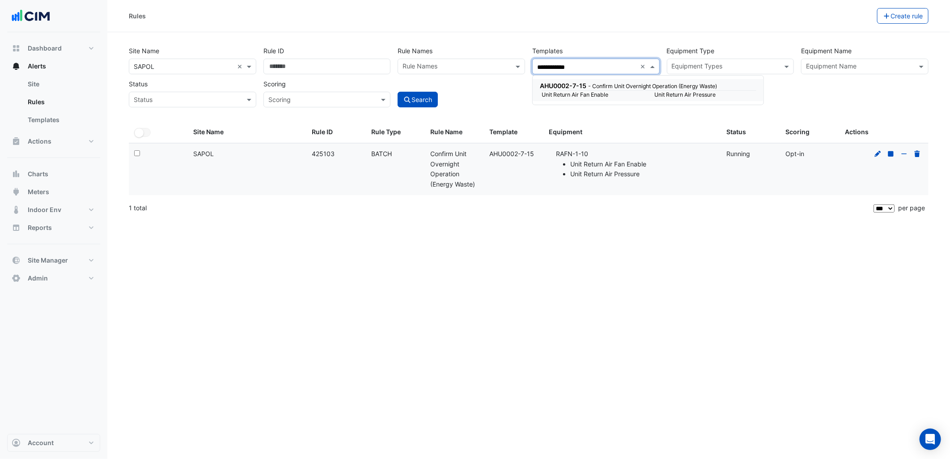
click at [615, 92] on small "Unit Return Air Fan Enable" at bounding box center [593, 95] width 113 height 8
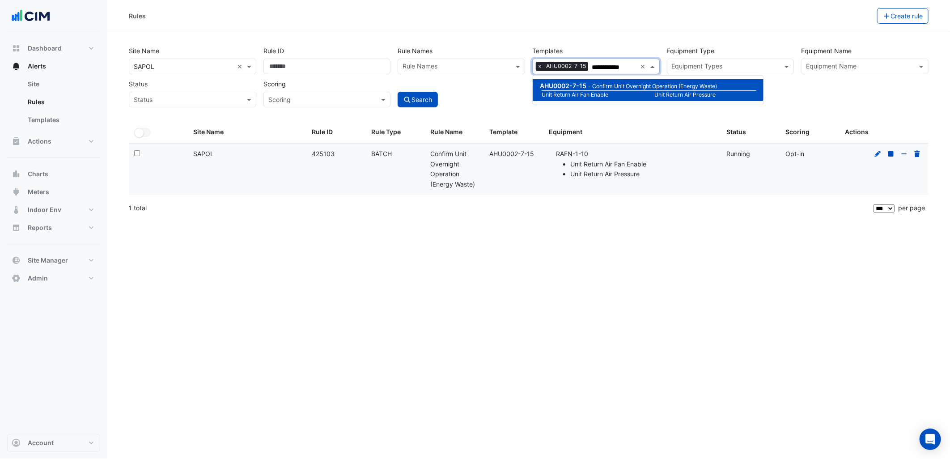
type input "**********"
click at [578, 178] on li "Unit Return Air Pressure" at bounding box center [643, 174] width 145 height 10
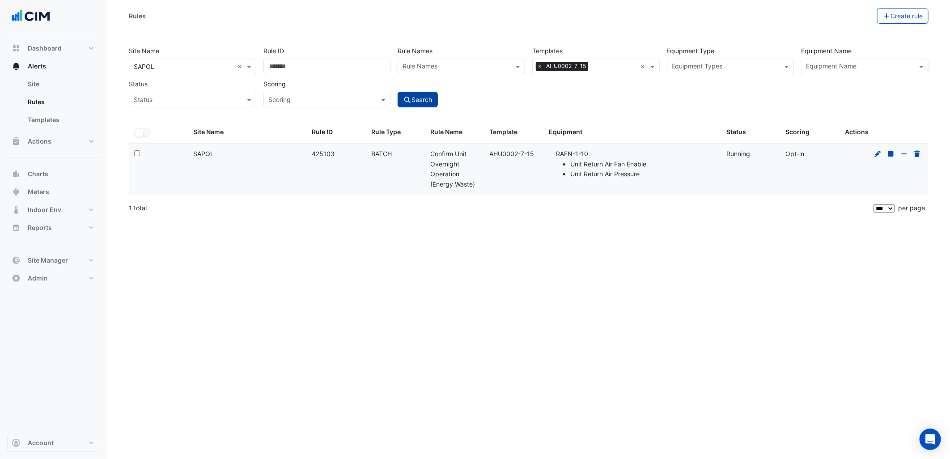
click at [407, 102] on icon "submit" at bounding box center [408, 100] width 8 height 6
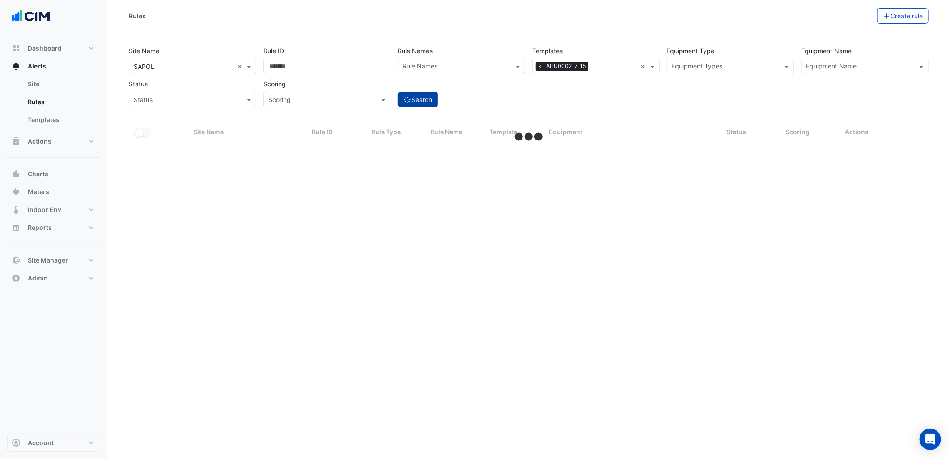
select select "***"
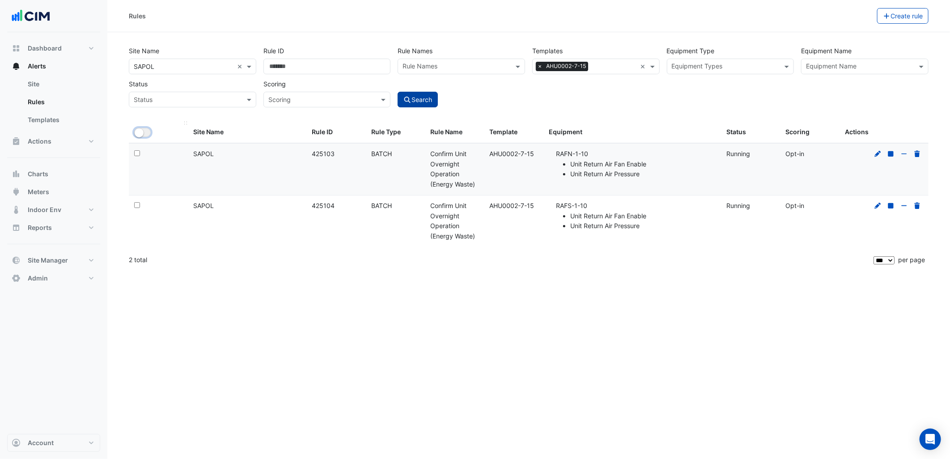
click at [144, 132] on button "All Selected" at bounding box center [142, 132] width 17 height 9
drag, startPoint x: 835, startPoint y: 20, endPoint x: 833, endPoint y: 27, distance: 7.9
click at [835, 20] on button "Bulk Actions" at bounding box center [849, 16] width 53 height 16
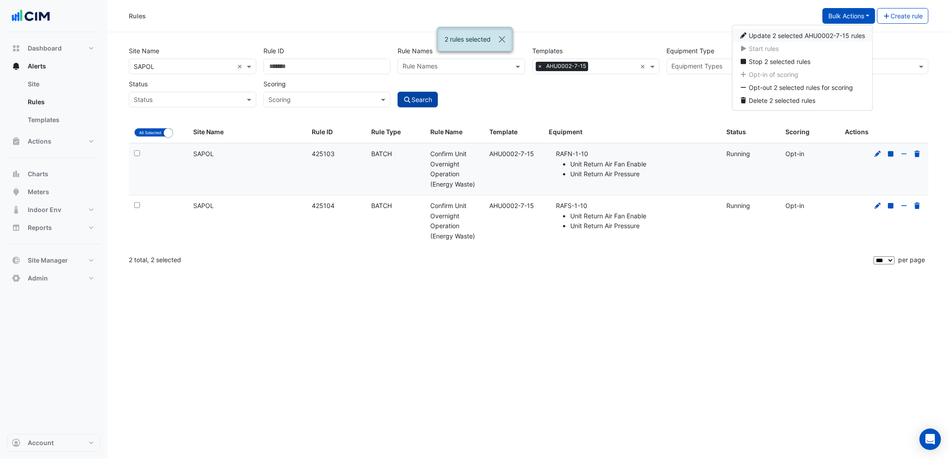
click at [819, 35] on span "Update 2 selected AHU0002-7-15 rules" at bounding box center [808, 36] width 116 height 8
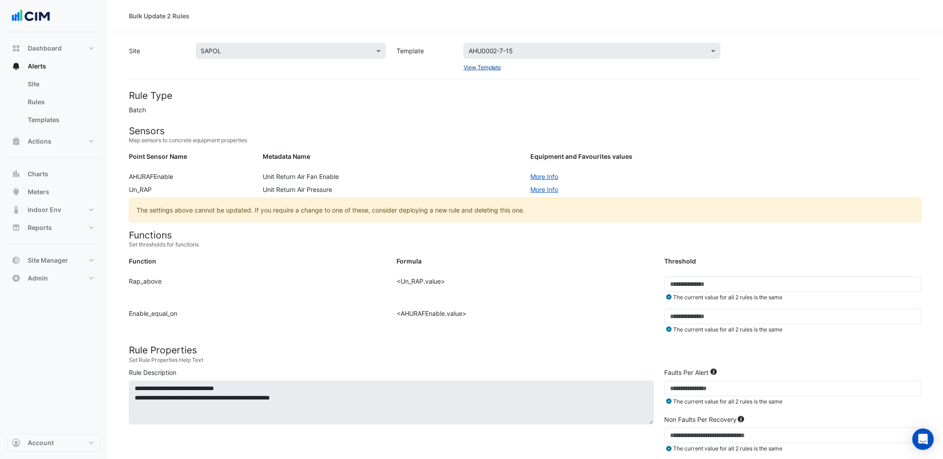
click at [491, 68] on link "View Template" at bounding box center [483, 67] width 38 height 7
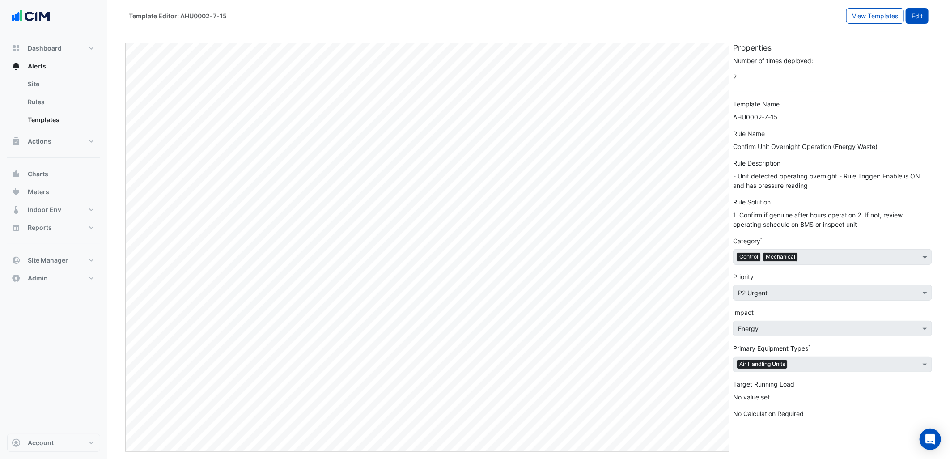
click at [920, 12] on button "Edit" at bounding box center [917, 16] width 23 height 16
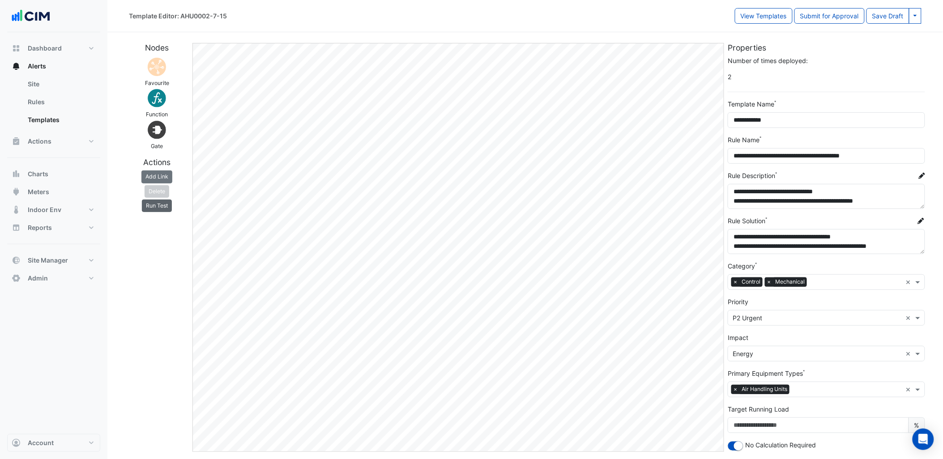
click at [162, 206] on button "Run Test" at bounding box center [157, 206] width 30 height 13
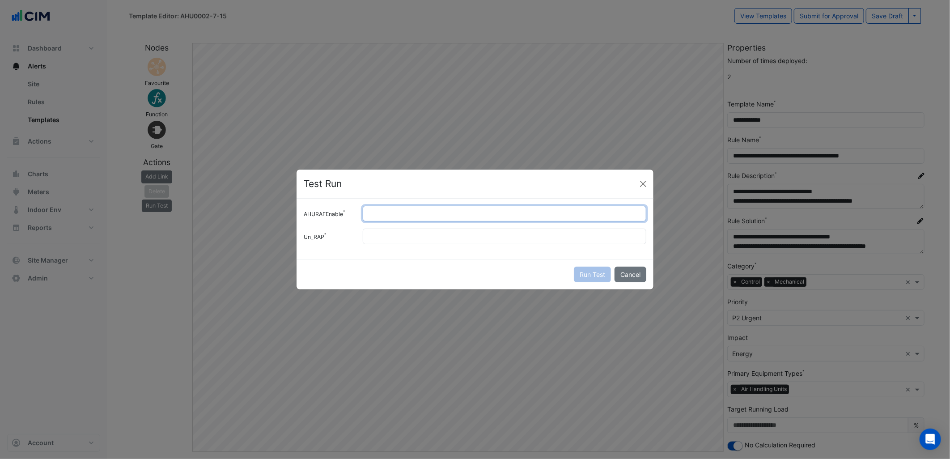
click at [447, 215] on input "AHURAFEnable" at bounding box center [505, 214] width 284 height 16
type input "*"
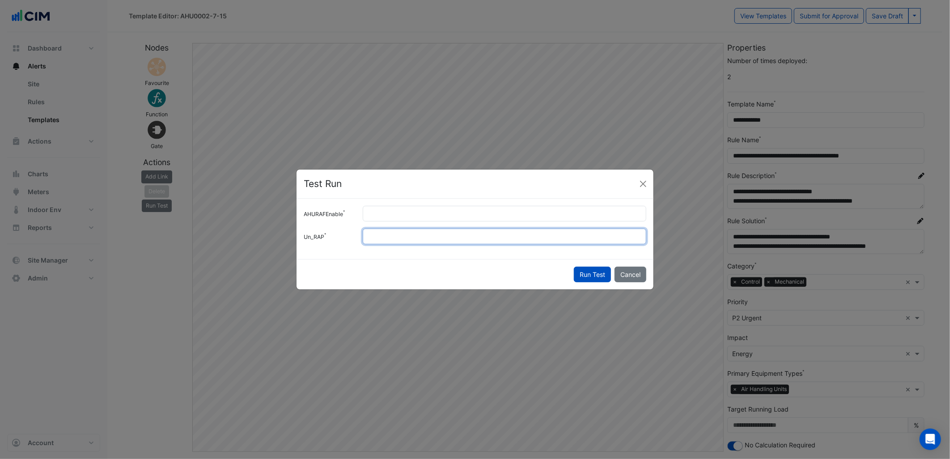
type input "**"
click at [574, 267] on button "Run Test" at bounding box center [592, 275] width 37 height 16
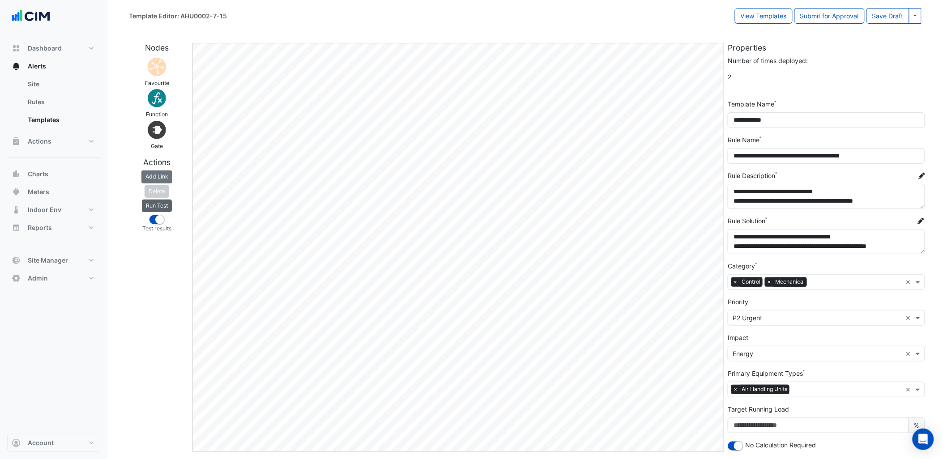
click at [162, 208] on button "Run Test" at bounding box center [157, 206] width 30 height 13
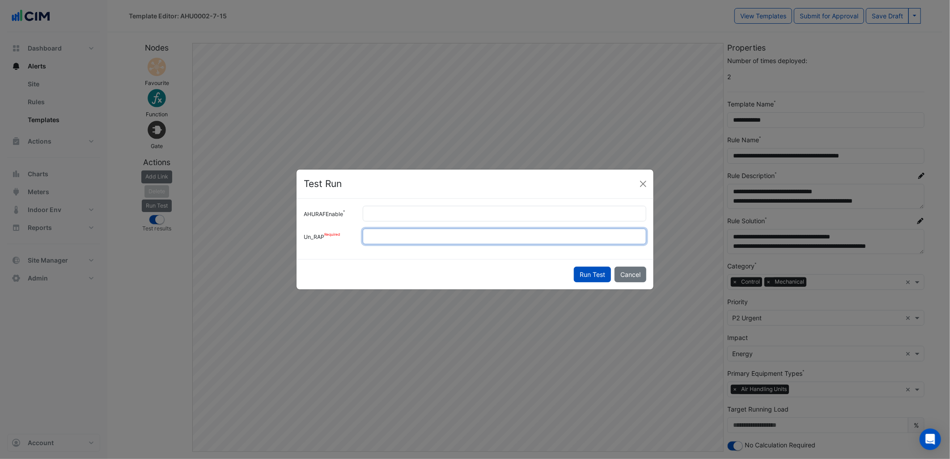
drag, startPoint x: 415, startPoint y: 232, endPoint x: 334, endPoint y: 231, distance: 81.4
click at [334, 231] on div "Un_RAP **" at bounding box center [475, 237] width 354 height 16
type input "**"
click at [574, 267] on button "Run Test" at bounding box center [592, 275] width 37 height 16
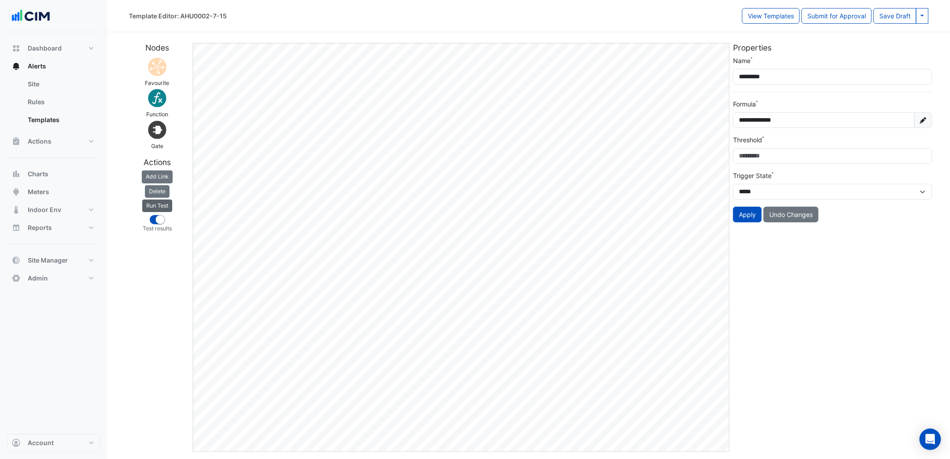
click at [168, 206] on button "Run Test" at bounding box center [157, 206] width 30 height 13
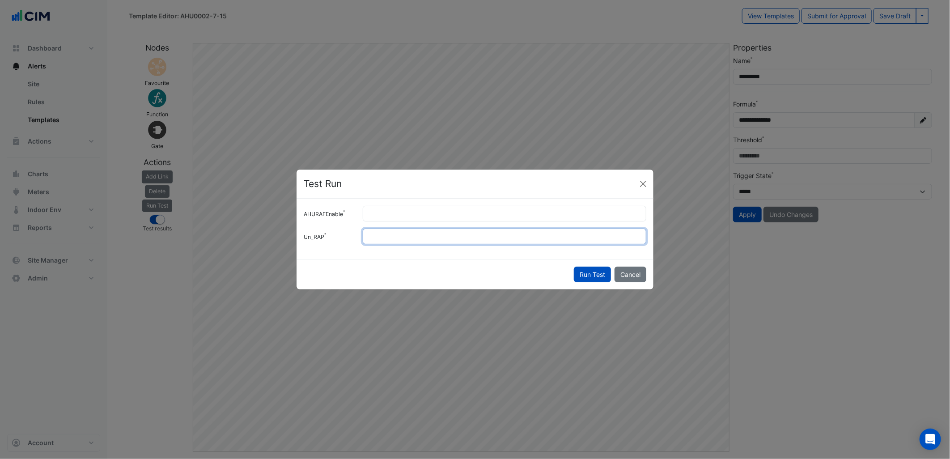
drag, startPoint x: 393, startPoint y: 233, endPoint x: 365, endPoint y: 238, distance: 28.2
click at [365, 238] on input "**" at bounding box center [505, 237] width 284 height 16
type input "*"
click at [574, 267] on button "Run Test" at bounding box center [592, 275] width 37 height 16
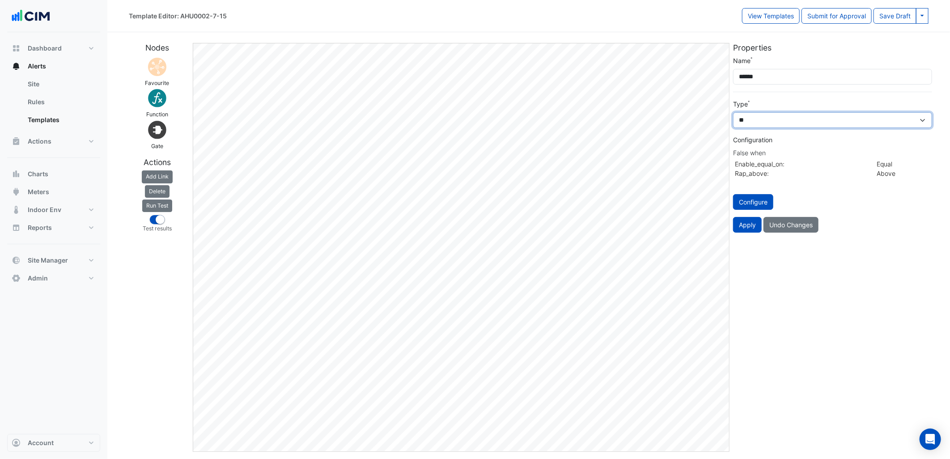
click at [775, 119] on select "*** ** *******" at bounding box center [832, 120] width 199 height 16
select select "******"
click at [733, 112] on select "*** ** *******" at bounding box center [832, 120] width 199 height 16
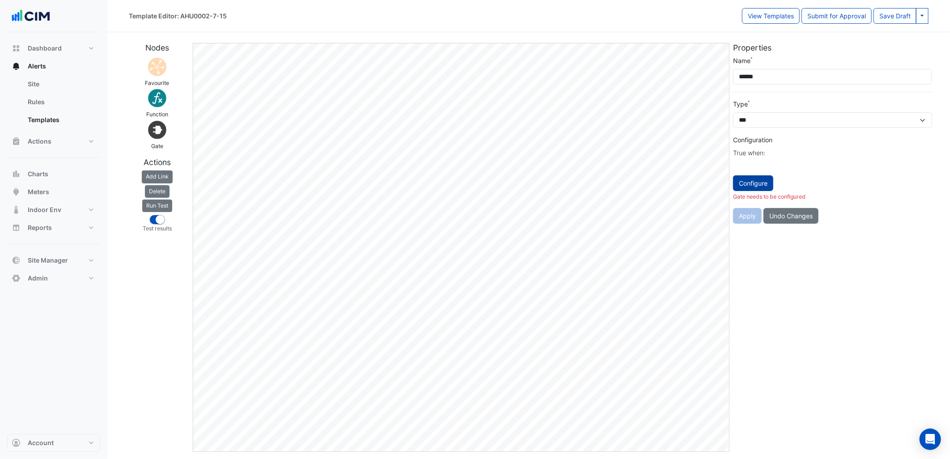
click at [752, 186] on button "Configure" at bounding box center [753, 183] width 40 height 16
select select
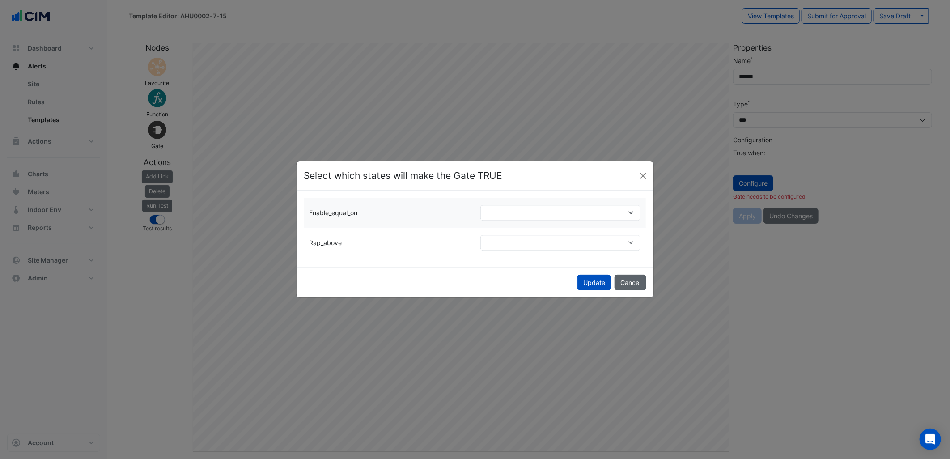
click at [639, 285] on button "Cancel" at bounding box center [631, 283] width 32 height 16
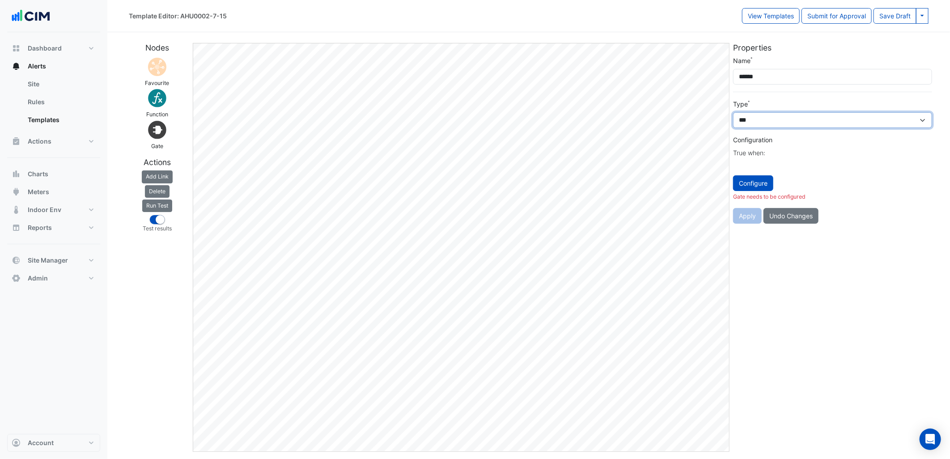
click at [761, 119] on select "*** ** *******" at bounding box center [832, 120] width 199 height 16
select select "*****"
click at [733, 112] on select "*** ** *******" at bounding box center [832, 120] width 199 height 16
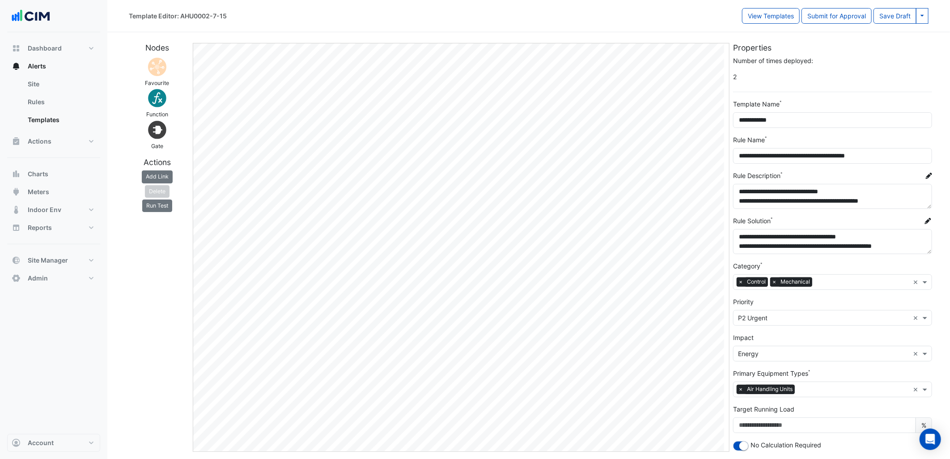
select select "*****"
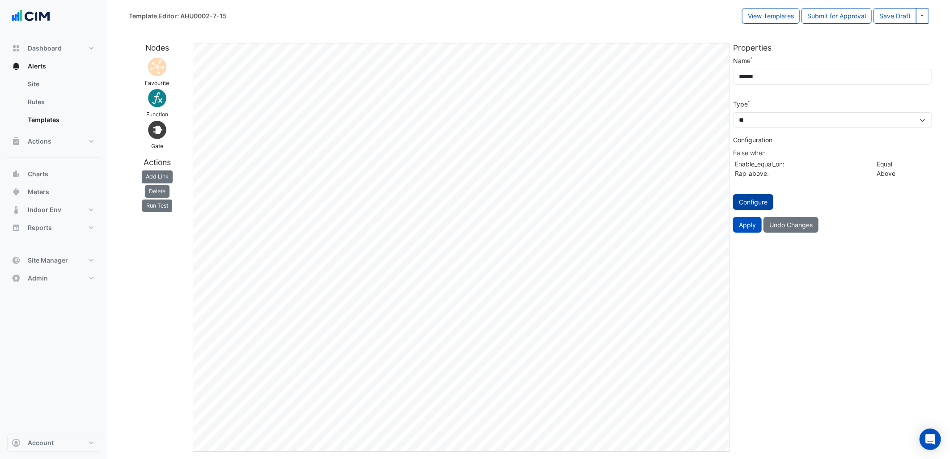
click at [764, 195] on button "Configure" at bounding box center [753, 202] width 40 height 16
select select "********"
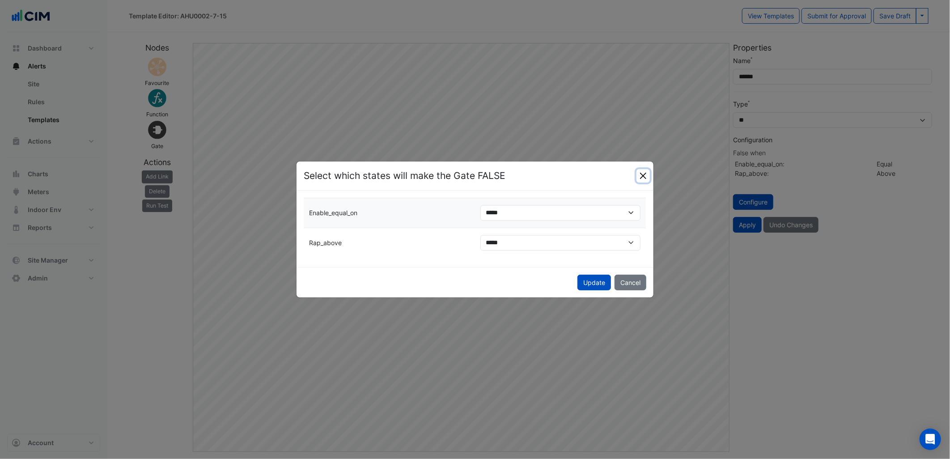
click at [640, 175] on button "Close" at bounding box center [643, 175] width 13 height 13
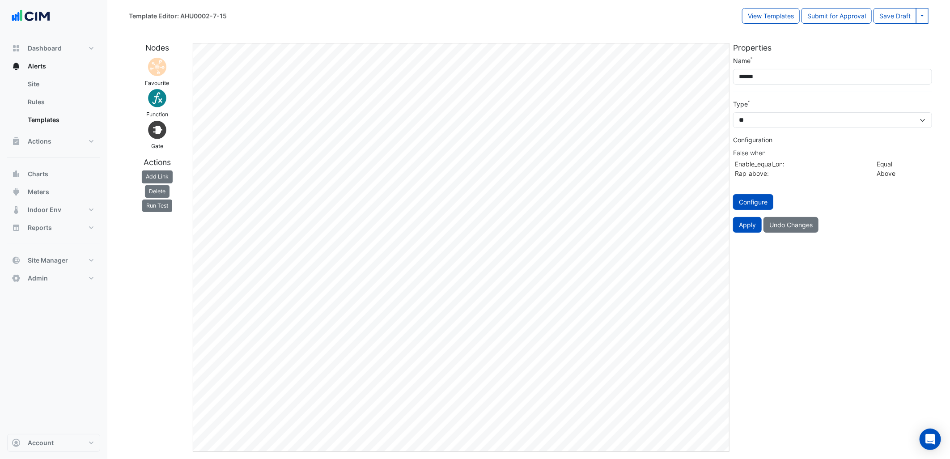
click at [171, 236] on div "Nodes Favourite Function Gate Actions Add Link [GEOGRAPHIC_DATA] Run Test" at bounding box center [158, 247] width 68 height 409
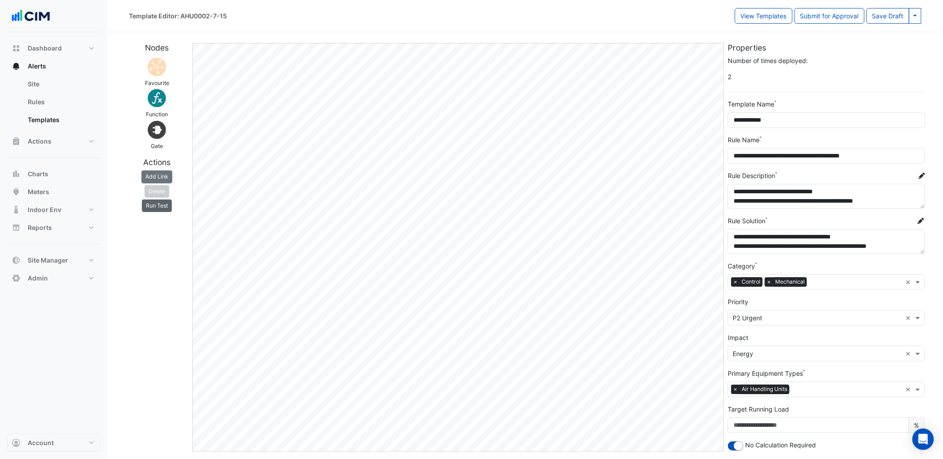
click at [165, 208] on button "Run Test" at bounding box center [157, 206] width 30 height 13
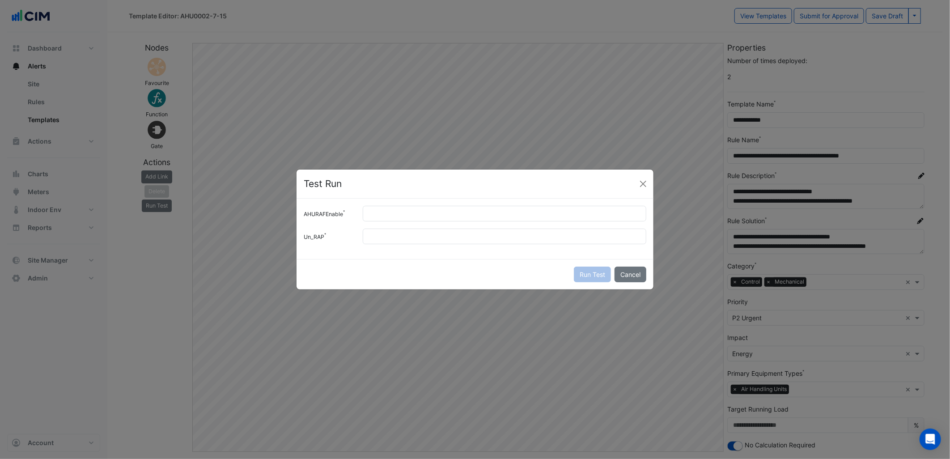
click at [395, 205] on div "AHURAFEnable Un_RAP" at bounding box center [475, 229] width 357 height 60
click at [420, 212] on input "AHURAFEnable" at bounding box center [505, 214] width 284 height 16
type input "*"
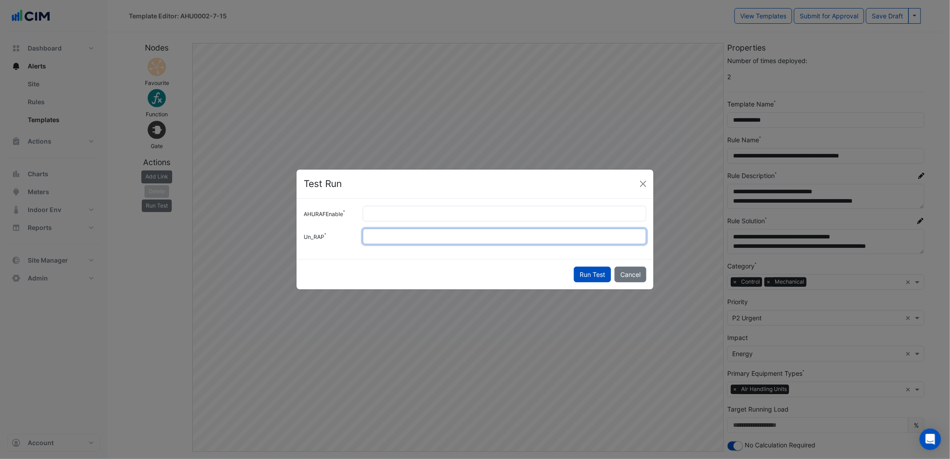
type input "*"
click at [574, 267] on button "Run Test" at bounding box center [592, 275] width 37 height 16
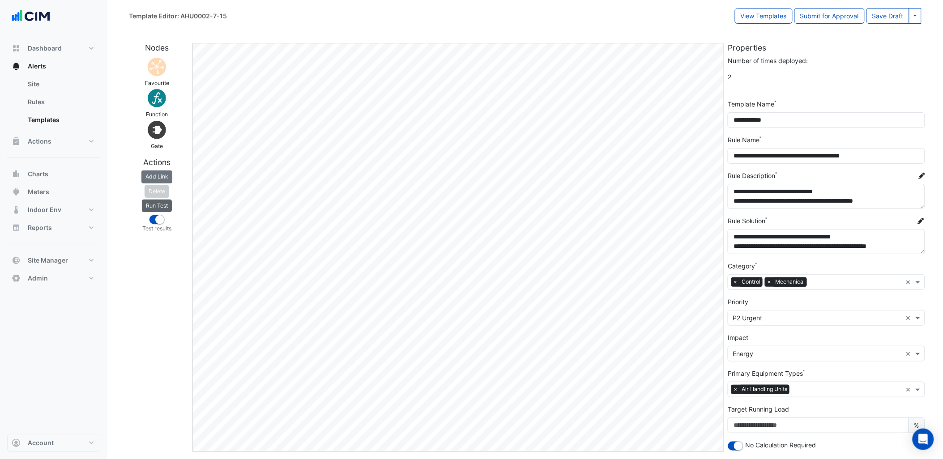
click at [167, 200] on button "Run Test" at bounding box center [157, 206] width 30 height 13
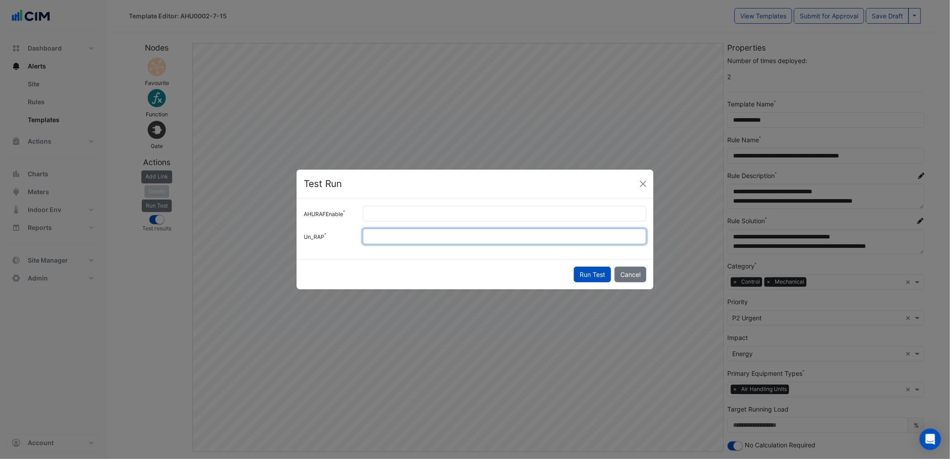
drag, startPoint x: 376, startPoint y: 238, endPoint x: 323, endPoint y: 248, distance: 54.7
click at [323, 248] on div "AHURAFEnable * Un_RAP *" at bounding box center [475, 229] width 357 height 60
type input "***"
click at [574, 267] on button "Run Test" at bounding box center [592, 275] width 37 height 16
